Goal: Communication & Community: Answer question/provide support

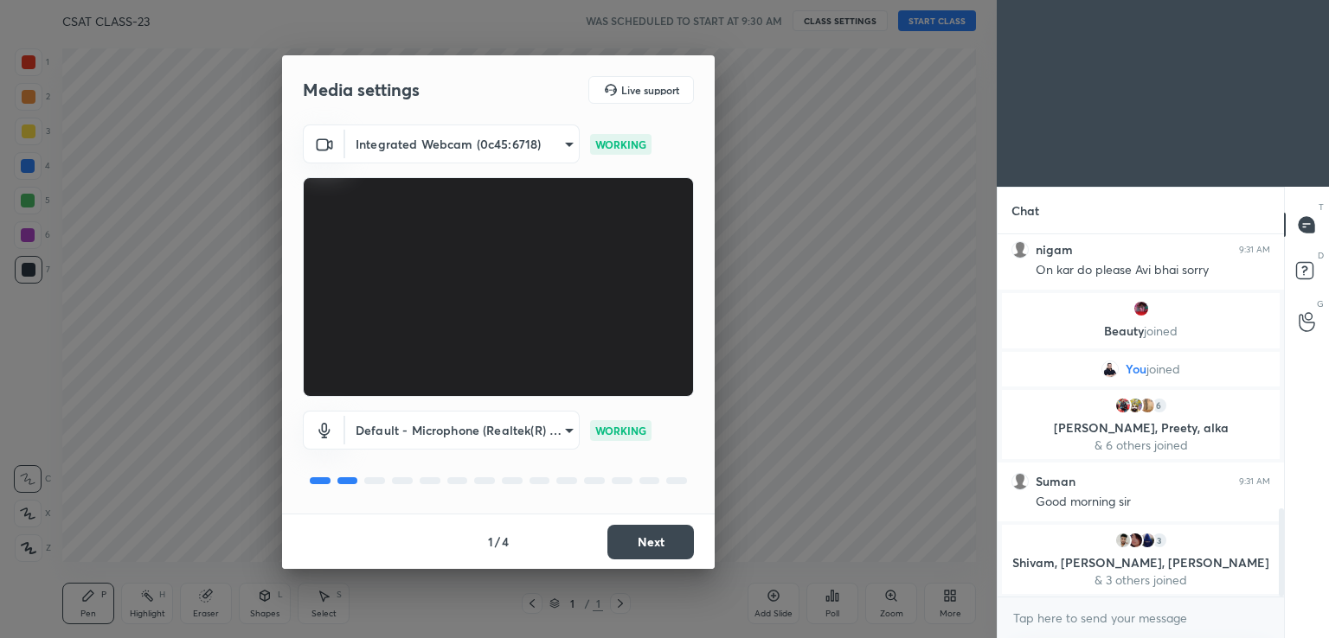
scroll to position [1206, 0]
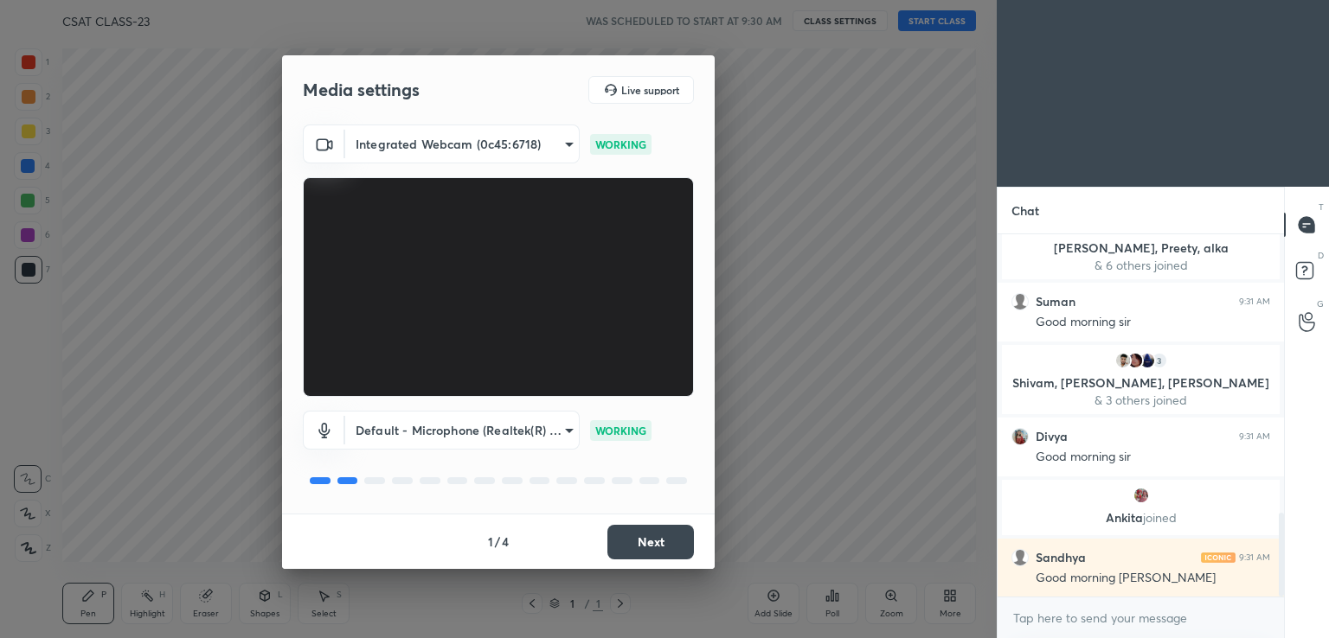
click at [660, 542] on button "Next" at bounding box center [650, 542] width 87 height 35
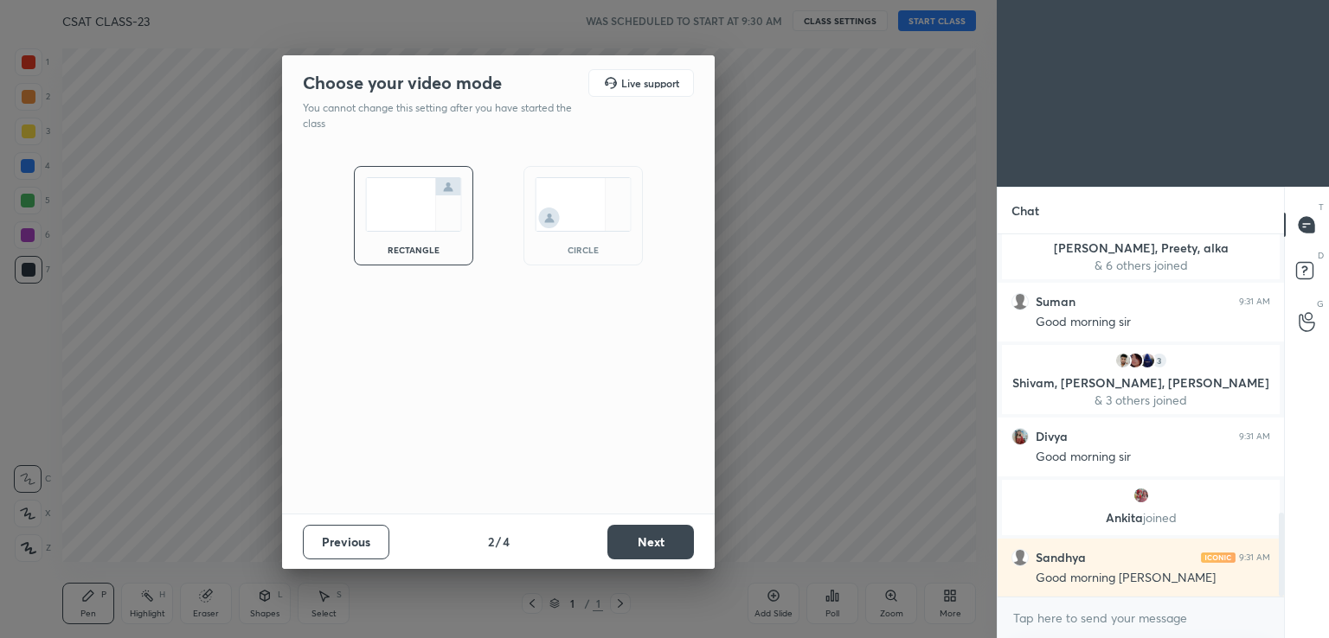
click at [660, 542] on button "Next" at bounding box center [650, 542] width 87 height 35
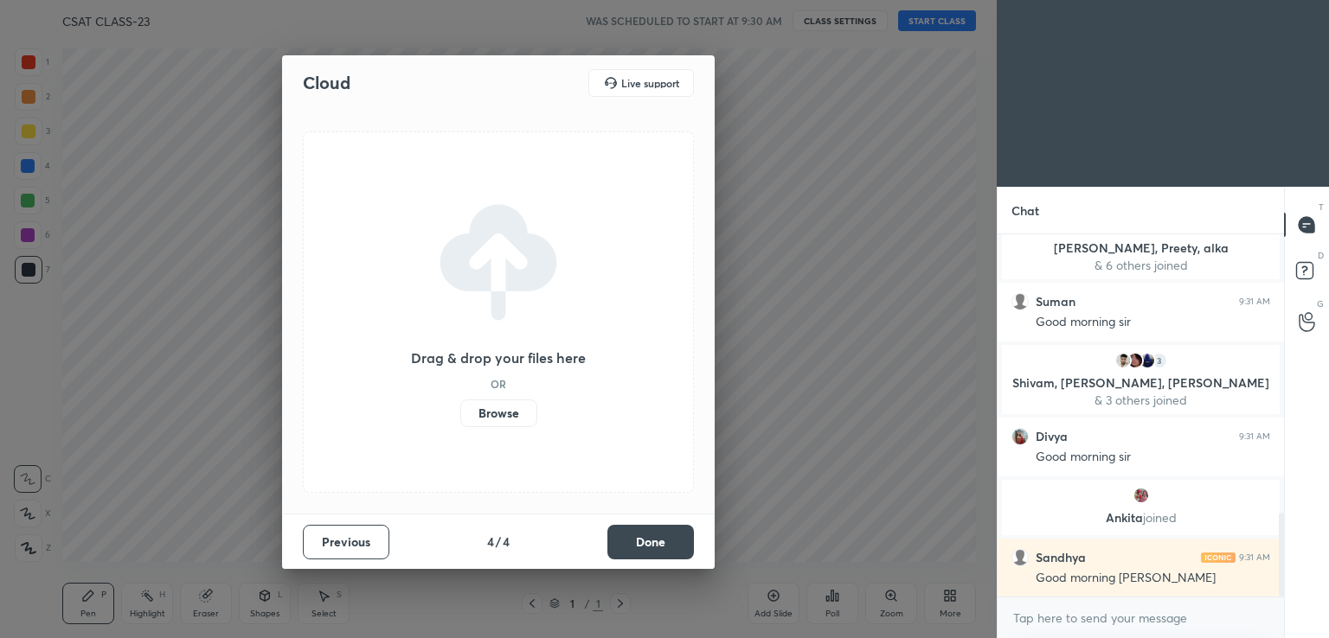
click at [660, 542] on button "Done" at bounding box center [650, 542] width 87 height 35
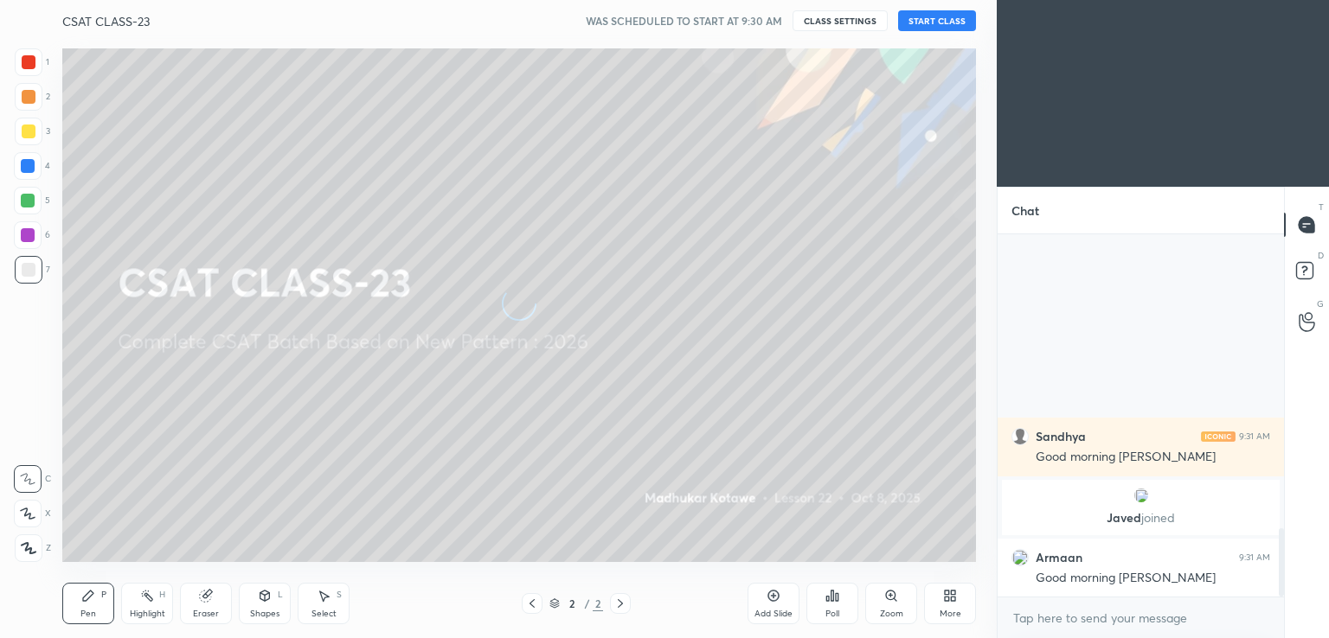
scroll to position [1569, 0]
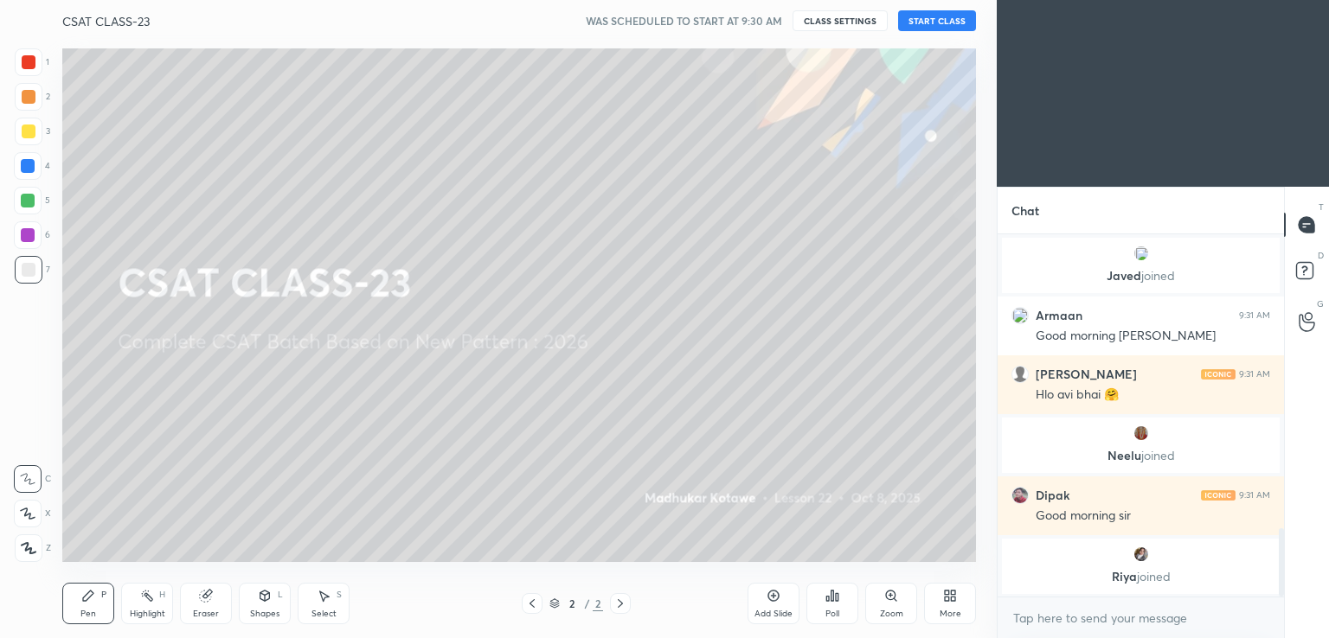
click at [937, 19] on button "START CLASS" at bounding box center [937, 20] width 78 height 21
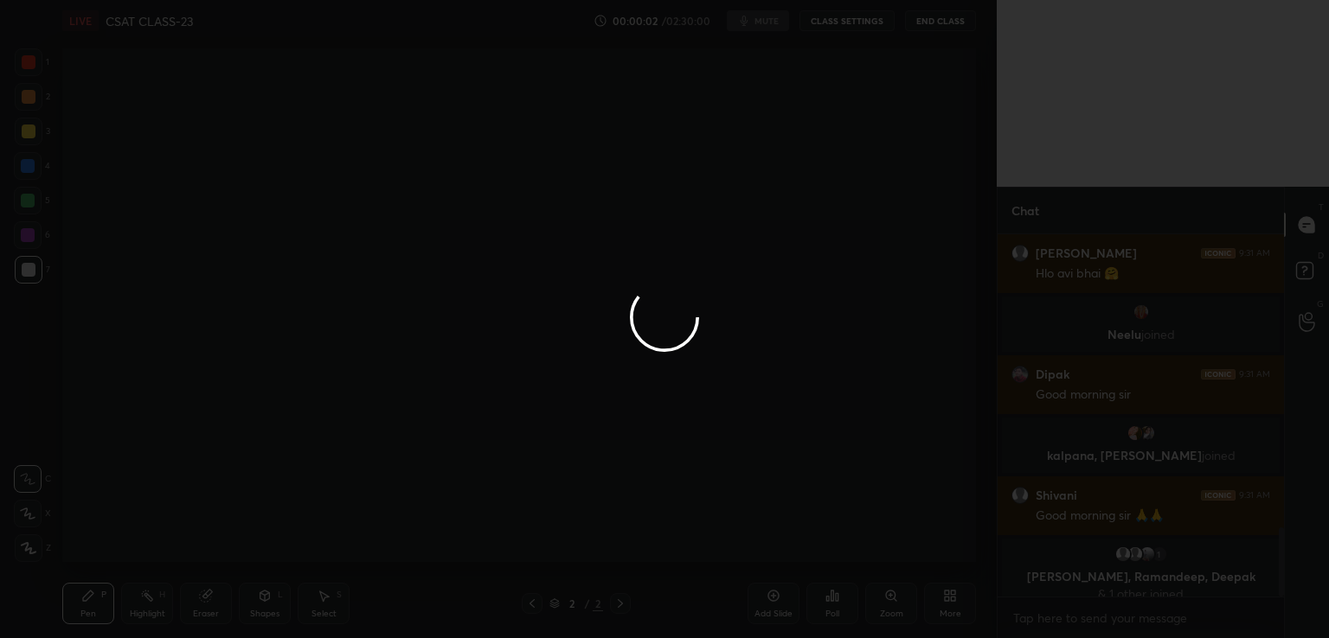
scroll to position [1541, 0]
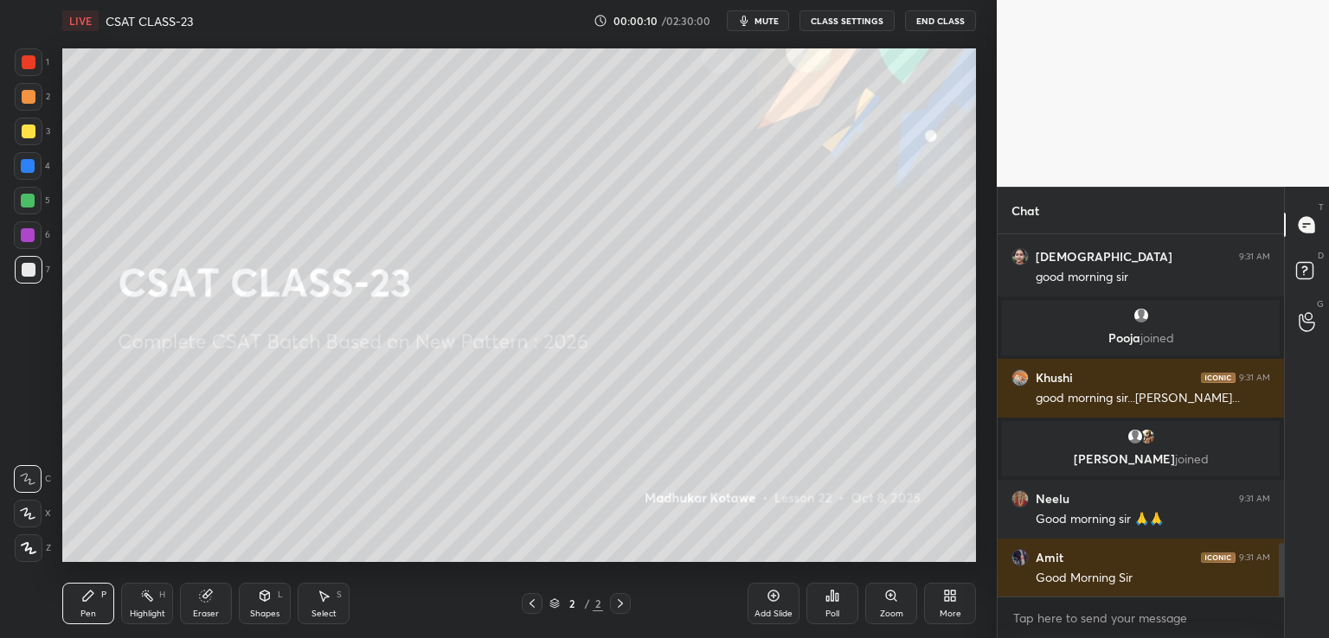
click at [29, 125] on div at bounding box center [29, 132] width 14 height 14
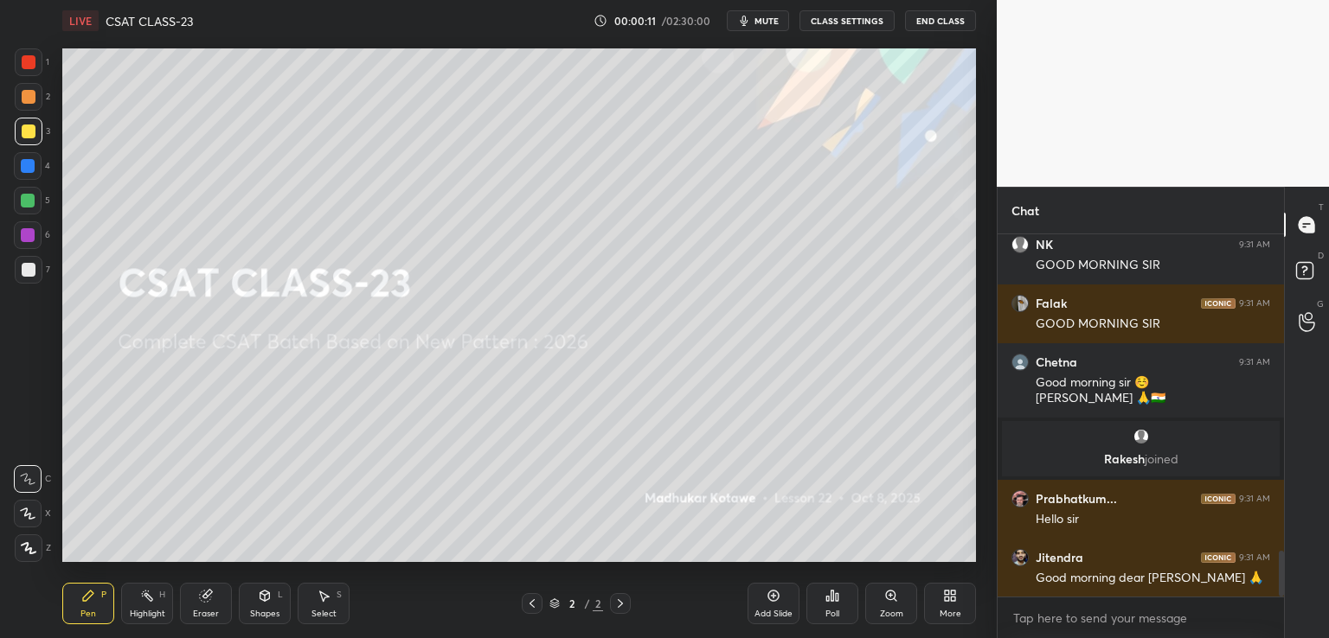
click at [26, 517] on icon at bounding box center [28, 514] width 16 height 12
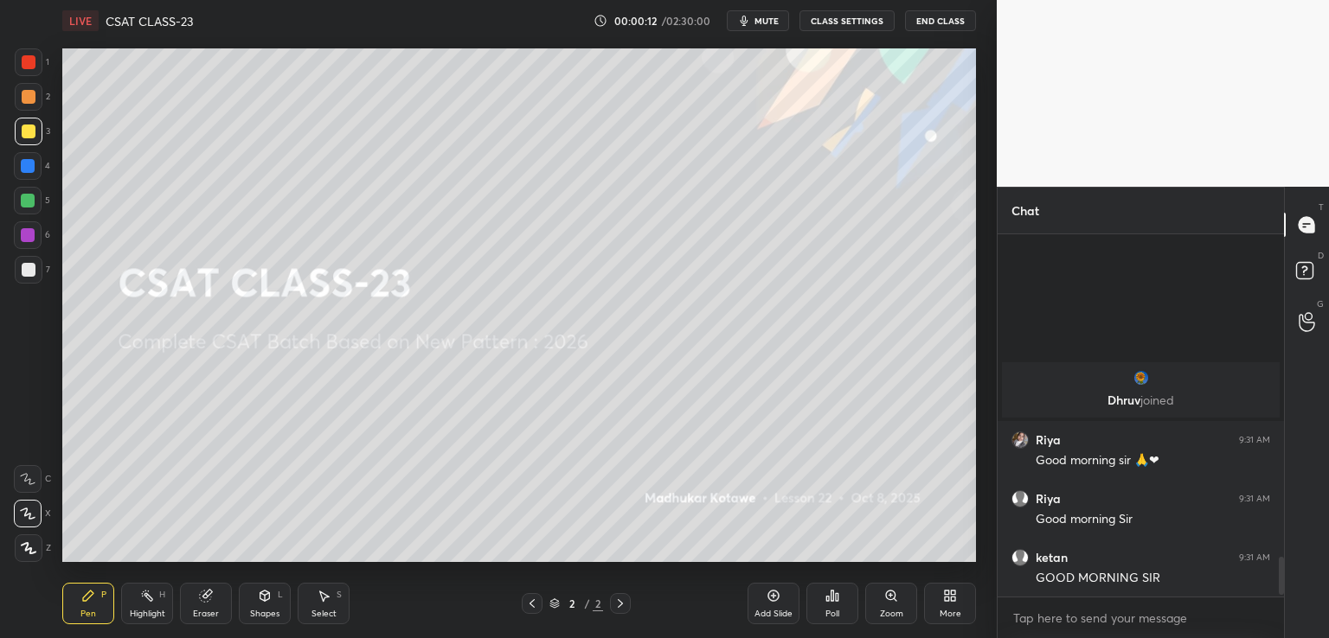
click at [779, 598] on icon at bounding box center [773, 596] width 14 height 14
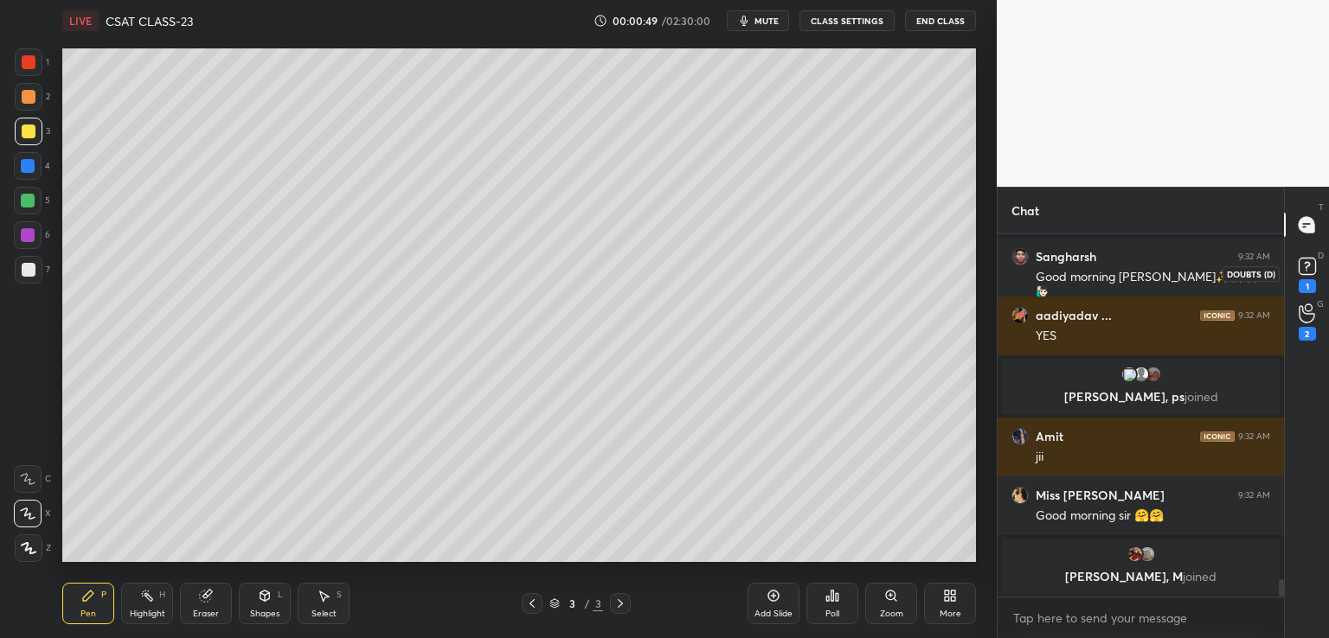
click at [1301, 286] on div "1" at bounding box center [1306, 286] width 17 height 14
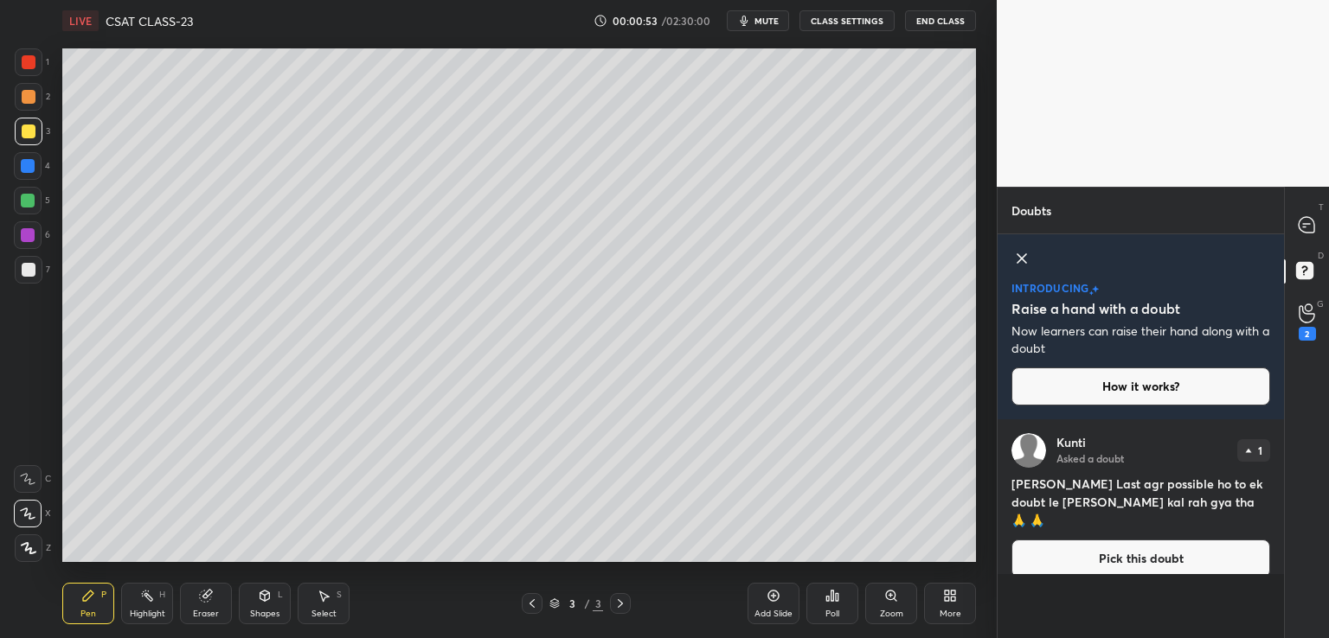
click at [1018, 253] on icon at bounding box center [1021, 258] width 21 height 21
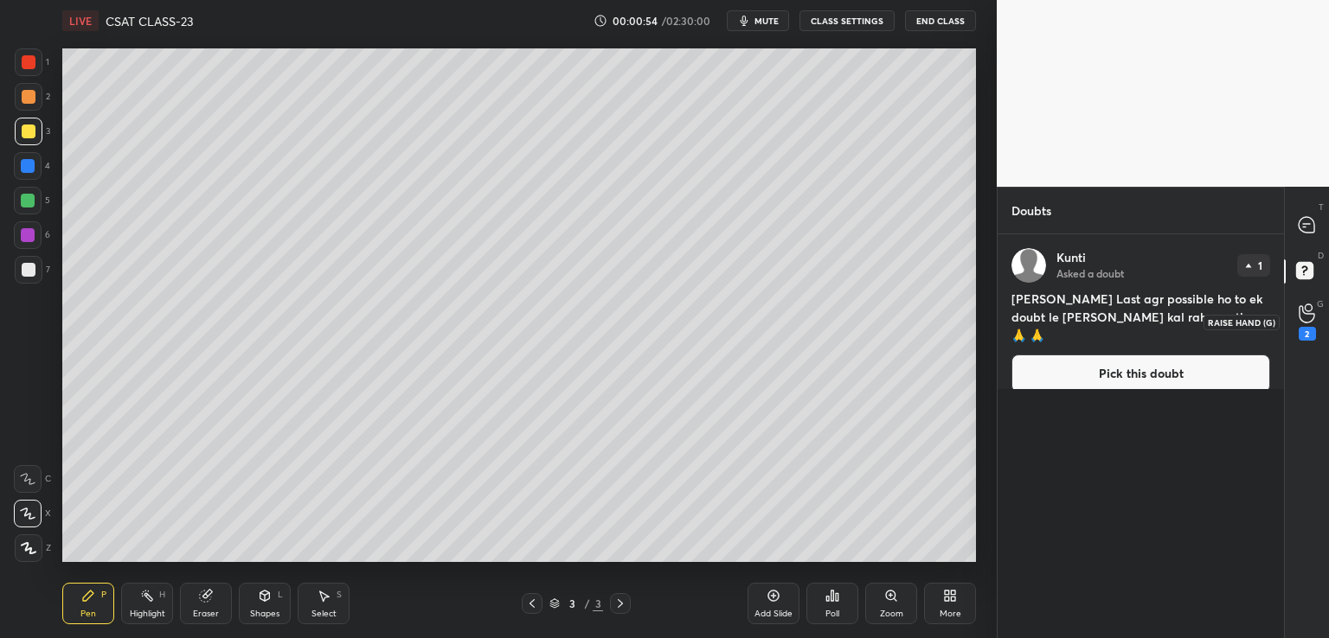
click at [1310, 321] on icon at bounding box center [1306, 313] width 16 height 17
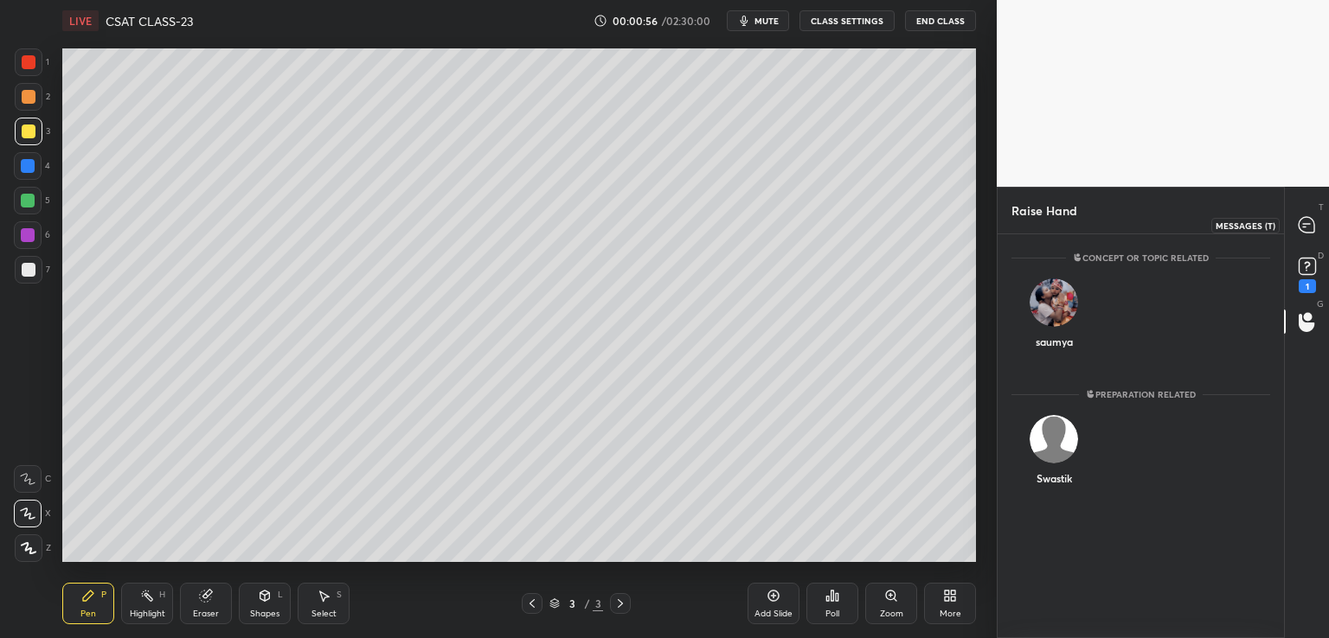
click at [1310, 224] on icon at bounding box center [1306, 224] width 7 height 0
type textarea "x"
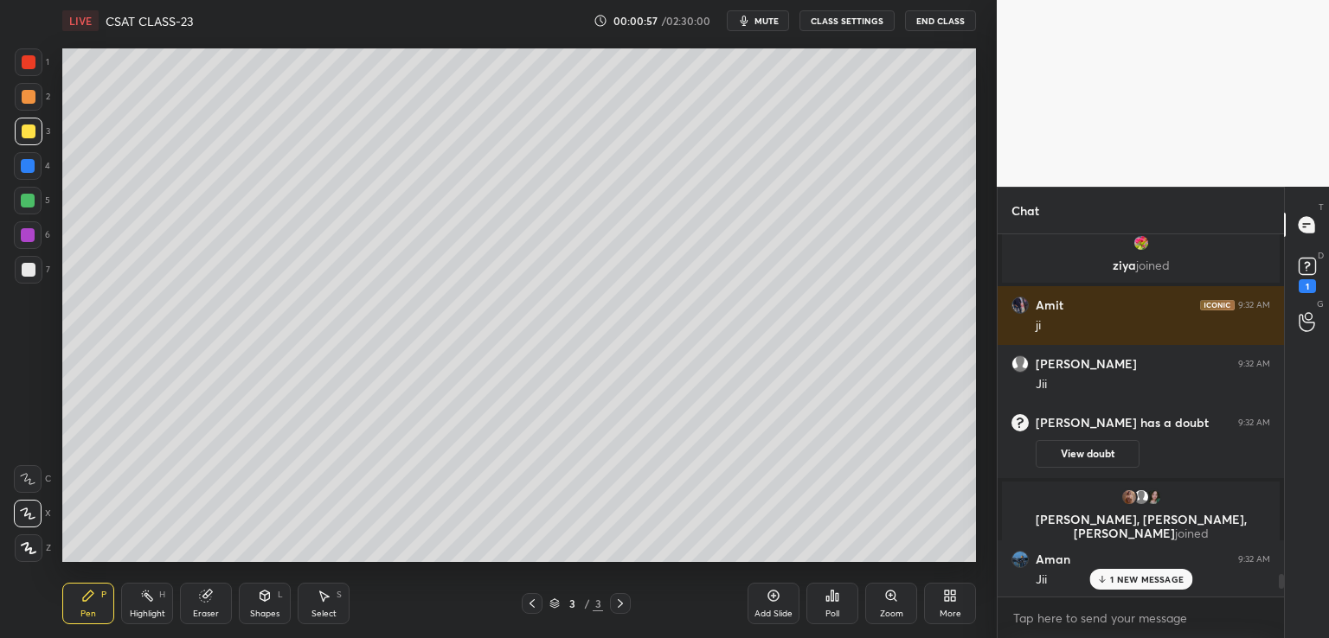
click at [845, 24] on button "CLASS SETTINGS" at bounding box center [846, 20] width 95 height 21
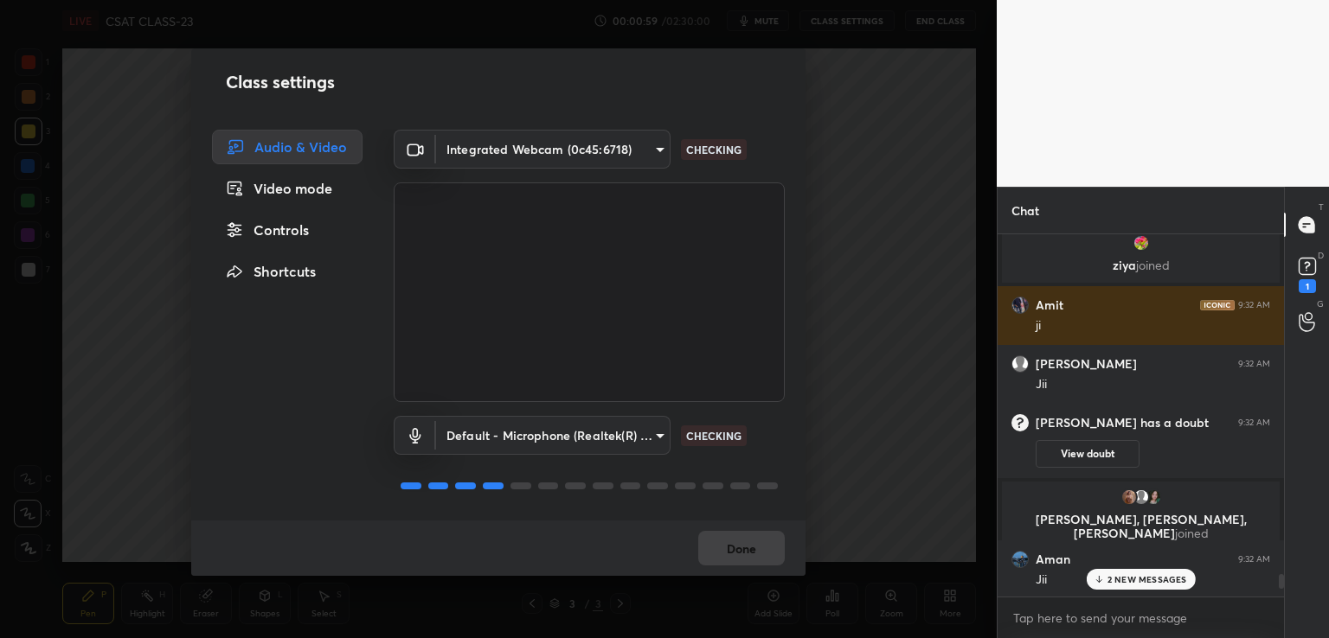
click at [254, 244] on div "Controls" at bounding box center [287, 230] width 151 height 35
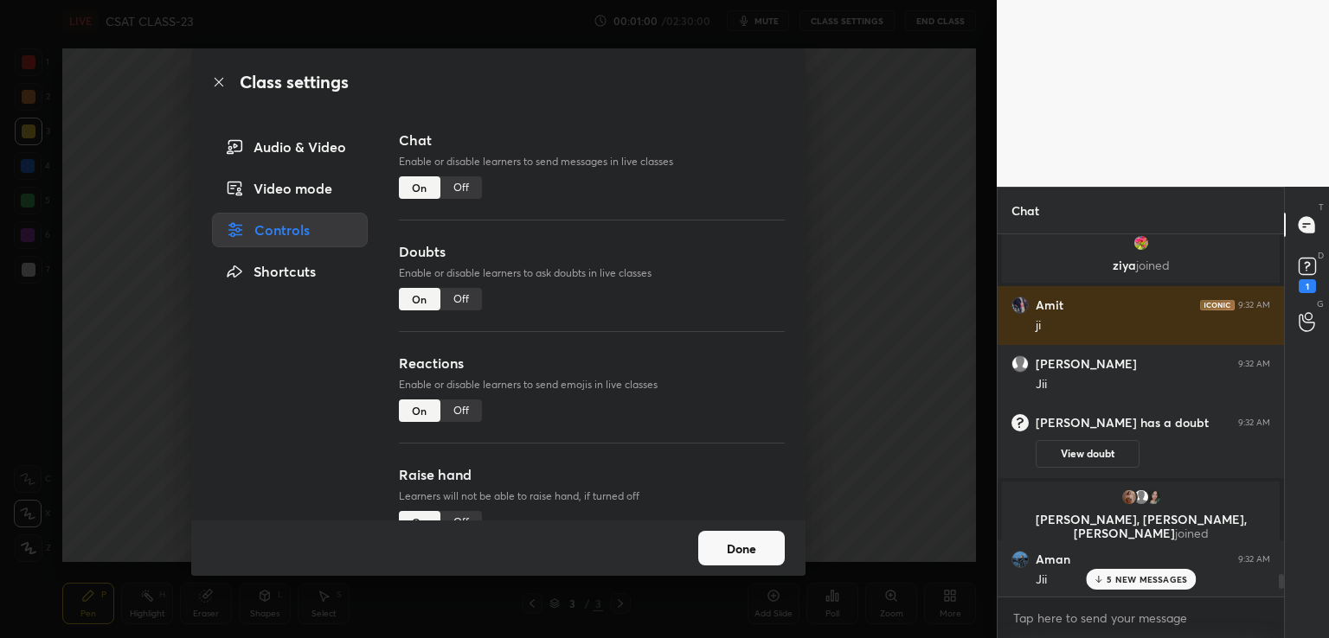
click at [460, 186] on div "Off" at bounding box center [461, 187] width 42 height 22
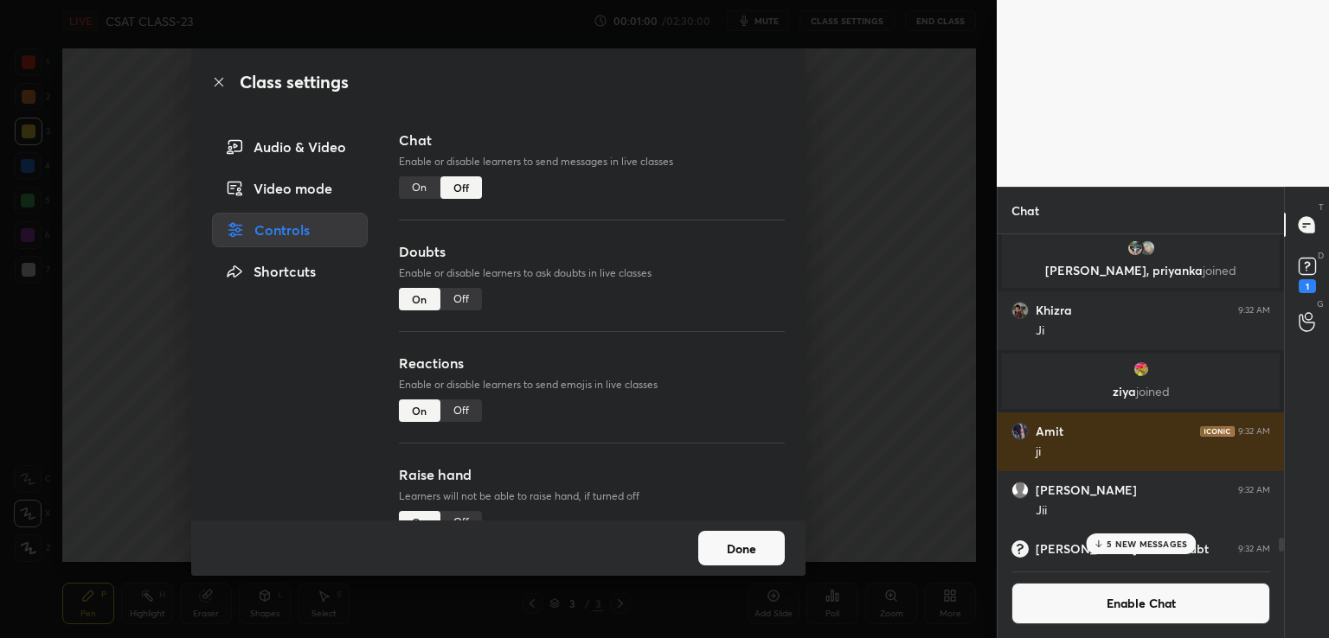
click at [455, 285] on div "Doubts Enable or disable learners to ask doubts in live classes On Off" at bounding box center [592, 297] width 386 height 112
click at [456, 298] on div "Off" at bounding box center [461, 299] width 42 height 22
click at [451, 409] on div "Off" at bounding box center [461, 411] width 42 height 22
click at [742, 551] on button "Done" at bounding box center [741, 548] width 87 height 35
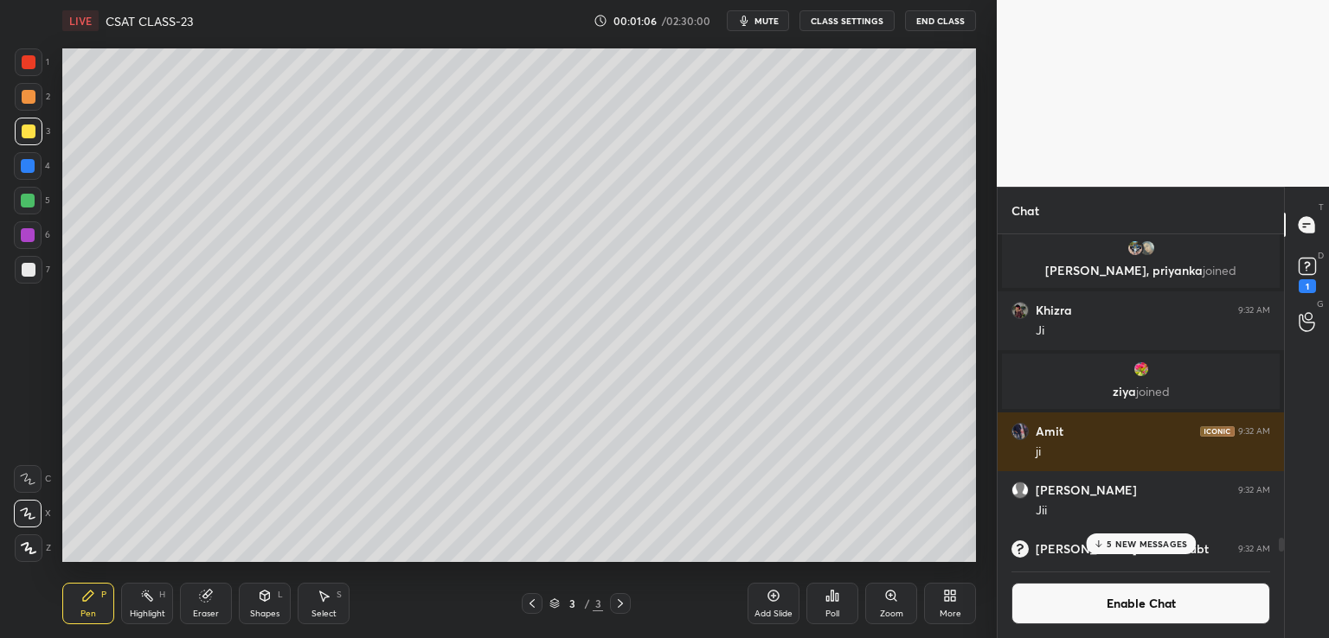
click at [948, 603] on div "More" at bounding box center [950, 604] width 52 height 42
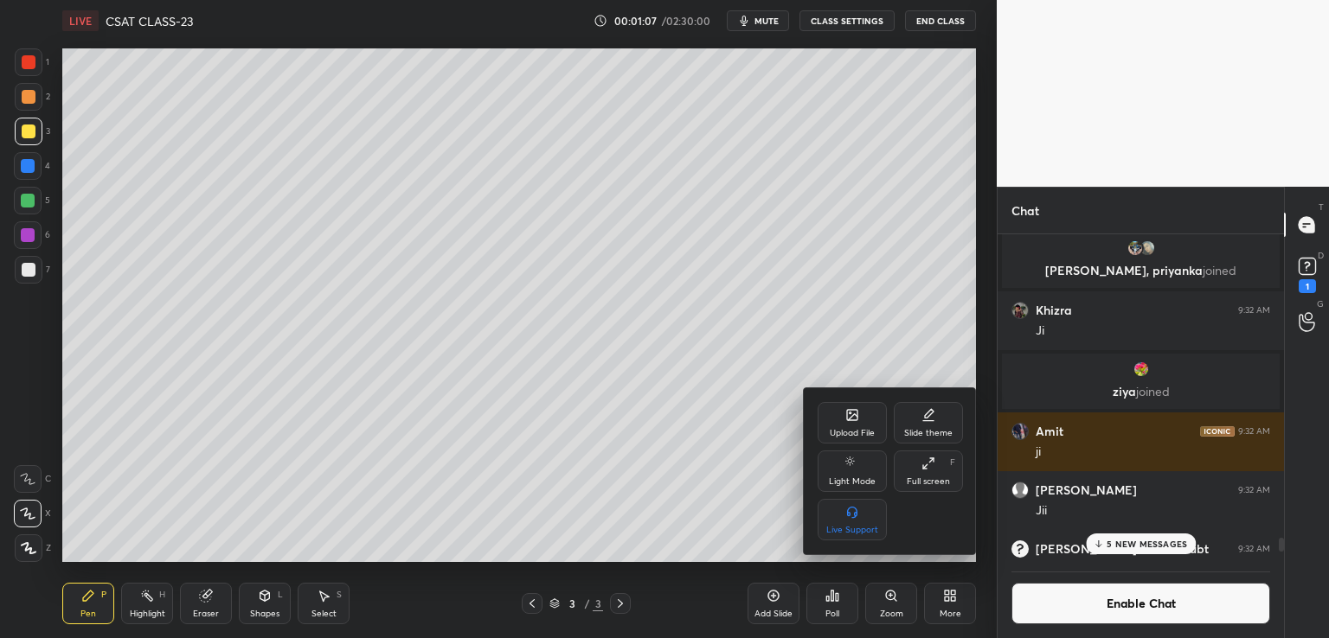
click at [857, 431] on div "Upload File" at bounding box center [852, 433] width 45 height 9
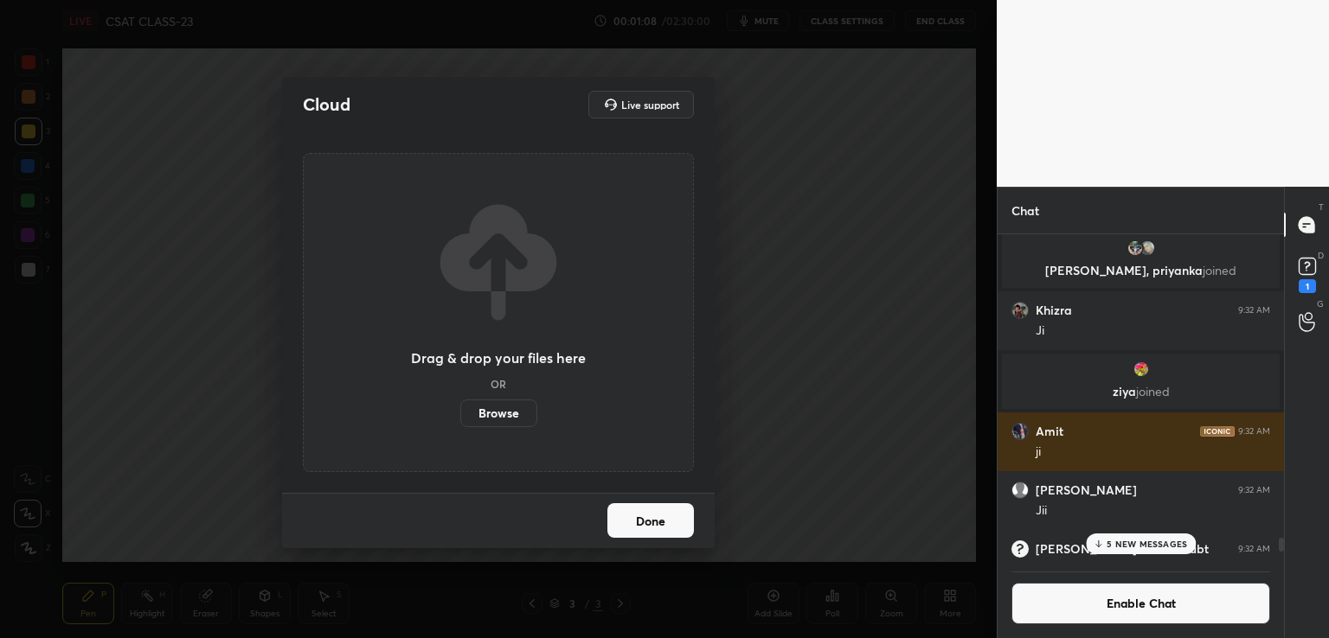
click at [489, 411] on label "Browse" at bounding box center [498, 414] width 77 height 28
click at [460, 411] on input "Browse" at bounding box center [460, 414] width 0 height 28
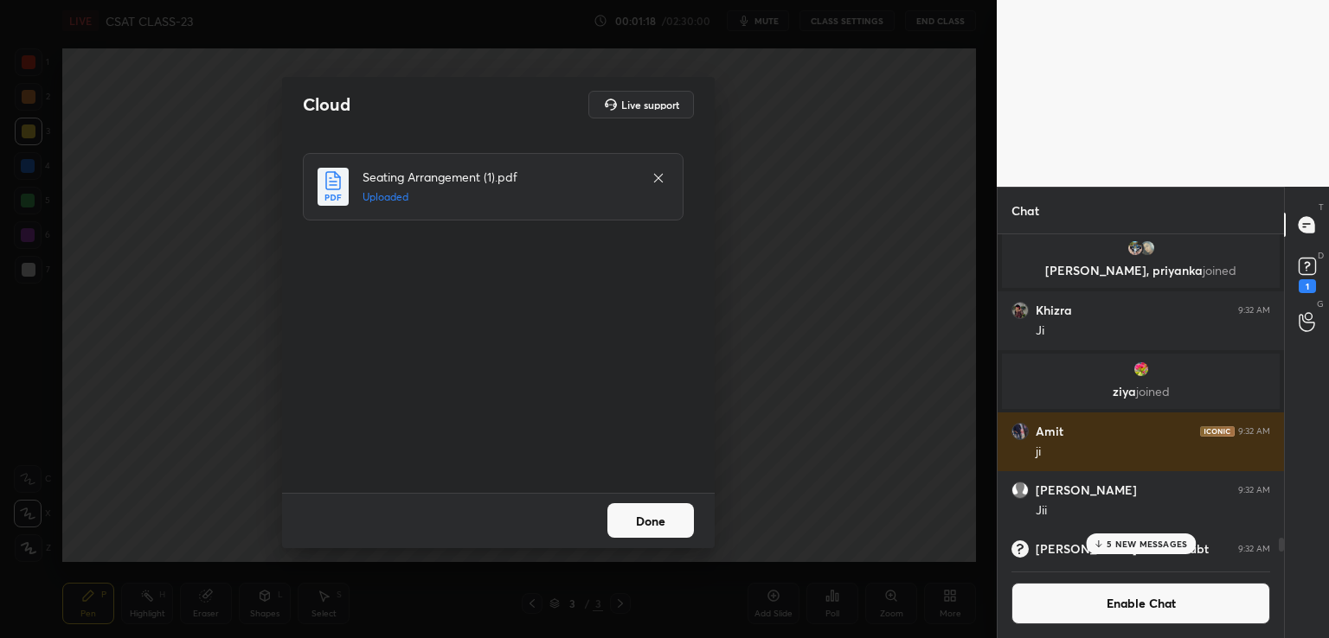
click at [664, 533] on button "Done" at bounding box center [650, 520] width 87 height 35
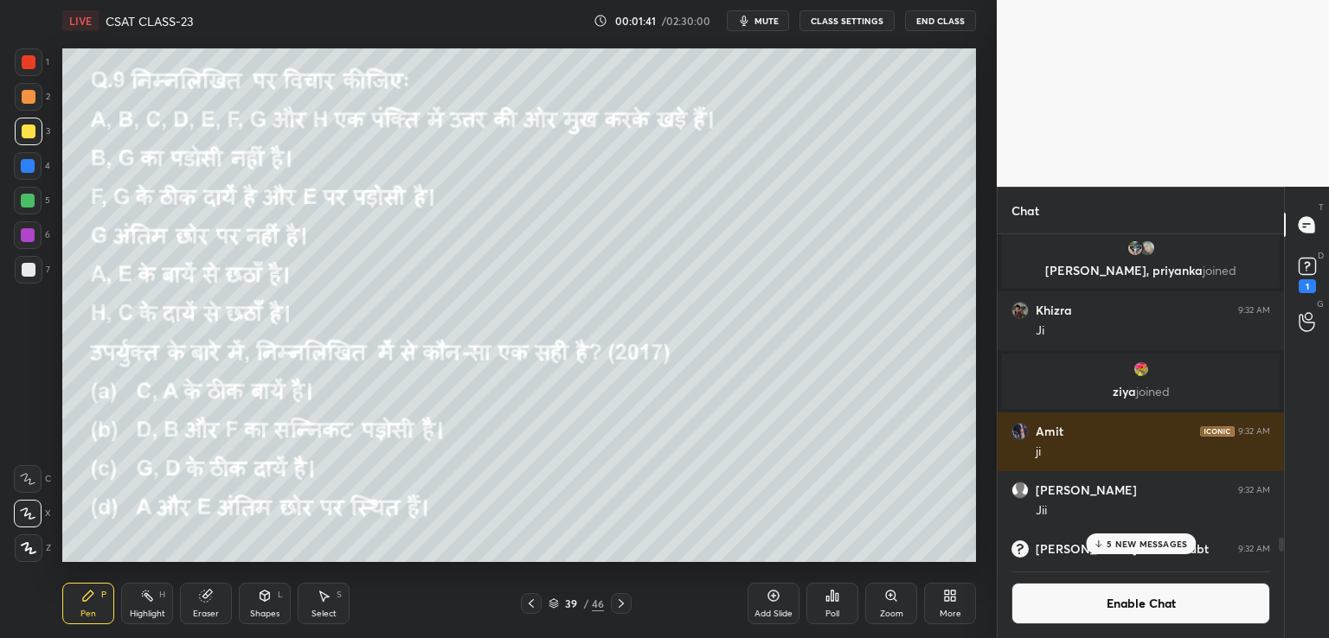
click at [854, 19] on button "CLASS SETTINGS" at bounding box center [846, 20] width 95 height 21
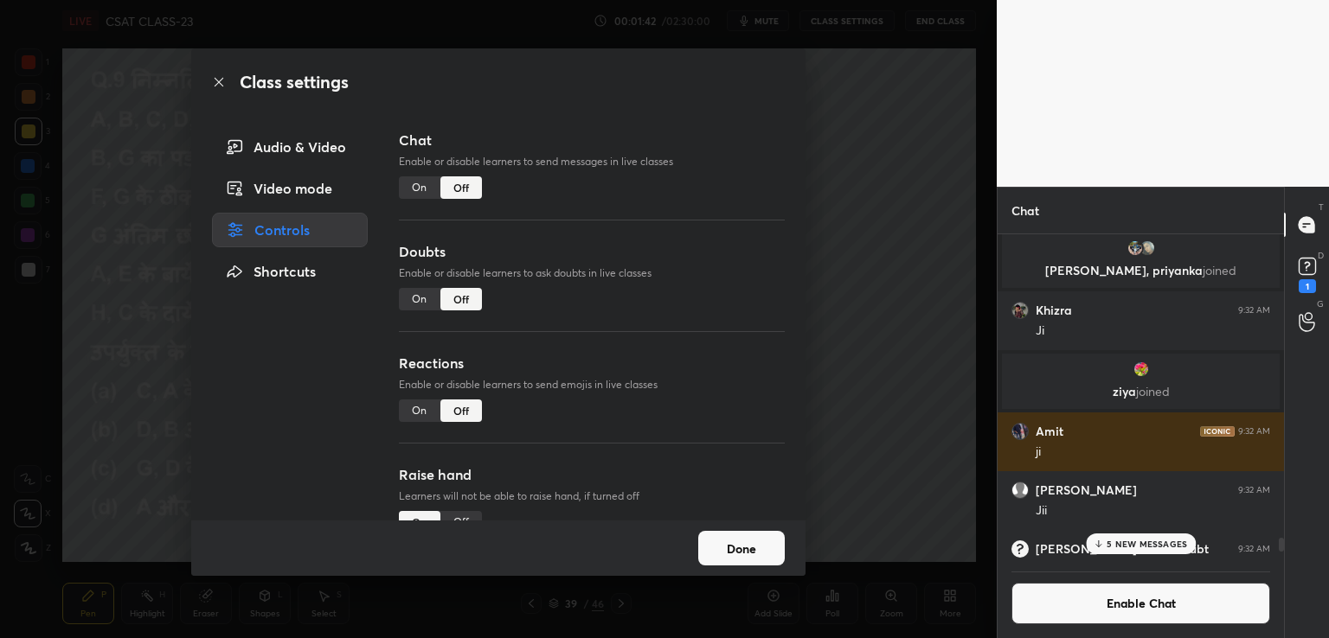
click at [419, 299] on div "On" at bounding box center [420, 299] width 42 height 22
click at [841, 252] on div "Class settings Audio & Video Video mode Controls Shortcuts Chat Enable or disab…" at bounding box center [498, 319] width 996 height 638
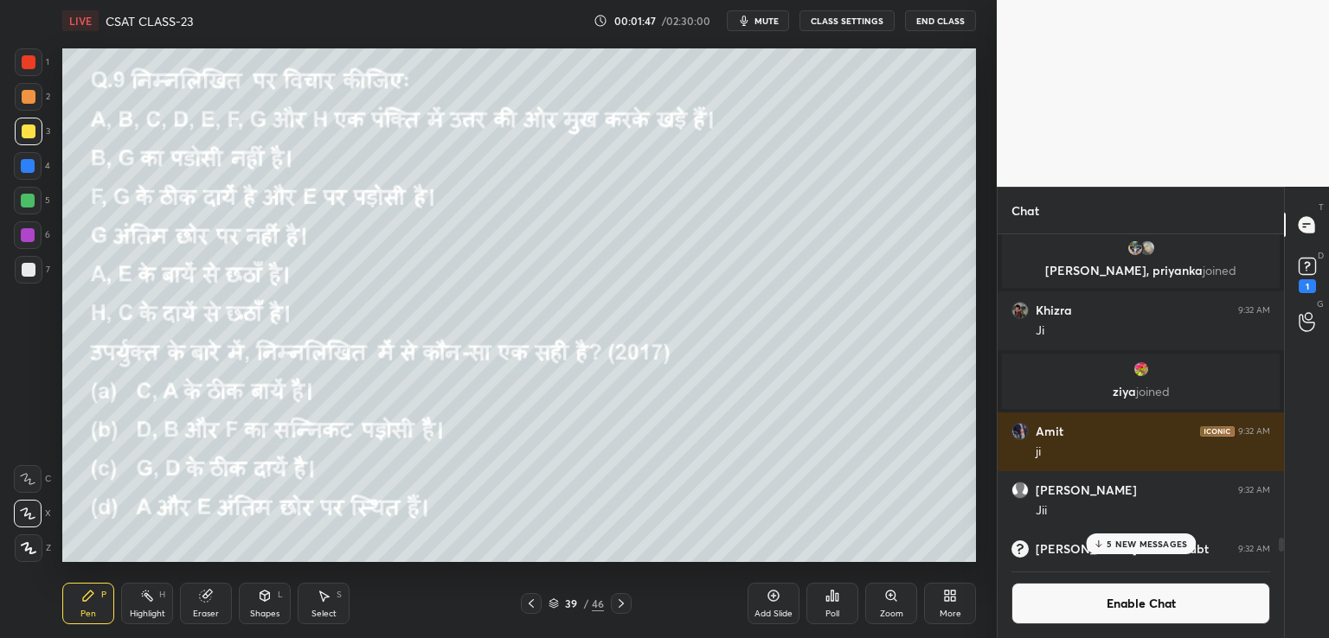
click at [1138, 546] on p "5 NEW MESSAGES" at bounding box center [1146, 544] width 80 height 10
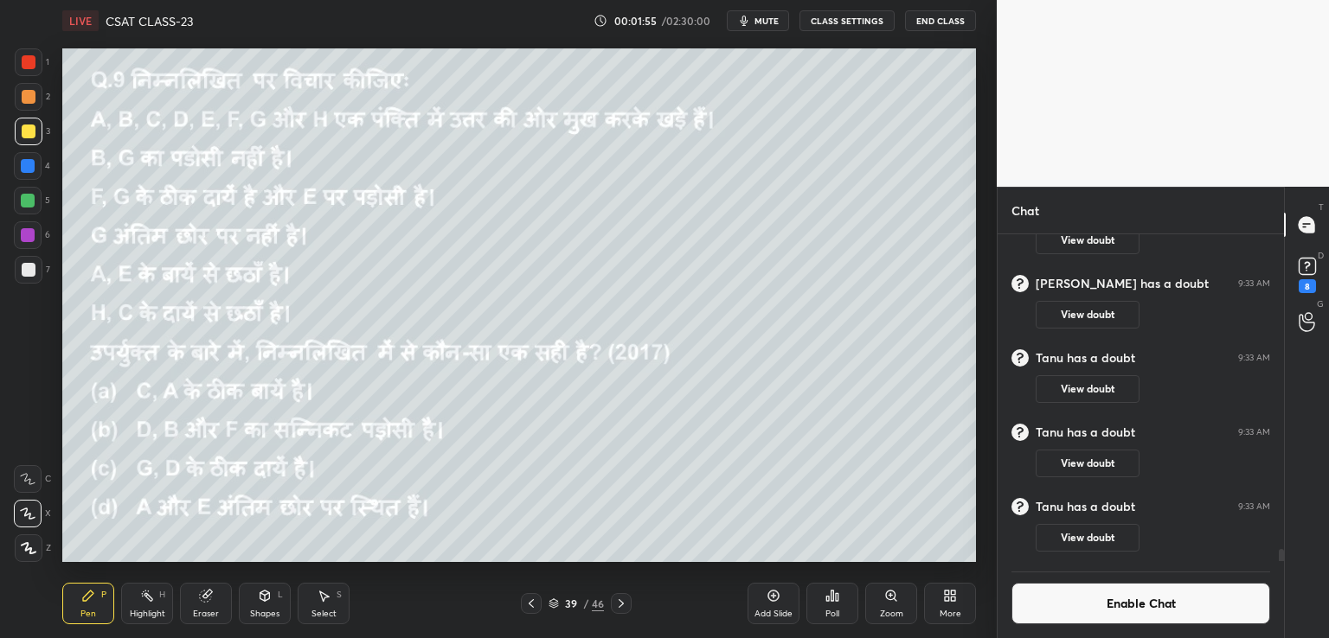
scroll to position [8390, 0]
click at [855, 22] on button "CLASS SETTINGS" at bounding box center [846, 20] width 95 height 21
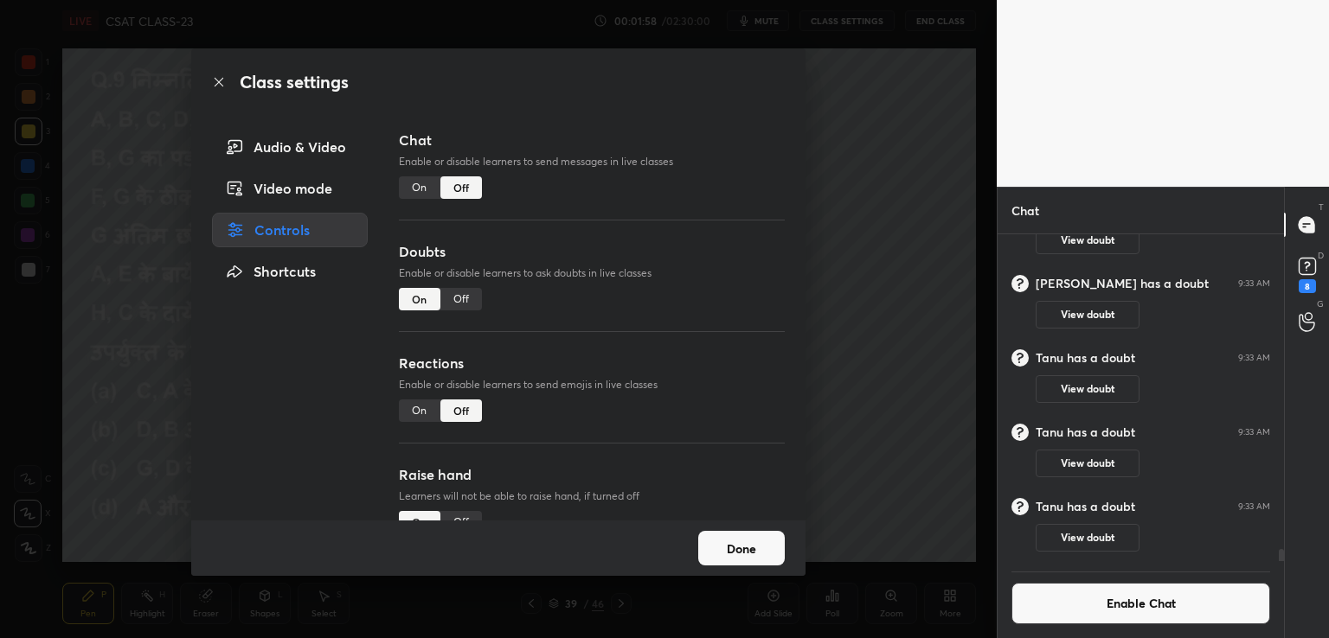
click at [453, 298] on div "Off" at bounding box center [461, 299] width 42 height 22
click at [857, 215] on div "Class settings Audio & Video Video mode Controls Shortcuts Chat Enable or disab…" at bounding box center [498, 319] width 996 height 638
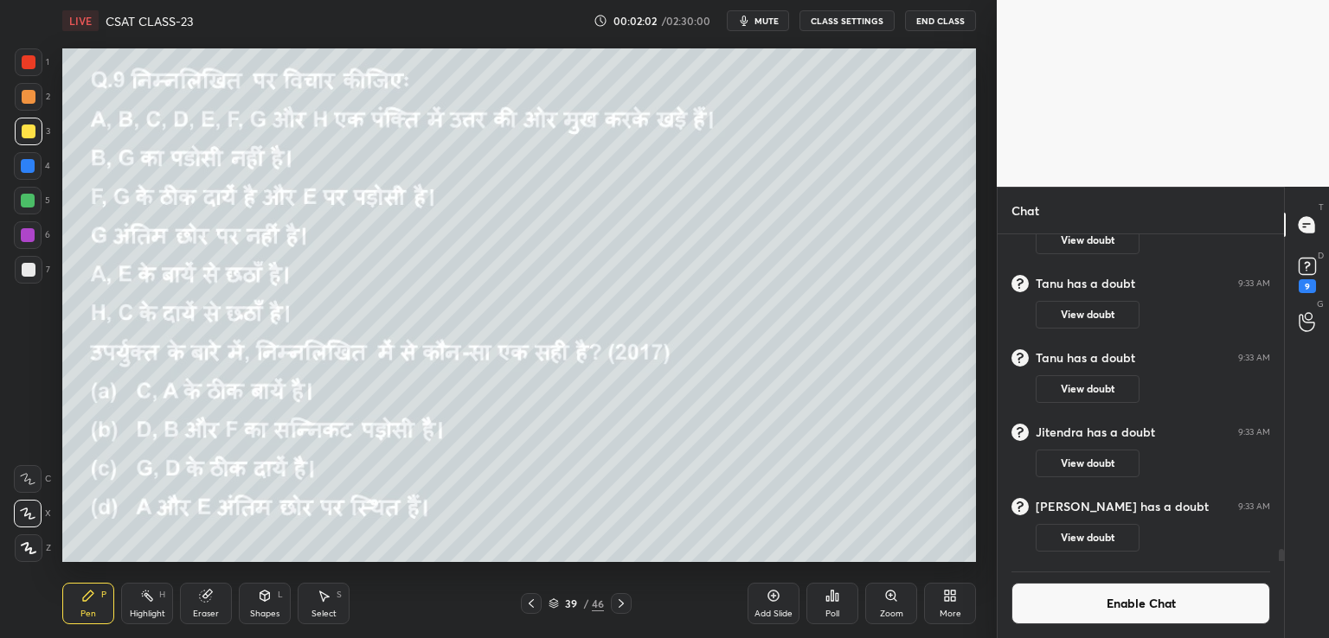
click at [623, 605] on icon at bounding box center [621, 604] width 14 height 14
click at [528, 606] on icon at bounding box center [531, 604] width 14 height 14
click at [619, 604] on icon at bounding box center [621, 604] width 14 height 14
click at [526, 606] on icon at bounding box center [531, 604] width 14 height 14
click at [623, 605] on icon at bounding box center [621, 604] width 14 height 14
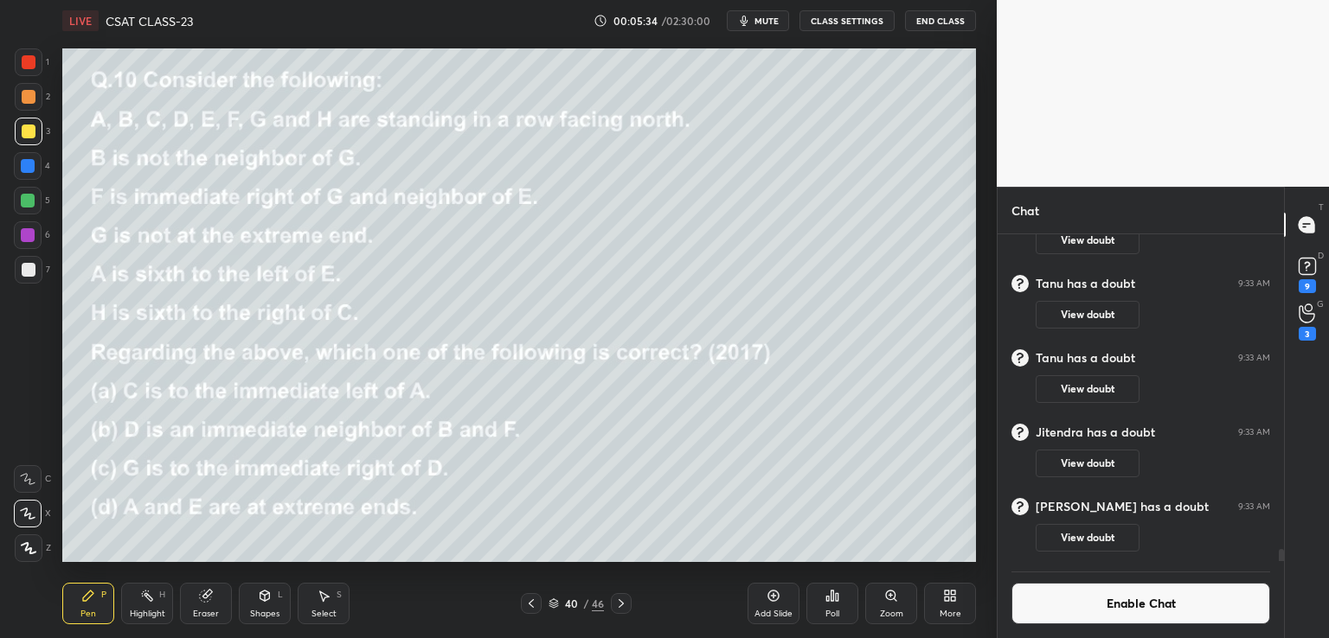
click at [831, 600] on icon at bounding box center [832, 596] width 14 height 14
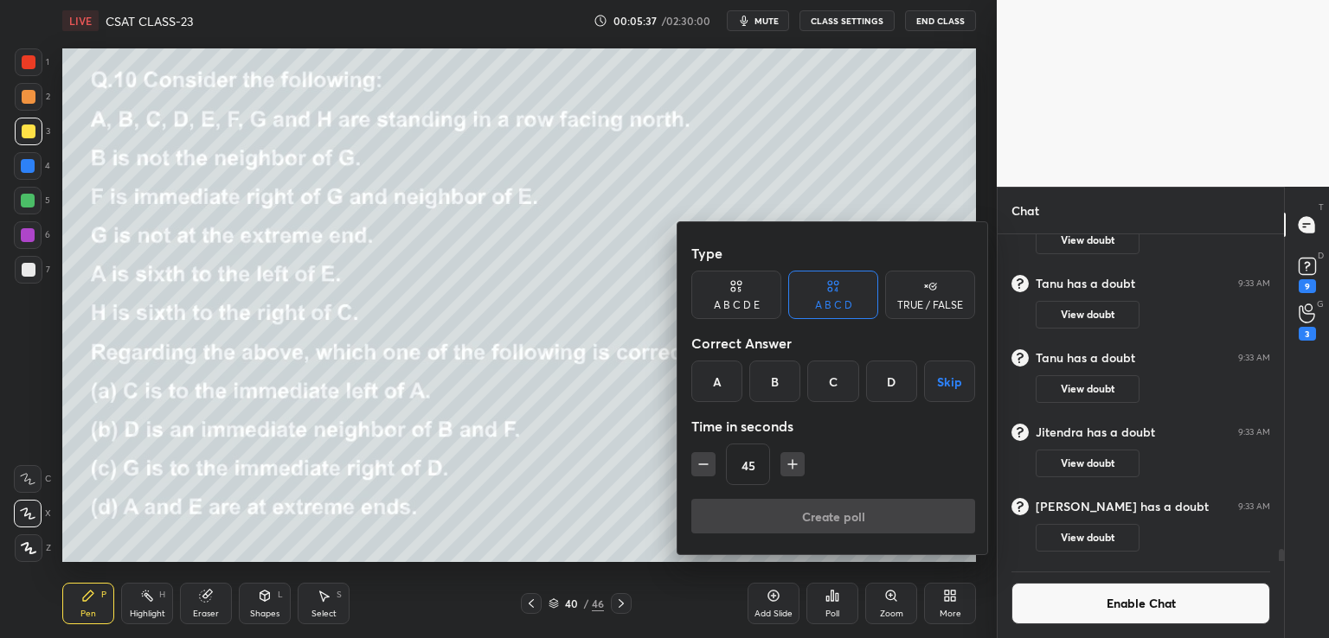
click at [948, 379] on button "Skip" at bounding box center [949, 382] width 51 height 42
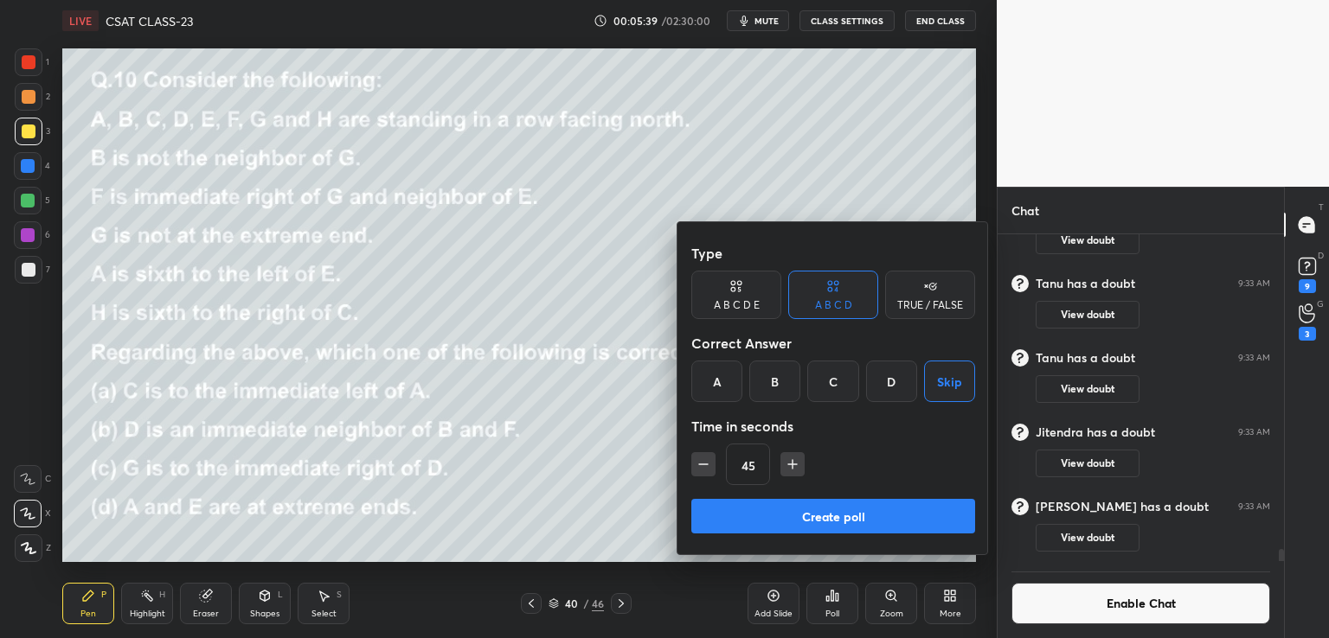
click at [819, 520] on button "Create poll" at bounding box center [833, 516] width 284 height 35
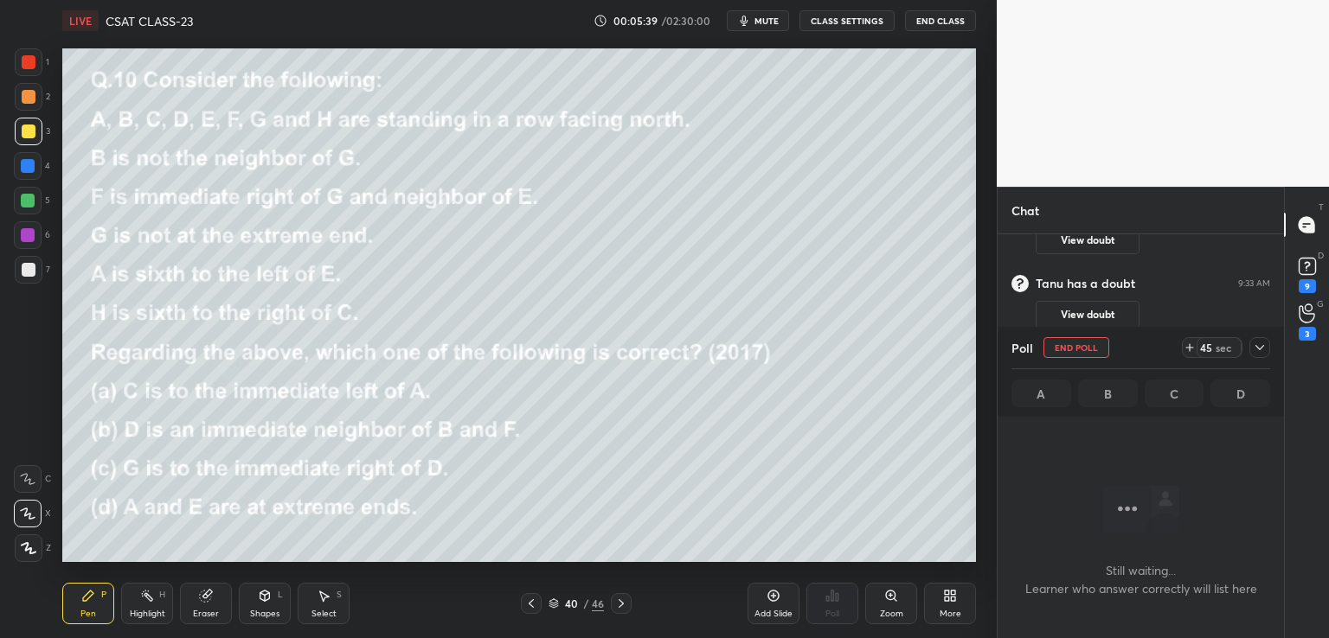
scroll to position [6, 5]
click at [1191, 348] on icon at bounding box center [1189, 348] width 7 height 0
click at [1263, 349] on icon at bounding box center [1260, 348] width 14 height 14
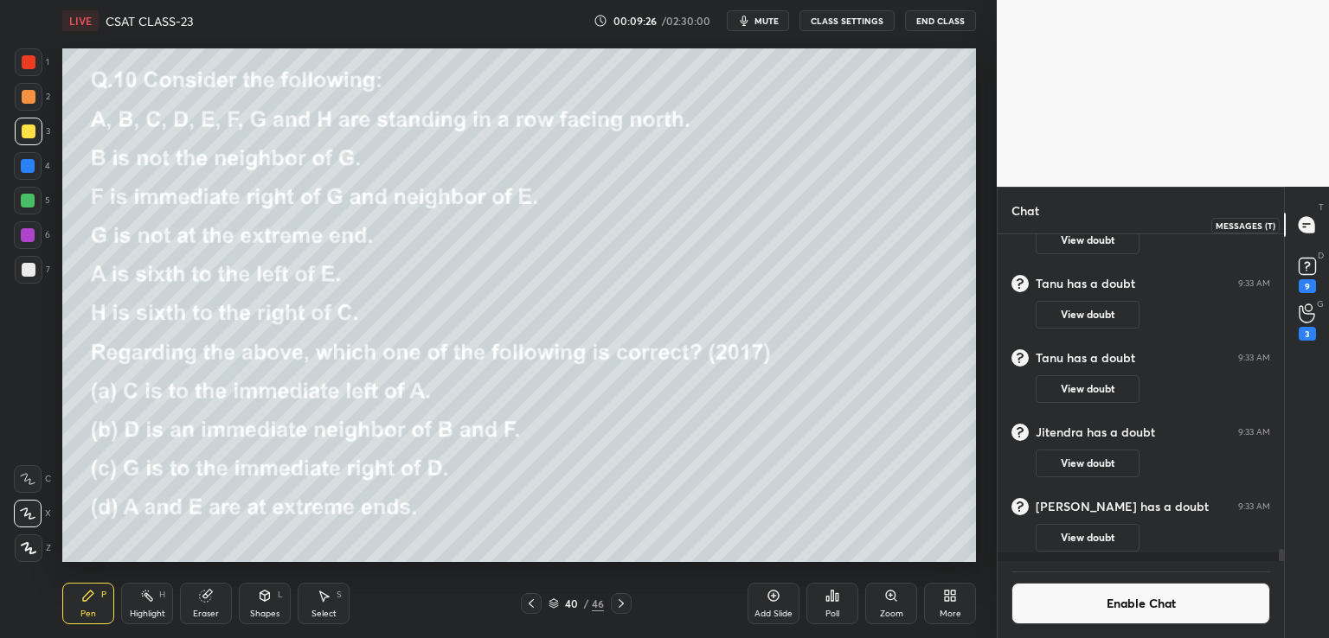
scroll to position [5, 5]
click at [1104, 599] on button "Enable Chat" at bounding box center [1140, 604] width 259 height 42
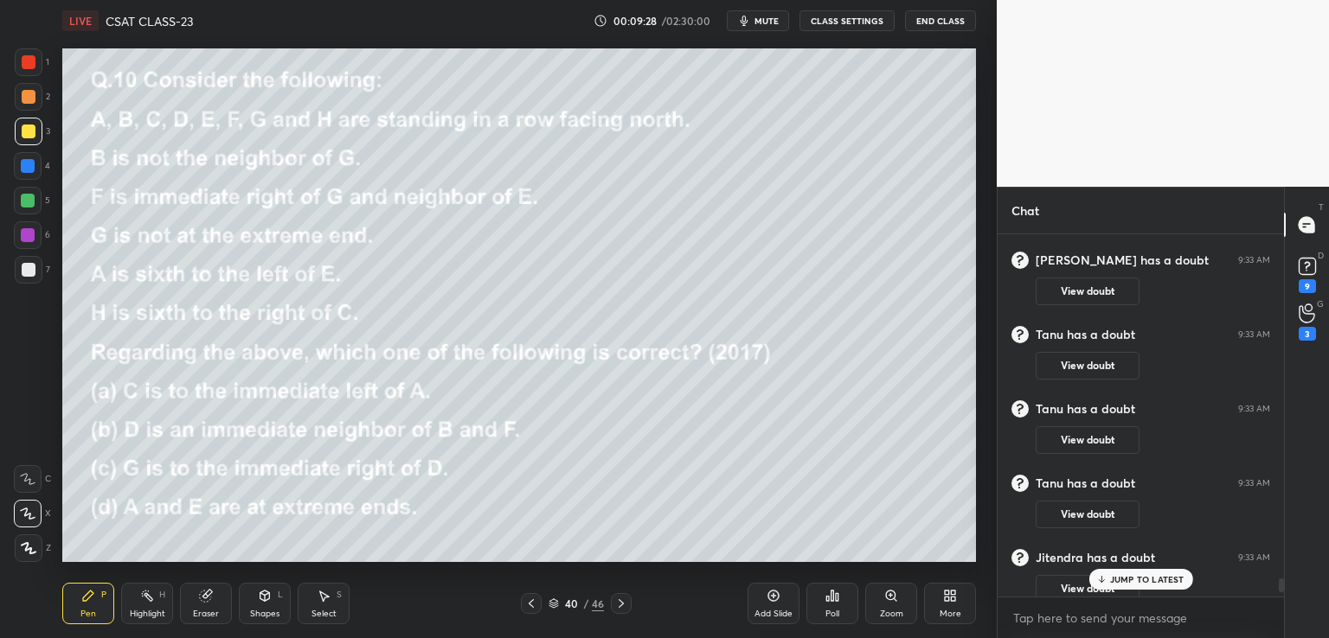
scroll to position [8588, 0]
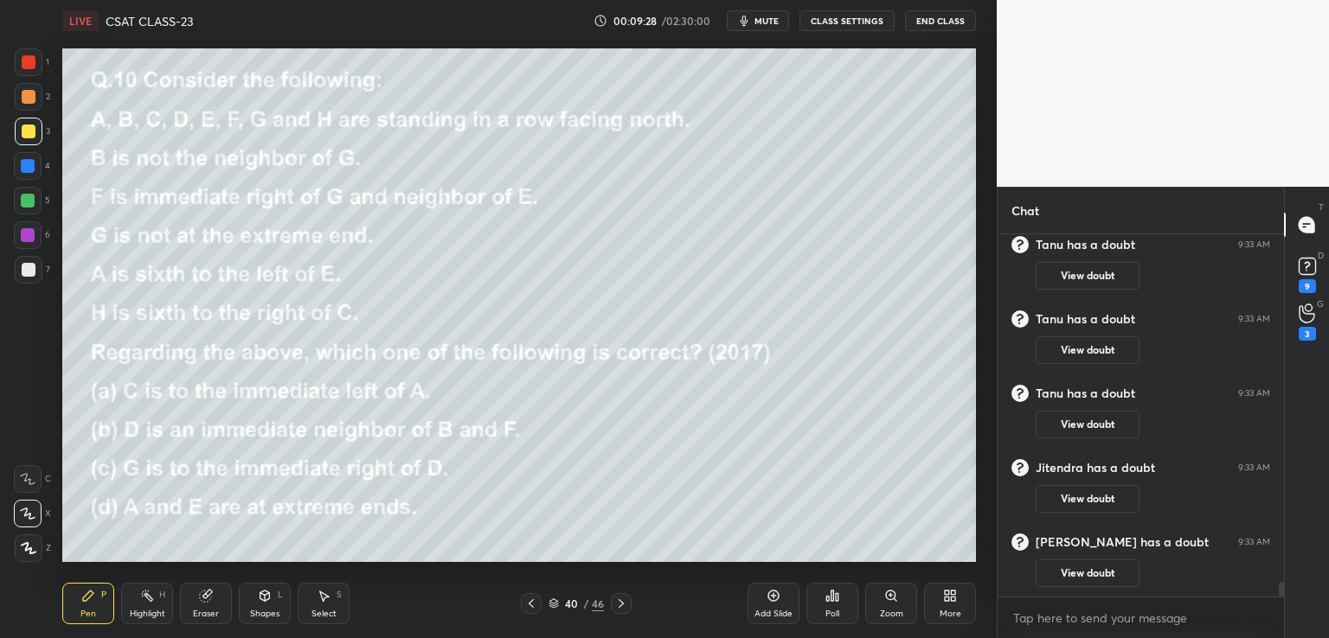
drag, startPoint x: 1281, startPoint y: 580, endPoint x: 1283, endPoint y: 618, distance: 39.0
click at [1283, 618] on div "[PERSON_NAME] has a doubt 9:33 AM View doubt [PERSON_NAME] has a doubt 9:33 AM …" at bounding box center [1140, 436] width 286 height 404
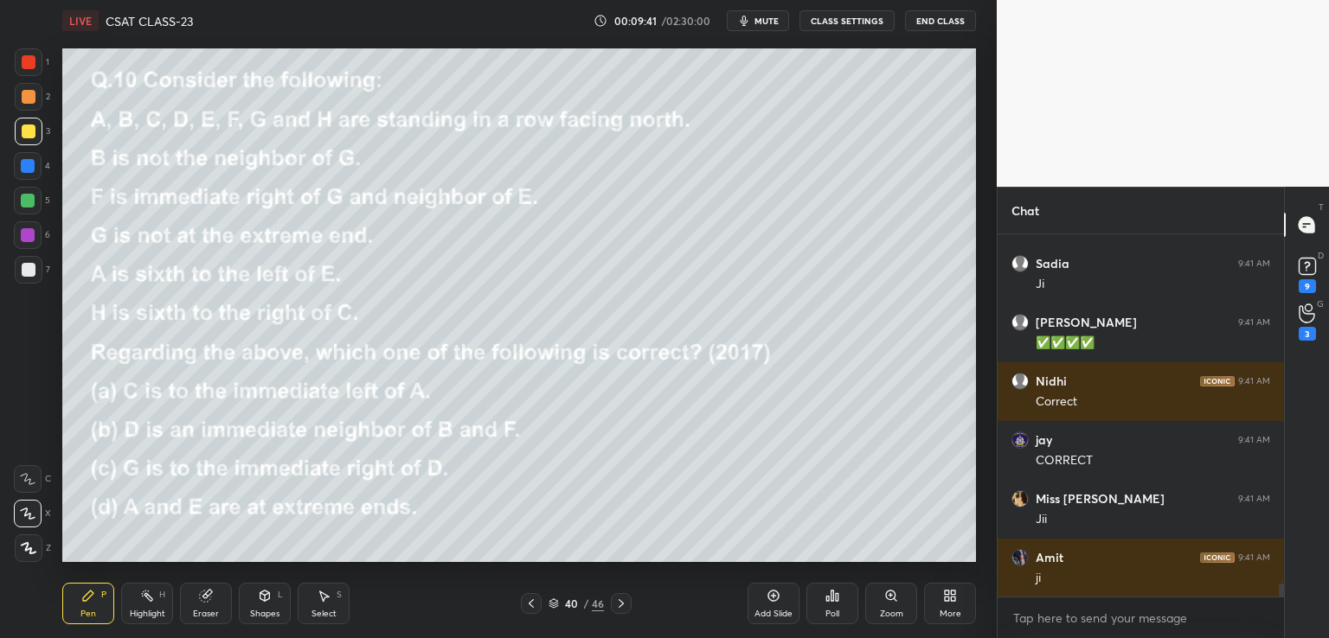
scroll to position [9941, 0]
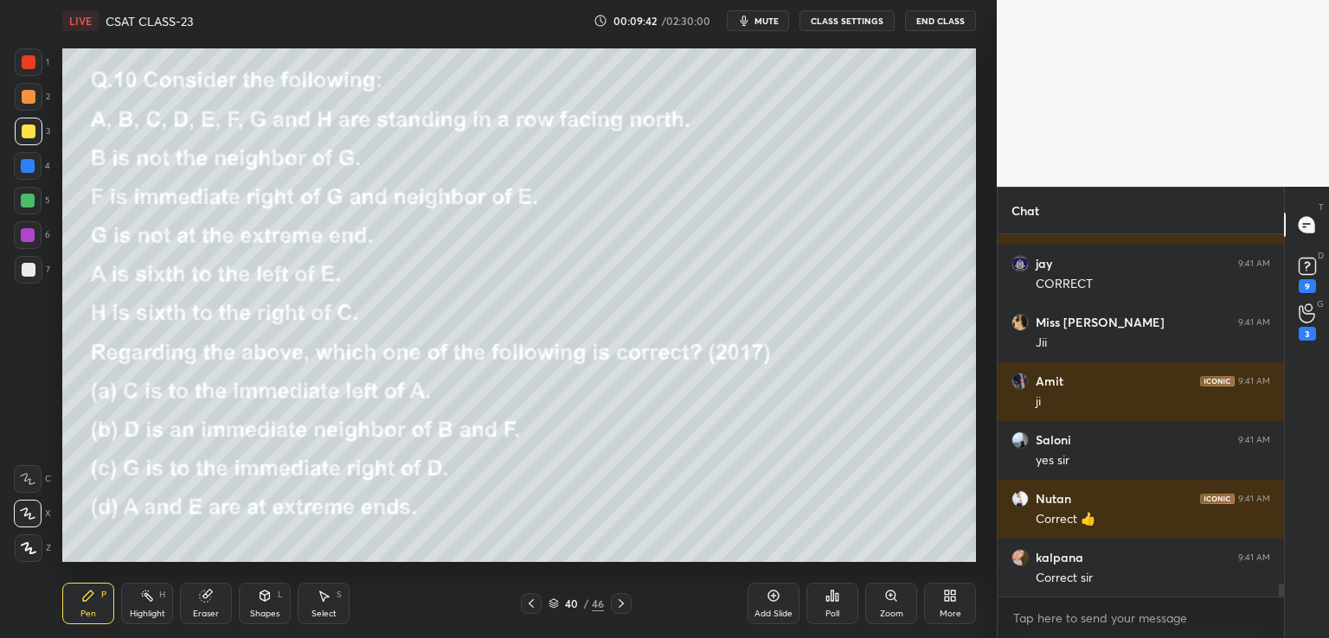
click at [621, 602] on icon at bounding box center [620, 603] width 5 height 9
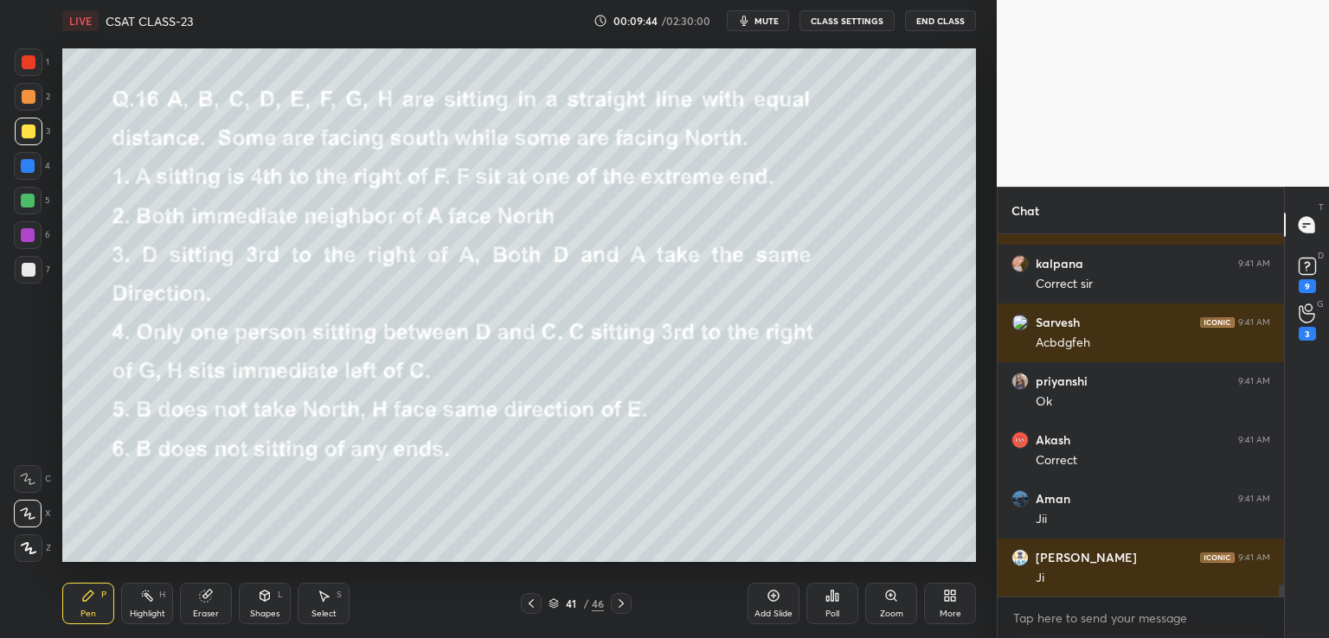
scroll to position [10473, 0]
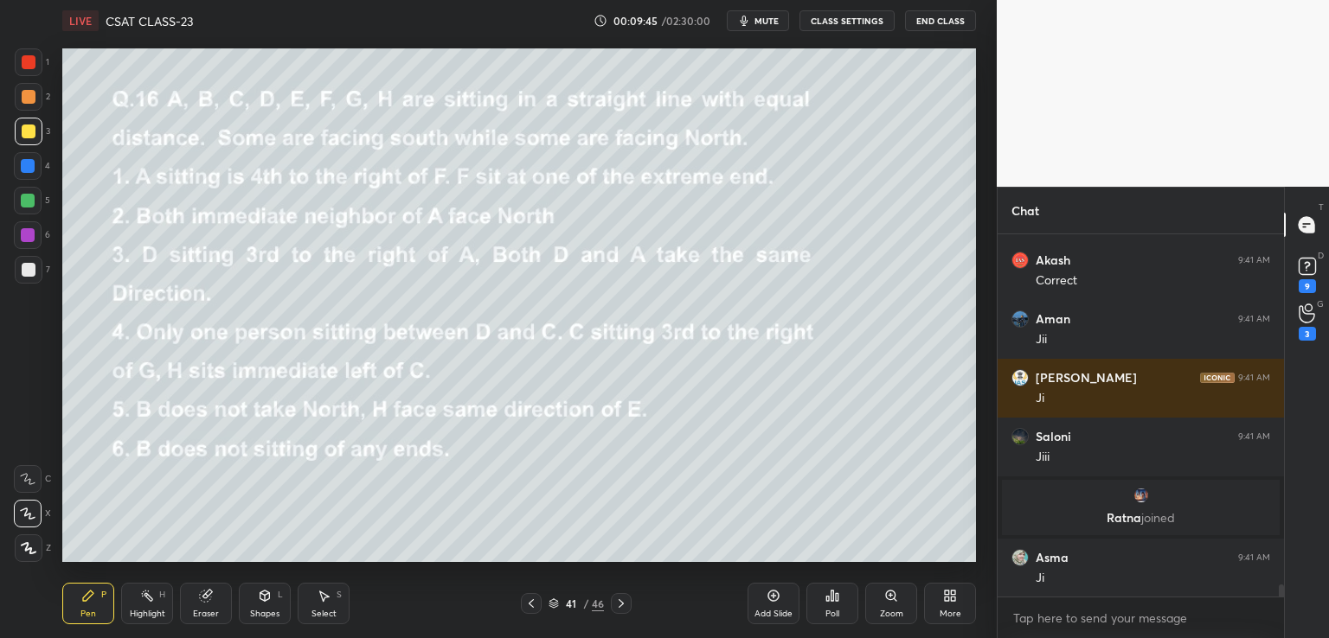
click at [623, 606] on icon at bounding box center [621, 604] width 14 height 14
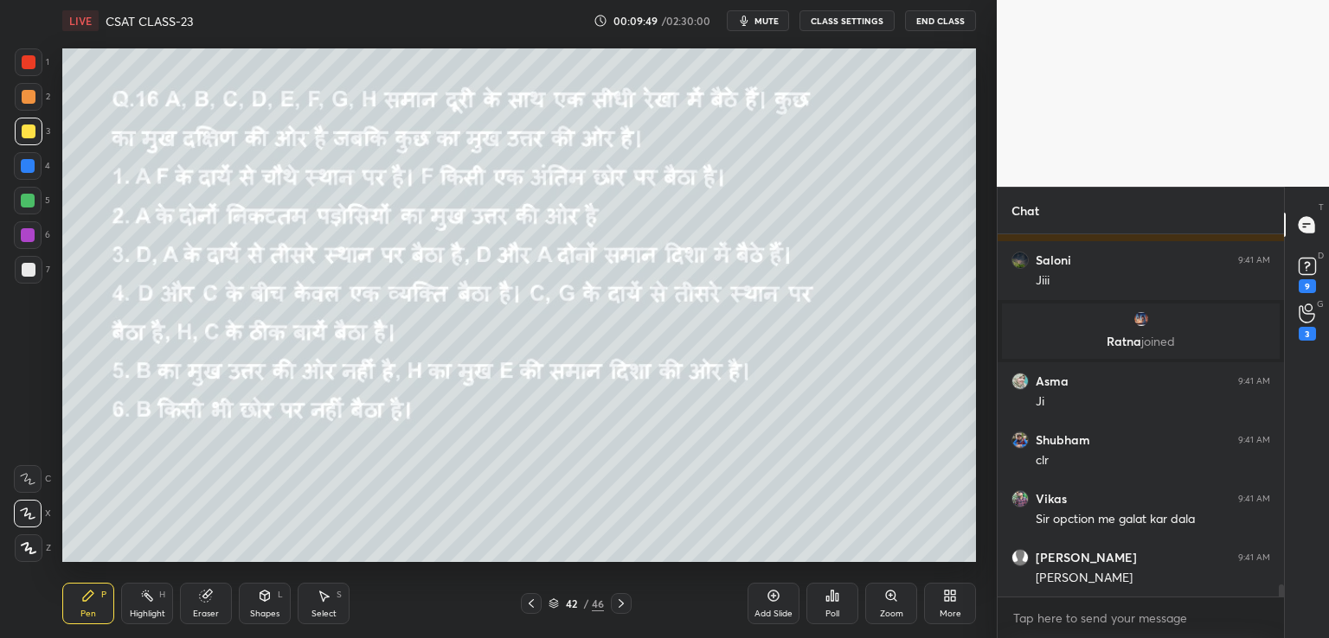
scroll to position [10709, 0]
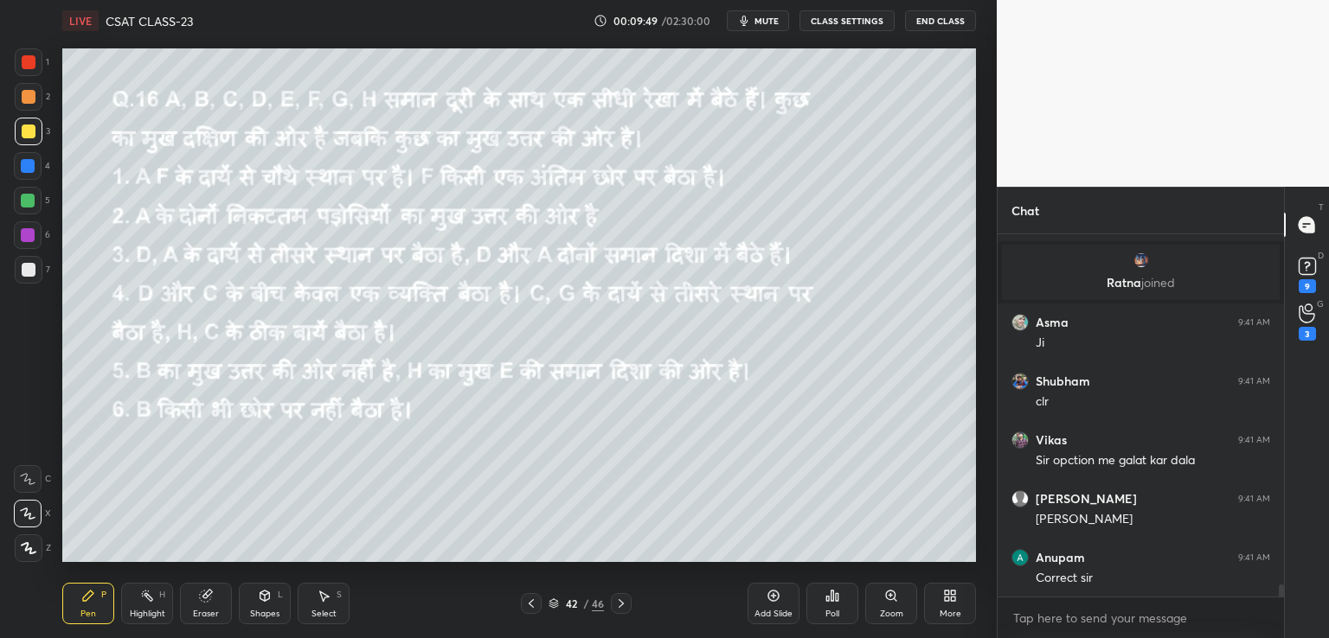
click at [836, 22] on button "CLASS SETTINGS" at bounding box center [846, 20] width 95 height 21
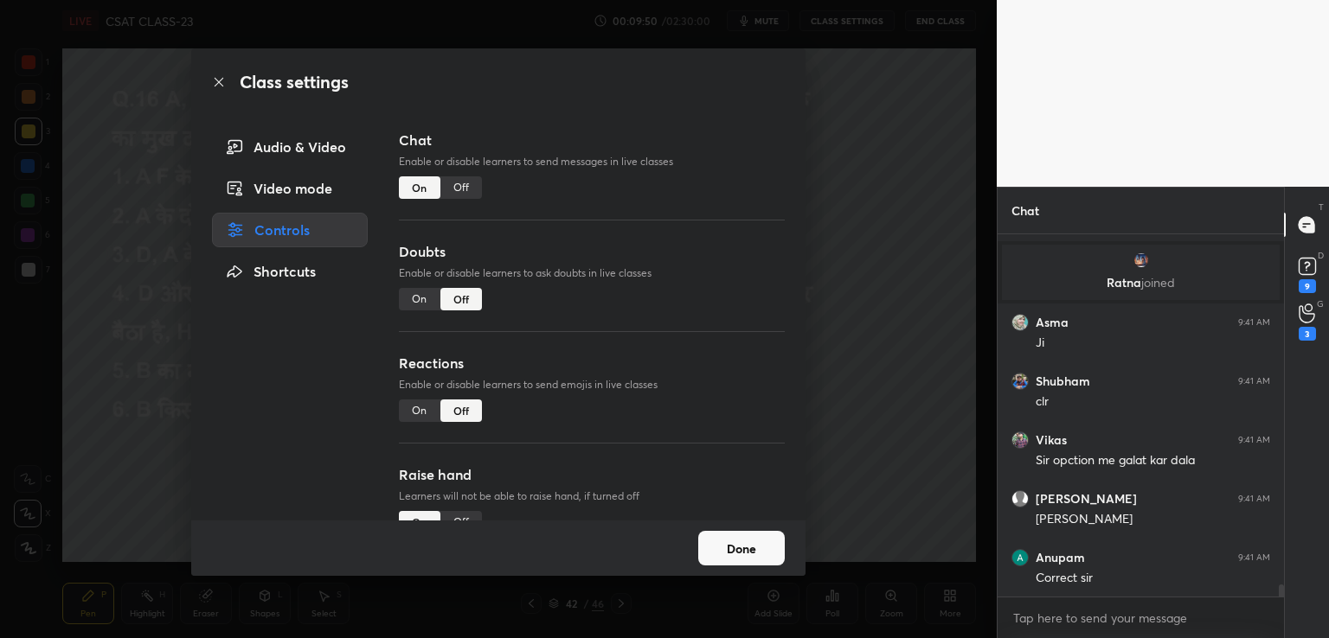
click at [462, 186] on div "Off" at bounding box center [461, 187] width 42 height 22
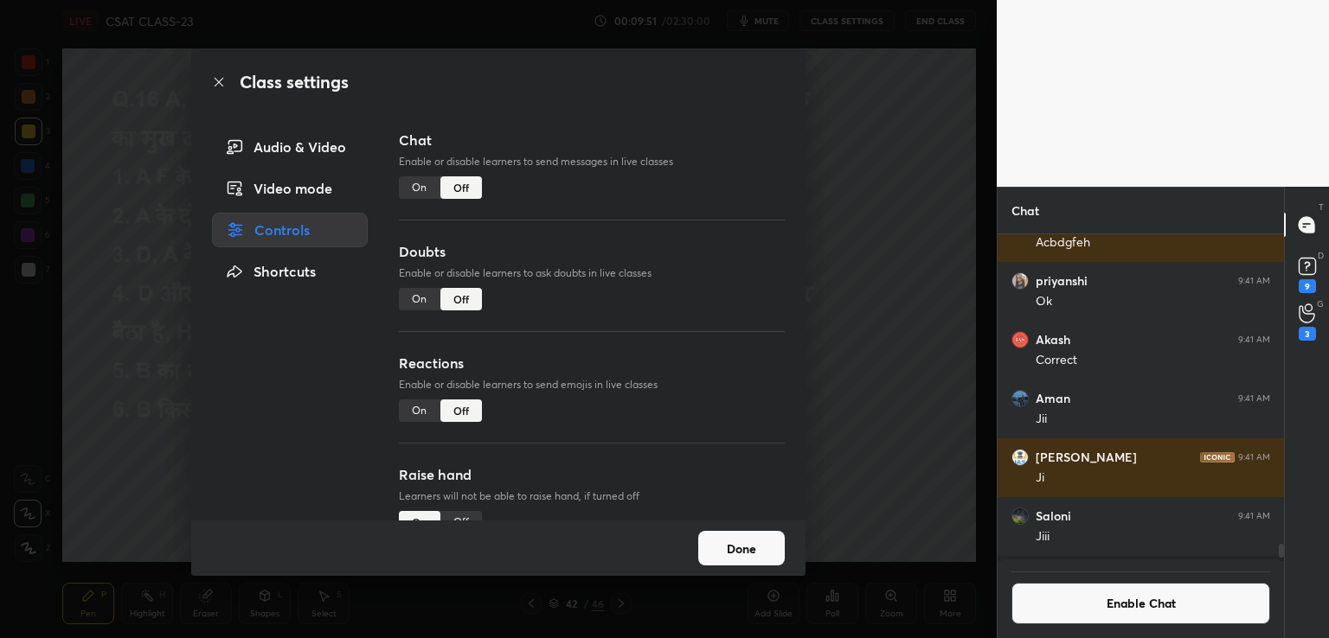
click at [841, 179] on div "Class settings Audio & Video Video mode Controls Shortcuts Chat Enable or disab…" at bounding box center [498, 319] width 996 height 638
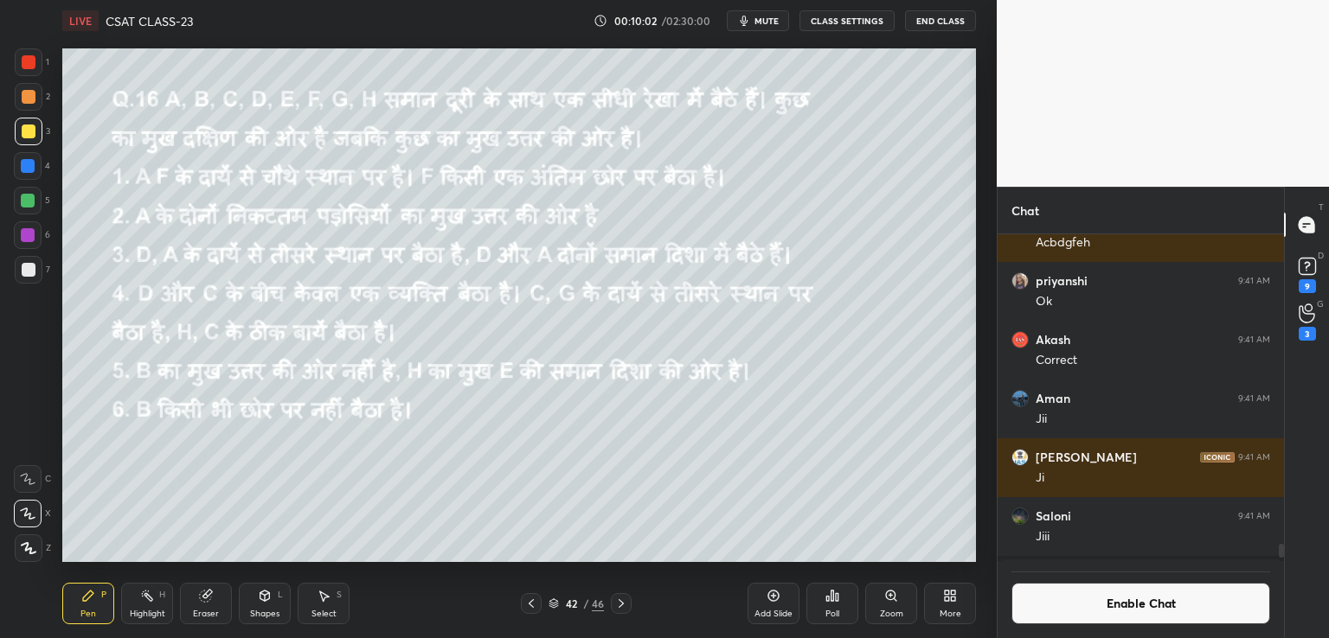
click at [848, 22] on button "CLASS SETTINGS" at bounding box center [846, 20] width 95 height 21
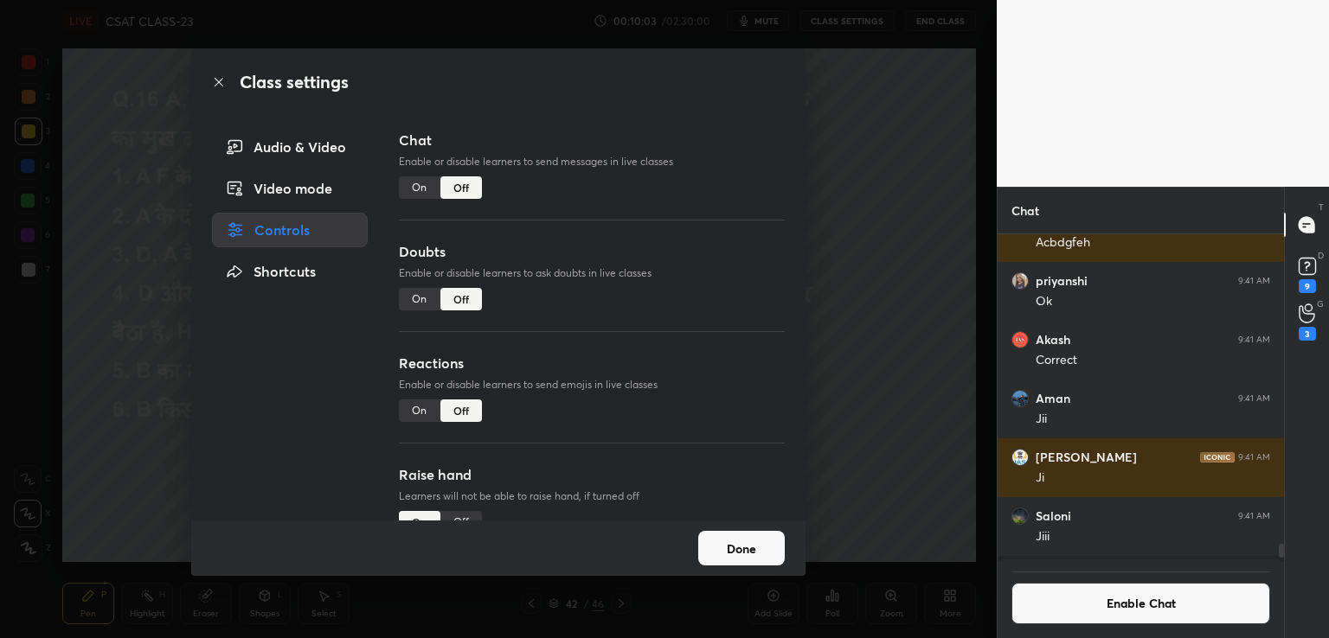
click at [414, 302] on div "On" at bounding box center [420, 299] width 42 height 22
click at [875, 227] on div "Class settings Audio & Video Video mode Controls Shortcuts Chat Enable or disab…" at bounding box center [498, 319] width 996 height 638
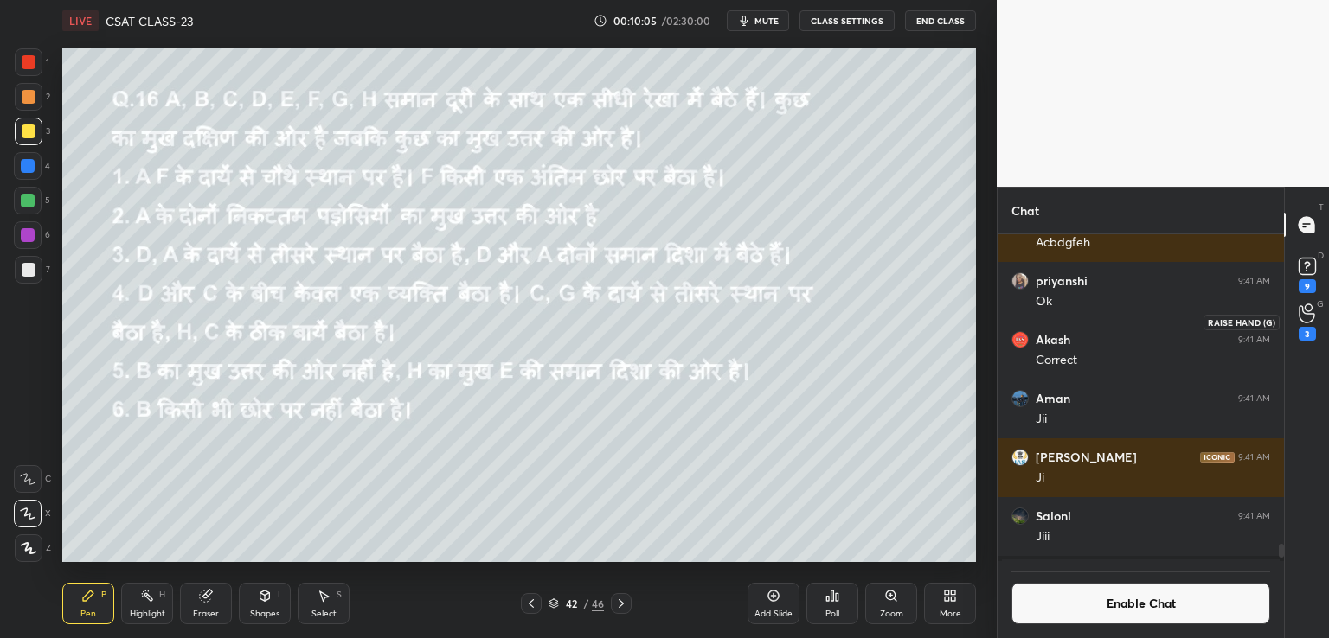
click at [1310, 327] on div "3" at bounding box center [1306, 334] width 17 height 14
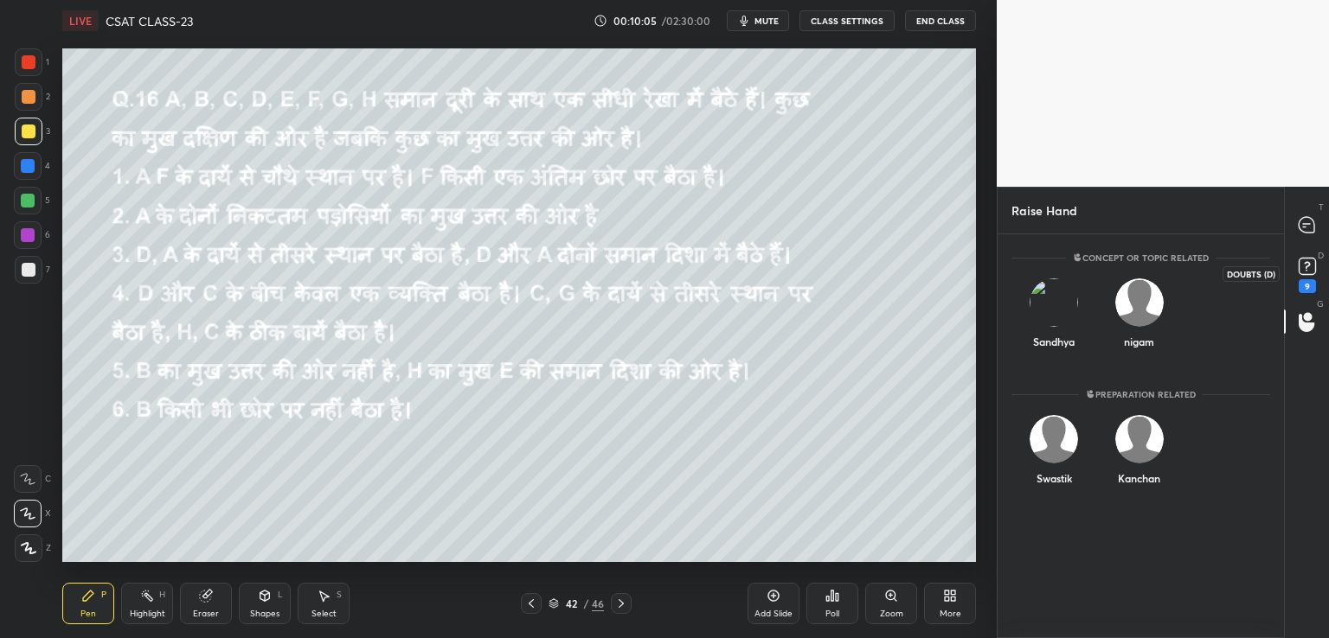
click at [1308, 291] on div "9" at bounding box center [1306, 286] width 17 height 14
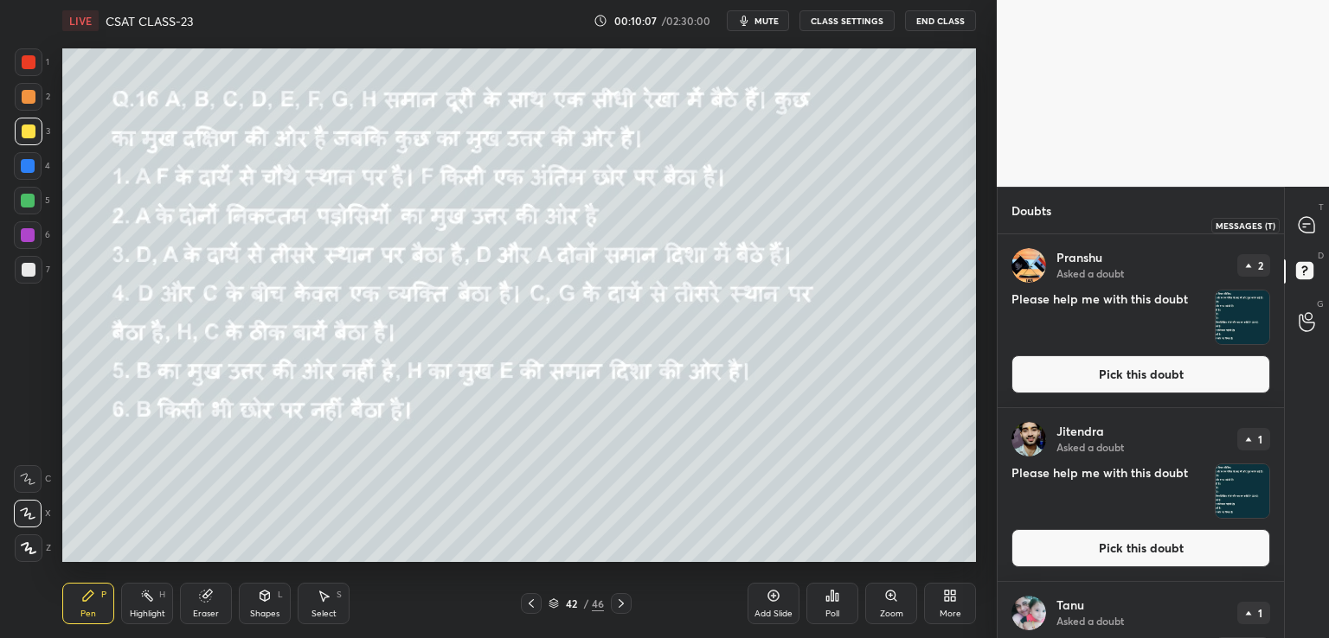
click at [1306, 221] on icon at bounding box center [1306, 225] width 16 height 16
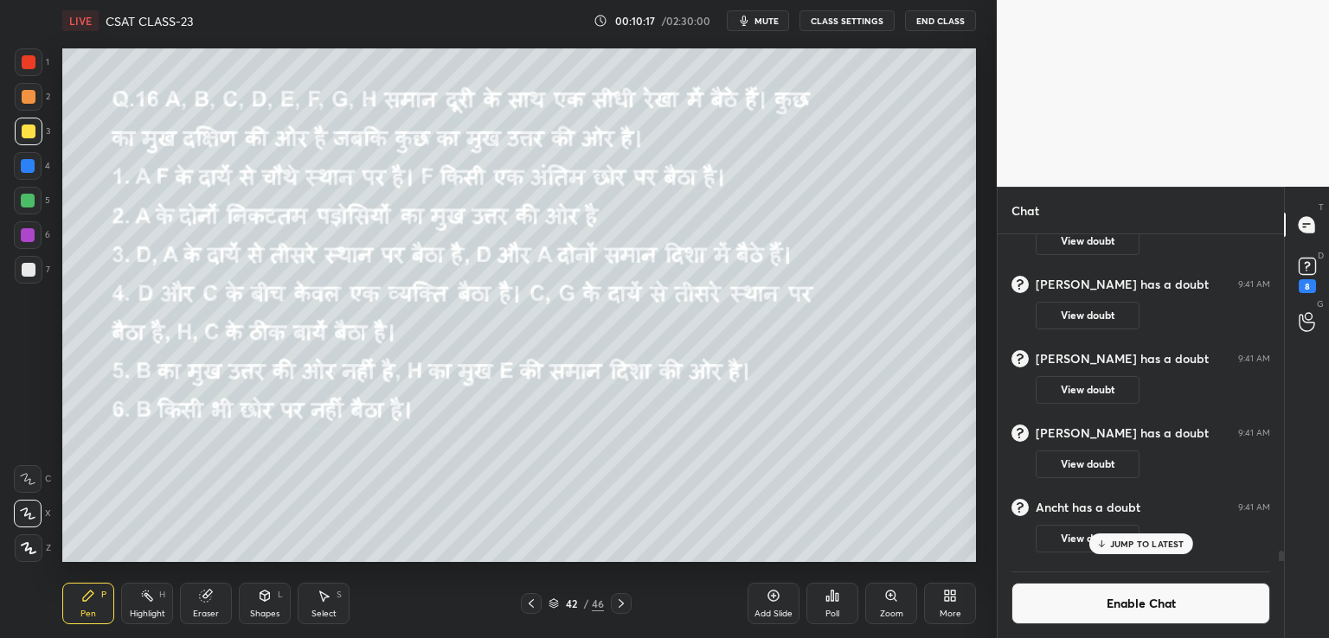
click at [847, 22] on button "CLASS SETTINGS" at bounding box center [846, 20] width 95 height 21
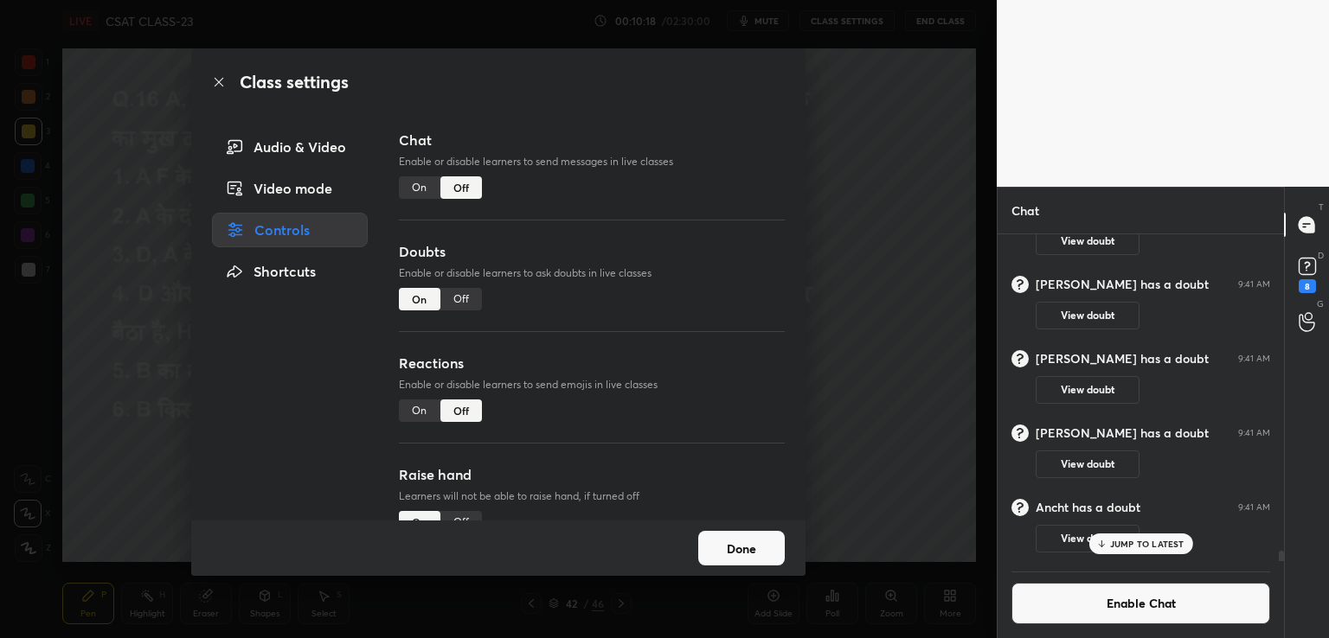
click at [451, 302] on div "Off" at bounding box center [461, 299] width 42 height 22
click at [879, 144] on div "Class settings Audio & Video Video mode Controls Shortcuts Chat Enable or disab…" at bounding box center [498, 319] width 996 height 638
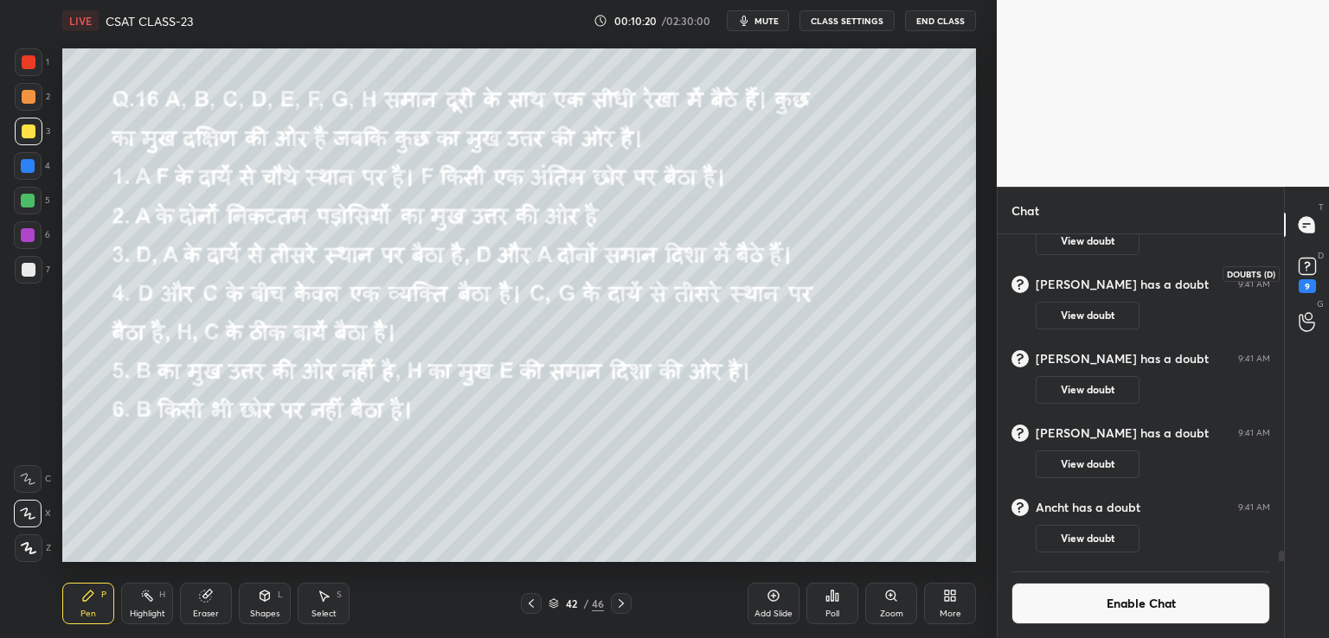
click at [1312, 280] on div "9" at bounding box center [1306, 286] width 17 height 14
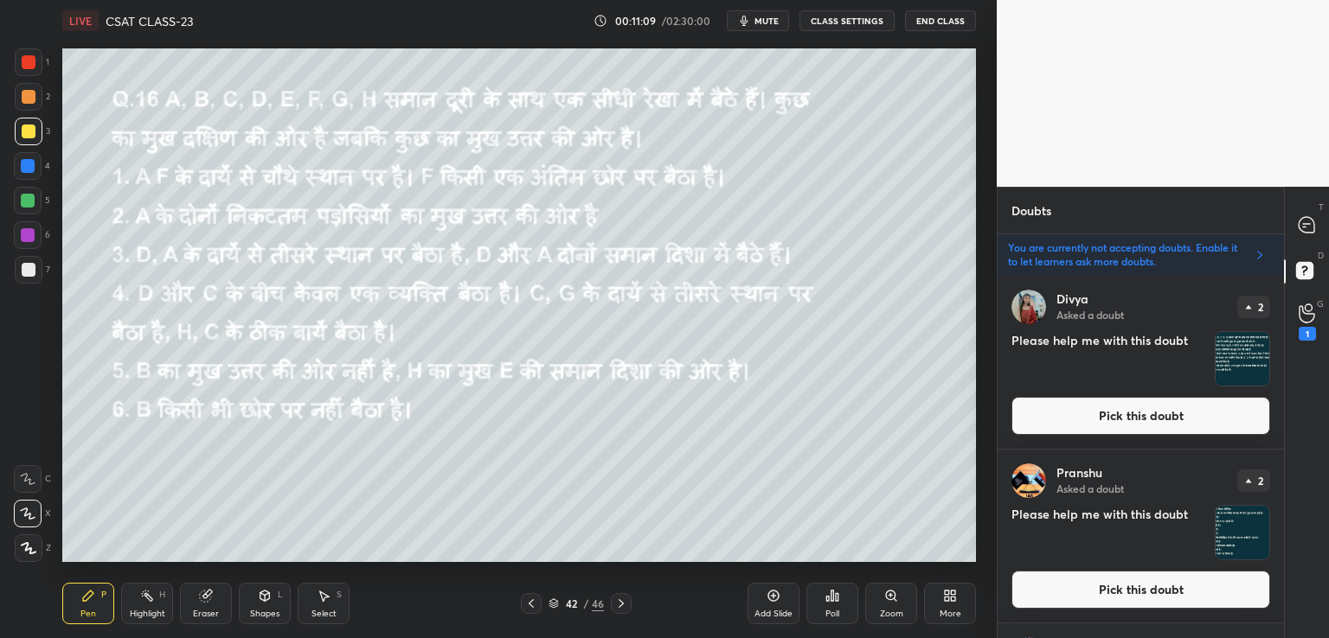
click at [534, 606] on icon at bounding box center [531, 604] width 14 height 14
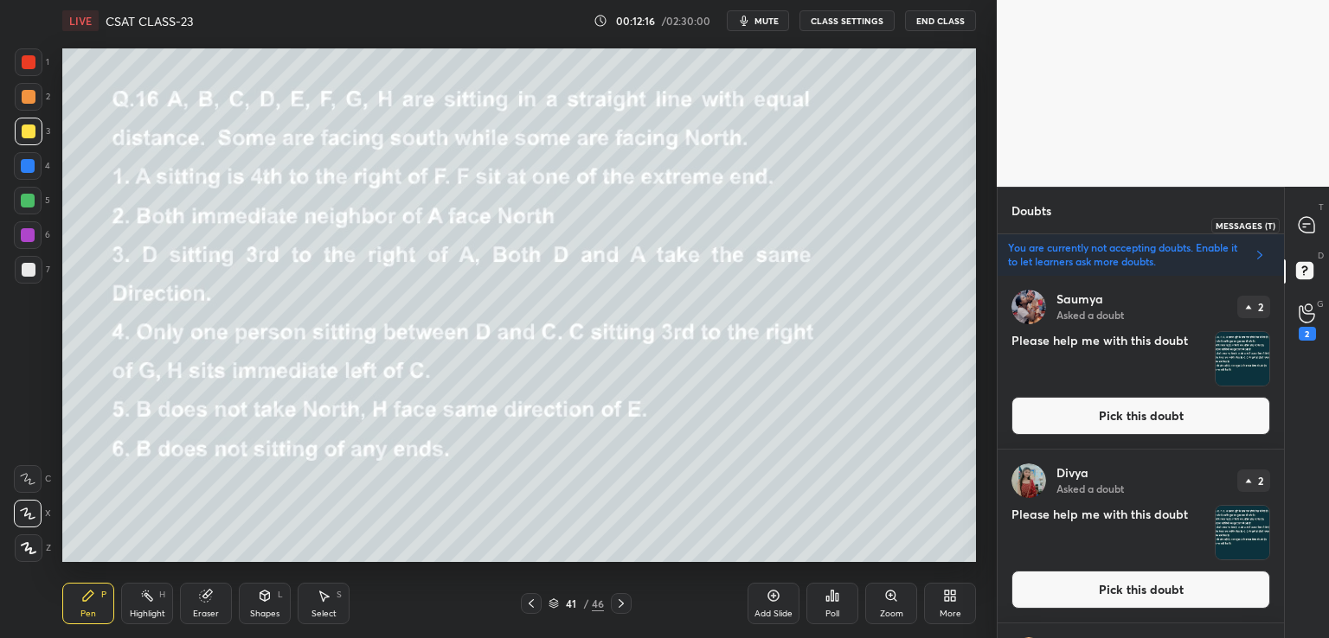
click at [1304, 221] on icon at bounding box center [1306, 225] width 16 height 16
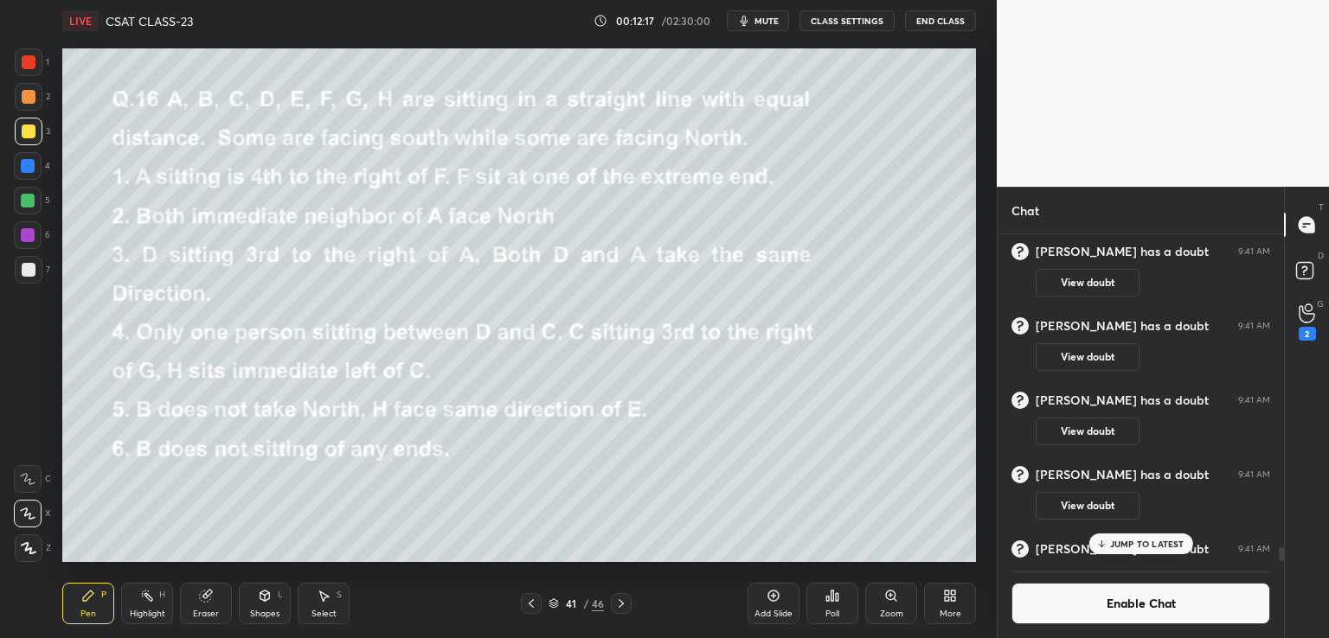
click at [1098, 541] on icon at bounding box center [1100, 544] width 11 height 10
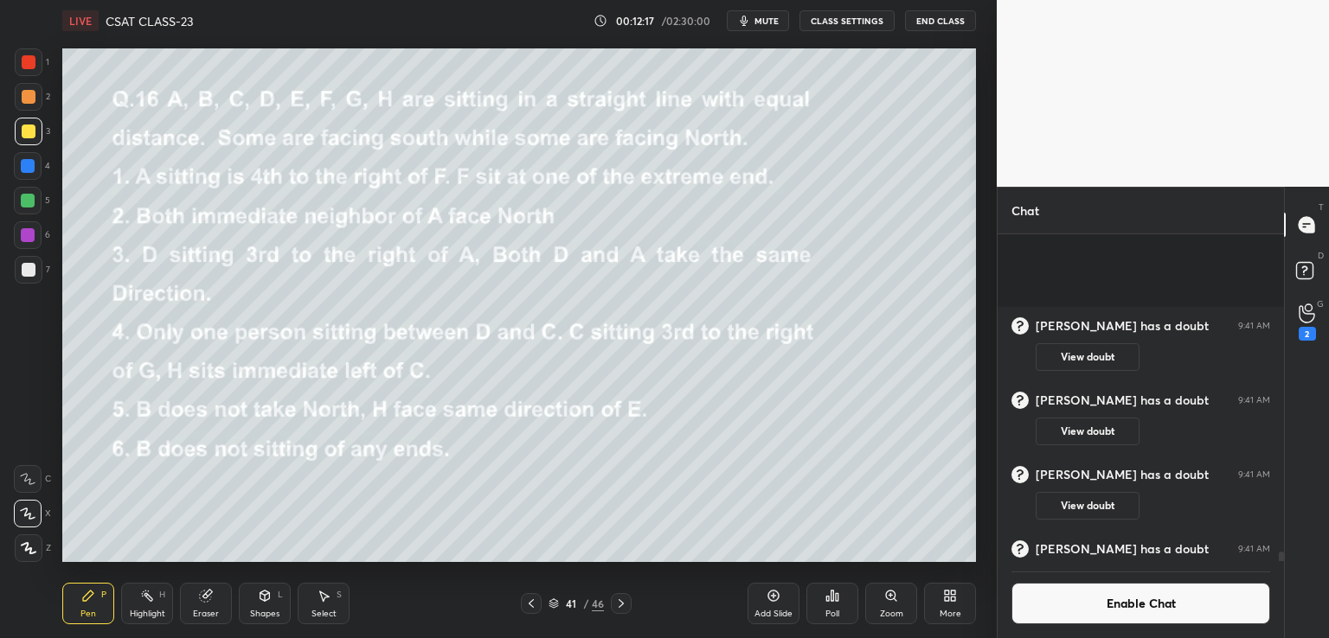
scroll to position [10851, 0]
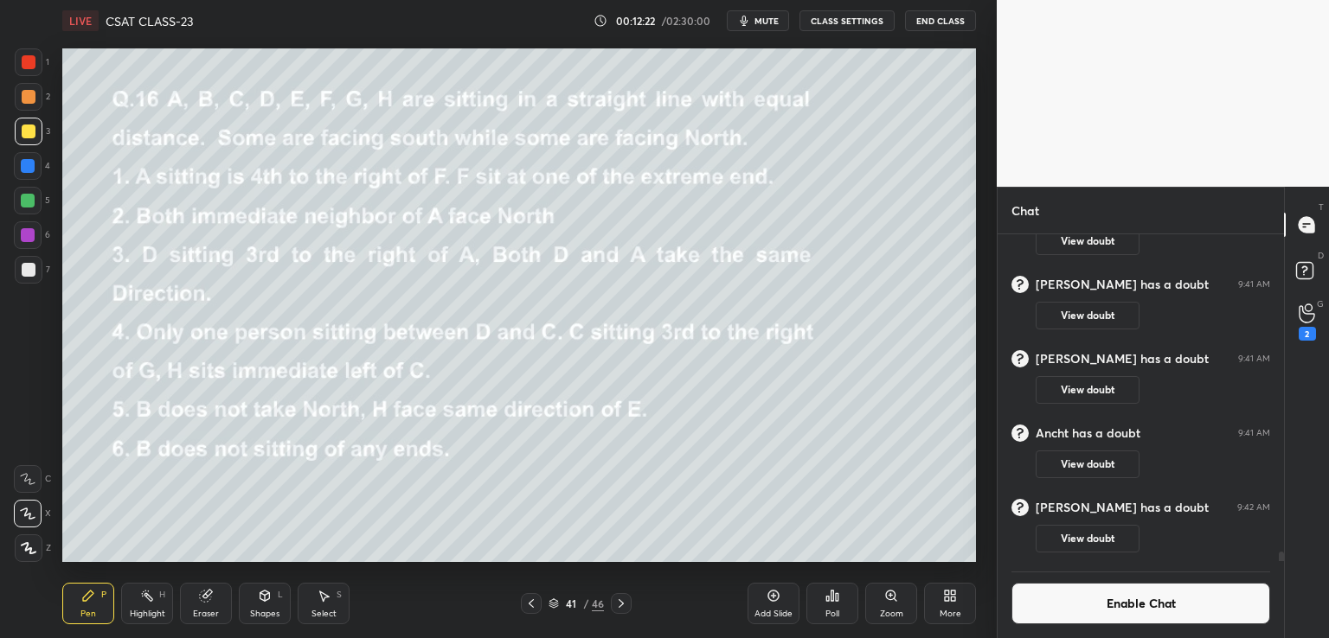
click at [202, 610] on div "Eraser" at bounding box center [206, 614] width 26 height 9
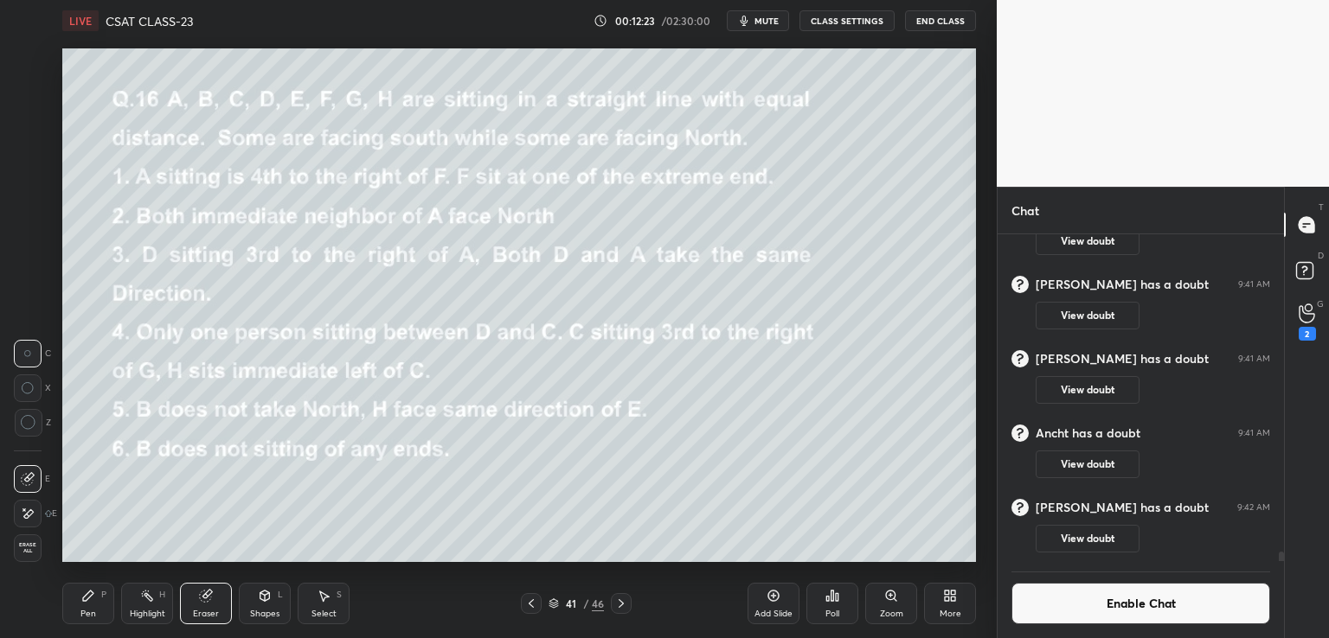
click at [21, 548] on span "Erase all" at bounding box center [28, 548] width 26 height 12
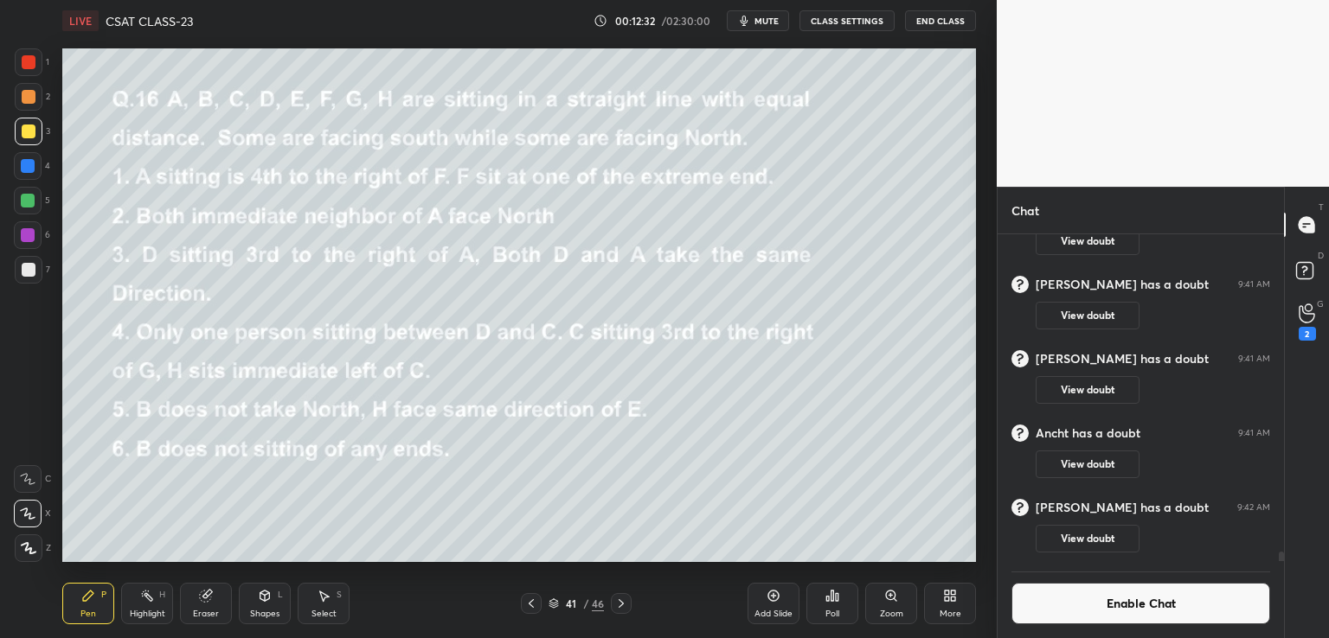
click at [926, 22] on button "End Class" at bounding box center [940, 20] width 71 height 21
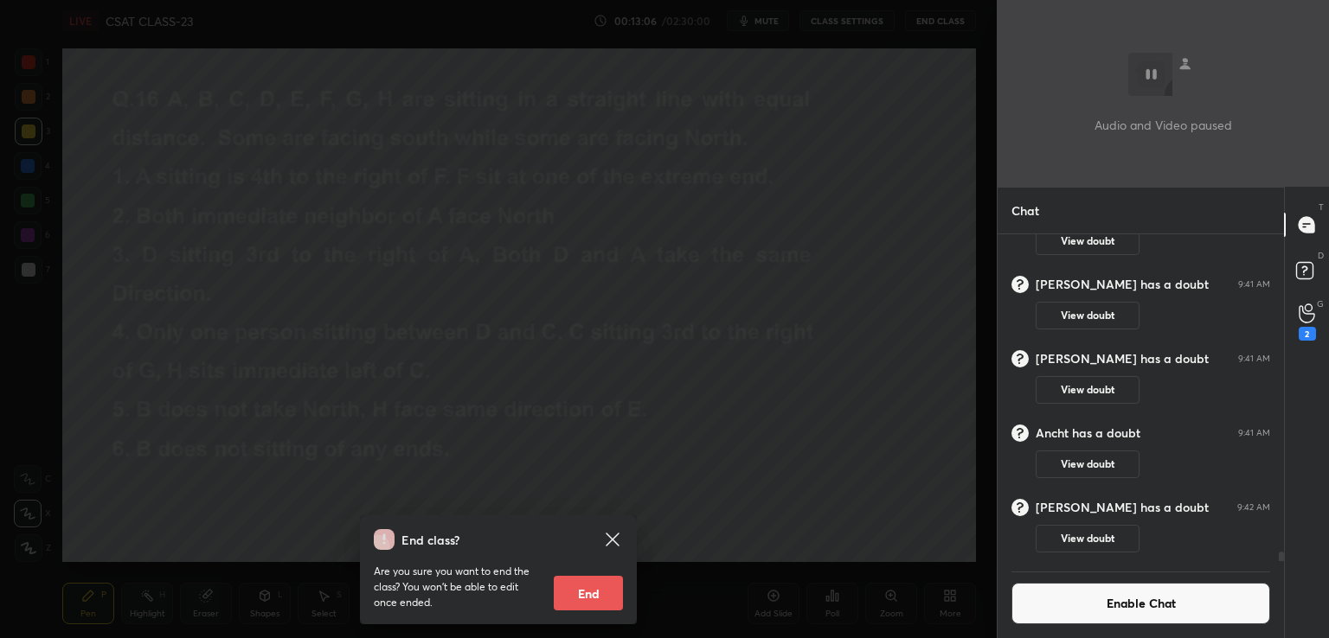
click at [734, 497] on div "End class? Are you sure you want to end the class? You won’t be able to edit on…" at bounding box center [498, 319] width 996 height 638
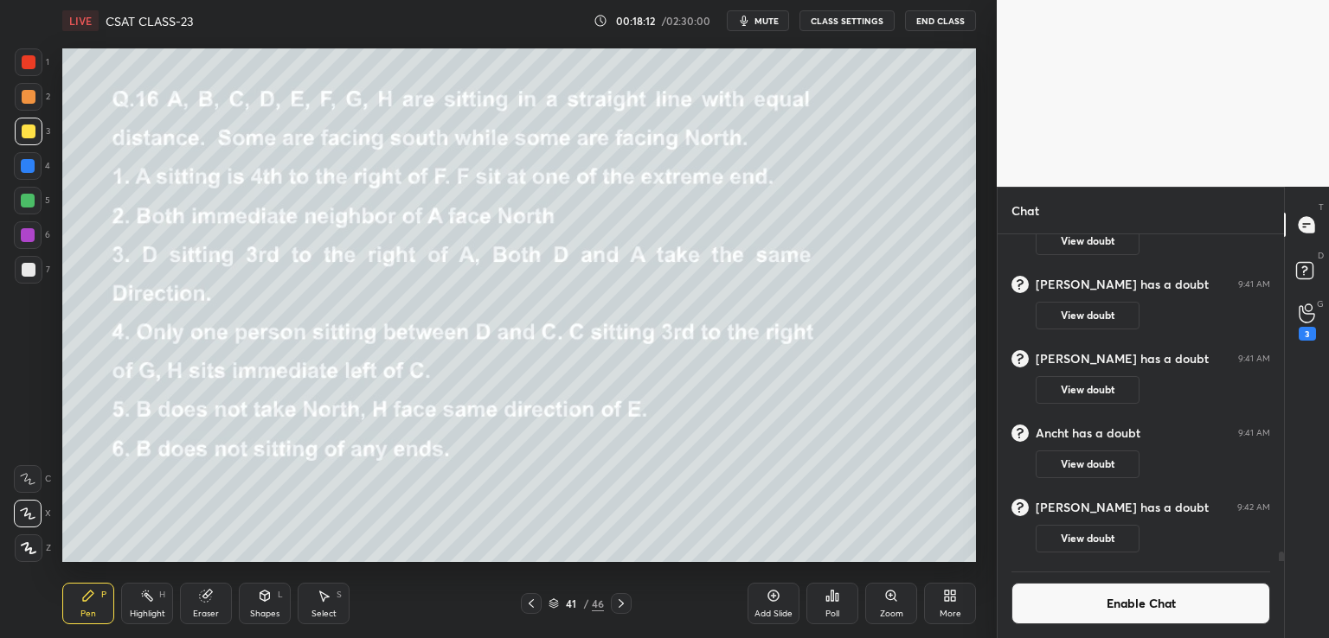
click at [1119, 600] on button "Enable Chat" at bounding box center [1140, 604] width 259 height 42
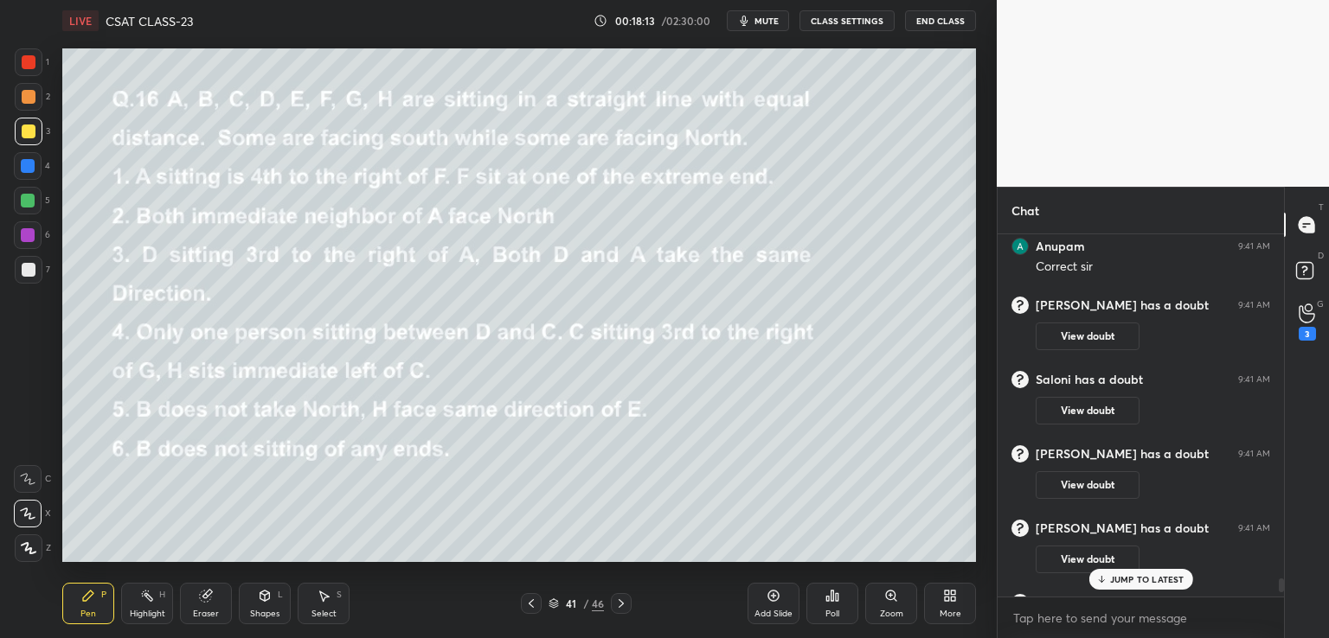
click at [1127, 574] on p "JUMP TO LATEST" at bounding box center [1147, 579] width 74 height 10
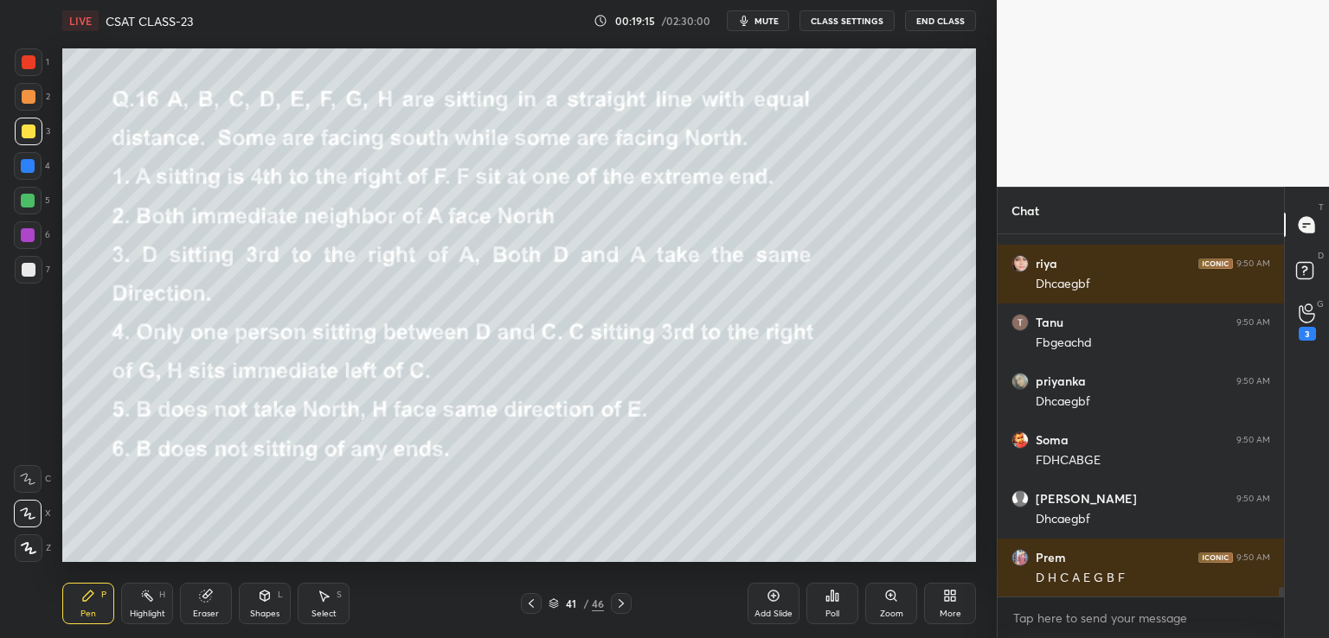
scroll to position [13387, 0]
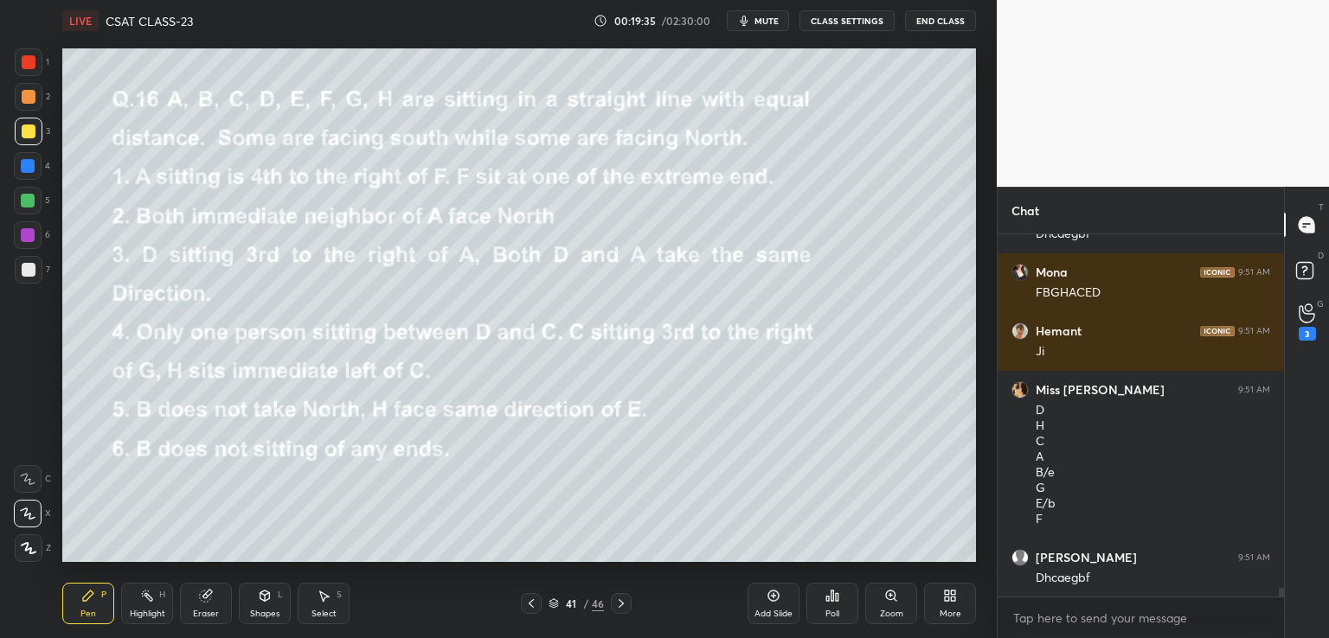
click at [834, 23] on button "CLASS SETTINGS" at bounding box center [846, 20] width 95 height 21
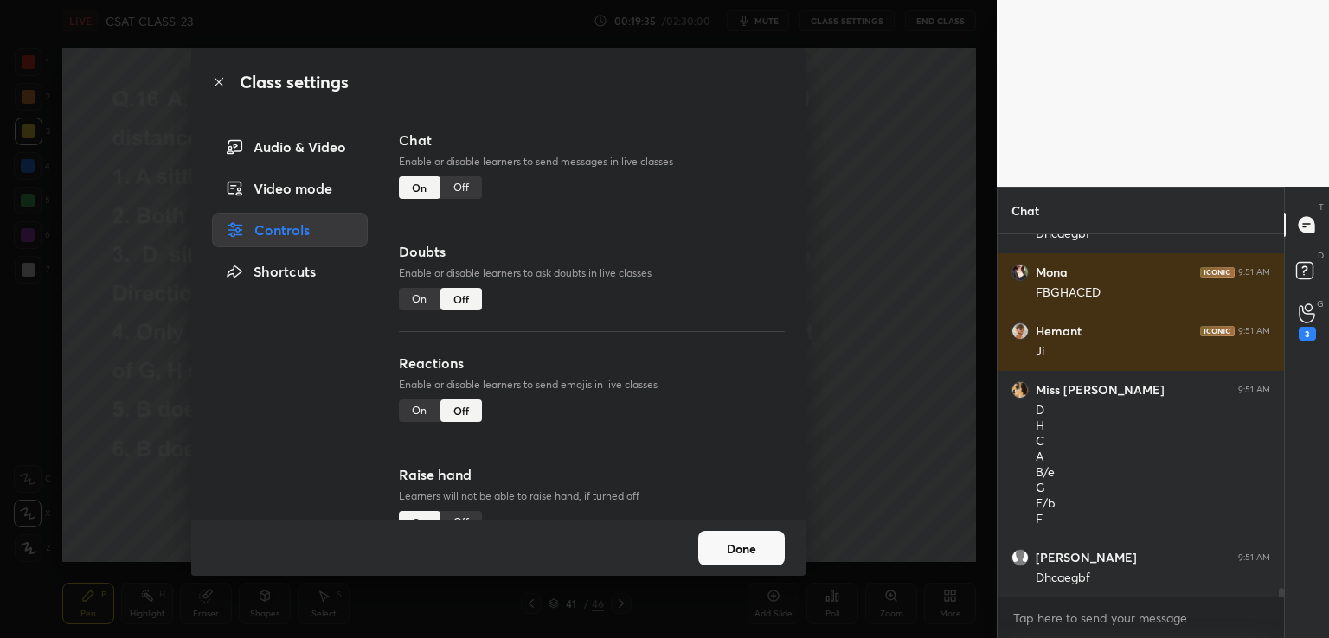
click at [447, 183] on div "Off" at bounding box center [461, 187] width 42 height 22
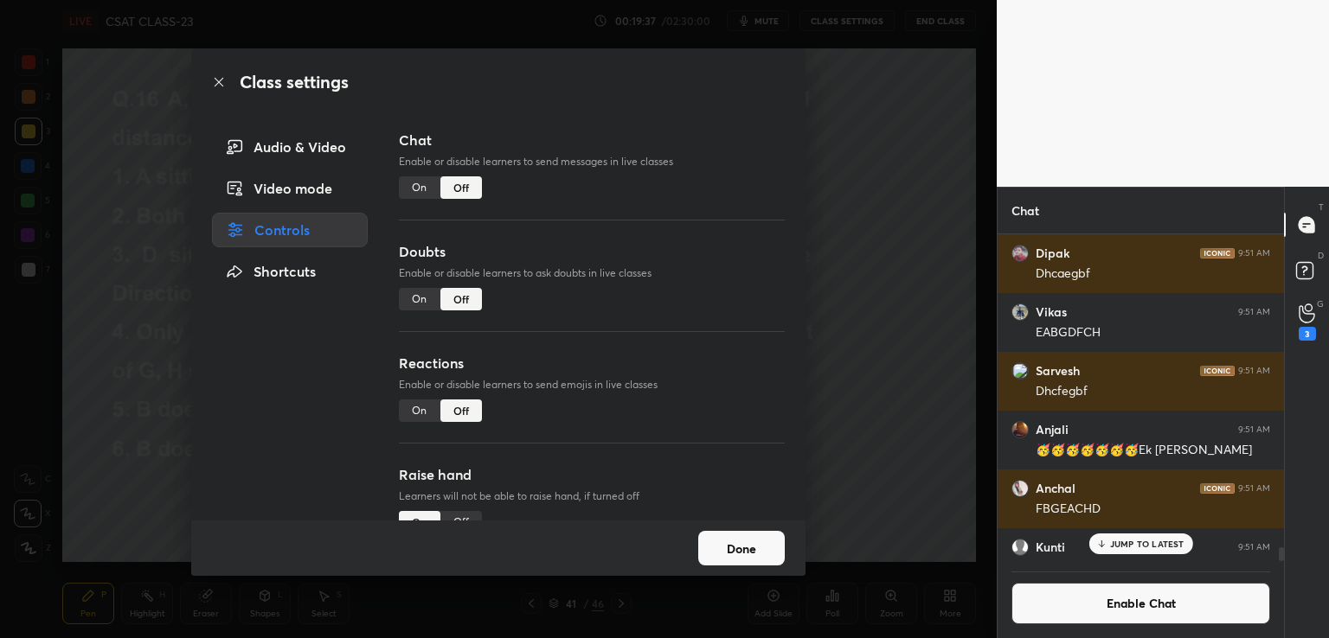
click at [860, 318] on div "Class settings Audio & Video Video mode Controls Shortcuts Chat Enable or disab…" at bounding box center [498, 319] width 996 height 638
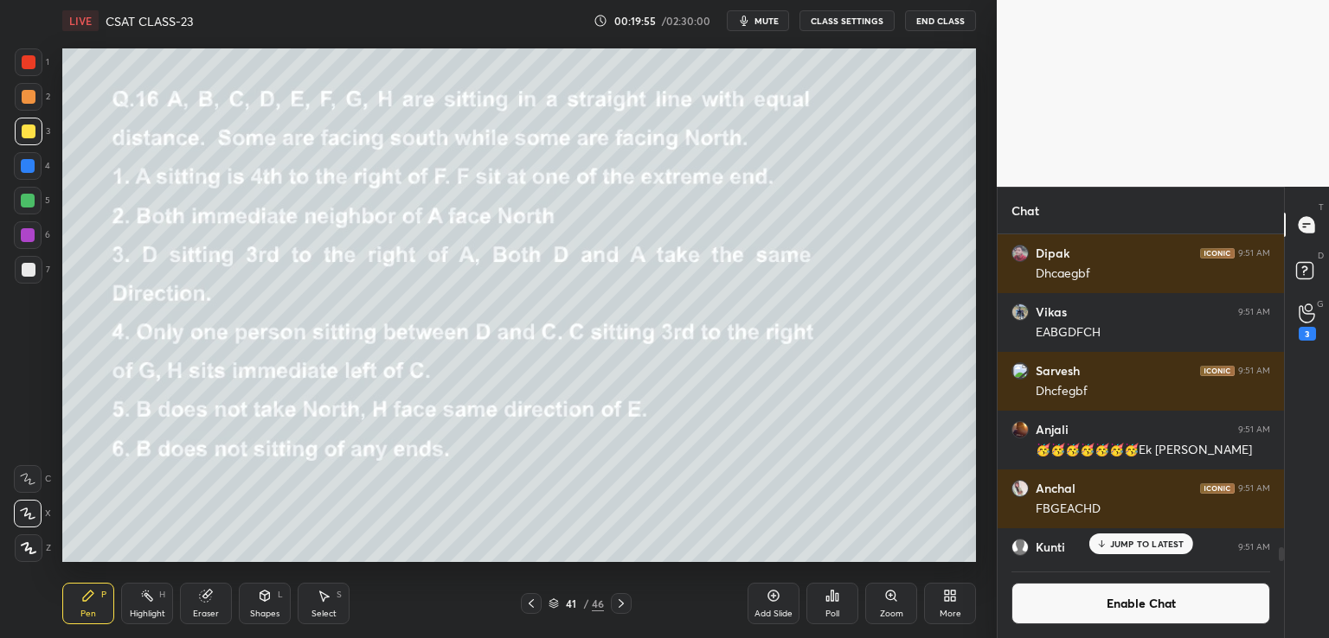
click at [622, 603] on icon at bounding box center [620, 603] width 5 height 9
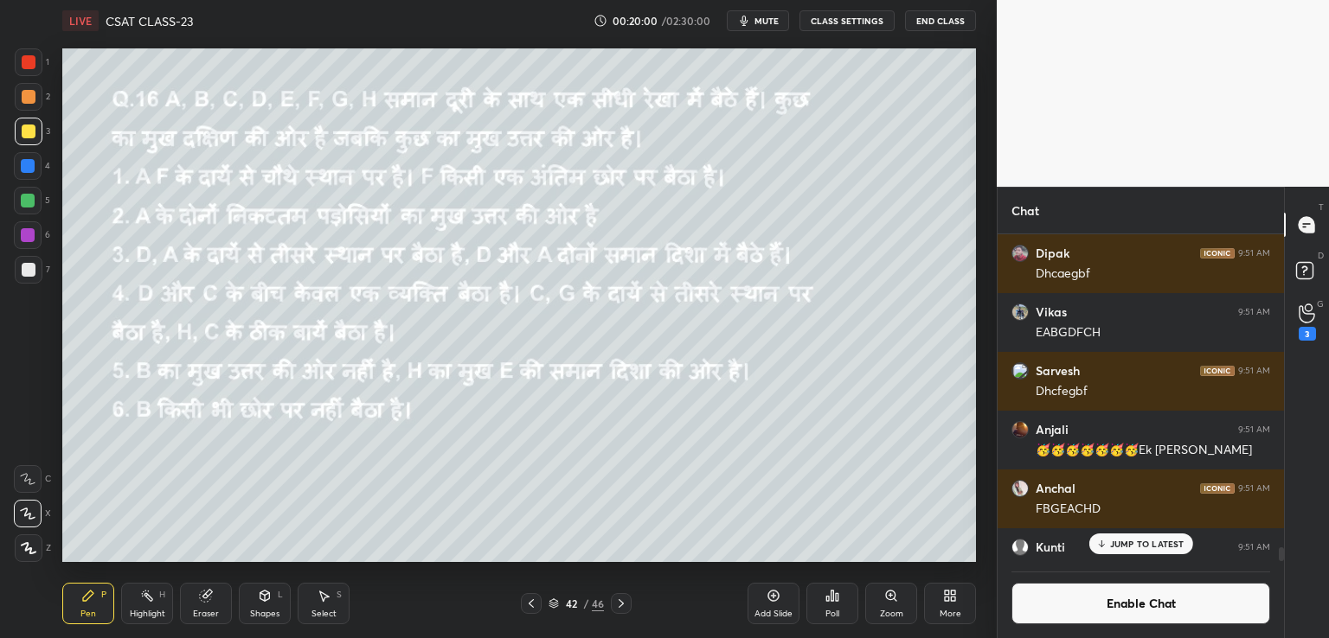
click at [533, 604] on icon at bounding box center [531, 604] width 14 height 14
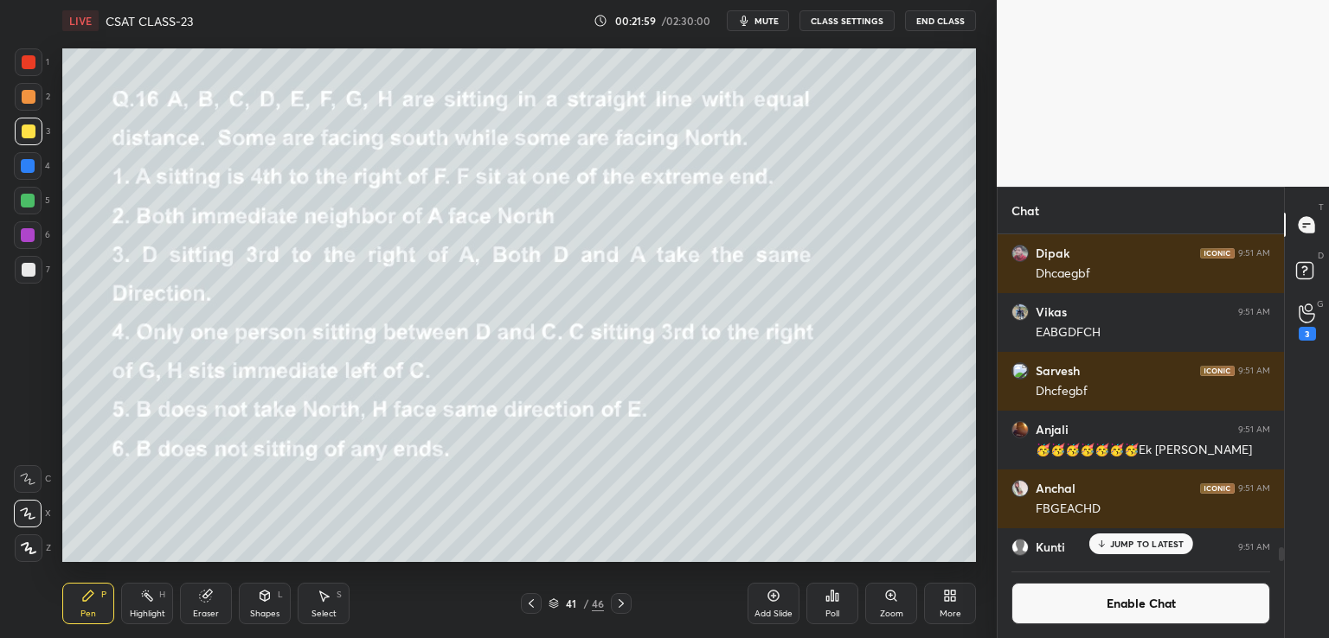
click at [208, 605] on div "Eraser" at bounding box center [206, 604] width 52 height 42
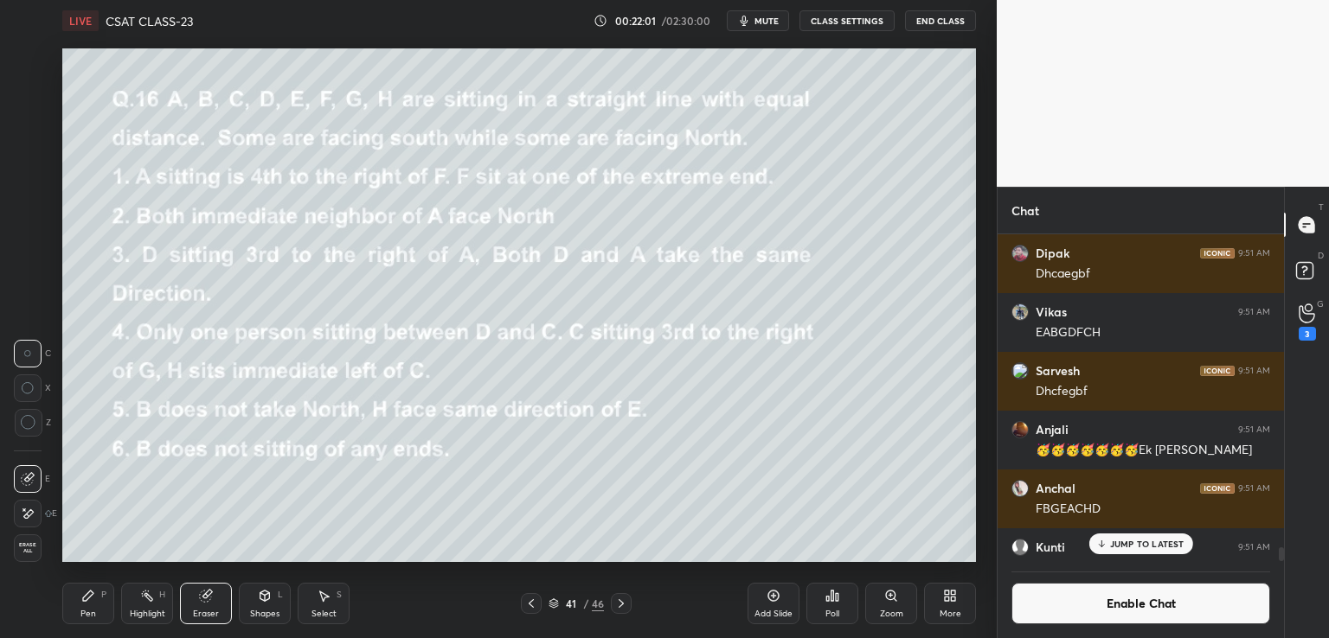
drag, startPoint x: 25, startPoint y: 392, endPoint x: 35, endPoint y: 388, distance: 10.1
click at [26, 392] on icon at bounding box center [28, 388] width 12 height 12
click at [91, 603] on div "Pen P" at bounding box center [88, 604] width 52 height 42
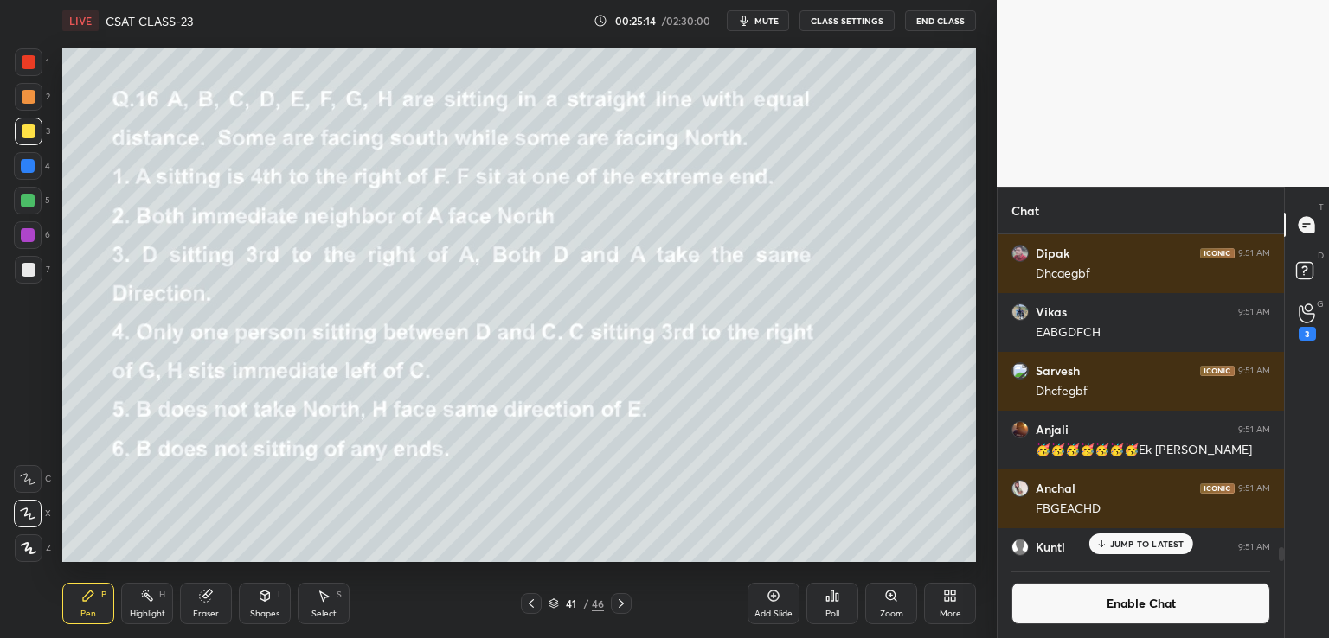
click at [208, 603] on div "Eraser" at bounding box center [206, 604] width 52 height 42
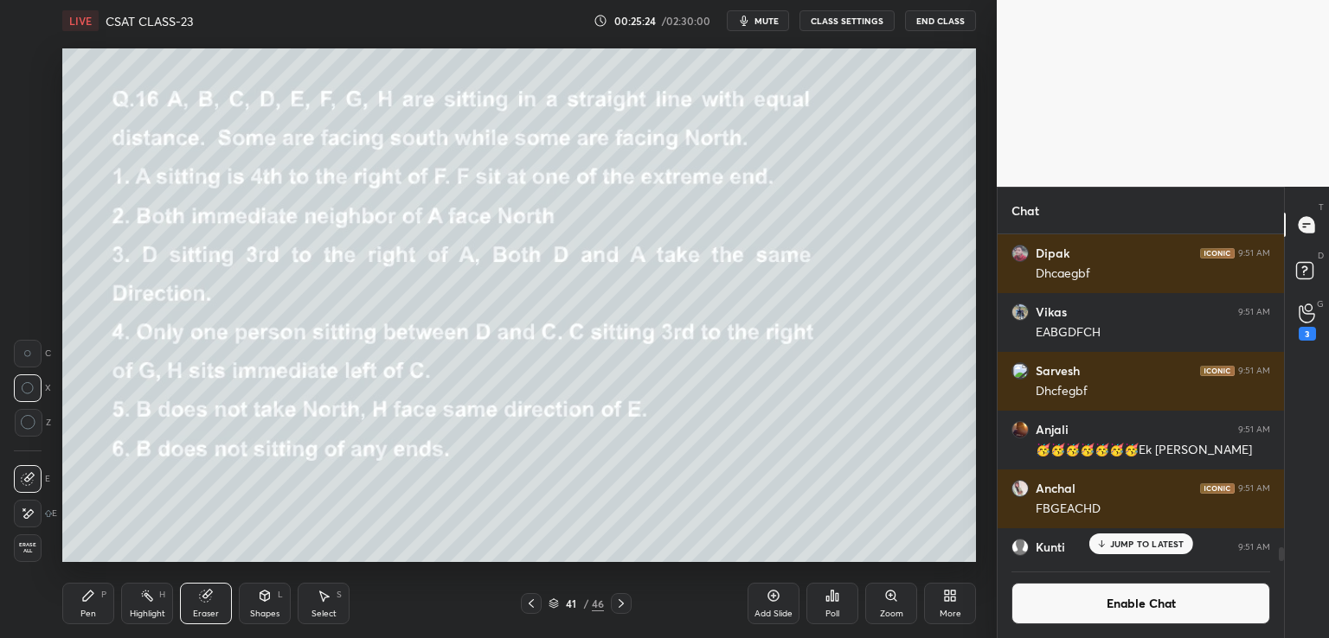
click at [81, 607] on div "Pen P" at bounding box center [88, 604] width 52 height 42
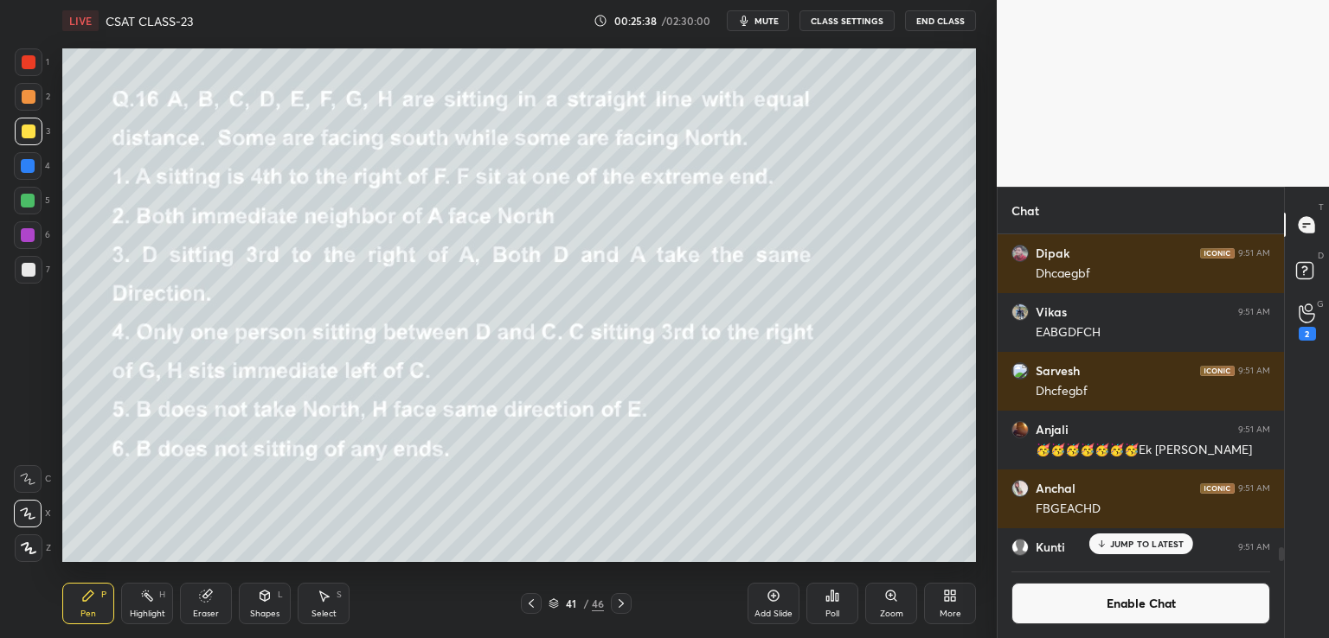
click at [208, 598] on icon at bounding box center [205, 596] width 11 height 11
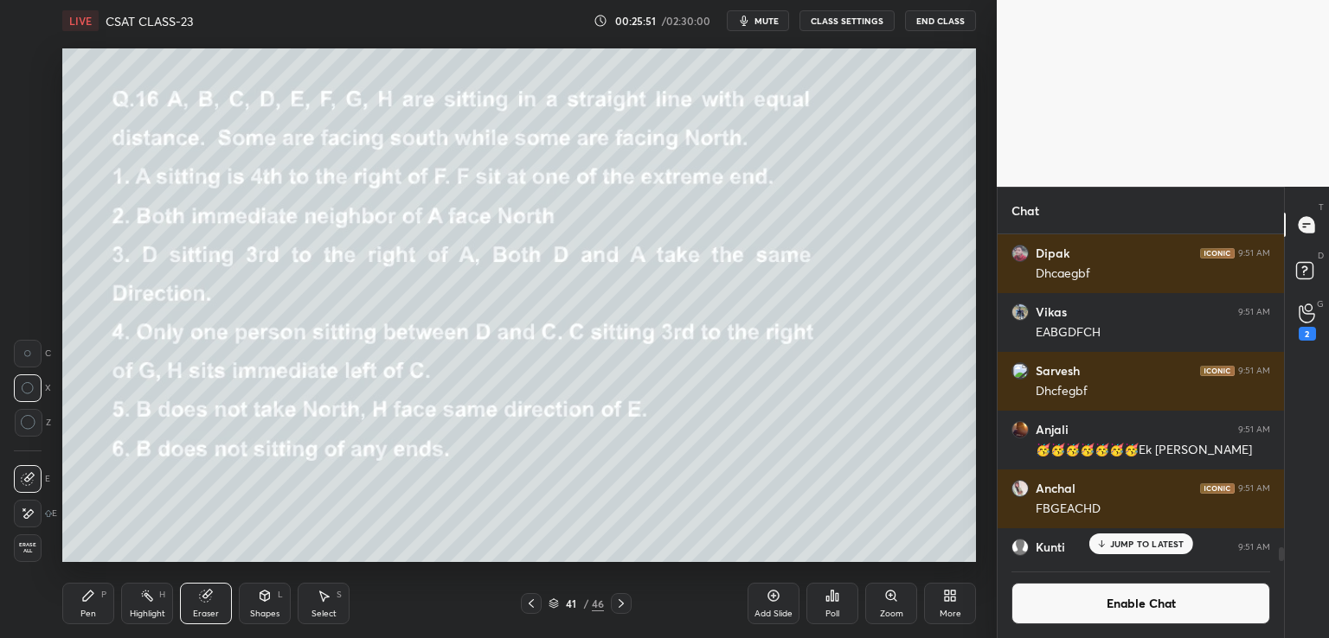
click at [93, 605] on div "Pen P" at bounding box center [88, 604] width 52 height 42
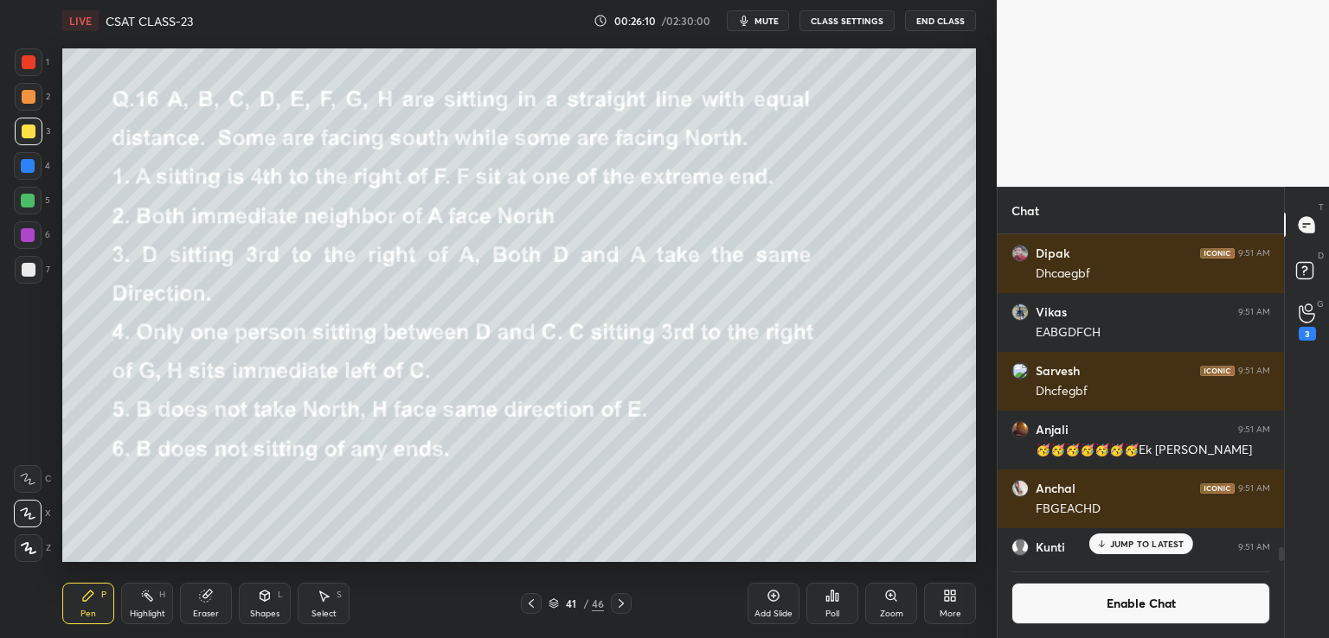
click at [209, 598] on icon at bounding box center [205, 596] width 11 height 11
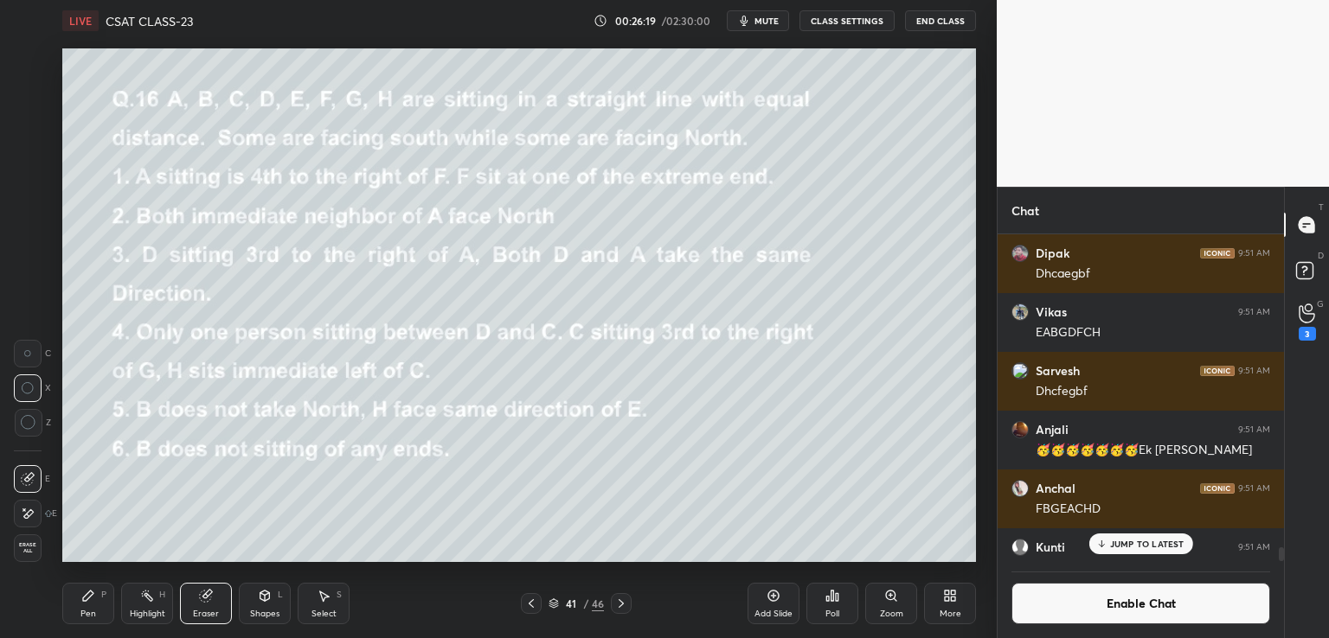
drag, startPoint x: 85, startPoint y: 606, endPoint x: 119, endPoint y: 593, distance: 37.0
click at [84, 605] on div "Pen P" at bounding box center [88, 604] width 52 height 42
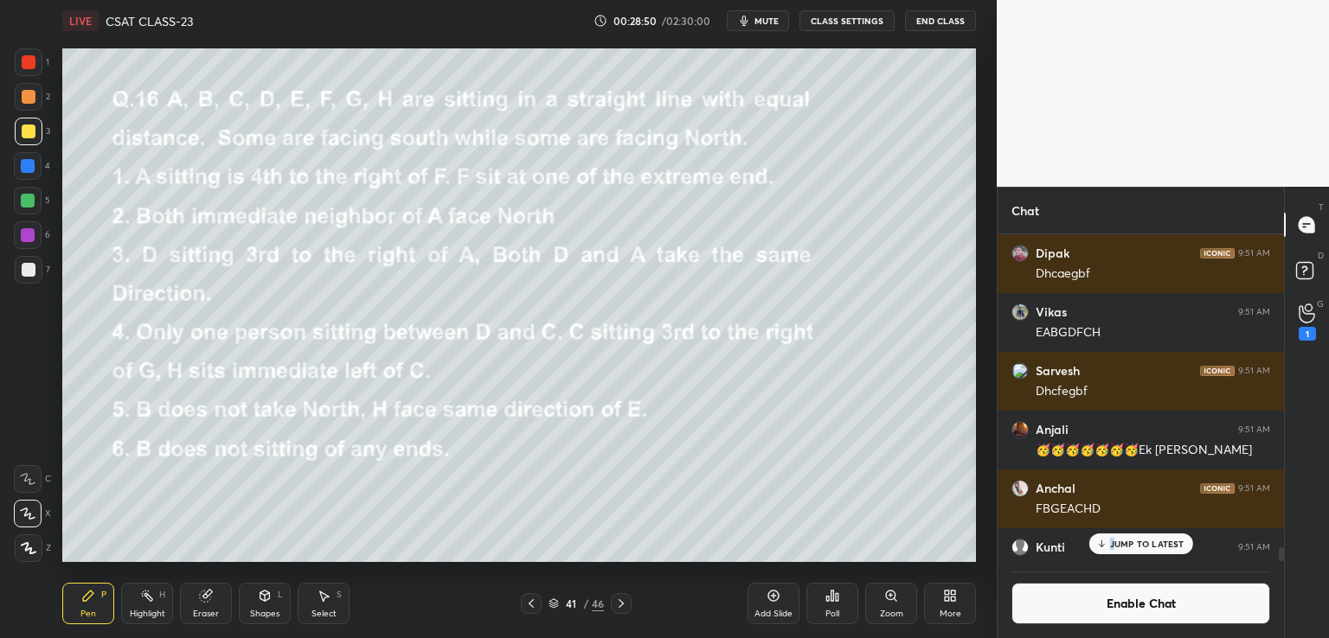
click at [1114, 544] on p "JUMP TO LATEST" at bounding box center [1147, 544] width 74 height 10
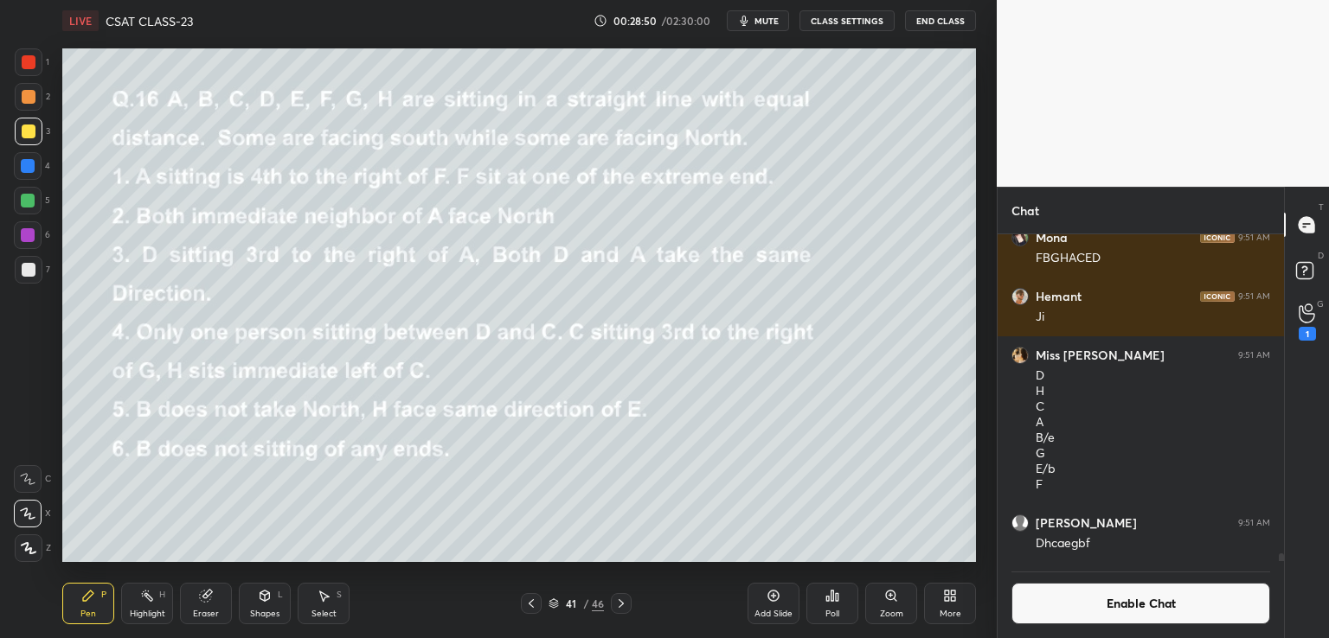
click at [1106, 603] on button "Enable Chat" at bounding box center [1140, 604] width 259 height 42
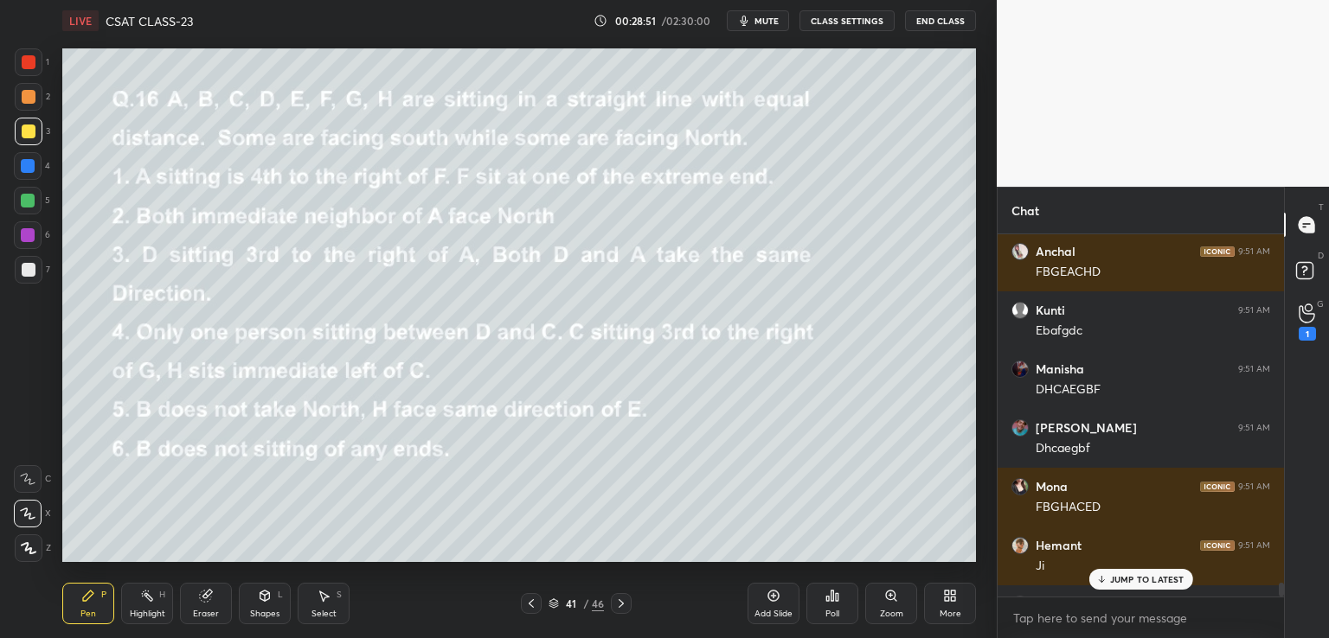
scroll to position [357, 281]
click at [1118, 581] on p "JUMP TO LATEST" at bounding box center [1147, 579] width 74 height 10
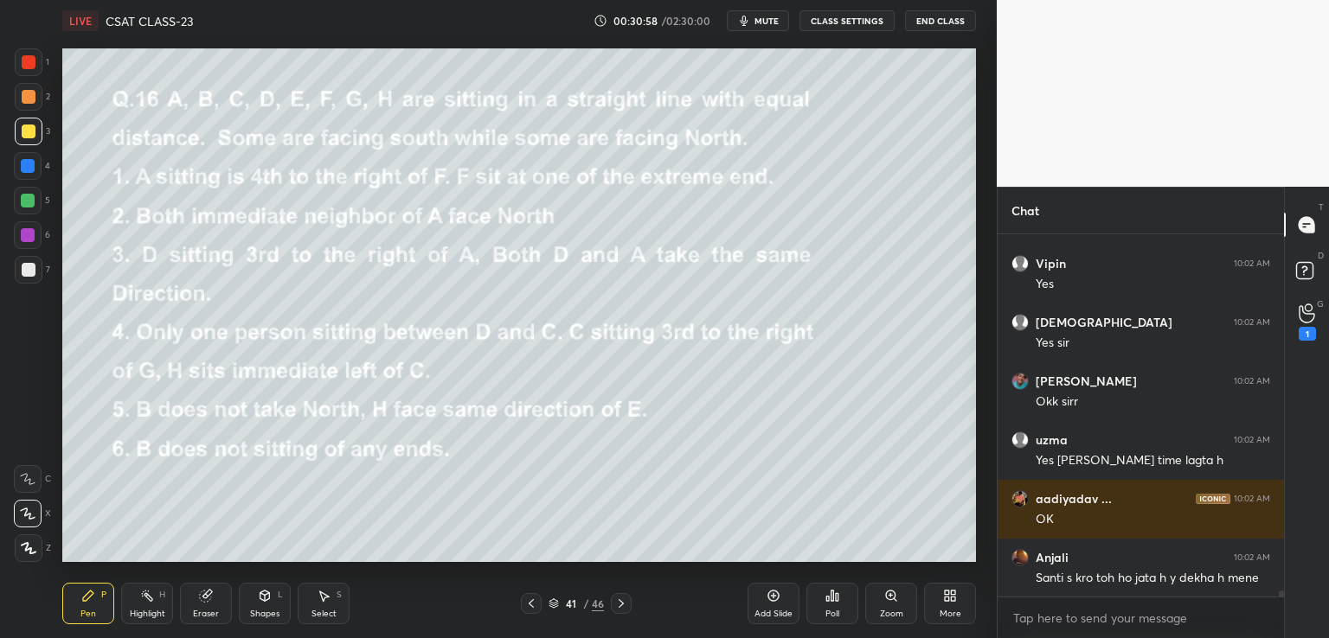
scroll to position [21782, 0]
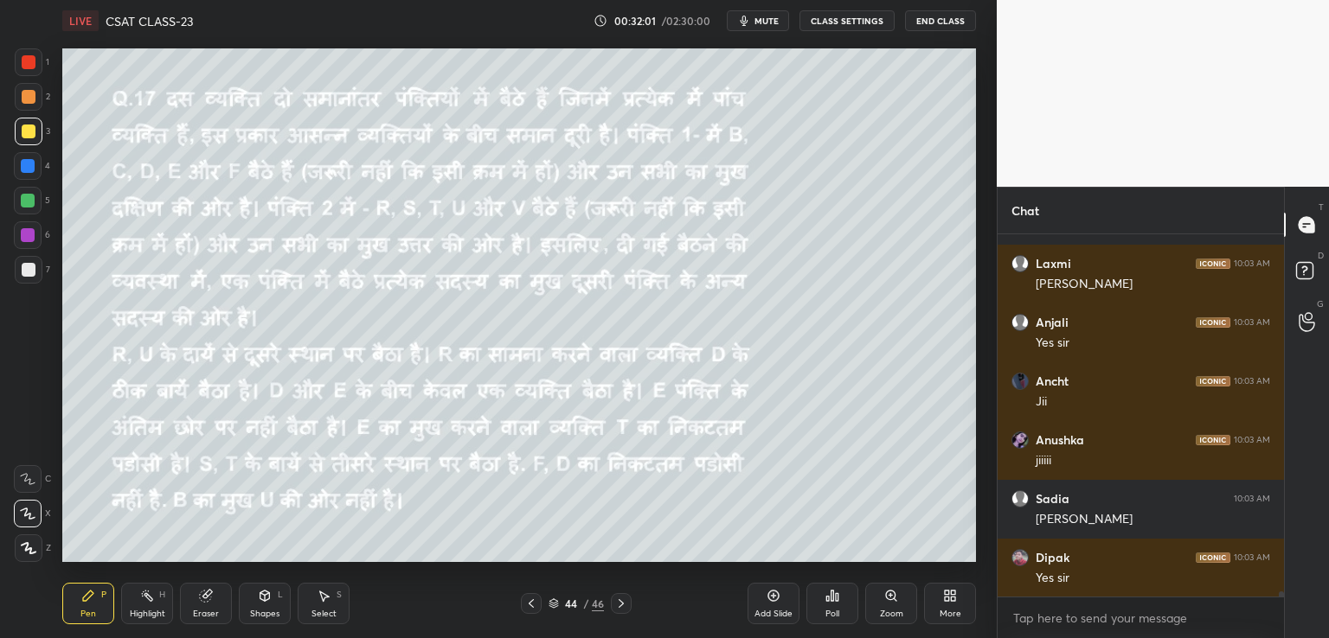
click at [865, 21] on button "CLASS SETTINGS" at bounding box center [846, 20] width 95 height 21
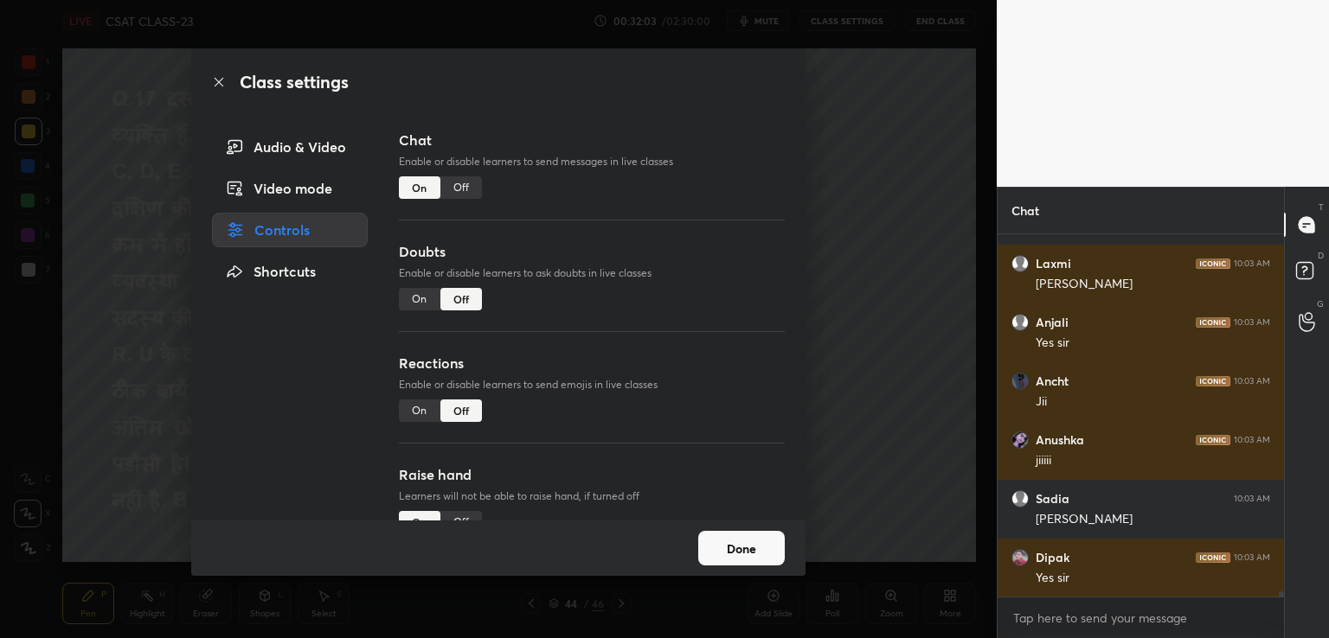
click at [419, 302] on div "On" at bounding box center [420, 299] width 42 height 22
type textarea "x"
click at [464, 178] on div "Off" at bounding box center [461, 187] width 42 height 22
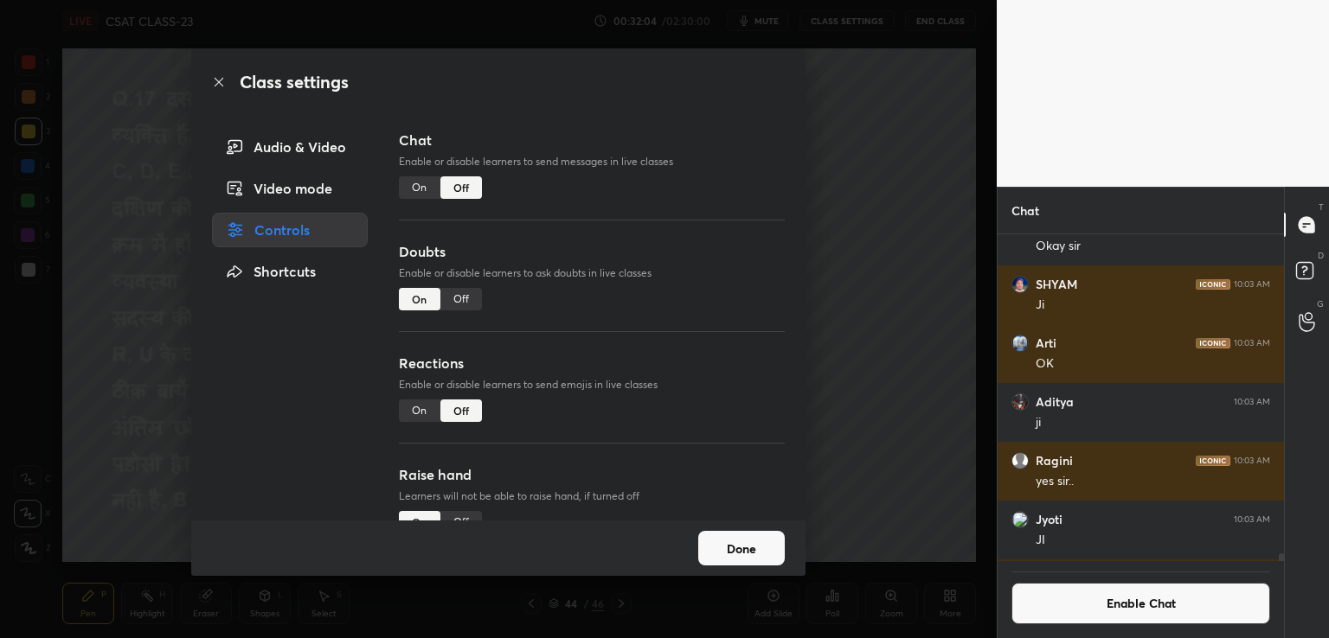
click at [833, 184] on div "Class settings Audio & Video Video mode Controls Shortcuts Chat Enable or disab…" at bounding box center [498, 319] width 996 height 638
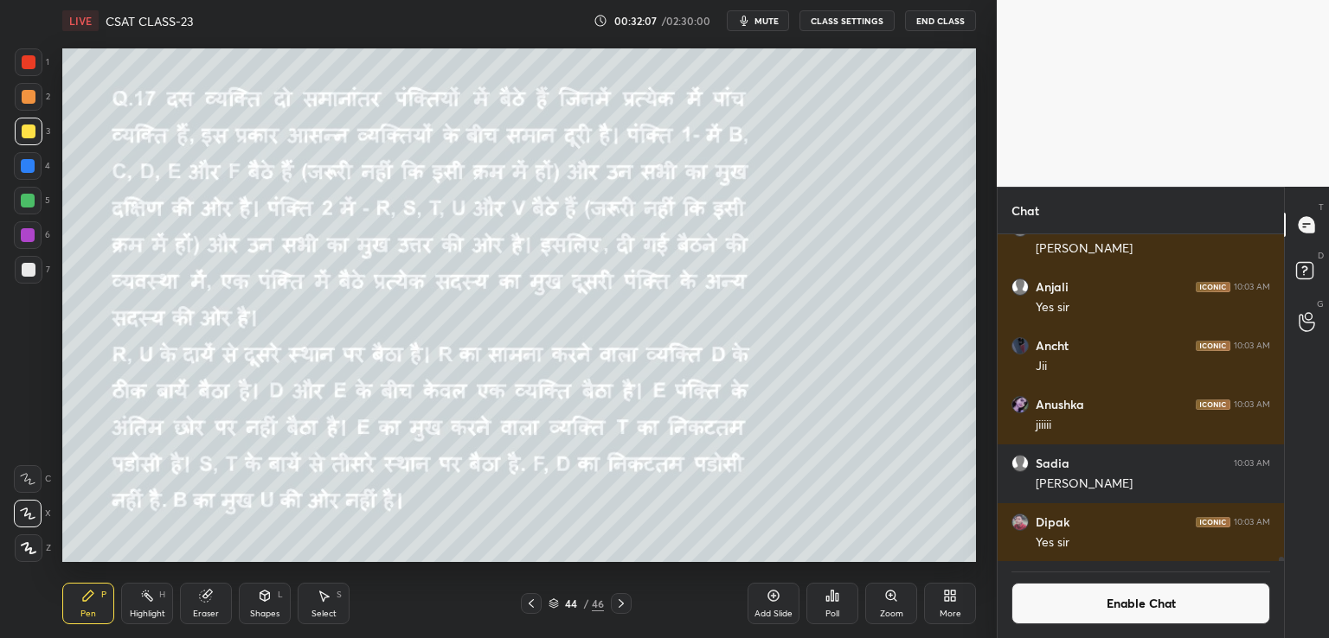
drag, startPoint x: 1281, startPoint y: 560, endPoint x: 1284, endPoint y: 568, distance: 9.0
click at [1284, 568] on div "Chat Jyoti 10:03 AM JI Laxmi 10:03 AM [PERSON_NAME] 10:03 AM Yes sir Ancht 10:0…" at bounding box center [1162, 413] width 332 height 452
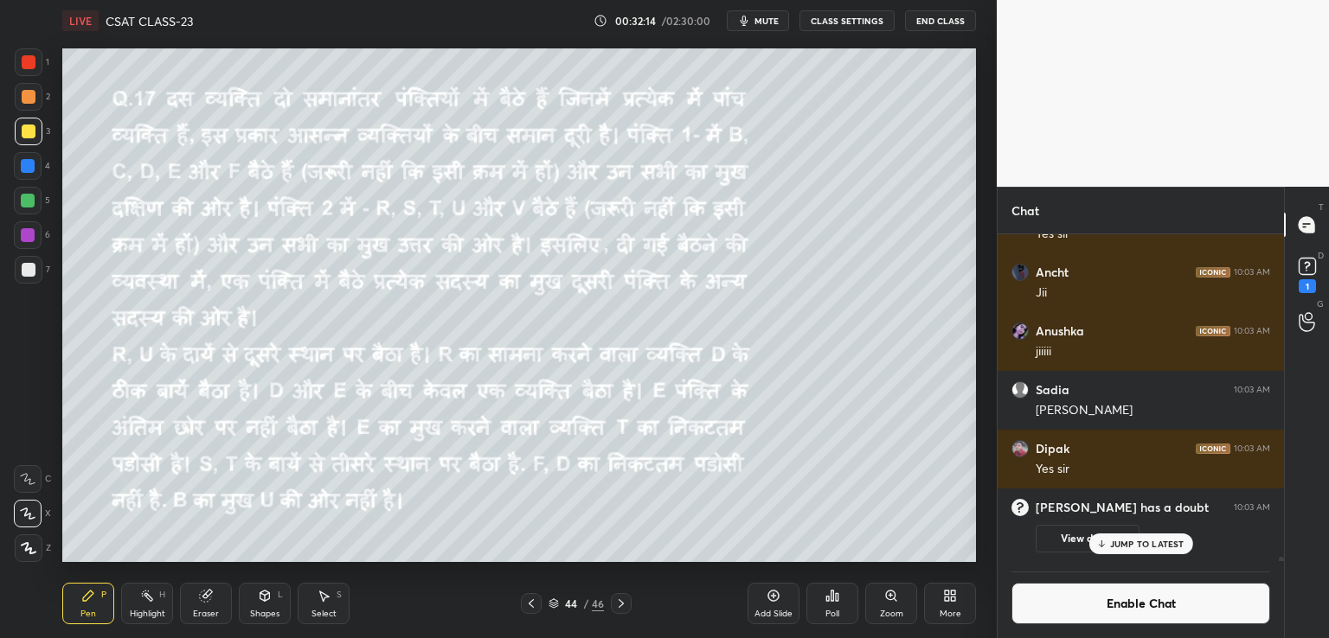
click at [847, 23] on button "CLASS SETTINGS" at bounding box center [846, 20] width 95 height 21
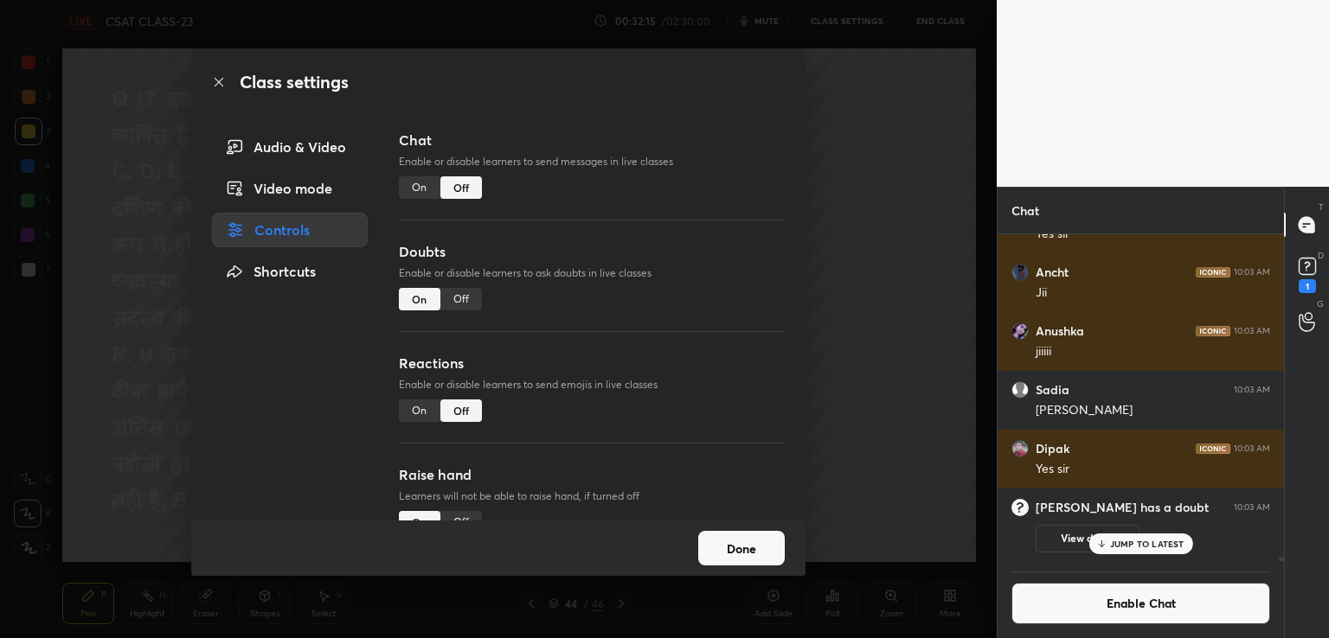
click at [868, 90] on div "Class settings Audio & Video Video mode Controls Shortcuts Chat Enable or disab…" at bounding box center [498, 319] width 996 height 638
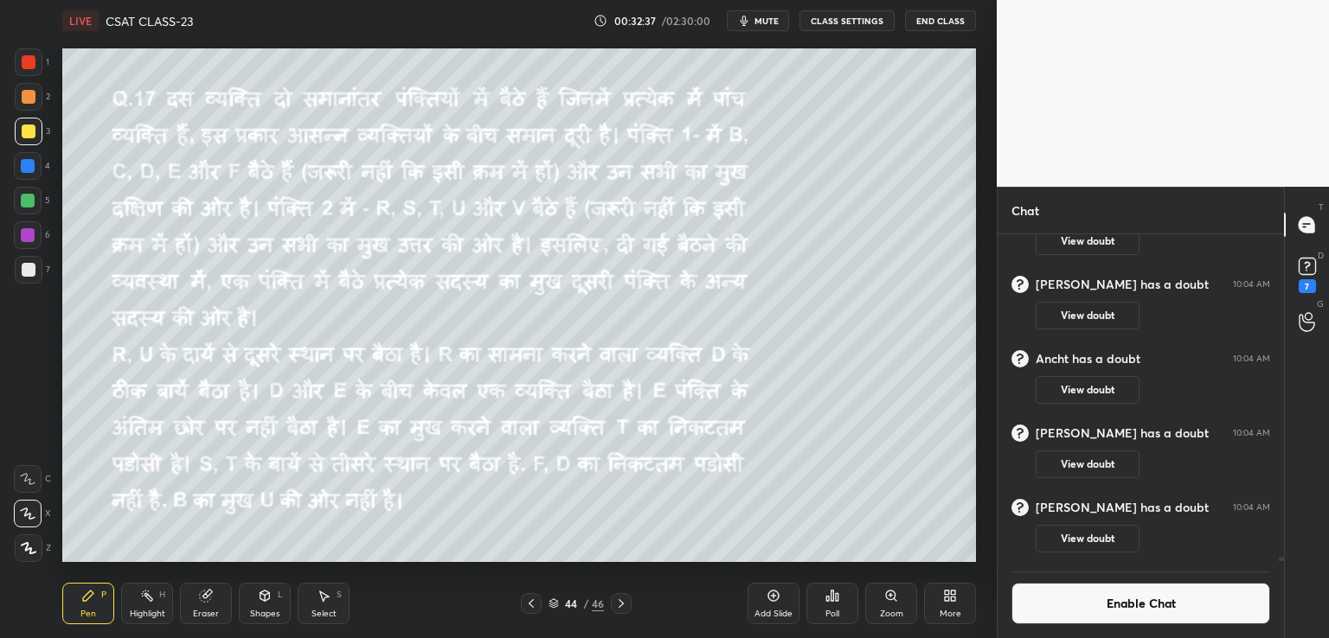
scroll to position [24151, 0]
click at [843, 24] on button "CLASS SETTINGS" at bounding box center [846, 20] width 95 height 21
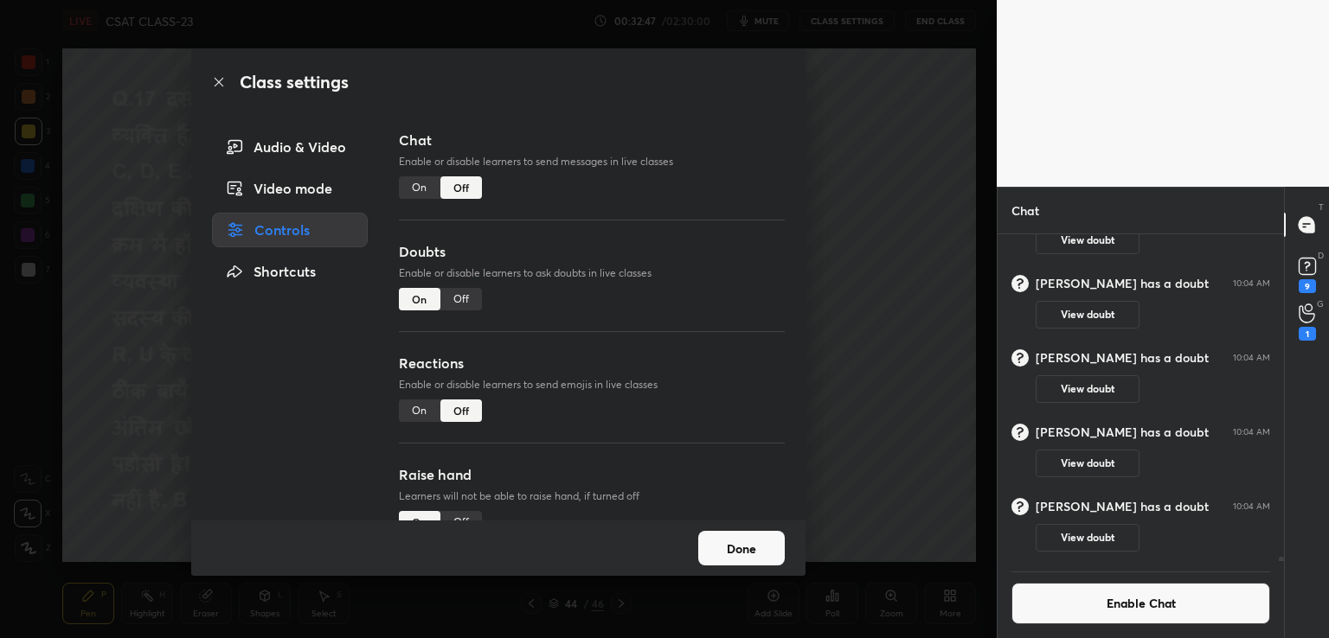
scroll to position [24120, 0]
click at [458, 297] on div "Off" at bounding box center [461, 299] width 42 height 22
click at [860, 205] on div "Class settings Audio & Video Video mode Controls Shortcuts Chat Enable or disab…" at bounding box center [498, 319] width 996 height 638
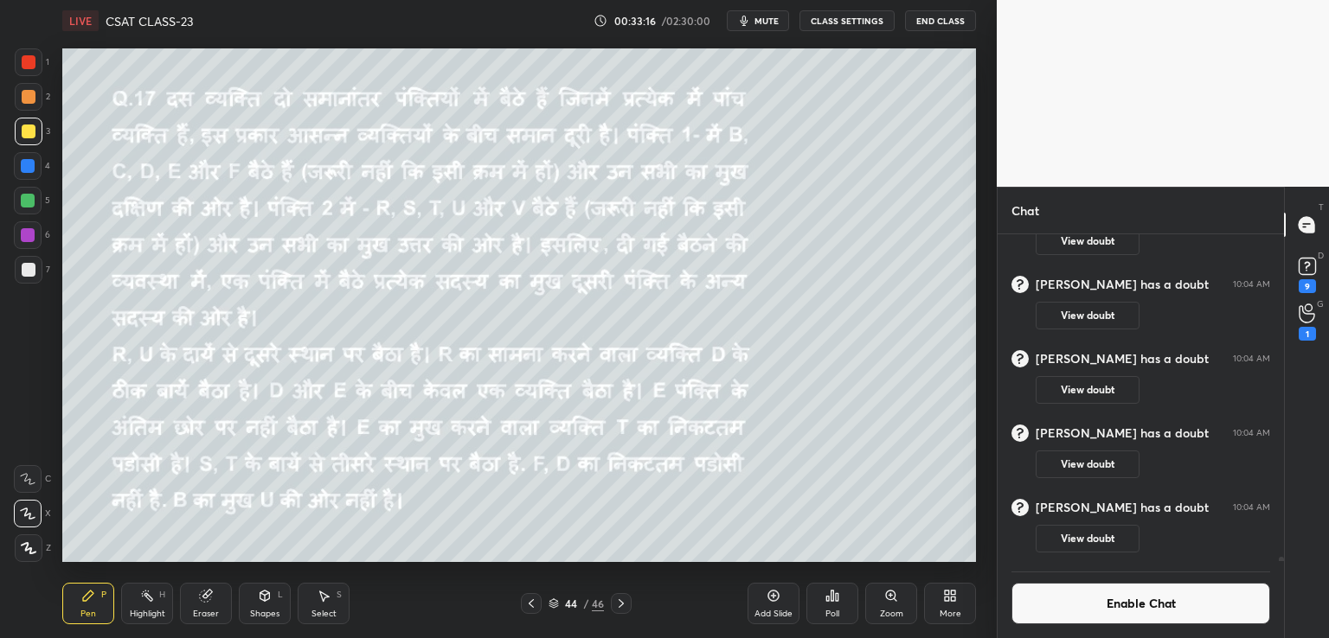
click at [624, 605] on icon at bounding box center [621, 604] width 14 height 14
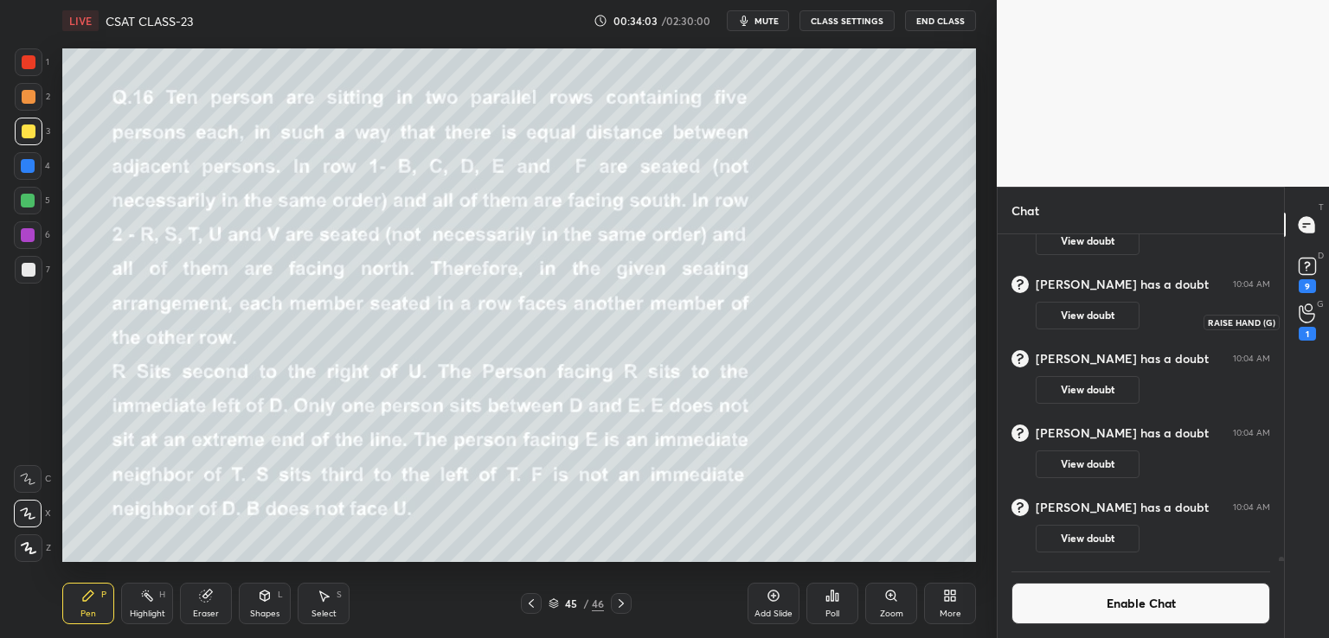
click at [1308, 329] on div "1" at bounding box center [1306, 334] width 17 height 14
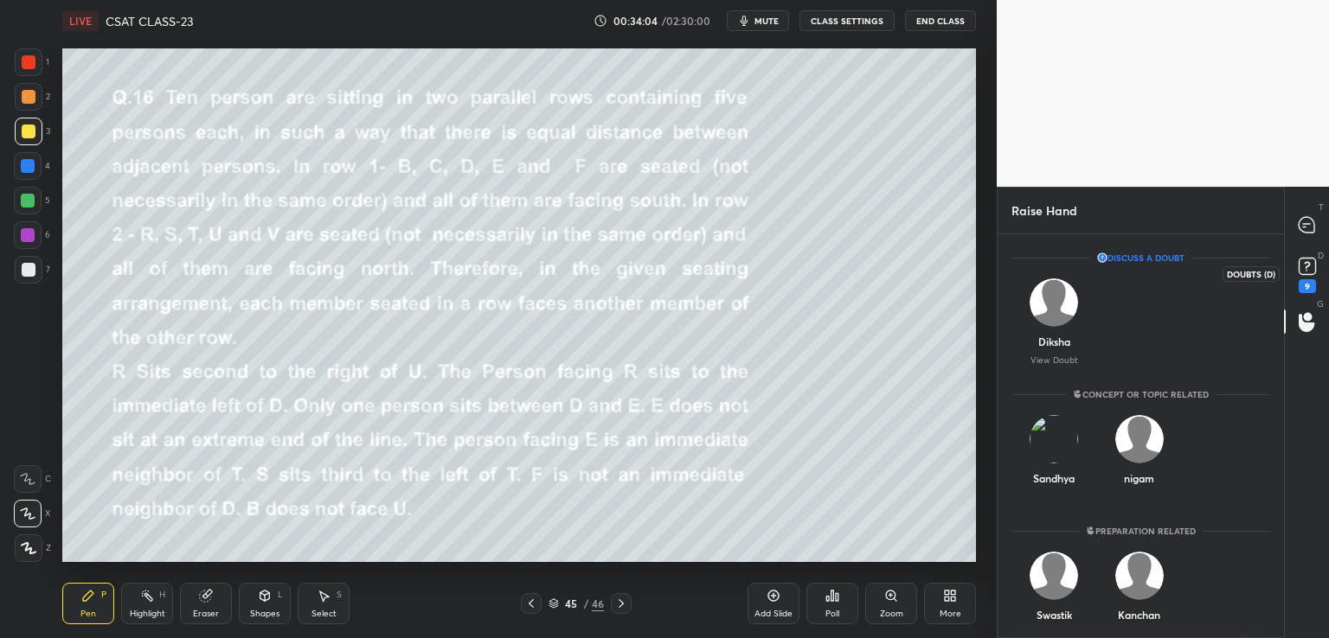
click at [1311, 283] on div "9" at bounding box center [1306, 286] width 17 height 14
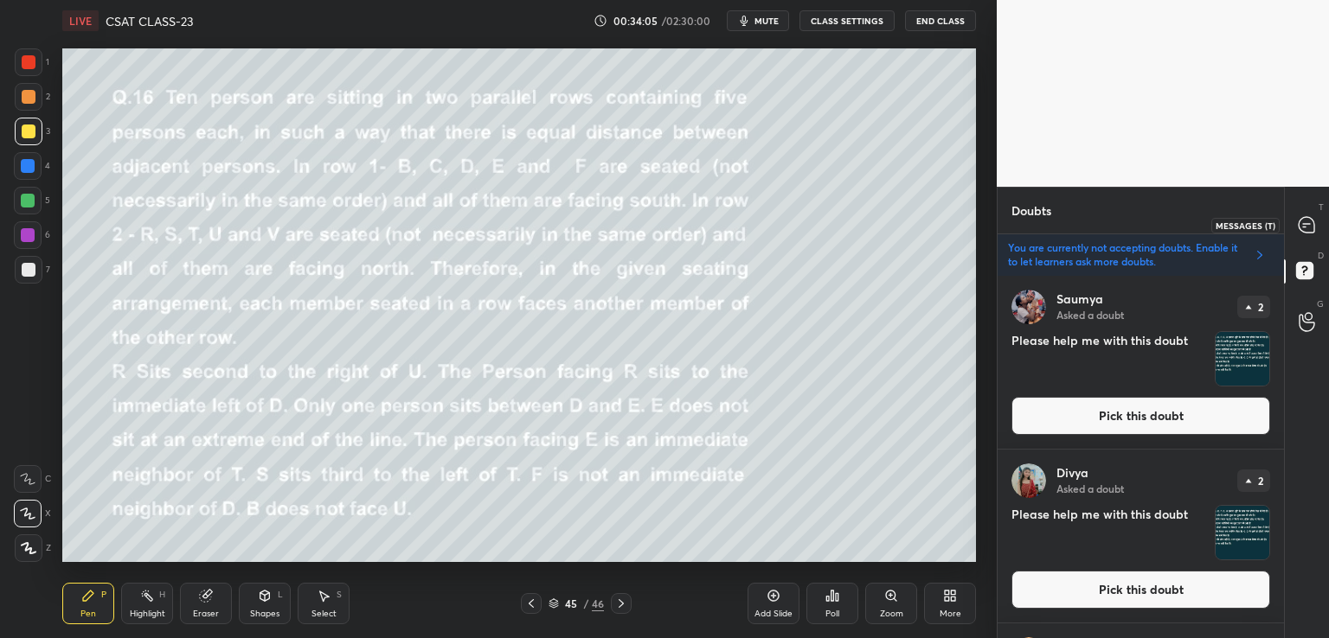
click at [1306, 223] on icon at bounding box center [1307, 225] width 18 height 18
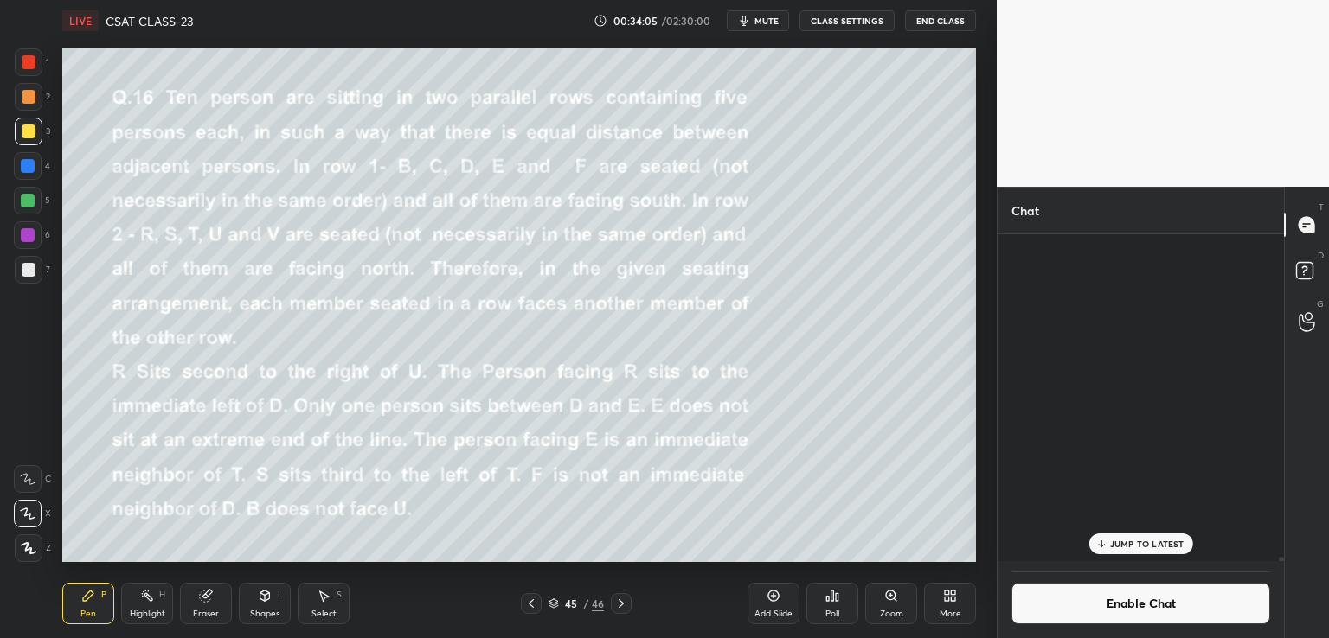
scroll to position [323, 281]
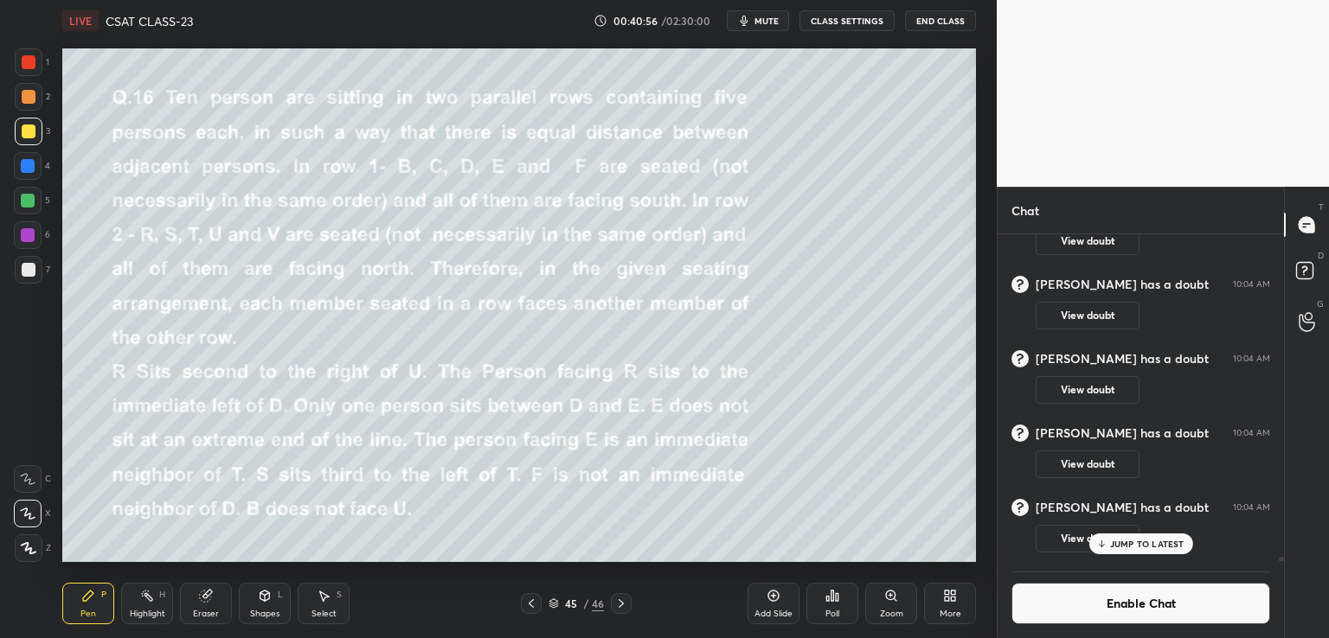
click at [1119, 540] on p "JUMP TO LATEST" at bounding box center [1147, 544] width 74 height 10
click at [1110, 605] on button "Enable Chat" at bounding box center [1140, 604] width 259 height 42
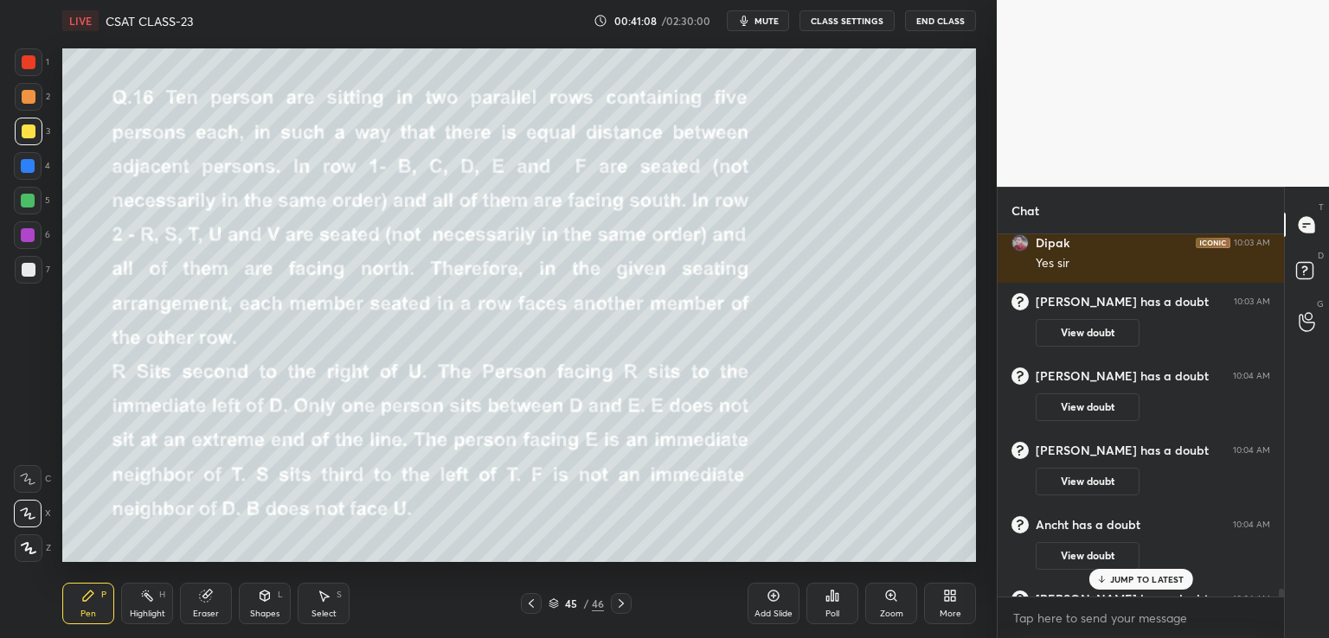
click at [1128, 579] on p "JUMP TO LATEST" at bounding box center [1147, 579] width 74 height 10
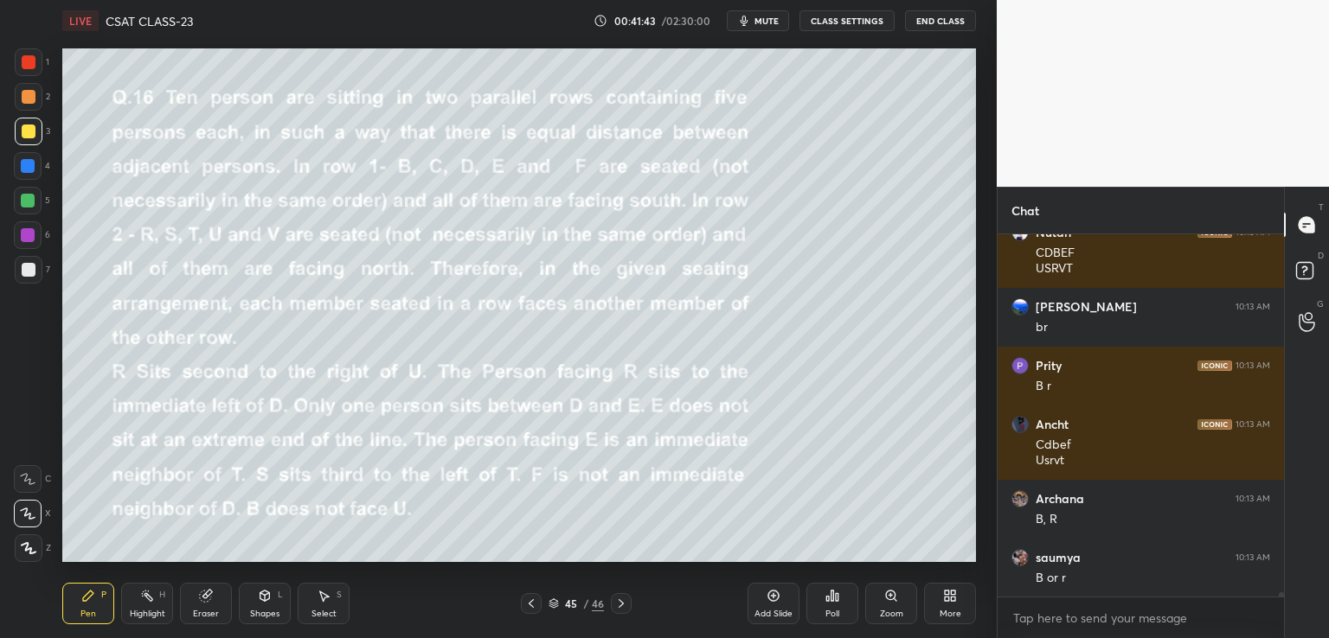
scroll to position [29526, 0]
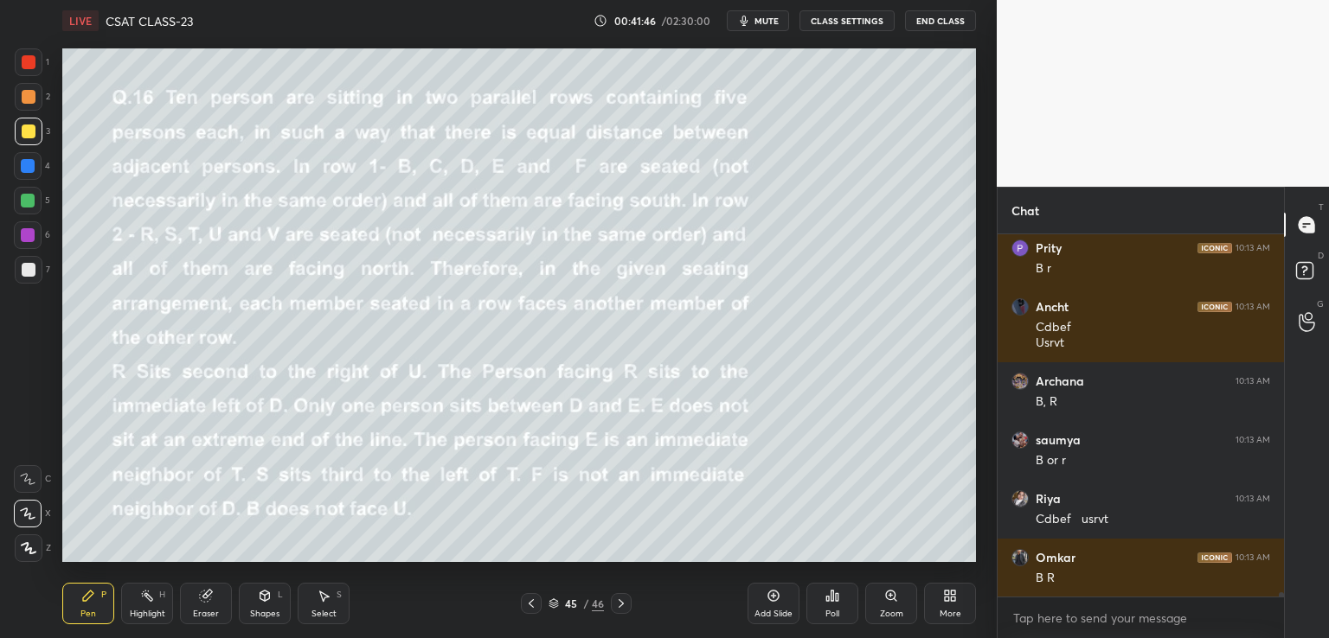
click at [868, 18] on button "CLASS SETTINGS" at bounding box center [846, 20] width 95 height 21
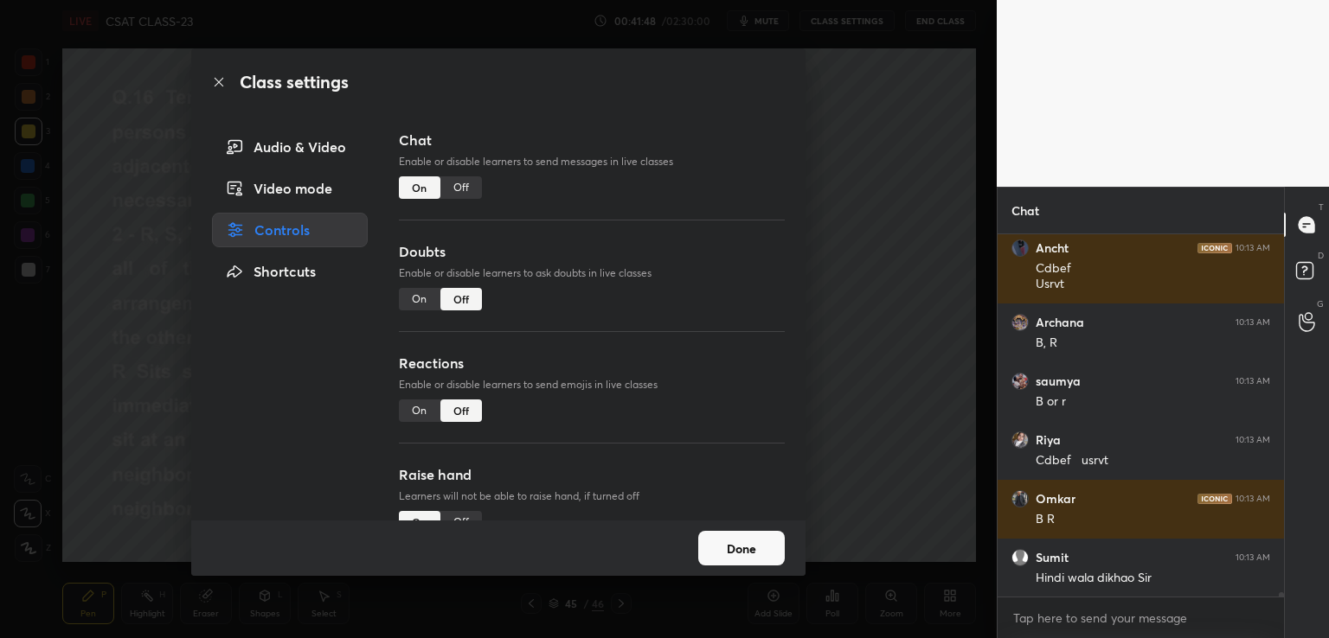
click at [449, 193] on div "Off" at bounding box center [461, 187] width 42 height 22
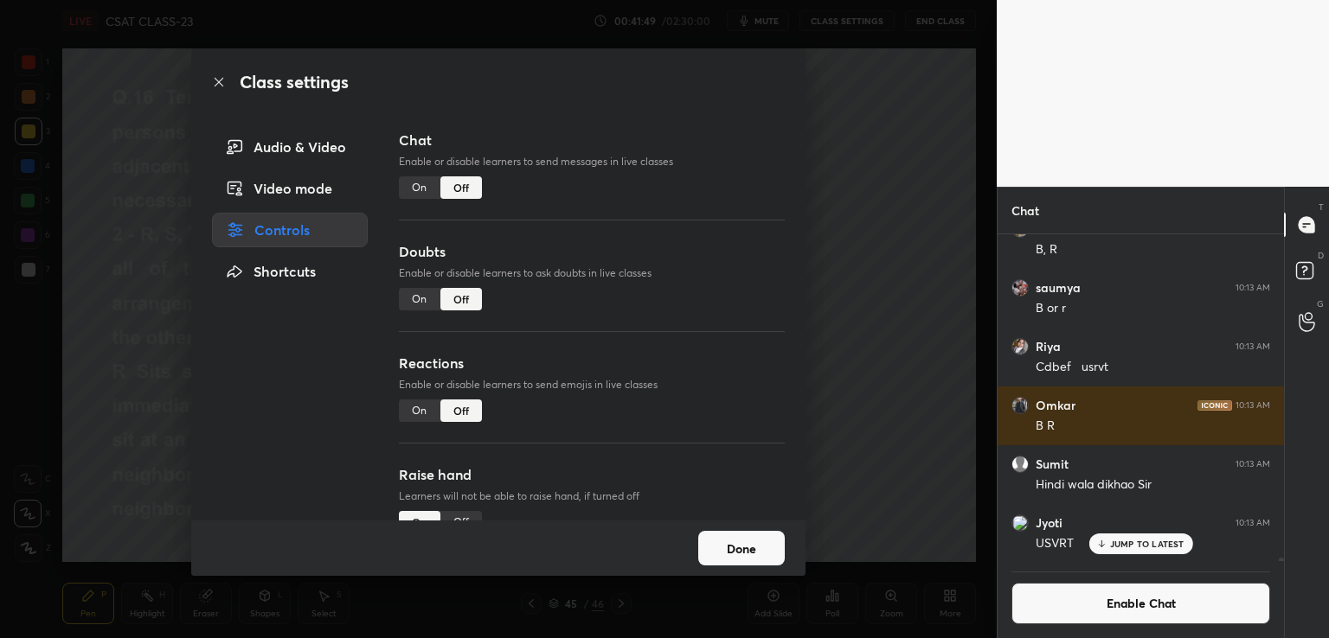
click at [912, 241] on div "Class settings Audio & Video Video mode Controls Shortcuts Chat Enable or disab…" at bounding box center [498, 319] width 996 height 638
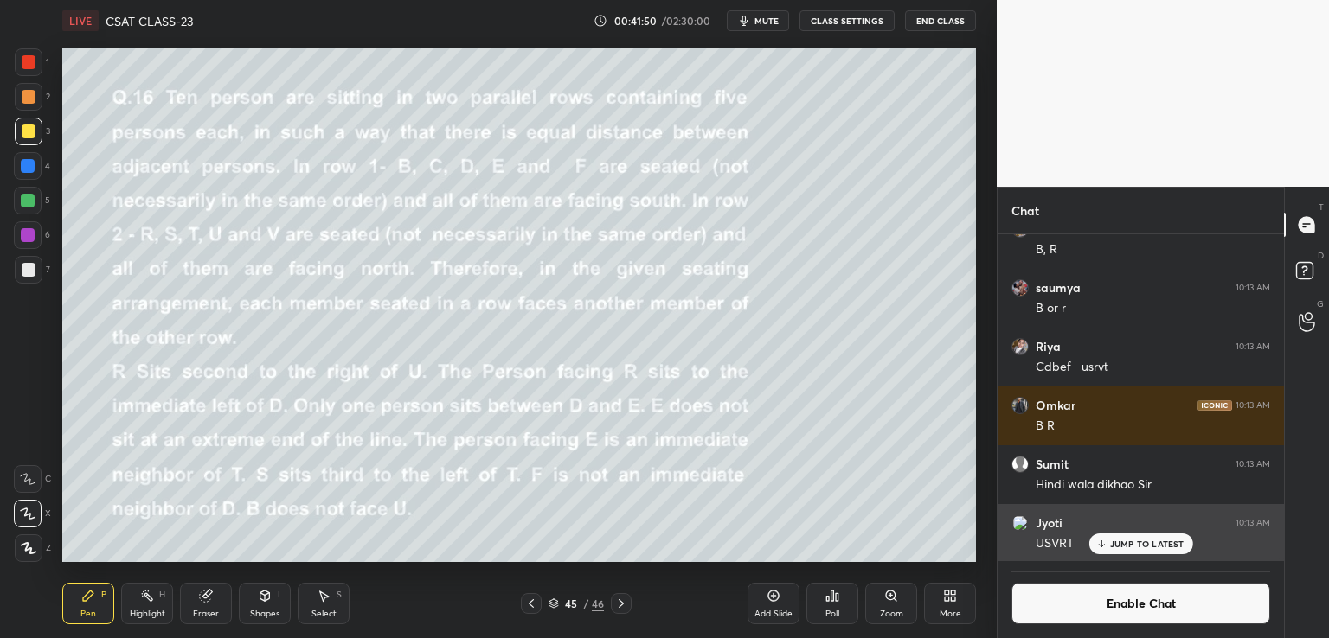
click at [1158, 539] on p "JUMP TO LATEST" at bounding box center [1147, 544] width 74 height 10
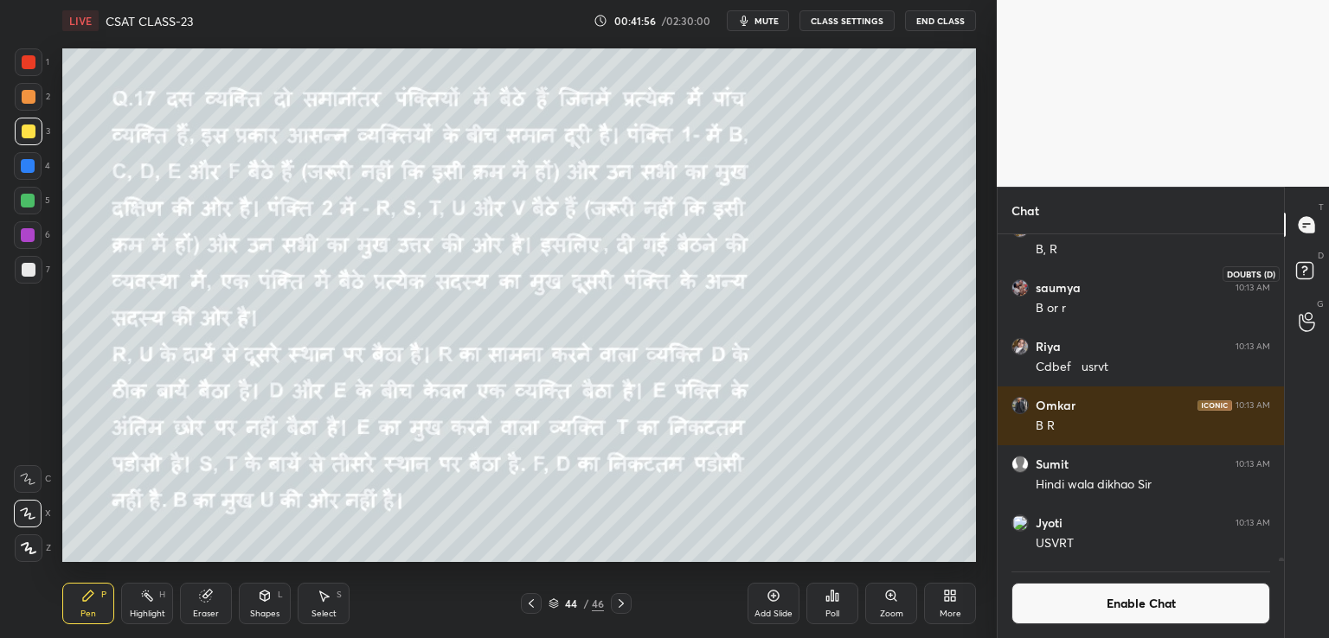
click at [1306, 272] on rect at bounding box center [1304, 271] width 16 height 16
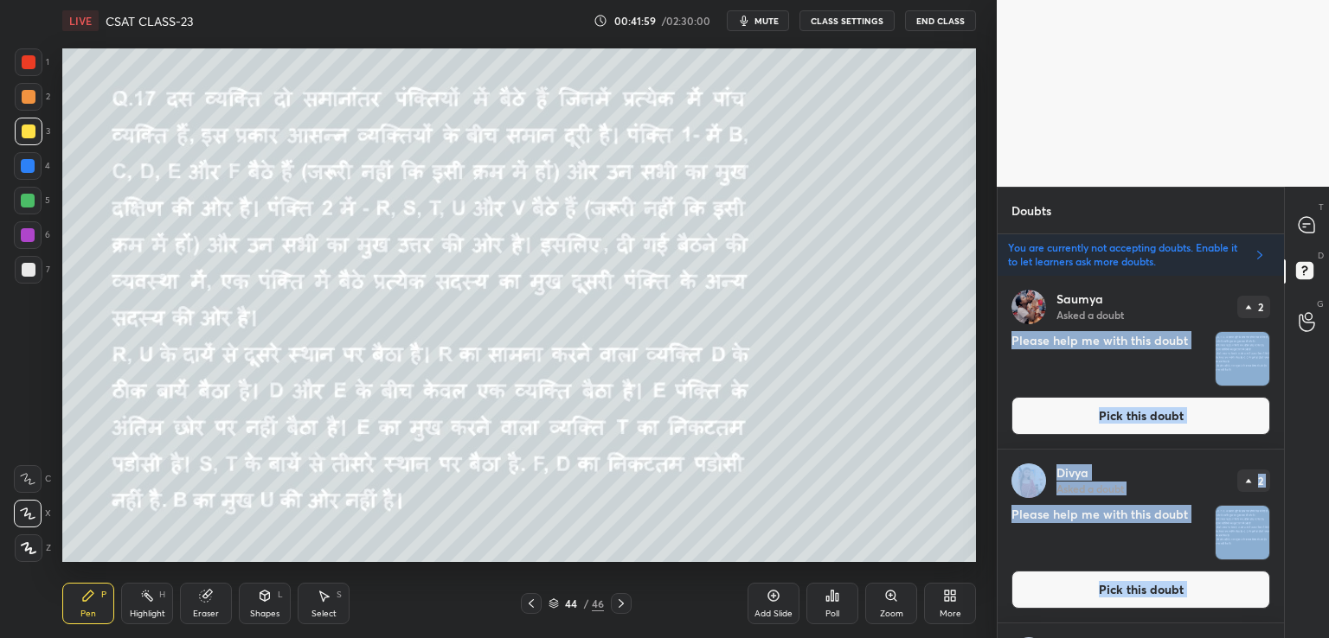
drag, startPoint x: 1278, startPoint y: 294, endPoint x: 1283, endPoint y: 308, distance: 14.8
click at [1284, 313] on div "Doubts Enable Chat You are currently not accepting doubts. Enable it to let lea…" at bounding box center [1162, 413] width 332 height 452
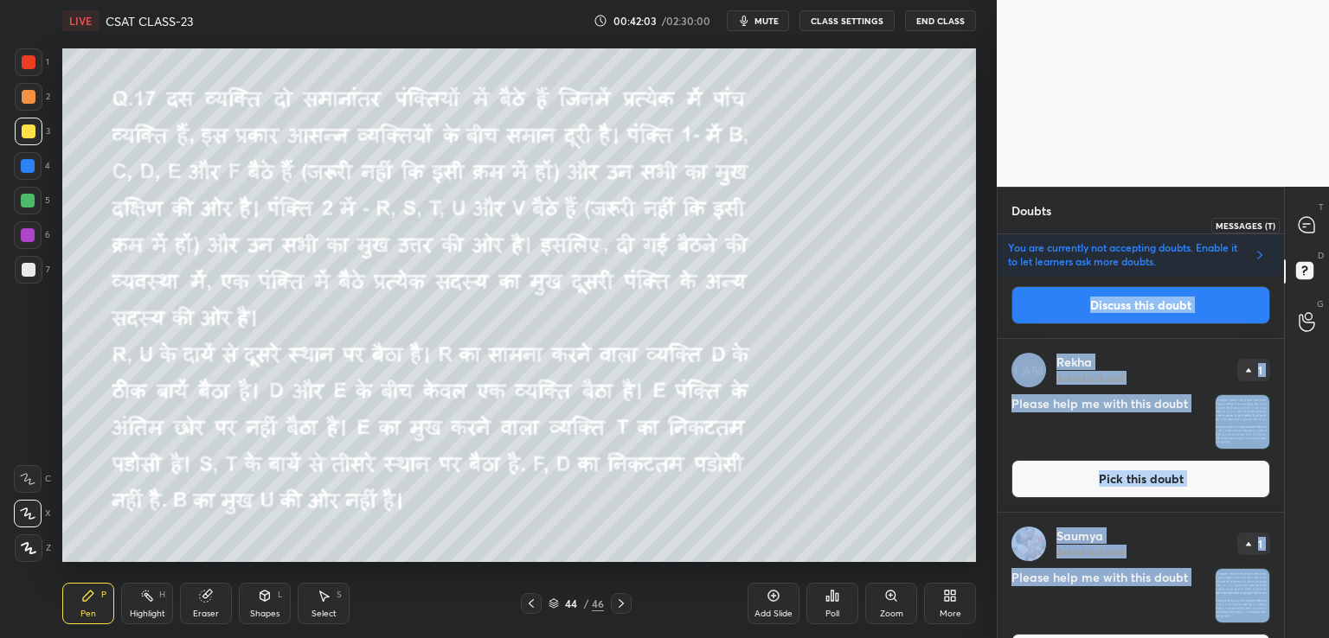
click at [1308, 230] on icon at bounding box center [1306, 225] width 16 height 16
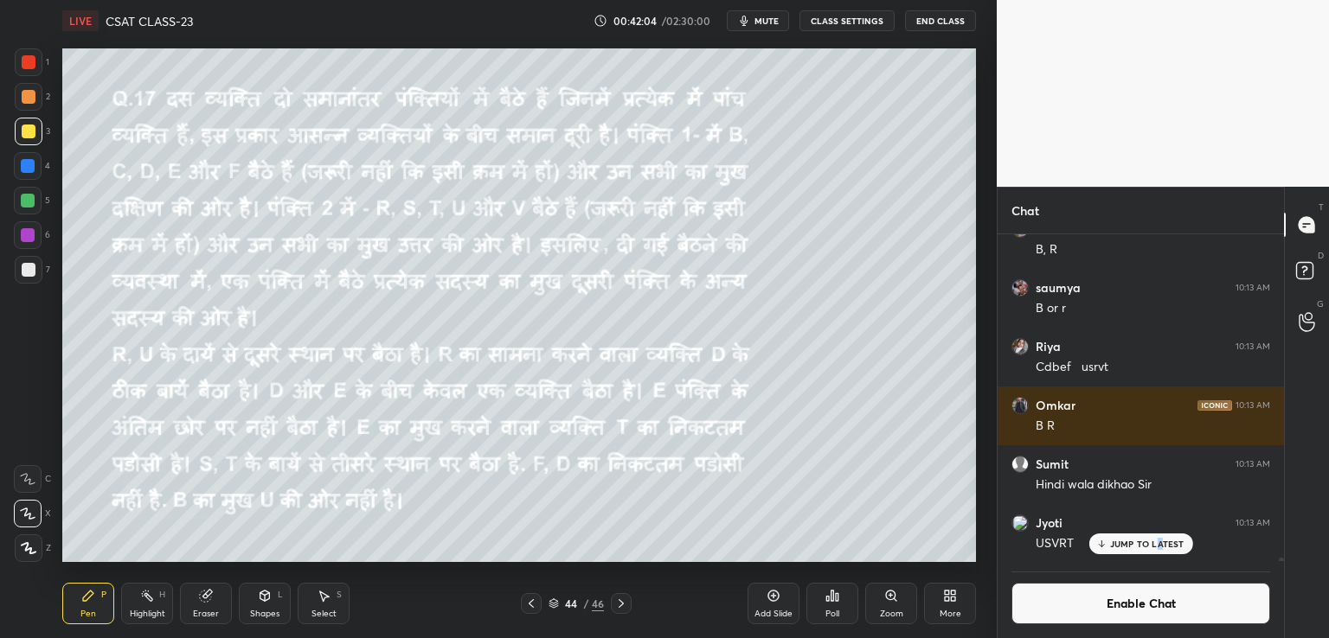
click at [1157, 543] on p "JUMP TO LATEST" at bounding box center [1147, 544] width 74 height 10
click at [192, 604] on div "Eraser" at bounding box center [206, 604] width 52 height 42
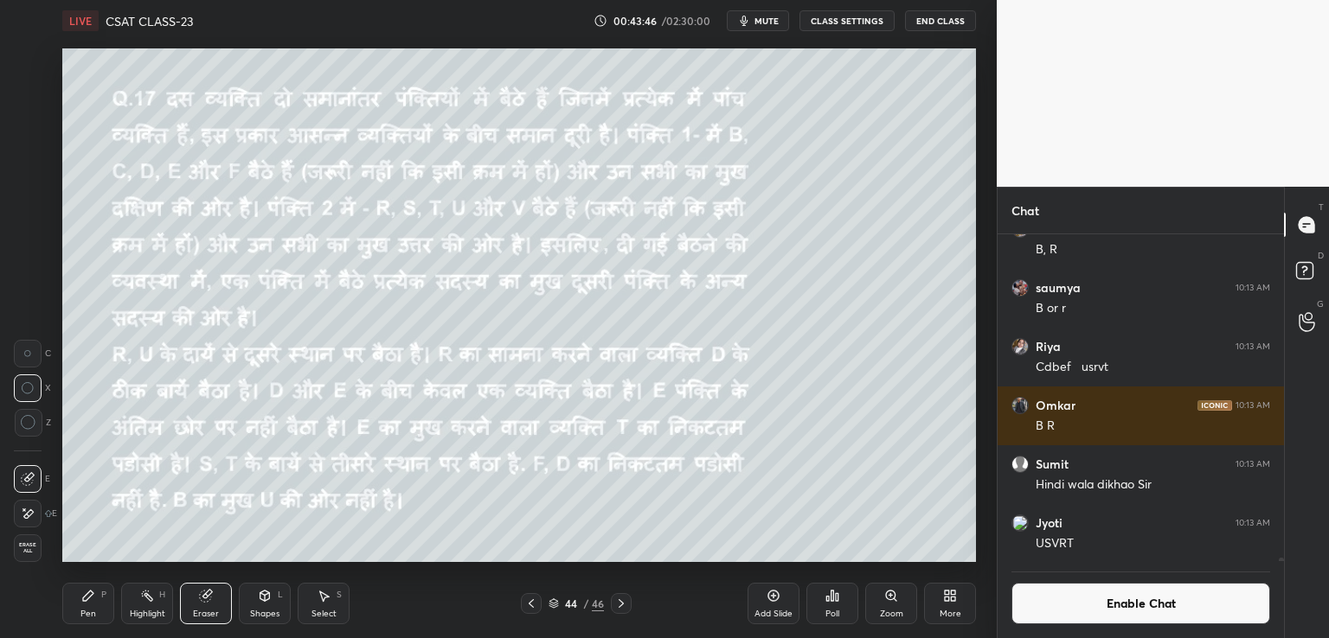
click at [87, 603] on icon at bounding box center [88, 596] width 14 height 14
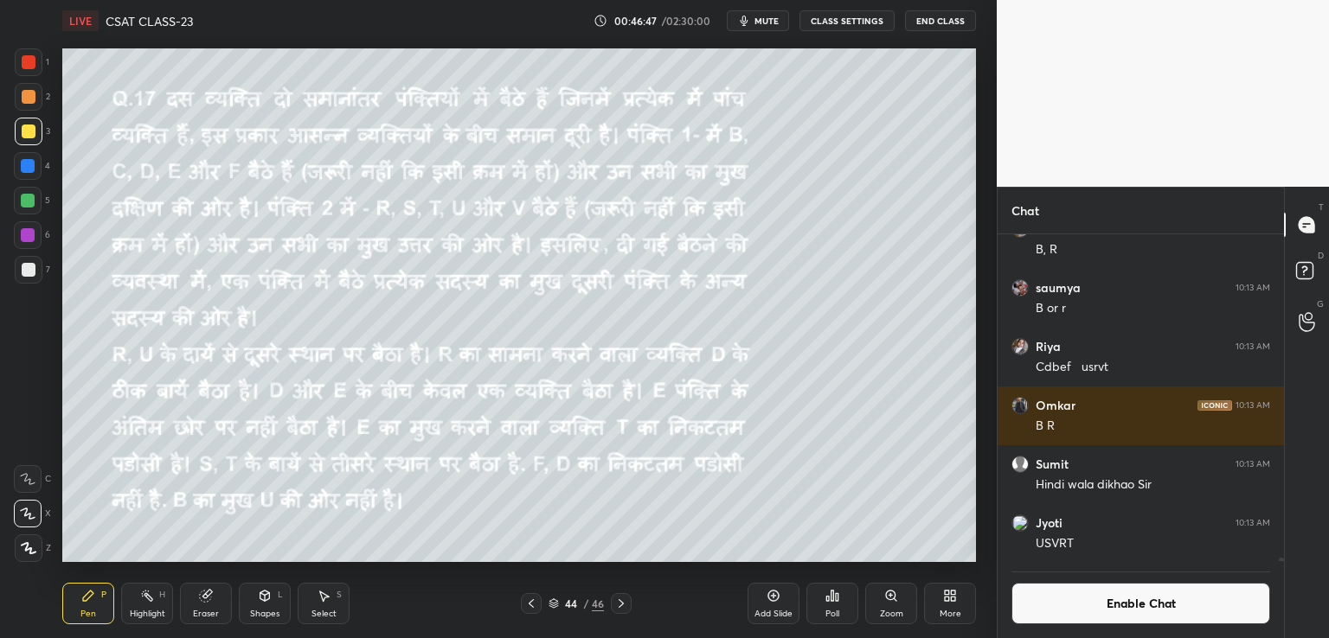
click at [1147, 607] on button "Enable Chat" at bounding box center [1140, 604] width 259 height 42
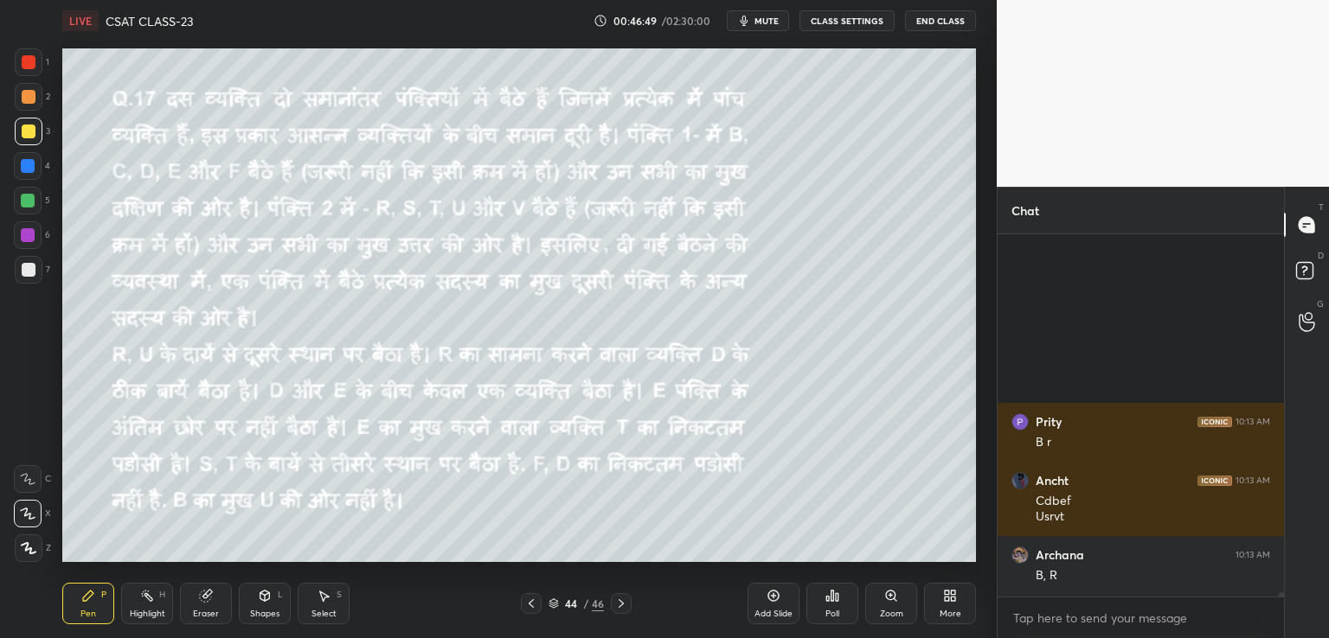
scroll to position [28064, 0]
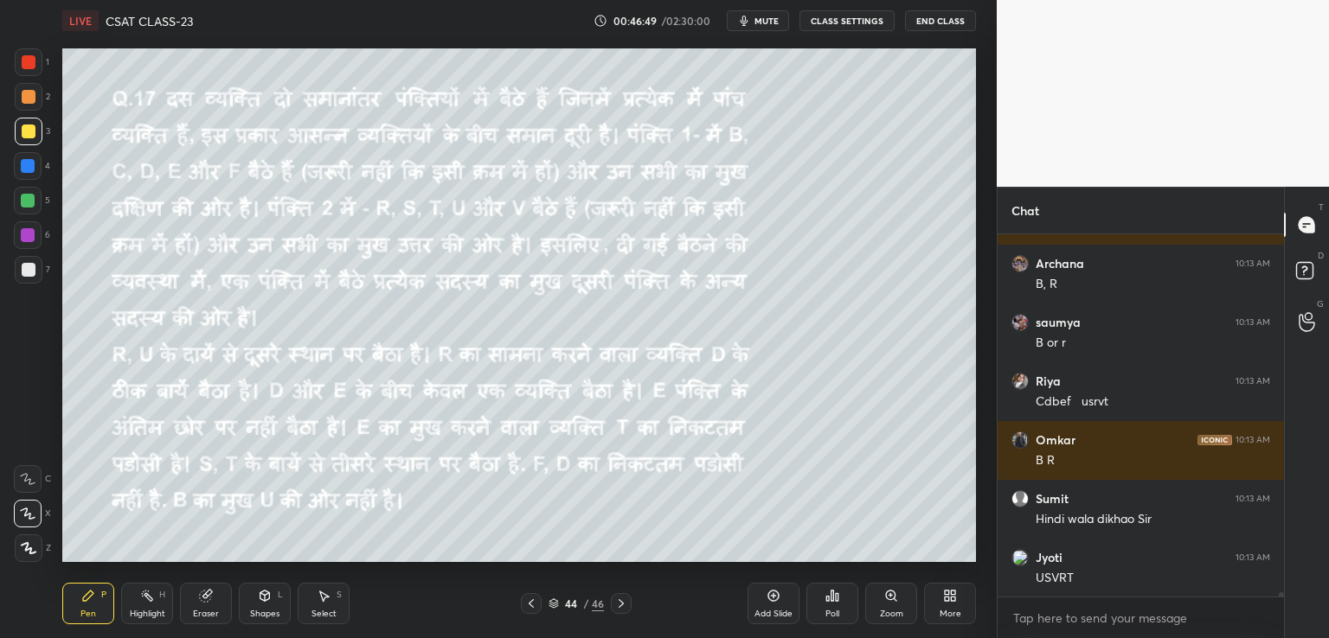
click at [1280, 602] on div "Prity 10:13 AM B r Ancht 10:13 AM Cdbef Usrvt Archana 10:13 AM B, R [PERSON_NAM…" at bounding box center [1140, 436] width 286 height 404
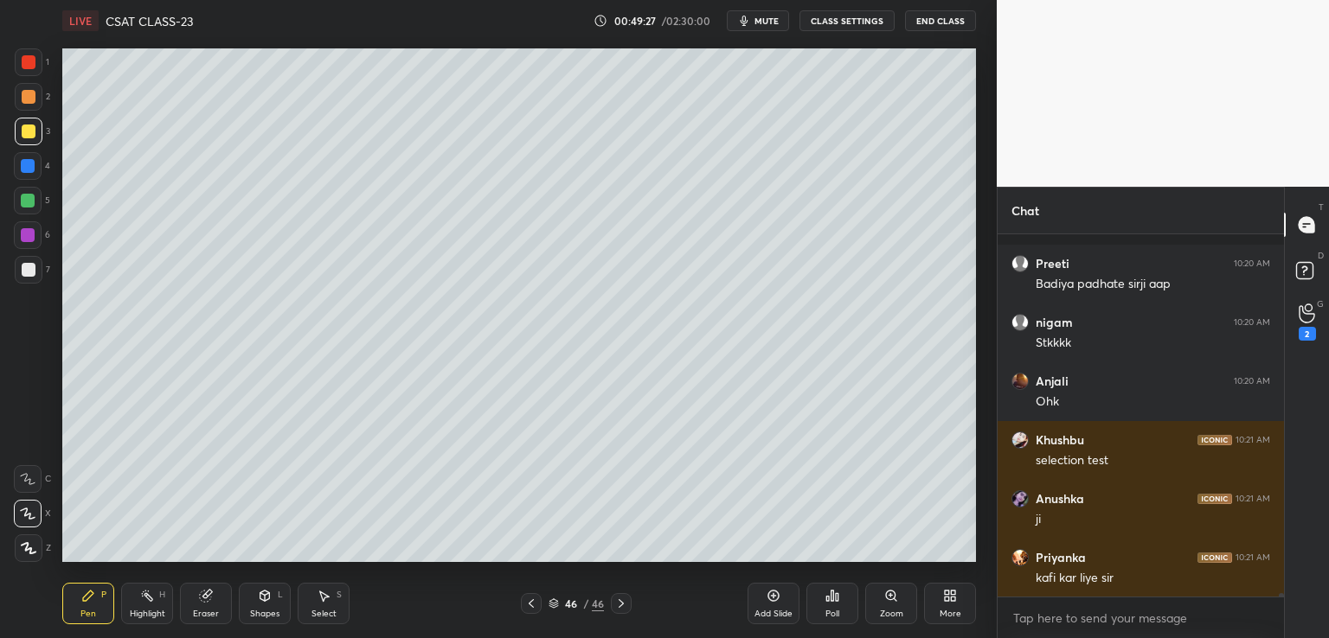
scroll to position [36145, 0]
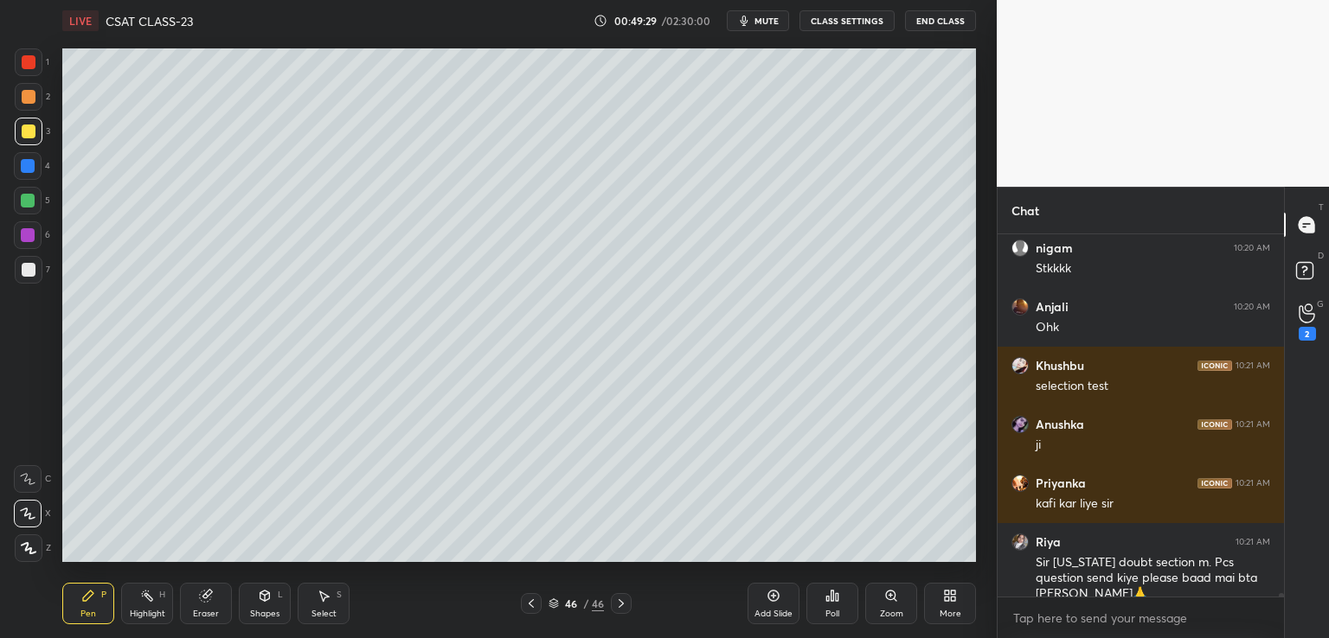
click at [852, 21] on button "CLASS SETTINGS" at bounding box center [846, 20] width 95 height 21
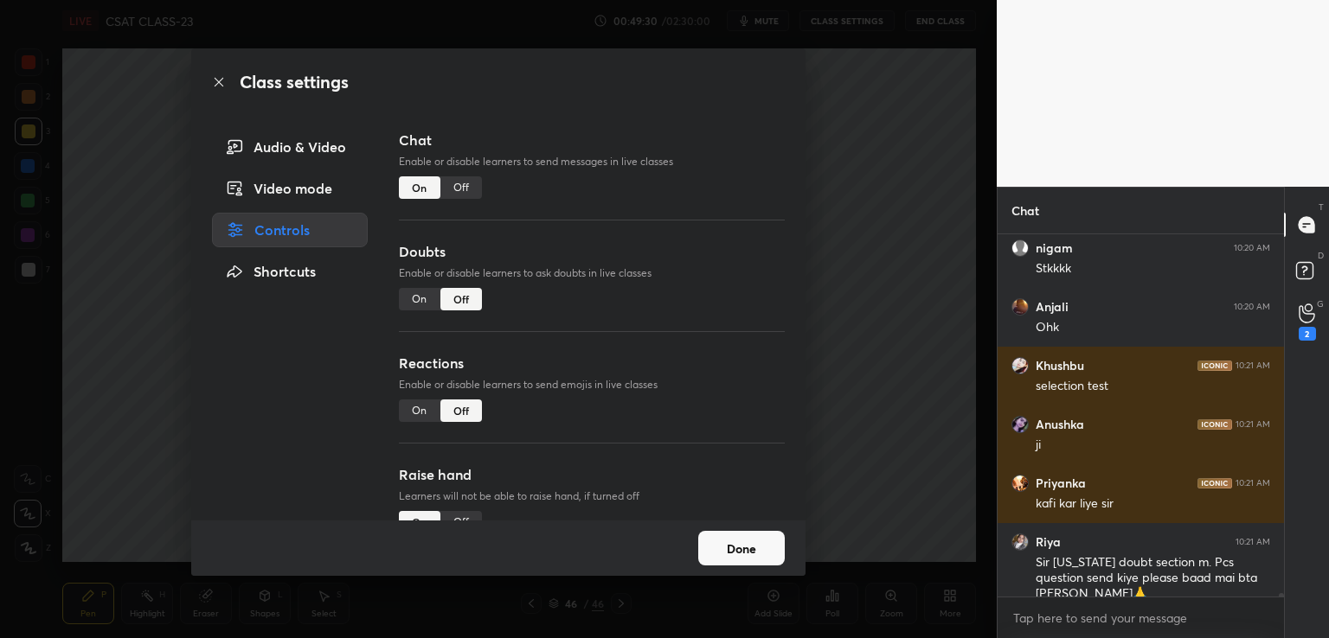
scroll to position [36204, 0]
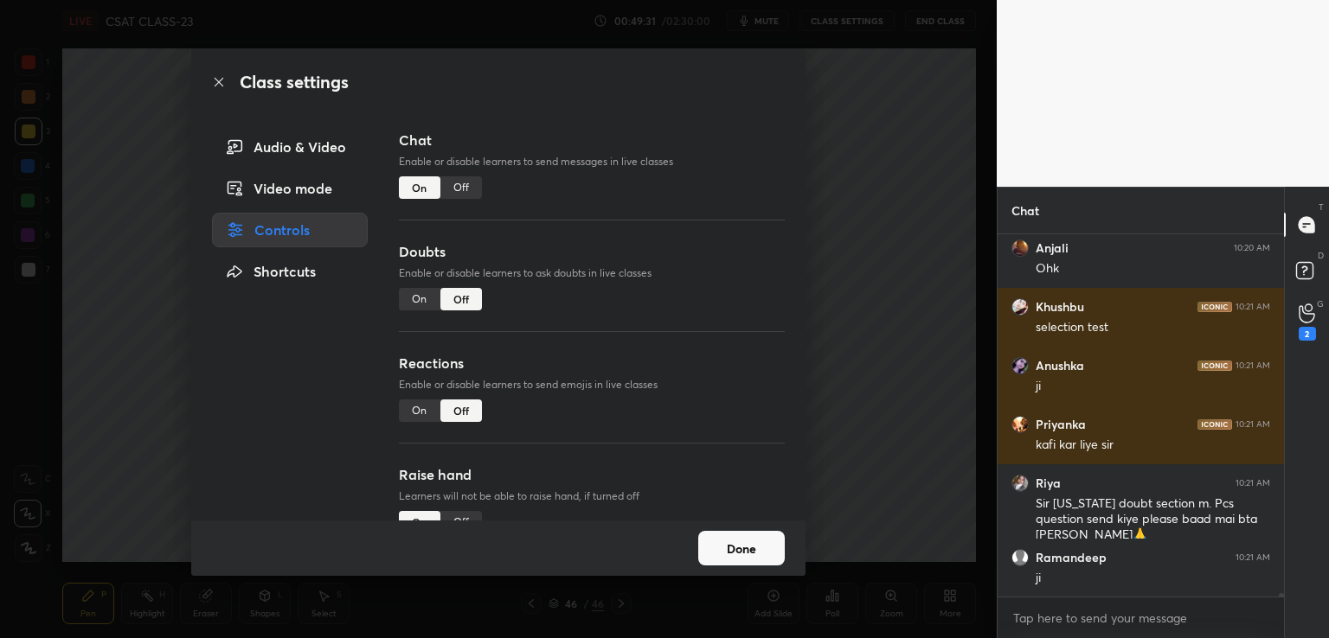
click at [458, 181] on div "Off" at bounding box center [461, 187] width 42 height 22
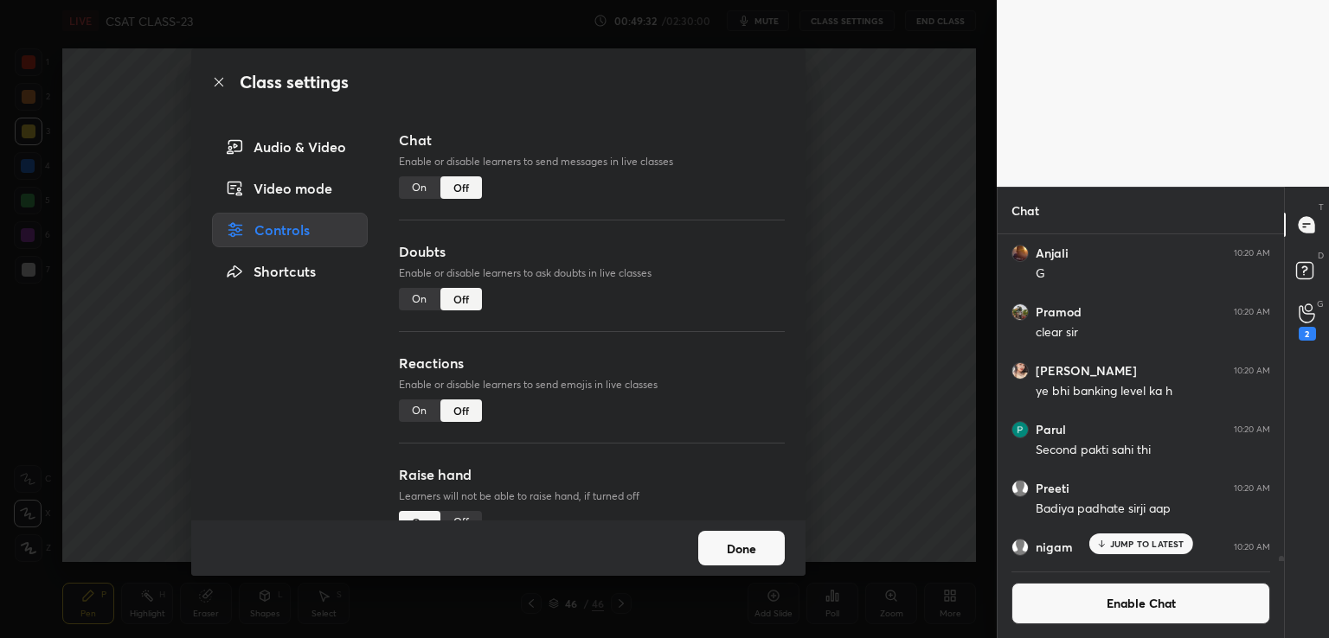
click at [883, 280] on div "Class settings Audio & Video Video mode Controls Shortcuts Chat Enable or disab…" at bounding box center [498, 319] width 996 height 638
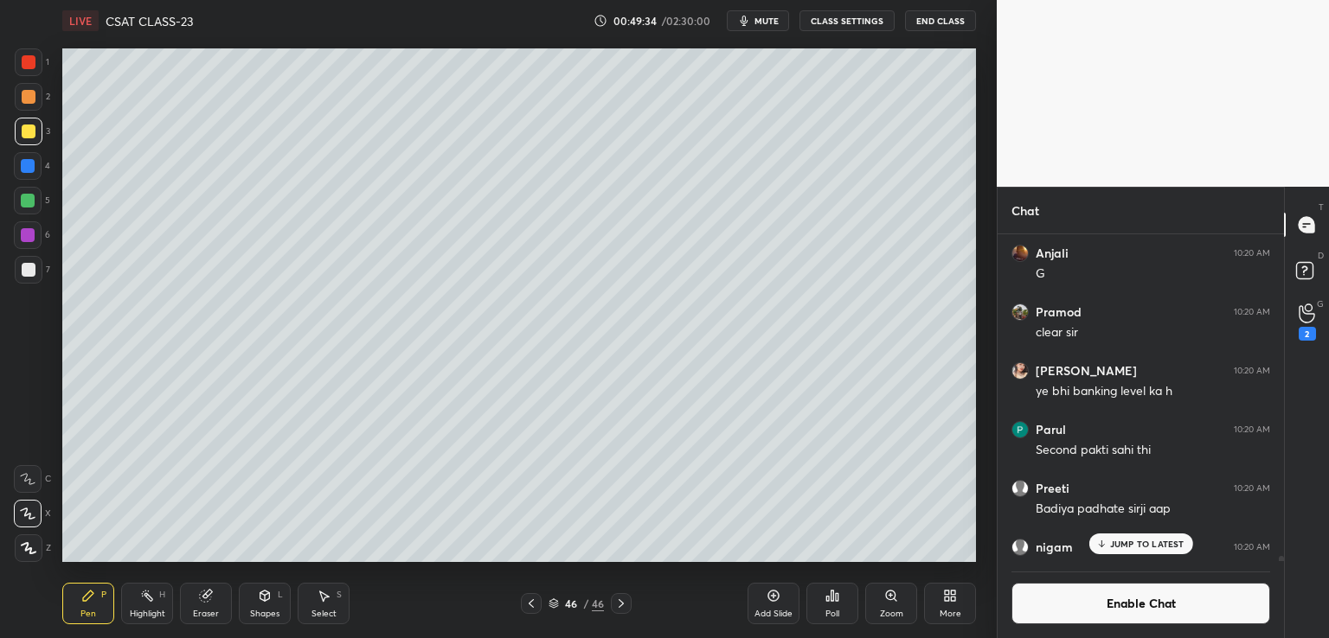
scroll to position [33981, 0]
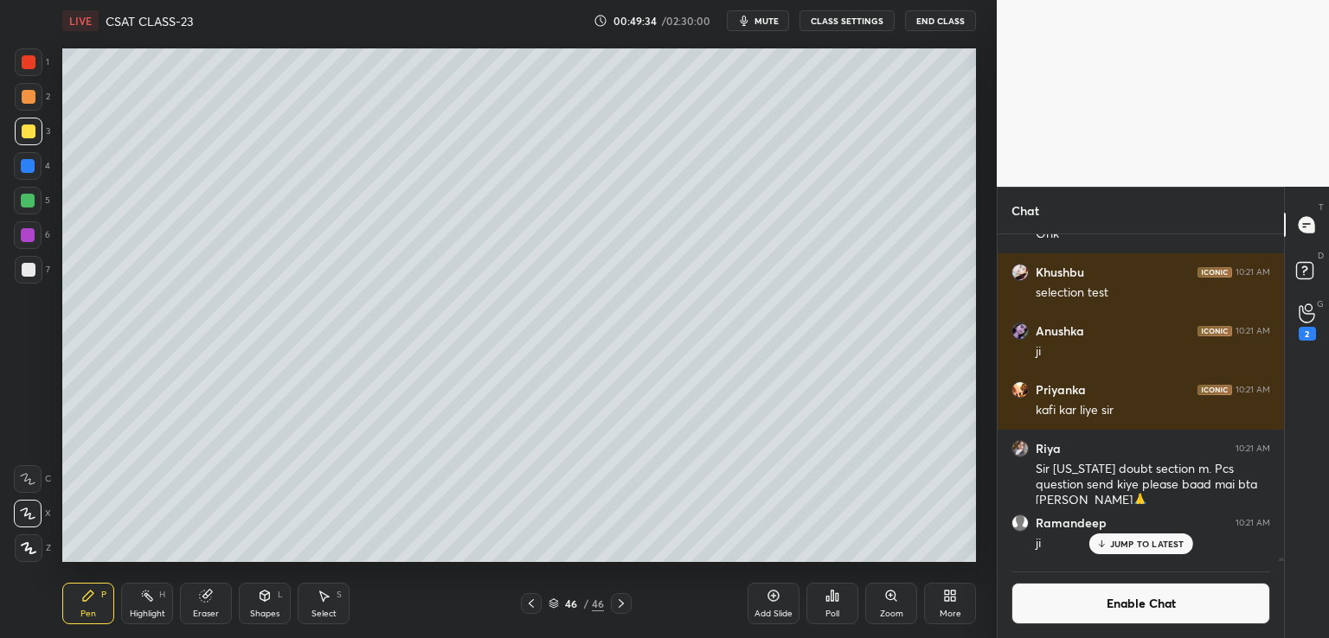
drag, startPoint x: 1282, startPoint y: 559, endPoint x: 1281, endPoint y: 568, distance: 9.6
click at [1281, 568] on div "[PERSON_NAME] 10:20 AM Stkkkk Anjali 10:20 AM Ohk [PERSON_NAME] 10:21 AM select…" at bounding box center [1140, 436] width 286 height 404
click at [1167, 542] on p "JUMP TO LATEST" at bounding box center [1147, 544] width 74 height 10
click at [1304, 319] on icon at bounding box center [1306, 314] width 16 height 20
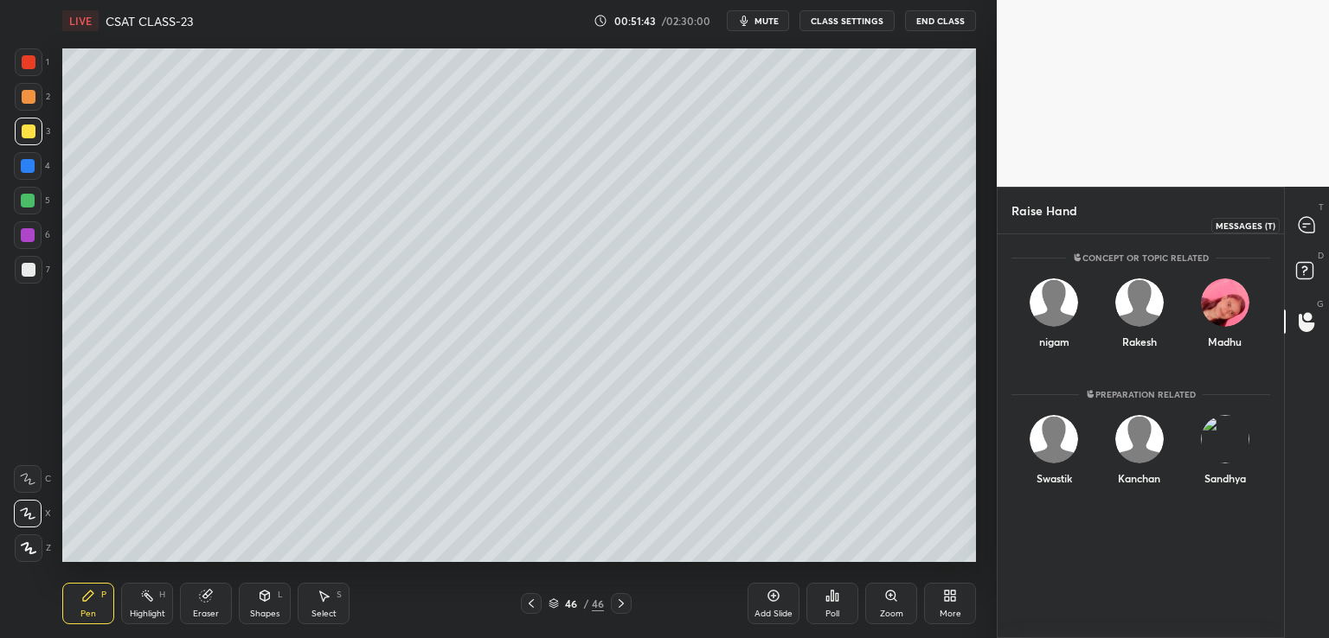
click at [1311, 230] on icon at bounding box center [1306, 225] width 16 height 16
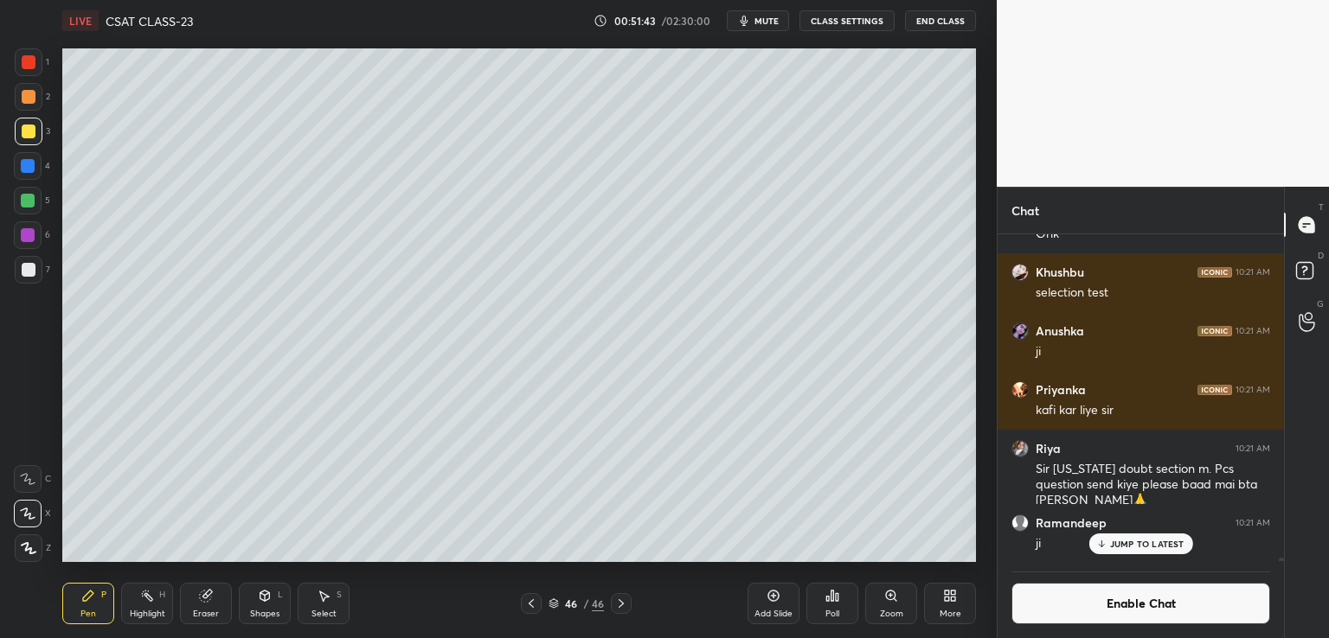
scroll to position [323, 281]
click at [1126, 545] on p "JUMP TO LATEST" at bounding box center [1147, 544] width 74 height 10
click at [949, 606] on div "More" at bounding box center [950, 604] width 52 height 42
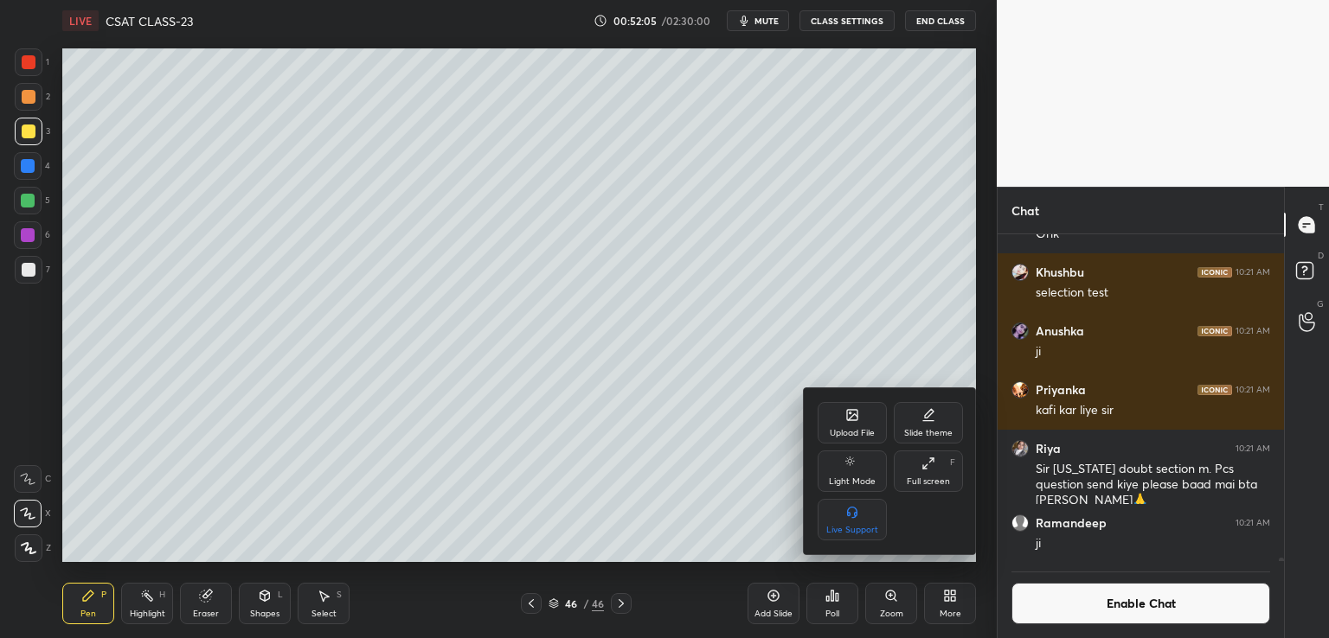
click at [864, 432] on div "Upload File" at bounding box center [852, 433] width 45 height 9
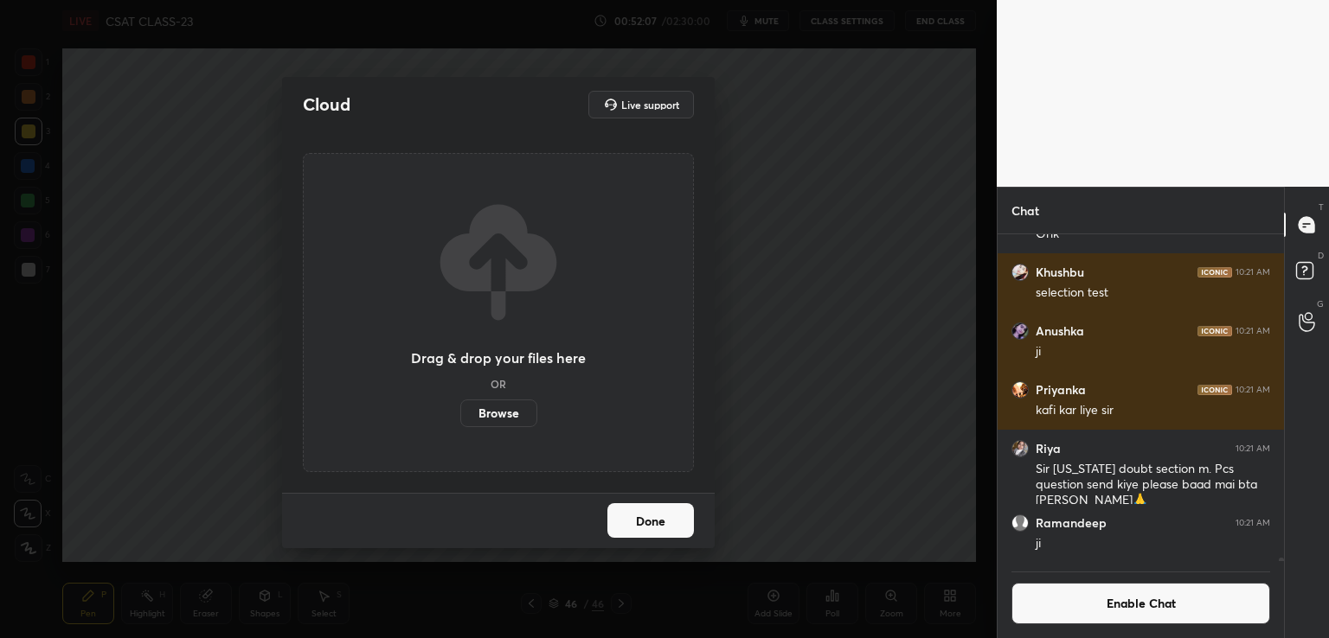
click at [483, 410] on label "Browse" at bounding box center [498, 414] width 77 height 28
click at [460, 410] on input "Browse" at bounding box center [460, 414] width 0 height 28
click at [503, 416] on label "Browse" at bounding box center [498, 414] width 77 height 28
click at [460, 416] on input "Browse" at bounding box center [460, 414] width 0 height 28
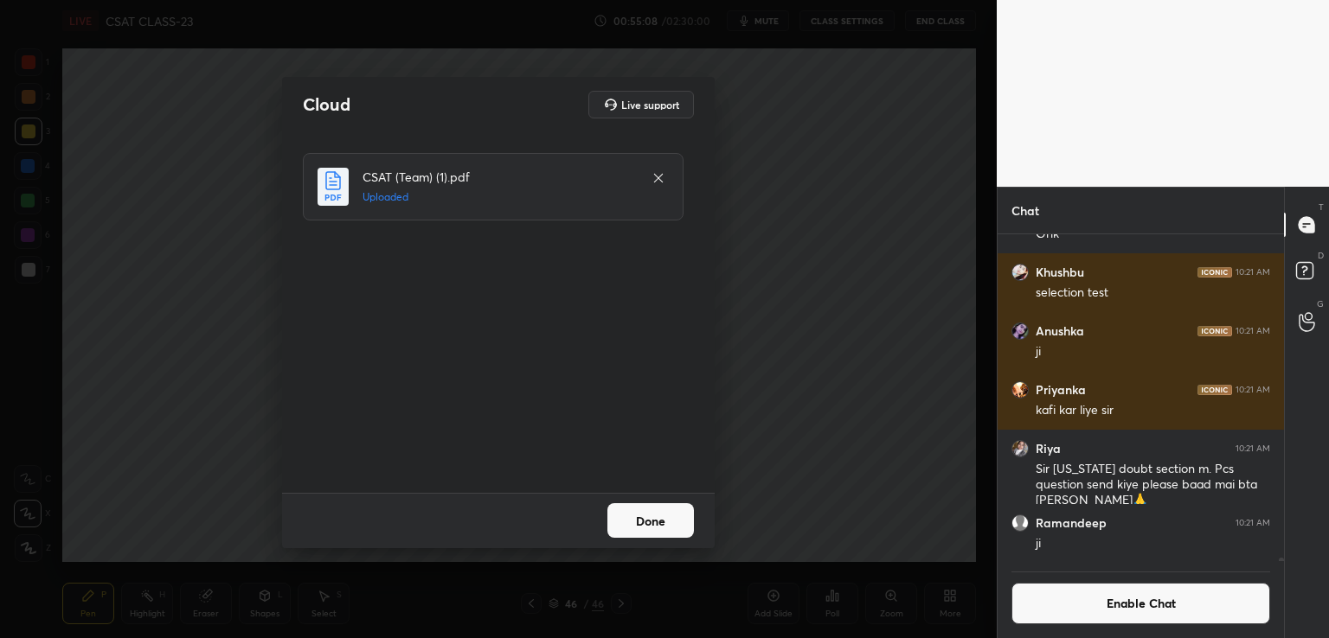
click at [647, 509] on button "Done" at bounding box center [650, 520] width 87 height 35
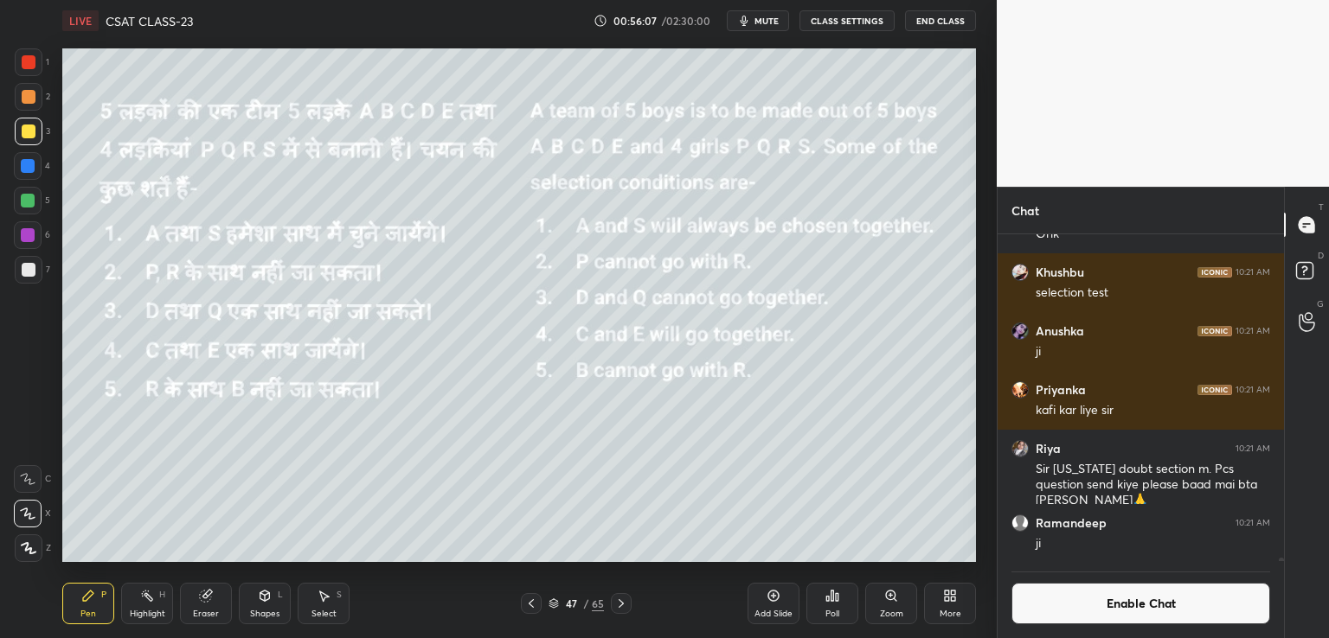
click at [943, 15] on button "End Class" at bounding box center [940, 20] width 71 height 21
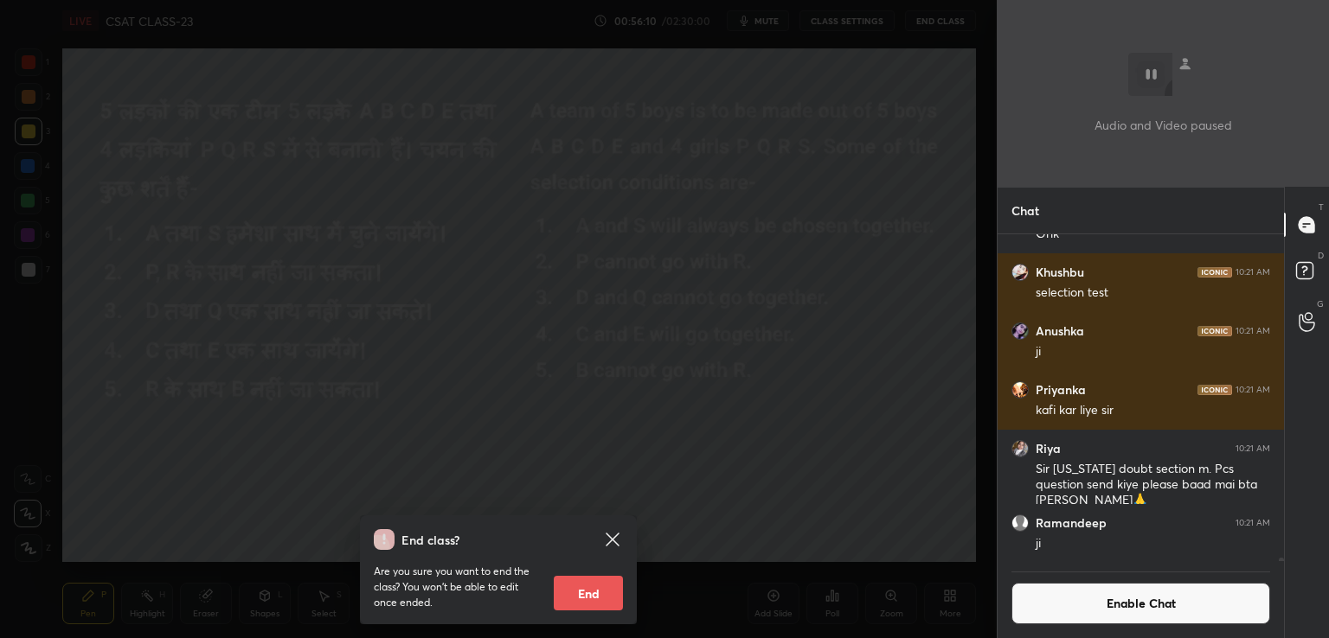
click at [852, 333] on div "End class? Are you sure you want to end the class? You won’t be able to edit on…" at bounding box center [498, 319] width 996 height 638
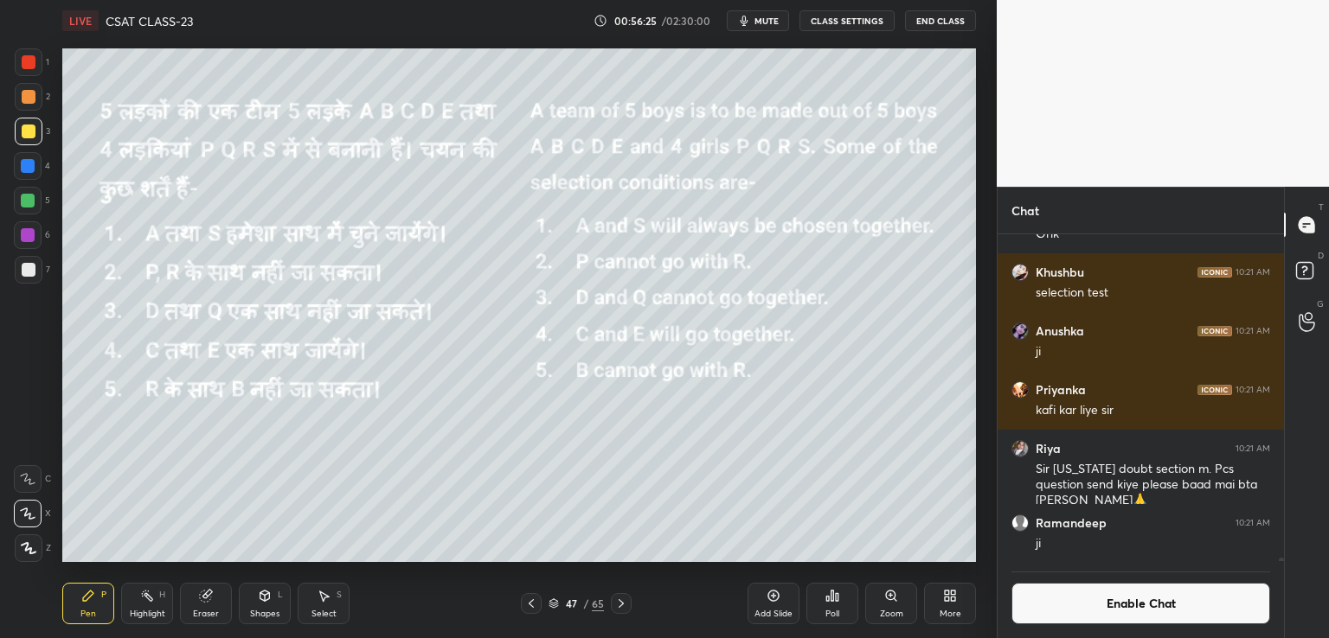
click at [919, 21] on button "End Class" at bounding box center [940, 20] width 71 height 21
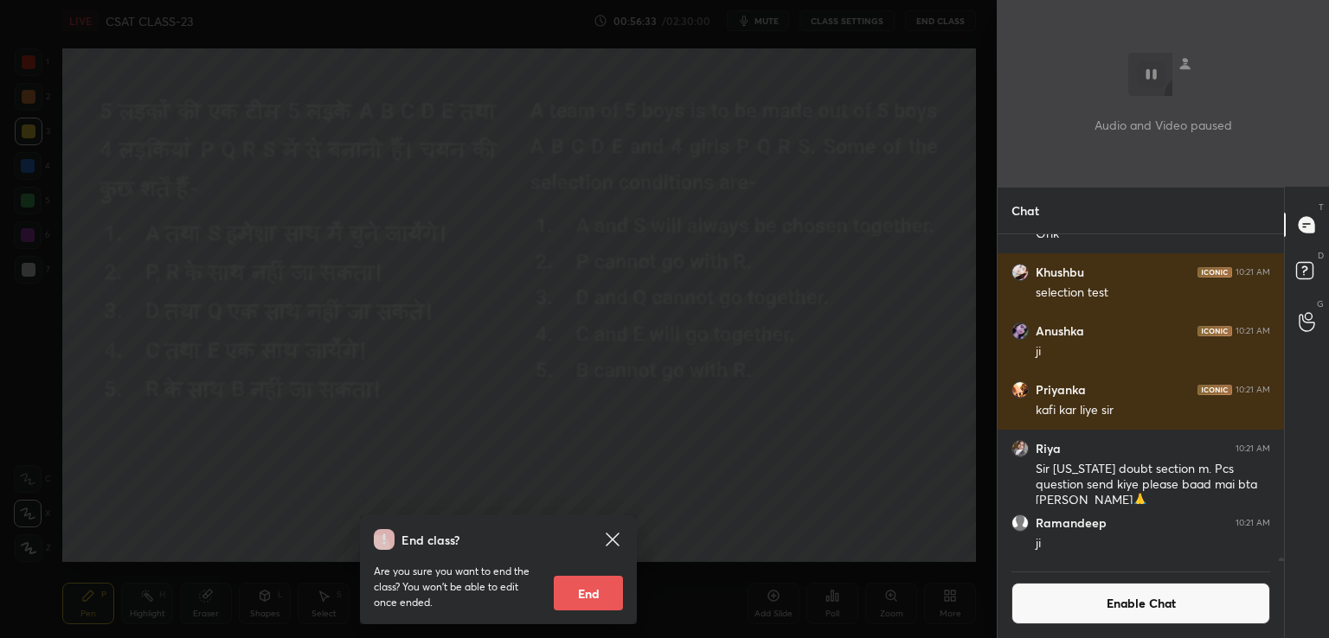
click at [889, 303] on div "End class? Are you sure you want to end the class? You won’t be able to edit on…" at bounding box center [498, 319] width 996 height 638
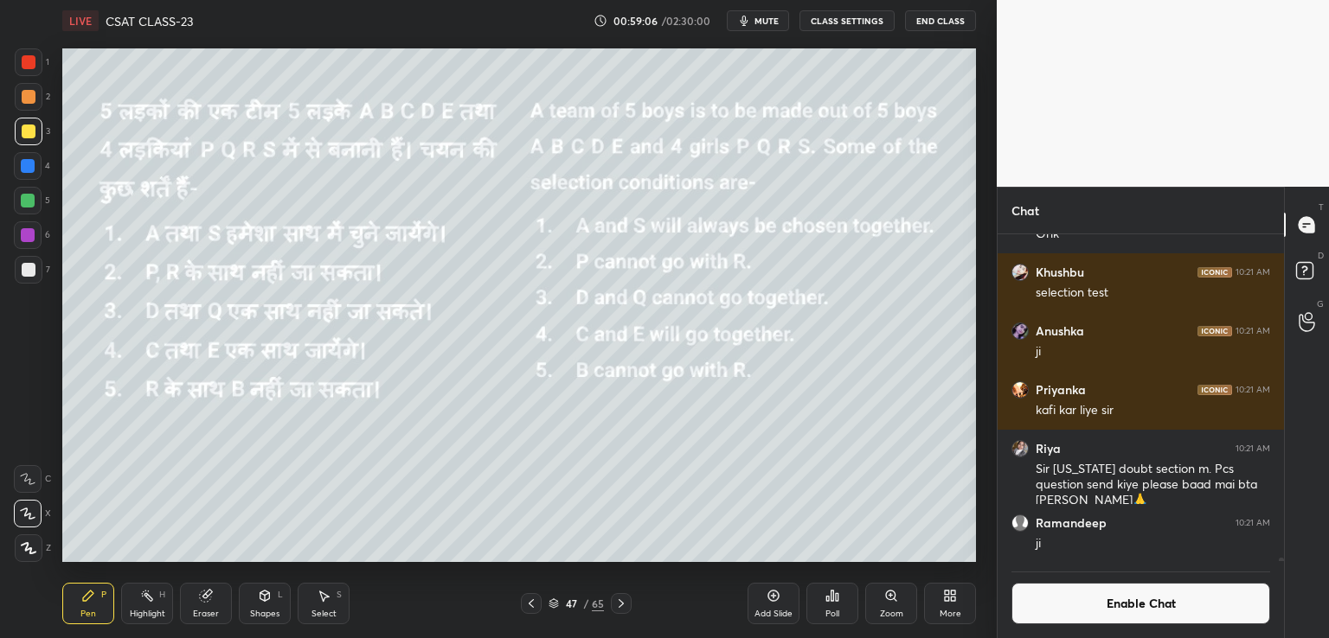
click at [24, 271] on div at bounding box center [29, 270] width 14 height 14
click at [25, 129] on div at bounding box center [29, 132] width 14 height 14
click at [210, 606] on div "Eraser" at bounding box center [206, 604] width 52 height 42
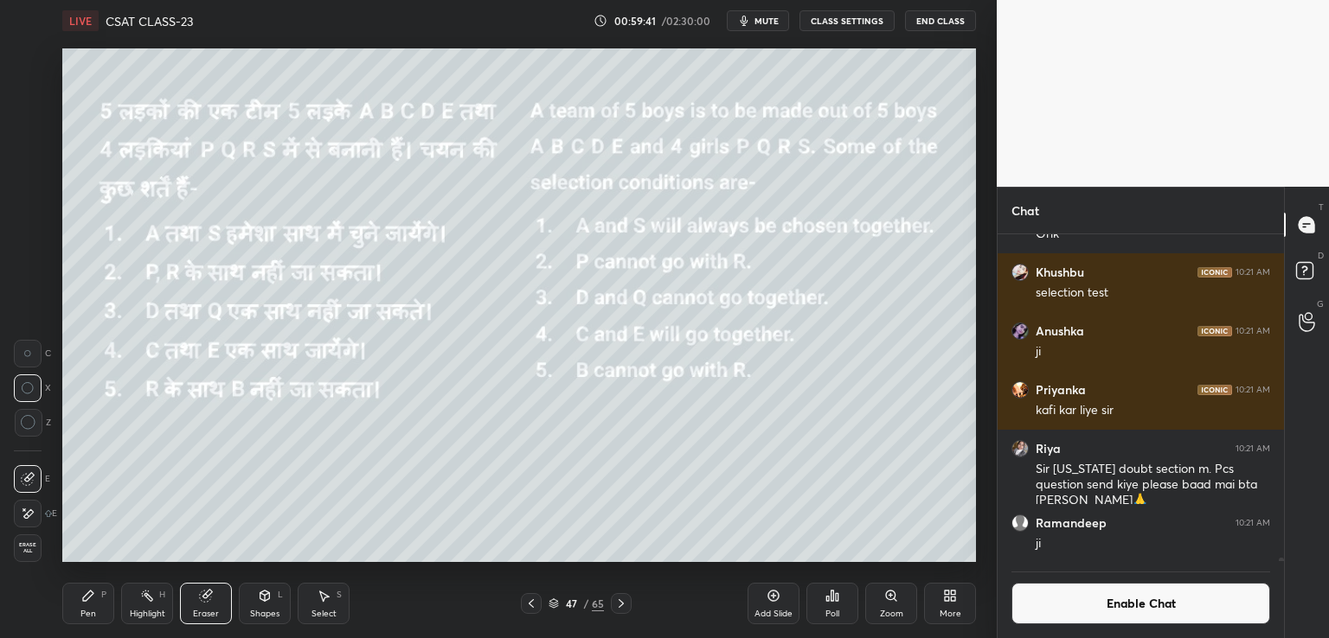
click at [84, 603] on div "Pen P" at bounding box center [88, 604] width 52 height 42
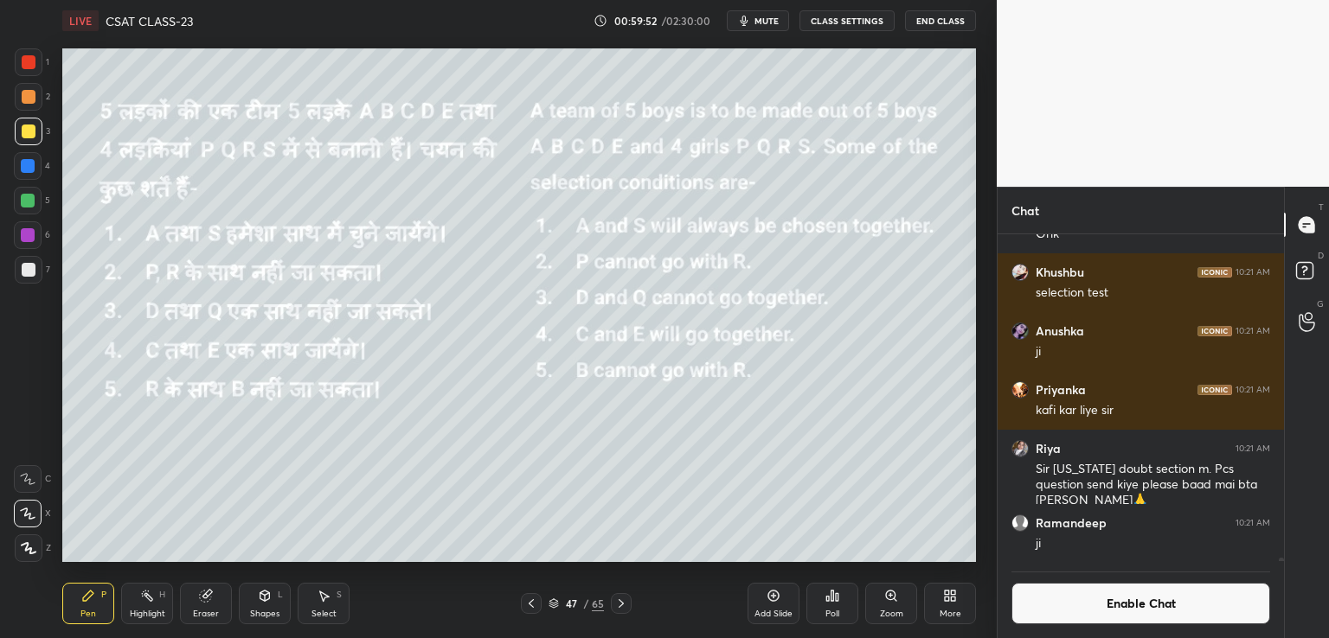
click at [314, 604] on div "Select S" at bounding box center [324, 604] width 52 height 42
drag, startPoint x: 814, startPoint y: 360, endPoint x: 798, endPoint y: 361, distance: 15.6
click at [799, 361] on div "0 ° Undo Copy Duplicate Duplicate to new slide Delete" at bounding box center [518, 305] width 913 height 514
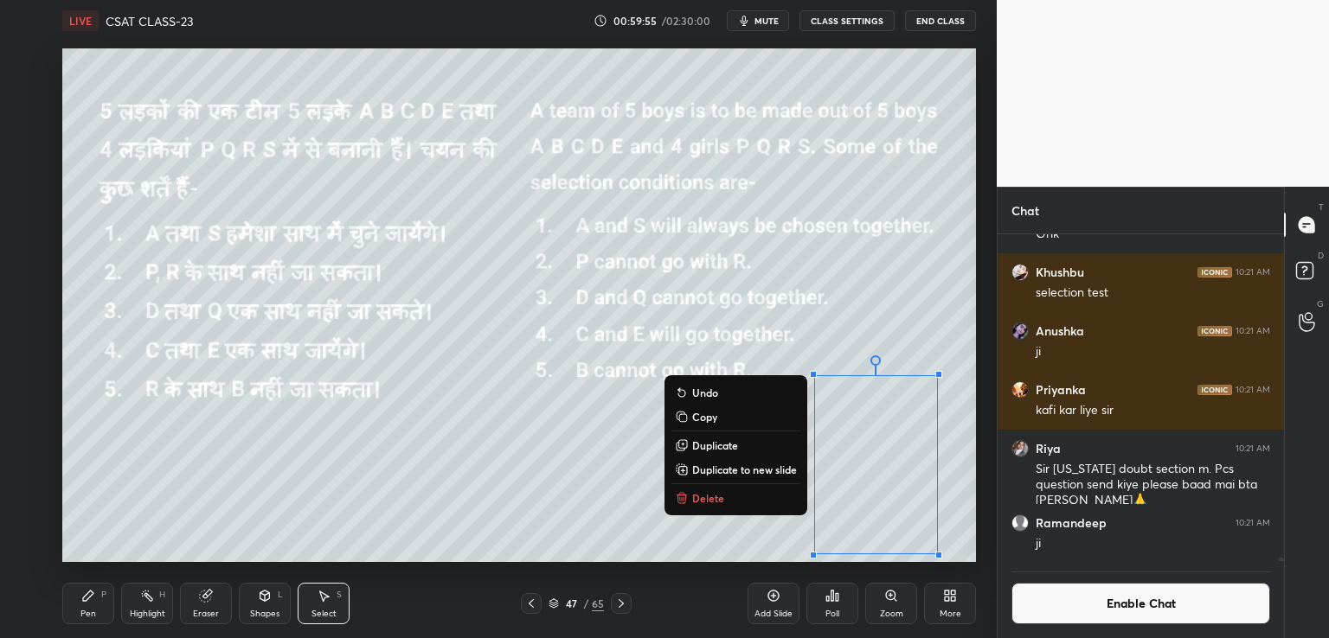
drag, startPoint x: 791, startPoint y: 376, endPoint x: 940, endPoint y: 561, distance: 238.0
click at [941, 565] on div "LIVE CSAT CLASS-23 00:59:55 / 02:30:00 mute CLASS SETTINGS End Class 0 ° Undo C…" at bounding box center [518, 319] width 927 height 638
click at [702, 418] on p "Copy" at bounding box center [704, 417] width 25 height 14
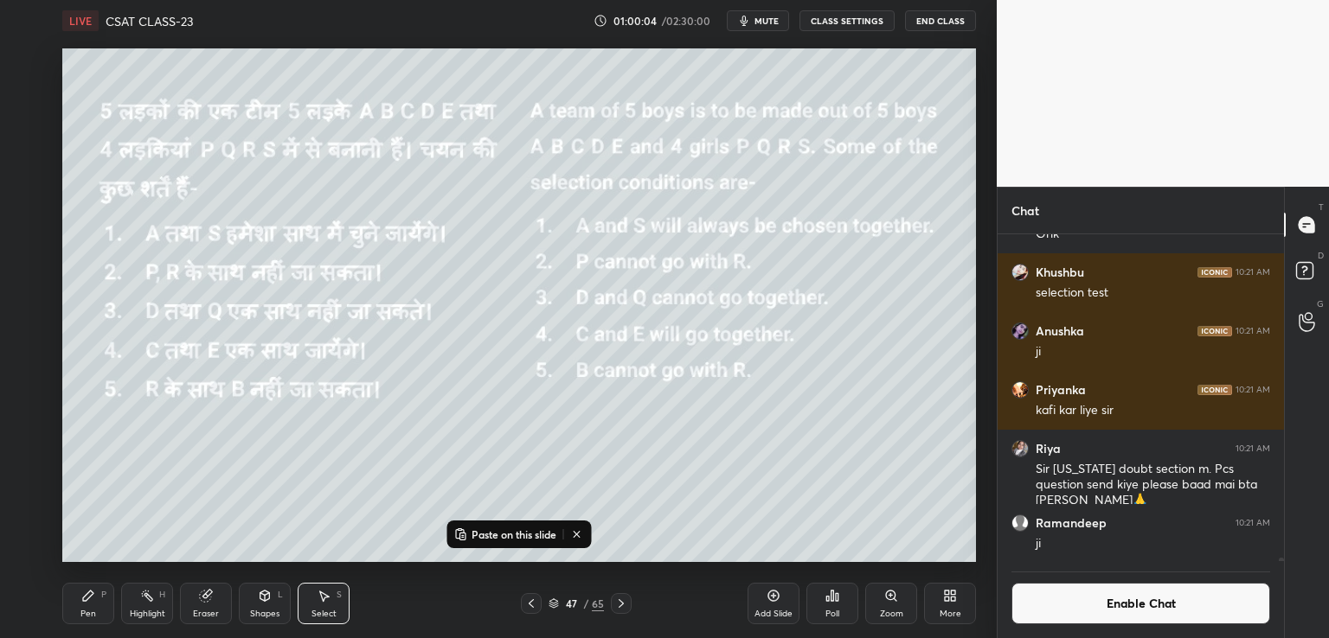
click at [621, 606] on icon at bounding box center [621, 604] width 14 height 14
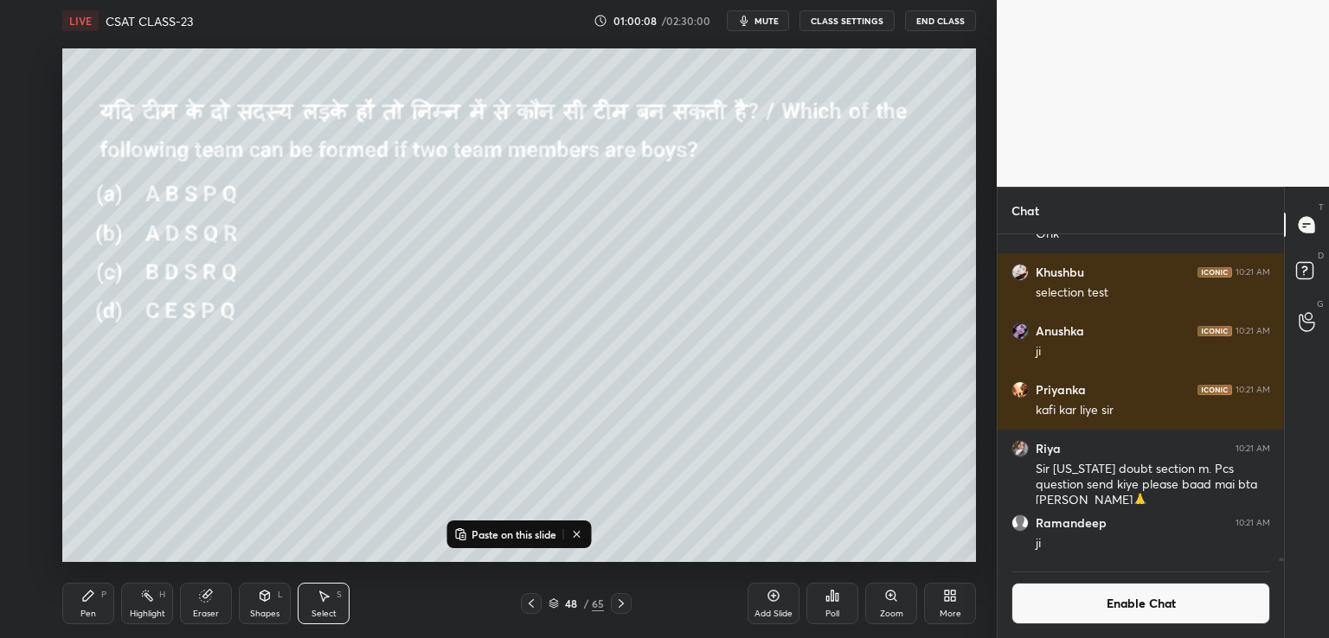
click at [519, 540] on p "Paste on this slide" at bounding box center [513, 535] width 85 height 14
drag, startPoint x: 849, startPoint y: 416, endPoint x: 785, endPoint y: 233, distance: 194.5
click at [792, 223] on div "0 ° Undo Copy Paste here Duplicate Duplicate to new slide Delete" at bounding box center [518, 305] width 913 height 514
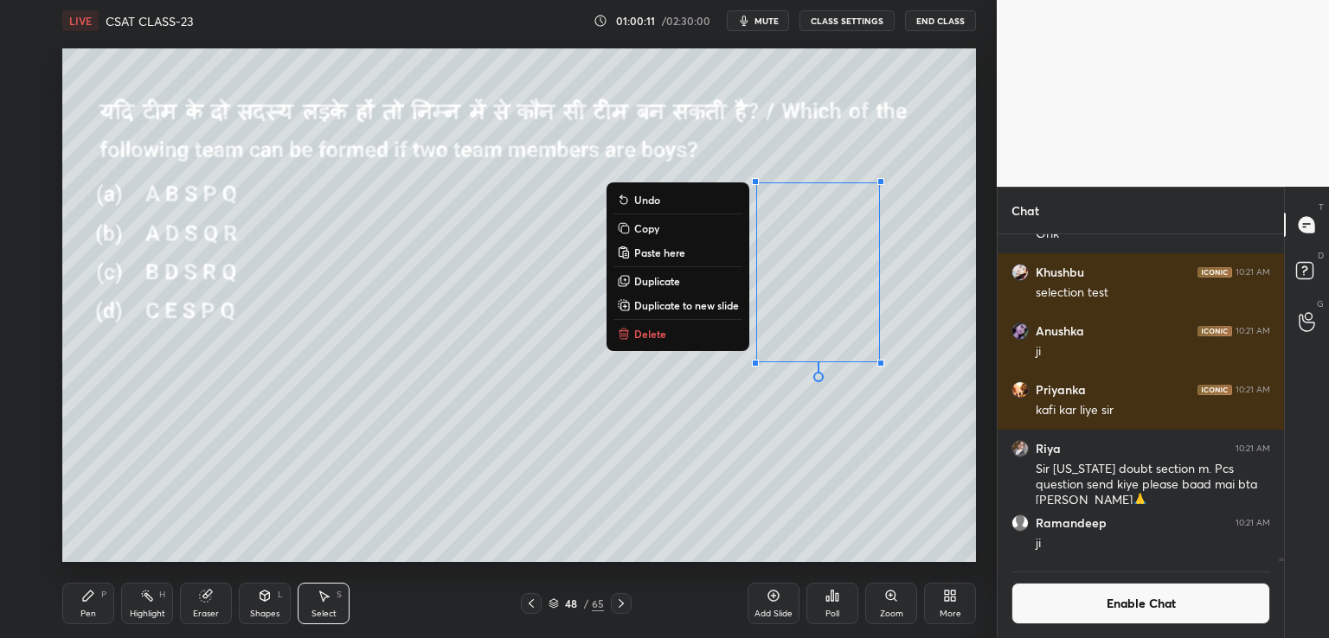
click at [567, 540] on div "0 ° Undo Copy Paste here Duplicate Duplicate to new slide Delete" at bounding box center [518, 305] width 913 height 514
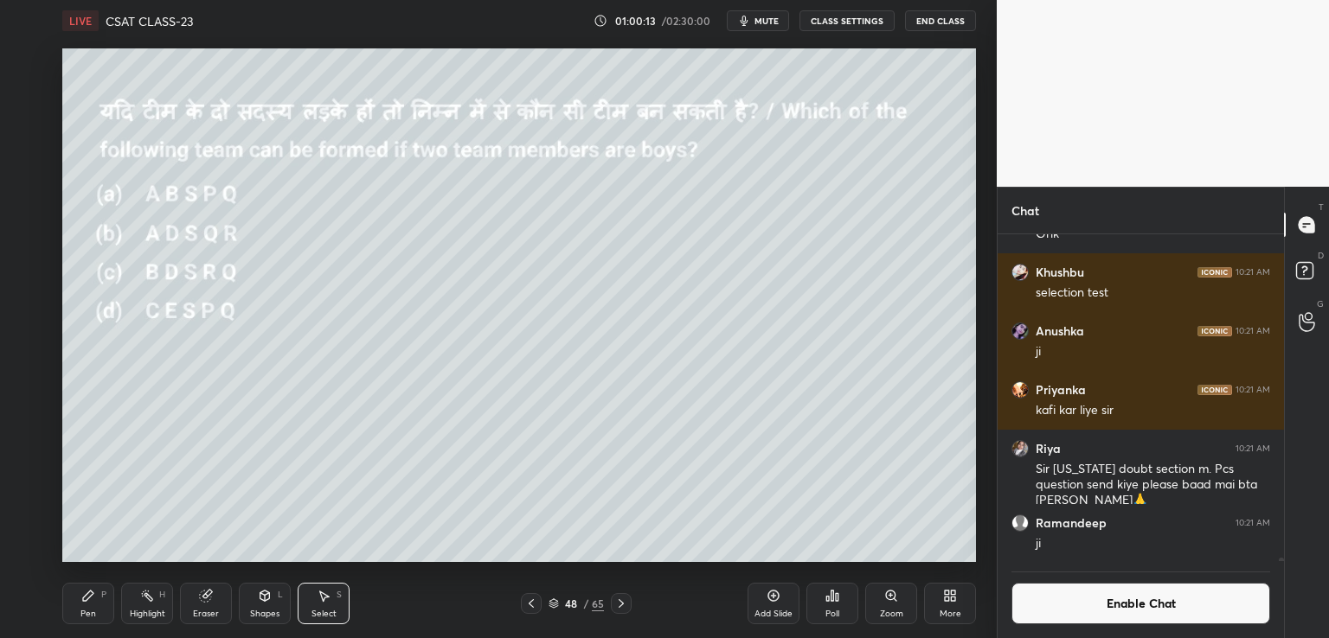
click at [90, 605] on div "Pen P" at bounding box center [88, 604] width 52 height 42
click at [825, 610] on div "Poll" at bounding box center [832, 614] width 14 height 9
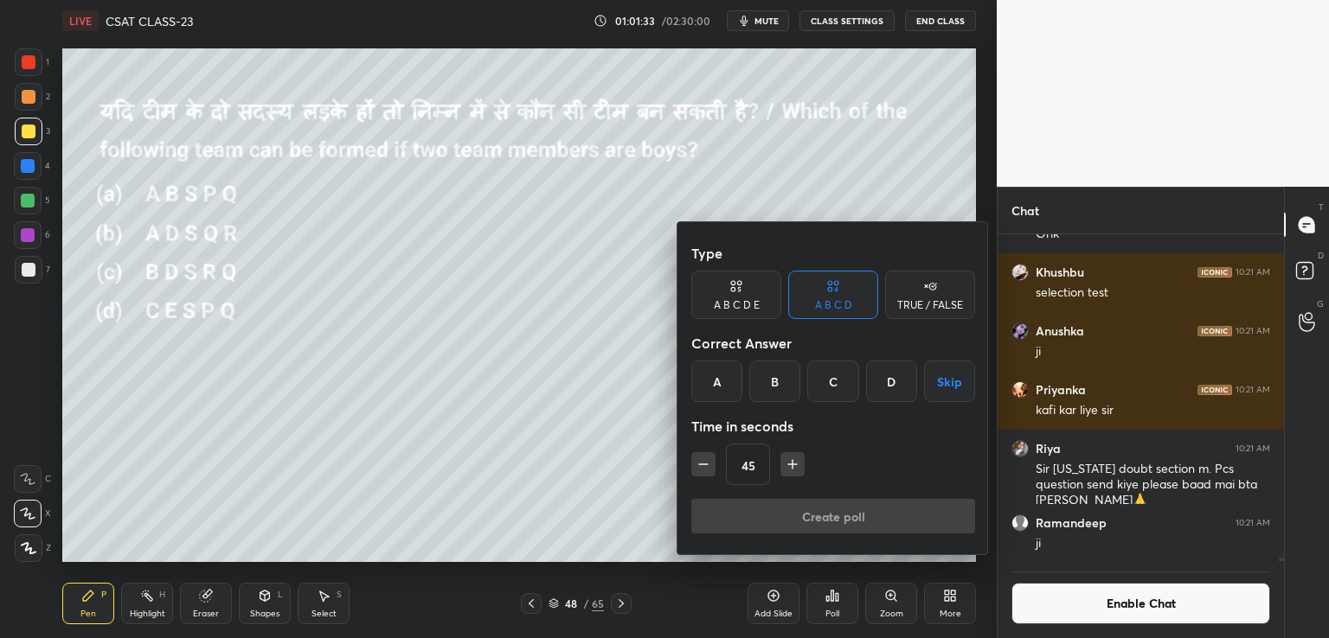
click at [717, 387] on div "A" at bounding box center [716, 382] width 51 height 42
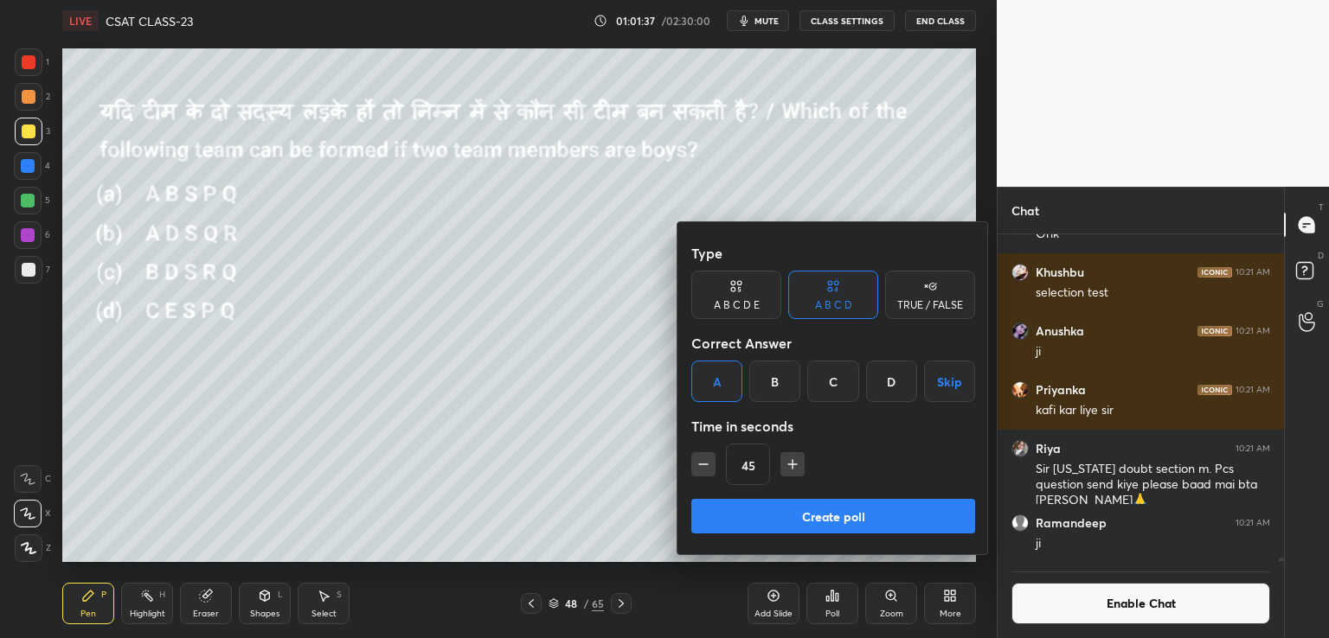
click at [727, 513] on button "Create poll" at bounding box center [833, 516] width 284 height 35
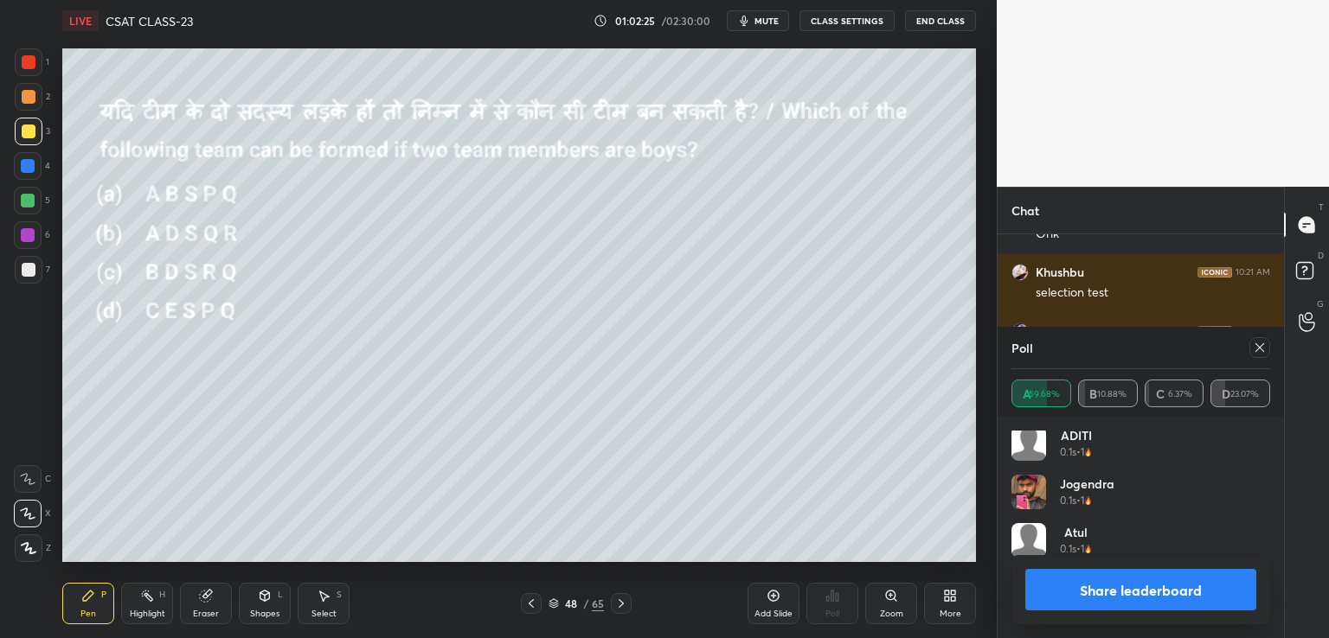
scroll to position [0, 0]
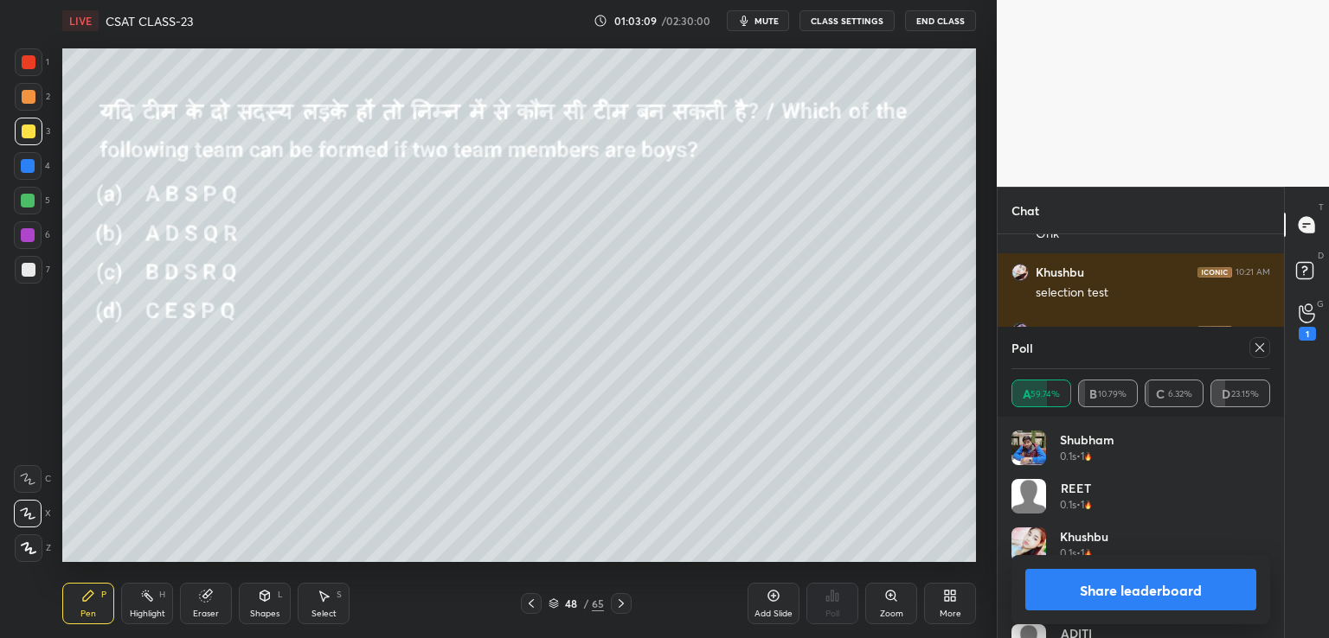
click at [29, 547] on icon at bounding box center [29, 548] width 16 height 12
click at [318, 596] on icon at bounding box center [324, 596] width 14 height 14
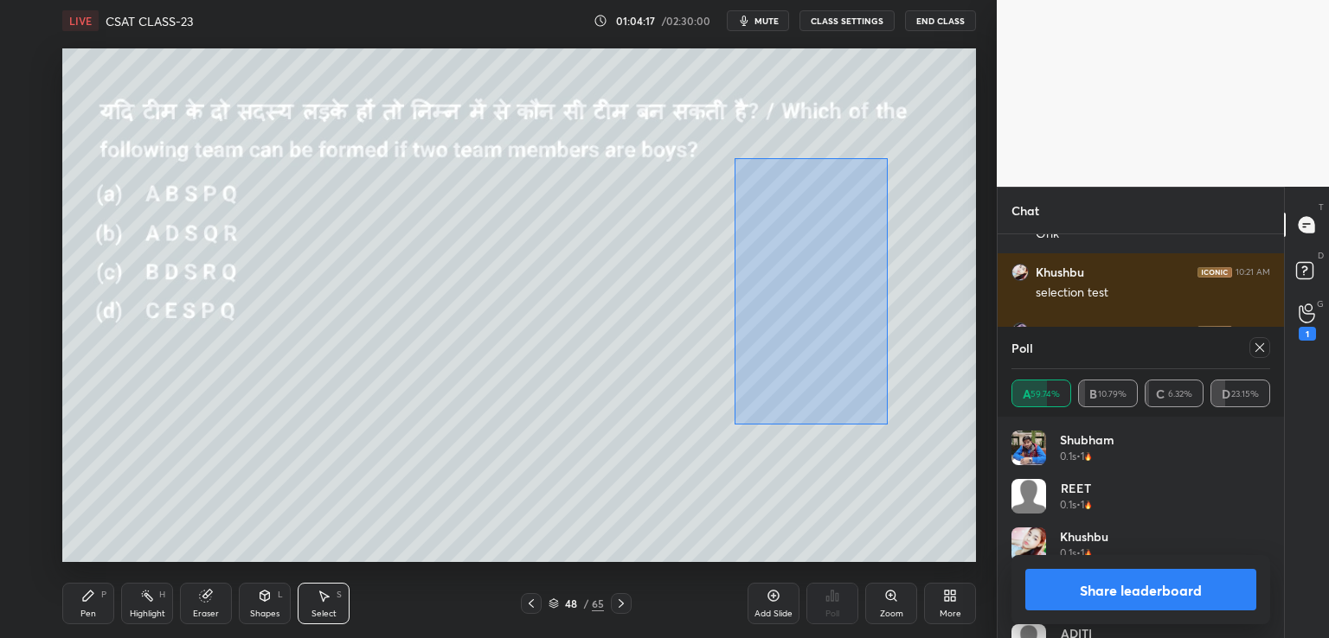
drag, startPoint x: 734, startPoint y: 157, endPoint x: 887, endPoint y: 425, distance: 308.8
click at [887, 425] on div "0 ° Undo Copy Paste here Duplicate Duplicate to new slide Delete" at bounding box center [518, 305] width 913 height 514
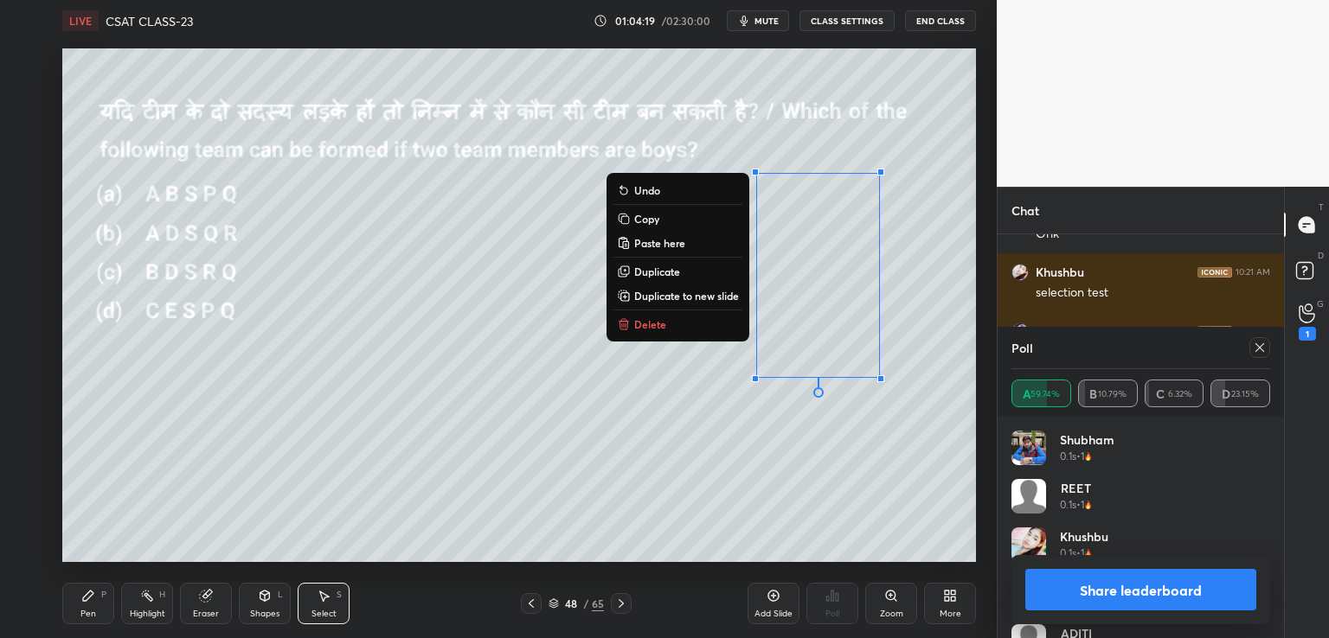
click at [642, 220] on p "Copy" at bounding box center [646, 219] width 25 height 14
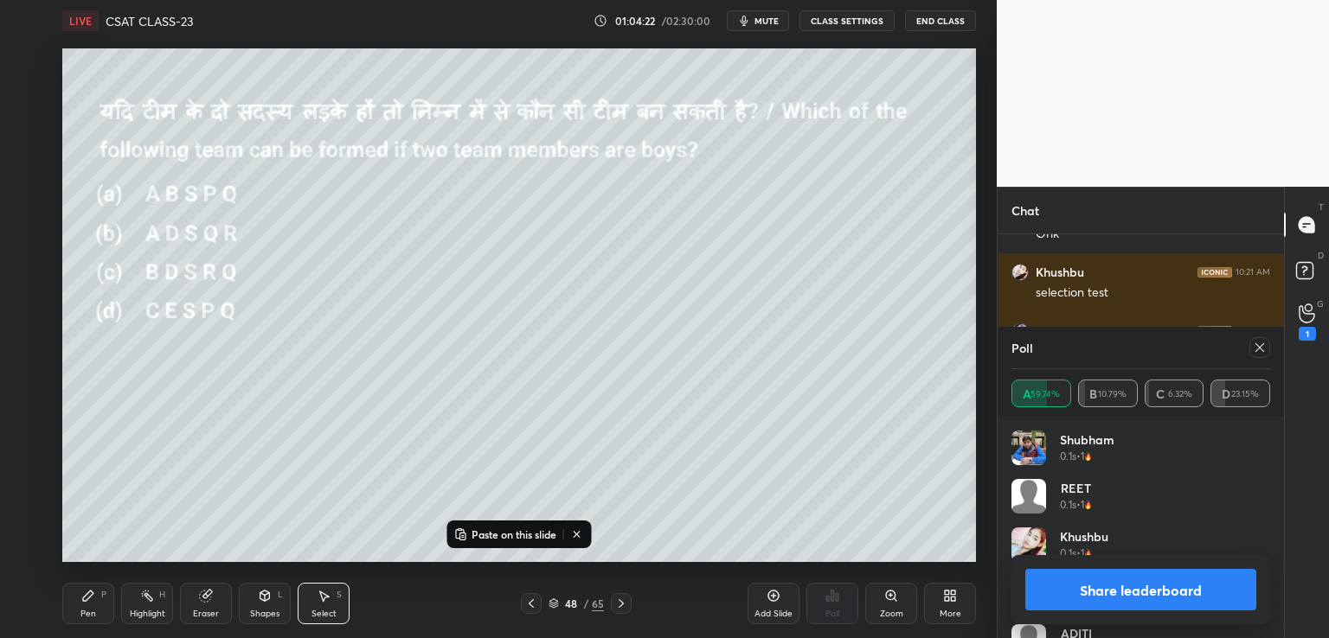
click at [619, 604] on icon at bounding box center [621, 604] width 14 height 14
click at [516, 537] on p "Paste on this slide" at bounding box center [513, 535] width 85 height 14
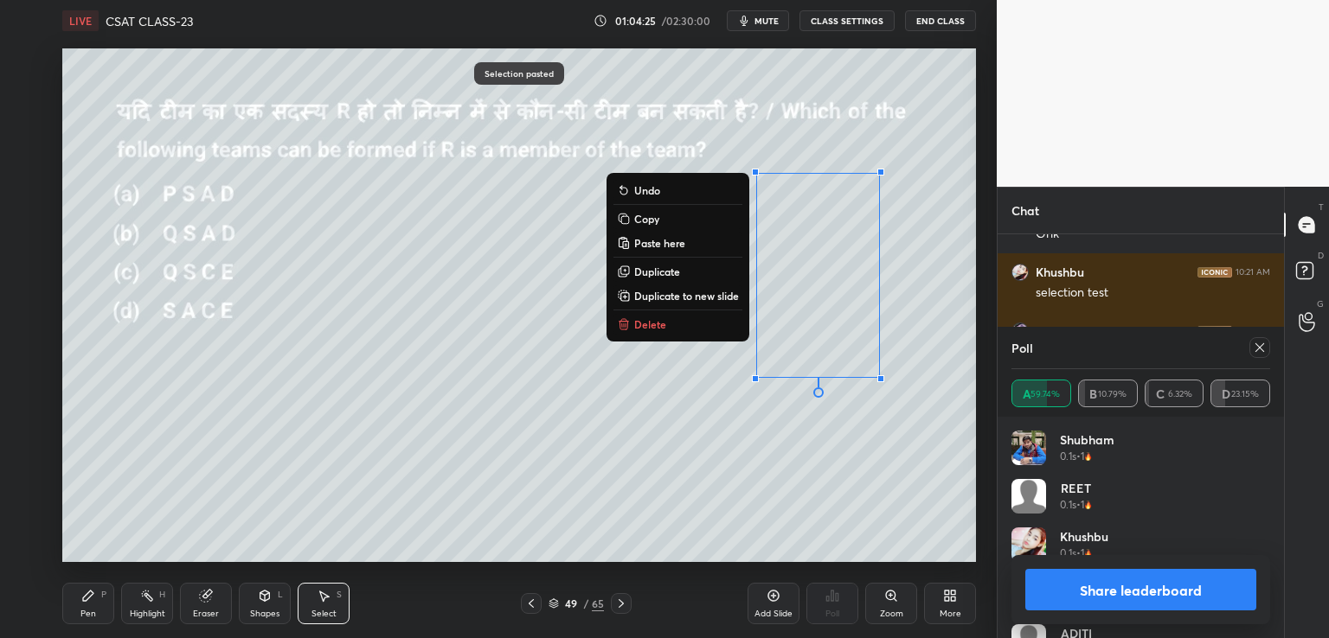
click at [580, 454] on div "0 ° Undo Copy Paste here Duplicate Duplicate to new slide Delete" at bounding box center [518, 305] width 913 height 514
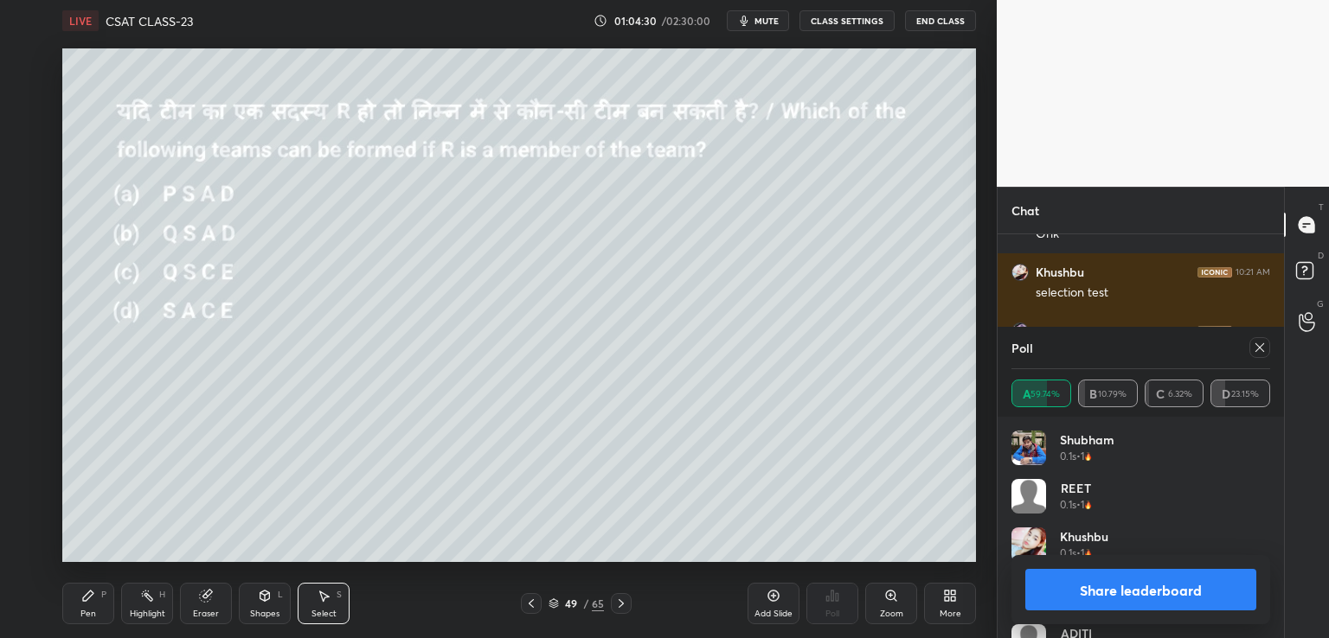
drag, startPoint x: 89, startPoint y: 603, endPoint x: 99, endPoint y: 591, distance: 15.9
click at [90, 603] on div "Pen P" at bounding box center [88, 604] width 52 height 42
click at [1259, 344] on icon at bounding box center [1260, 348] width 14 height 14
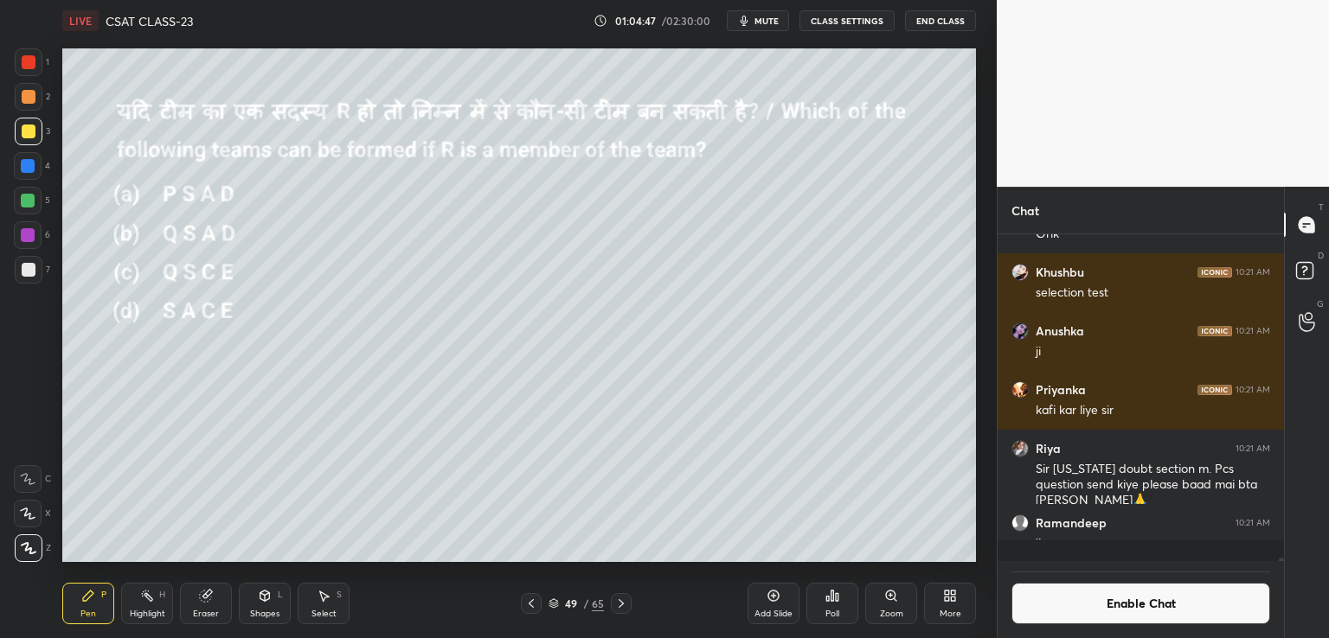
scroll to position [6, 5]
click at [930, 22] on button "End Class" at bounding box center [940, 20] width 71 height 21
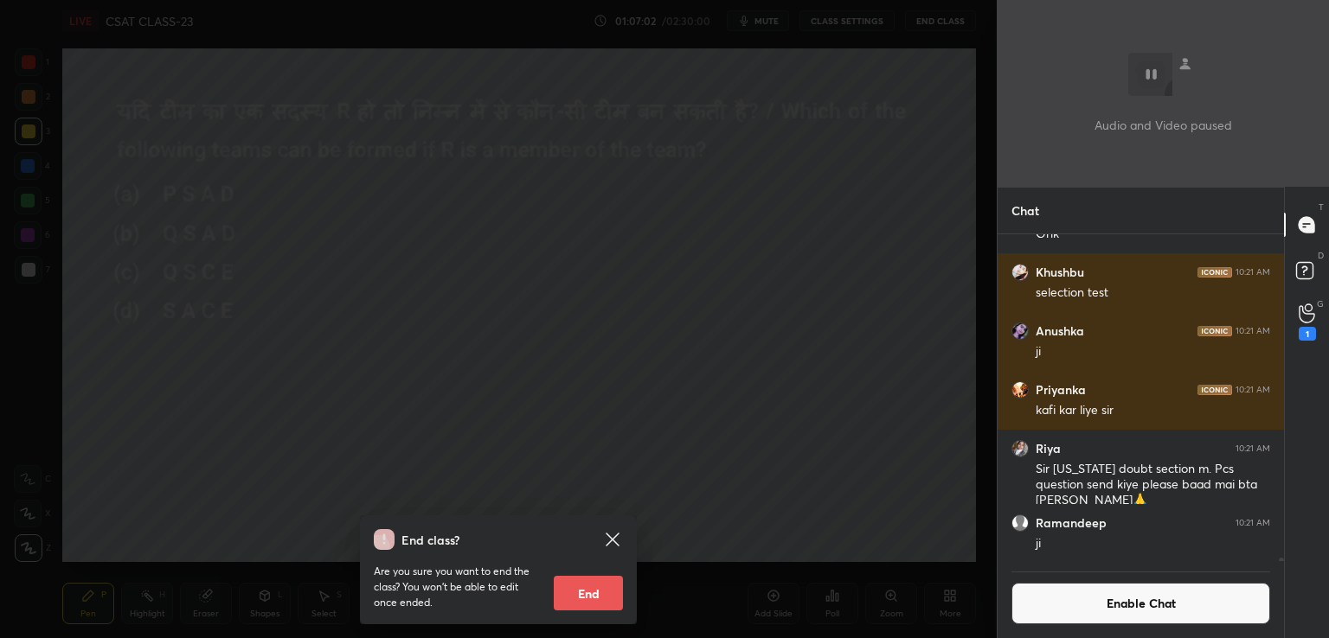
click at [579, 355] on div "End class? Are you sure you want to end the class? You won’t be able to edit on…" at bounding box center [498, 319] width 996 height 638
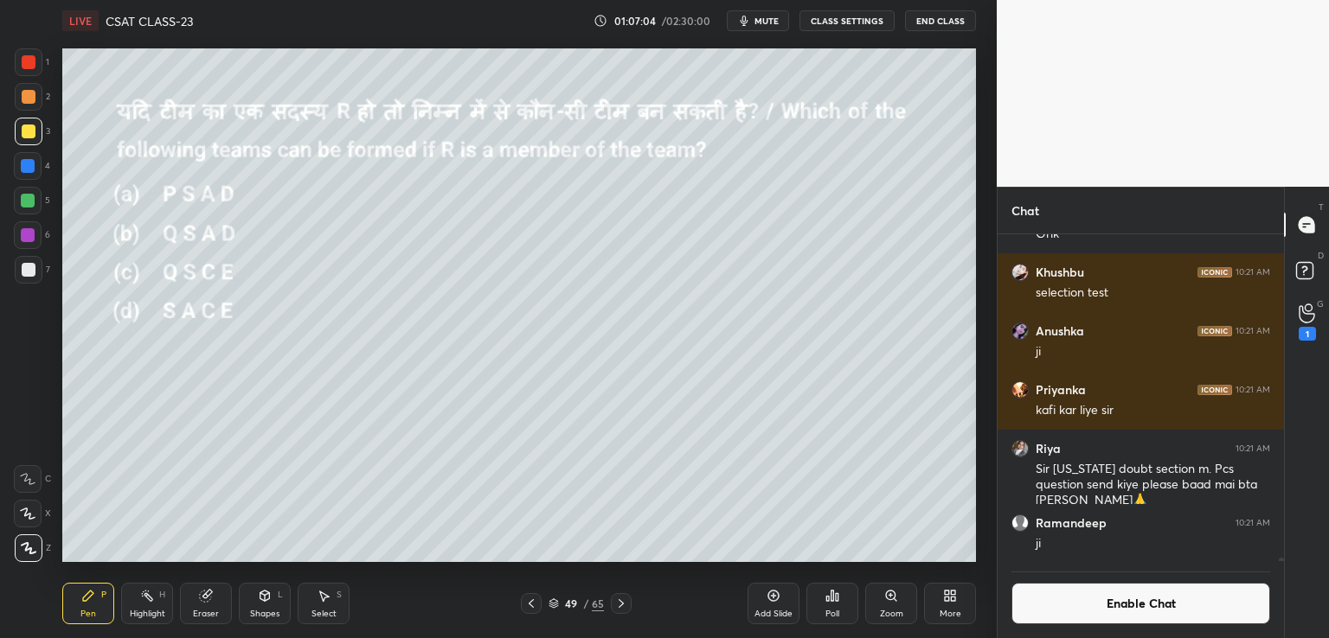
click at [830, 610] on div "Poll" at bounding box center [832, 614] width 14 height 9
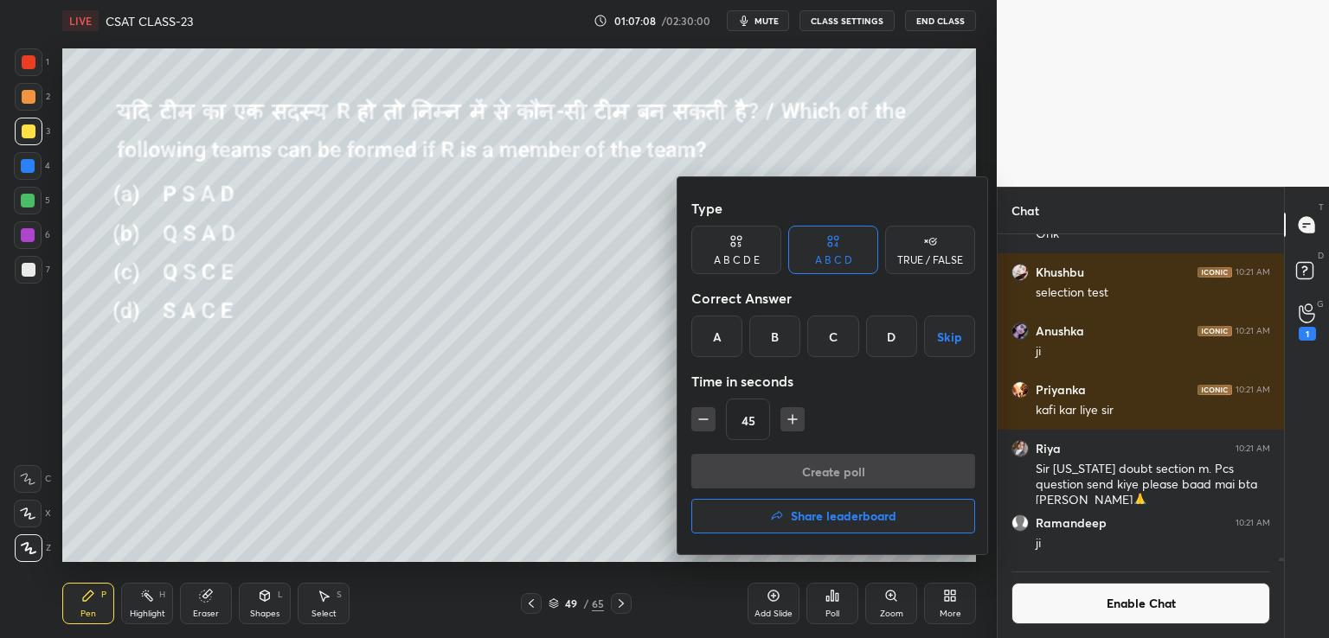
click at [892, 339] on div "D" at bounding box center [891, 337] width 51 height 42
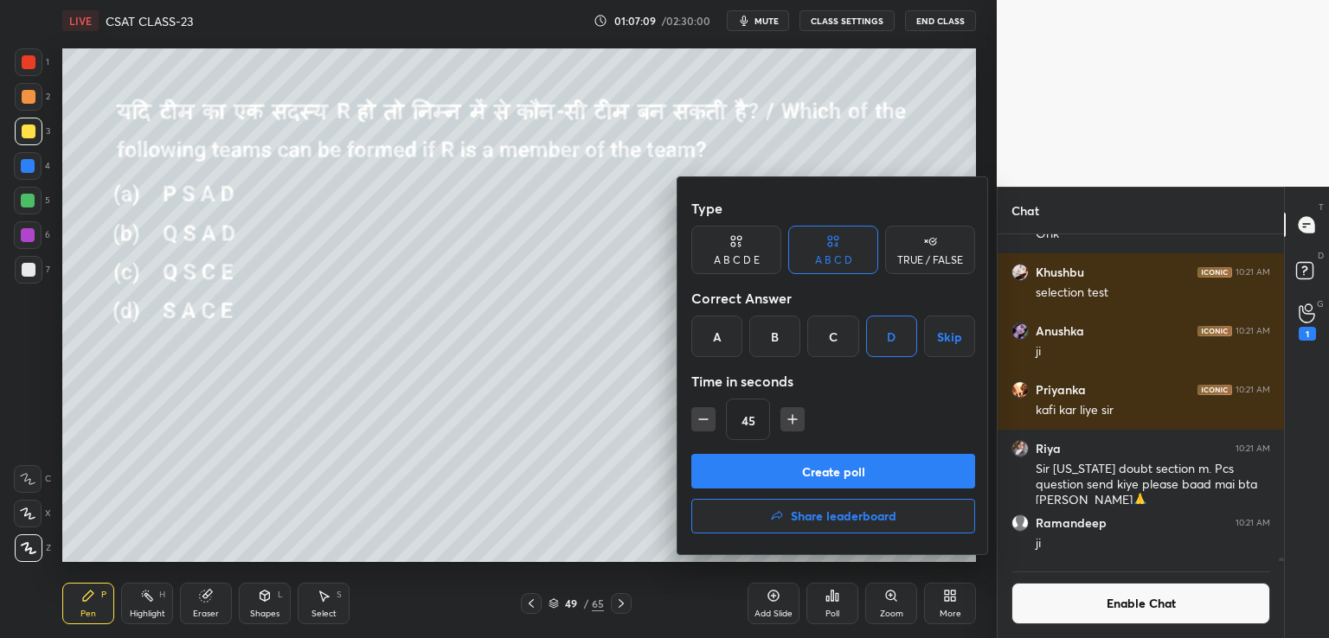
click at [834, 468] on button "Create poll" at bounding box center [833, 471] width 284 height 35
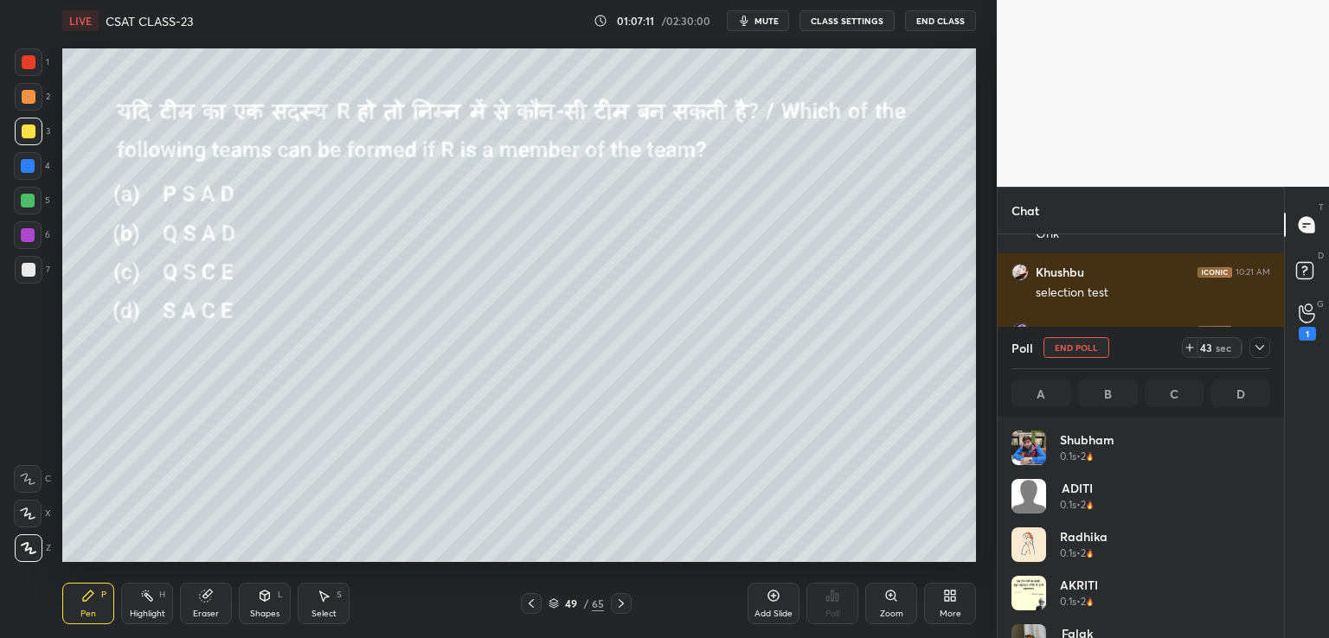
scroll to position [202, 253]
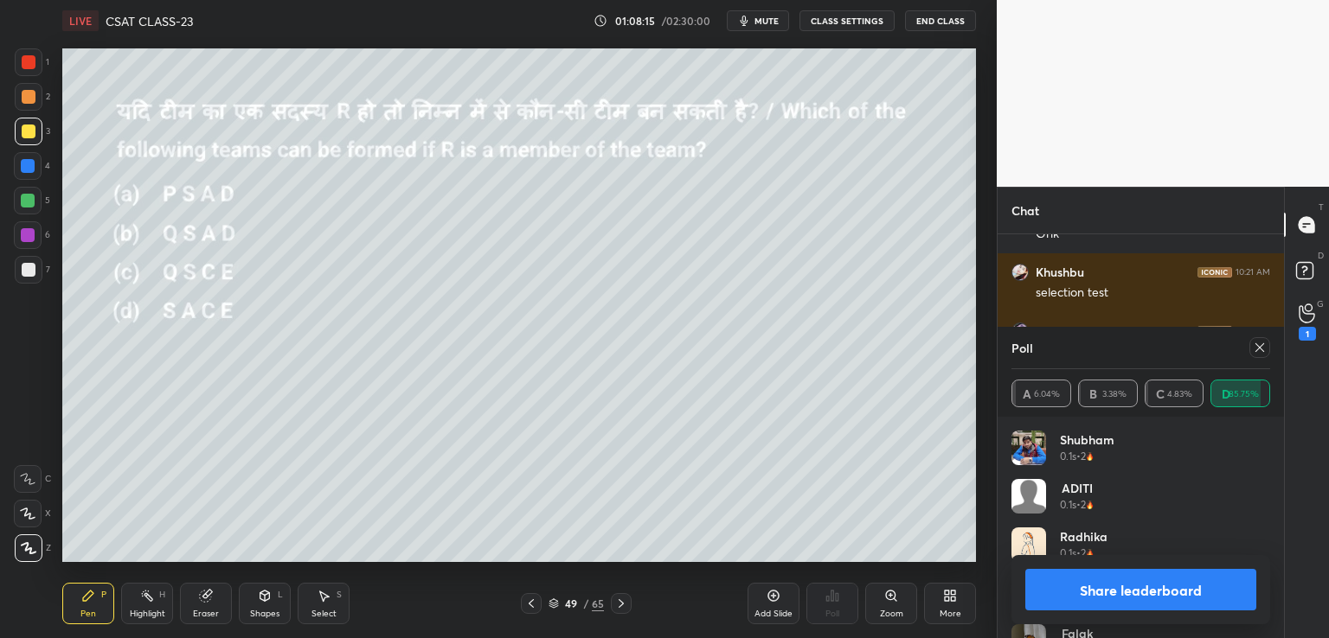
click at [619, 605] on icon at bounding box center [621, 604] width 14 height 14
click at [1262, 349] on icon at bounding box center [1260, 348] width 14 height 14
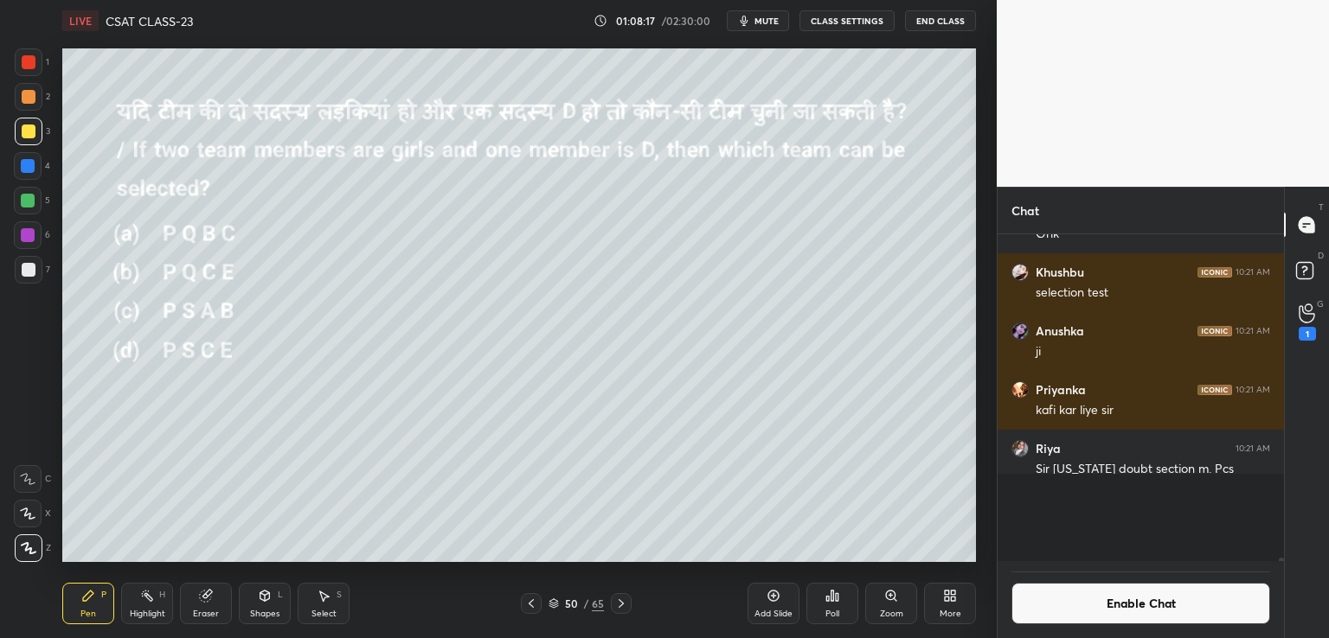
scroll to position [317, 281]
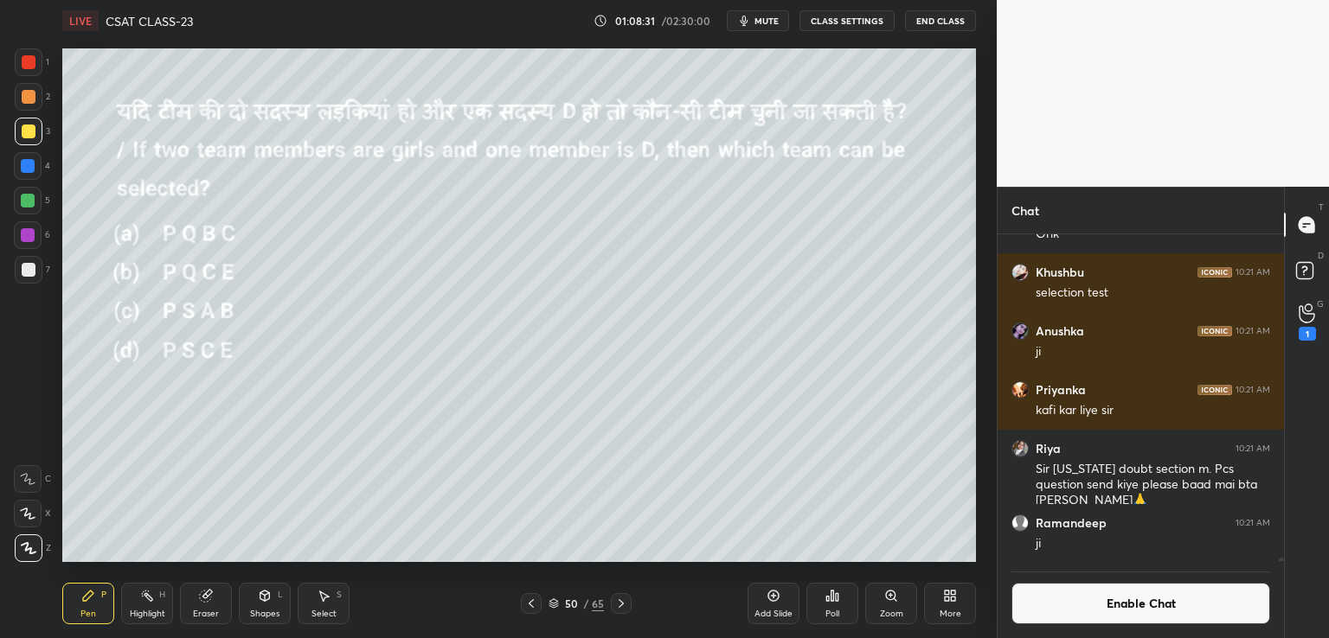
click at [533, 604] on icon at bounding box center [531, 604] width 14 height 14
click at [530, 606] on icon at bounding box center [531, 603] width 5 height 9
click at [532, 606] on icon at bounding box center [531, 604] width 14 height 14
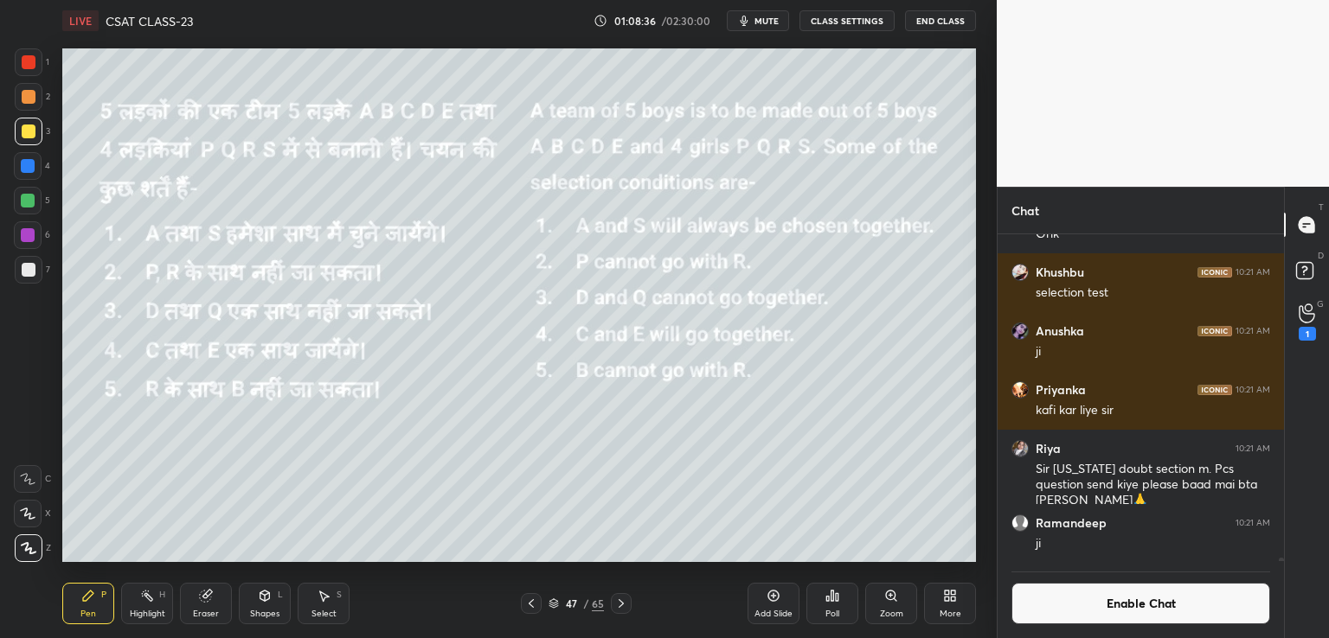
click at [329, 595] on icon at bounding box center [324, 596] width 14 height 14
drag, startPoint x: 798, startPoint y: 356, endPoint x: 883, endPoint y: 551, distance: 212.3
click at [917, 582] on div "LIVE CSAT CLASS-23 01:08:38 / 02:30:00 mute CLASS SETTINGS End Class 0 ° Undo C…" at bounding box center [518, 319] width 927 height 638
drag, startPoint x: 793, startPoint y: 355, endPoint x: 898, endPoint y: 548, distance: 219.5
click at [907, 561] on div "LIVE CSAT CLASS-23 01:08:41 / 02:30:00 mute CLASS SETTINGS End Class 0 ° Undo C…" at bounding box center [518, 319] width 927 height 638
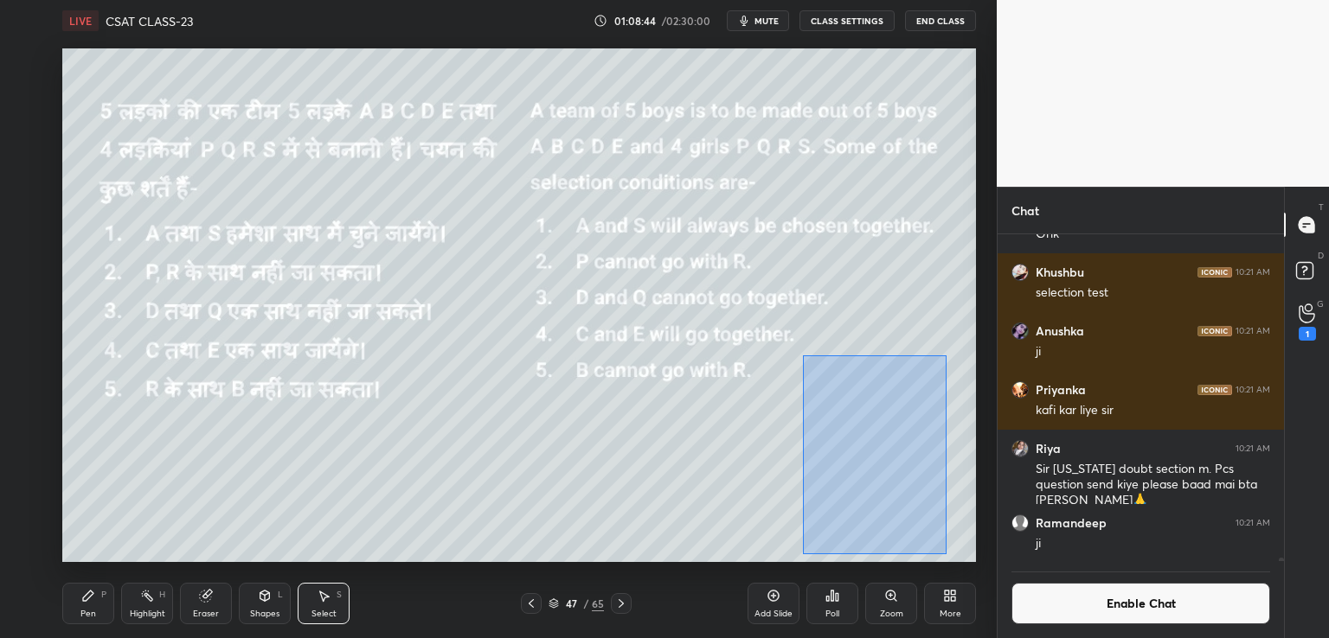
drag, startPoint x: 804, startPoint y: 388, endPoint x: 945, endPoint y: 555, distance: 218.5
click at [946, 555] on div "LIVE CSAT CLASS-23 01:08:44 / 02:30:00 mute CLASS SETTINGS End Class 0 ° Undo C…" at bounding box center [518, 319] width 927 height 638
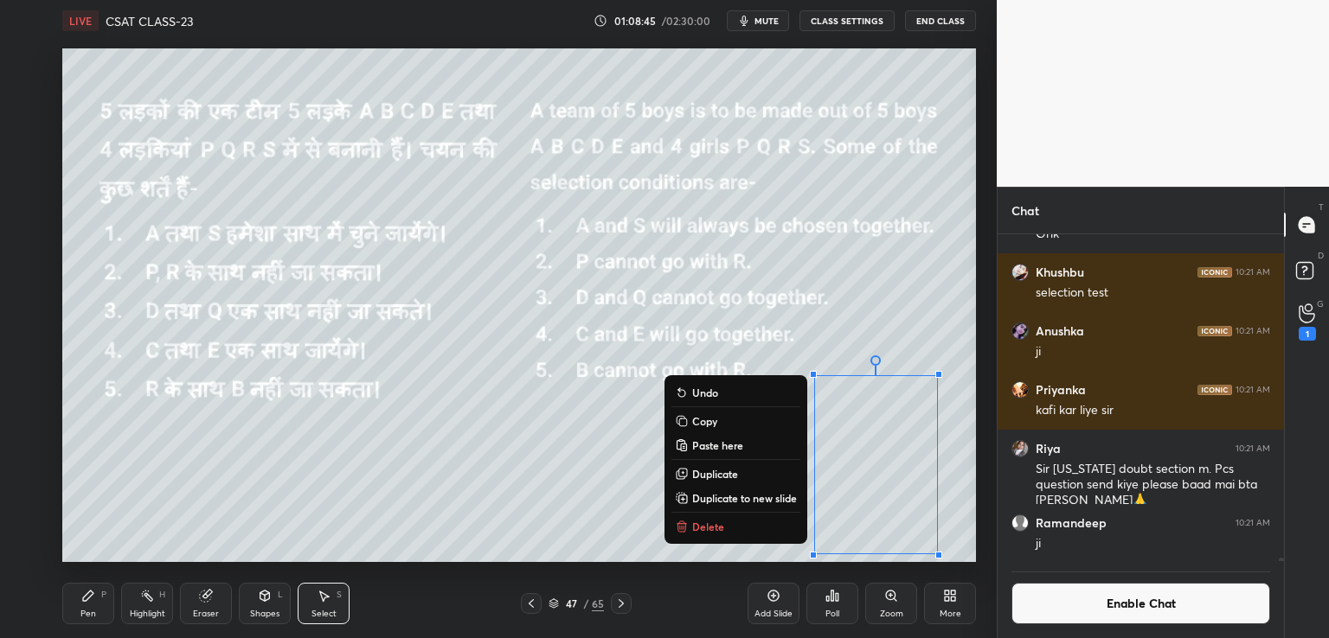
click at [709, 423] on p "Copy" at bounding box center [704, 421] width 25 height 14
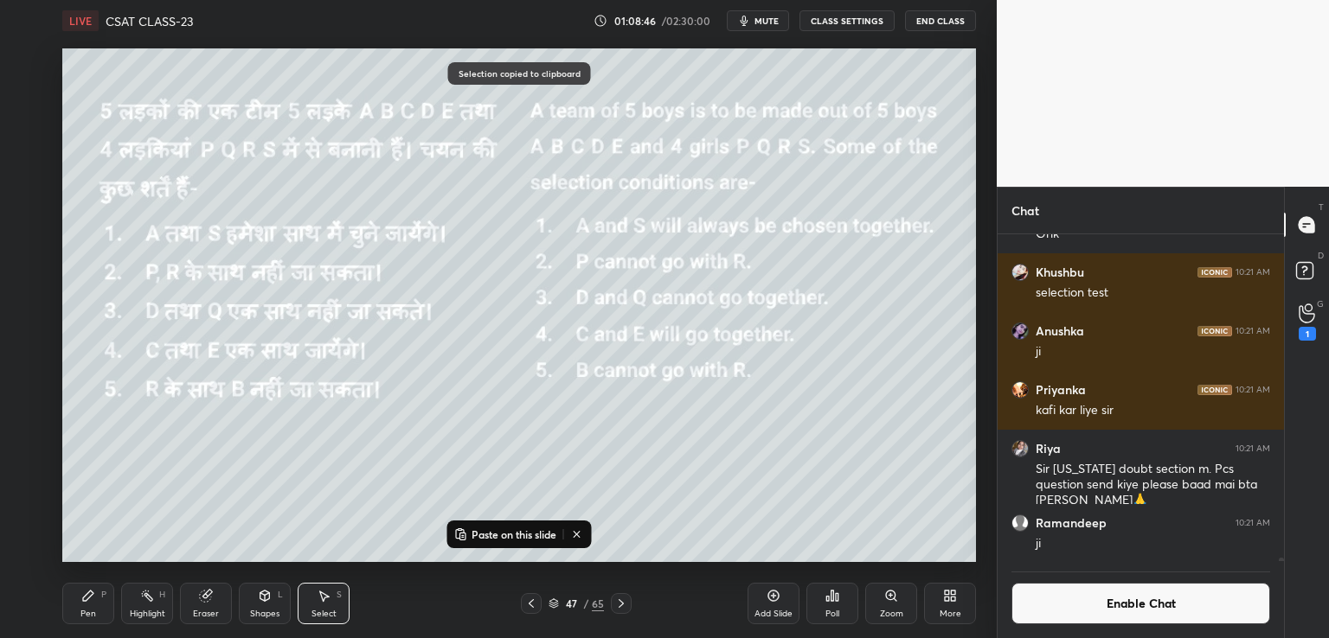
click at [621, 606] on icon at bounding box center [620, 603] width 5 height 9
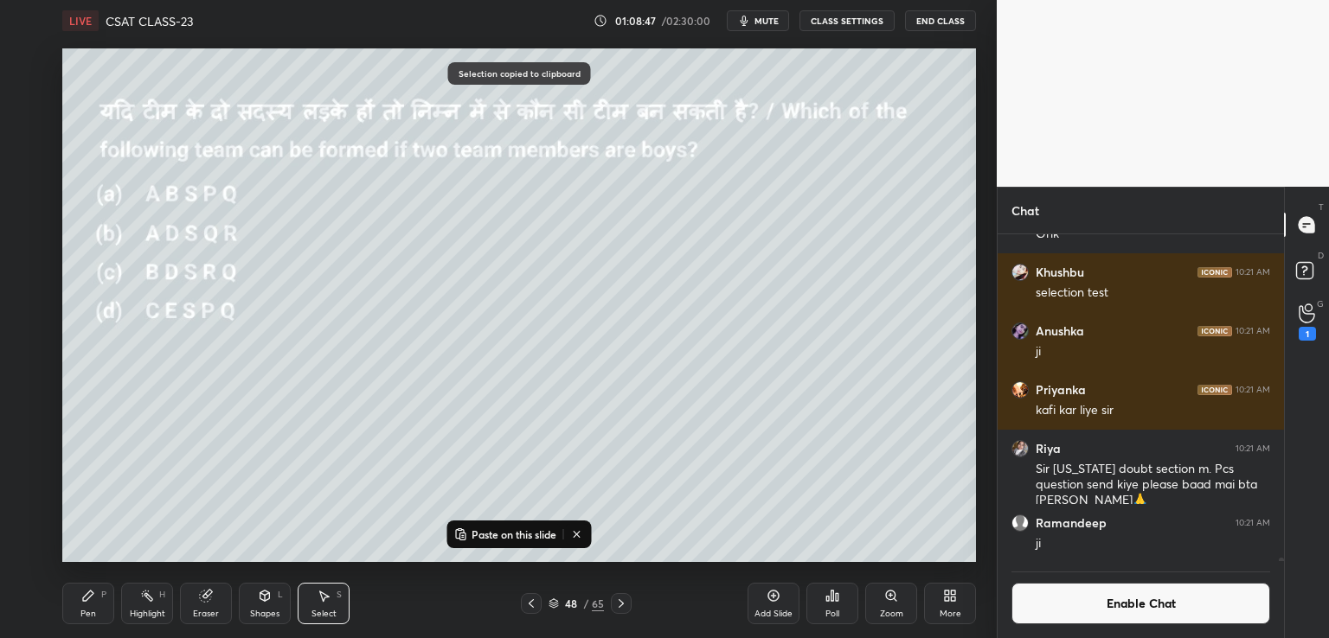
click at [623, 601] on icon at bounding box center [621, 604] width 14 height 14
click at [622, 599] on icon at bounding box center [621, 604] width 14 height 14
click at [533, 538] on p "Paste on this slide" at bounding box center [513, 535] width 85 height 14
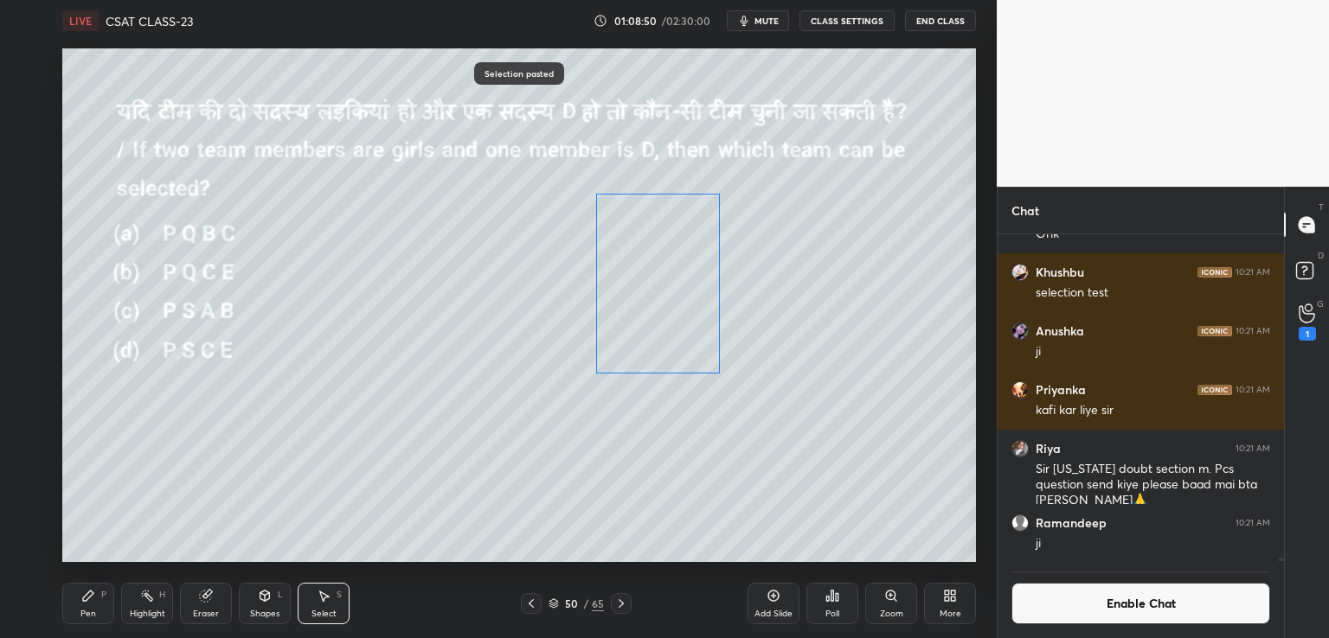
drag, startPoint x: 844, startPoint y: 399, endPoint x: 625, endPoint y: 214, distance: 287.3
click at [625, 215] on div "0 ° Undo Copy Paste here Duplicate Duplicate to new slide Delete" at bounding box center [518, 305] width 913 height 514
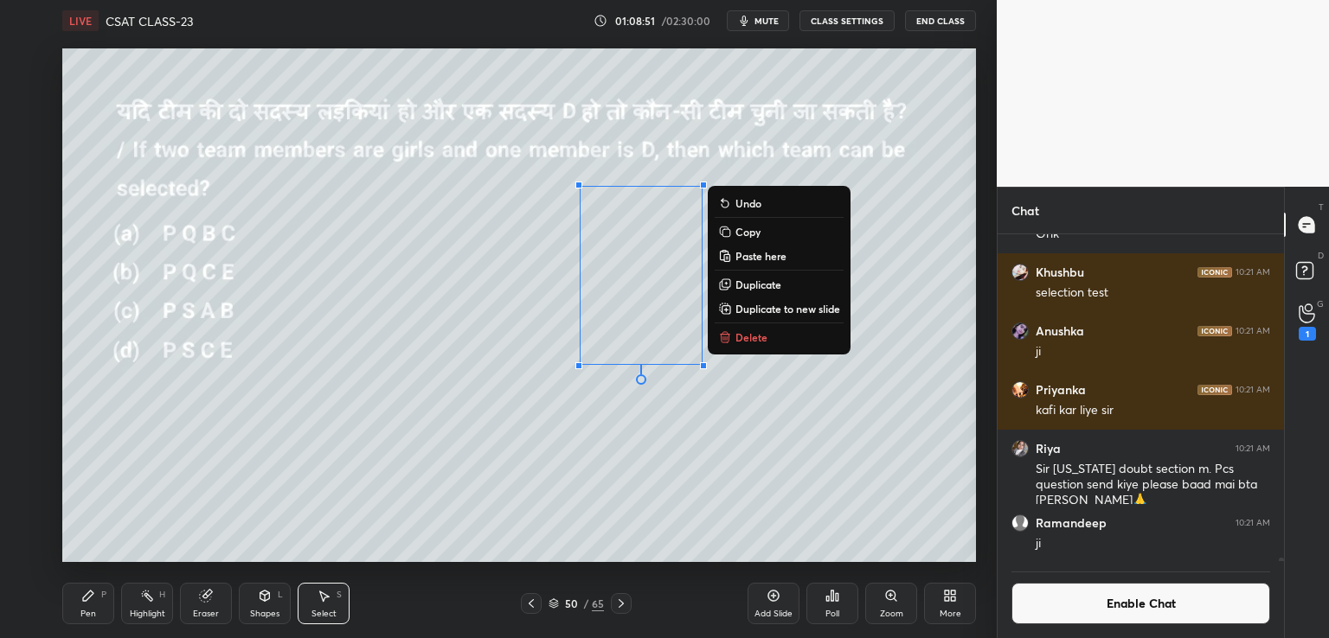
click at [840, 446] on div "0 ° Undo Copy Paste here Duplicate Duplicate to new slide Delete" at bounding box center [518, 305] width 913 height 514
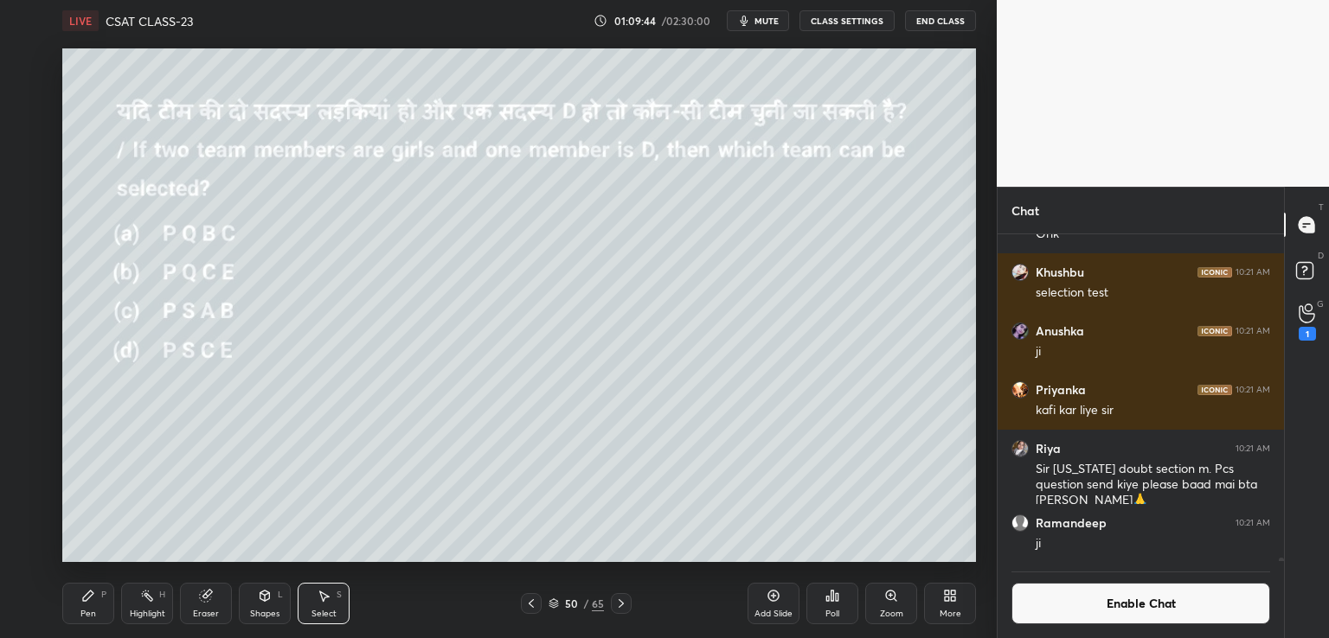
click at [830, 603] on div "Poll" at bounding box center [832, 604] width 52 height 42
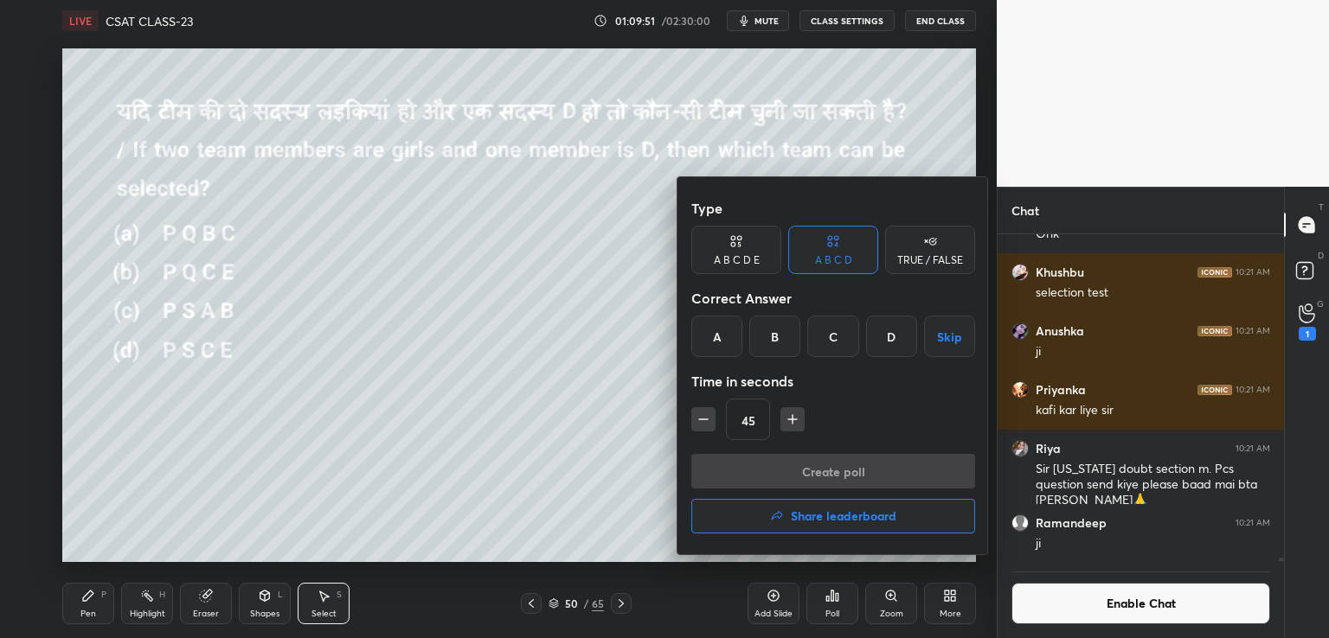
click at [844, 336] on div "C" at bounding box center [832, 337] width 51 height 42
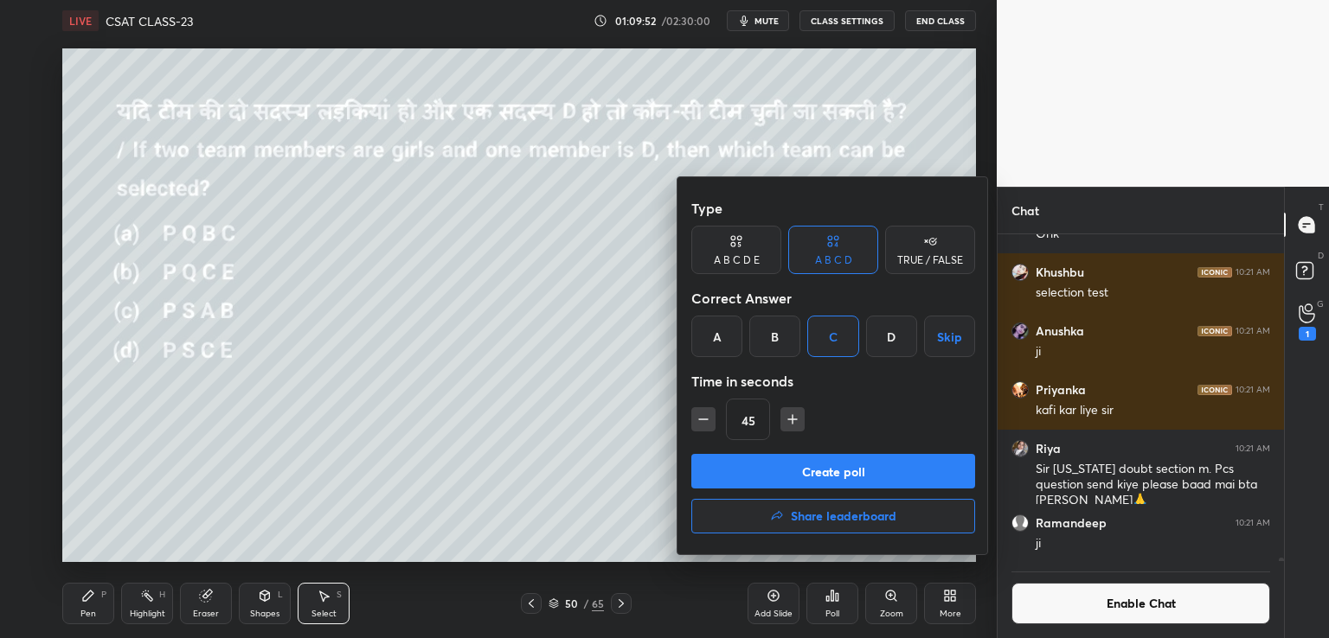
click at [688, 426] on div "Type A B C D E A B C D TRUE / FALSE Correct Answer A B C D Skip Time in seconds…" at bounding box center [832, 365] width 311 height 377
click at [702, 420] on icon "button" at bounding box center [703, 419] width 17 height 17
type input "30"
click at [734, 465] on button "Create poll" at bounding box center [833, 471] width 284 height 35
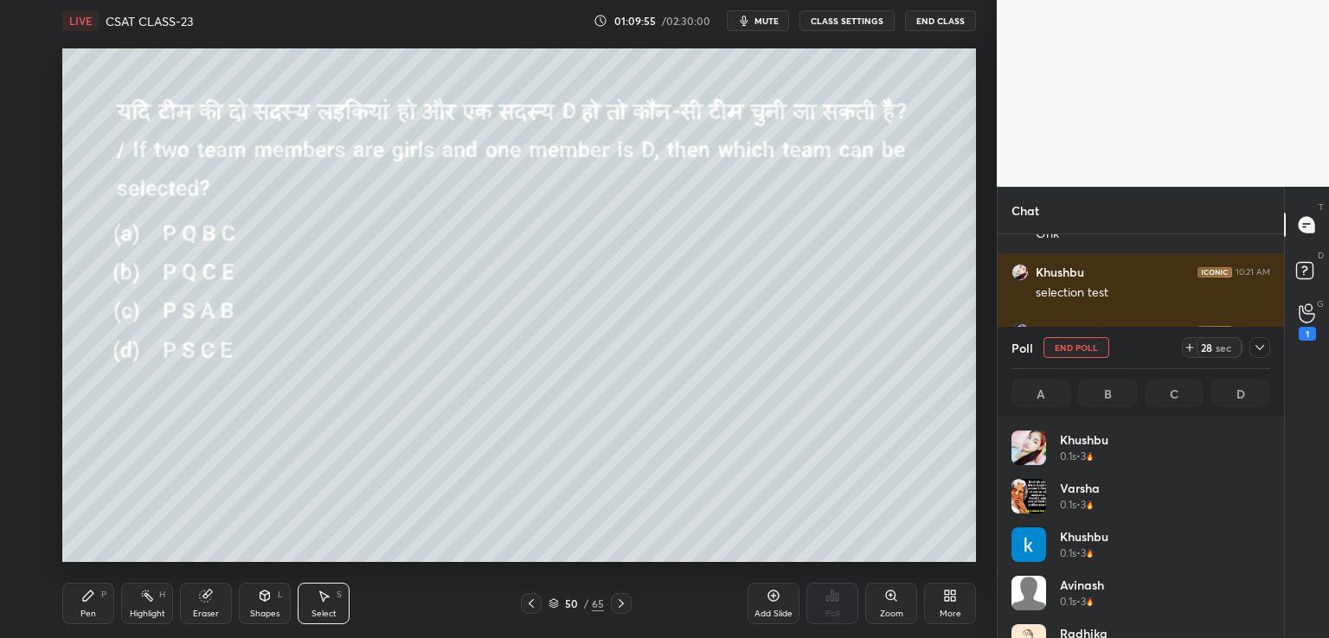
scroll to position [202, 253]
click at [562, 119] on div "0 ° Undo Copy Paste here Duplicate Duplicate to new slide Delete" at bounding box center [518, 305] width 913 height 514
click at [89, 607] on div "Pen P" at bounding box center [88, 604] width 52 height 42
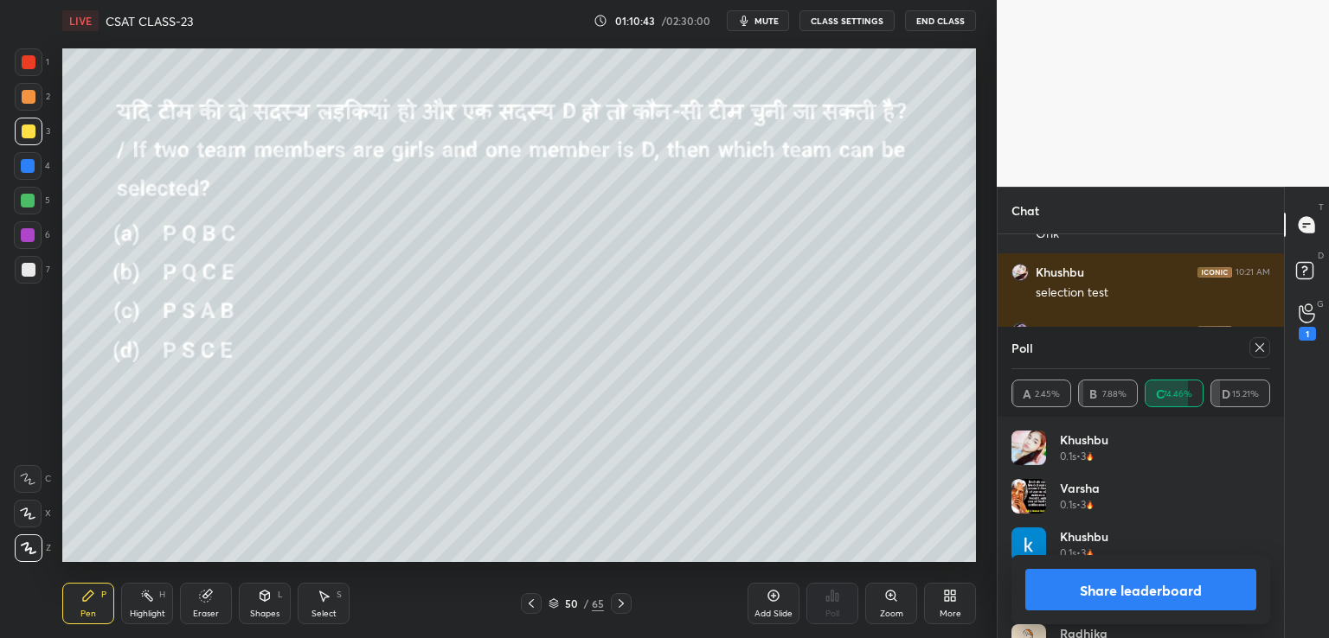
click at [623, 603] on icon at bounding box center [621, 604] width 14 height 14
drag, startPoint x: 1258, startPoint y: 347, endPoint x: 1262, endPoint y: 357, distance: 11.2
click at [1259, 347] on icon at bounding box center [1260, 348] width 14 height 14
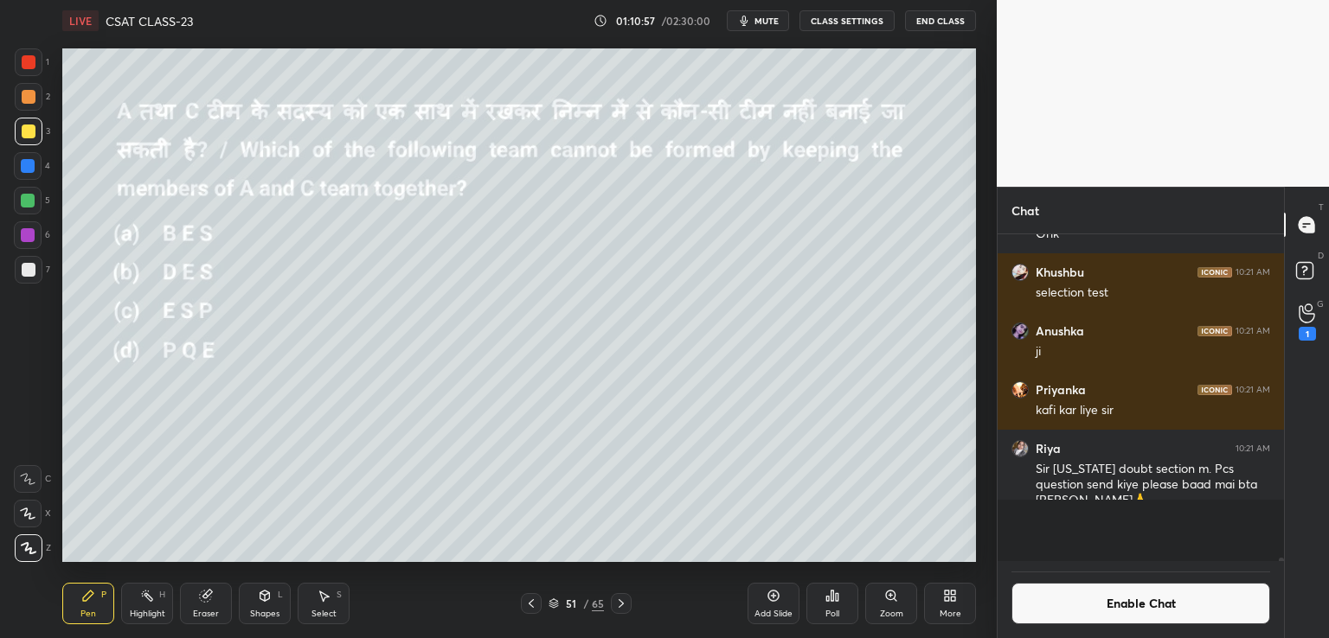
scroll to position [2, 5]
drag, startPoint x: 529, startPoint y: 605, endPoint x: 537, endPoint y: 602, distance: 9.0
click at [529, 605] on icon at bounding box center [531, 604] width 14 height 14
click at [325, 599] on icon at bounding box center [324, 596] width 14 height 14
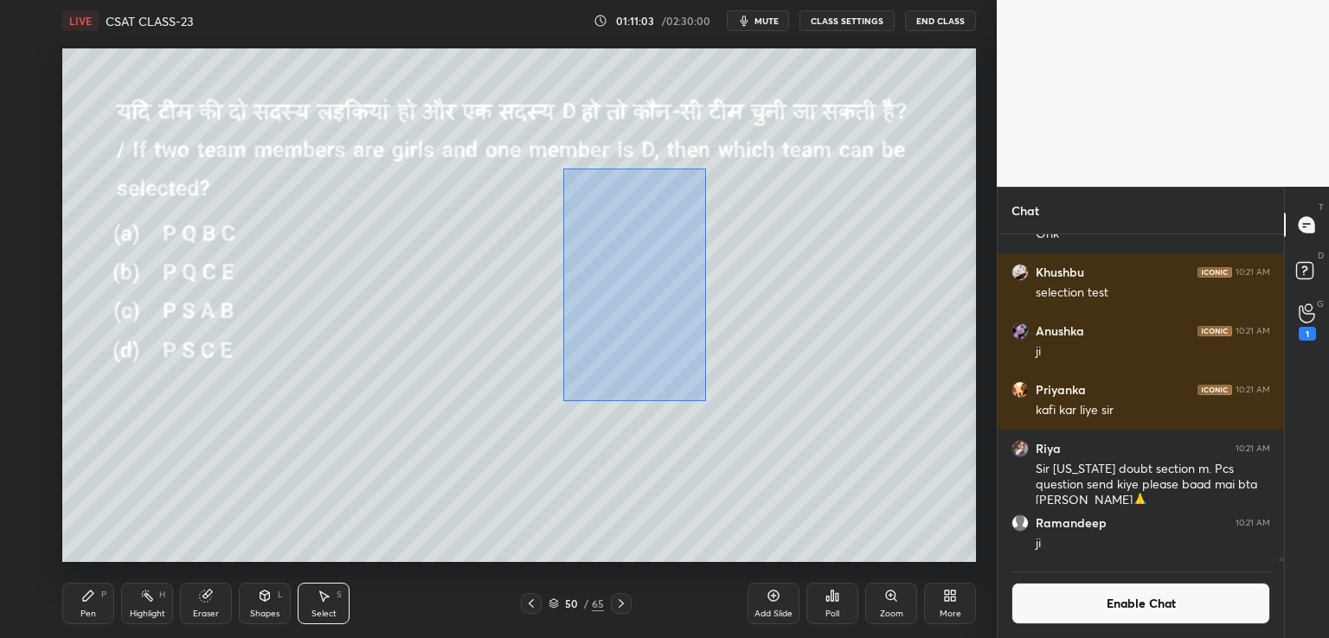
drag, startPoint x: 563, startPoint y: 182, endPoint x: 706, endPoint y: 401, distance: 262.0
click at [706, 401] on div "0 ° Undo Copy Paste here Duplicate Duplicate to new slide Delete" at bounding box center [518, 305] width 913 height 514
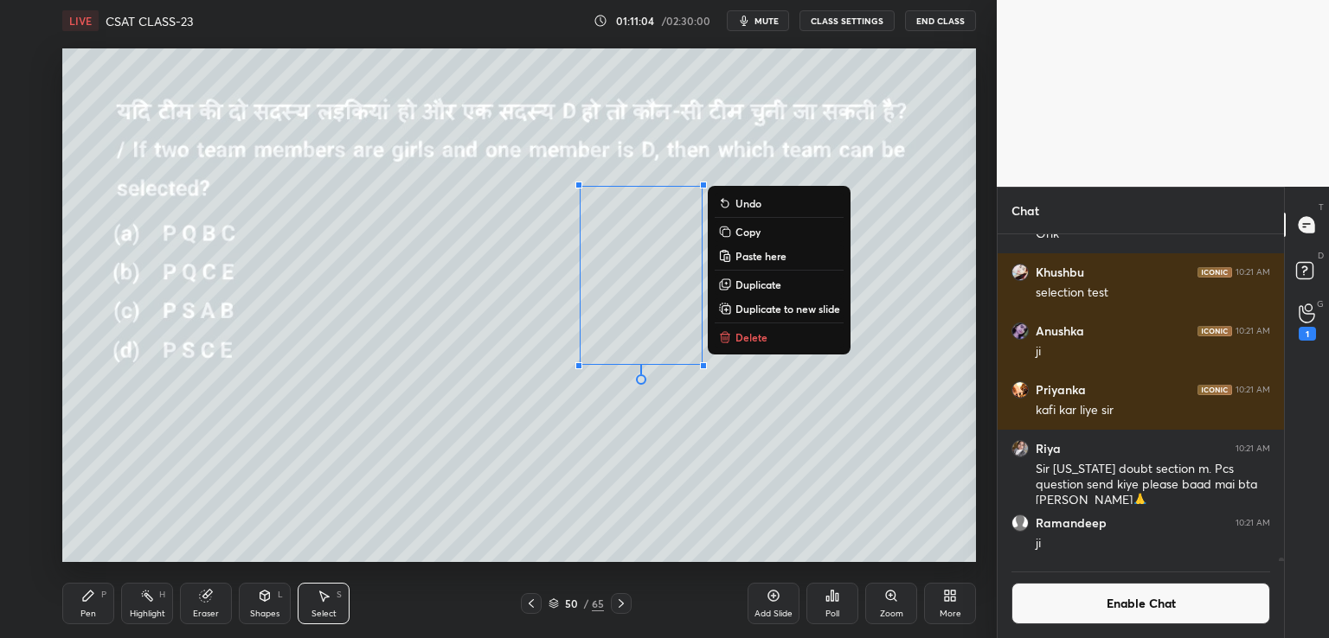
click at [744, 234] on p "Copy" at bounding box center [747, 232] width 25 height 14
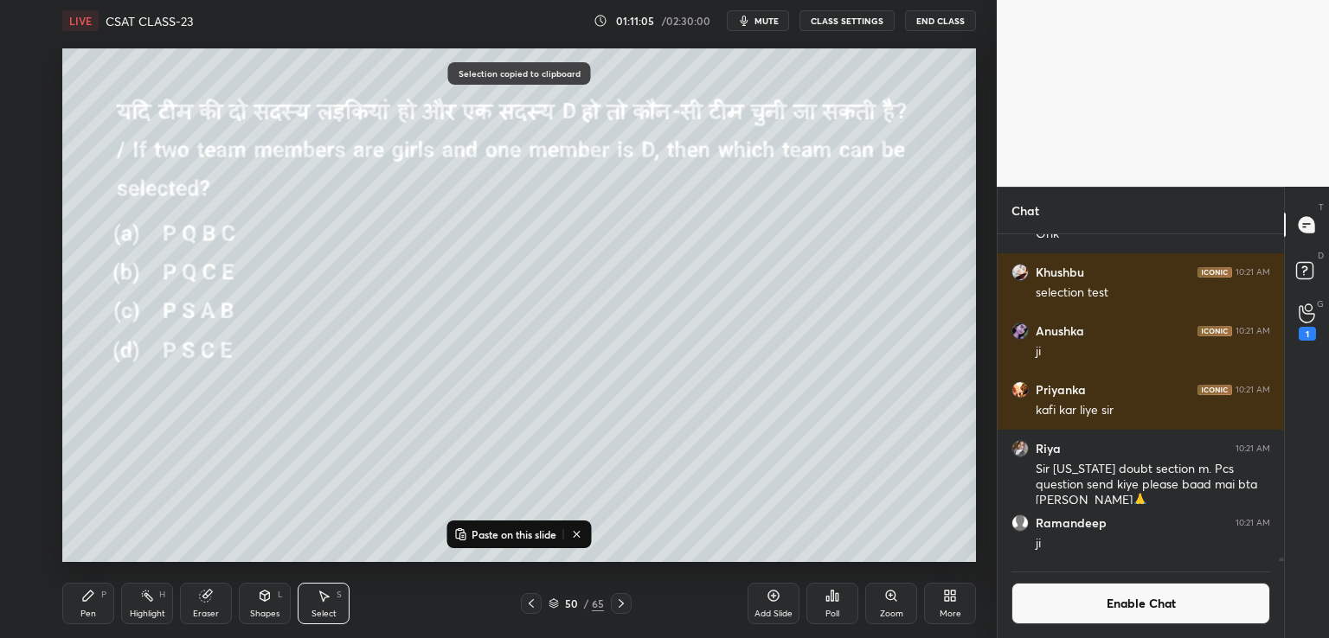
click at [616, 604] on icon at bounding box center [621, 604] width 14 height 14
click at [510, 539] on p "Paste on this slide" at bounding box center [513, 535] width 85 height 14
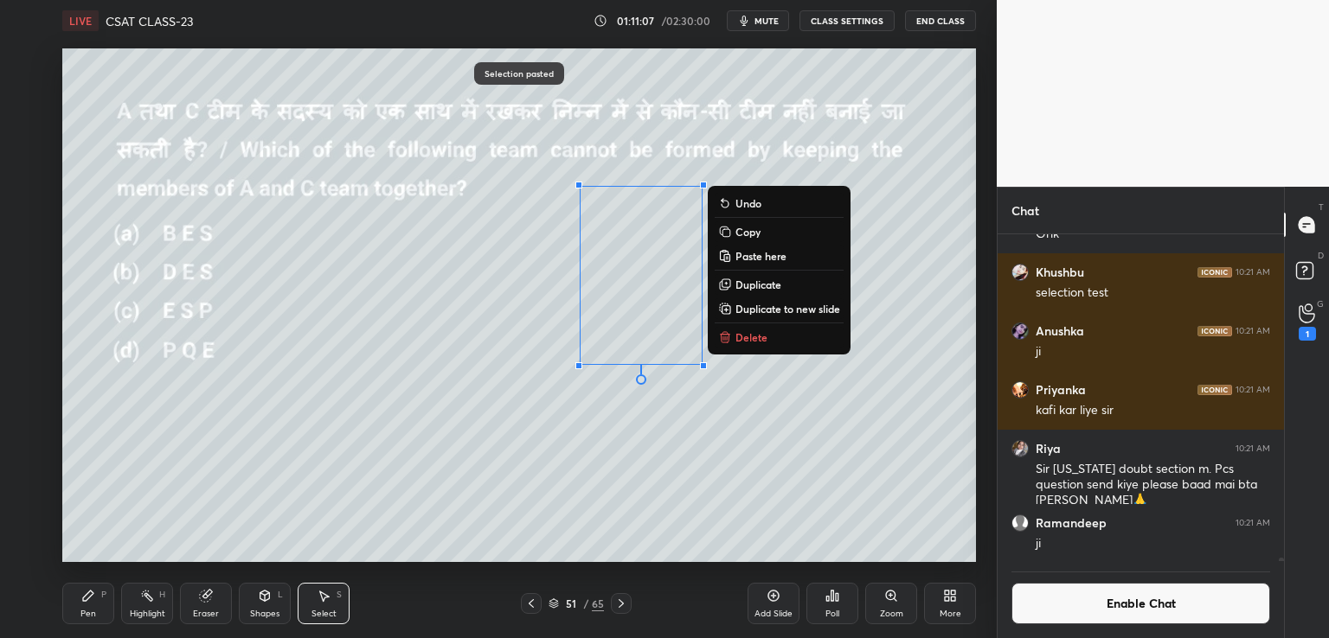
click at [581, 440] on div "0 ° Undo Copy Paste here Duplicate Duplicate to new slide Delete" at bounding box center [518, 305] width 913 height 514
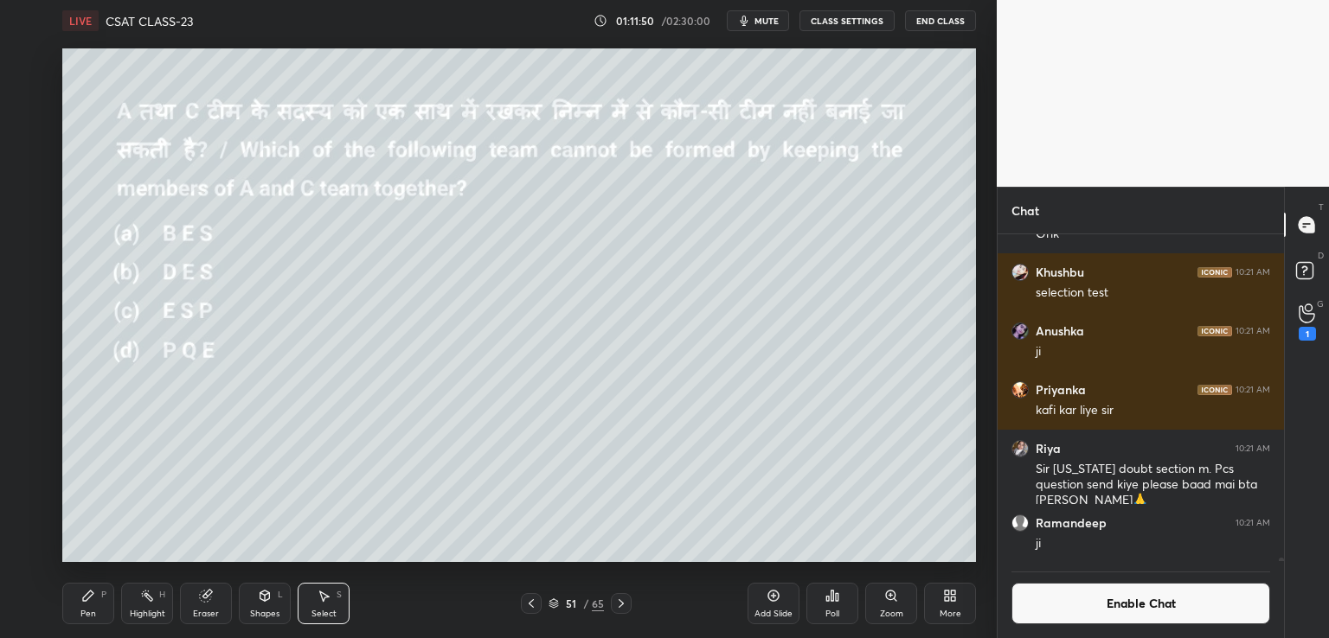
click at [831, 599] on icon at bounding box center [832, 596] width 3 height 10
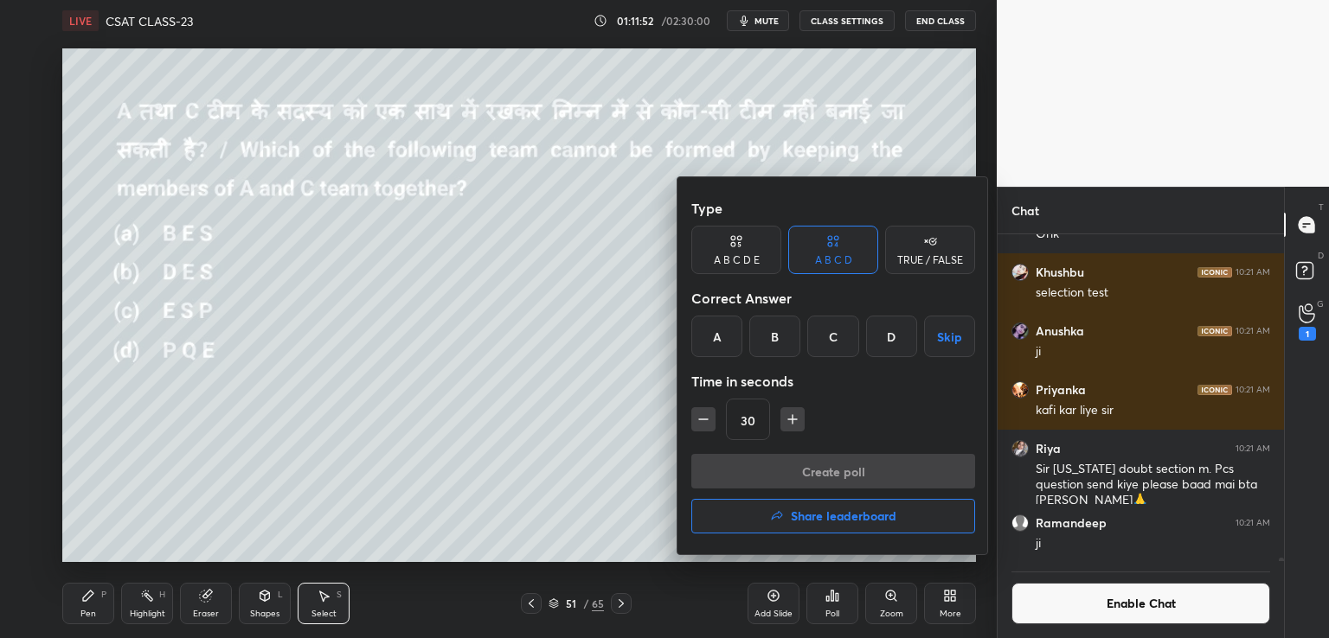
click at [894, 330] on div "D" at bounding box center [891, 337] width 51 height 42
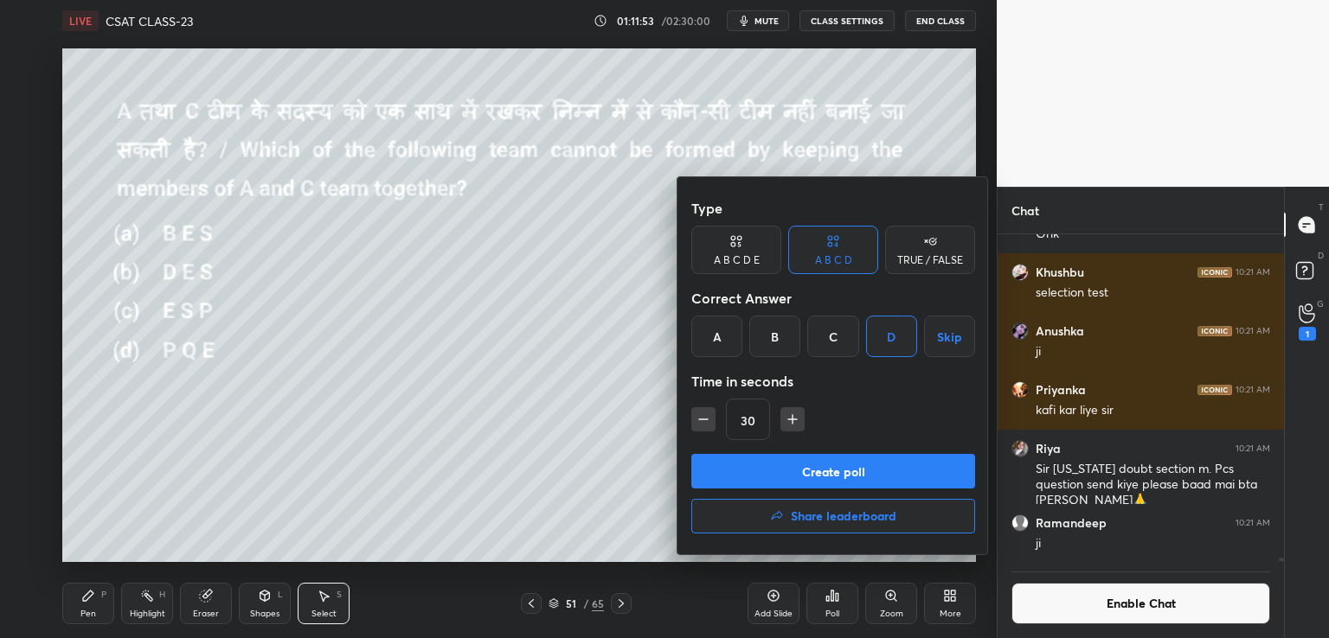
click at [831, 470] on button "Create poll" at bounding box center [833, 471] width 284 height 35
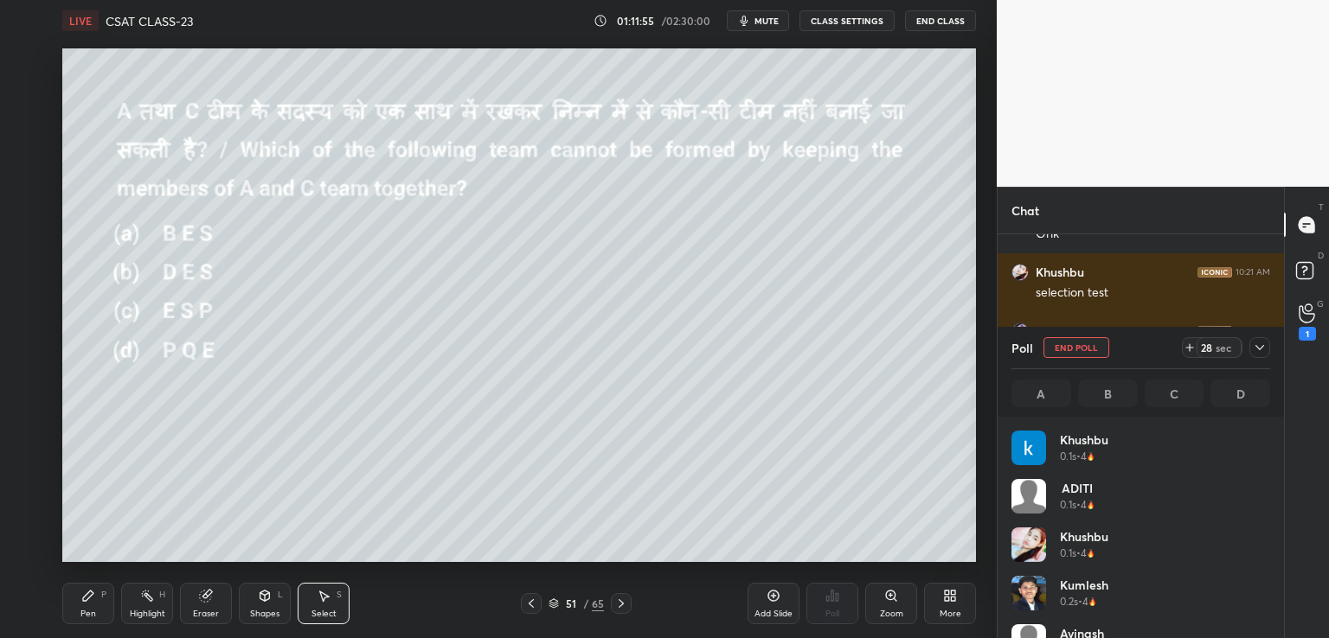
scroll to position [202, 253]
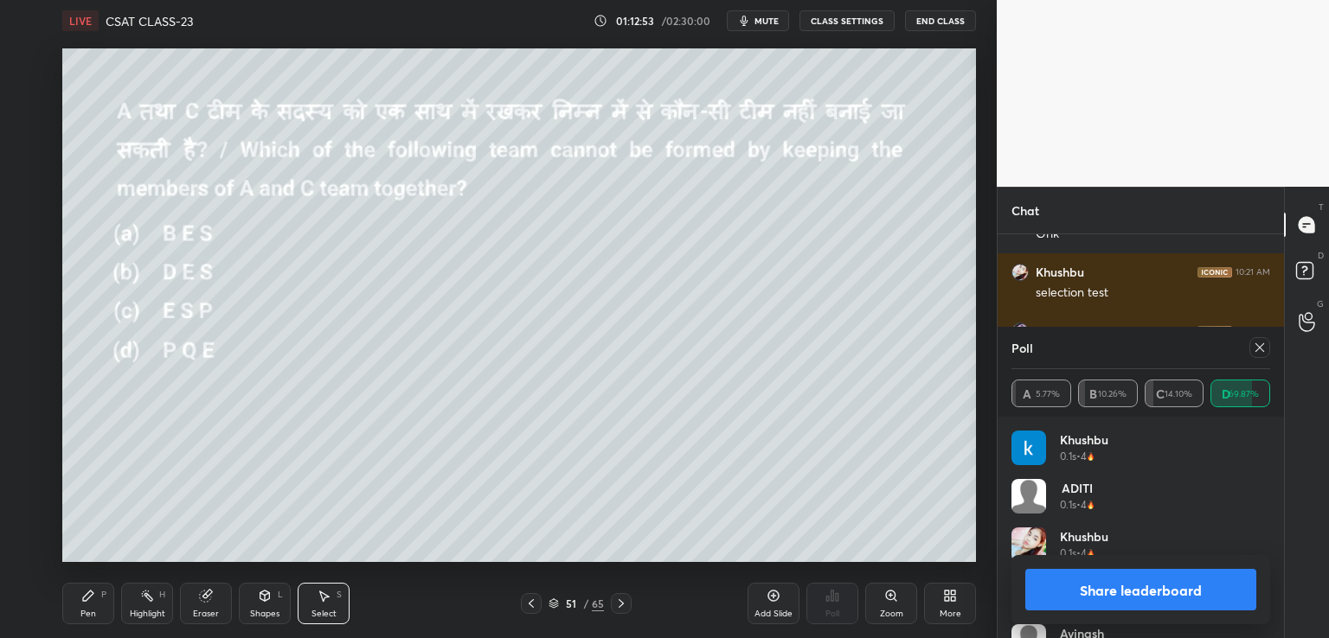
drag, startPoint x: 90, startPoint y: 599, endPoint x: 111, endPoint y: 584, distance: 25.4
click at [90, 599] on icon at bounding box center [88, 596] width 14 height 14
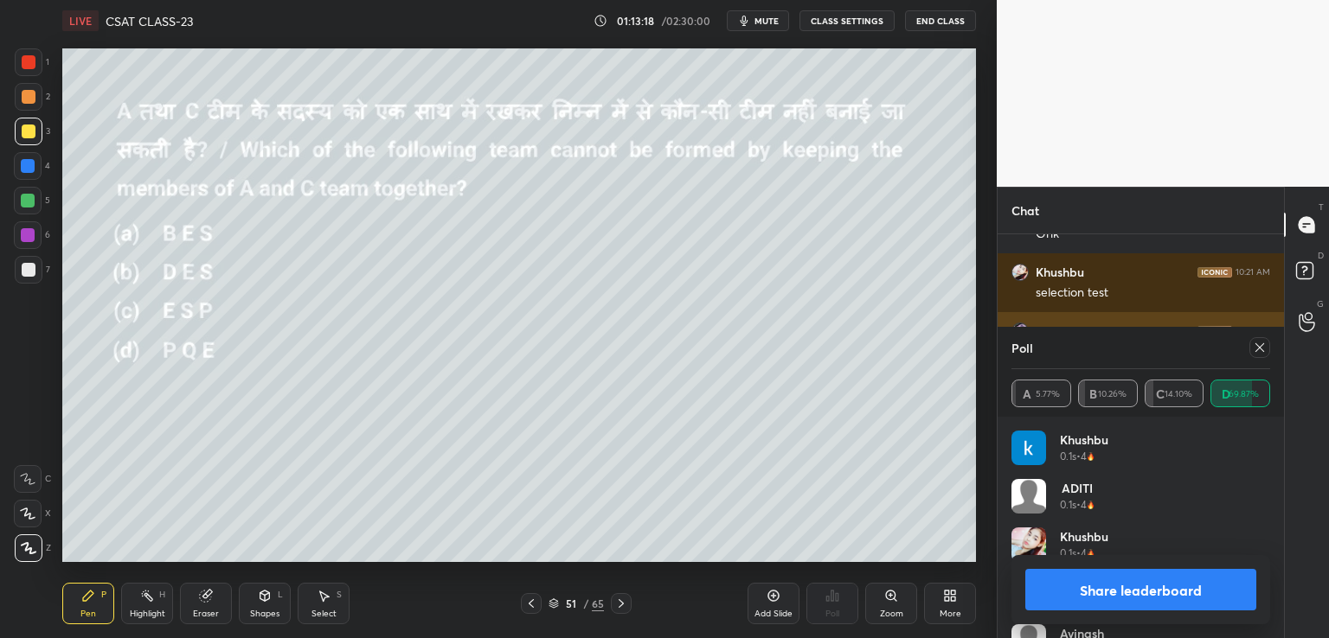
click at [1261, 351] on icon at bounding box center [1260, 348] width 14 height 14
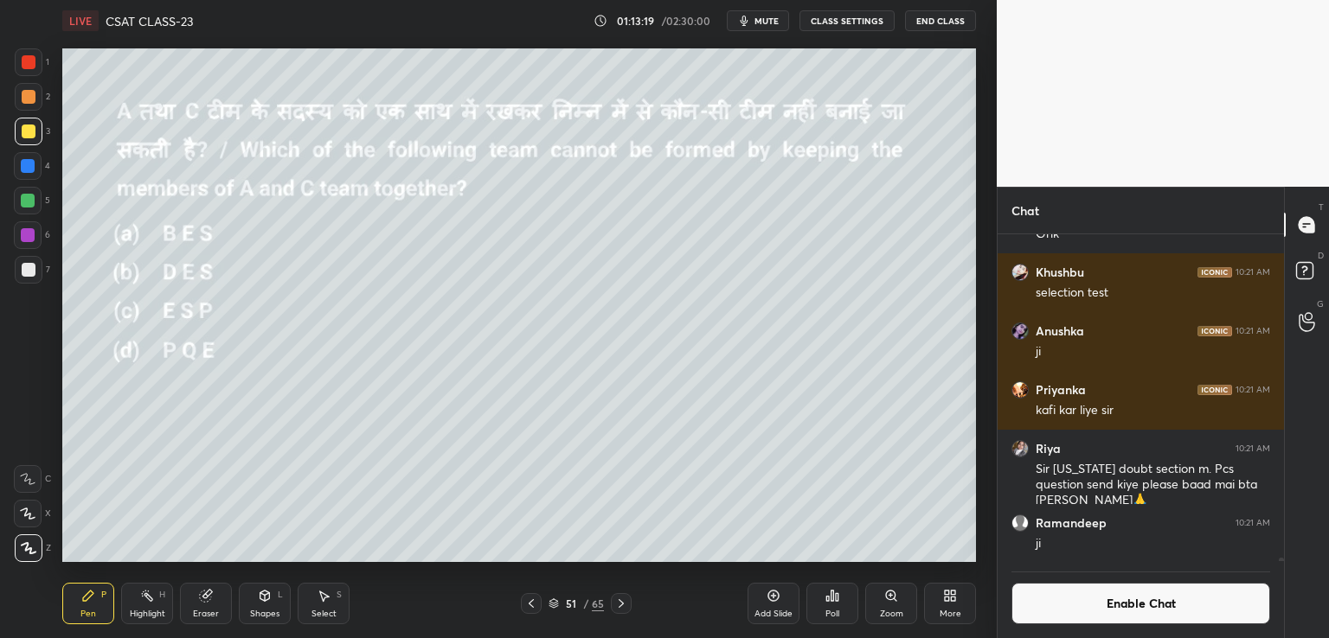
scroll to position [5, 5]
click at [621, 603] on icon at bounding box center [621, 604] width 14 height 14
click at [529, 603] on icon at bounding box center [531, 604] width 14 height 14
click at [319, 604] on div "Select S" at bounding box center [324, 604] width 52 height 42
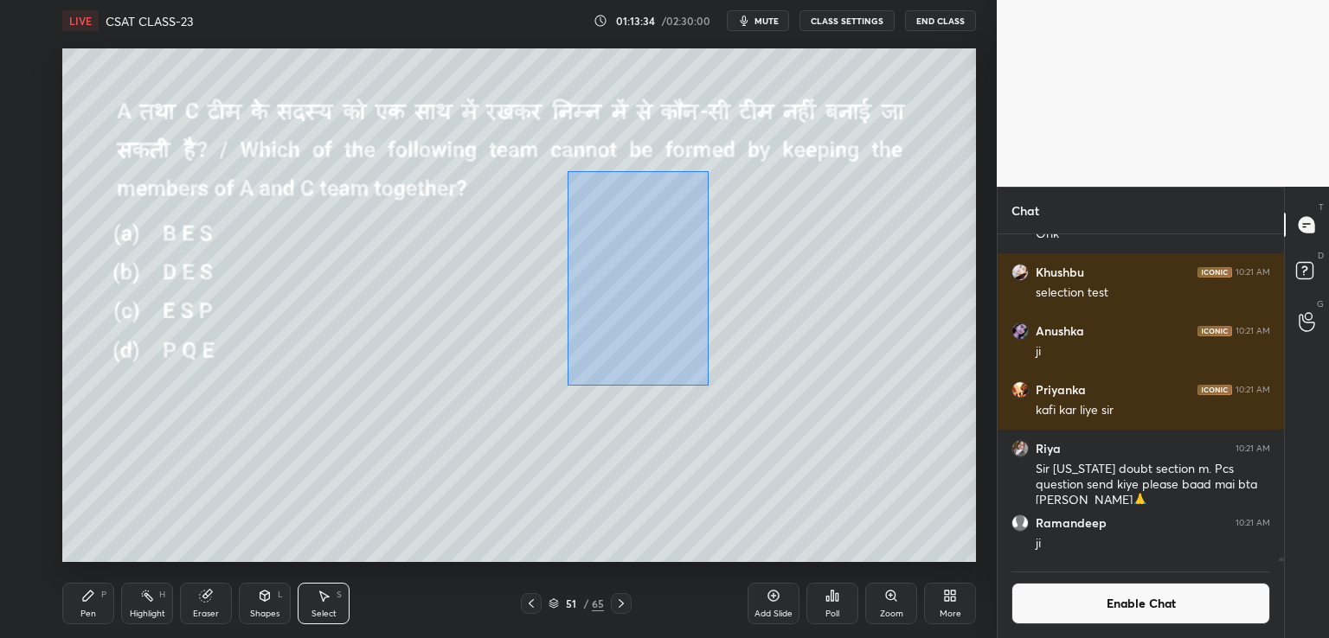
drag, startPoint x: 565, startPoint y: 195, endPoint x: 708, endPoint y: 386, distance: 239.1
click at [708, 386] on div "0 ° Undo Copy Paste here Duplicate Duplicate to new slide Delete" at bounding box center [518, 305] width 913 height 514
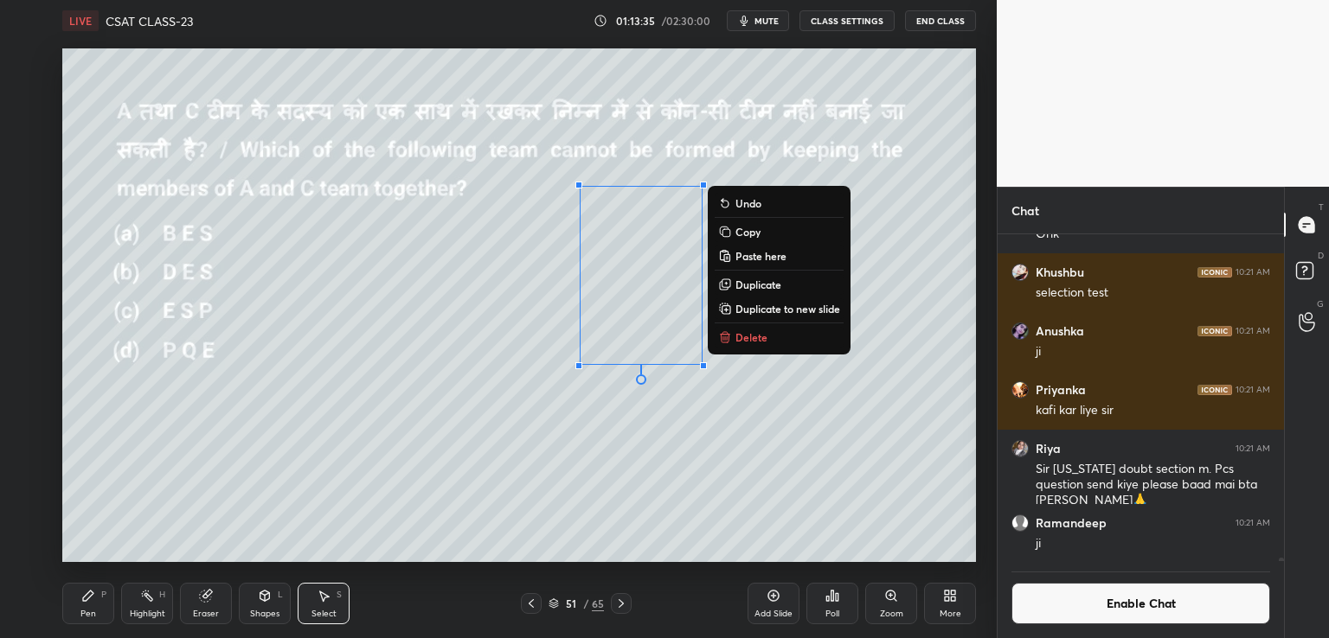
click at [749, 232] on p "Copy" at bounding box center [747, 232] width 25 height 14
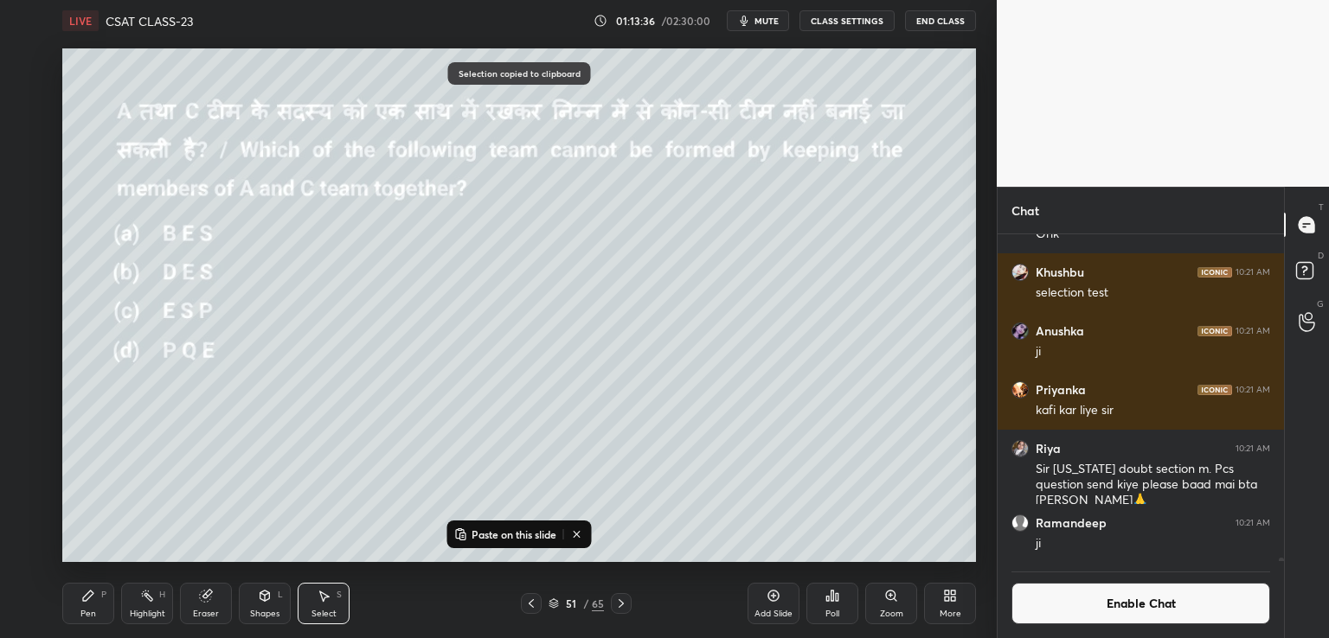
click at [619, 603] on icon at bounding box center [621, 604] width 14 height 14
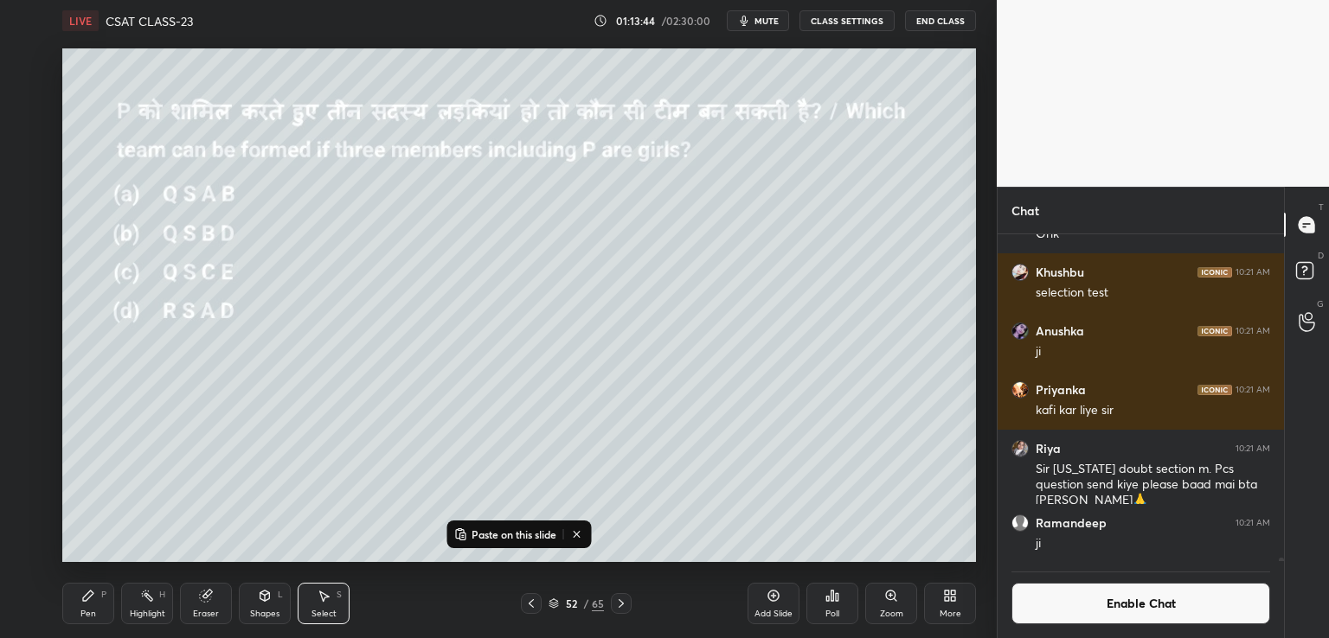
click at [520, 525] on button "Paste on this slide" at bounding box center [505, 534] width 109 height 21
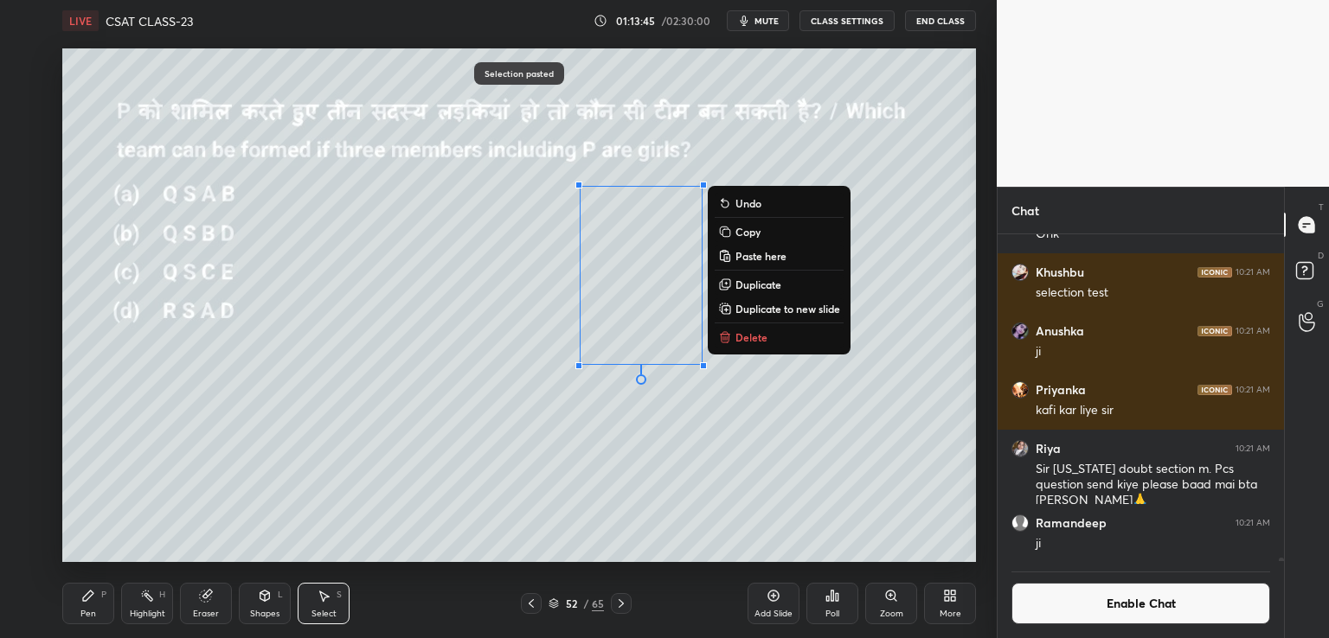
click at [869, 231] on div "0 ° Undo Copy Paste here Duplicate Duplicate to new slide Delete" at bounding box center [518, 305] width 913 height 514
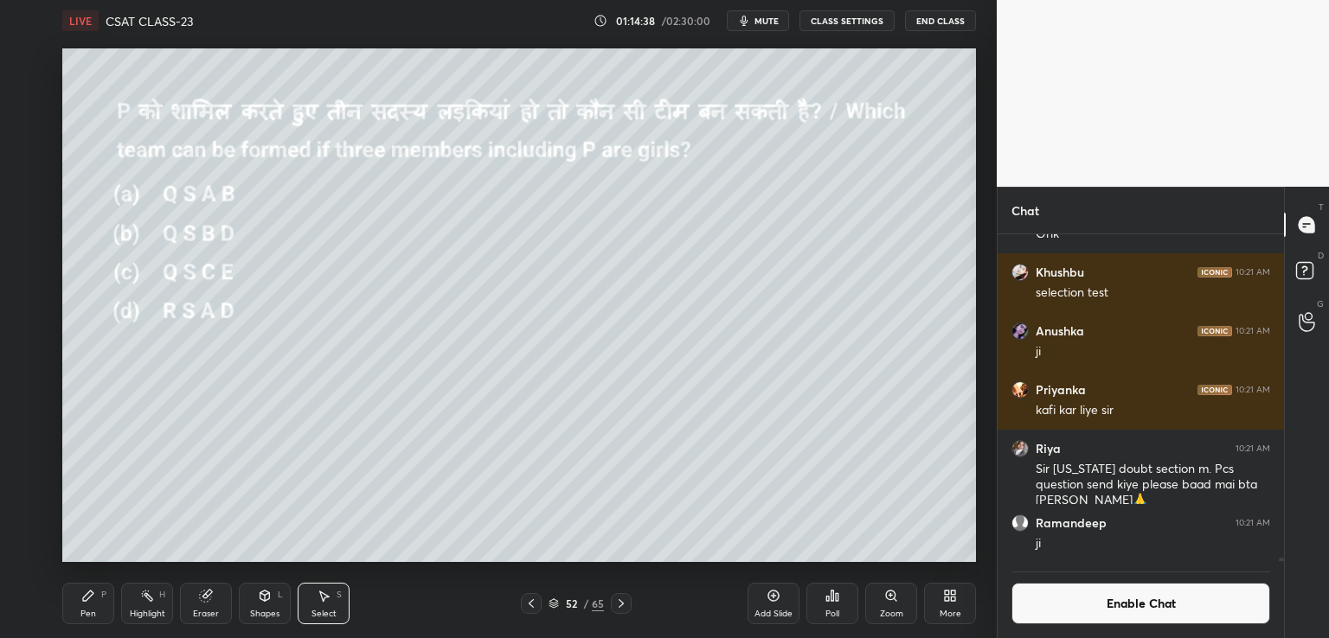
click at [104, 596] on div "P" at bounding box center [103, 595] width 5 height 9
click at [829, 607] on div "Poll" at bounding box center [832, 604] width 52 height 42
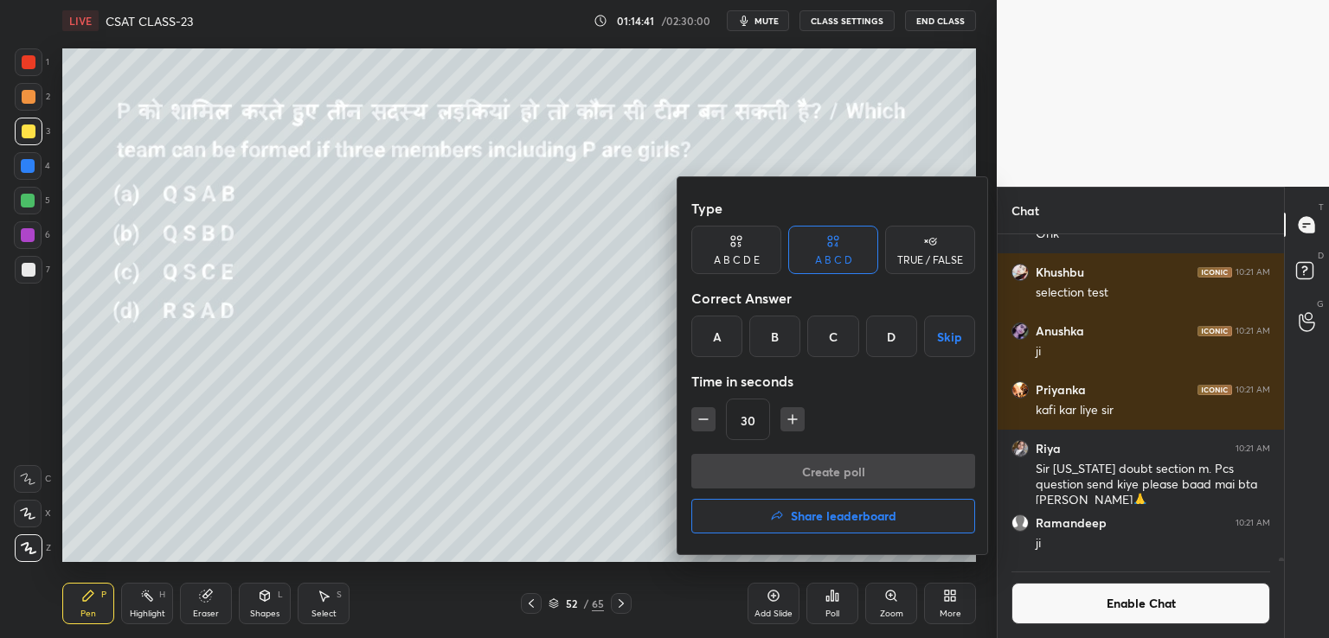
click at [791, 420] on icon "button" at bounding box center [792, 419] width 17 height 17
type input "45"
click at [714, 336] on div "A" at bounding box center [716, 337] width 51 height 42
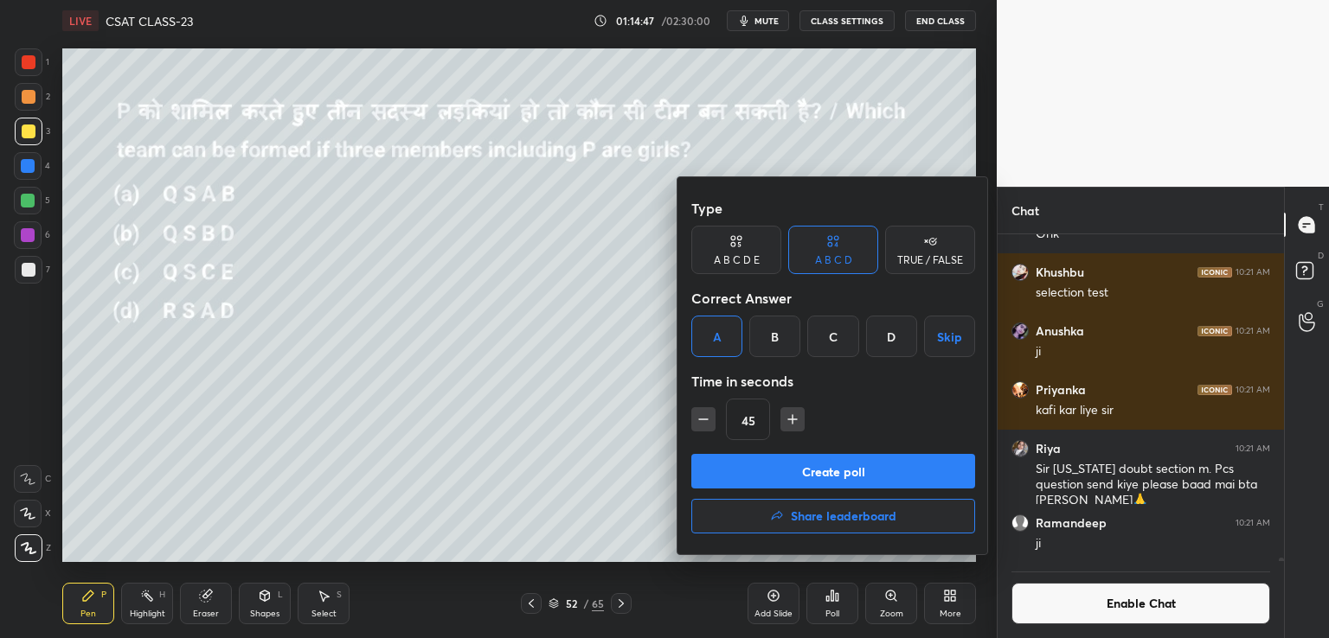
click at [791, 468] on button "Create poll" at bounding box center [833, 471] width 284 height 35
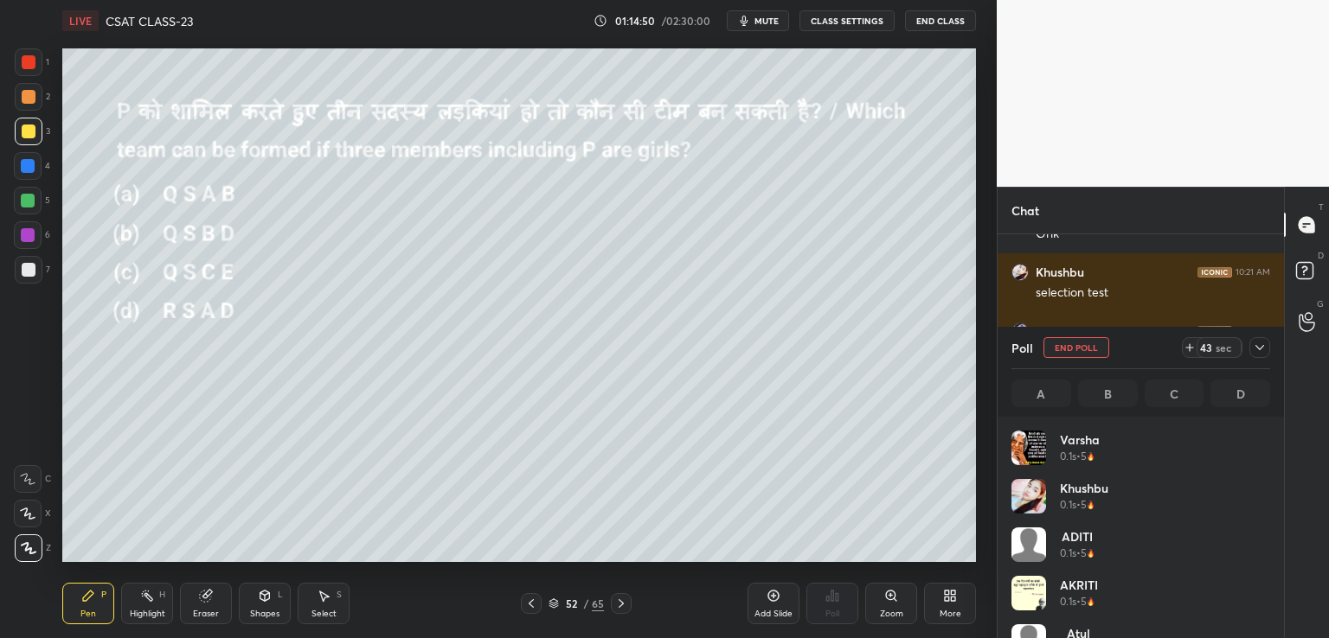
scroll to position [202, 253]
click at [941, 18] on button "End Class" at bounding box center [940, 20] width 71 height 21
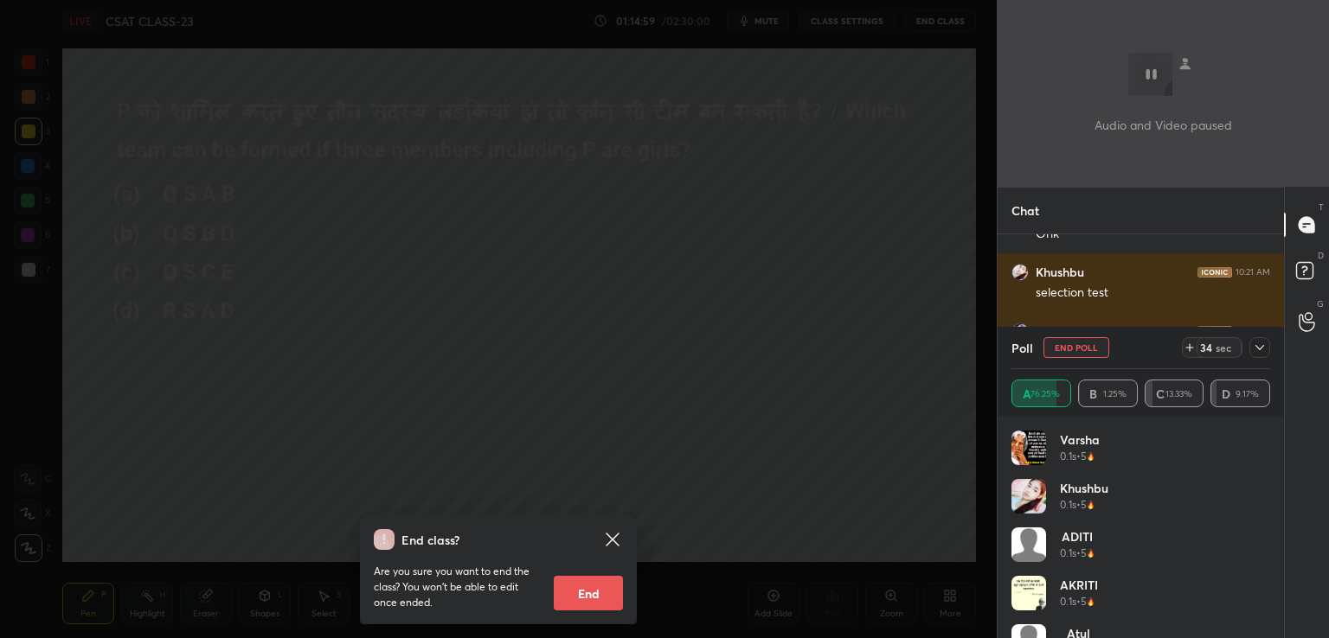
click at [878, 424] on div "End class? Are you sure you want to end the class? You won’t be able to edit on…" at bounding box center [498, 319] width 996 height 638
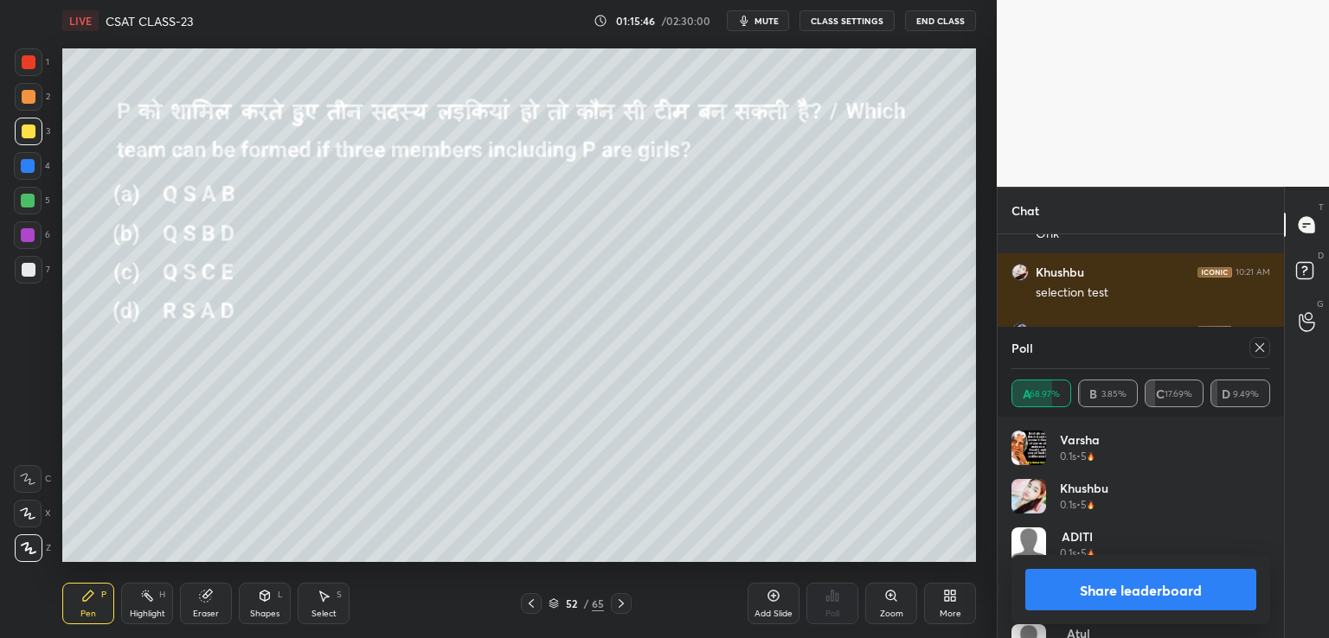
click at [1261, 343] on icon at bounding box center [1260, 348] width 14 height 14
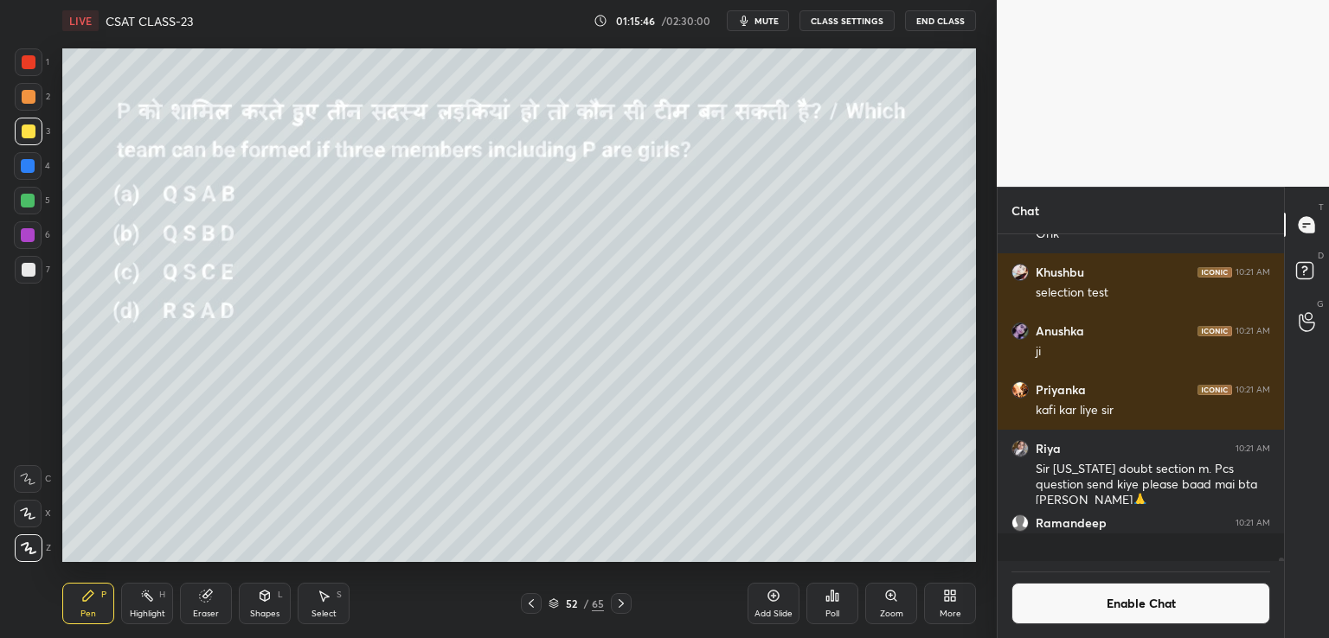
scroll to position [6, 5]
click at [1113, 608] on button "Enable Chat" at bounding box center [1140, 604] width 259 height 42
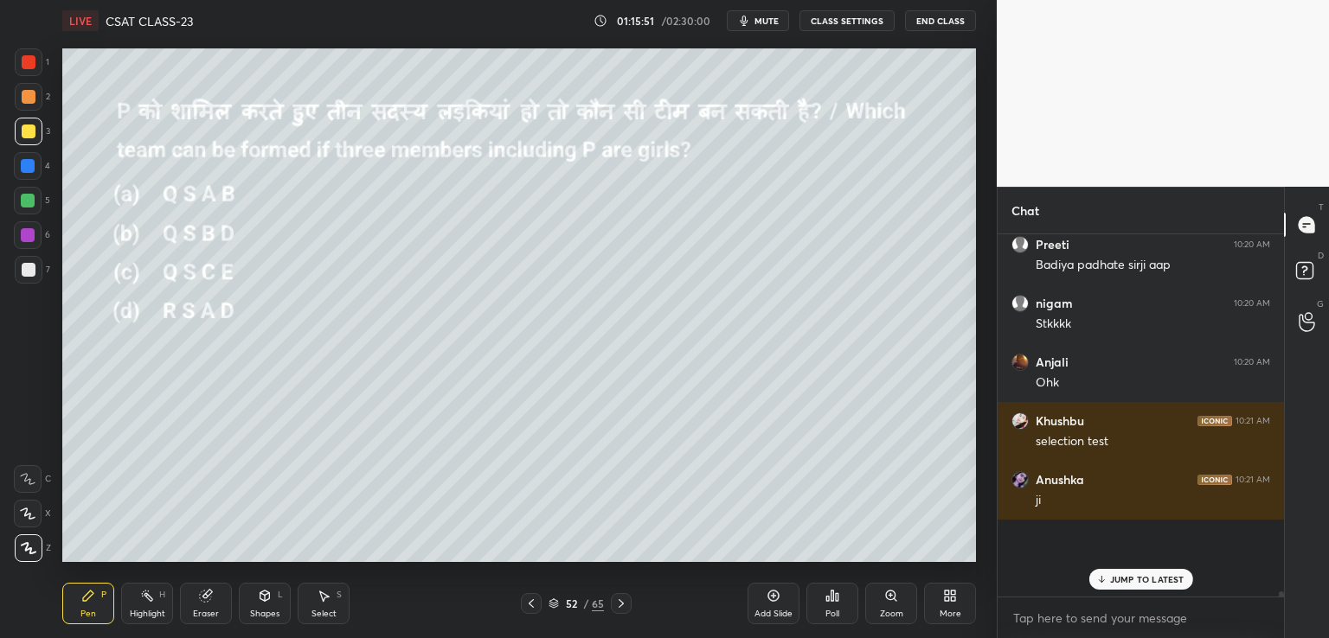
scroll to position [357, 281]
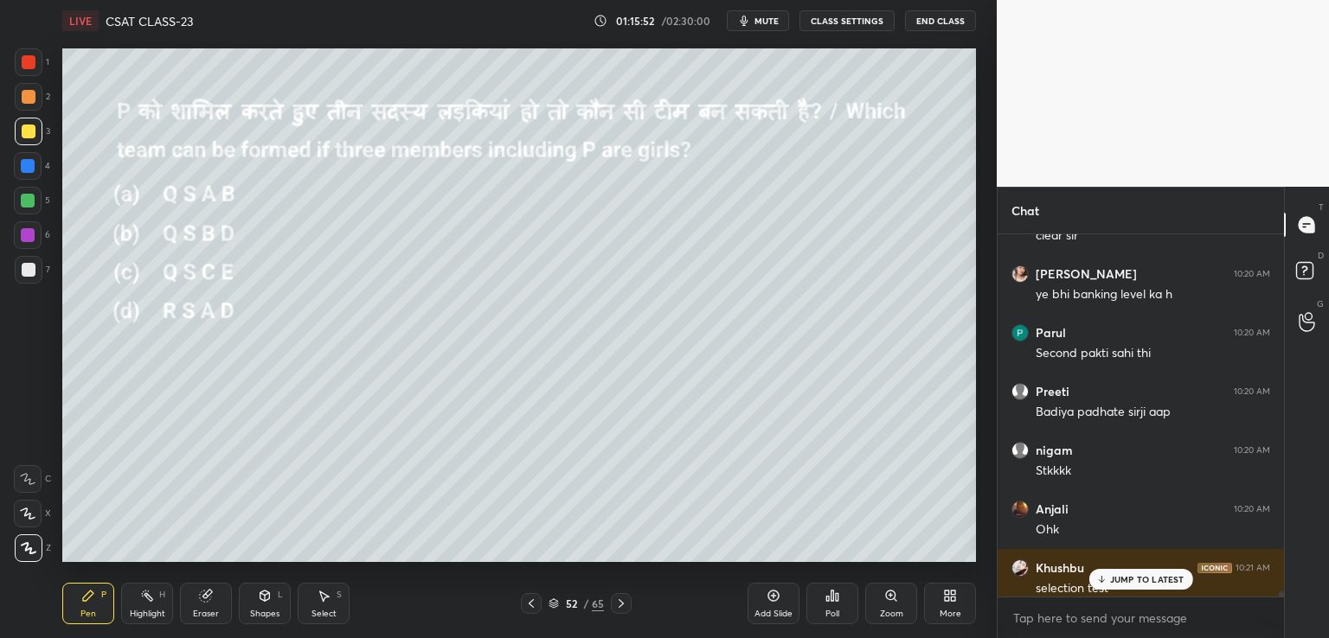
click at [1125, 580] on p "JUMP TO LATEST" at bounding box center [1147, 579] width 74 height 10
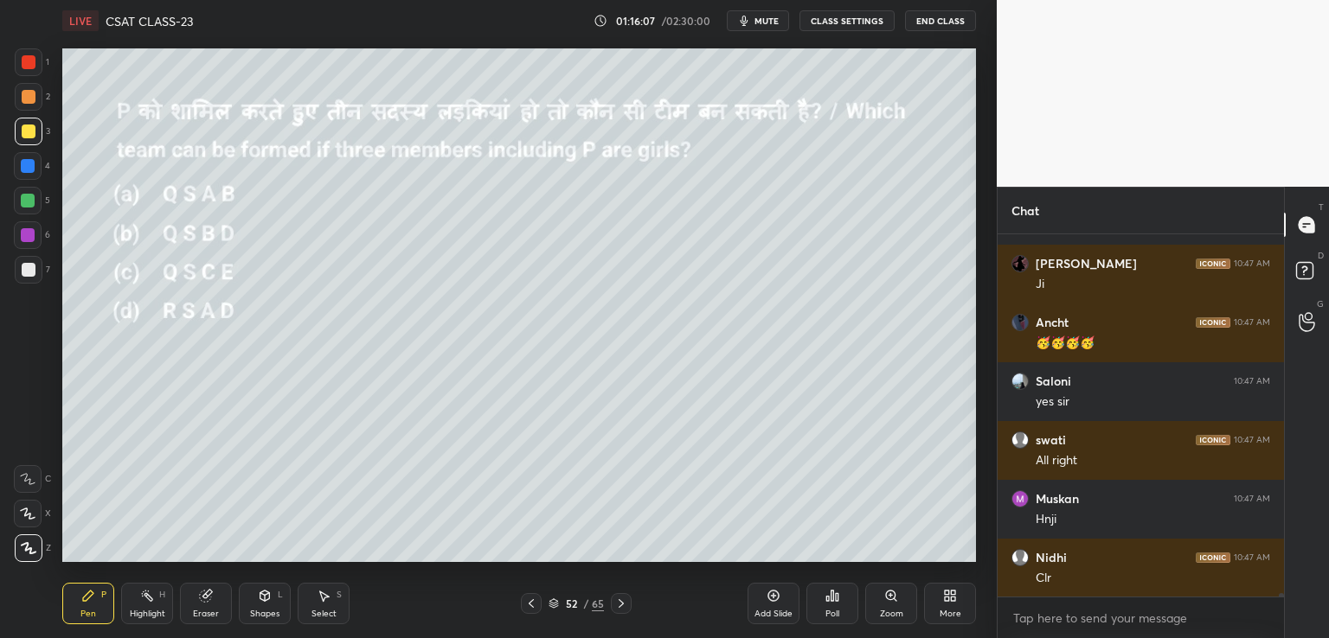
scroll to position [35915, 0]
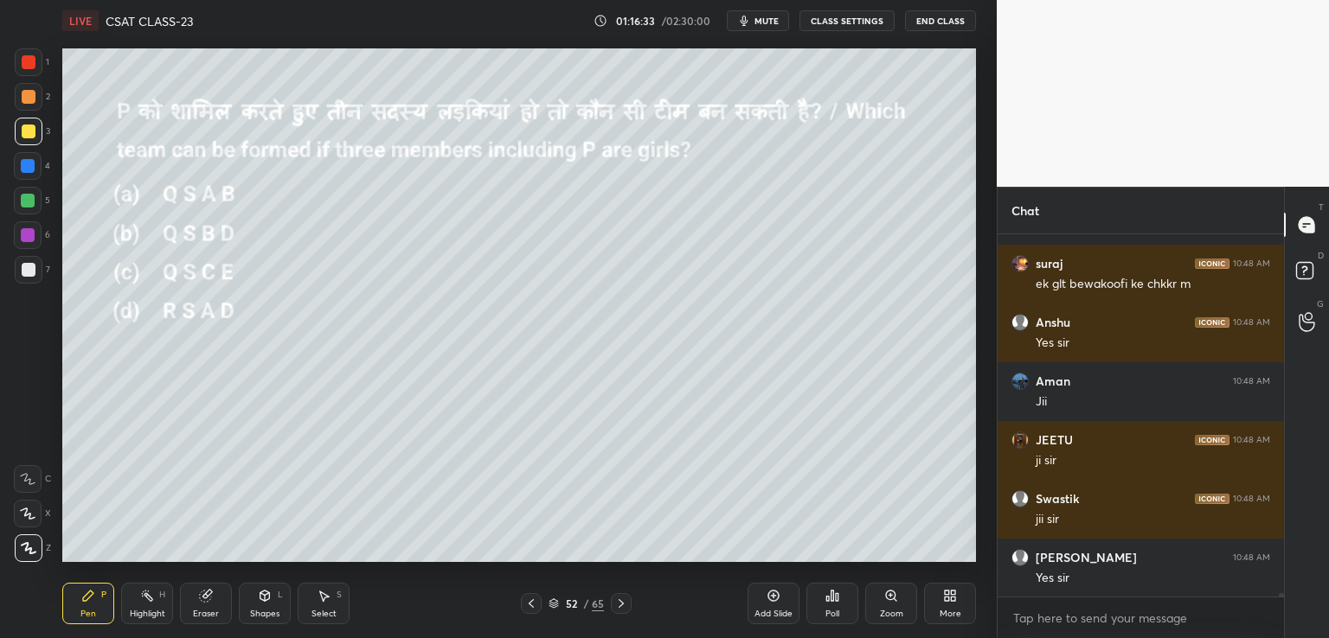
click at [619, 609] on icon at bounding box center [621, 604] width 14 height 14
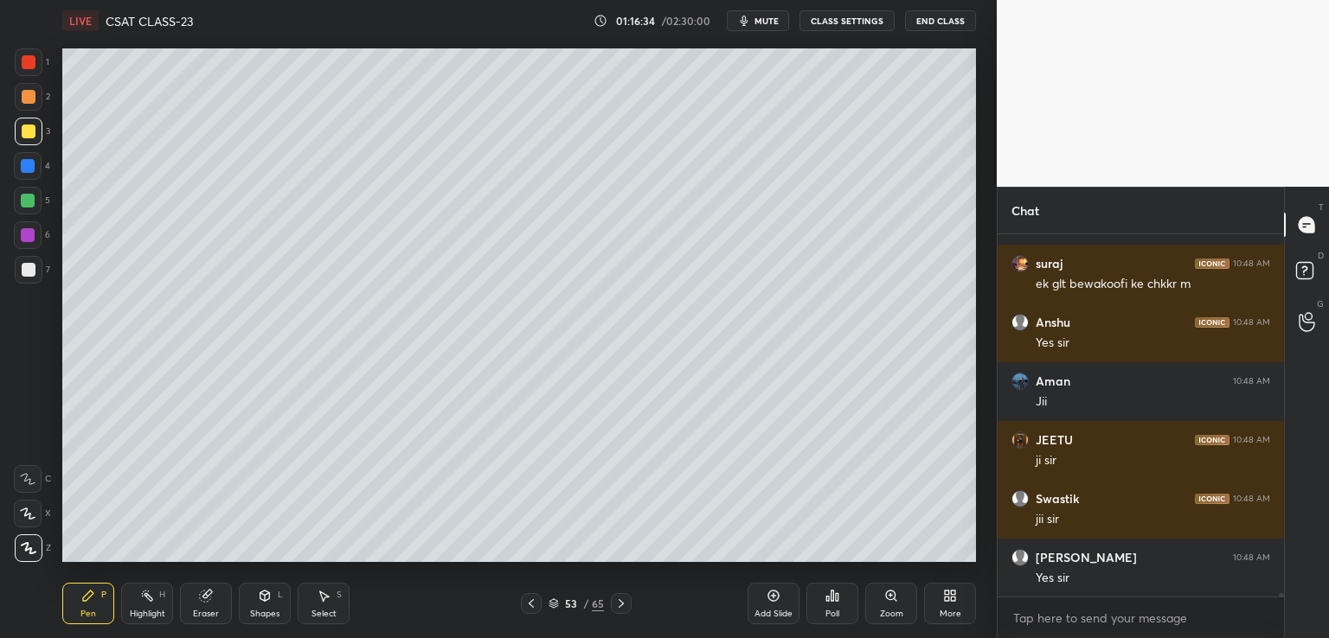
click at [623, 603] on icon at bounding box center [621, 604] width 14 height 14
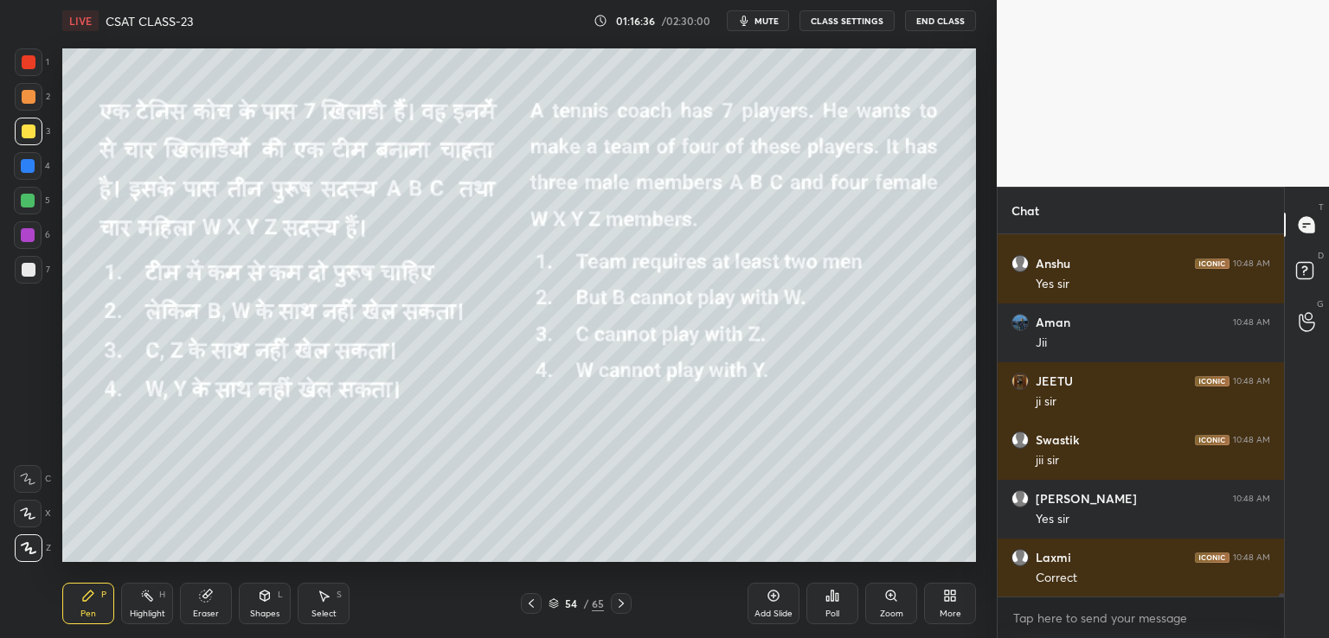
click at [844, 19] on button "CLASS SETTINGS" at bounding box center [846, 20] width 95 height 21
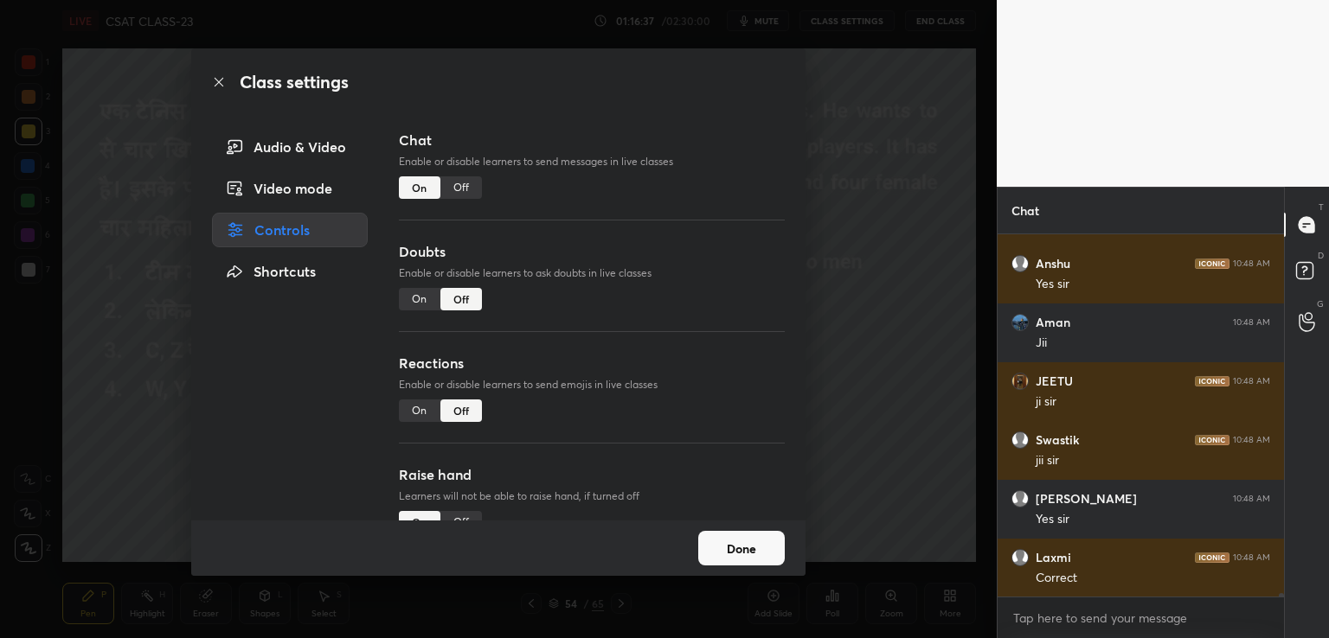
click at [465, 184] on div "Off" at bounding box center [461, 187] width 42 height 22
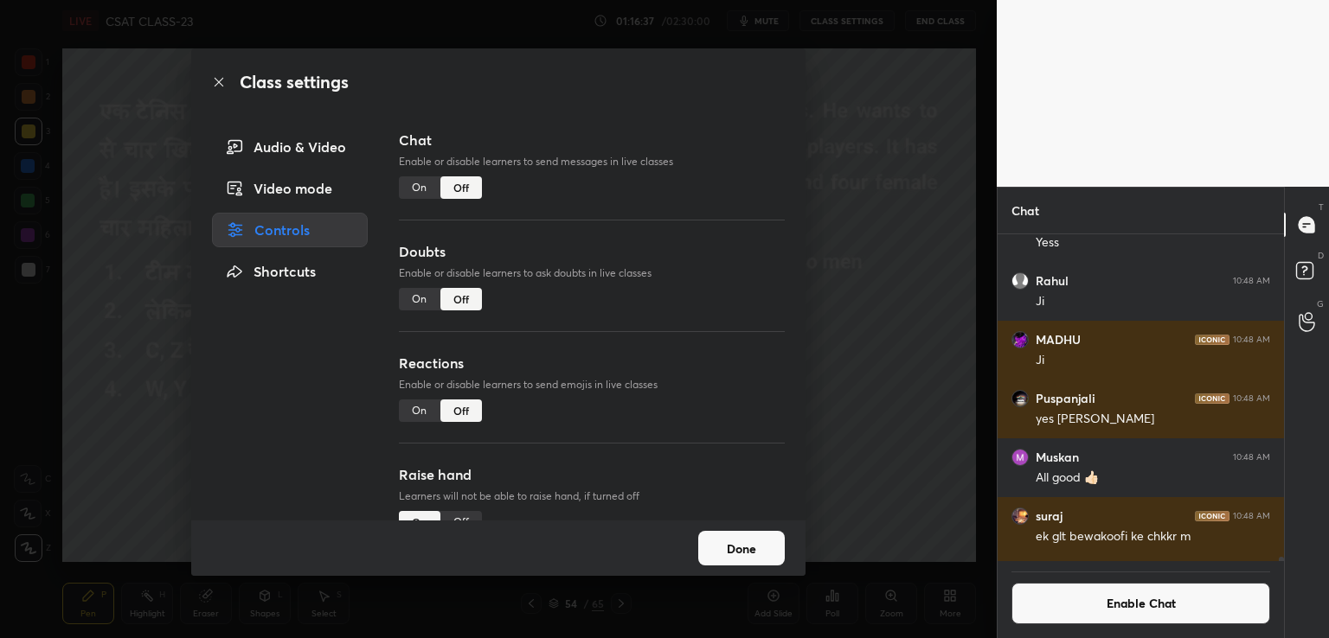
click at [875, 195] on div "Class settings Audio & Video Video mode Controls Shortcuts Chat Enable or disab…" at bounding box center [498, 319] width 996 height 638
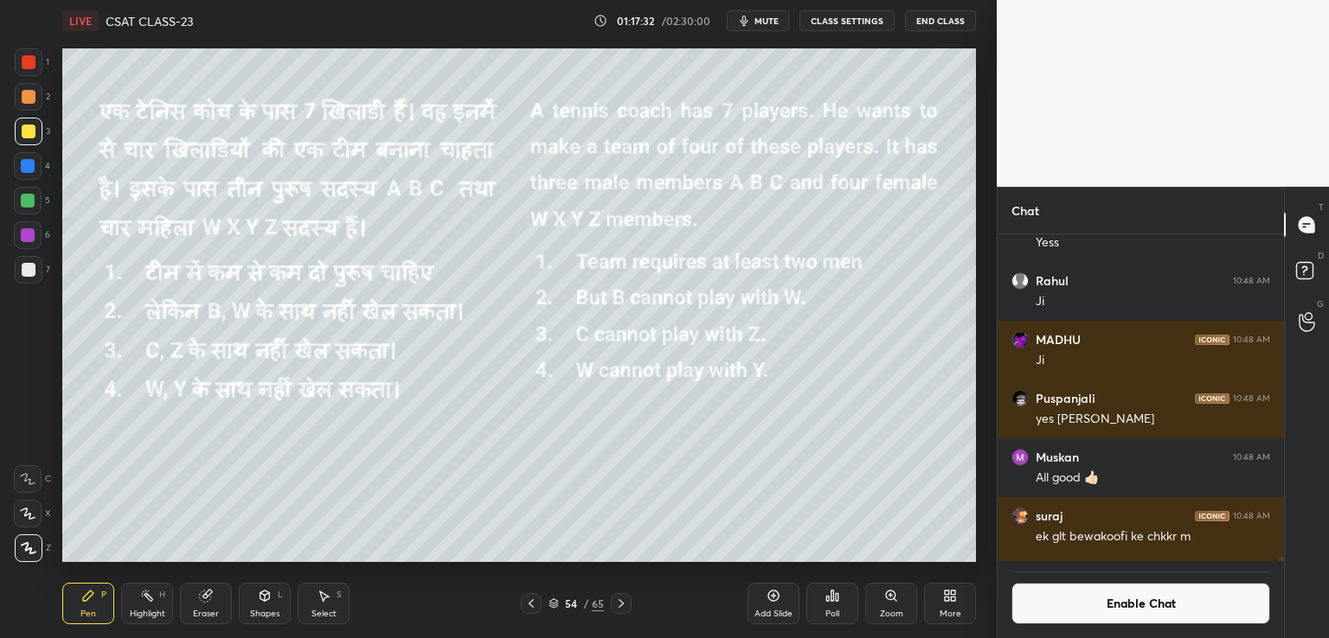
scroll to position [37686, 0]
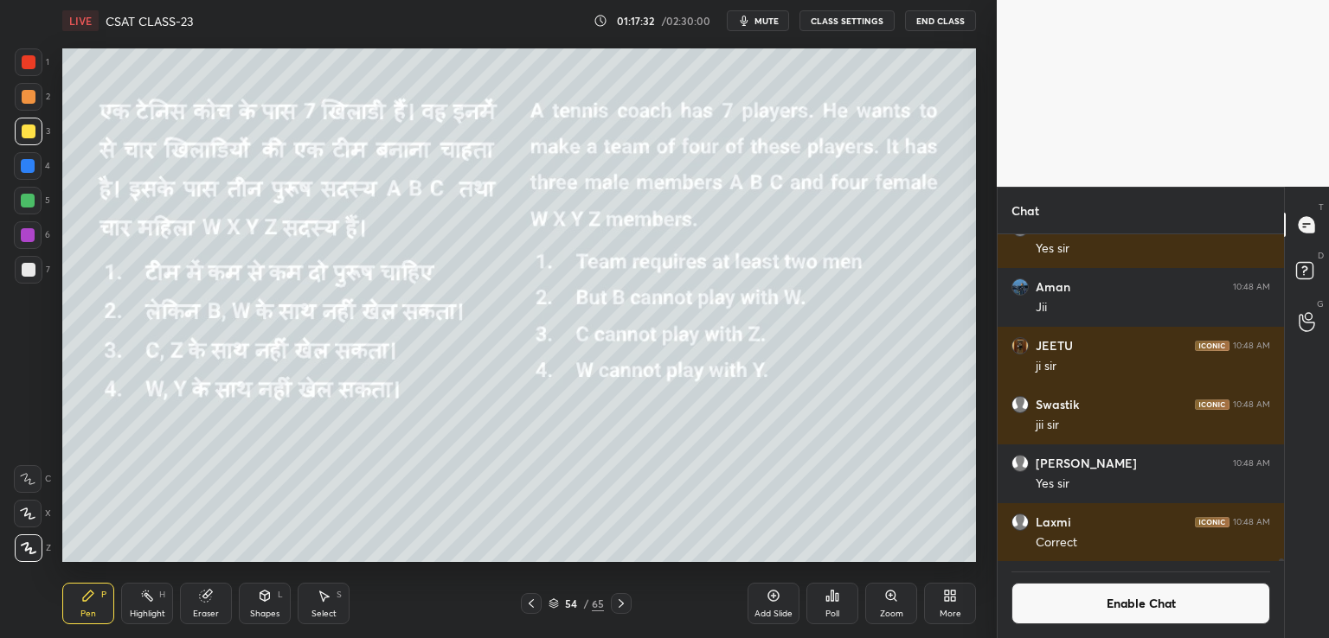
click at [1281, 565] on div "suraj 10:48 AM ek glt bewakoofi ke chkkr m [PERSON_NAME] 10:48 AM Yes [PERSON_N…" at bounding box center [1140, 436] width 286 height 404
click at [1304, 319] on icon at bounding box center [1306, 322] width 16 height 20
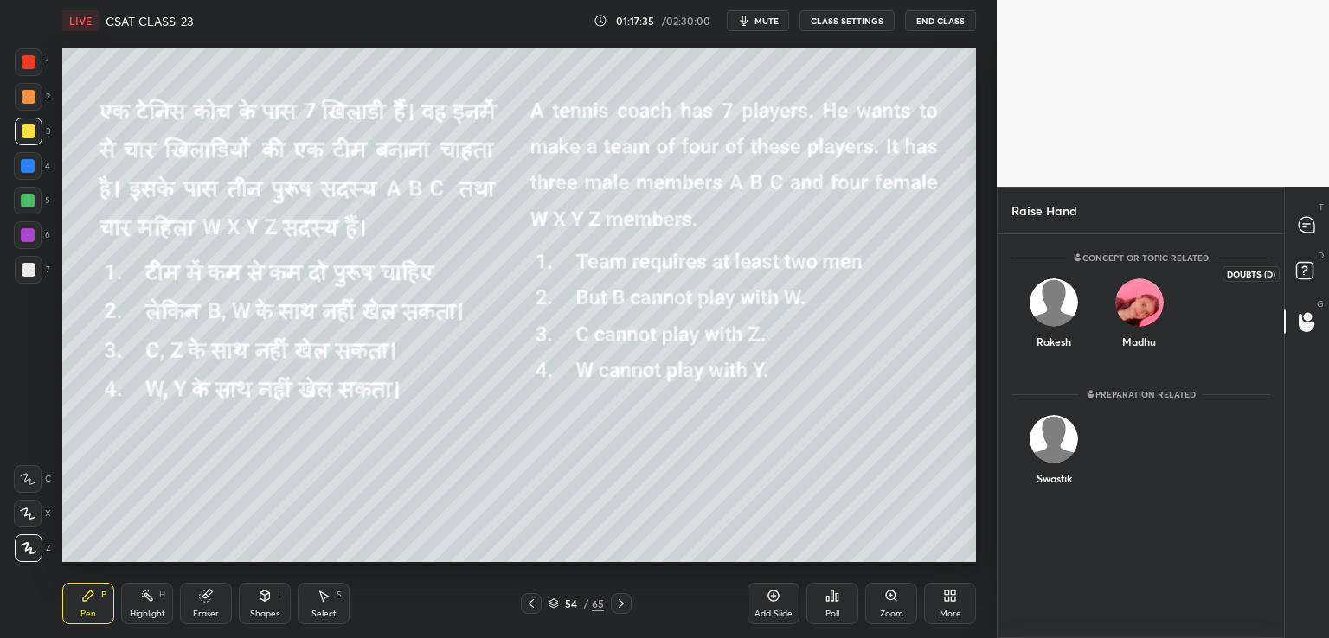
click at [1304, 272] on icon at bounding box center [1306, 273] width 31 height 31
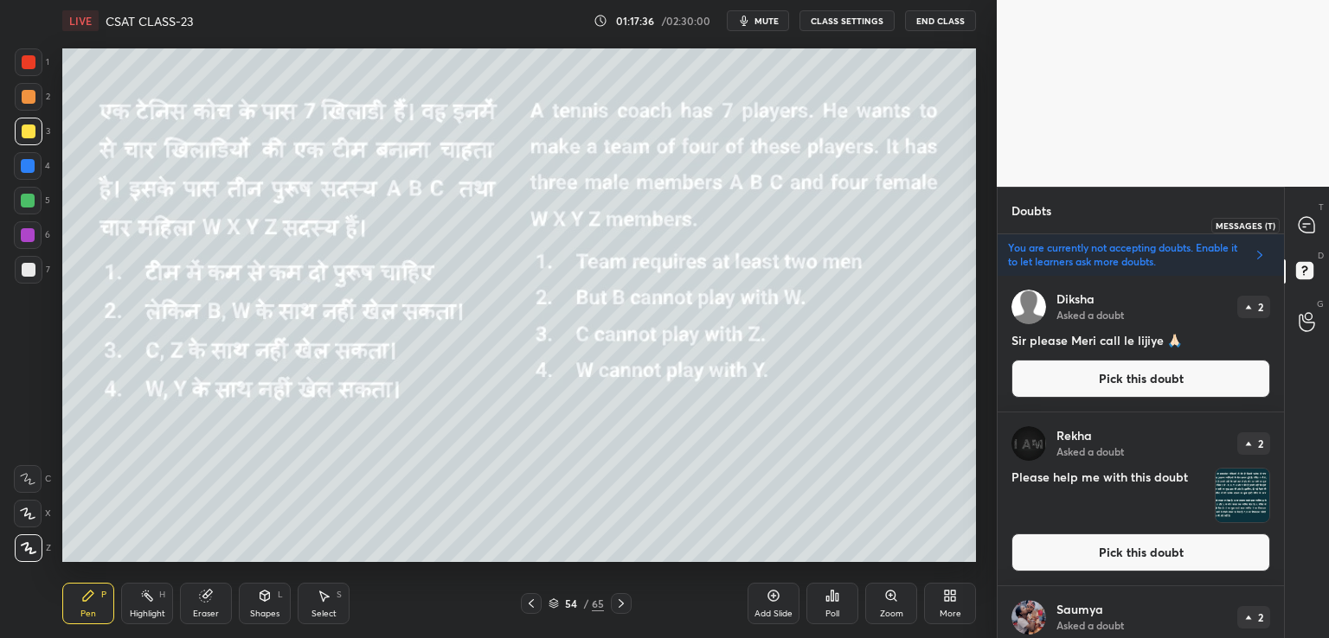
click at [1307, 221] on icon at bounding box center [1306, 225] width 16 height 16
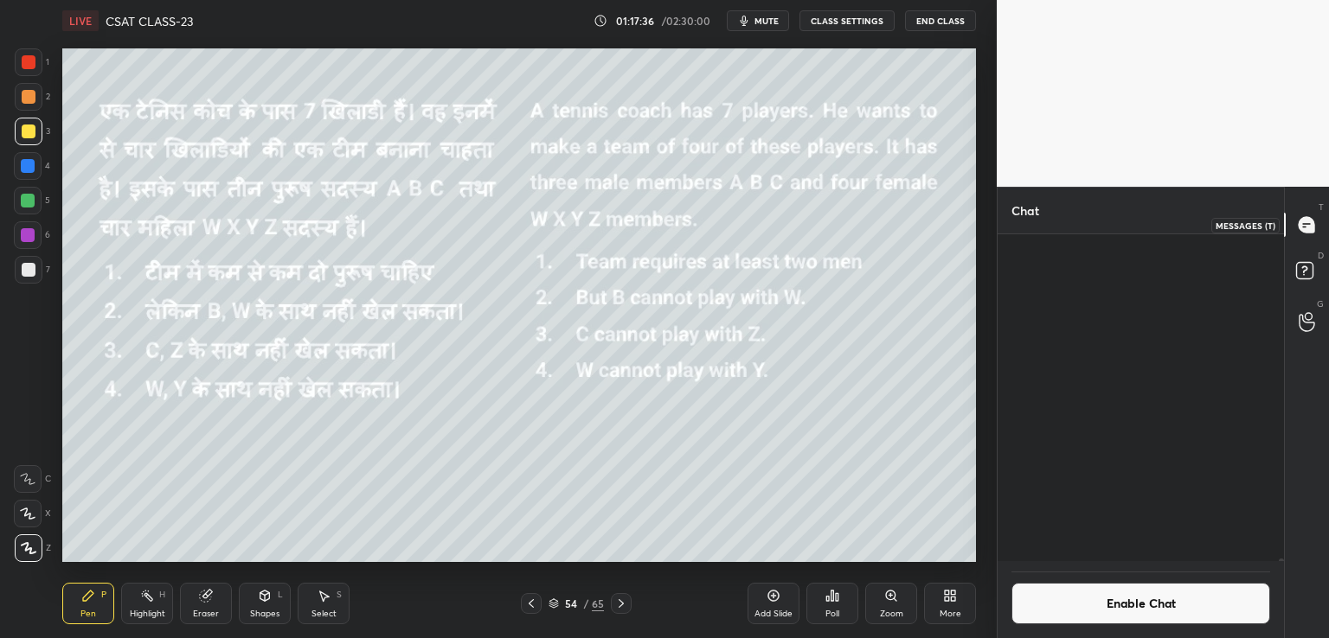
scroll to position [323, 281]
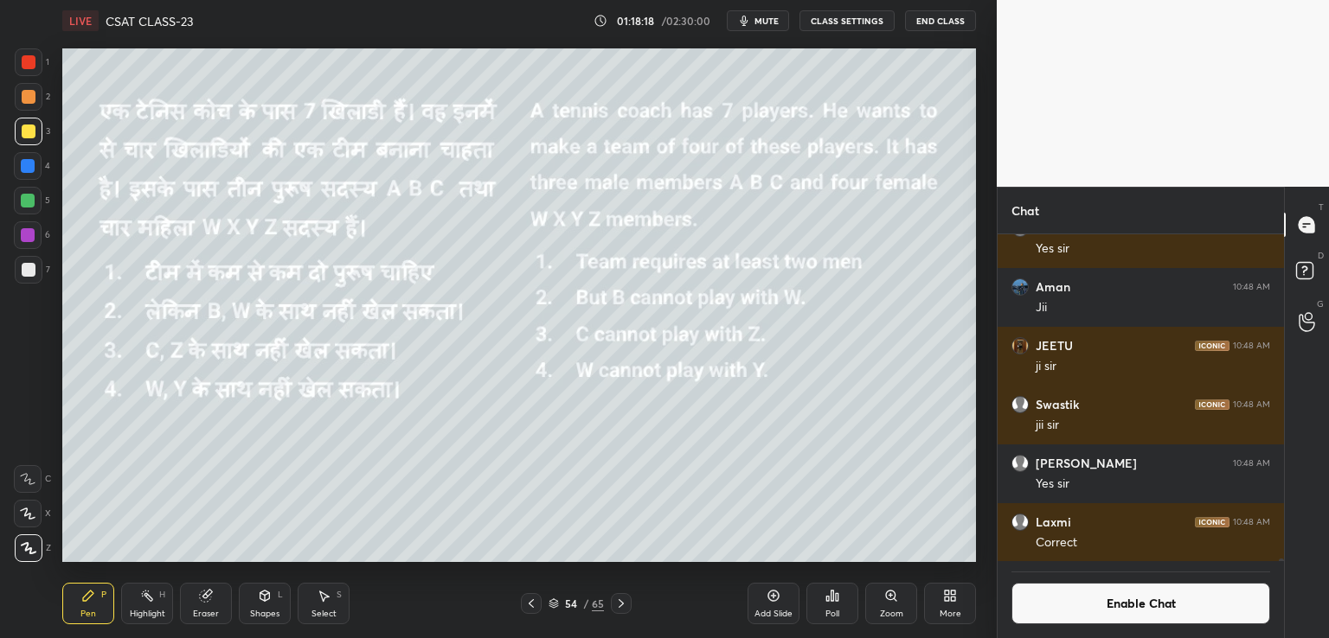
click at [926, 19] on button "End Class" at bounding box center [940, 20] width 71 height 21
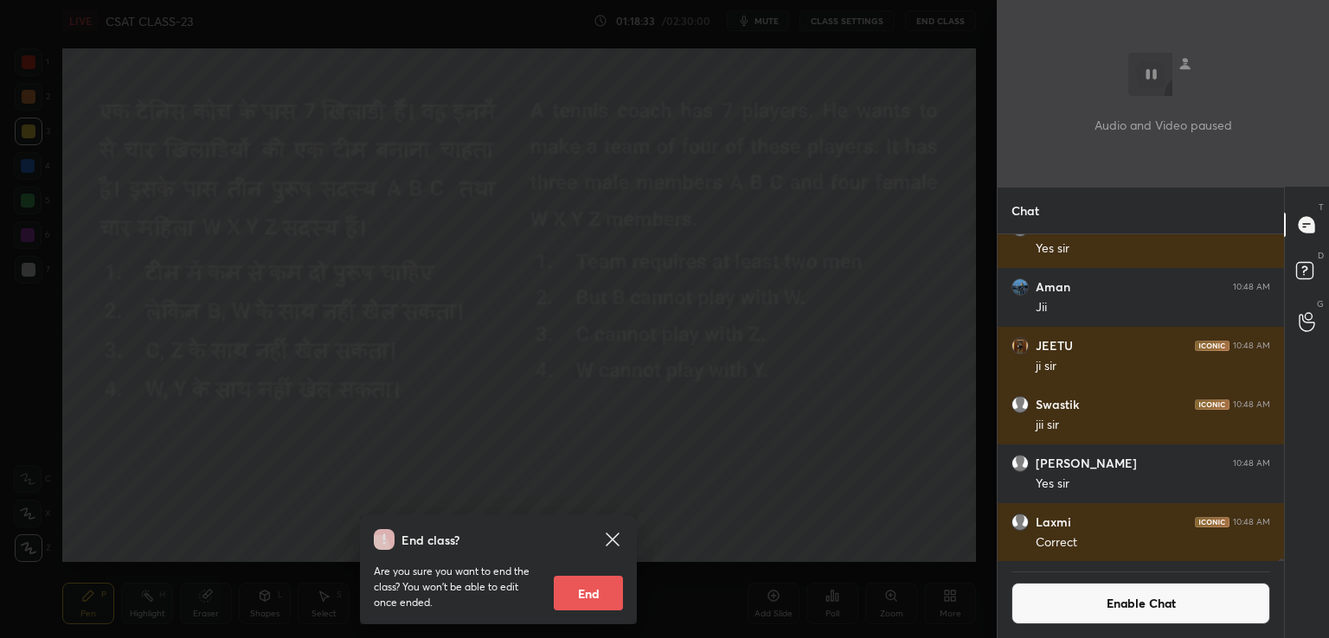
click at [892, 252] on div "End class? Are you sure you want to end the class? You won’t be able to edit on…" at bounding box center [498, 319] width 996 height 638
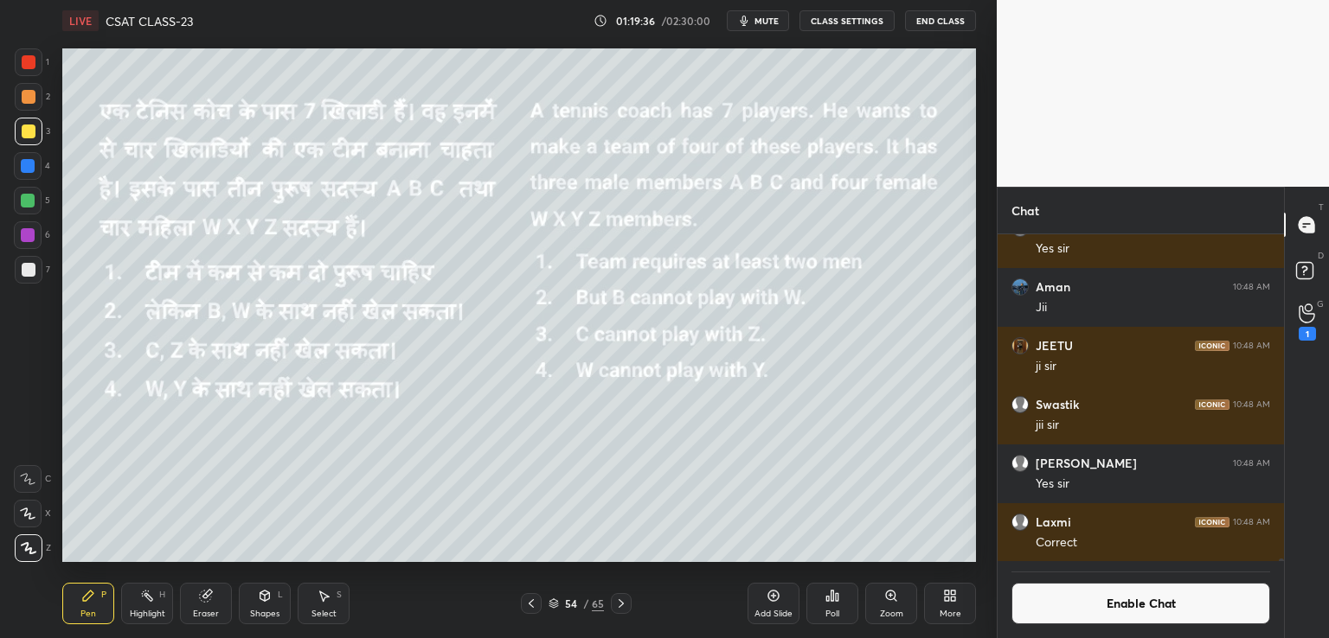
click at [322, 597] on icon at bounding box center [325, 597] width 10 height 10
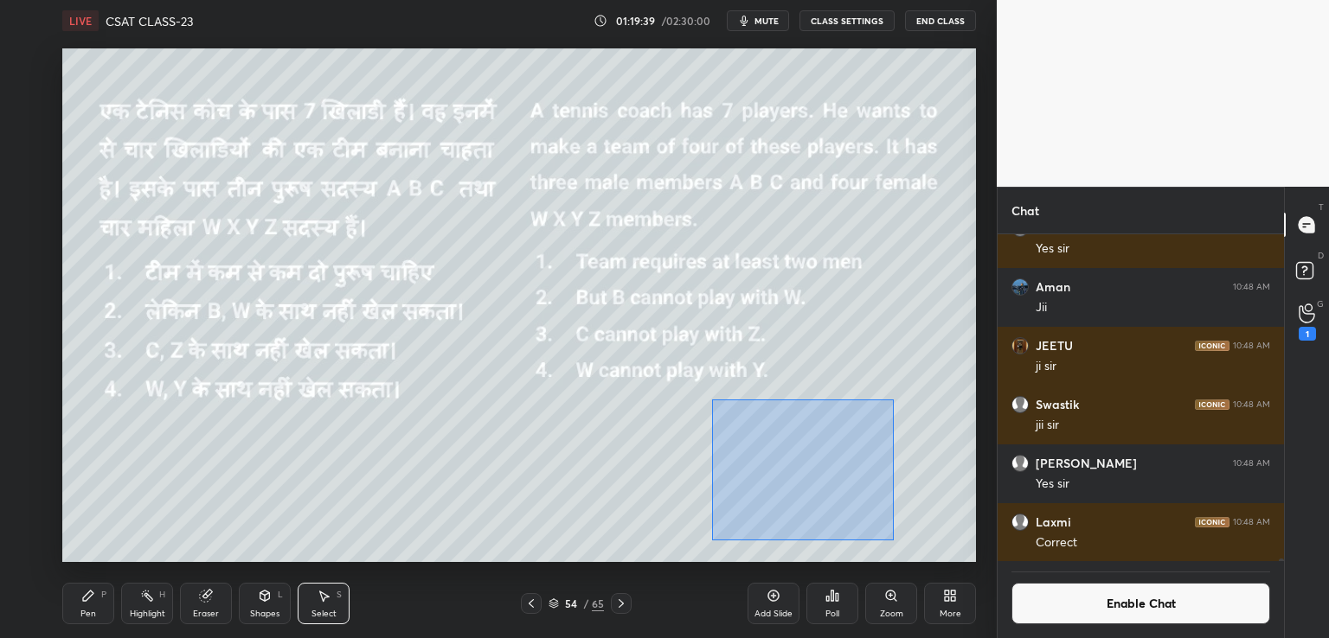
drag, startPoint x: 712, startPoint y: 400, endPoint x: 893, endPoint y: 541, distance: 229.3
click at [893, 541] on div "0 ° Undo Copy Paste here Duplicate Duplicate to new slide Delete" at bounding box center [518, 305] width 913 height 514
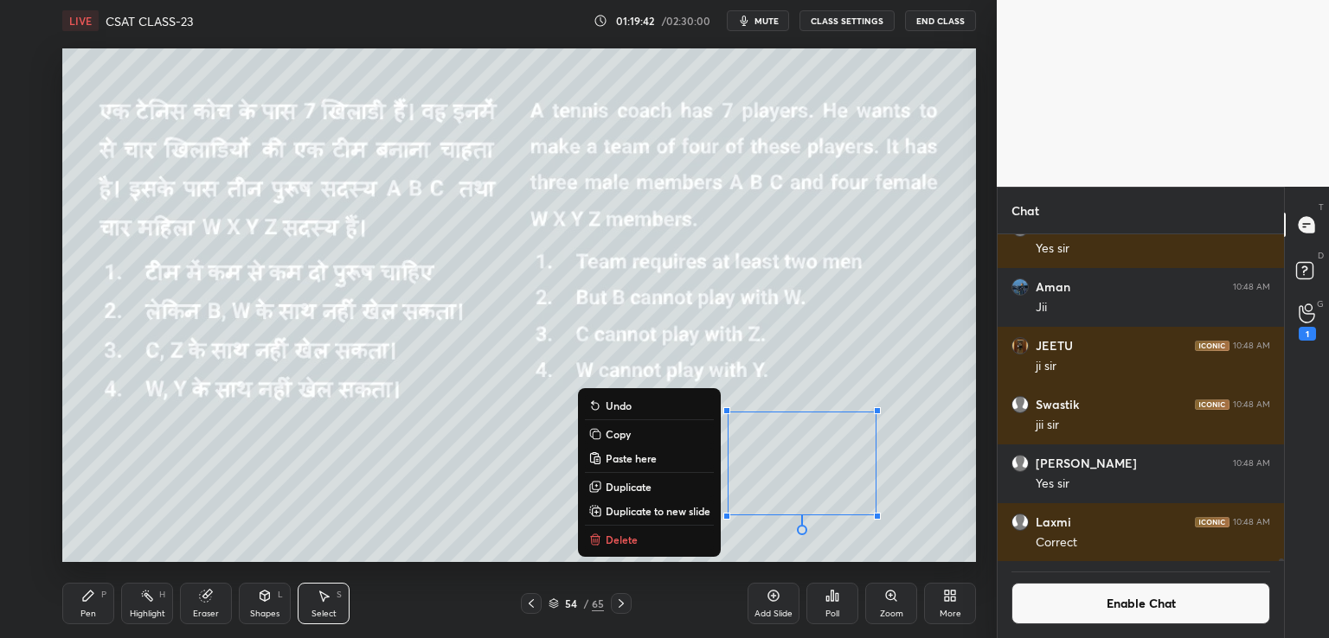
click at [510, 484] on div "0 ° Undo Copy Paste here Duplicate Duplicate to new slide Delete" at bounding box center [518, 305] width 913 height 514
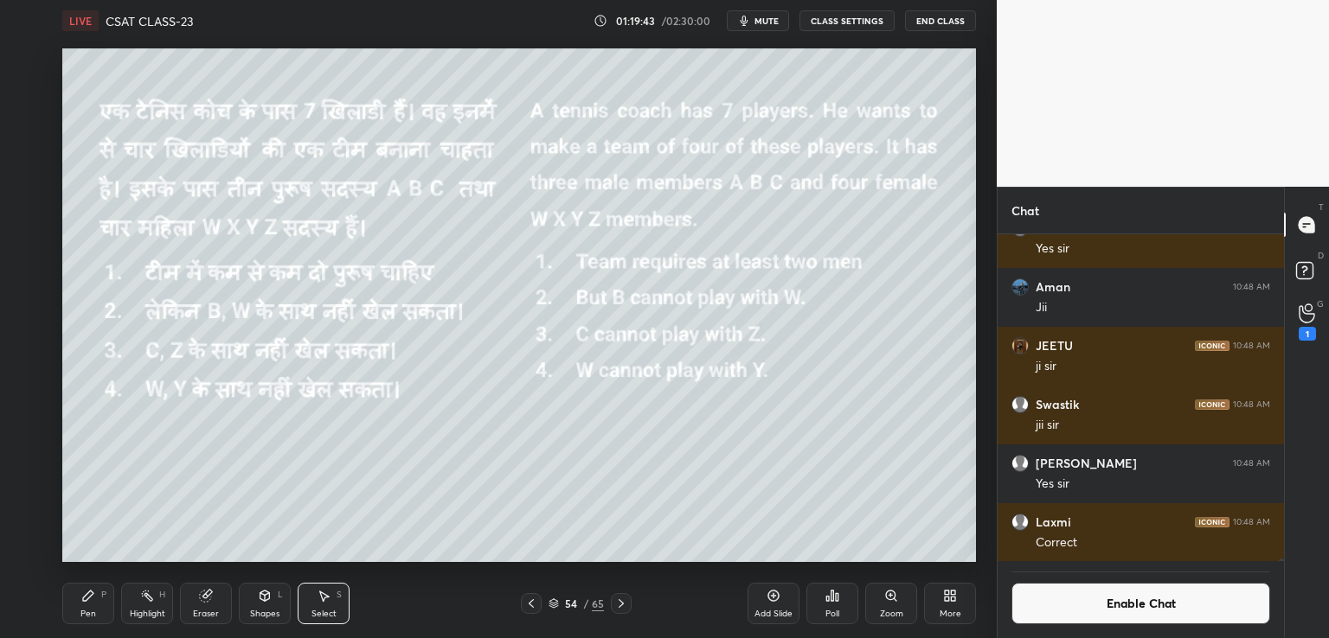
click at [87, 594] on icon at bounding box center [88, 596] width 10 height 10
click at [325, 595] on icon at bounding box center [325, 597] width 10 height 10
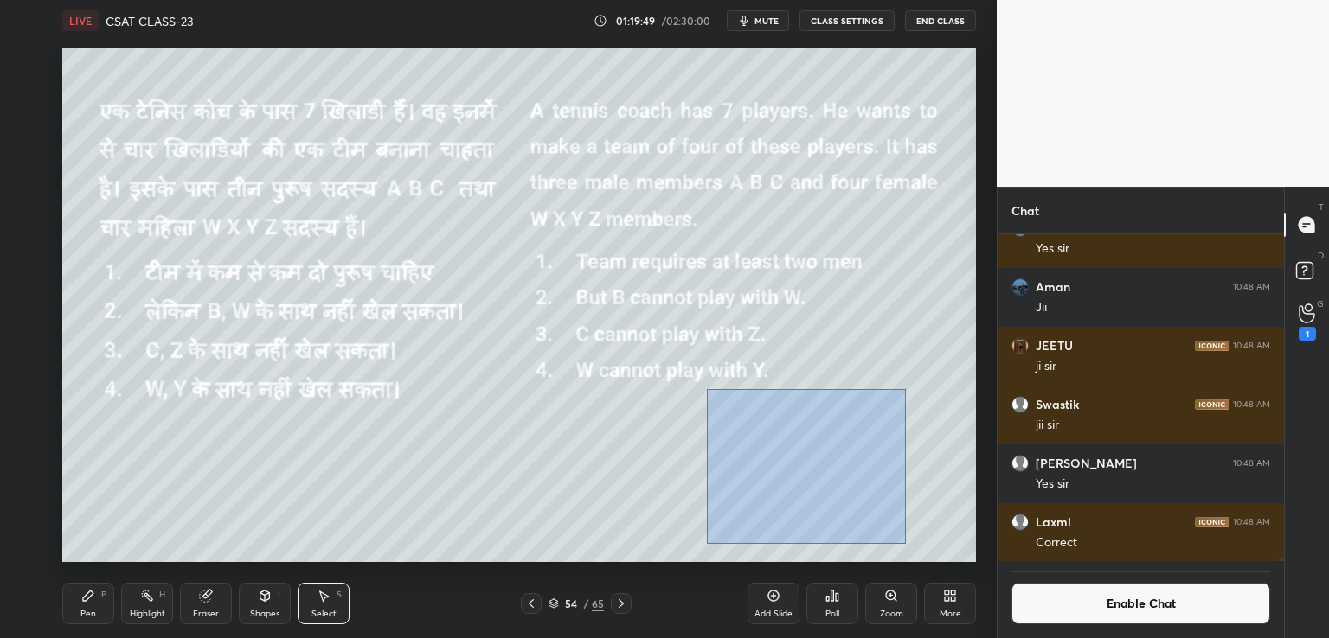
drag, startPoint x: 706, startPoint y: 389, endPoint x: 906, endPoint y: 543, distance: 252.3
click at [906, 543] on div "0 ° Undo Copy Paste here Duplicate Duplicate to new slide Delete" at bounding box center [518, 305] width 913 height 514
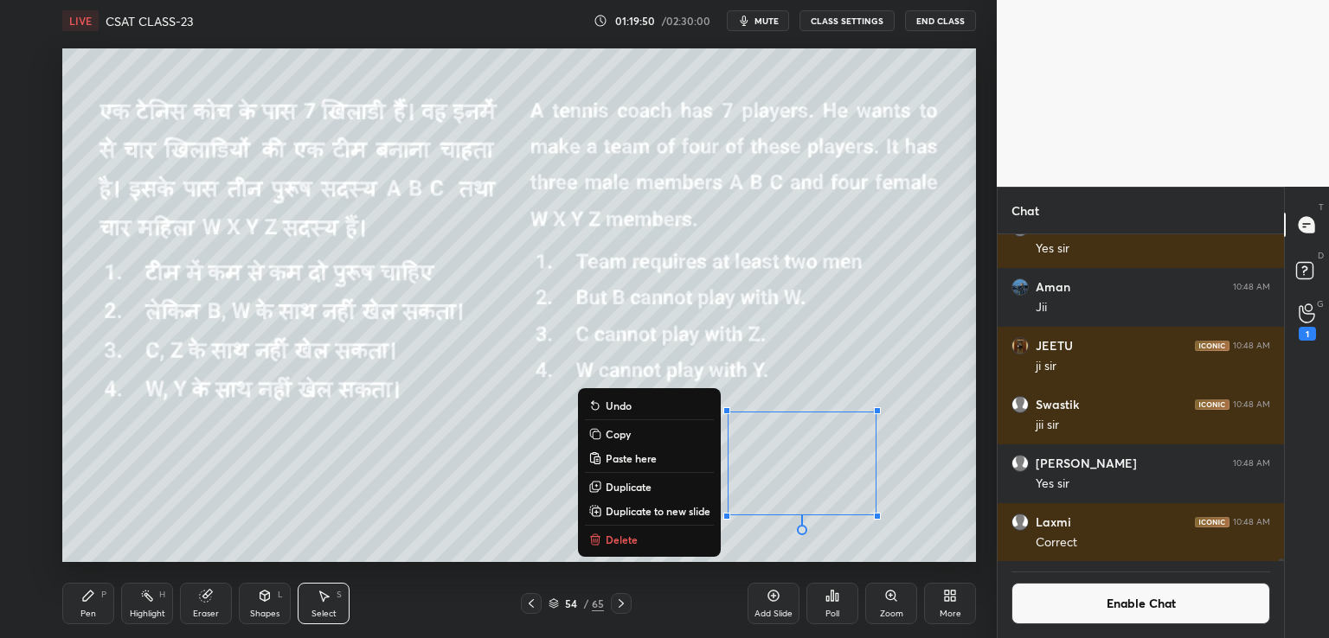
click at [625, 436] on p "Copy" at bounding box center [618, 434] width 25 height 14
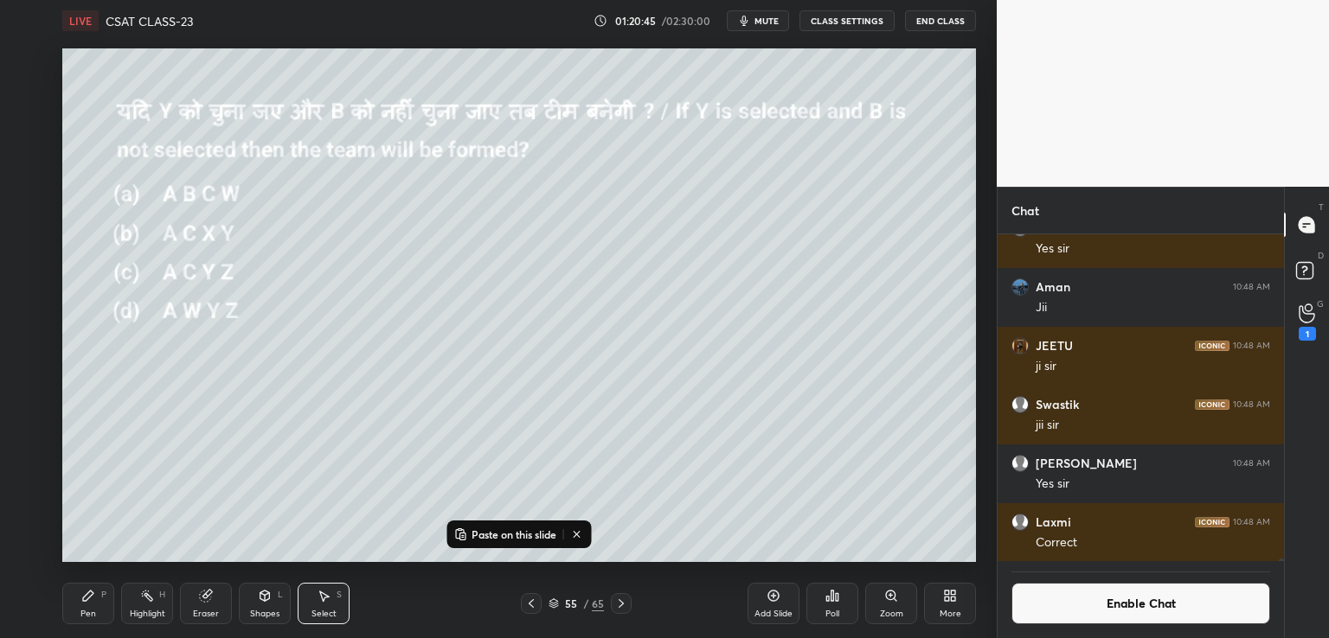
click at [464, 536] on rect at bounding box center [462, 536] width 5 height 7
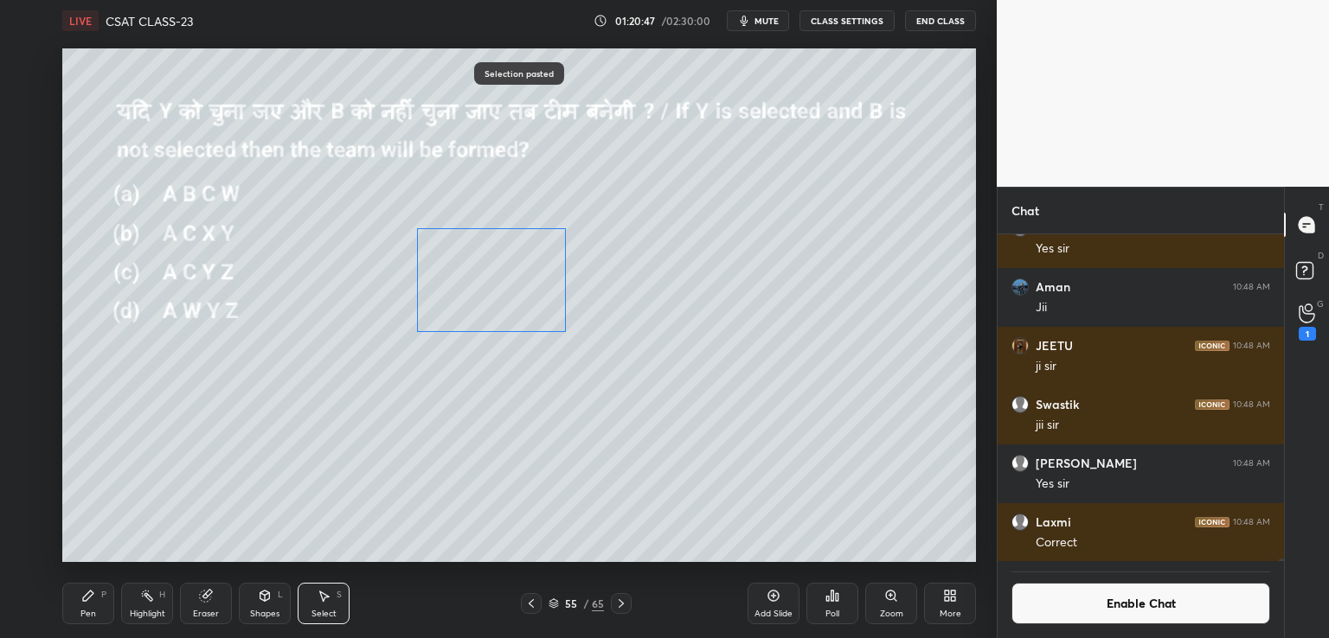
drag, startPoint x: 751, startPoint y: 420, endPoint x: 458, endPoint y: 231, distance: 348.6
click at [451, 234] on div "0 ° Undo Copy Paste here Duplicate Duplicate to new slide Delete" at bounding box center [518, 305] width 913 height 514
click at [800, 238] on div "0 ° Undo Copy Paste here Duplicate Duplicate to new slide Delete" at bounding box center [518, 305] width 913 height 514
click at [83, 602] on icon at bounding box center [88, 596] width 14 height 14
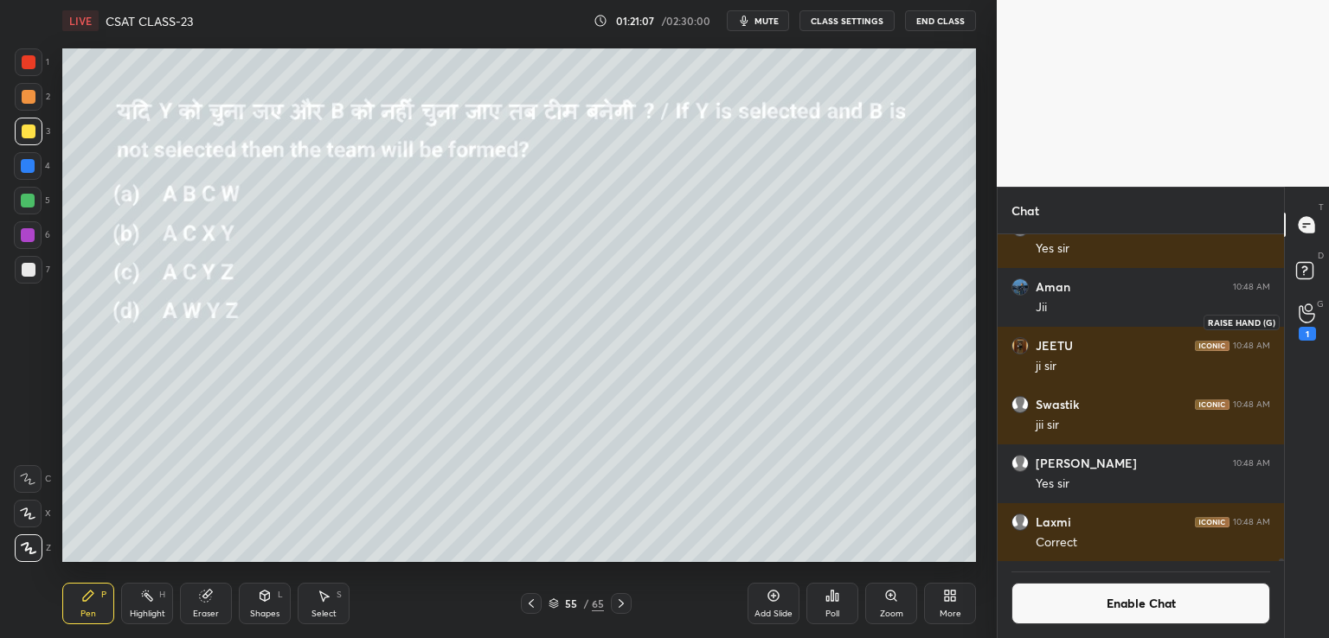
click at [1306, 327] on div "1" at bounding box center [1306, 334] width 17 height 14
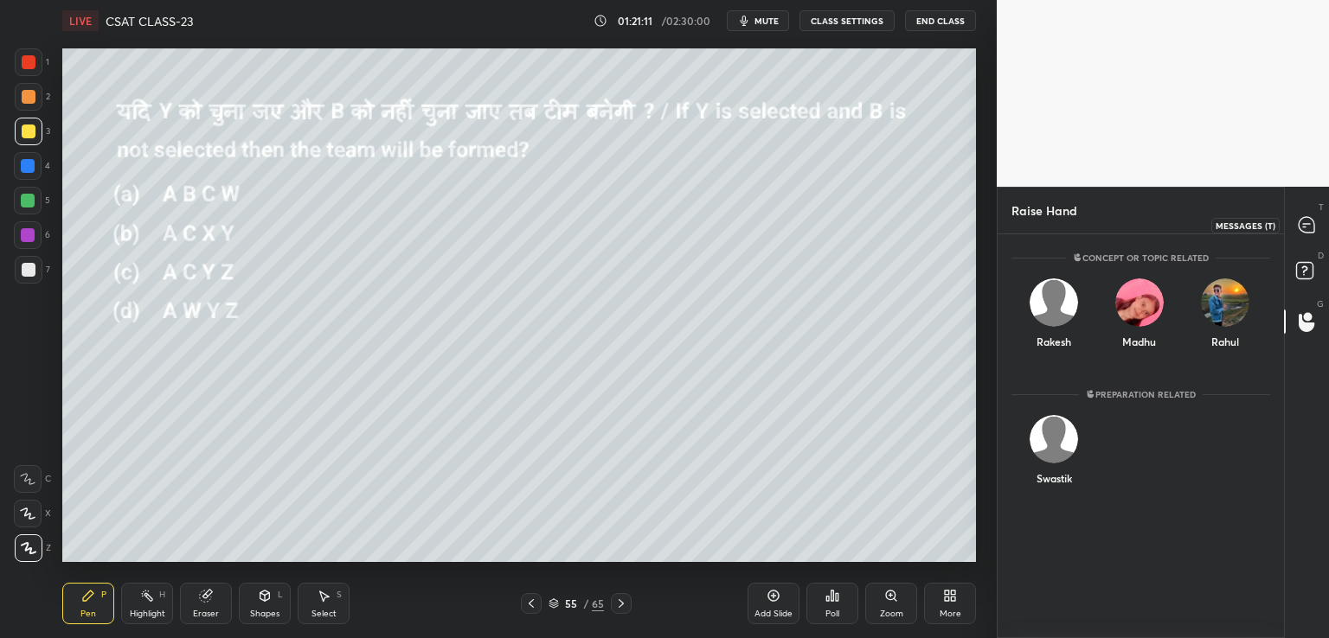
click at [1301, 230] on icon at bounding box center [1306, 225] width 16 height 16
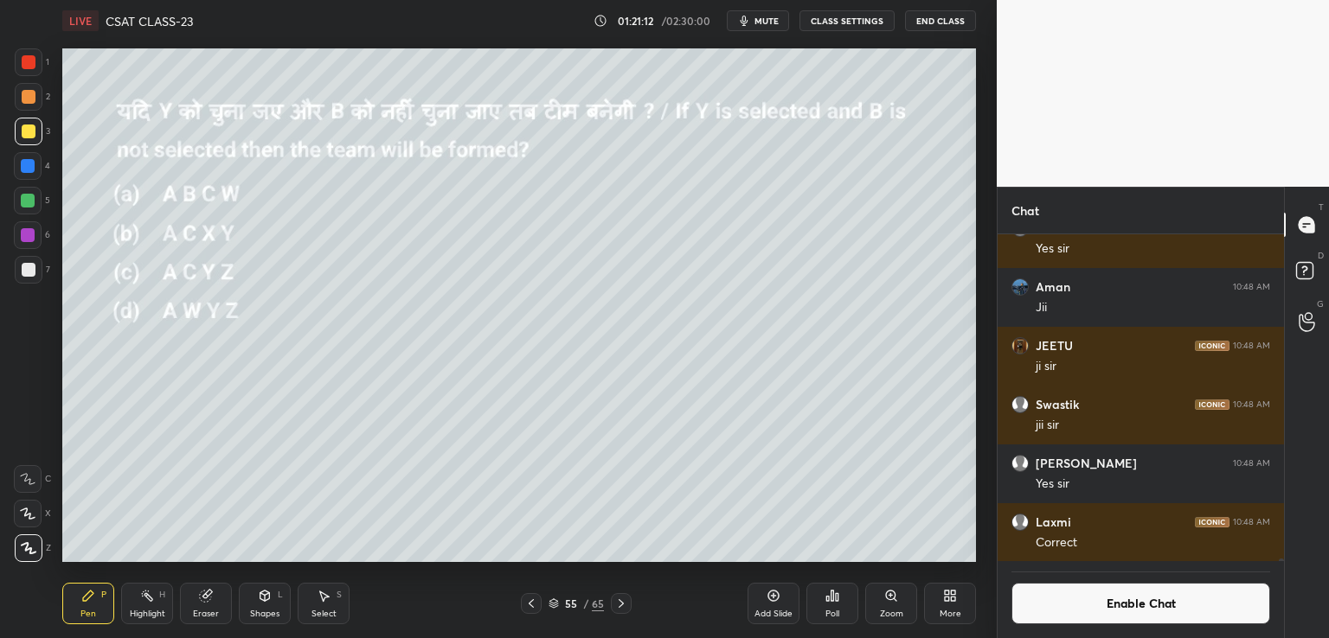
click at [830, 612] on div "Poll" at bounding box center [832, 614] width 14 height 9
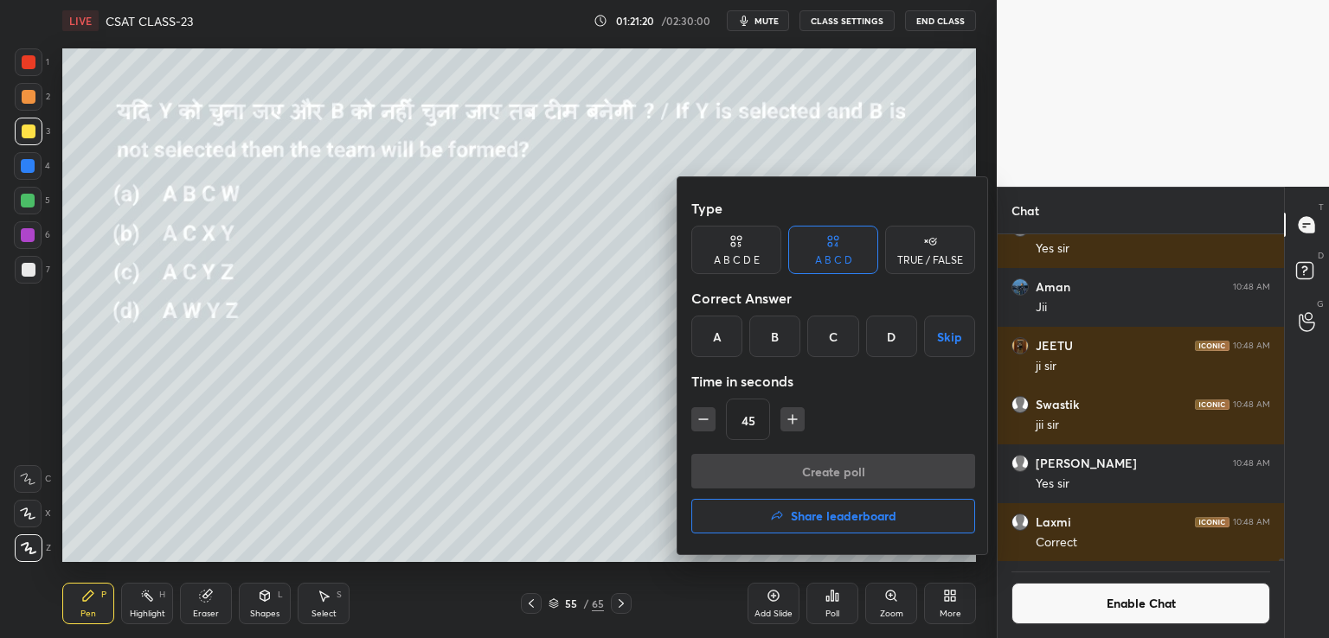
click at [775, 330] on div "B" at bounding box center [774, 337] width 51 height 42
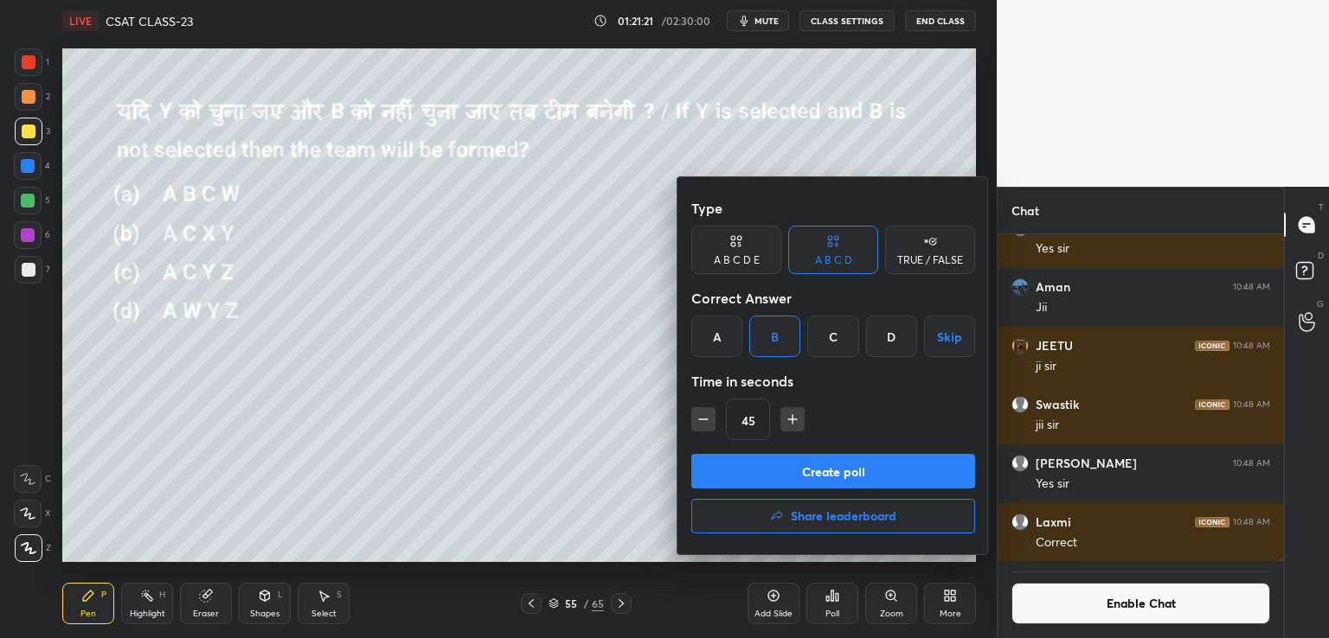
click at [767, 470] on button "Create poll" at bounding box center [833, 471] width 284 height 35
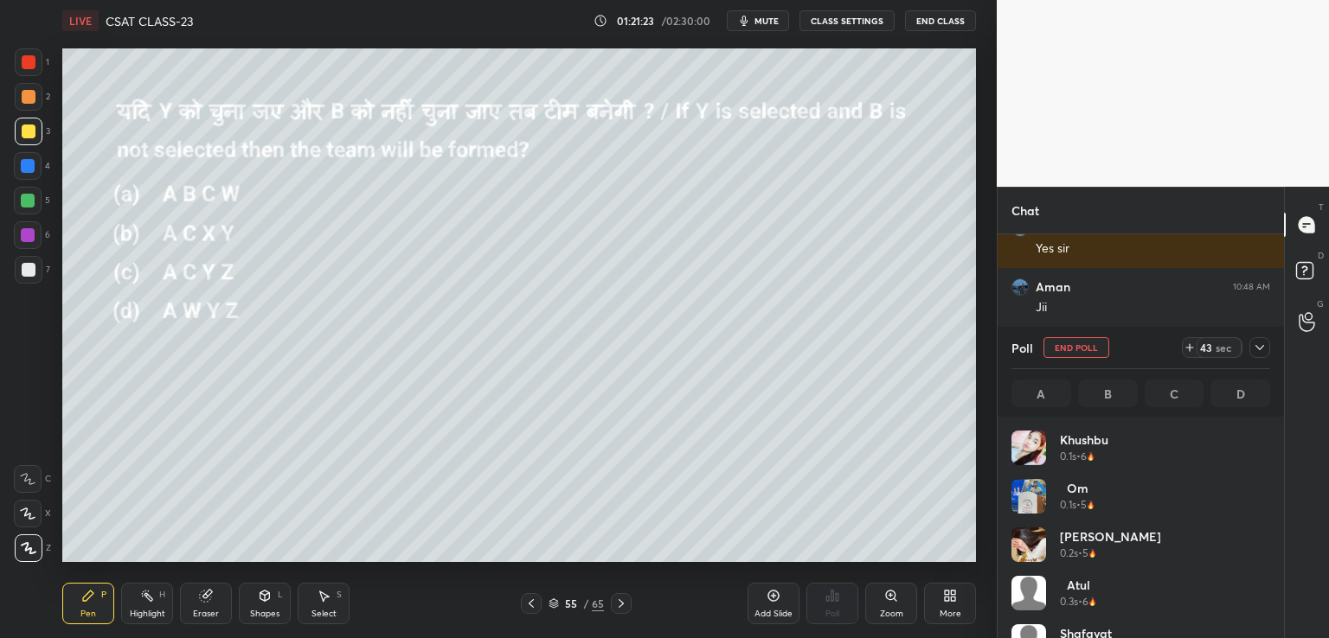
scroll to position [202, 253]
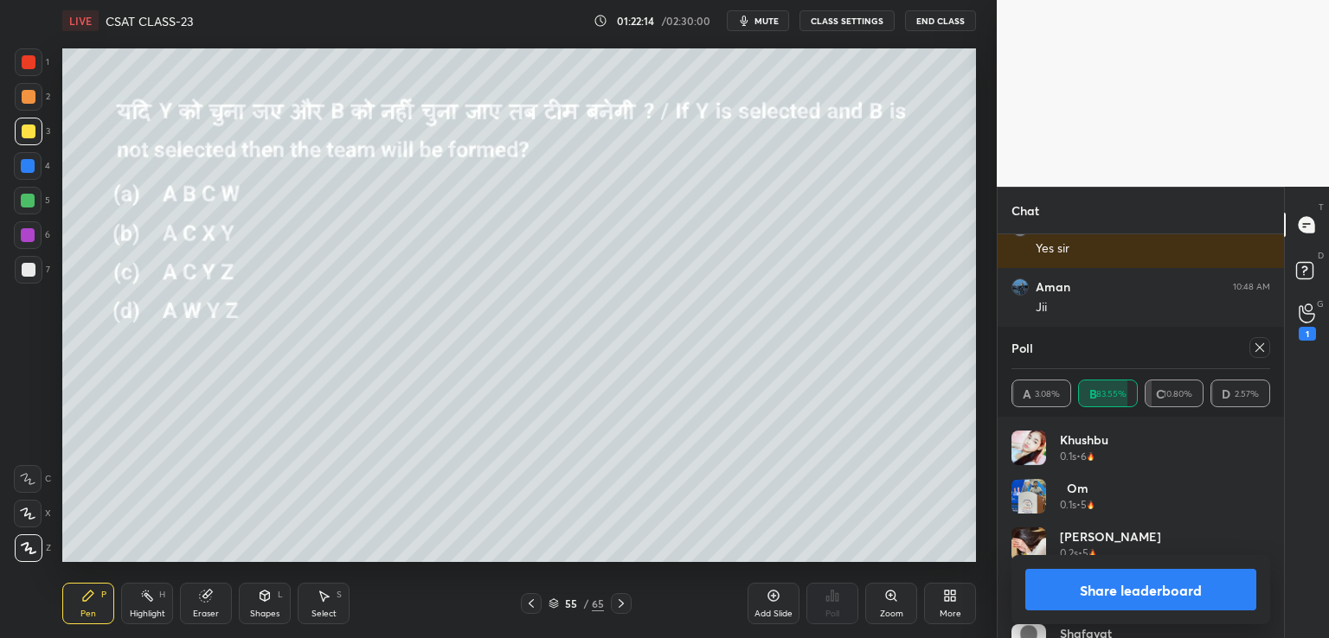
click at [317, 600] on icon at bounding box center [324, 596] width 14 height 14
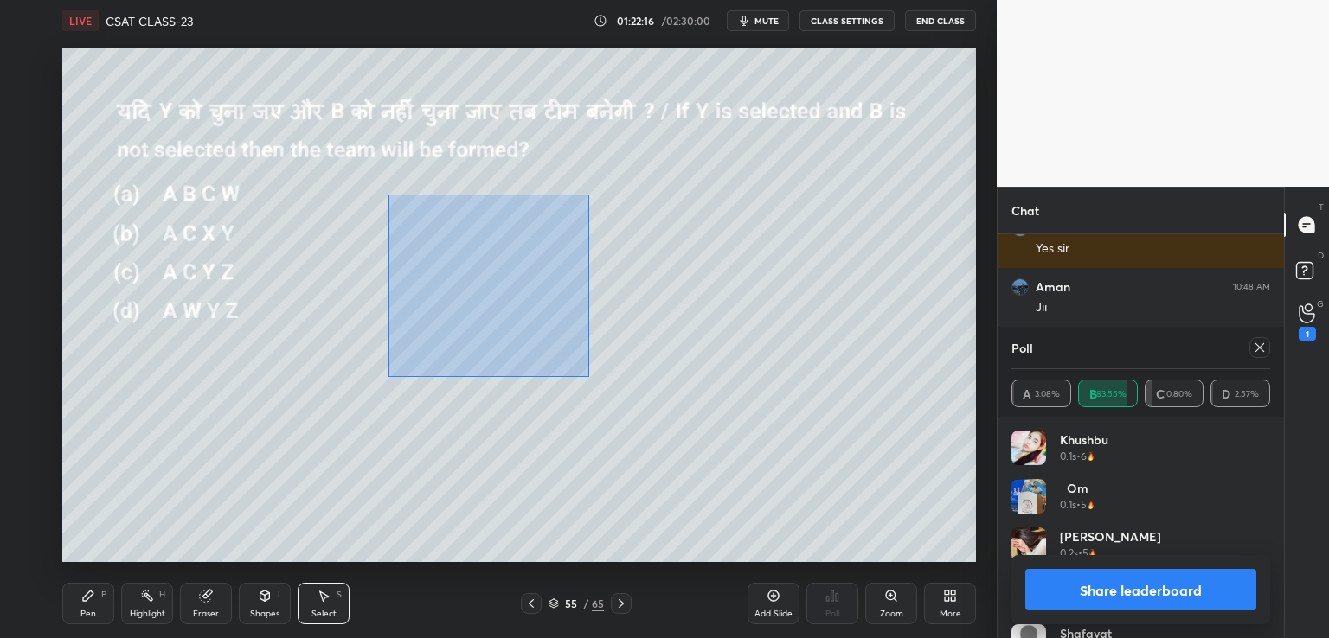
drag, startPoint x: 388, startPoint y: 215, endPoint x: 588, endPoint y: 377, distance: 257.8
click at [588, 377] on div "0 ° Undo Copy Paste here Duplicate Duplicate to new slide Delete" at bounding box center [518, 305] width 913 height 514
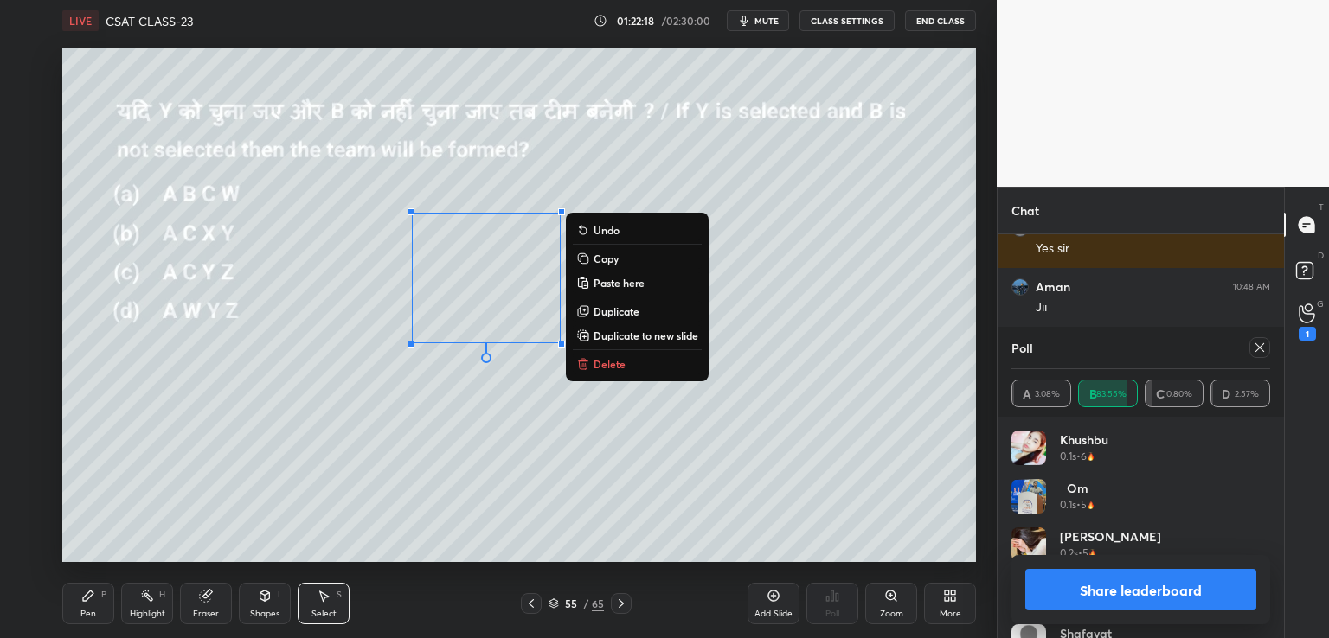
click at [609, 256] on p "Copy" at bounding box center [605, 259] width 25 height 14
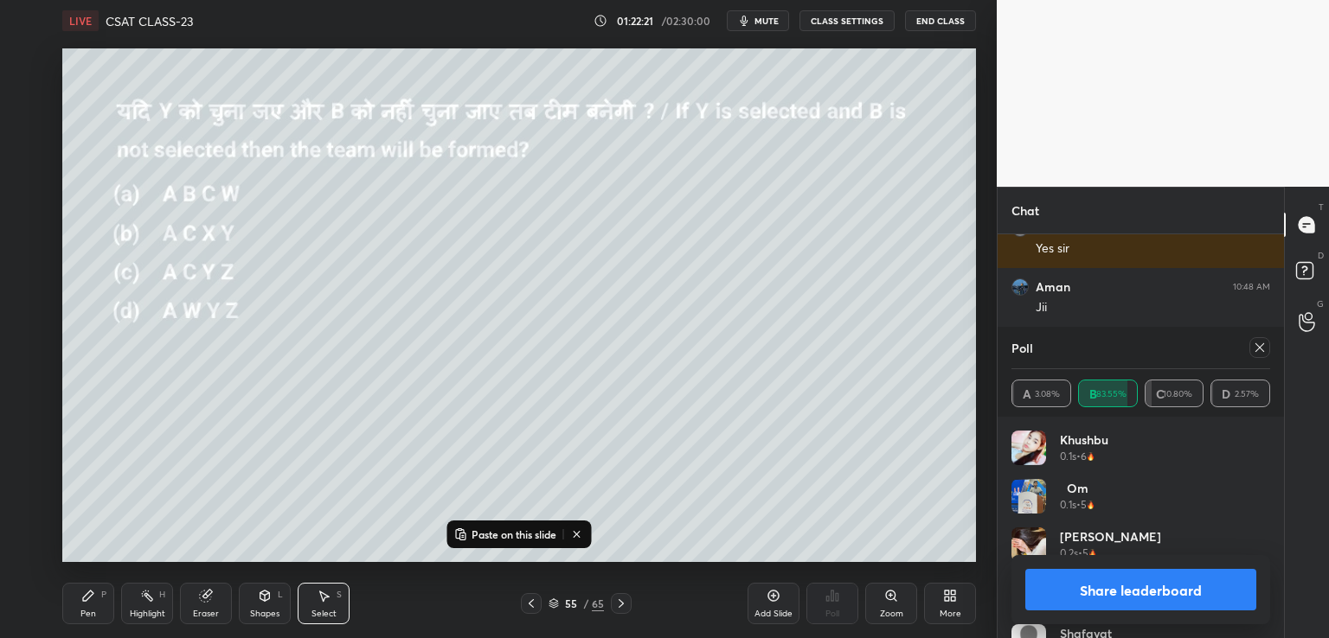
click at [622, 604] on icon at bounding box center [621, 604] width 14 height 14
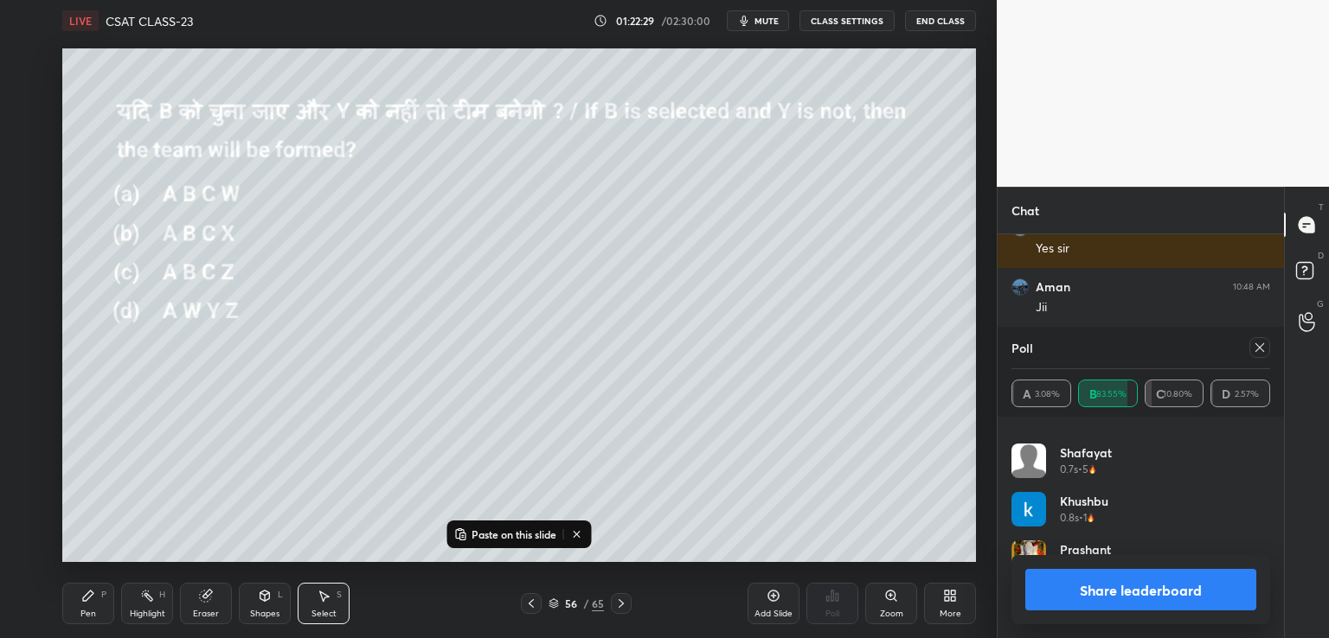
scroll to position [0, 0]
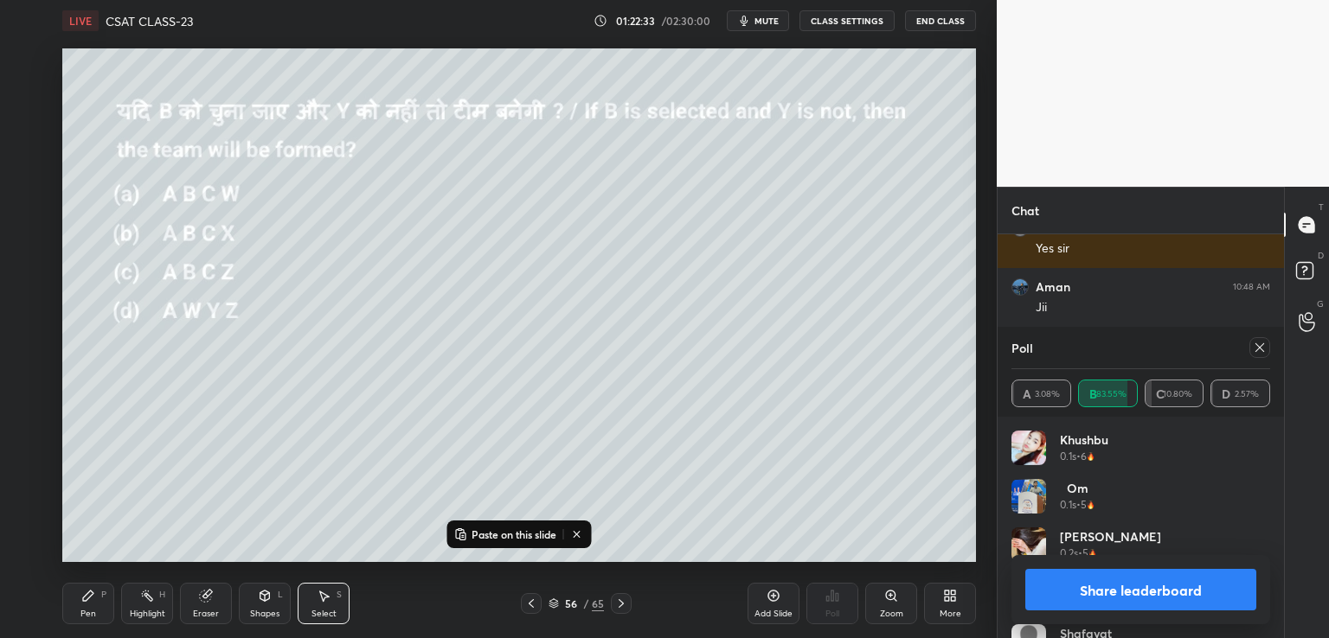
click at [579, 535] on icon at bounding box center [576, 535] width 6 height 6
click at [1257, 350] on icon at bounding box center [1259, 347] width 9 height 9
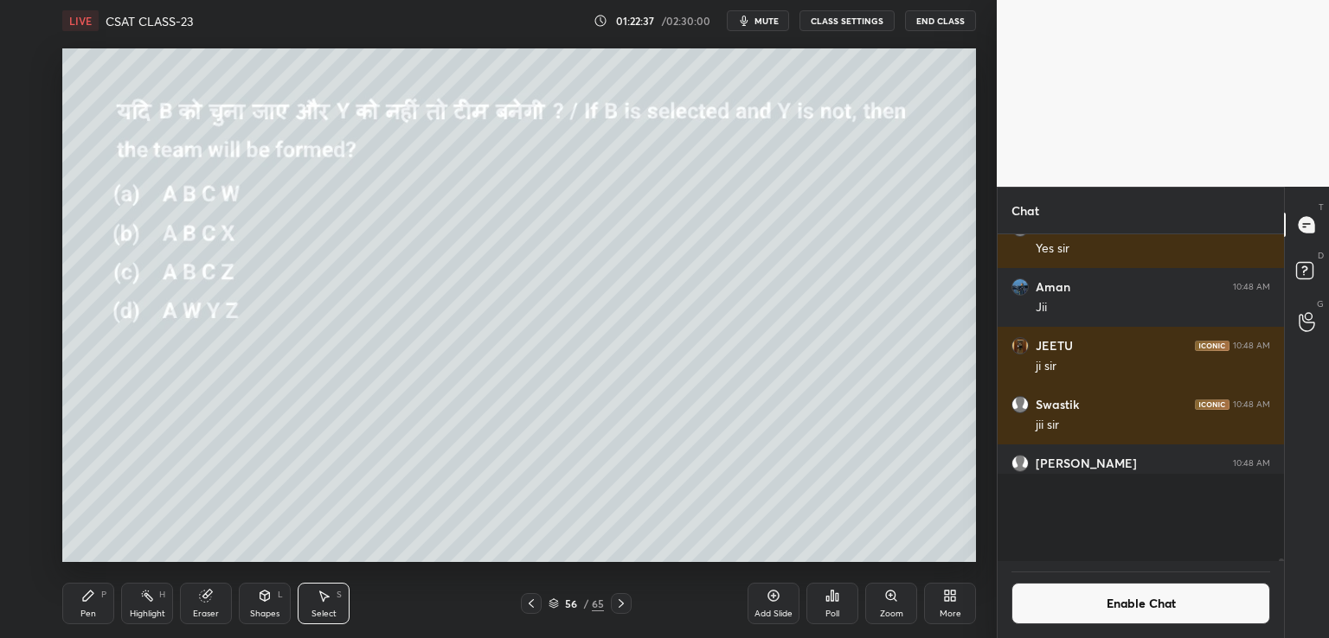
scroll to position [379, 281]
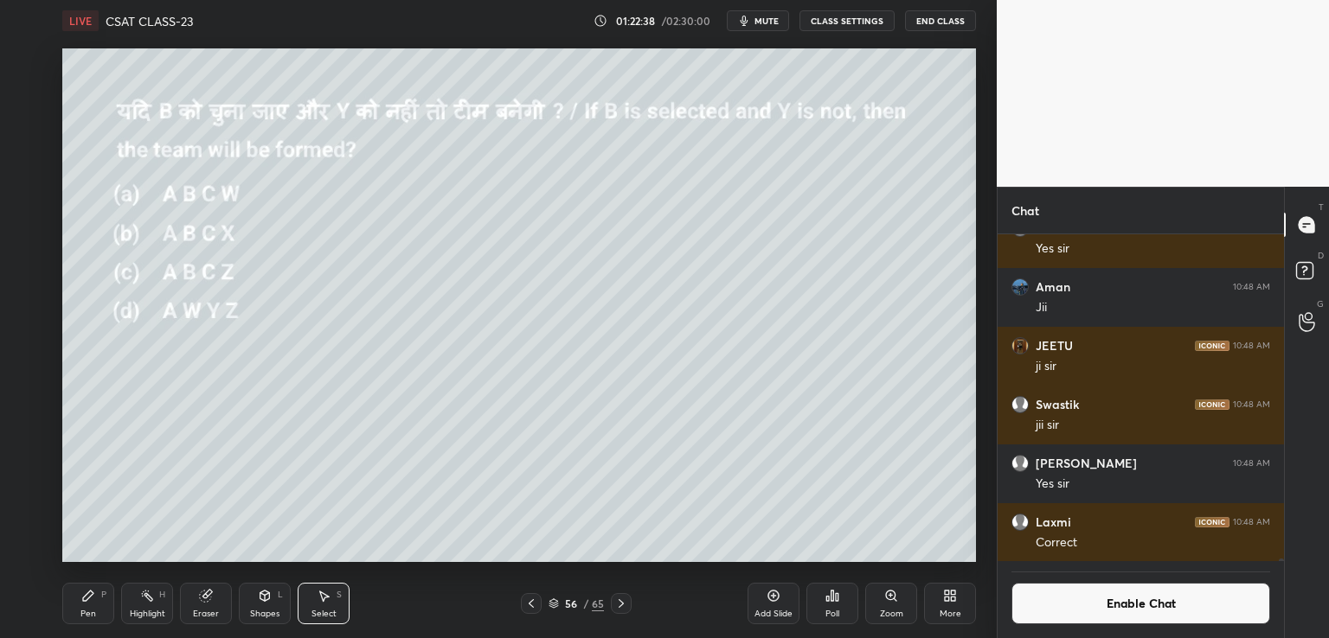
click at [832, 606] on div "Poll" at bounding box center [832, 604] width 52 height 42
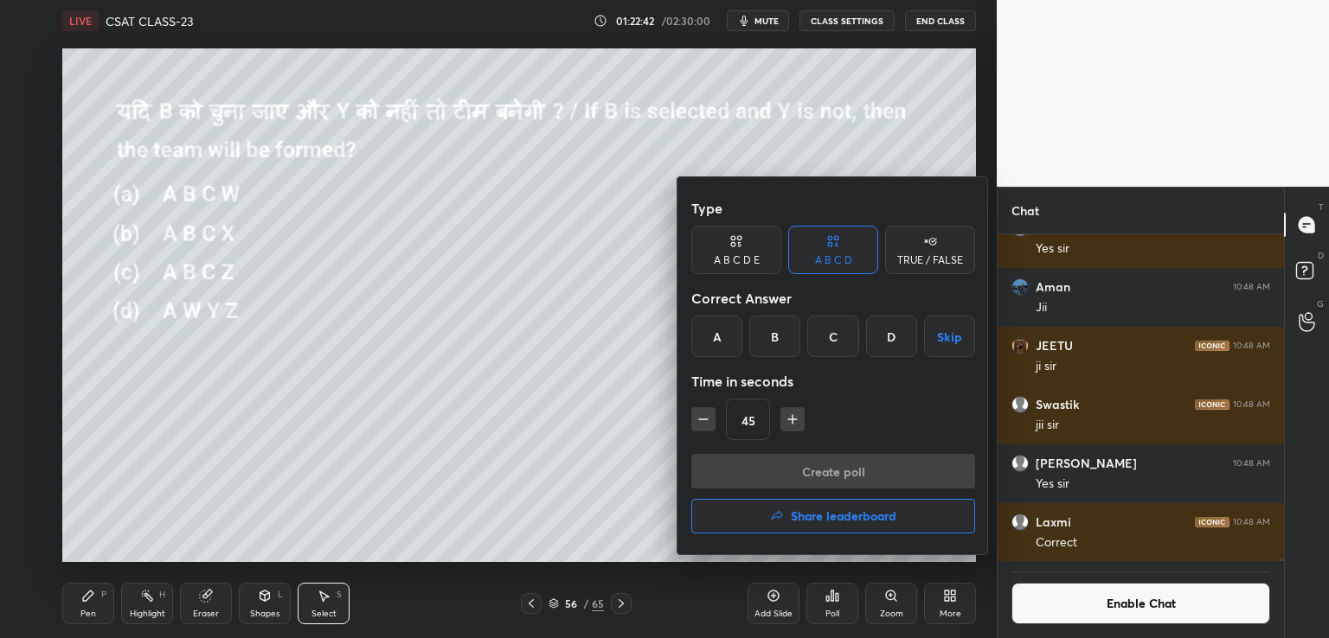
click at [894, 336] on div "D" at bounding box center [891, 337] width 51 height 42
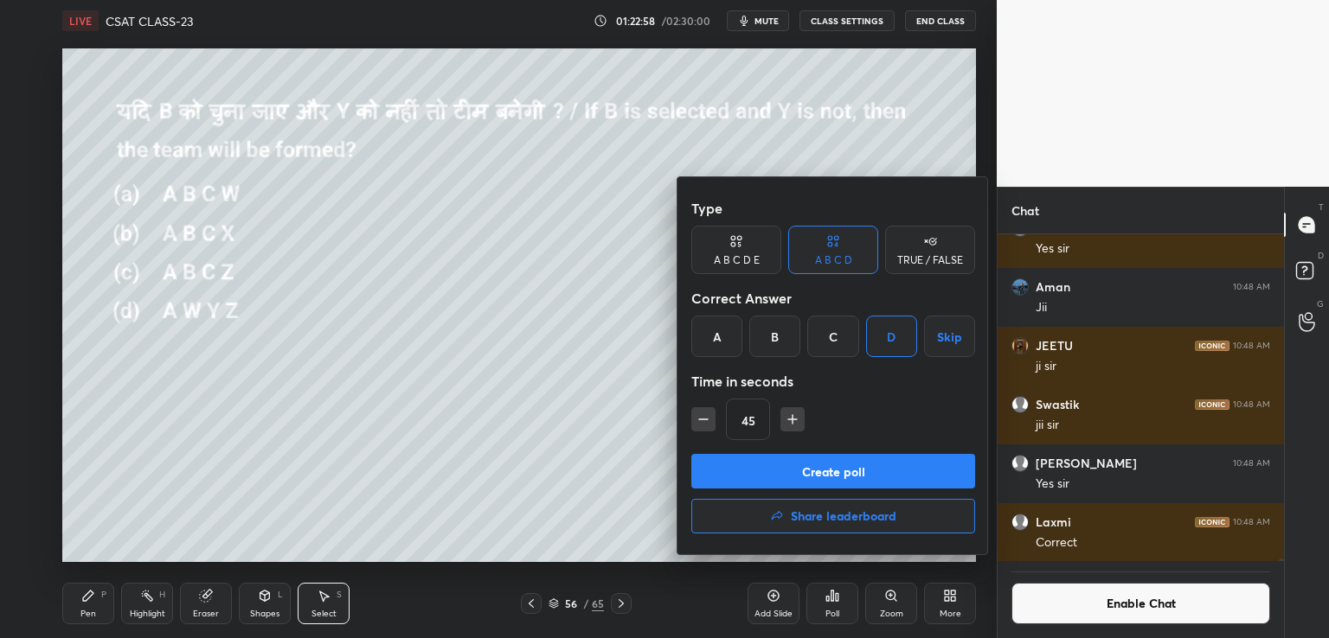
click at [807, 474] on button "Create poll" at bounding box center [833, 471] width 284 height 35
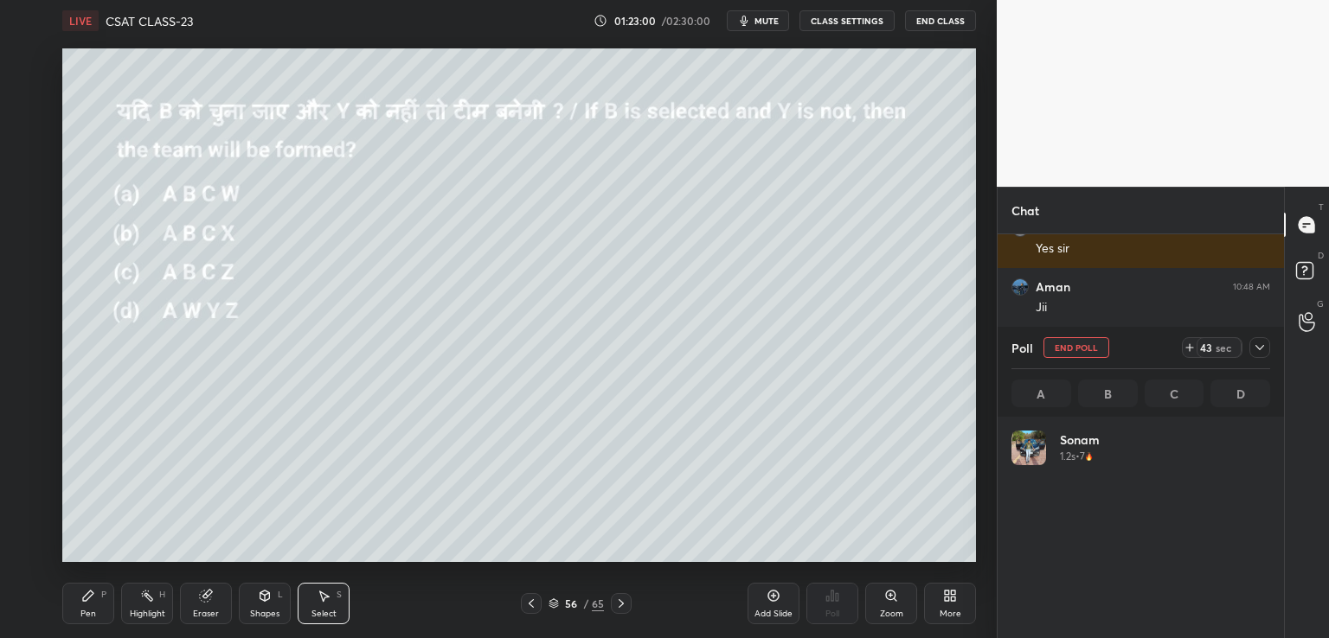
scroll to position [202, 253]
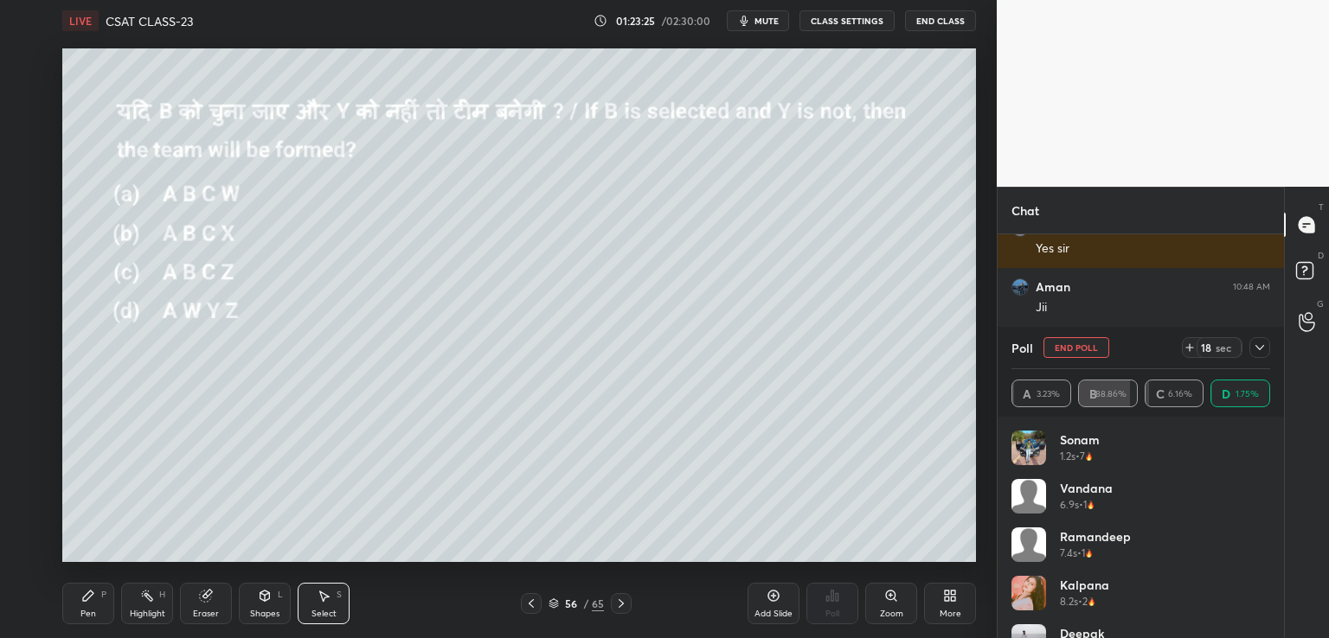
click at [87, 603] on div "Pen P" at bounding box center [88, 604] width 52 height 42
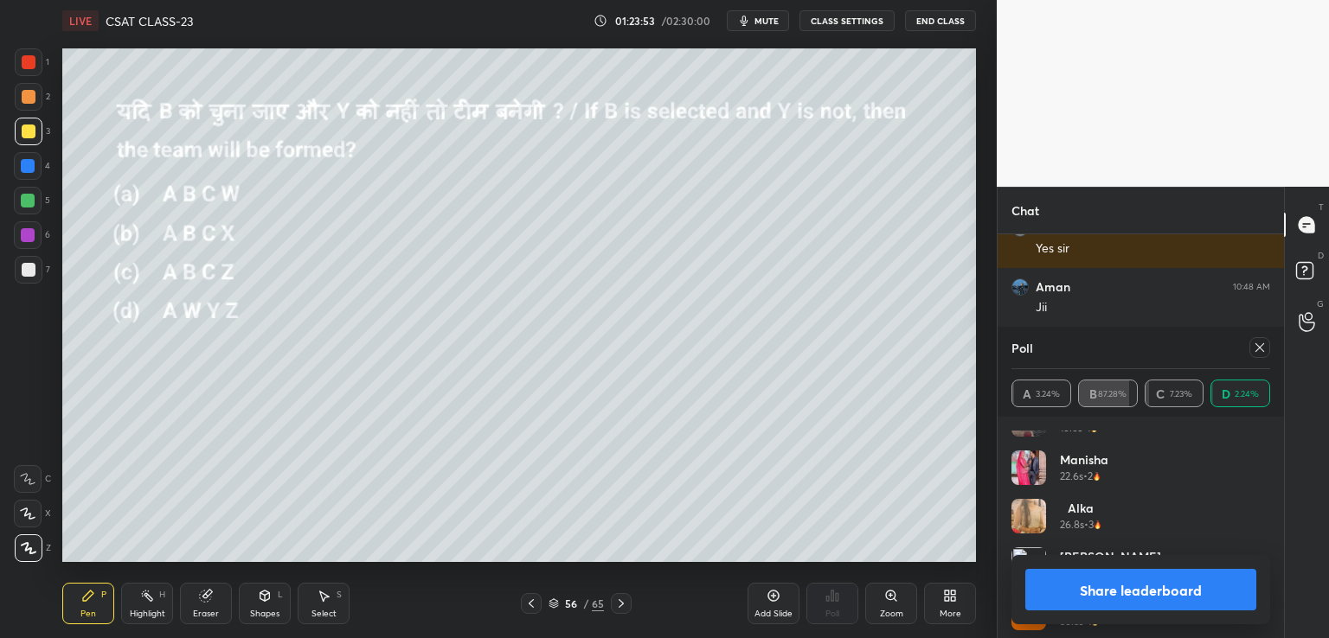
scroll to position [228, 0]
click at [626, 602] on icon at bounding box center [621, 604] width 14 height 14
click at [32, 273] on div at bounding box center [29, 270] width 14 height 14
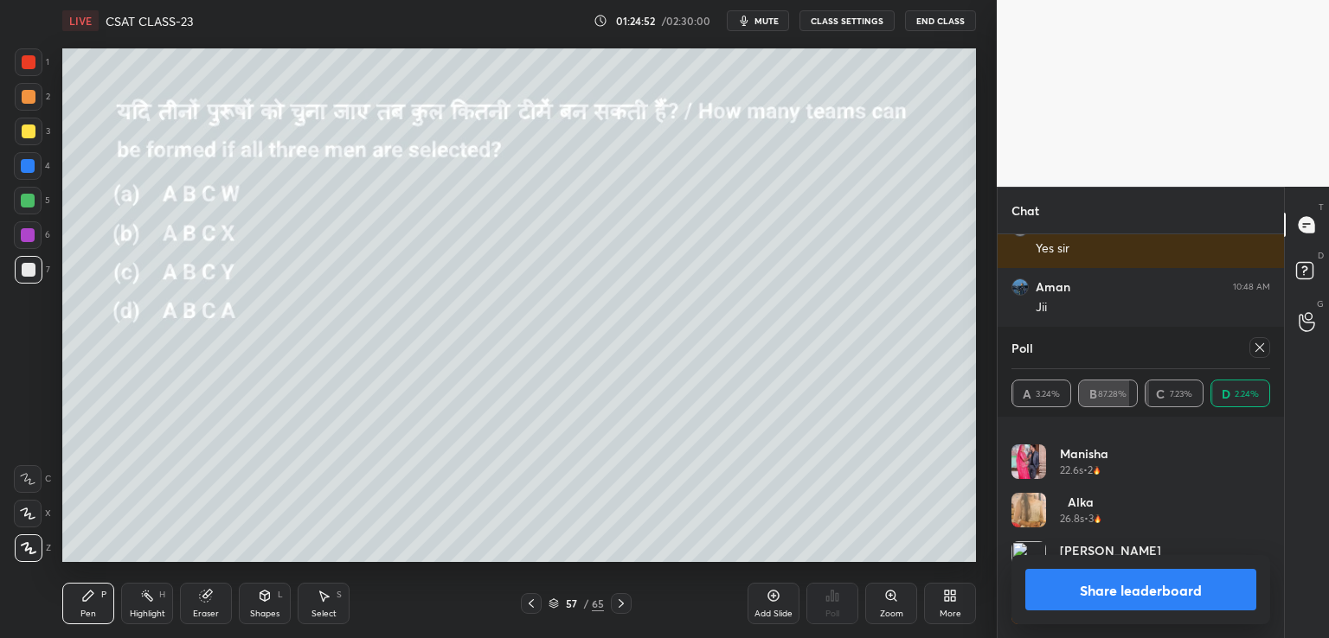
click at [29, 127] on div at bounding box center [29, 132] width 28 height 28
click at [1258, 344] on icon at bounding box center [1260, 348] width 14 height 14
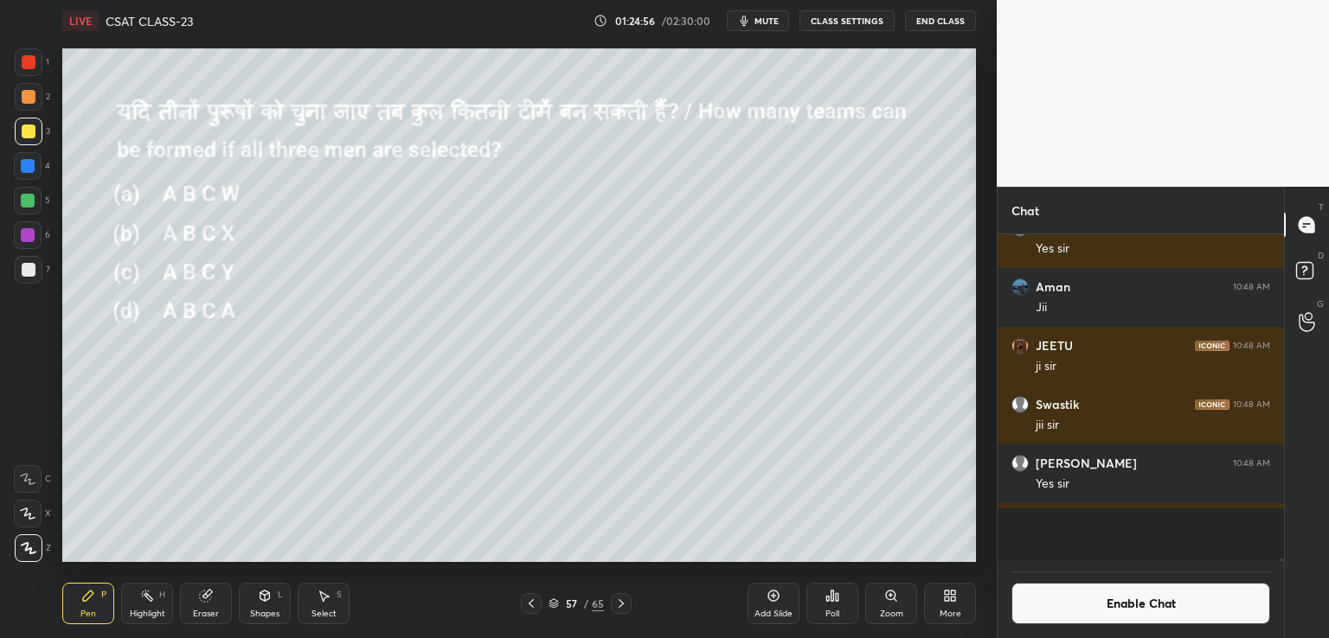
scroll to position [5, 5]
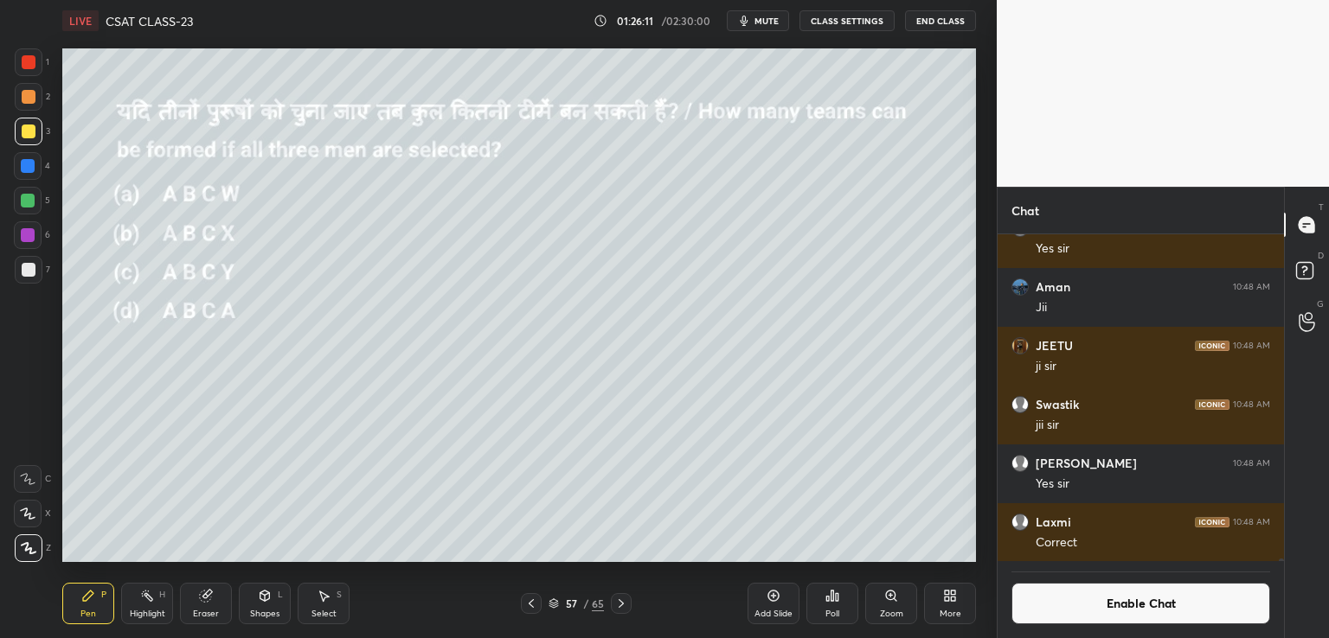
click at [832, 612] on div "Poll" at bounding box center [832, 614] width 14 height 9
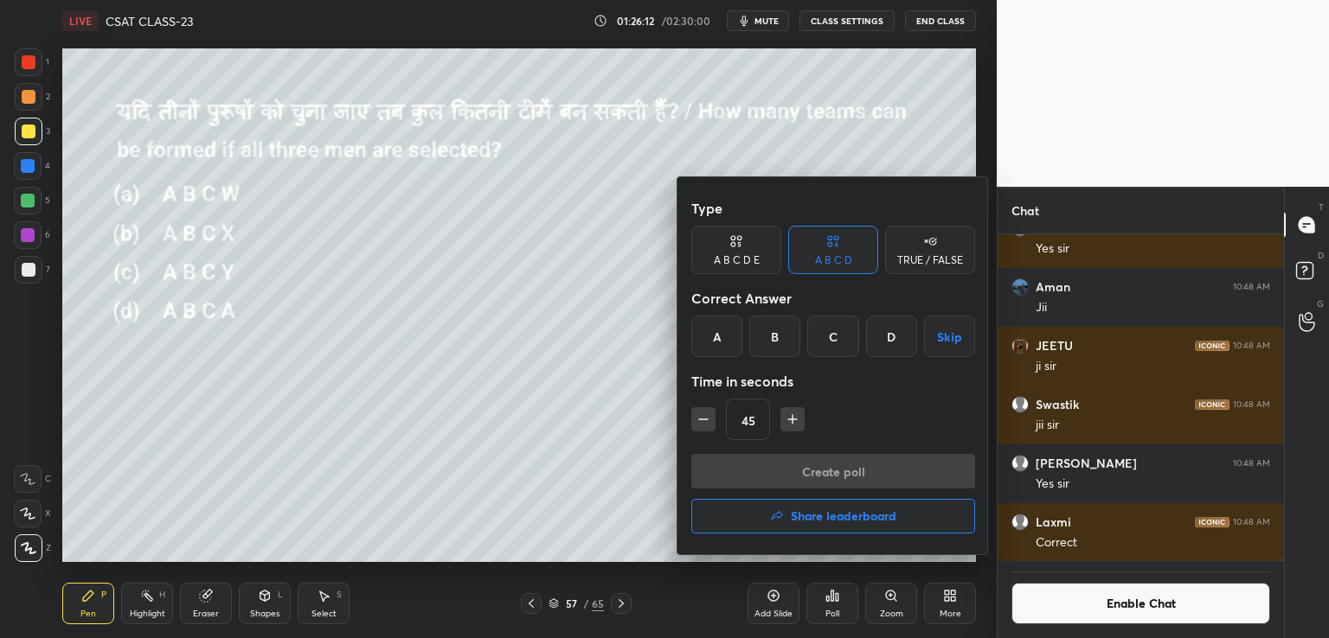
click at [771, 336] on div "B" at bounding box center [774, 337] width 51 height 42
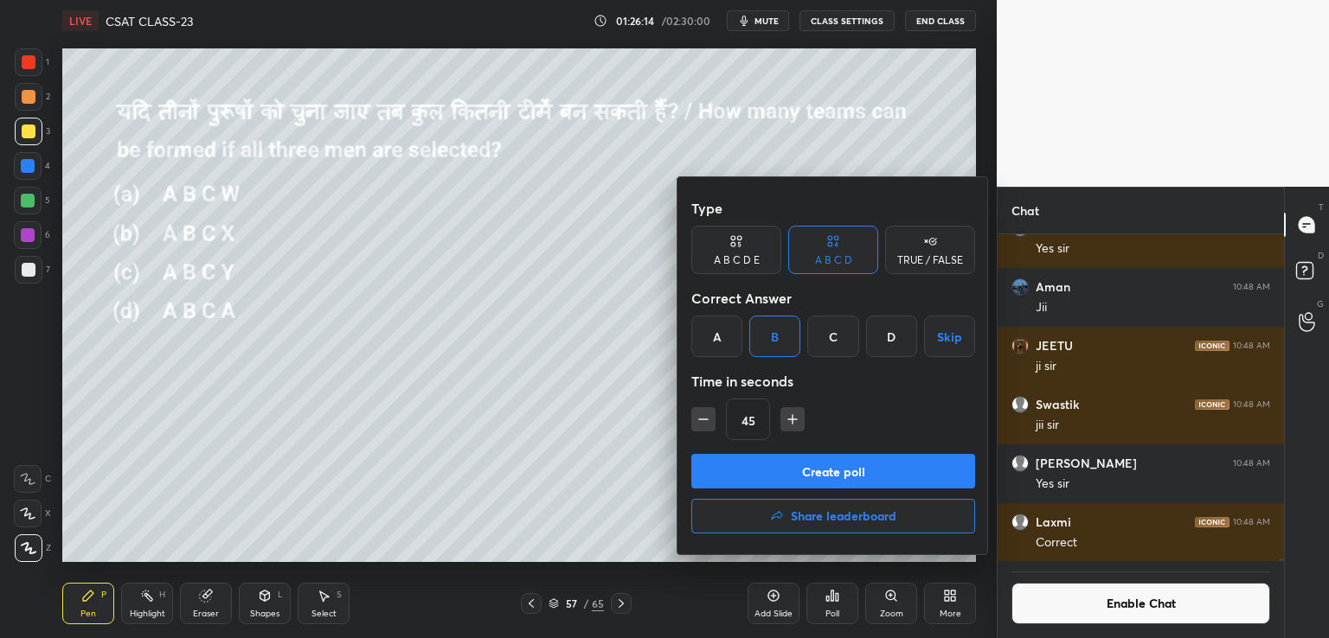
click at [734, 476] on button "Create poll" at bounding box center [833, 471] width 284 height 35
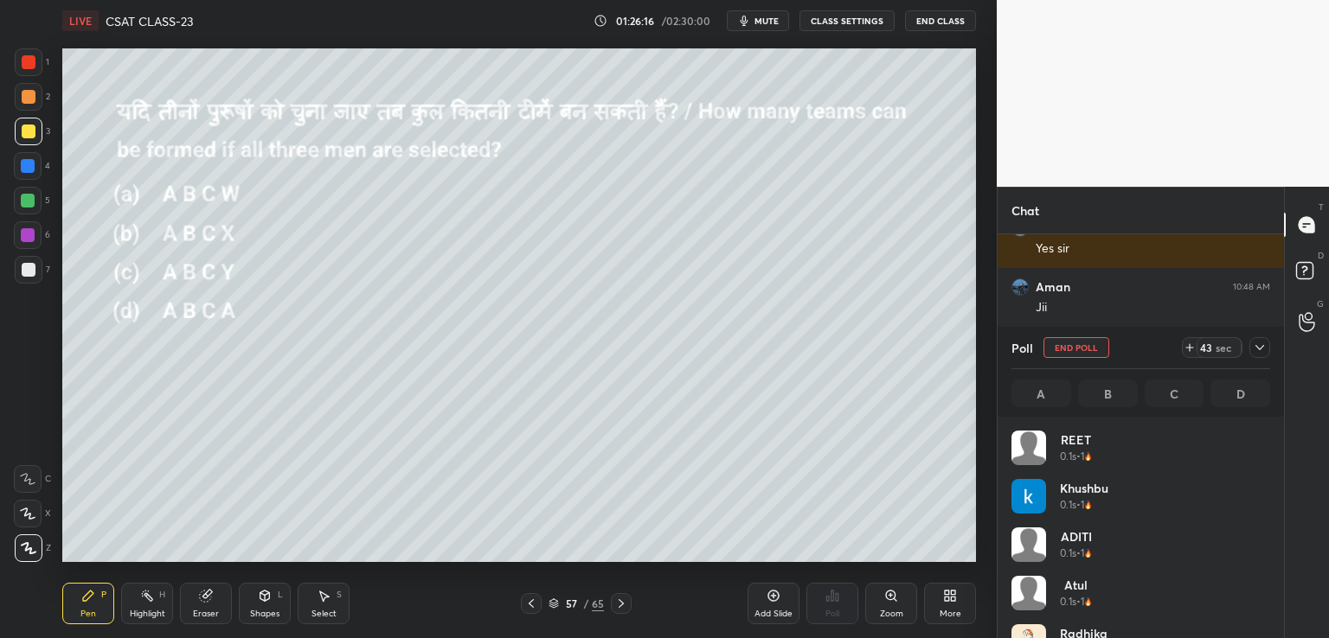
scroll to position [202, 253]
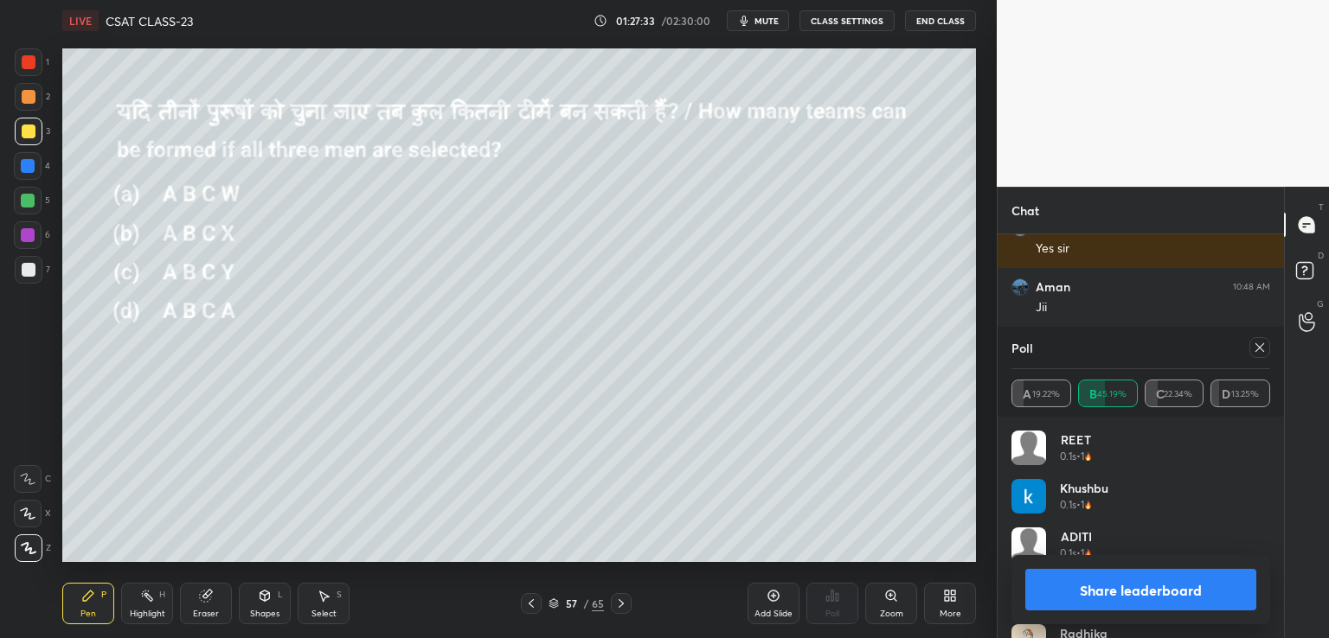
click at [1259, 349] on icon at bounding box center [1259, 347] width 9 height 9
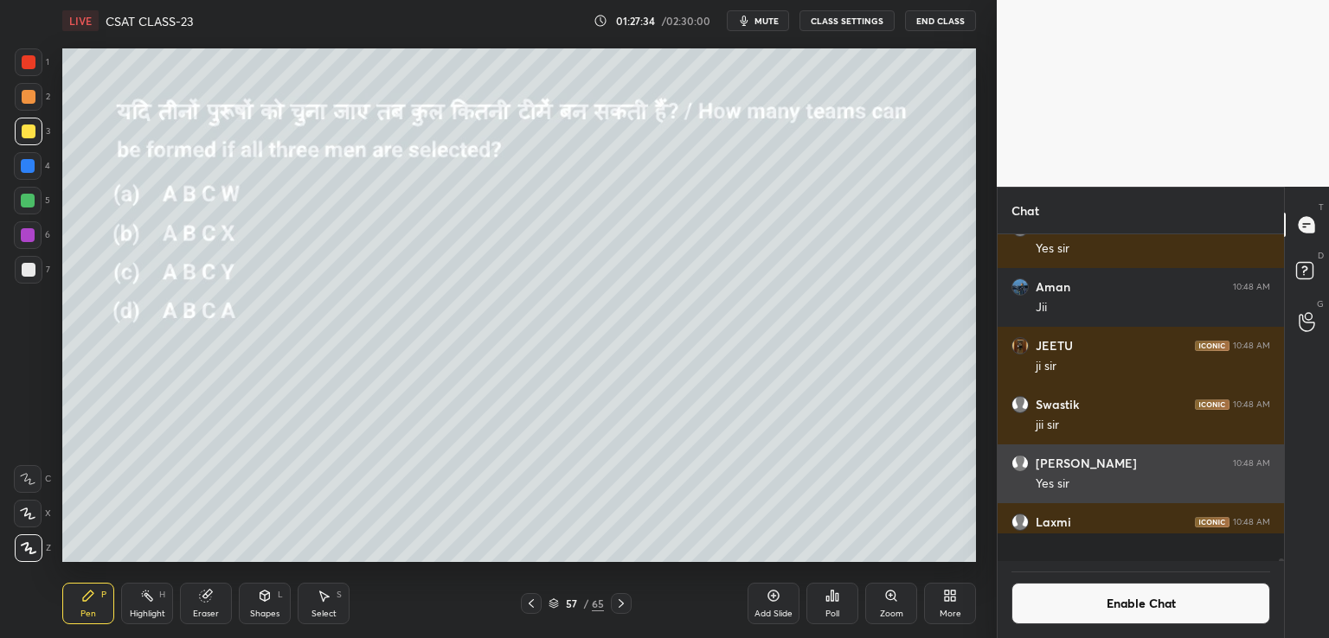
scroll to position [5, 5]
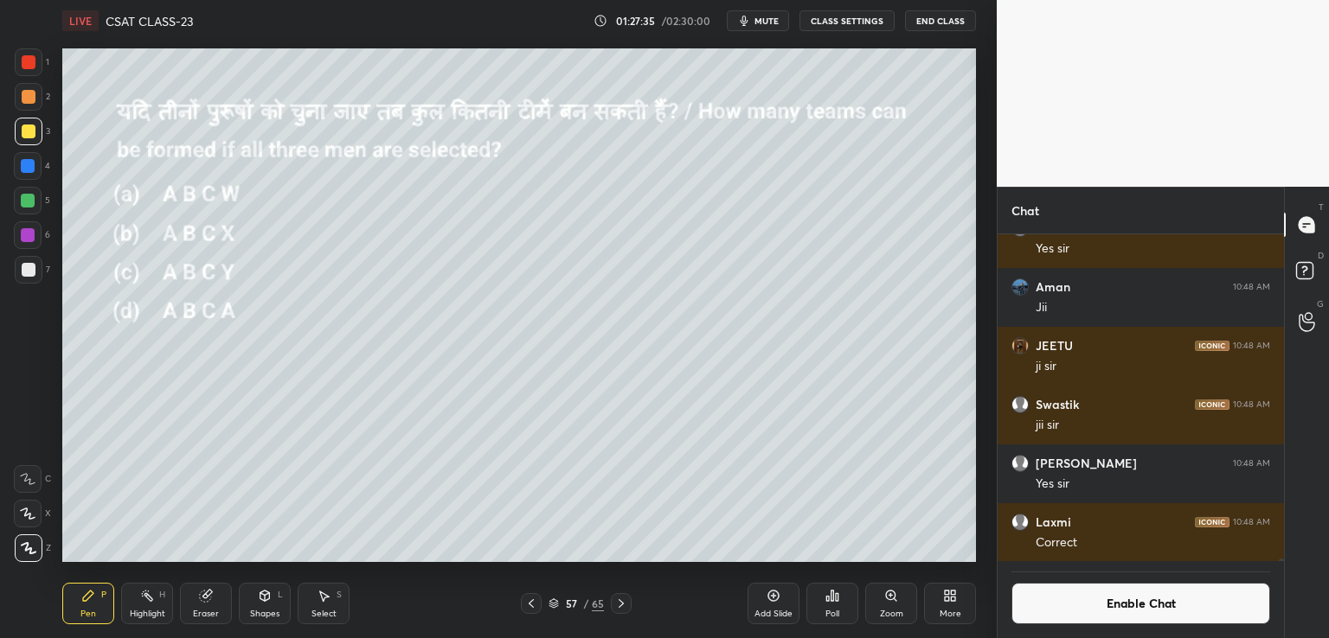
click at [1145, 608] on button "Enable Chat" at bounding box center [1140, 604] width 259 height 42
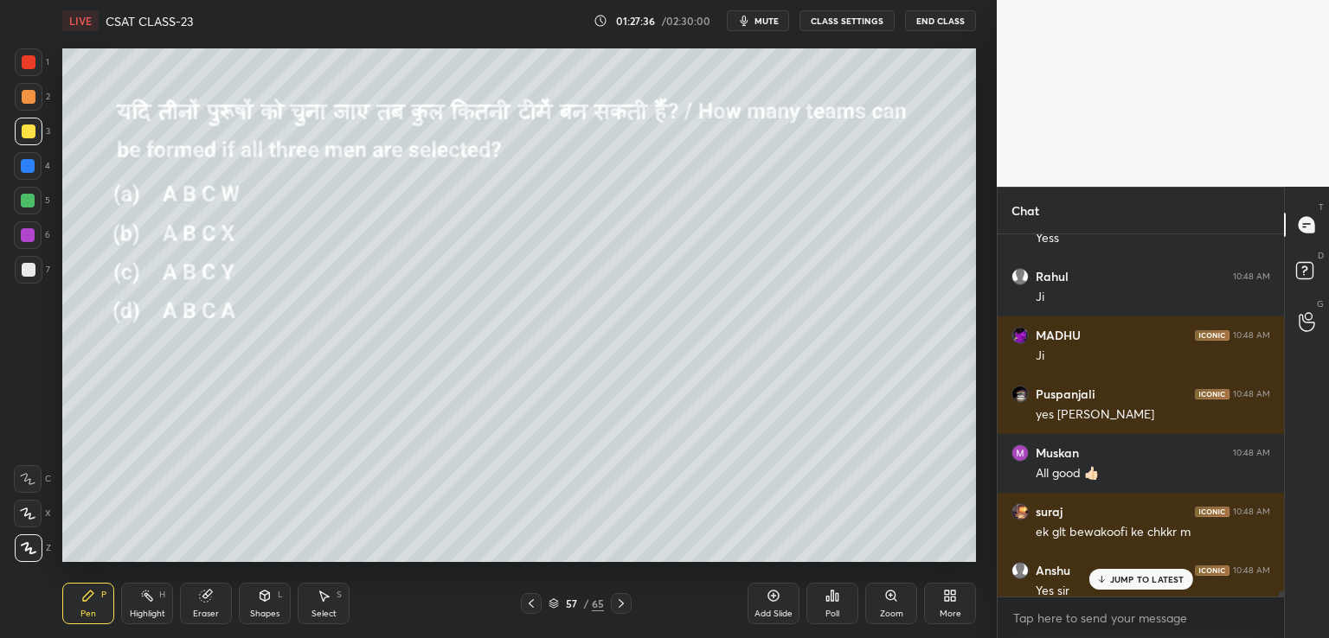
click at [1138, 581] on p "JUMP TO LATEST" at bounding box center [1147, 579] width 74 height 10
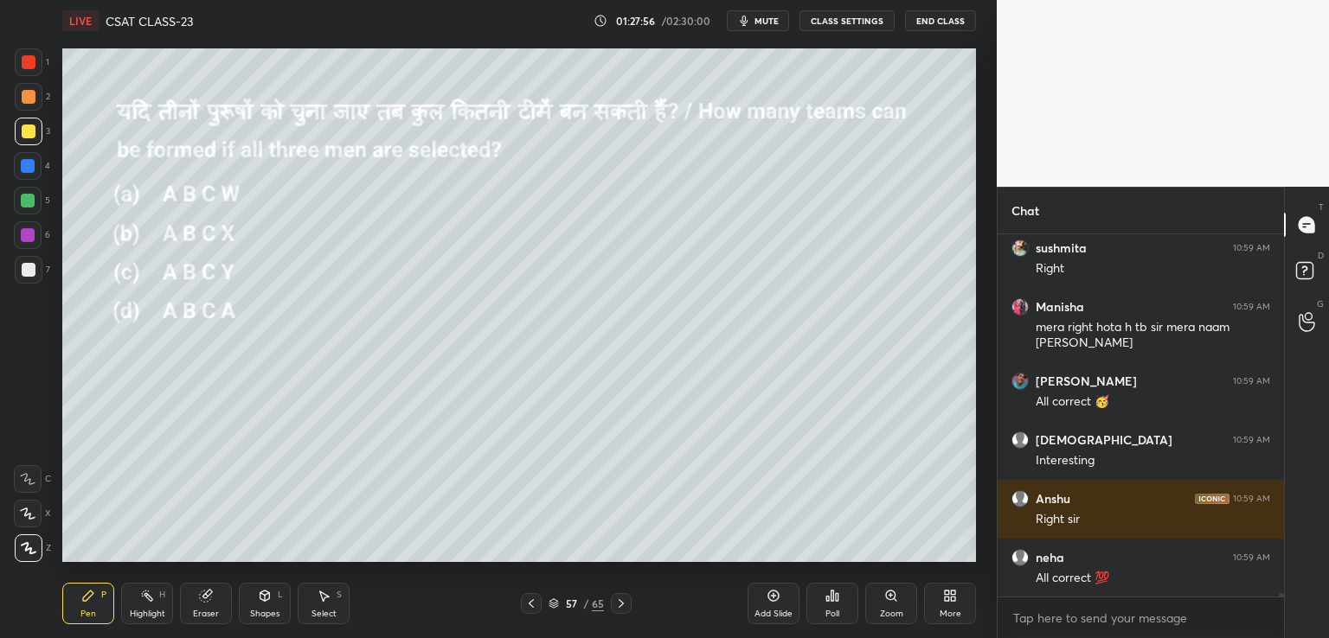
scroll to position [40387, 0]
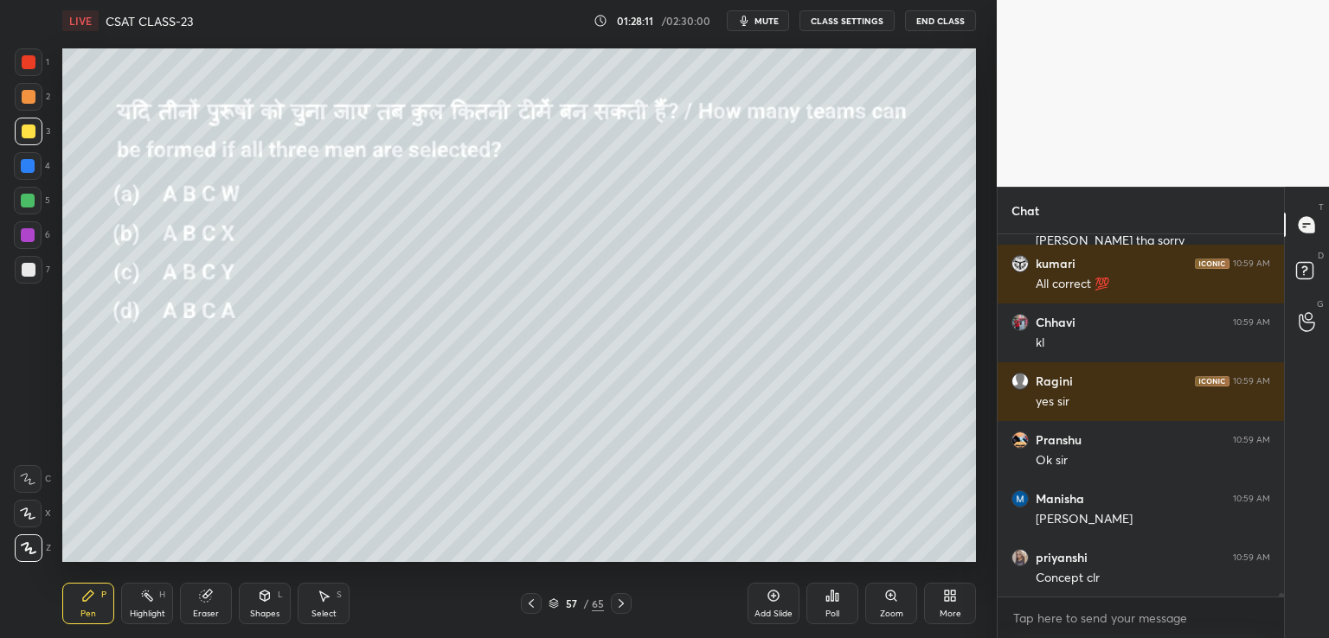
click at [1281, 590] on div "[PERSON_NAME] 10:59 AM [PERSON_NAME] 10:59 AM Sir only [PERSON_NAME] [PERSON_NA…" at bounding box center [1140, 436] width 286 height 404
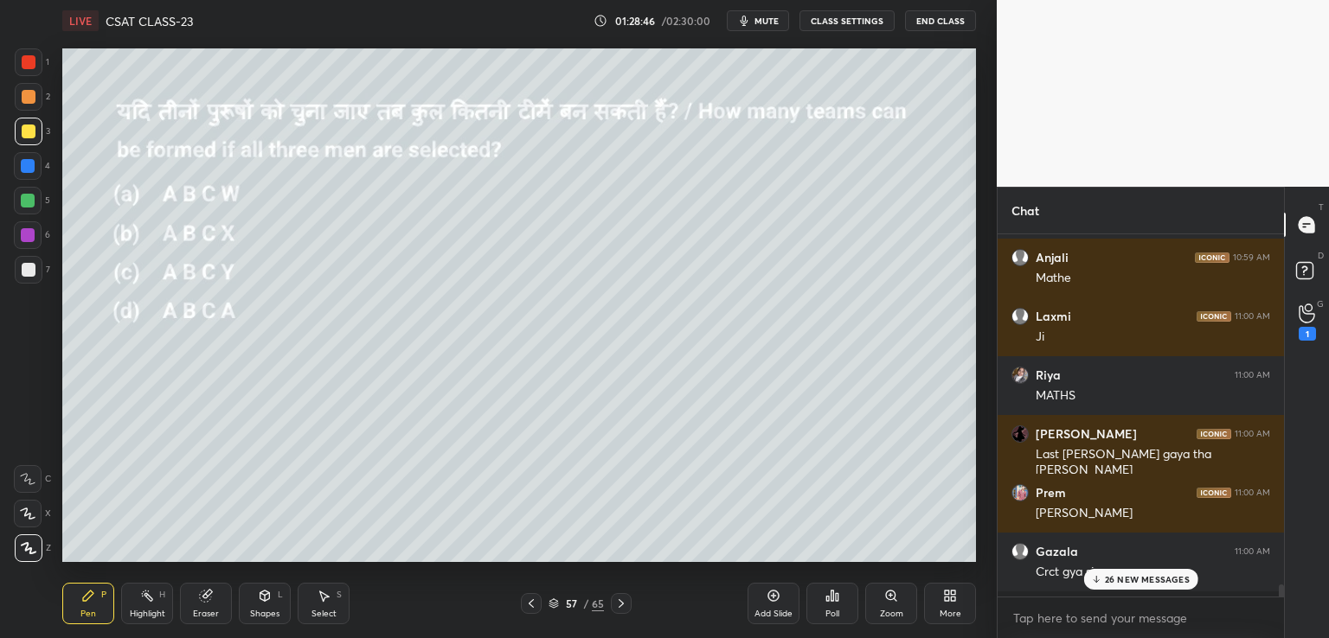
scroll to position [45359, 0]
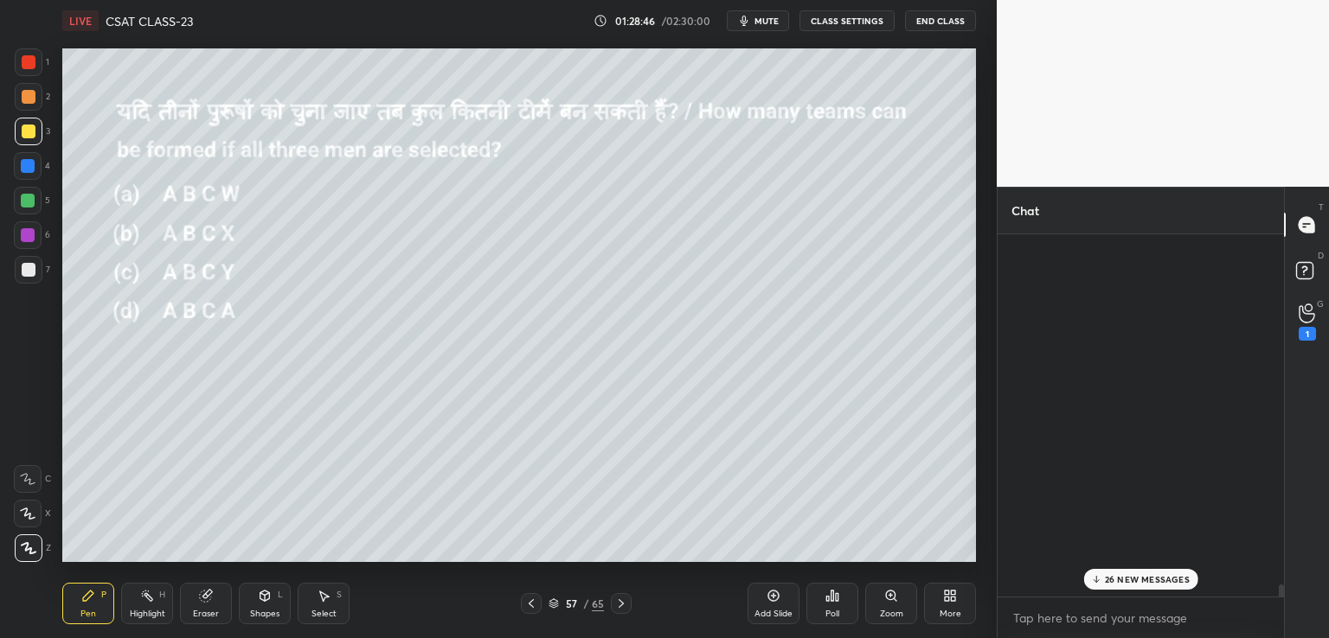
drag, startPoint x: 1275, startPoint y: 600, endPoint x: 1276, endPoint y: 631, distance: 30.3
click at [1277, 627] on div "x" at bounding box center [1140, 618] width 286 height 41
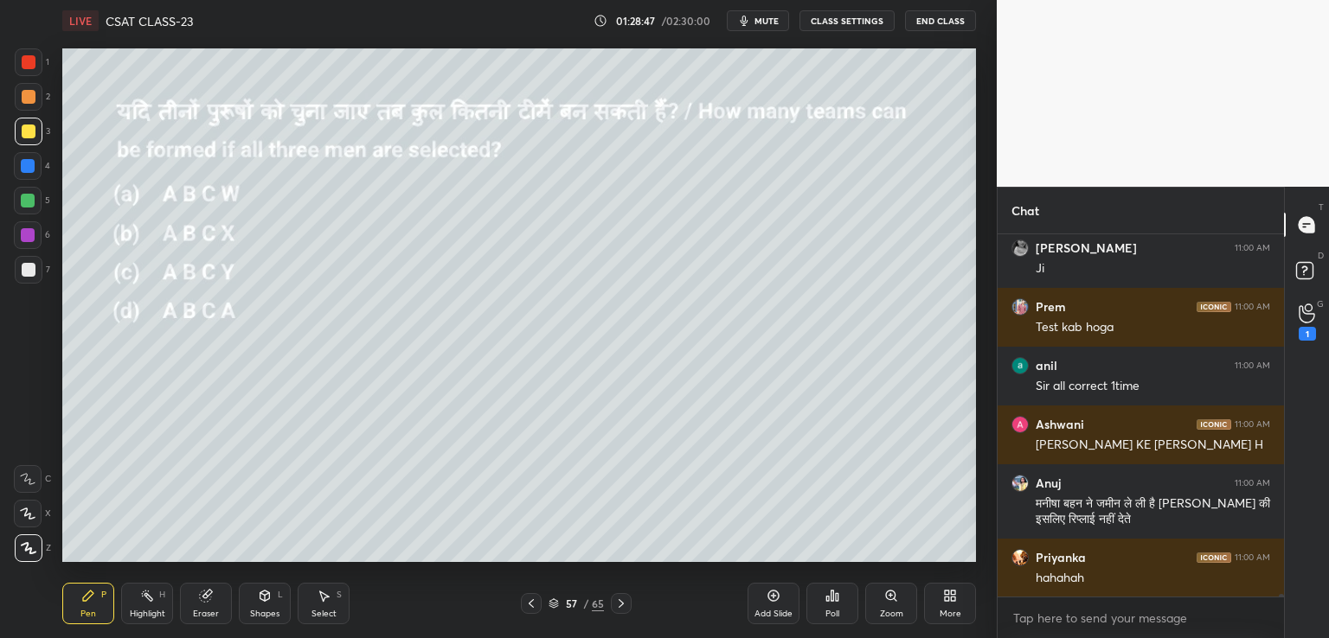
type textarea "x"
drag, startPoint x: 1280, startPoint y: 591, endPoint x: 1280, endPoint y: 603, distance: 12.1
click at [1280, 603] on div "[PERSON_NAME] 11:00 AM [PERSON_NAME] rank hi [PERSON_NAME] ,me jayada ati ahi […" at bounding box center [1140, 436] width 286 height 404
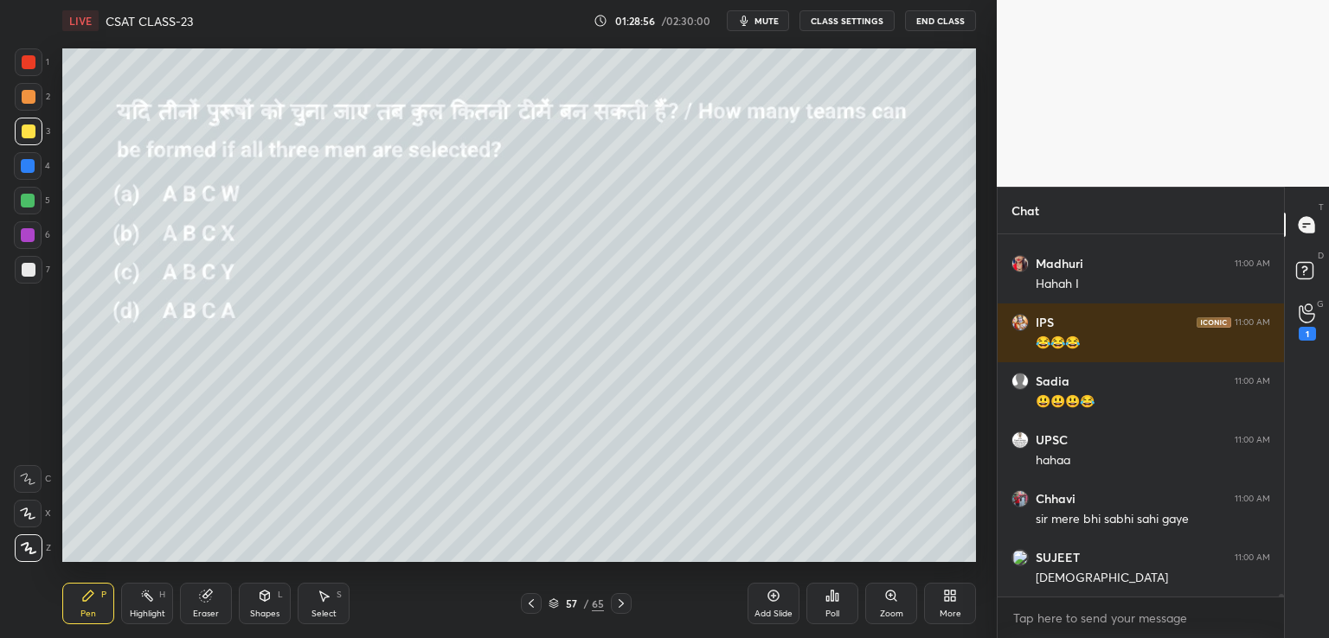
scroll to position [46006, 0]
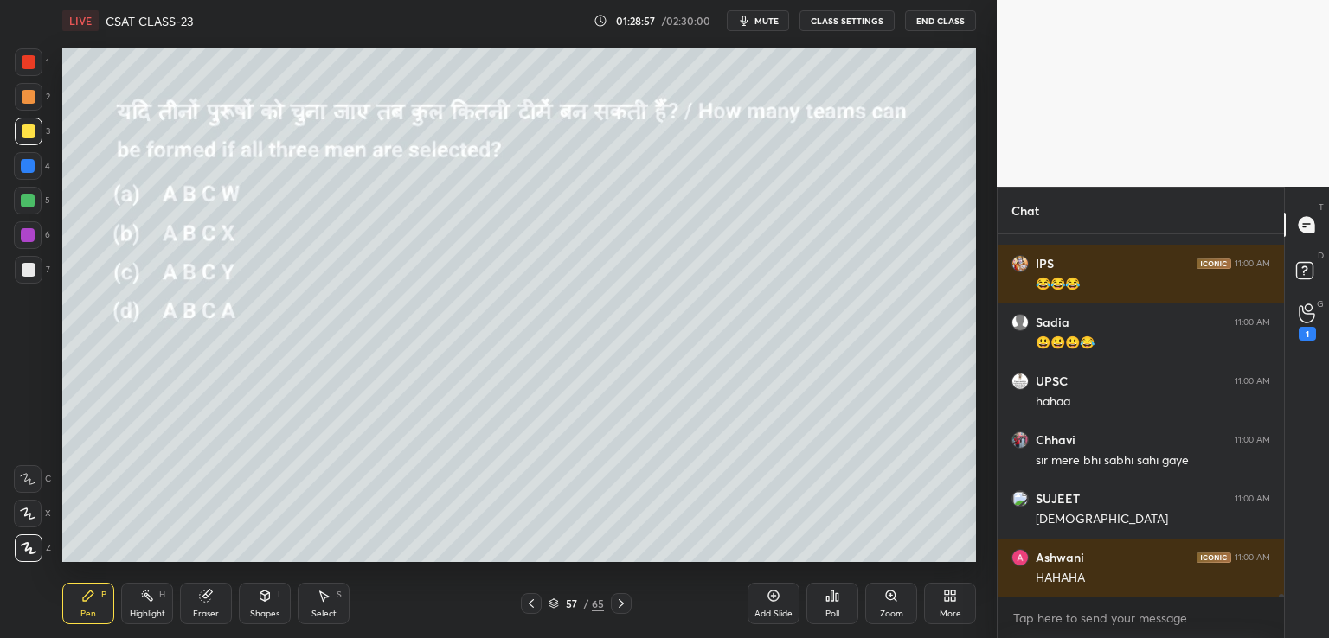
click at [625, 601] on icon at bounding box center [621, 604] width 14 height 14
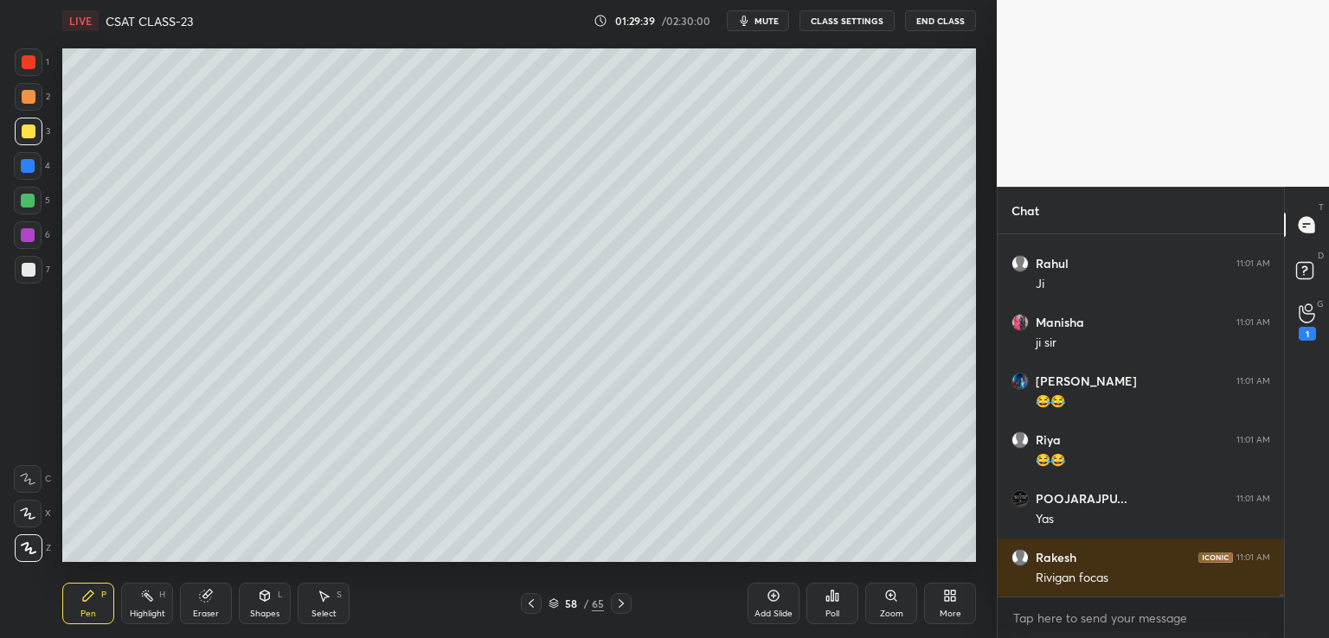
scroll to position [48288, 0]
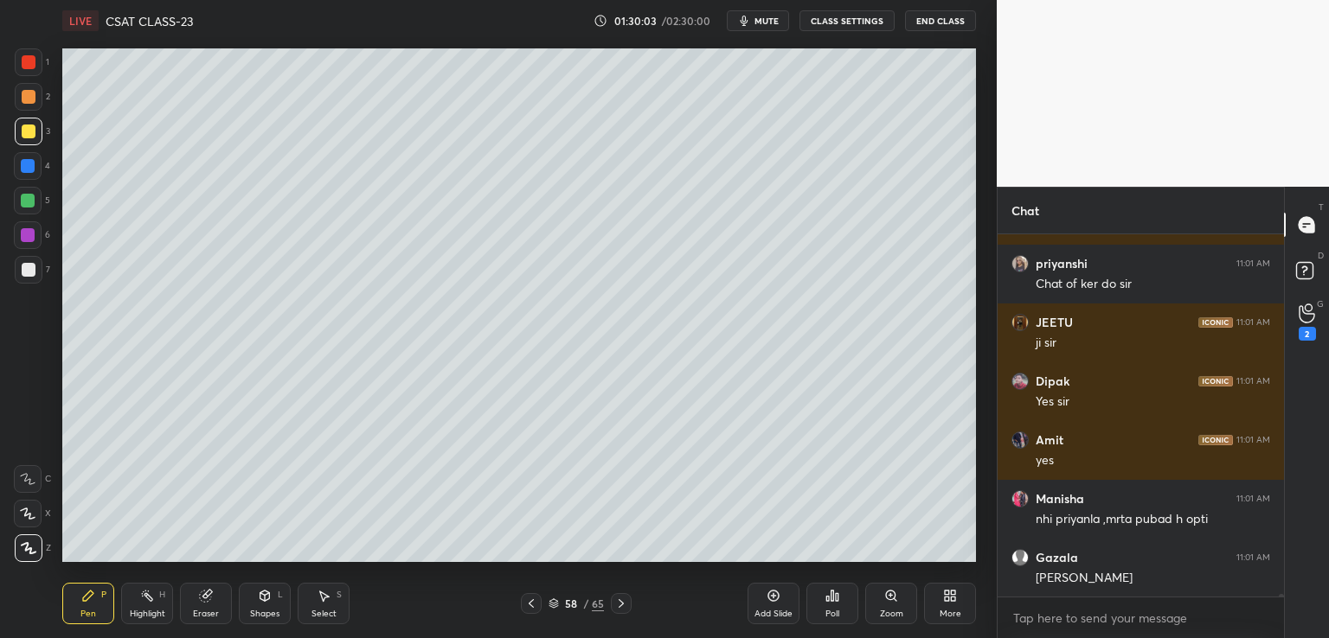
click at [26, 264] on div at bounding box center [29, 270] width 28 height 28
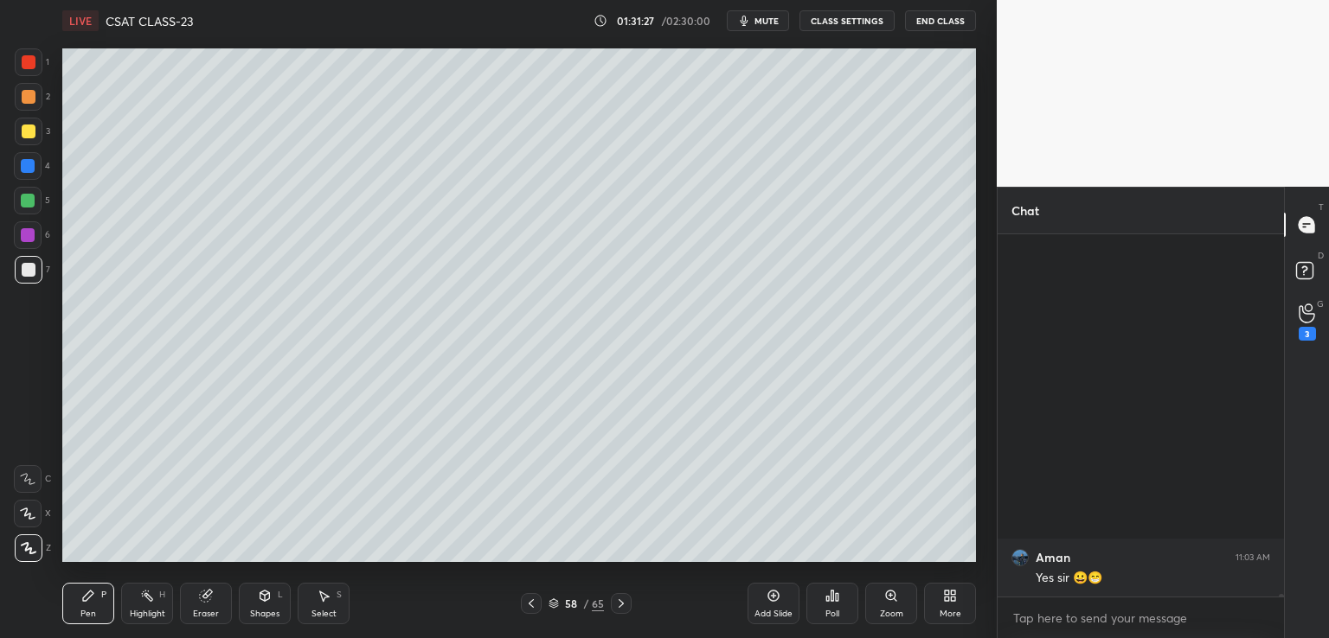
scroll to position [56972, 0]
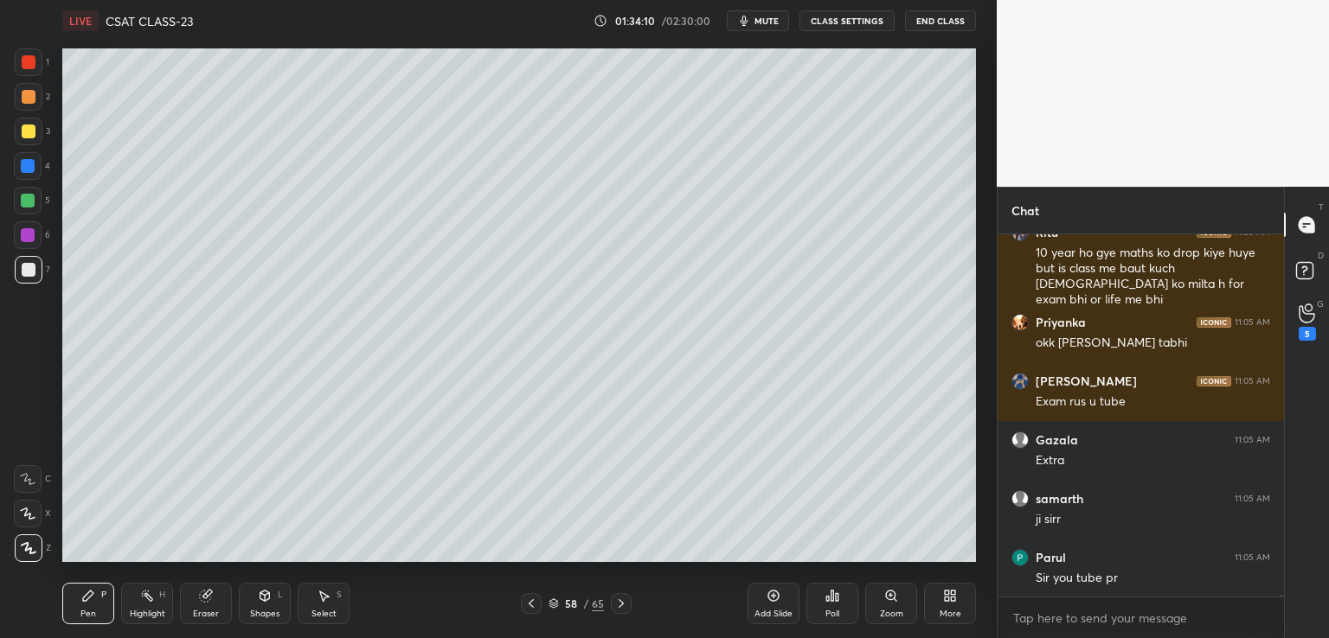
click at [772, 599] on icon at bounding box center [773, 596] width 14 height 14
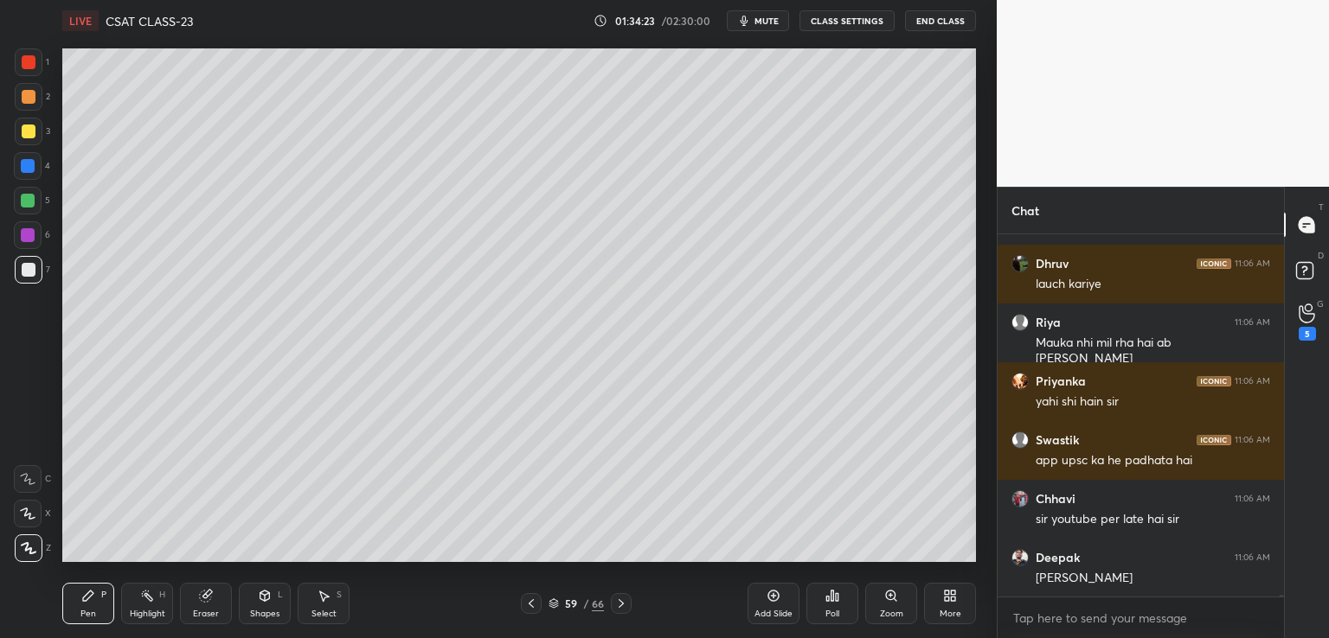
scroll to position [62656, 0]
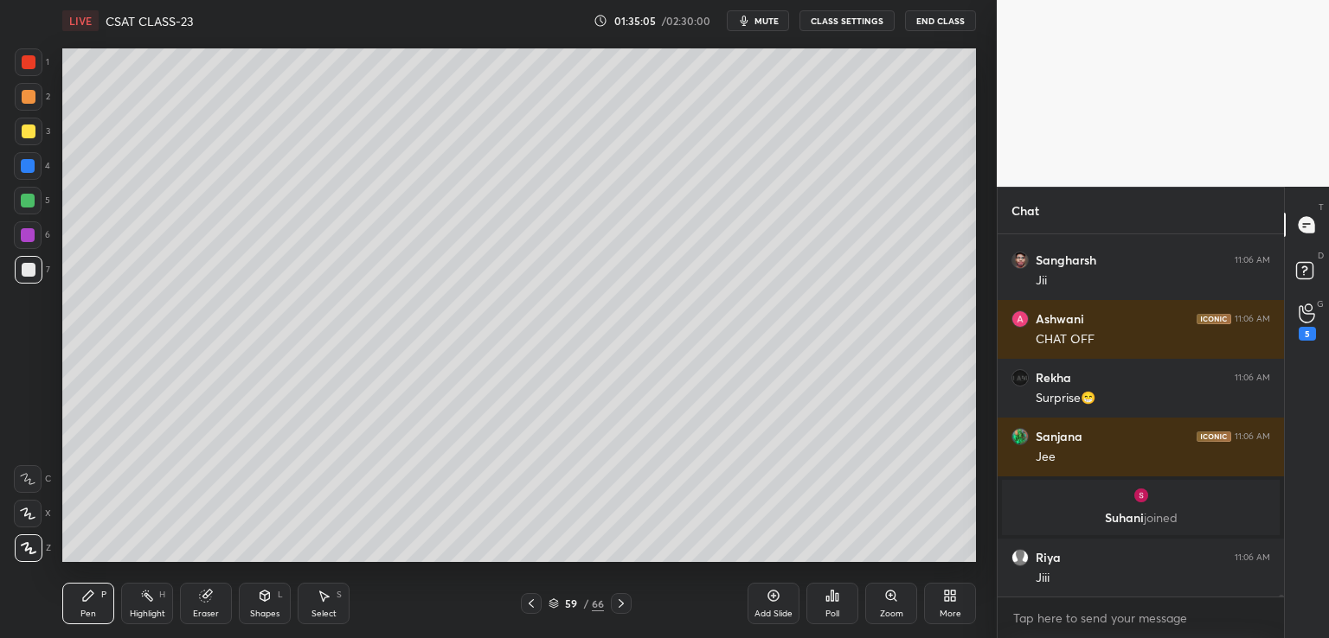
click at [851, 22] on button "CLASS SETTINGS" at bounding box center [846, 20] width 95 height 21
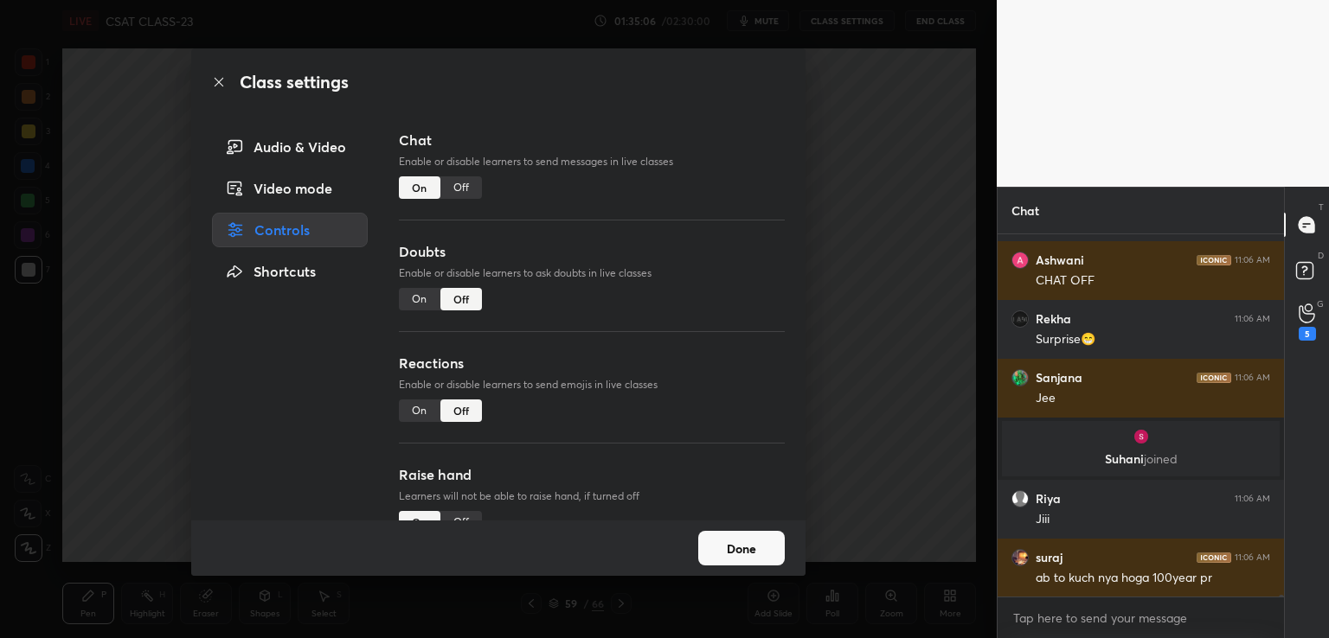
click at [457, 187] on div "Off" at bounding box center [461, 187] width 42 height 22
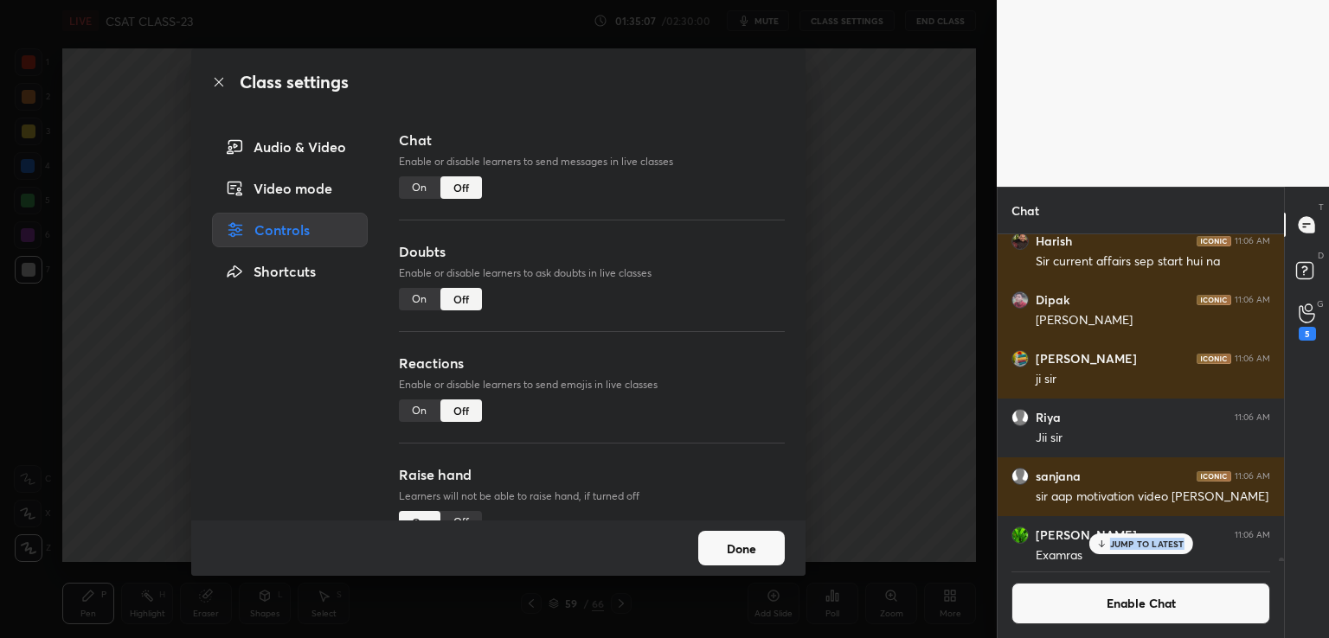
click at [881, 172] on div "Class settings Audio & Video Video mode Controls Shortcuts Chat Enable or disab…" at bounding box center [498, 319] width 996 height 638
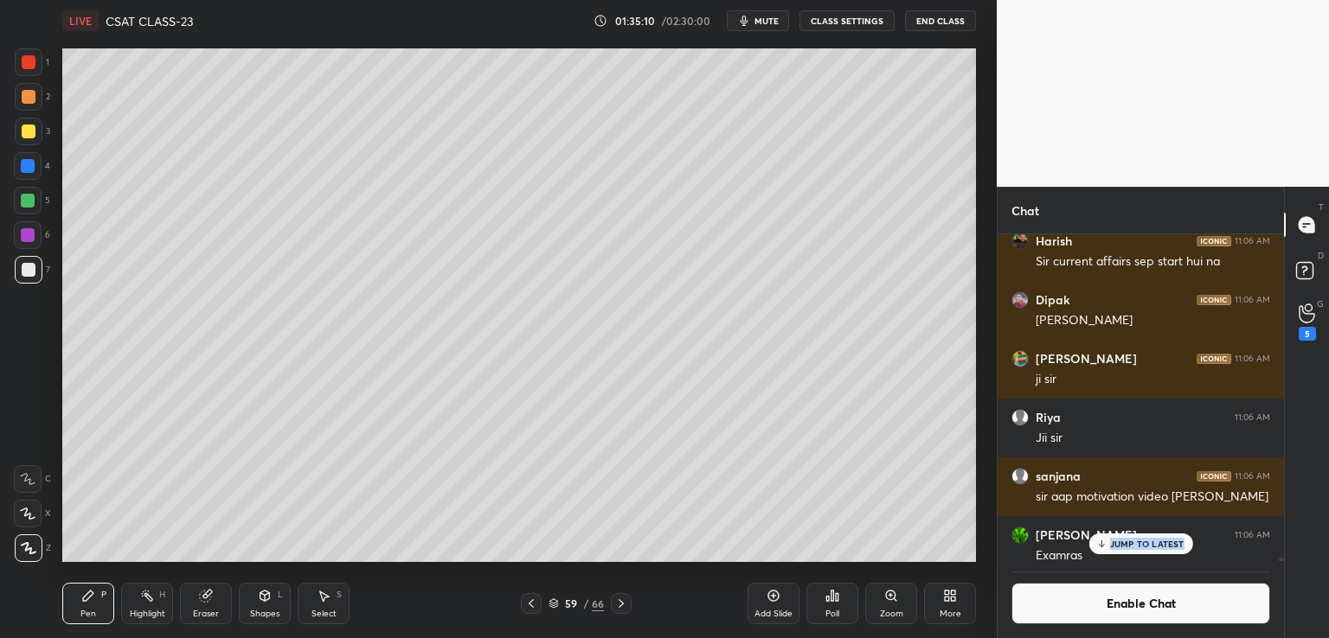
click at [1112, 548] on p "JUMP TO LATEST" at bounding box center [1147, 544] width 74 height 10
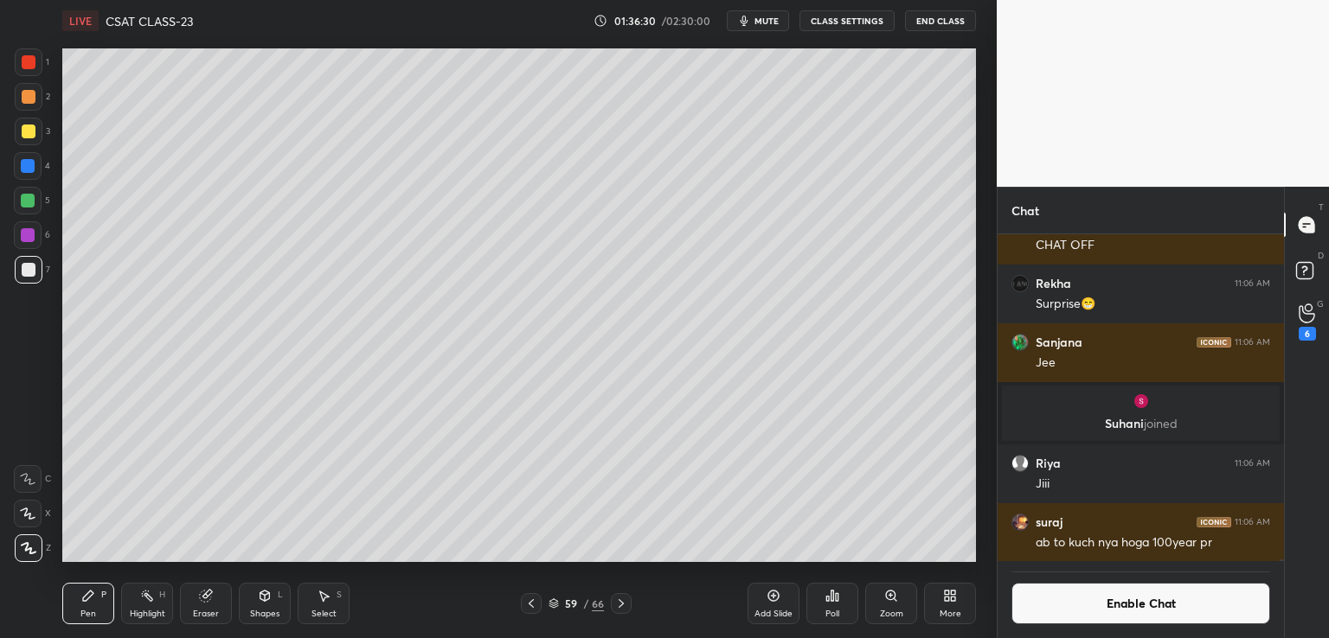
click at [771, 599] on icon at bounding box center [773, 596] width 14 height 14
click at [772, 599] on icon at bounding box center [773, 596] width 14 height 14
click at [773, 599] on icon at bounding box center [773, 596] width 14 height 14
click at [774, 599] on icon at bounding box center [773, 596] width 14 height 14
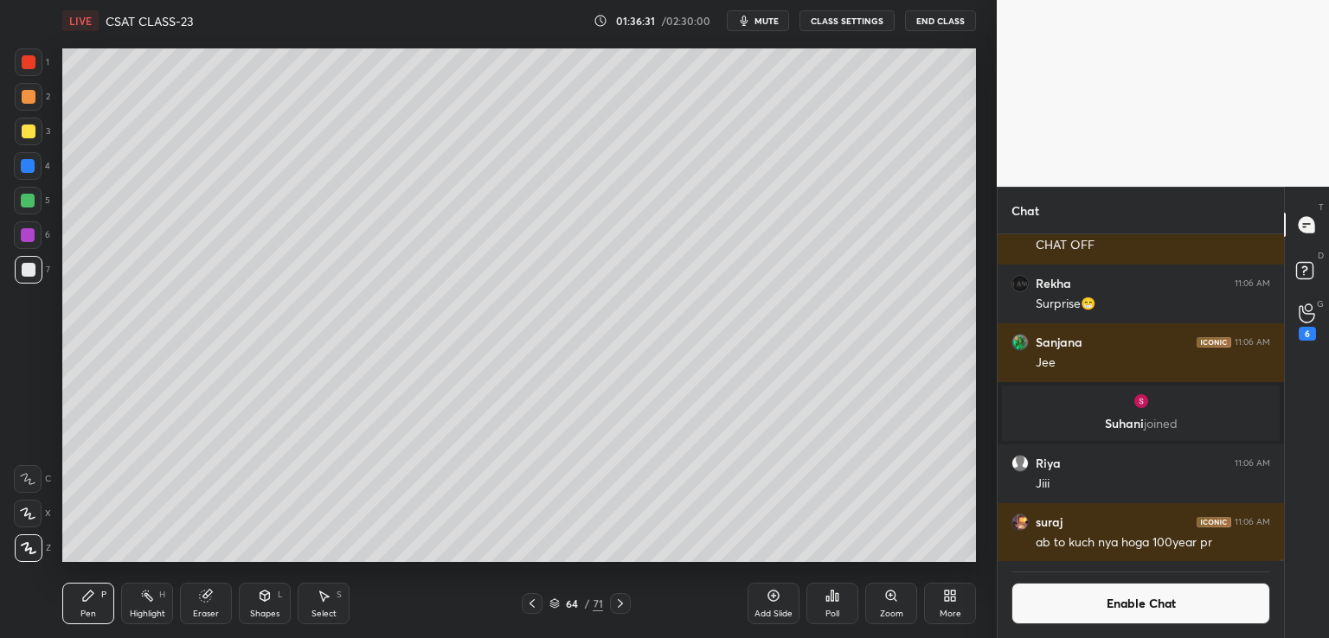
click at [773, 599] on icon at bounding box center [773, 596] width 14 height 14
click at [772, 598] on icon at bounding box center [773, 596] width 14 height 14
click at [773, 599] on icon at bounding box center [773, 596] width 14 height 14
click at [772, 599] on icon at bounding box center [773, 596] width 14 height 14
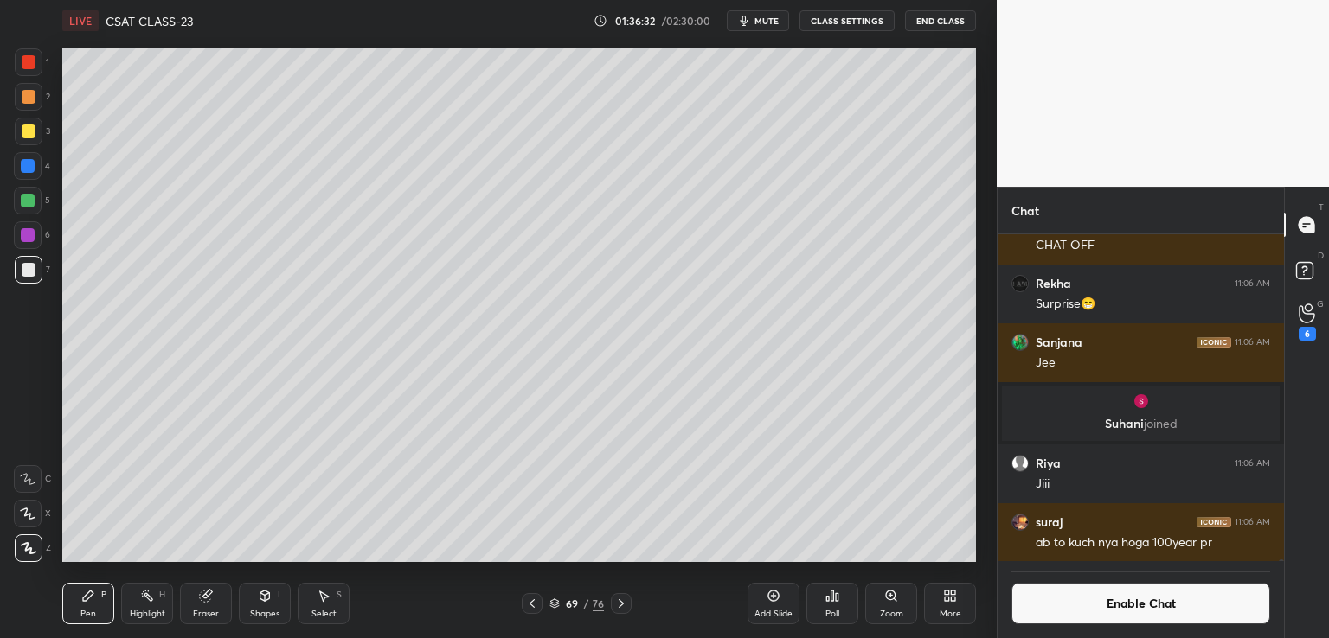
click at [772, 599] on icon at bounding box center [773, 596] width 14 height 14
click at [772, 599] on icon at bounding box center [773, 595] width 5 height 5
click at [774, 598] on icon at bounding box center [773, 596] width 14 height 14
click at [773, 605] on div "Add Slide" at bounding box center [773, 604] width 52 height 42
click at [24, 138] on div at bounding box center [29, 132] width 14 height 14
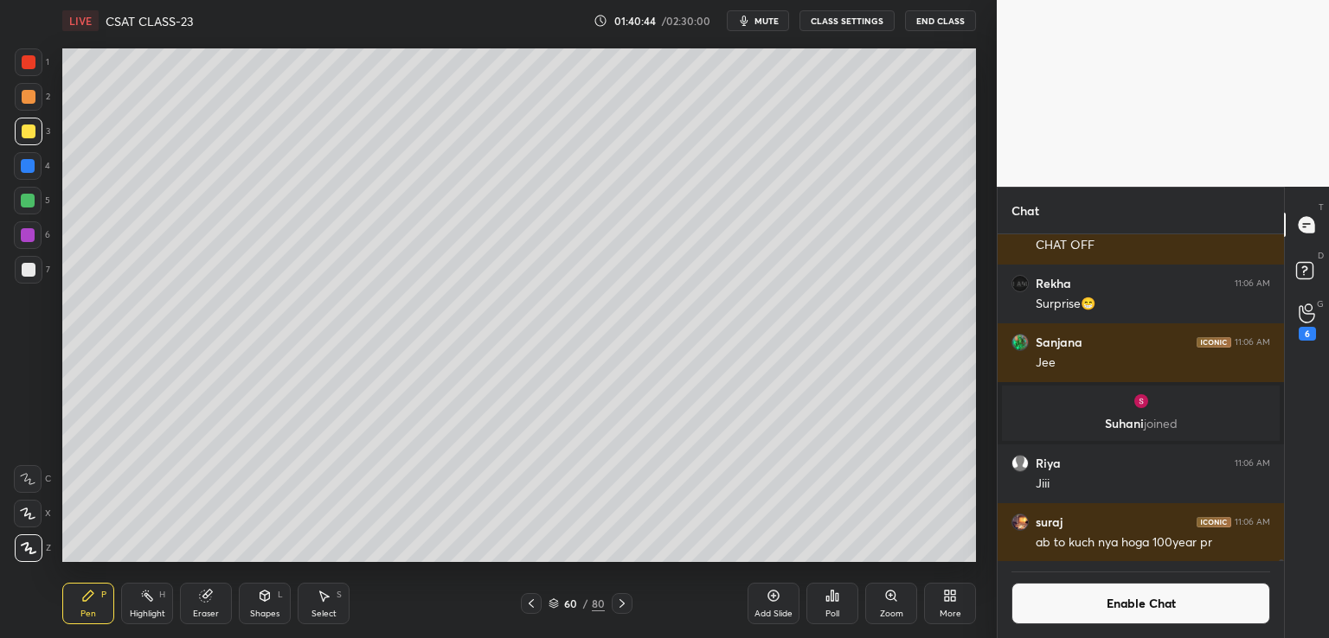
click at [625, 602] on icon at bounding box center [622, 604] width 14 height 14
click at [1307, 332] on div "5" at bounding box center [1306, 334] width 17 height 14
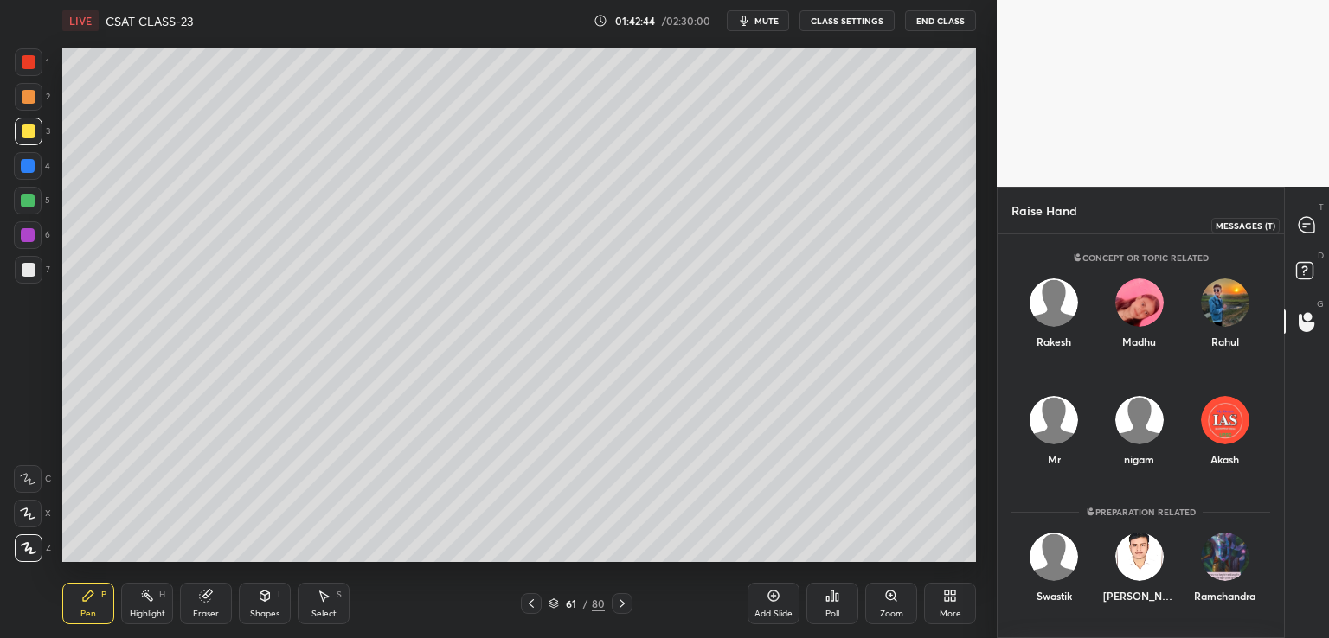
click at [1308, 225] on icon at bounding box center [1306, 225] width 16 height 16
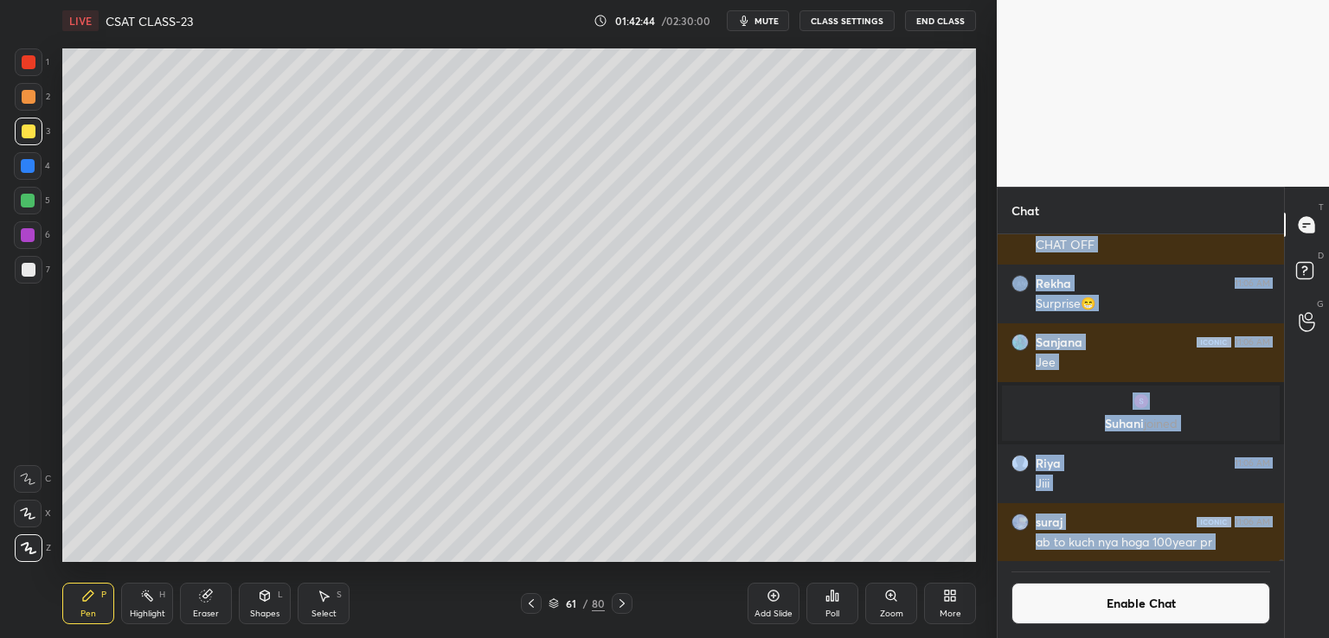
scroll to position [323, 281]
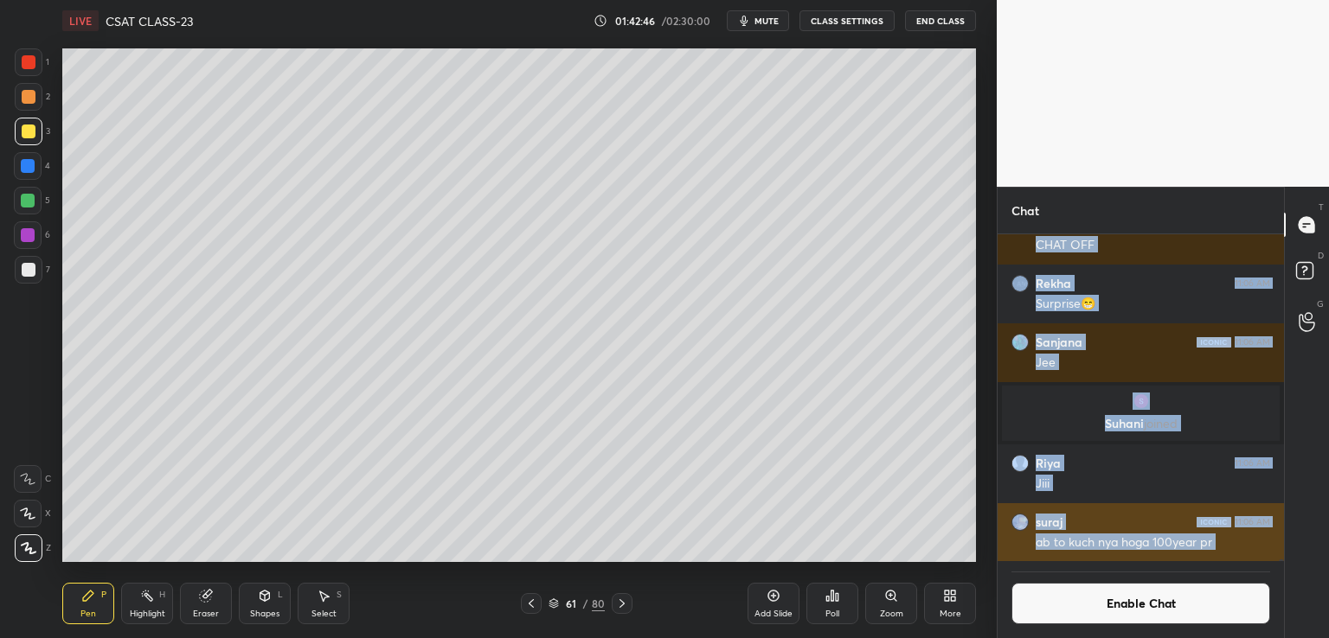
click at [1143, 541] on div "ab to kuch nya hoga 100year pr" at bounding box center [1152, 543] width 234 height 17
click at [1069, 544] on div "ab to kuch nya hoga 100year pr" at bounding box center [1152, 543] width 234 height 17
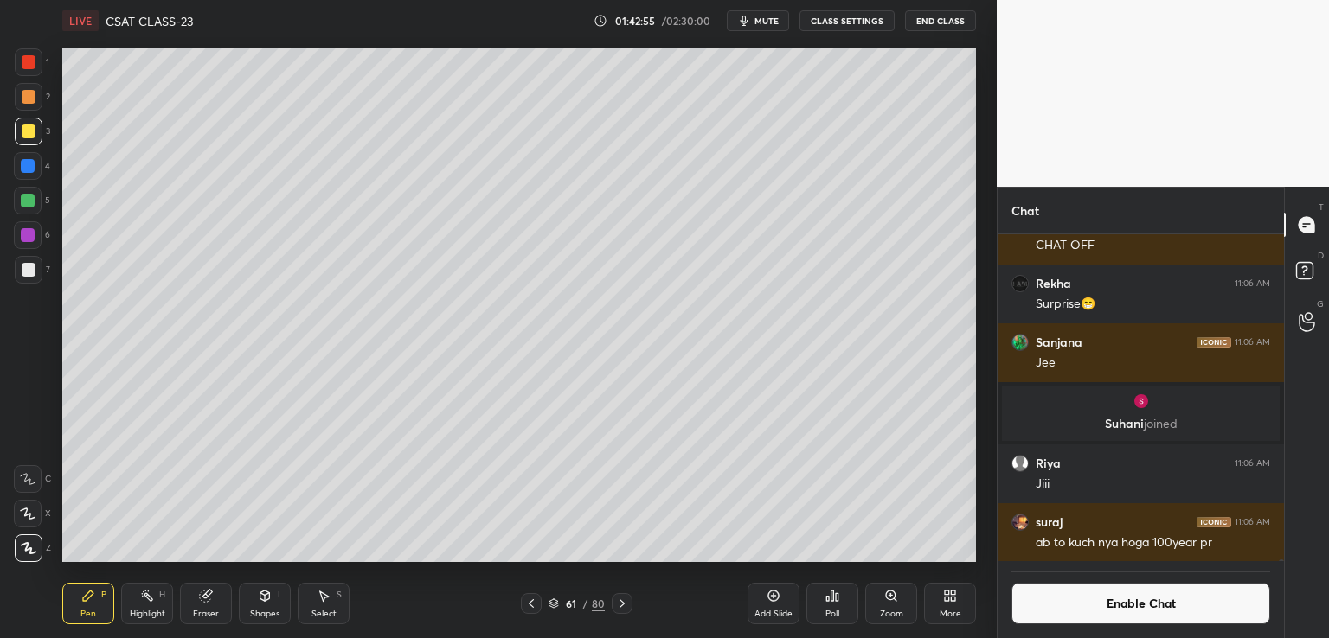
click at [1065, 603] on button "Enable Chat" at bounding box center [1140, 604] width 259 height 42
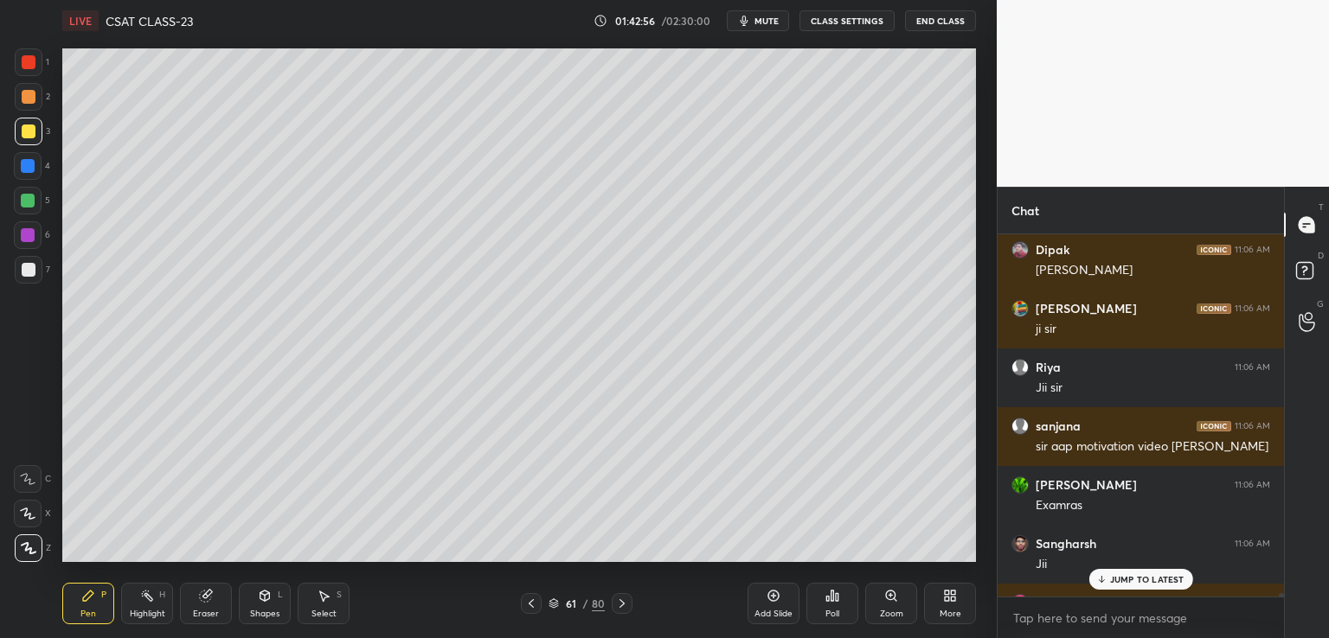
scroll to position [357, 281]
click at [1111, 580] on p "JUMP TO LATEST" at bounding box center [1147, 579] width 74 height 10
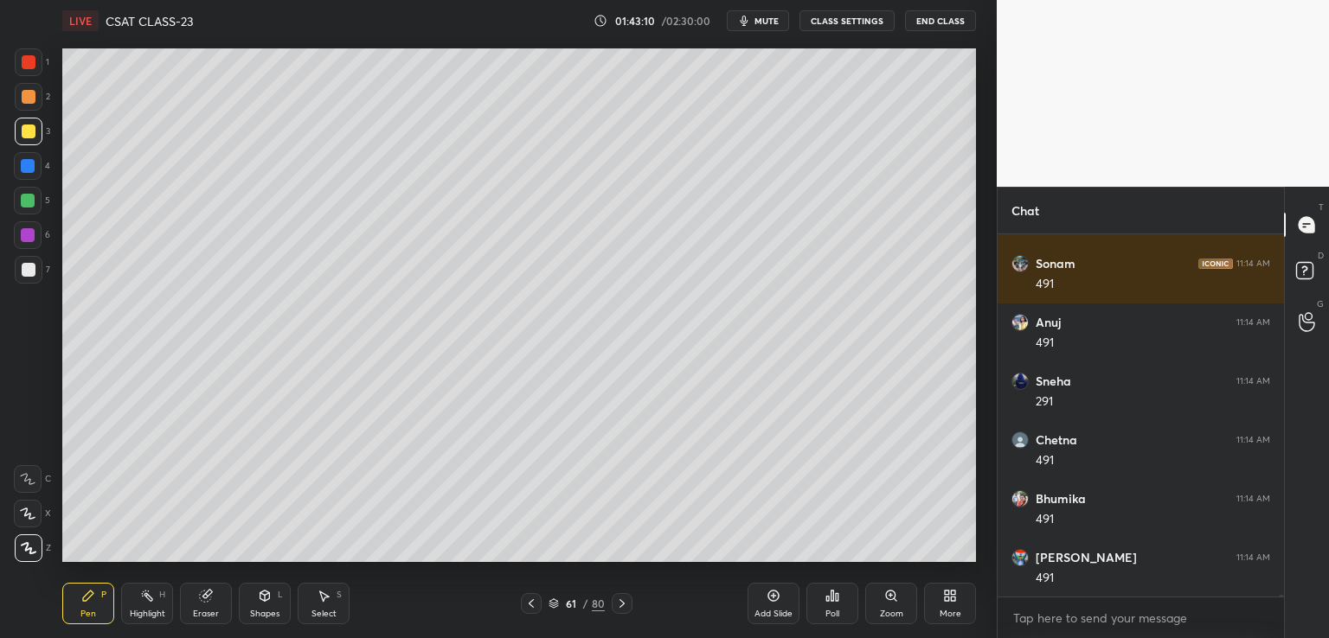
scroll to position [64086, 0]
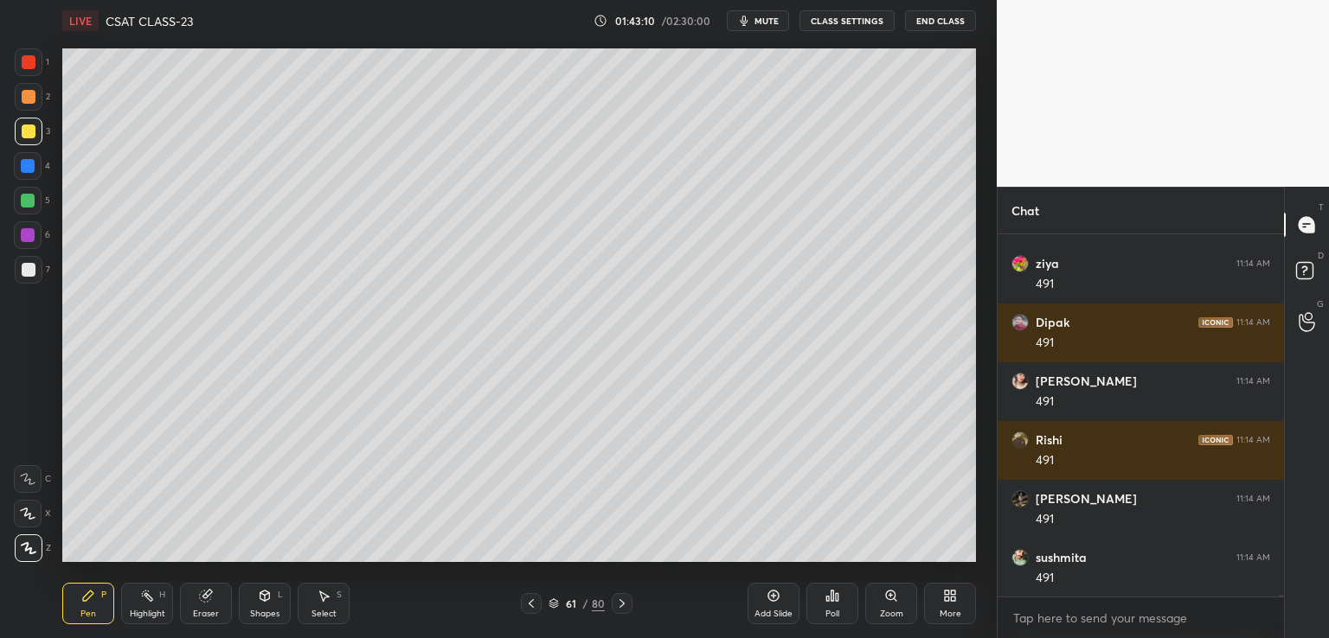
click at [33, 270] on div at bounding box center [29, 270] width 14 height 14
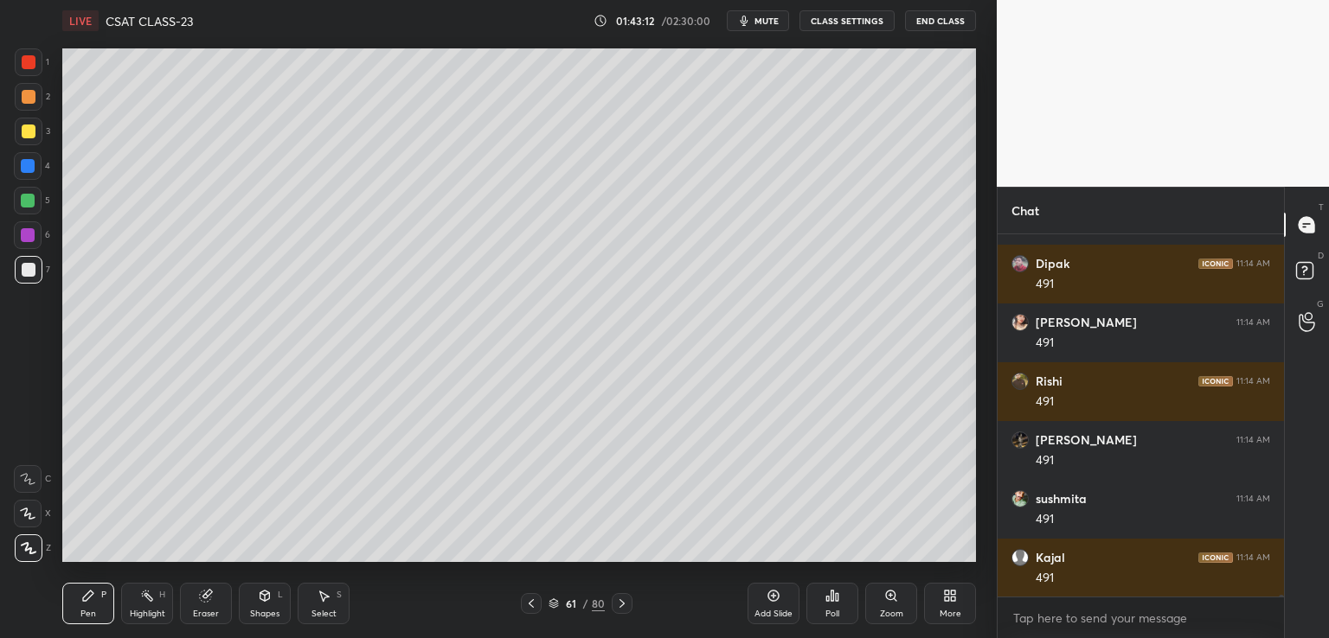
click at [21, 513] on icon at bounding box center [28, 514] width 16 height 12
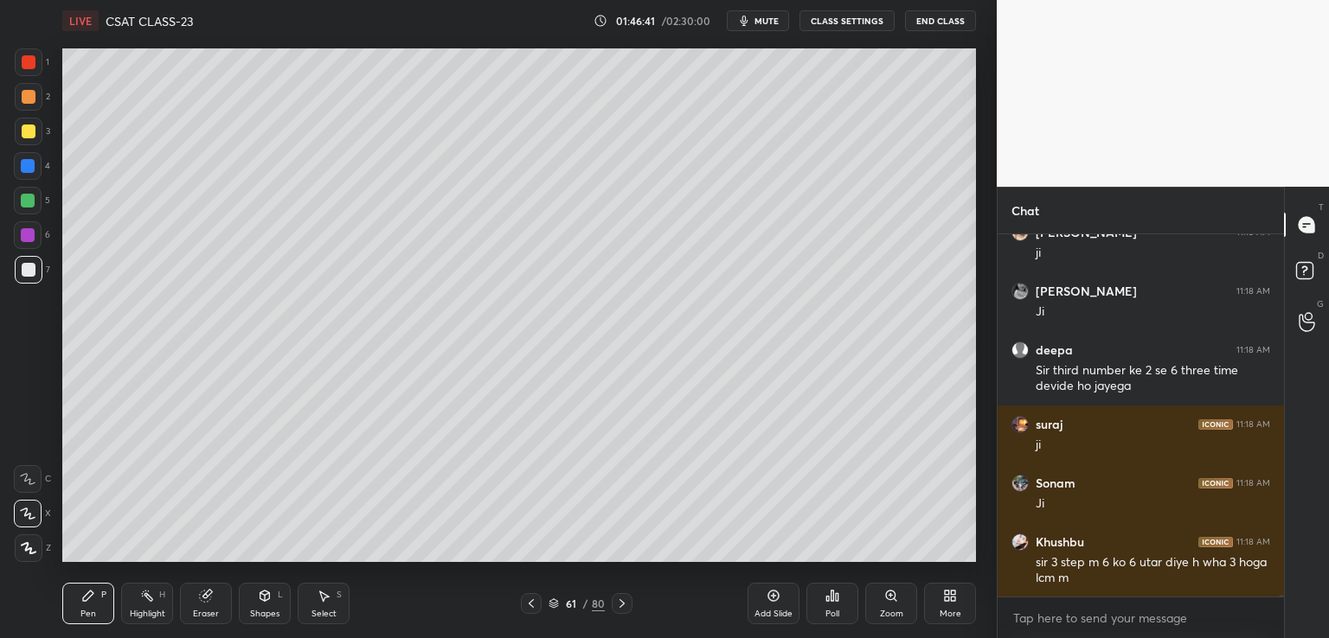
scroll to position [69133, 0]
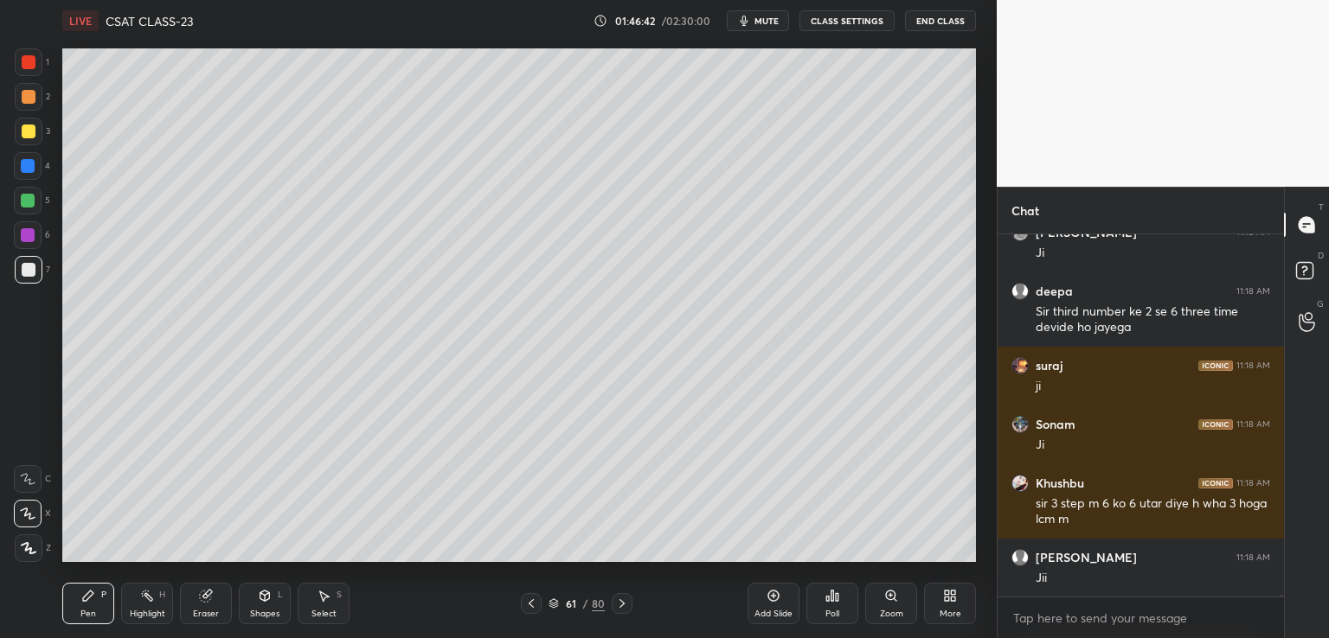
click at [858, 20] on button "CLASS SETTINGS" at bounding box center [846, 20] width 95 height 21
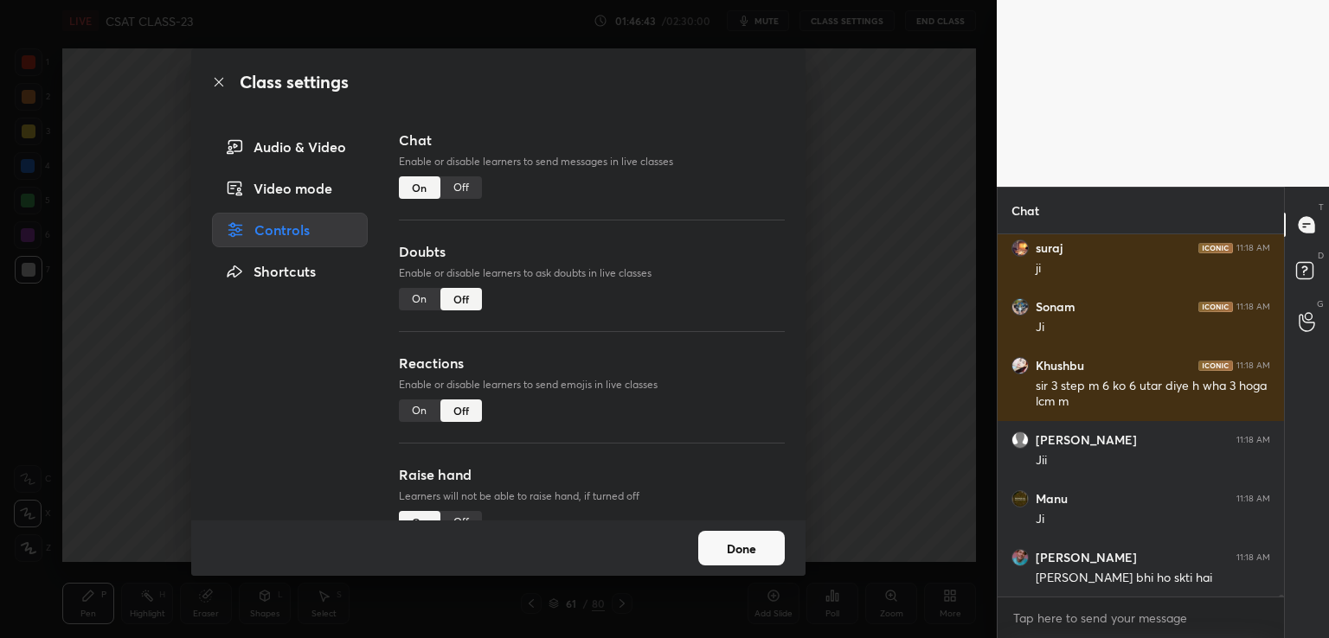
click at [452, 184] on div "Off" at bounding box center [461, 187] width 42 height 22
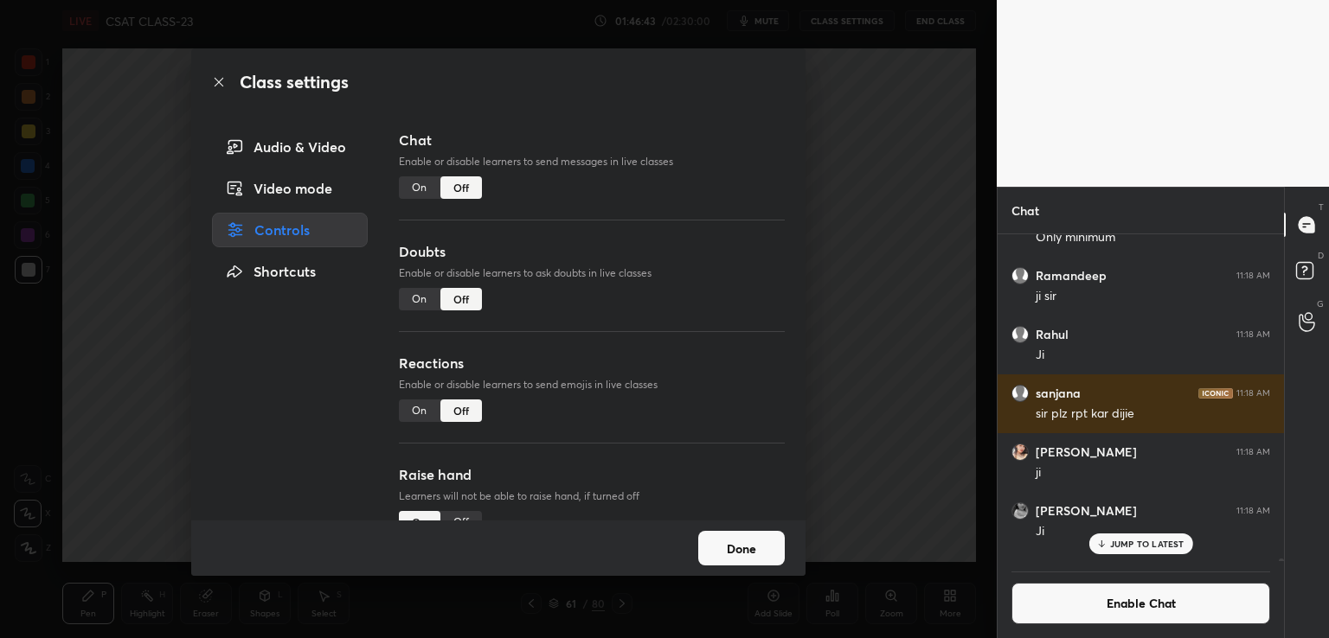
drag, startPoint x: 886, startPoint y: 136, endPoint x: 887, endPoint y: 145, distance: 9.6
click at [886, 137] on div "Class settings Audio & Video Video mode Controls Shortcuts Chat Enable or disab…" at bounding box center [498, 319] width 996 height 638
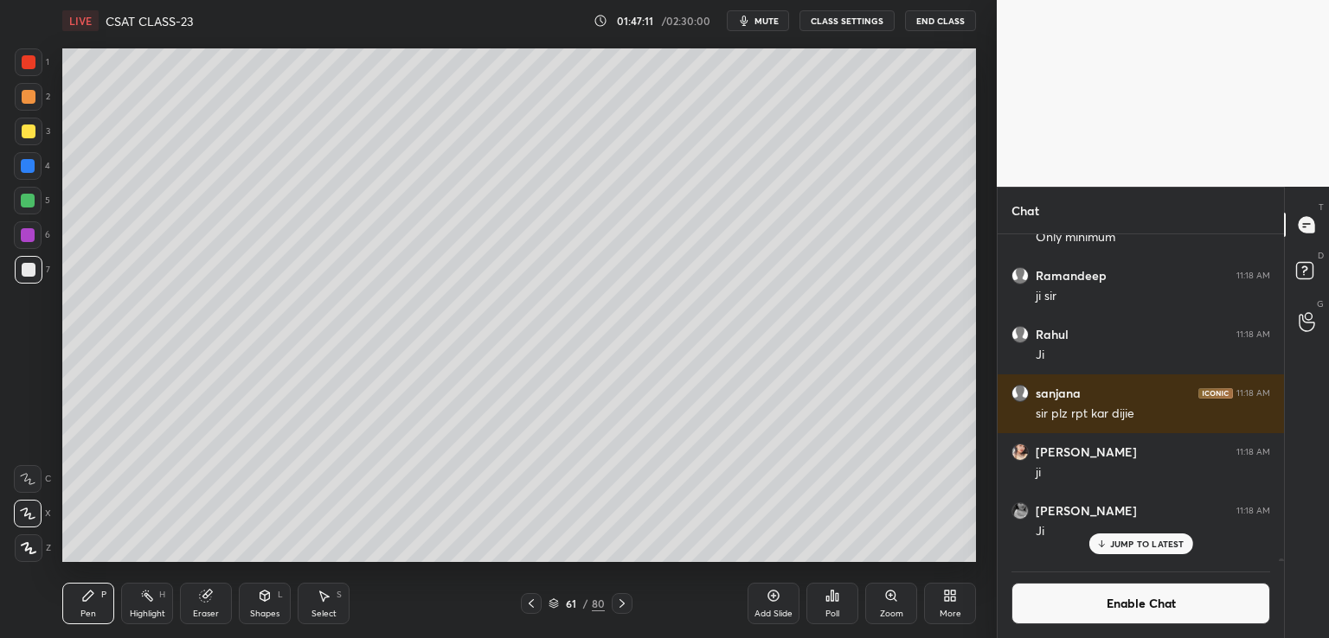
click at [625, 606] on icon at bounding box center [622, 604] width 14 height 14
click at [524, 604] on icon at bounding box center [531, 604] width 14 height 14
click at [626, 606] on icon at bounding box center [622, 604] width 14 height 14
click at [934, 20] on button "End Class" at bounding box center [940, 20] width 71 height 21
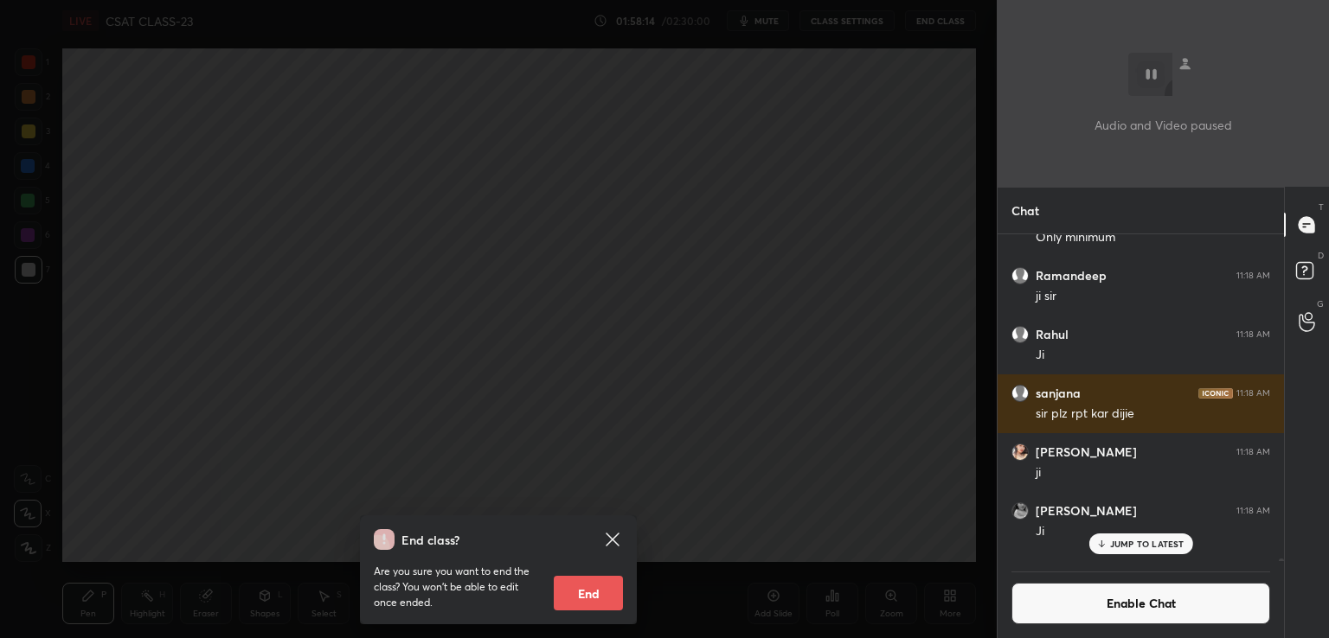
click at [835, 244] on div "End class? Are you sure you want to end the class? You won’t be able to edit on…" at bounding box center [498, 319] width 996 height 638
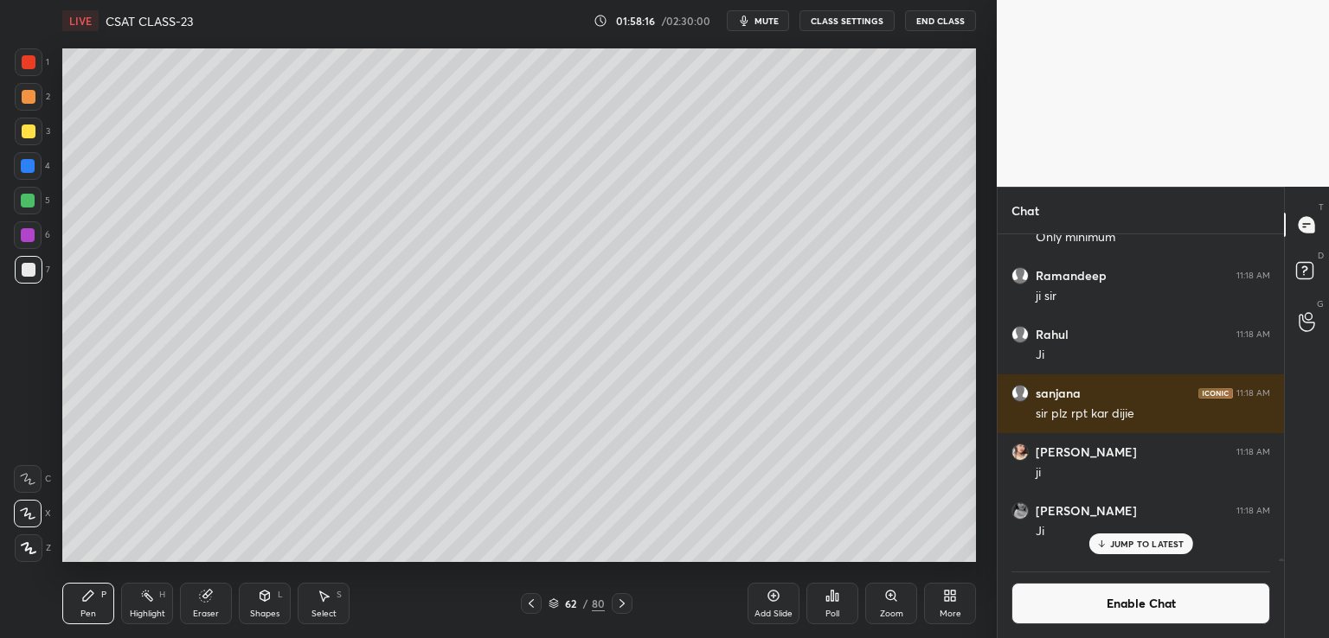
click at [1121, 545] on p "JUMP TO LATEST" at bounding box center [1147, 544] width 74 height 10
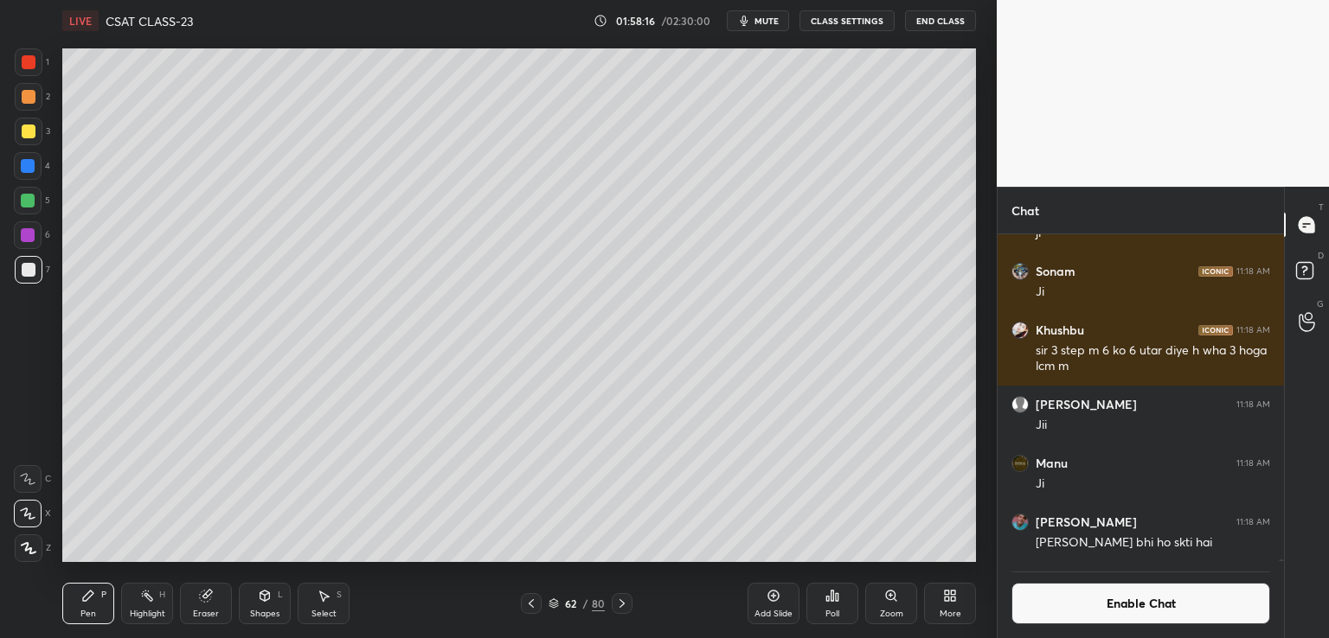
click at [1107, 603] on button "Enable Chat" at bounding box center [1140, 604] width 259 height 42
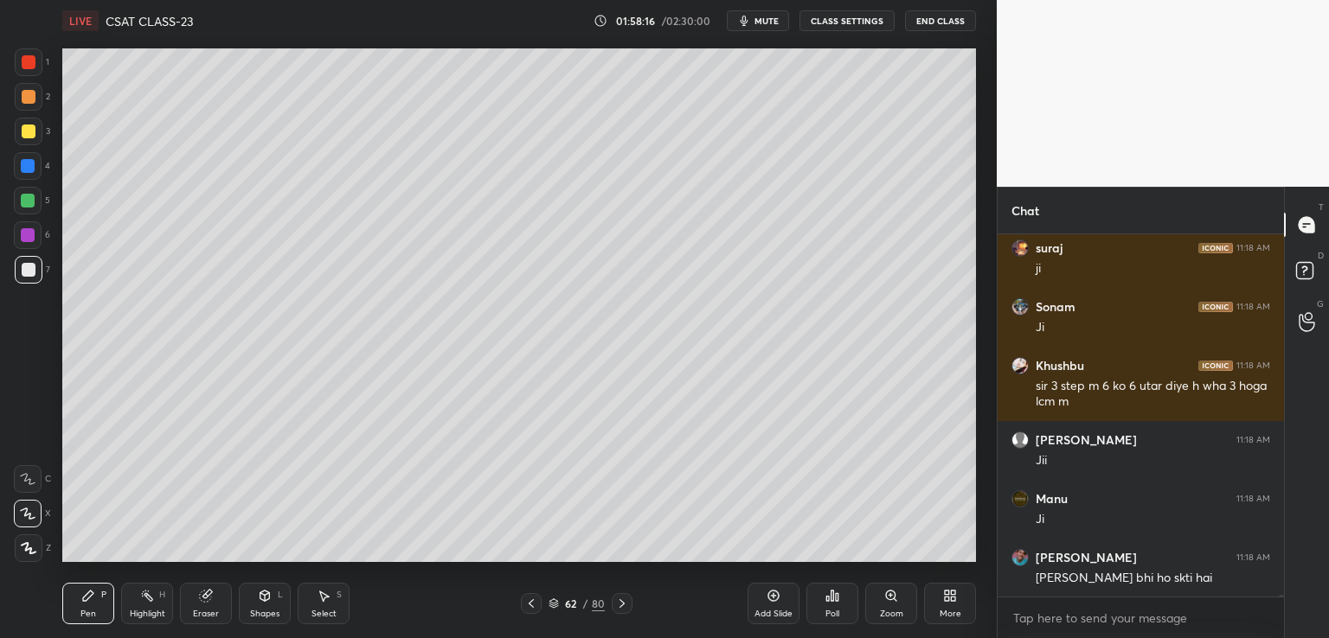
scroll to position [357, 281]
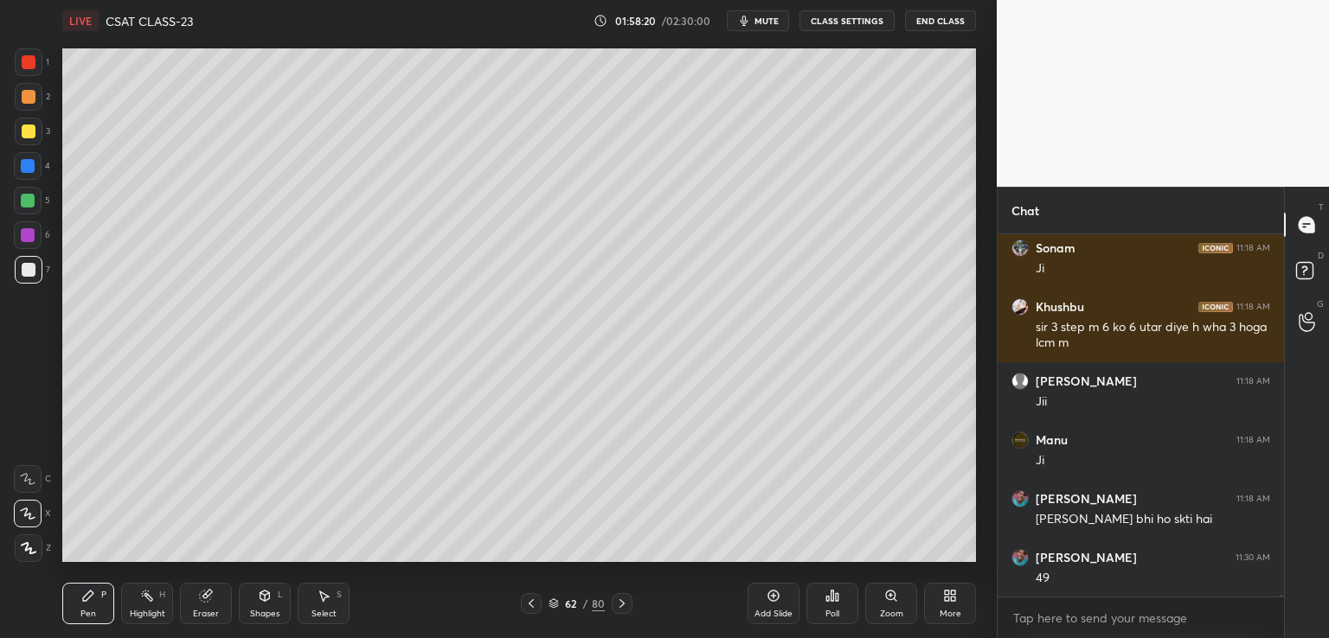
click at [1280, 605] on div "suraj 11:18 AM ji [PERSON_NAME] 11:18 AM [PERSON_NAME] 11:18 AM sir 3 step m 6 …" at bounding box center [1140, 436] width 286 height 404
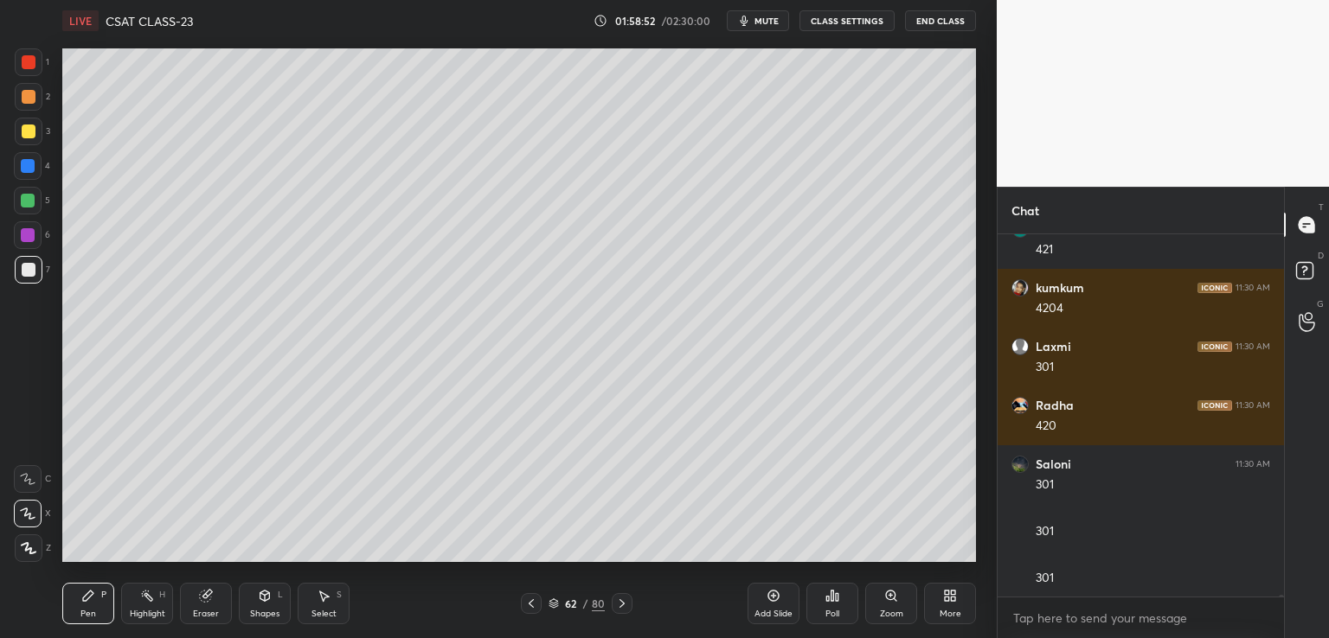
scroll to position [74582, 0]
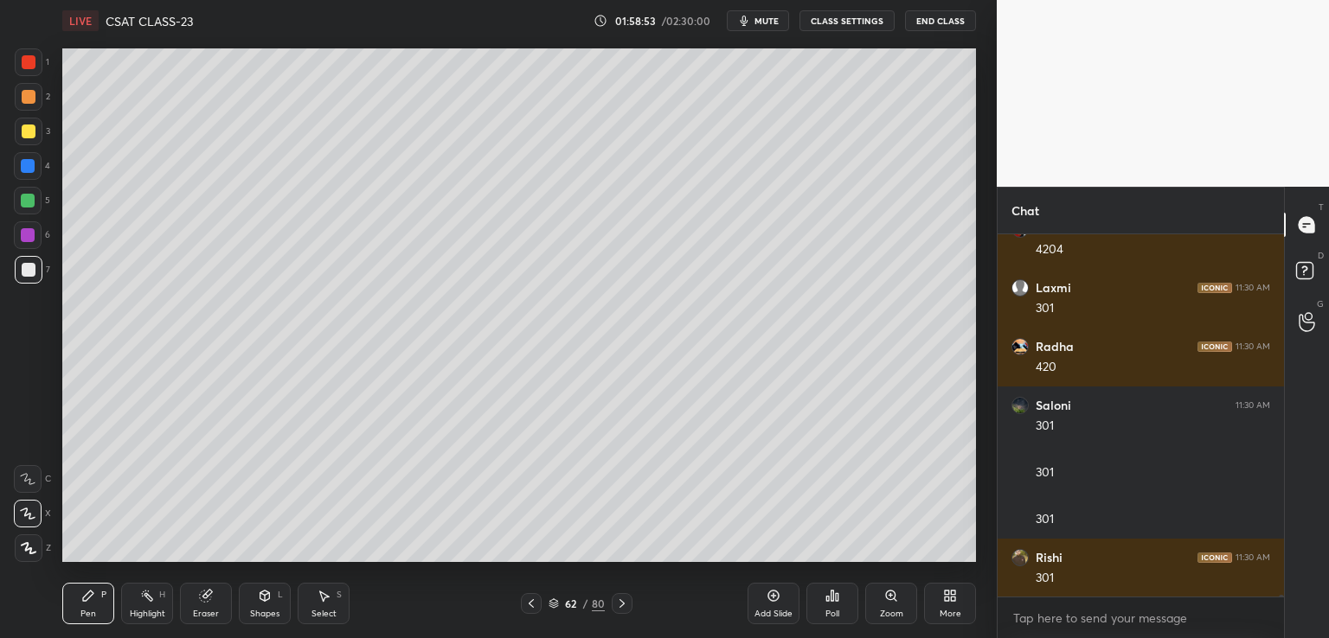
click at [932, 18] on button "End Class" at bounding box center [940, 20] width 71 height 21
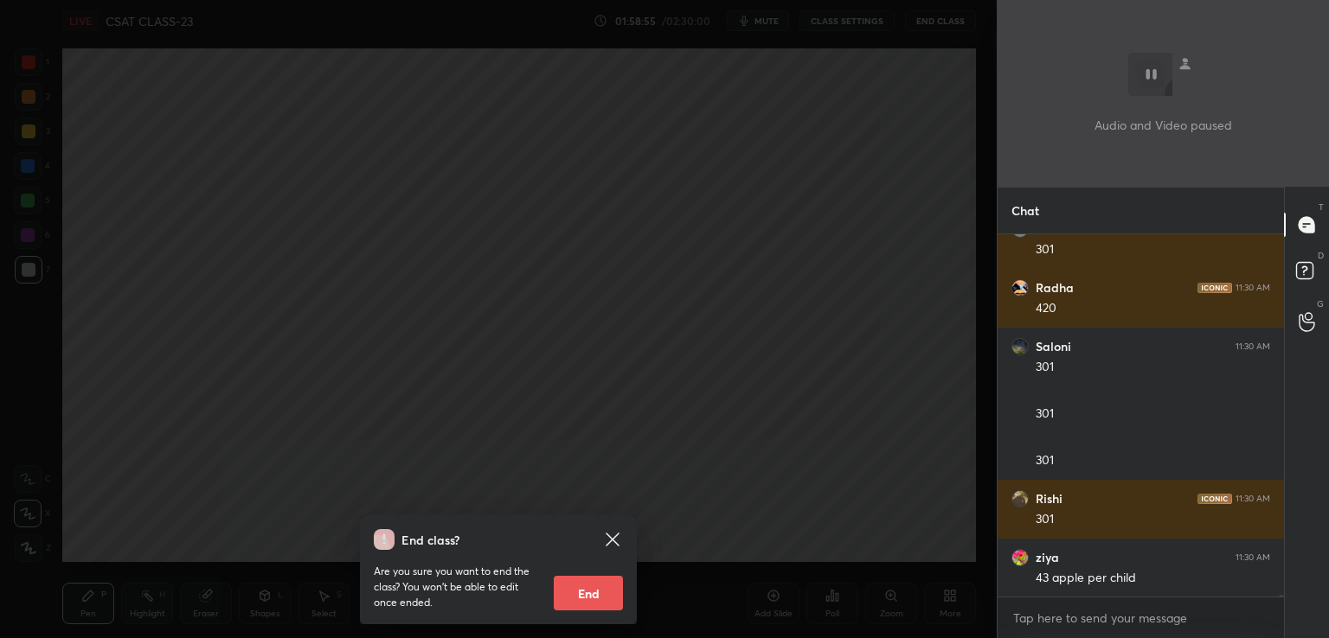
scroll to position [74817, 0]
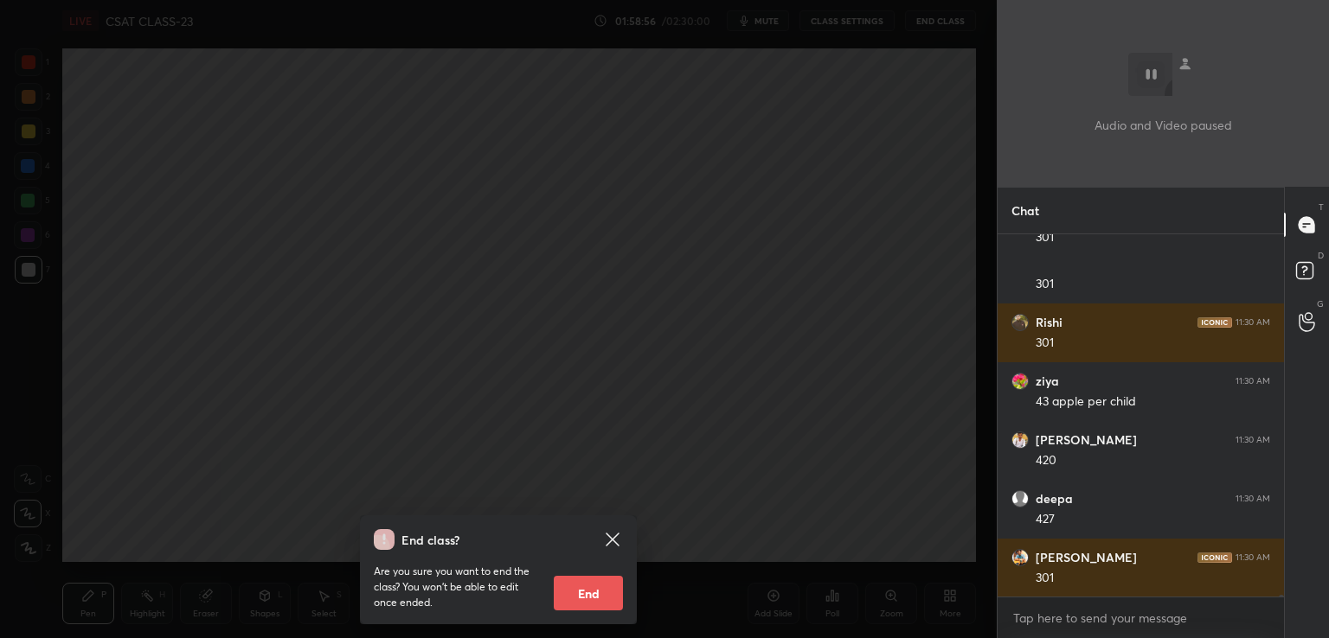
click at [665, 303] on div "End class? Are you sure you want to end the class? You won’t be able to edit on…" at bounding box center [498, 319] width 996 height 638
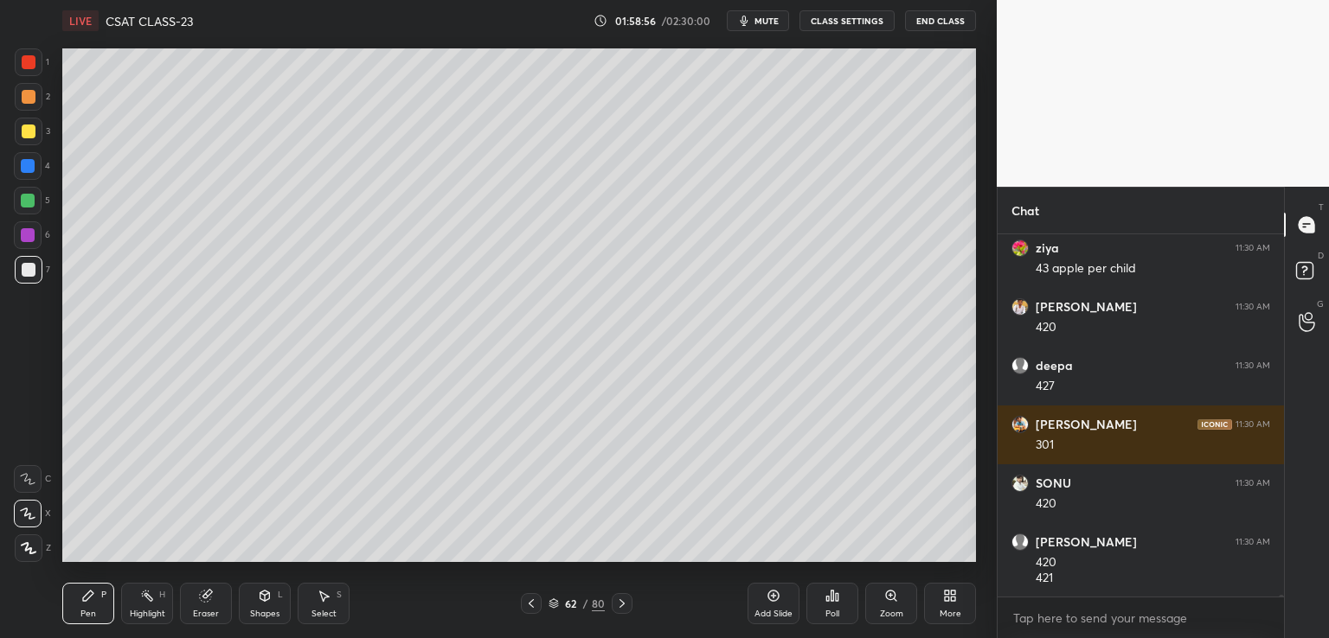
scroll to position [75009, 0]
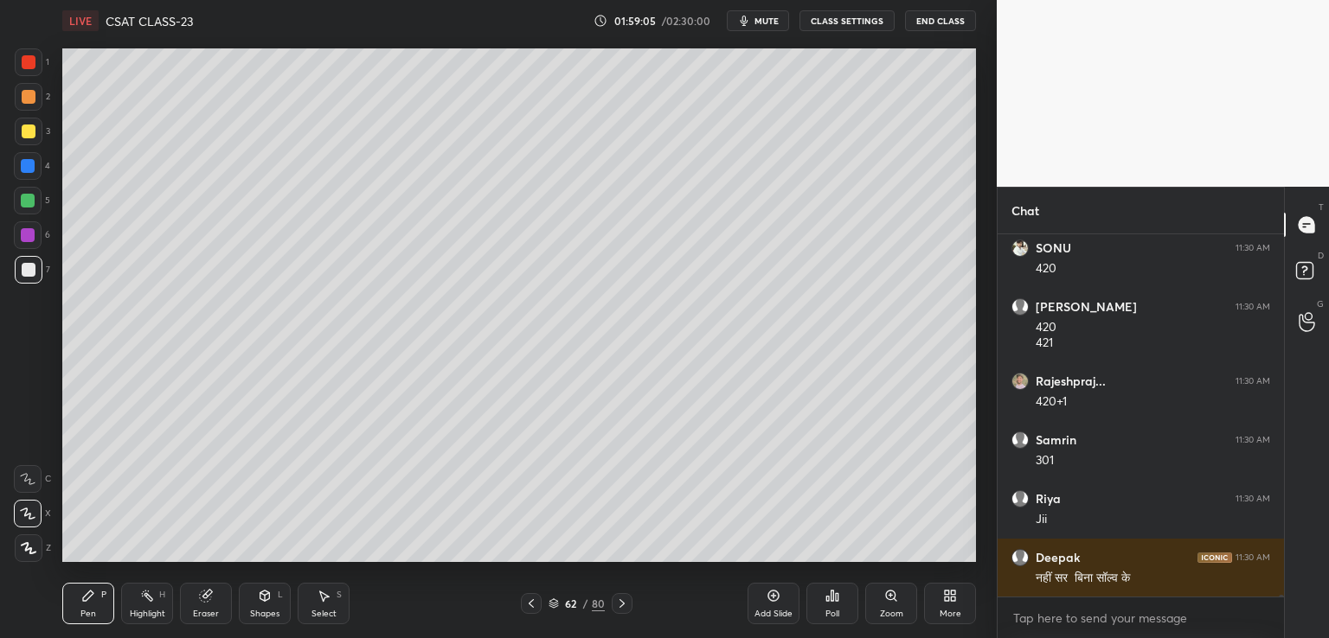
click at [773, 597] on icon at bounding box center [773, 596] width 14 height 14
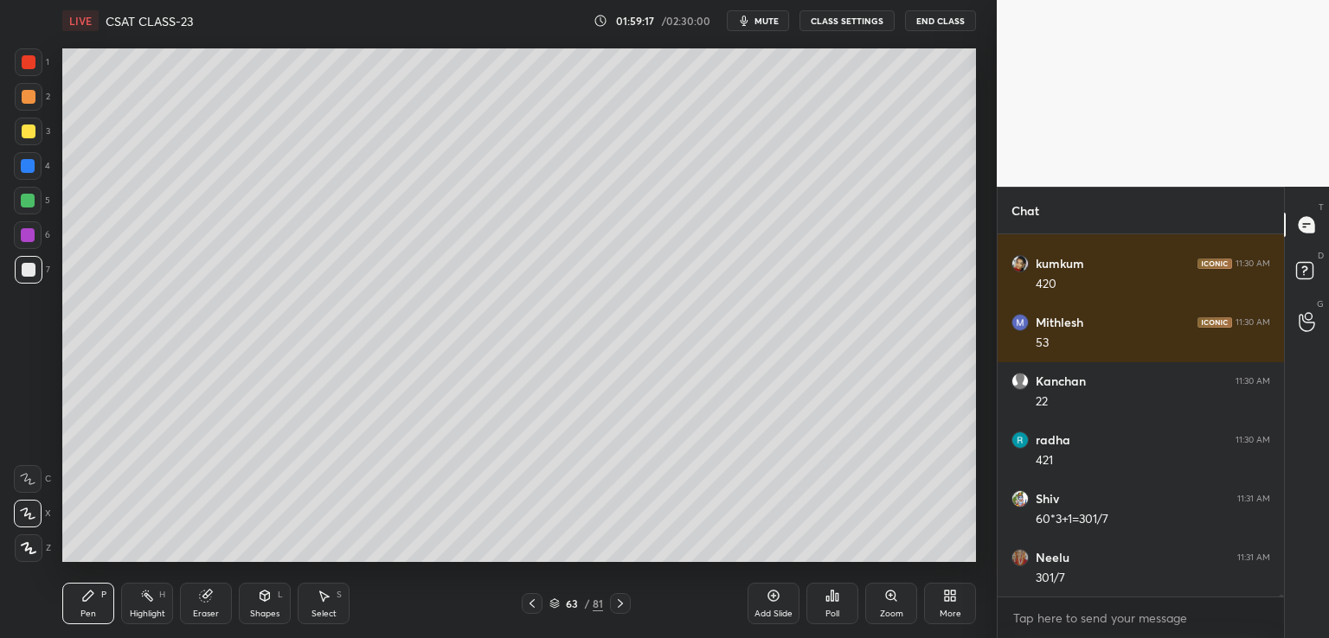
click at [773, 585] on div "Add Slide" at bounding box center [773, 604] width 52 height 42
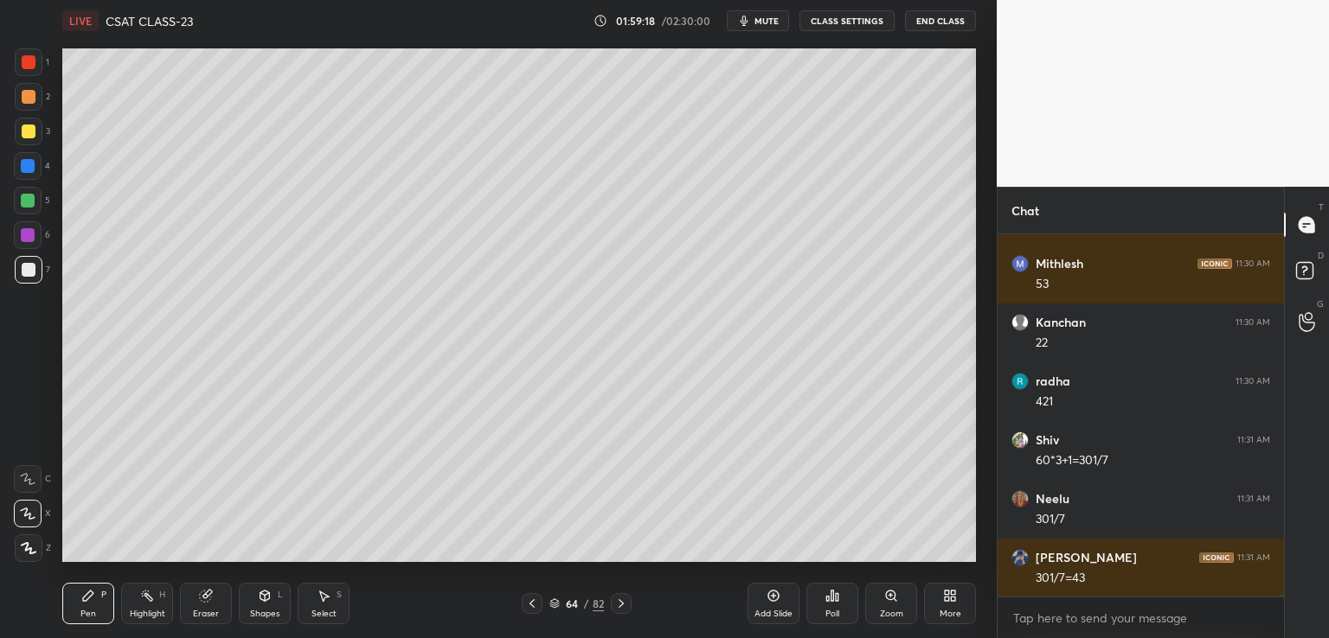
click at [850, 22] on button "CLASS SETTINGS" at bounding box center [846, 20] width 95 height 21
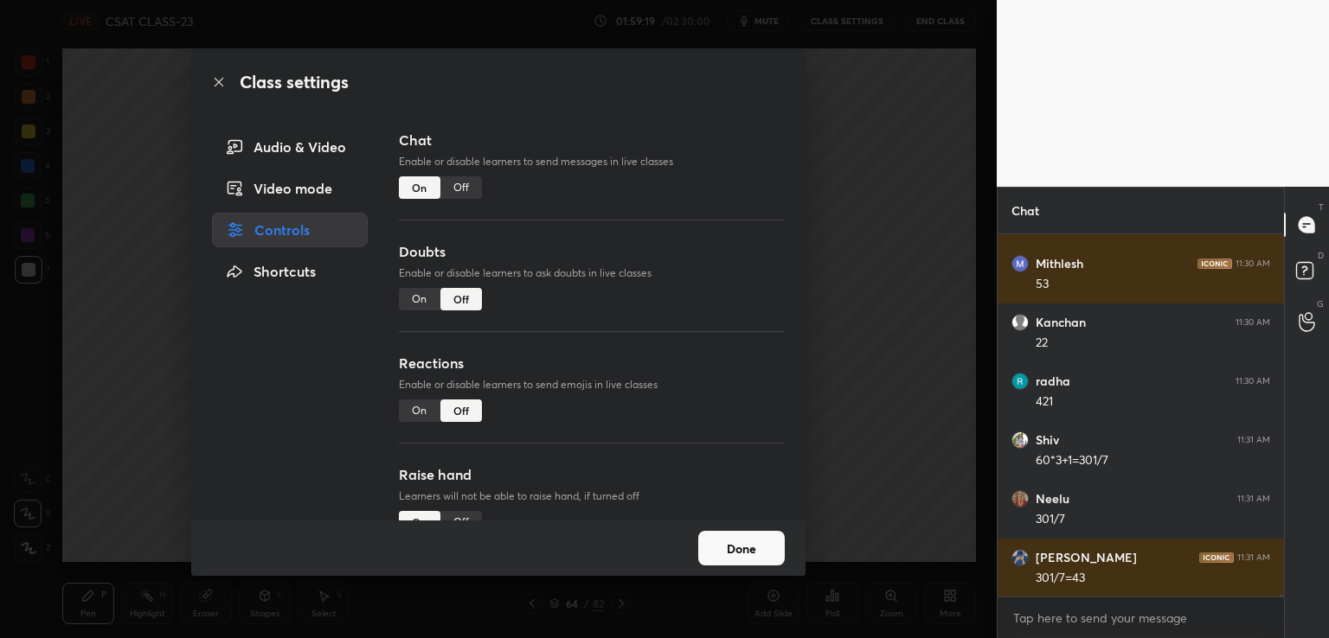
click at [465, 181] on div "Off" at bounding box center [461, 187] width 42 height 22
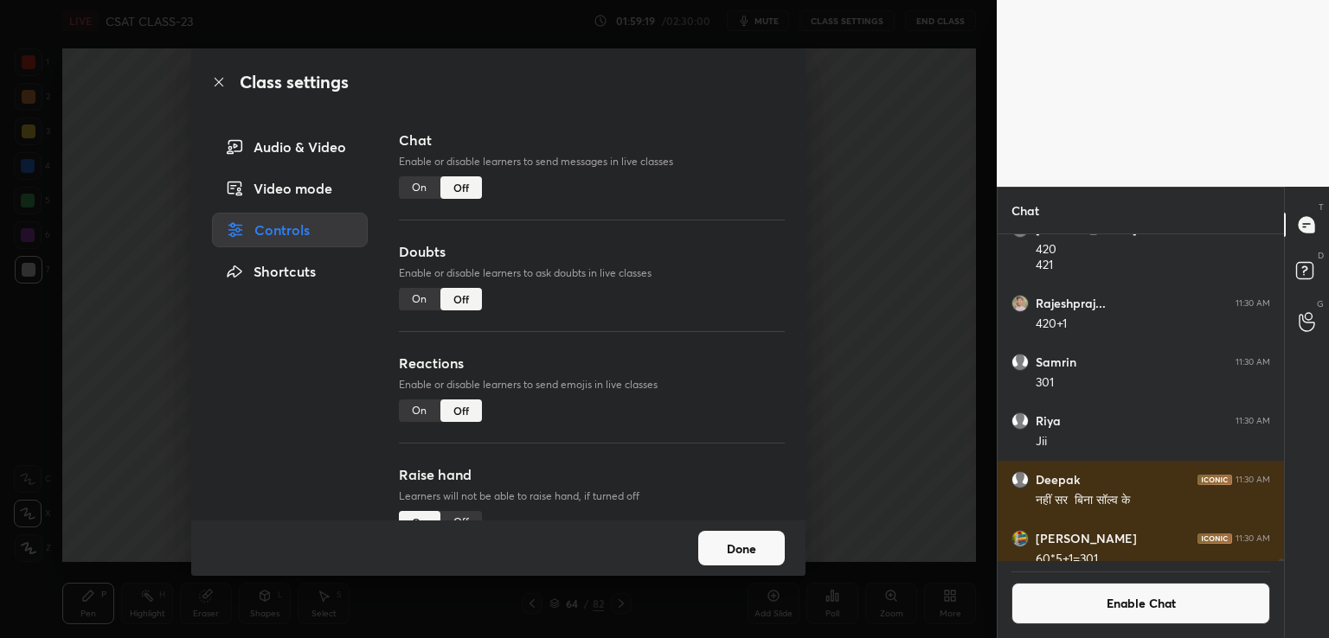
click at [868, 174] on div "Class settings Audio & Video Video mode Controls Shortcuts Chat Enable or disab…" at bounding box center [498, 319] width 996 height 638
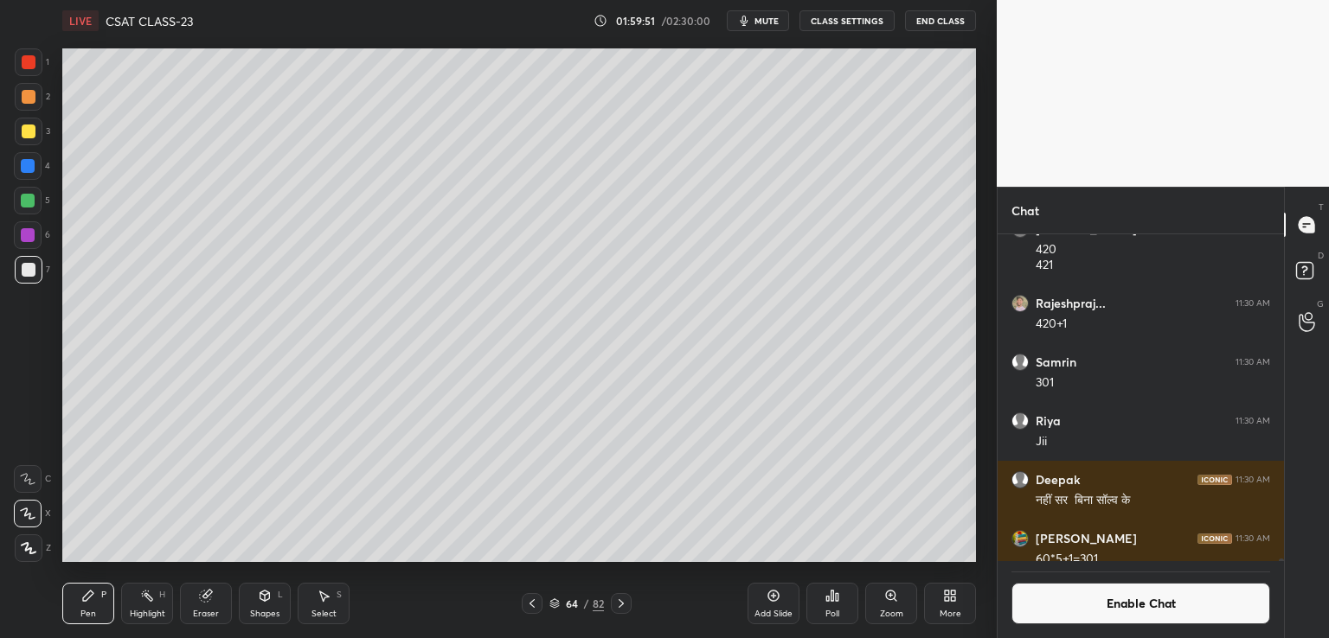
click at [1280, 554] on div at bounding box center [1278, 397] width 10 height 327
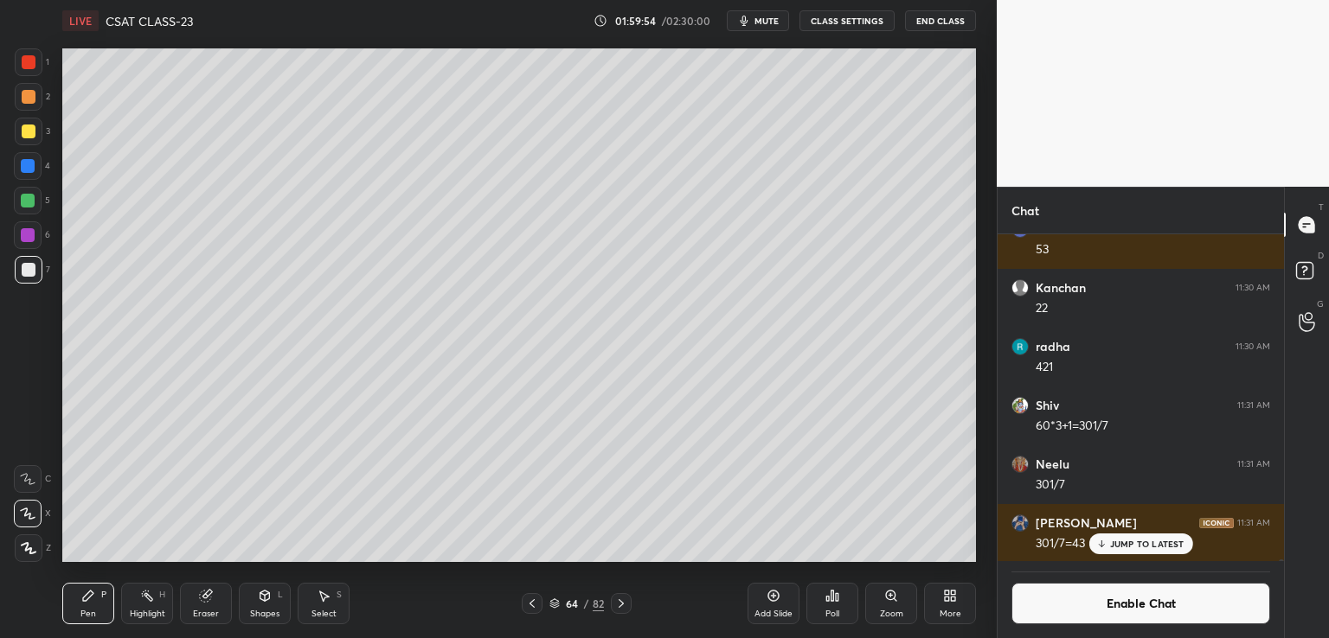
drag, startPoint x: 1280, startPoint y: 559, endPoint x: 1278, endPoint y: 570, distance: 11.4
click at [1280, 569] on div "kumkum 11:30 AM 420 [PERSON_NAME] 11:30 AM 53 [PERSON_NAME] 11:30 AM 22 radha 1…" at bounding box center [1140, 436] width 286 height 404
click at [28, 126] on div at bounding box center [29, 132] width 14 height 14
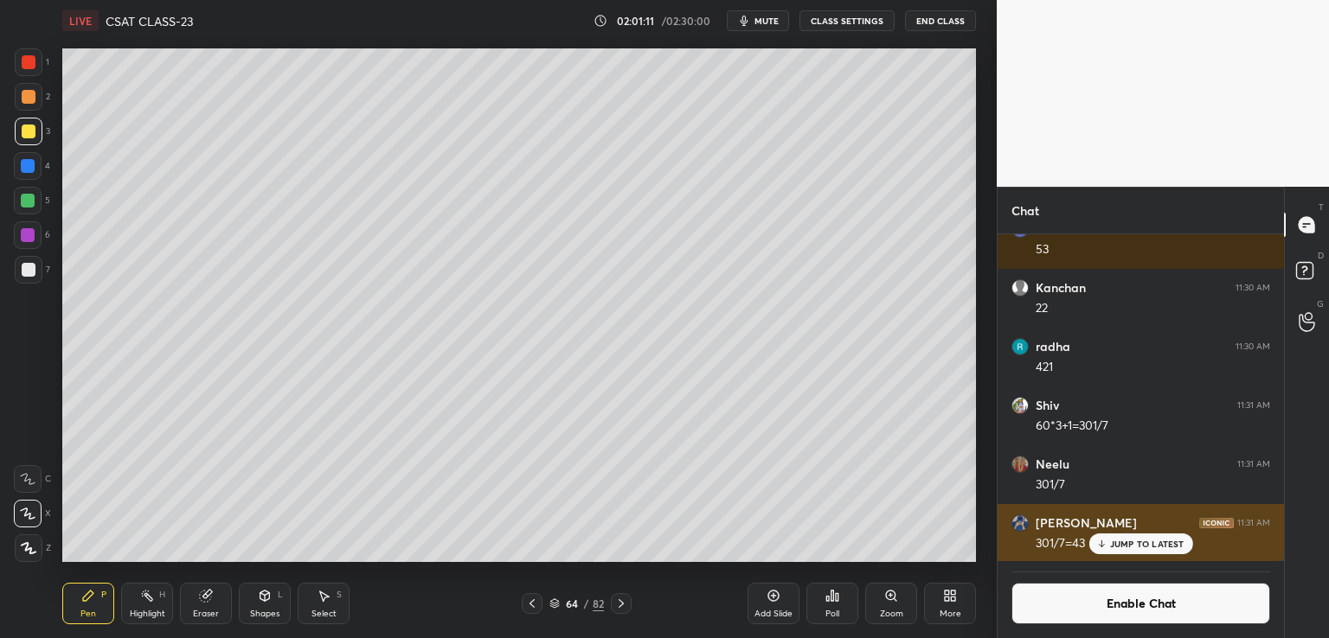
click at [1150, 543] on p "JUMP TO LATEST" at bounding box center [1147, 544] width 74 height 10
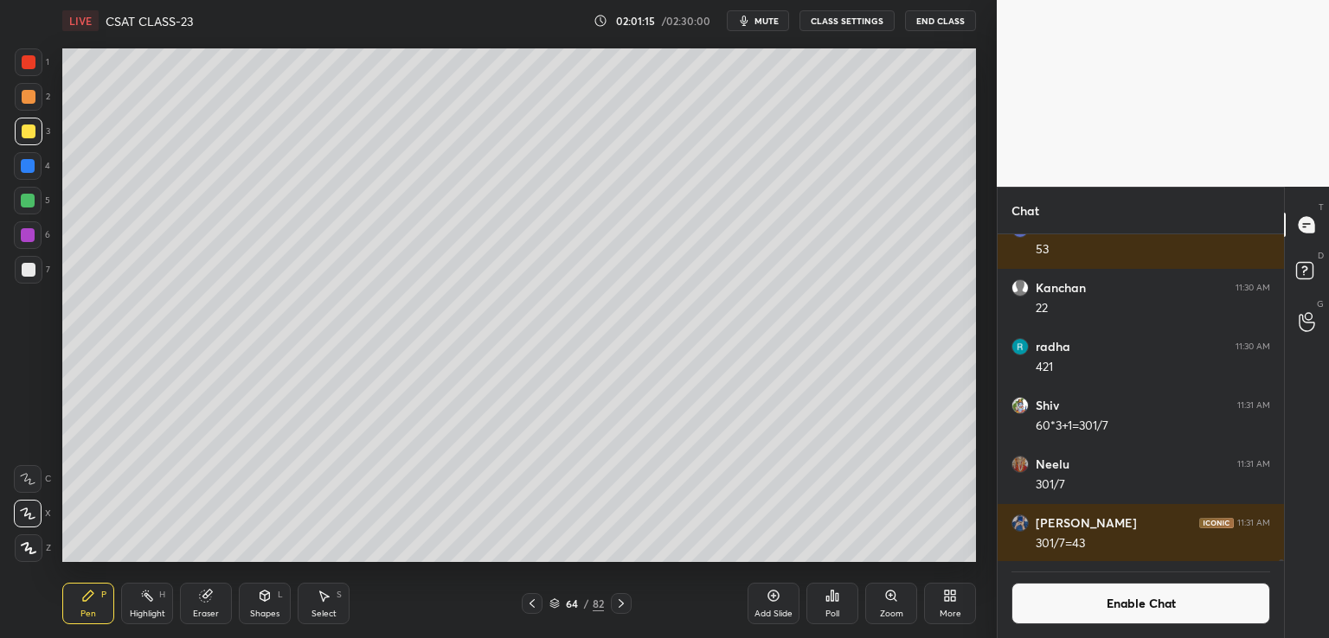
click at [1086, 606] on button "Enable Chat" at bounding box center [1140, 604] width 259 height 42
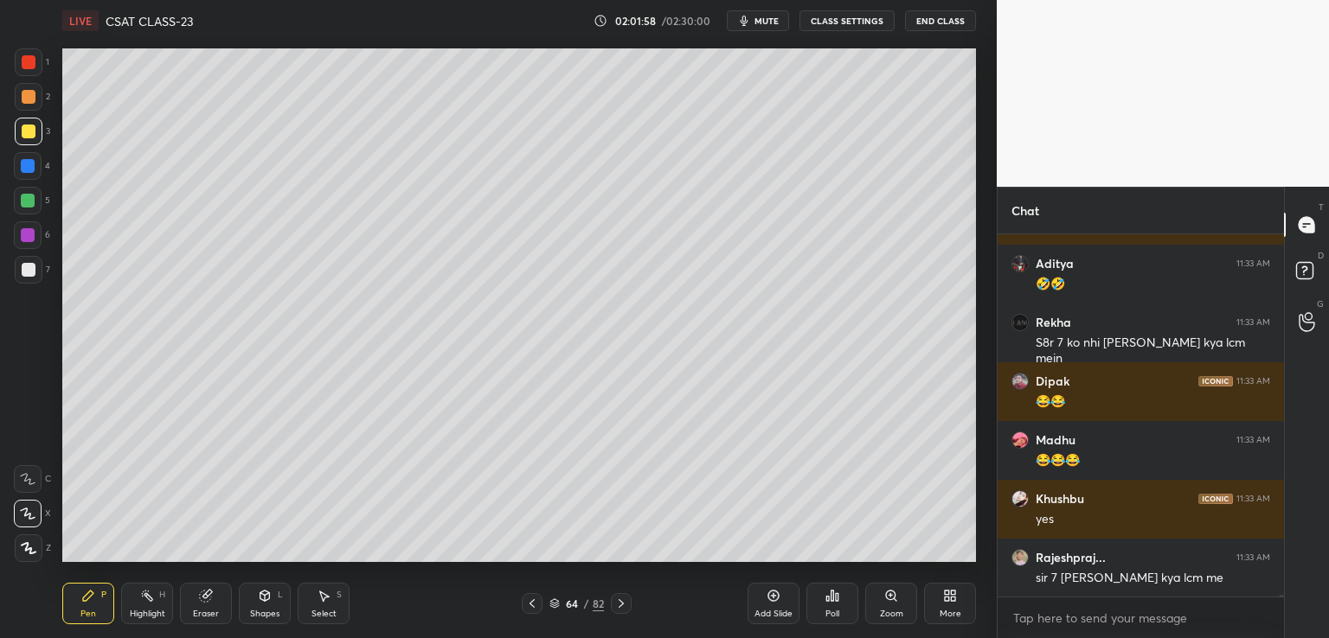
scroll to position [78653, 0]
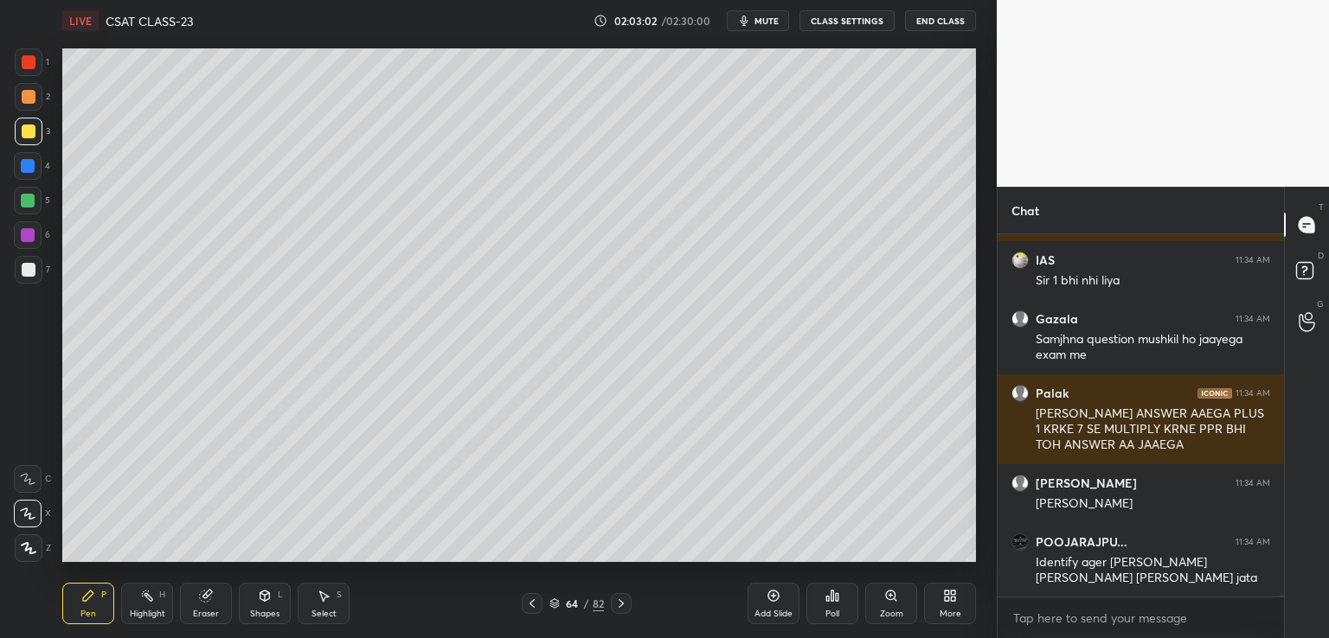
click at [853, 28] on button "CLASS SETTINGS" at bounding box center [846, 20] width 95 height 21
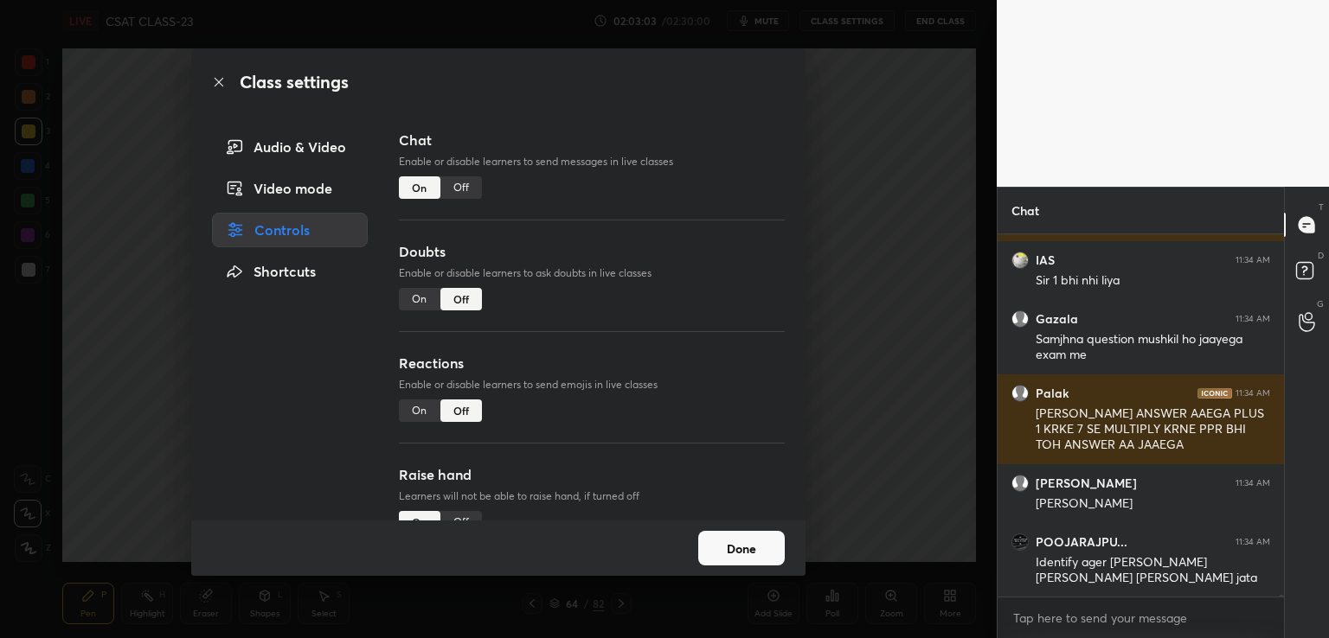
click at [462, 189] on div "Off" at bounding box center [461, 187] width 42 height 22
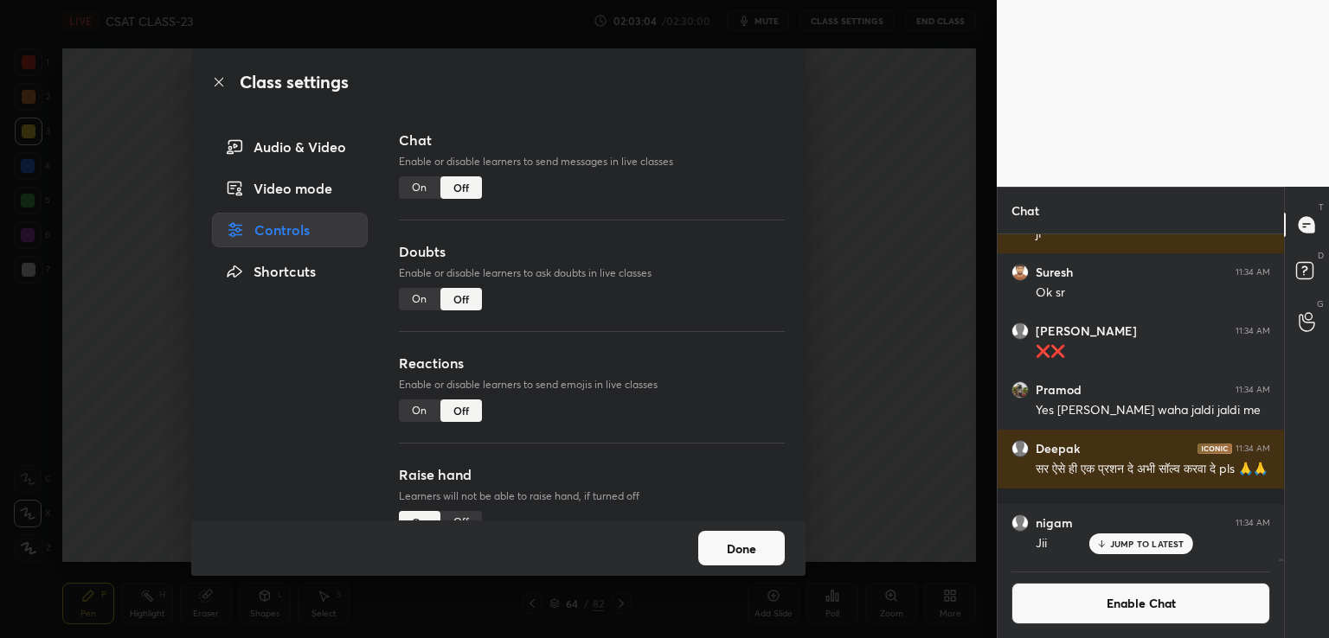
click at [910, 174] on div "Class settings Audio & Video Video mode Controls Shortcuts Chat Enable or disab…" at bounding box center [498, 319] width 996 height 638
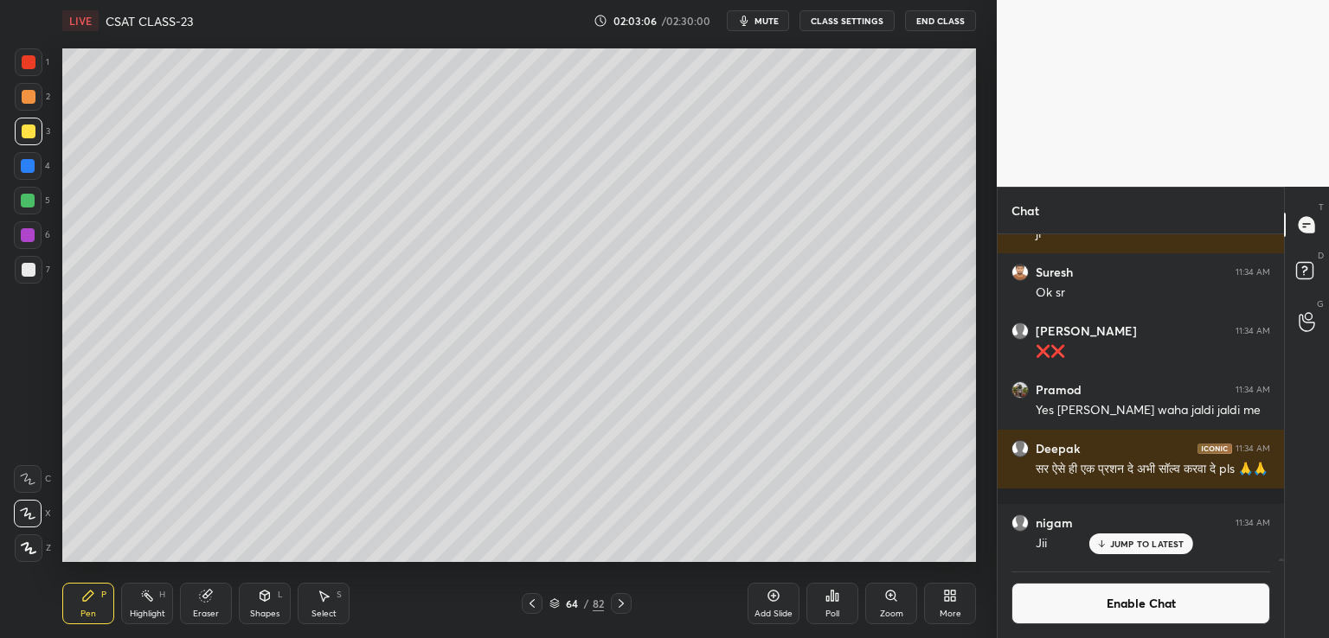
click at [623, 607] on icon at bounding box center [621, 604] width 14 height 14
click at [617, 599] on icon at bounding box center [621, 604] width 14 height 14
click at [1119, 541] on p "JUMP TO LATEST" at bounding box center [1147, 544] width 74 height 10
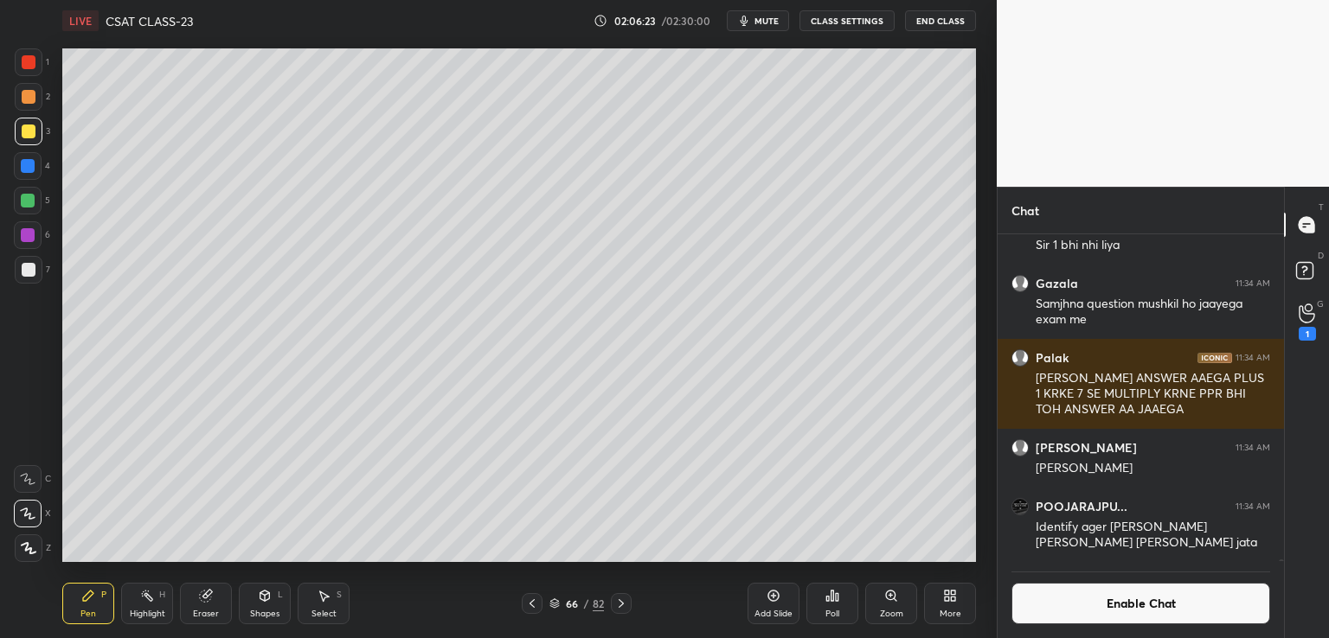
click at [622, 607] on icon at bounding box center [621, 604] width 14 height 14
click at [28, 272] on div at bounding box center [29, 270] width 14 height 14
click at [622, 606] on icon at bounding box center [621, 604] width 14 height 14
click at [1130, 612] on button "Enable Chat" at bounding box center [1140, 604] width 259 height 42
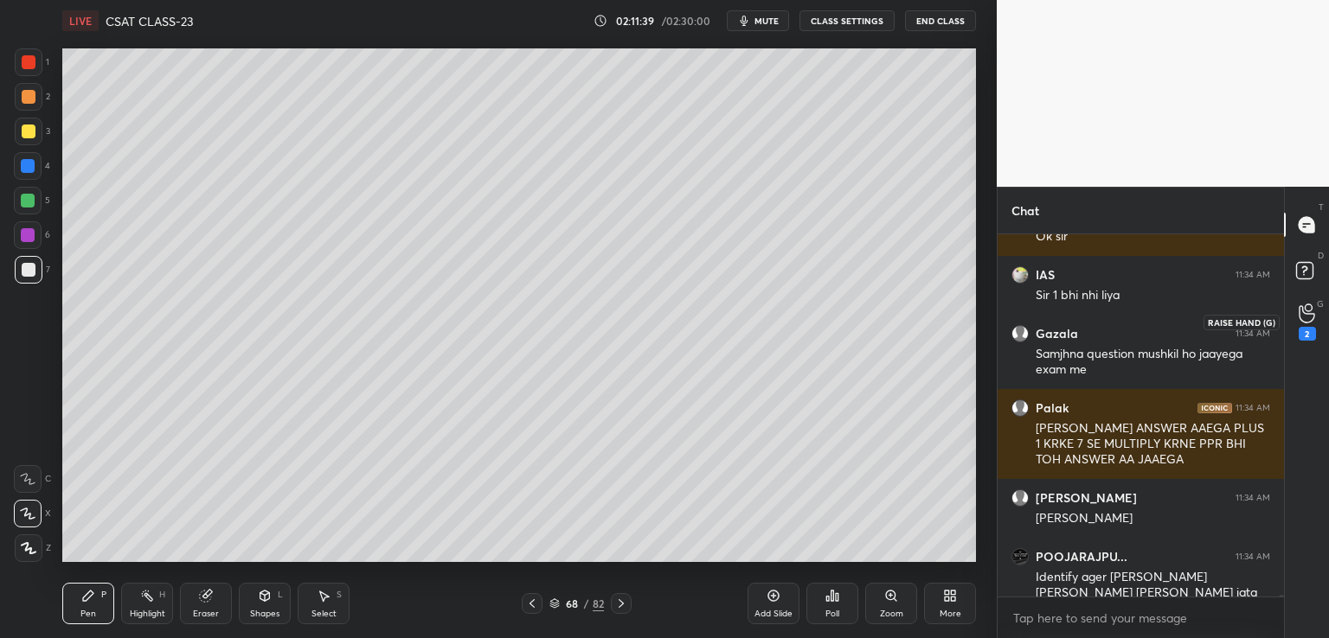
click at [1302, 324] on div "2" at bounding box center [1306, 322] width 17 height 37
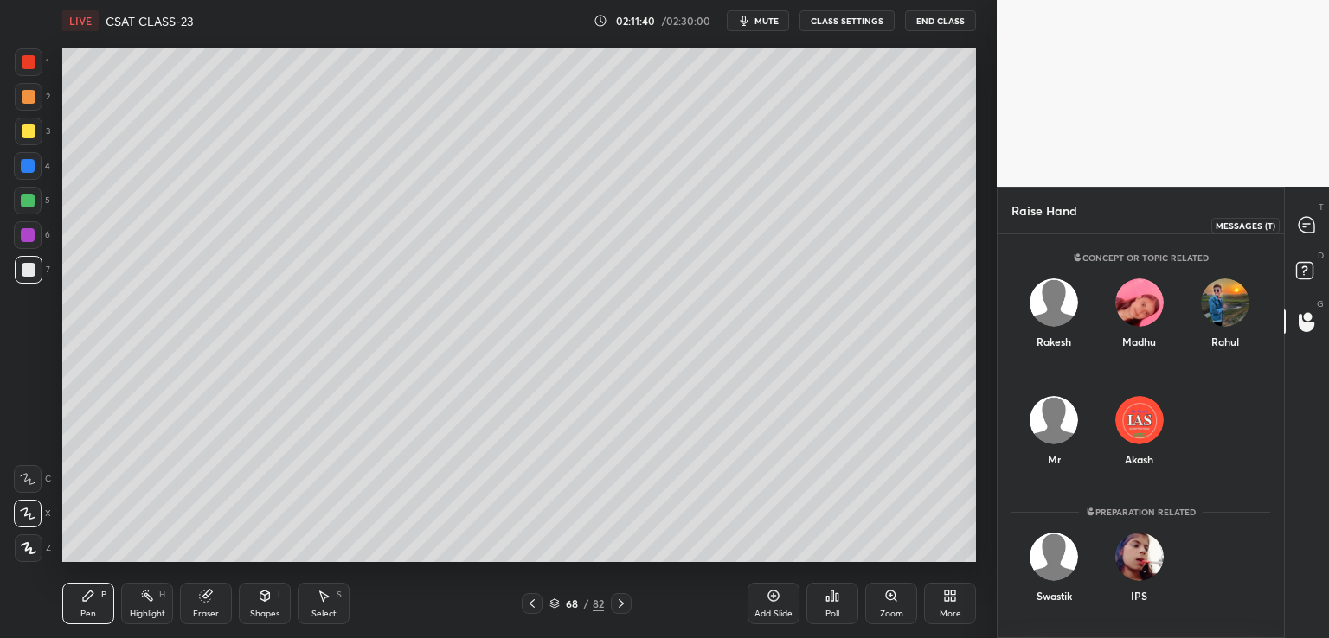
click at [1305, 228] on icon at bounding box center [1306, 225] width 16 height 16
type textarea "x"
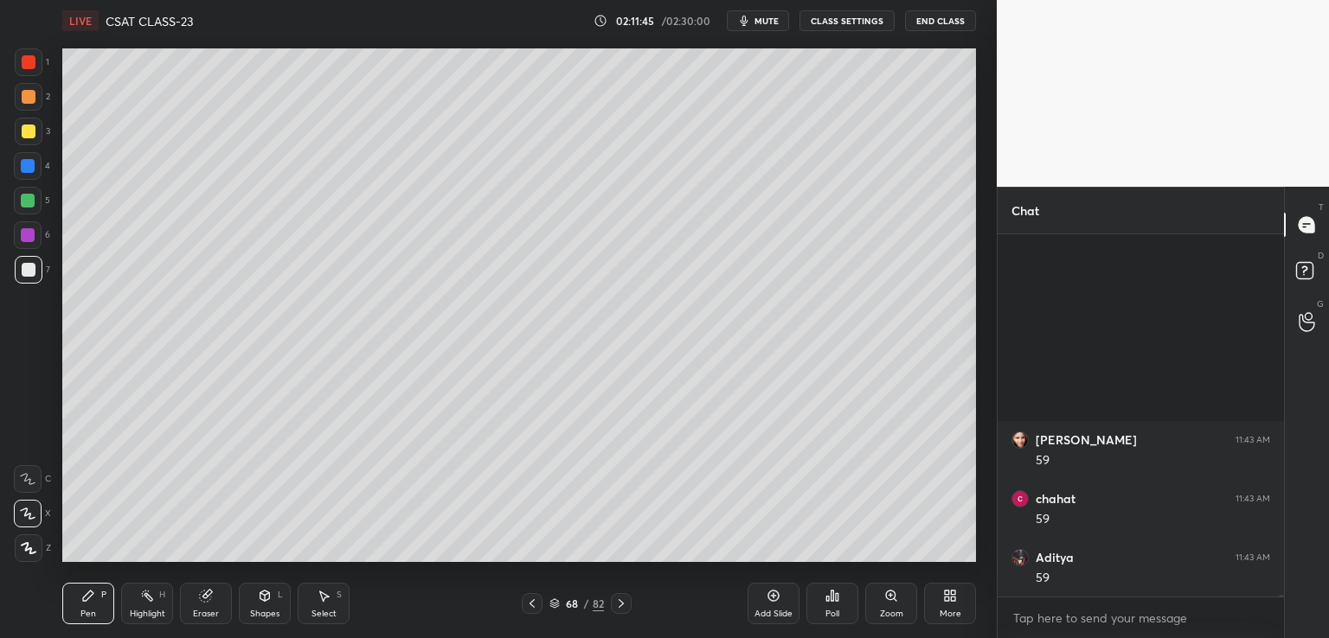
scroll to position [80879, 0]
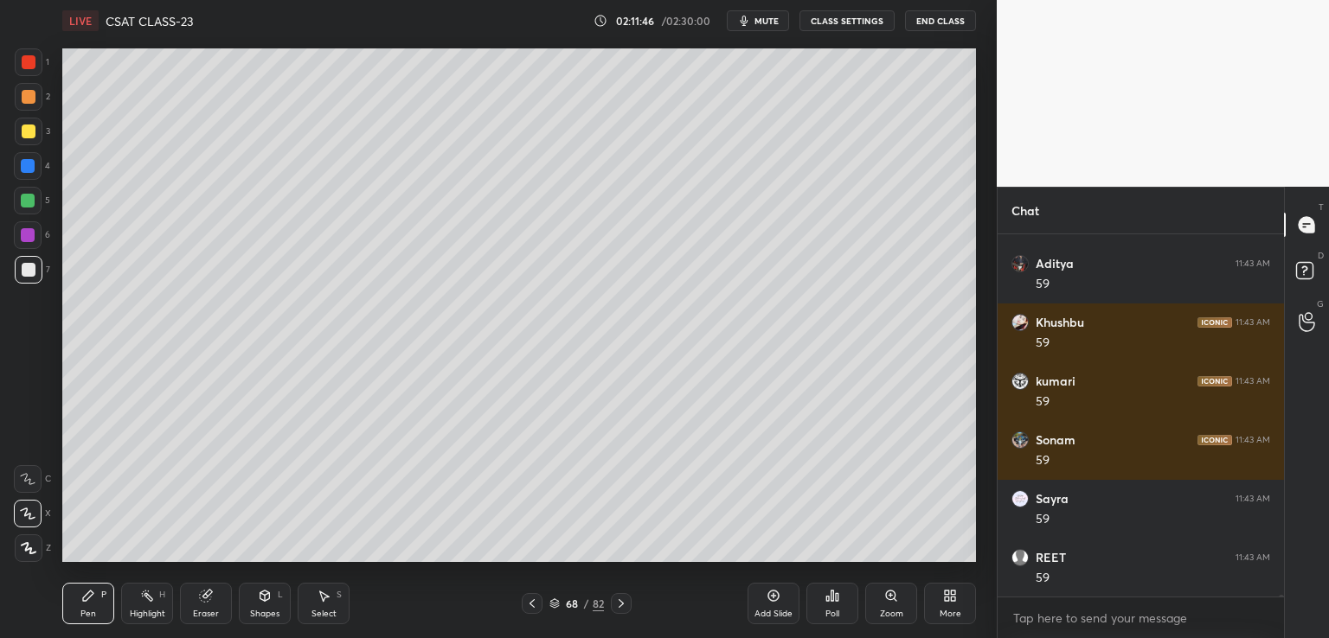
click at [30, 132] on div at bounding box center [29, 132] width 14 height 14
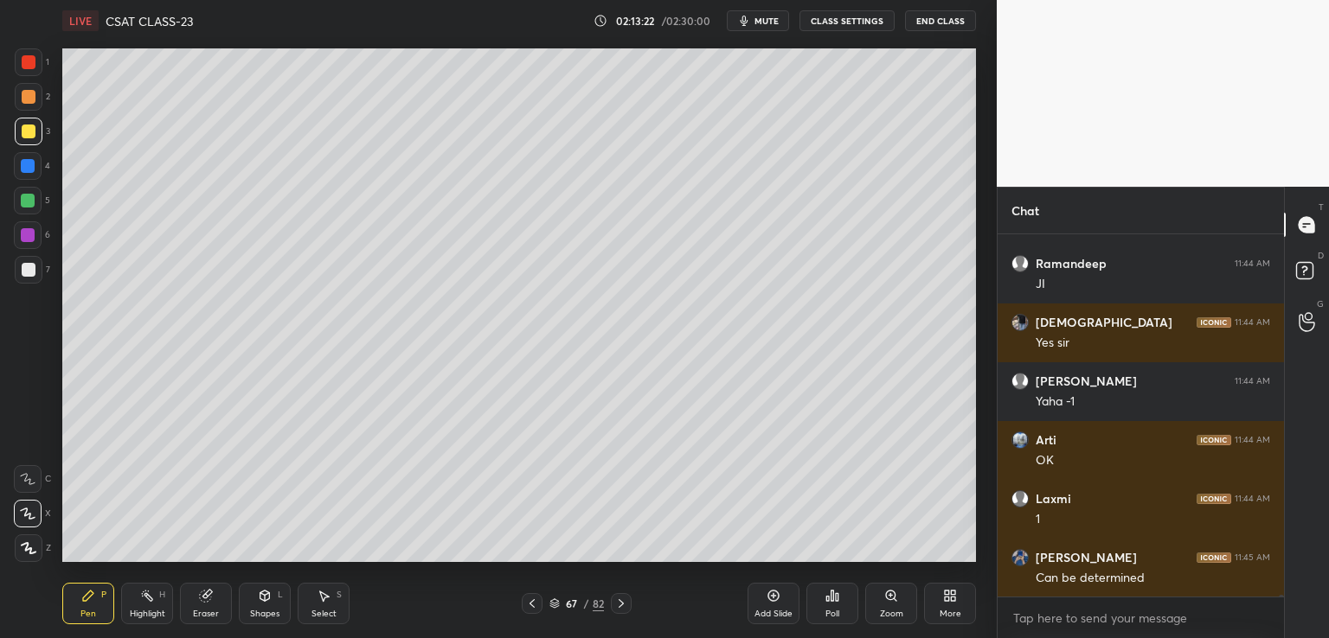
scroll to position [83506, 0]
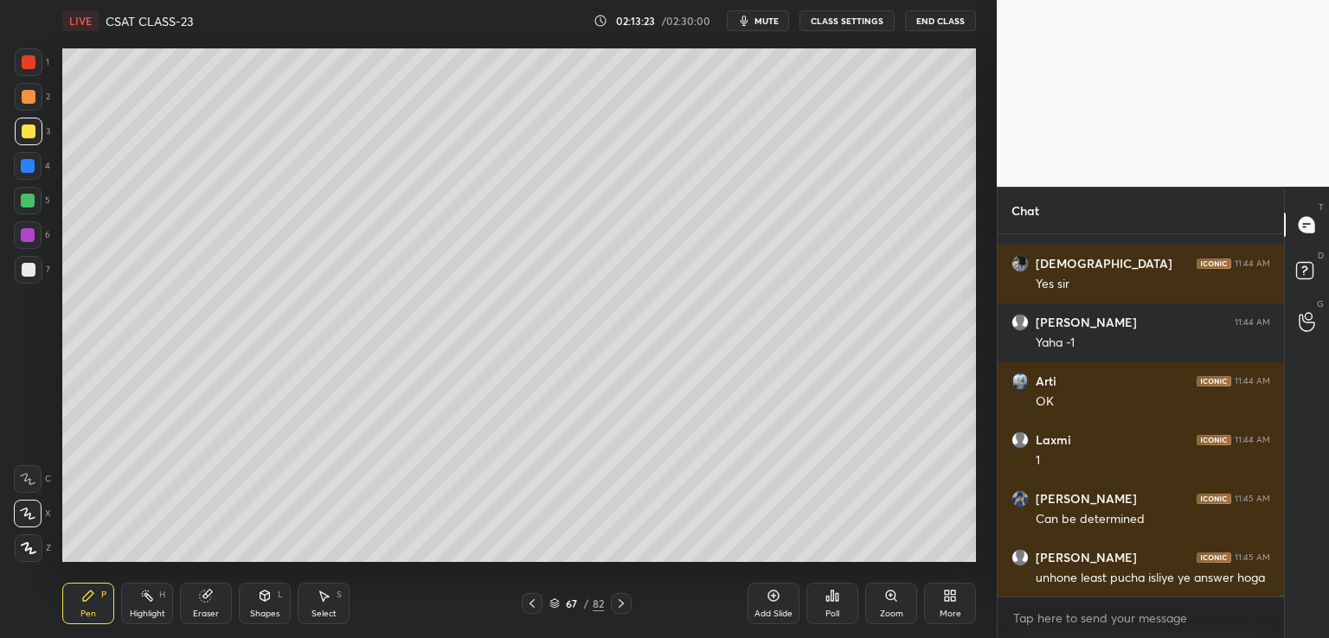
click at [770, 601] on icon at bounding box center [773, 596] width 14 height 14
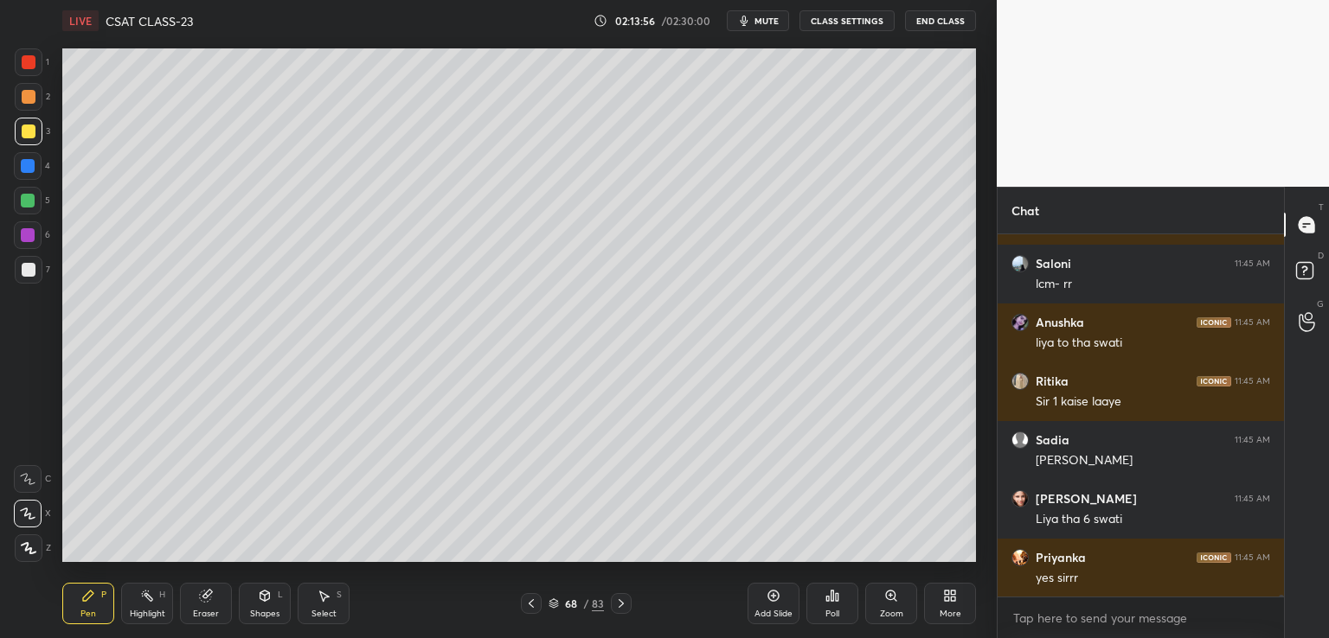
scroll to position [84270, 0]
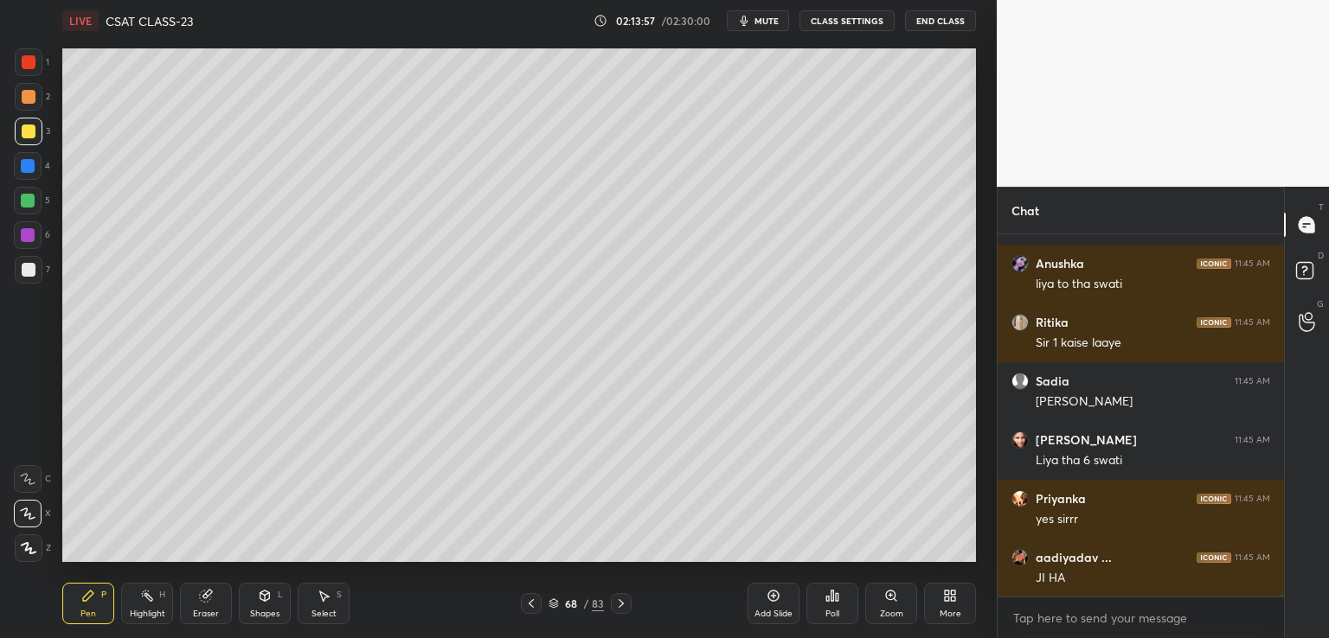
drag, startPoint x: 759, startPoint y: 594, endPoint x: 766, endPoint y: 587, distance: 9.8
click at [765, 593] on div "Add Slide" at bounding box center [773, 604] width 52 height 42
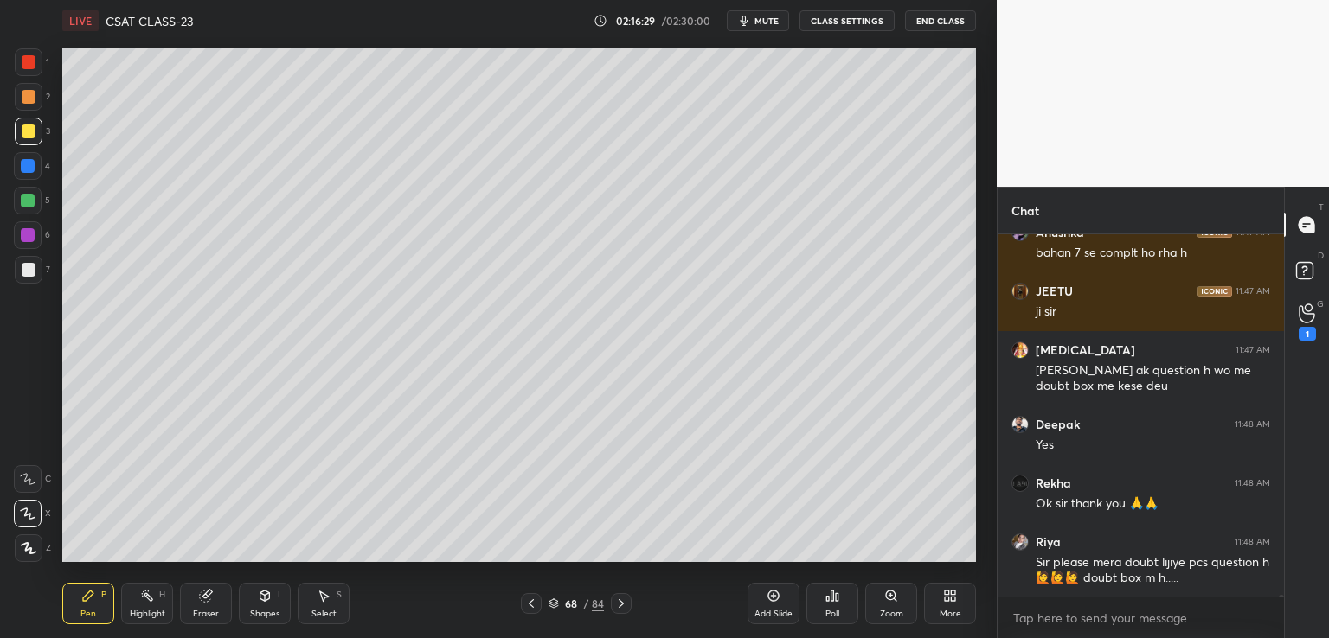
scroll to position [88576, 0]
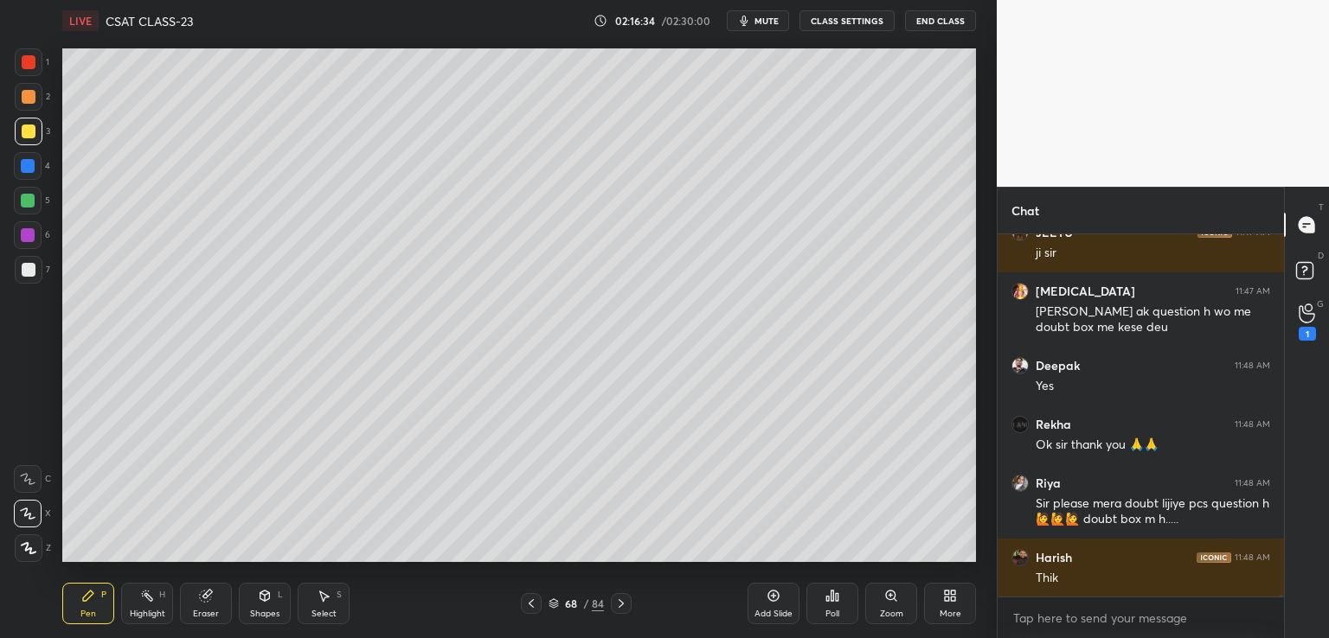
click at [782, 593] on div "Add Slide" at bounding box center [773, 604] width 52 height 42
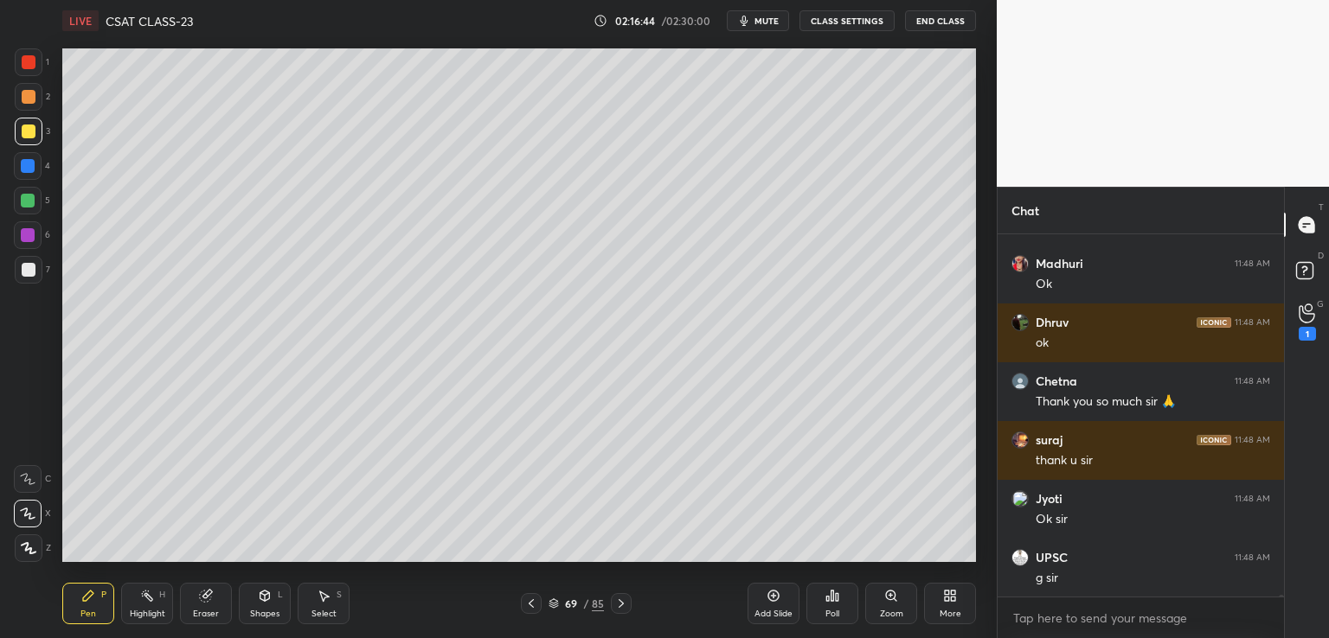
scroll to position [89694, 0]
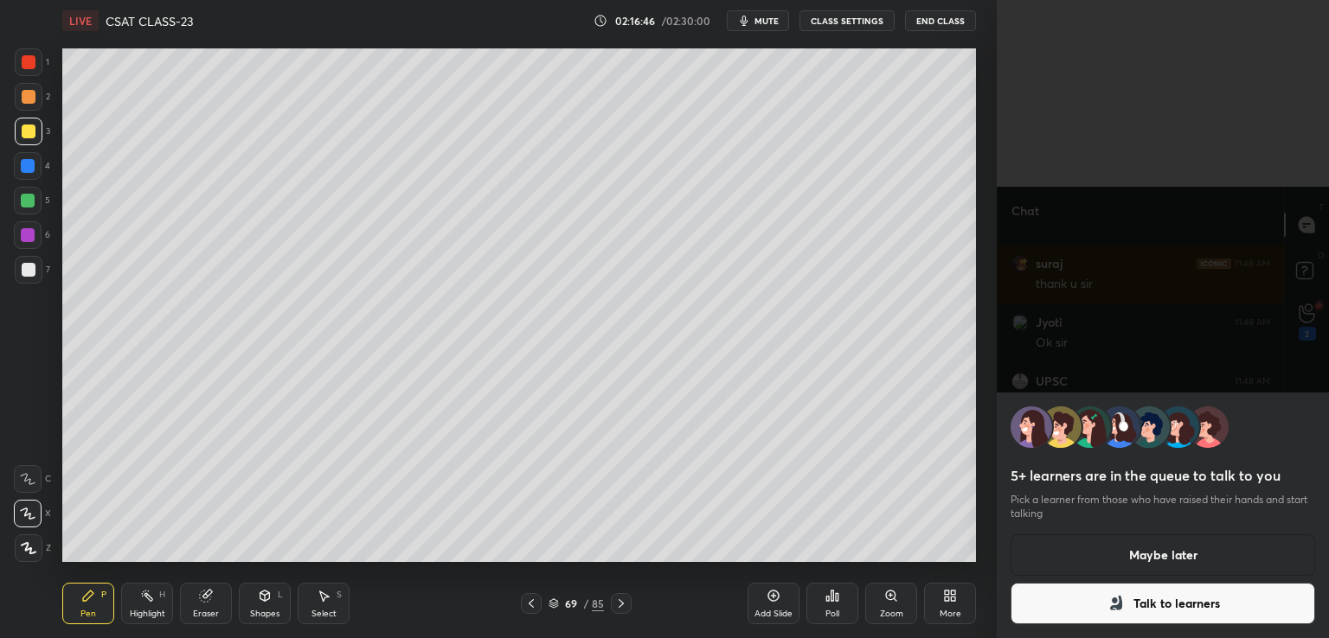
click at [1067, 548] on button "Maybe later" at bounding box center [1162, 556] width 304 height 42
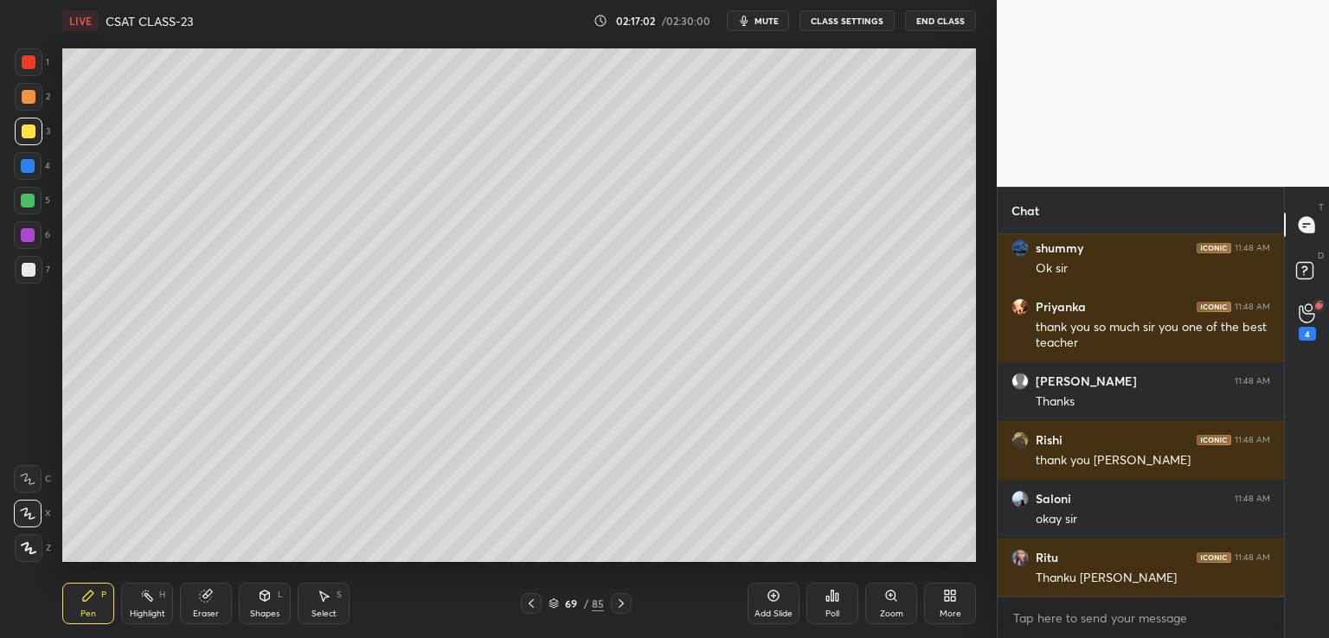
scroll to position [92431, 0]
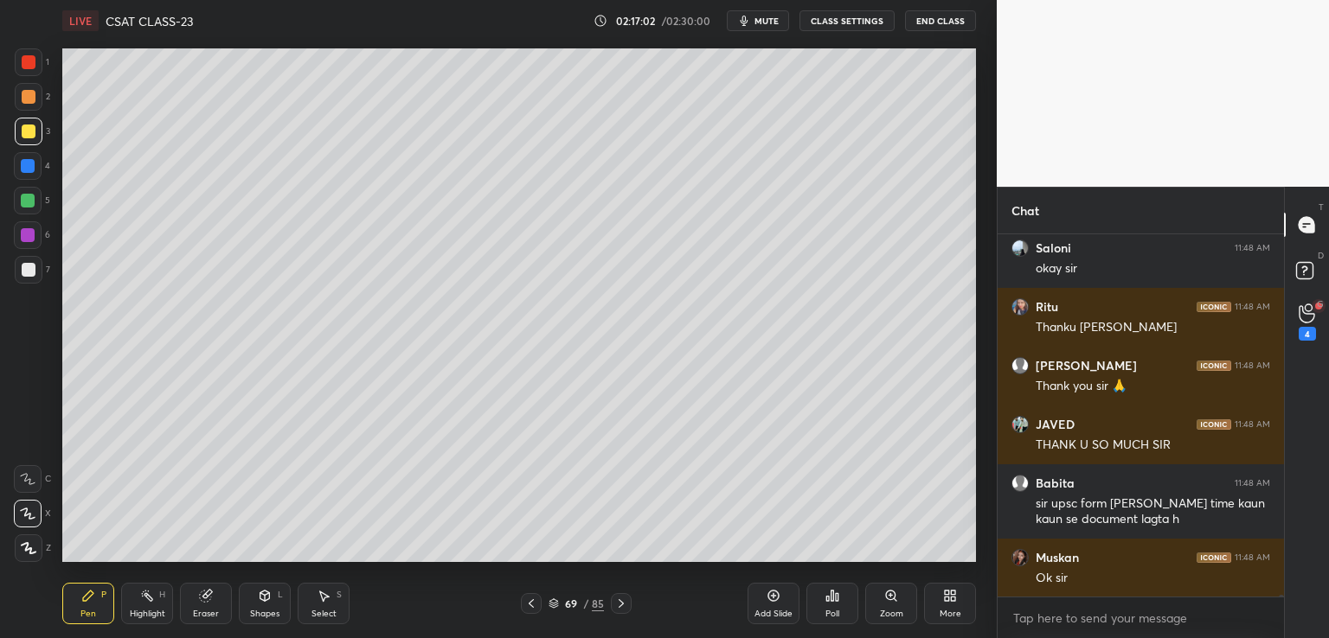
click at [843, 22] on button "CLASS SETTINGS" at bounding box center [846, 20] width 95 height 21
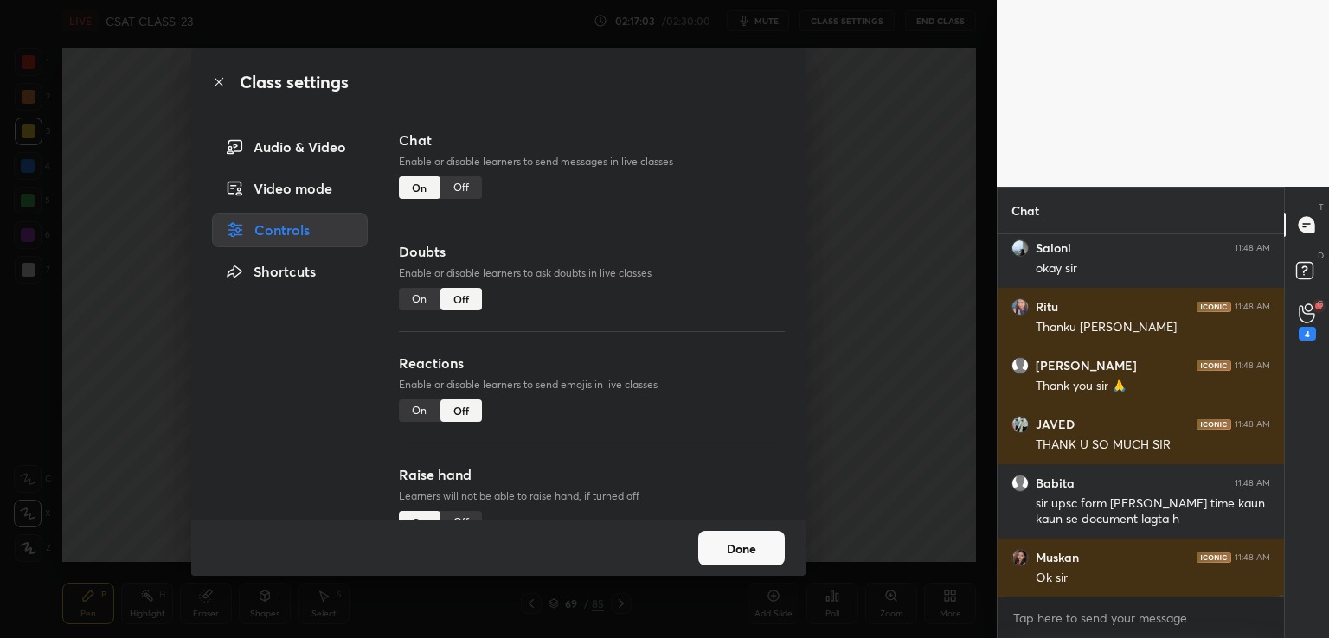
click at [461, 187] on div "Off" at bounding box center [461, 187] width 42 height 22
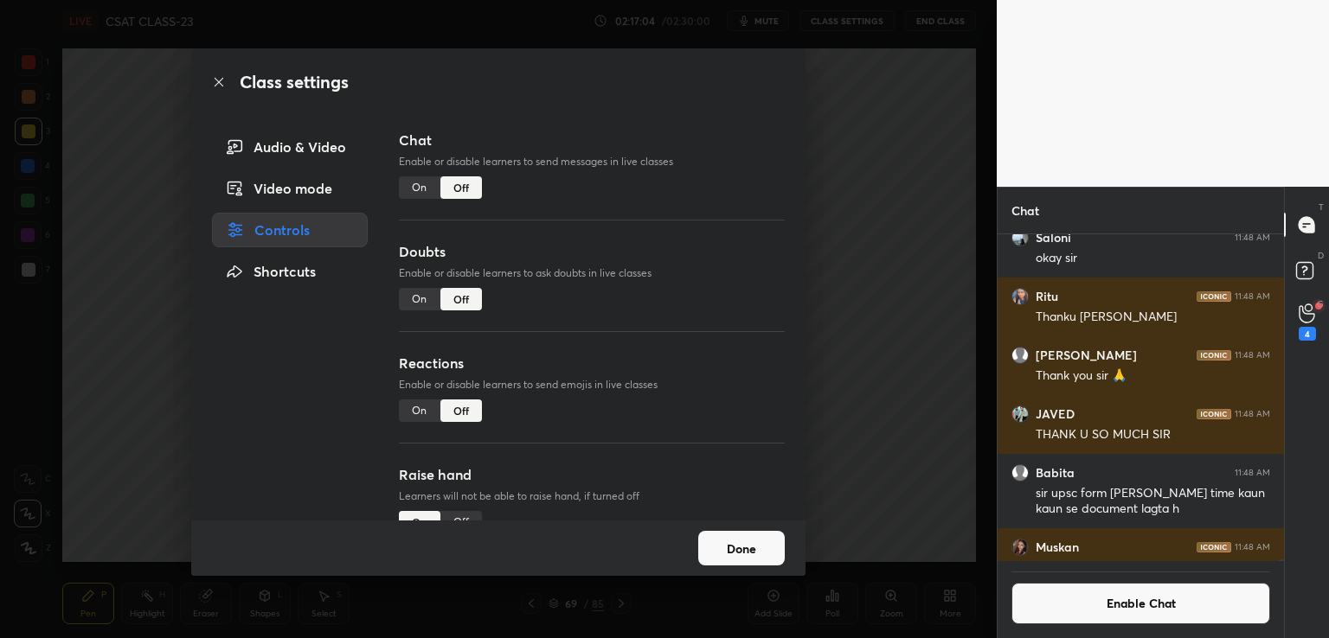
click at [914, 222] on div "Class settings Audio & Video Video mode Controls Shortcuts Chat Enable or disab…" at bounding box center [498, 319] width 996 height 638
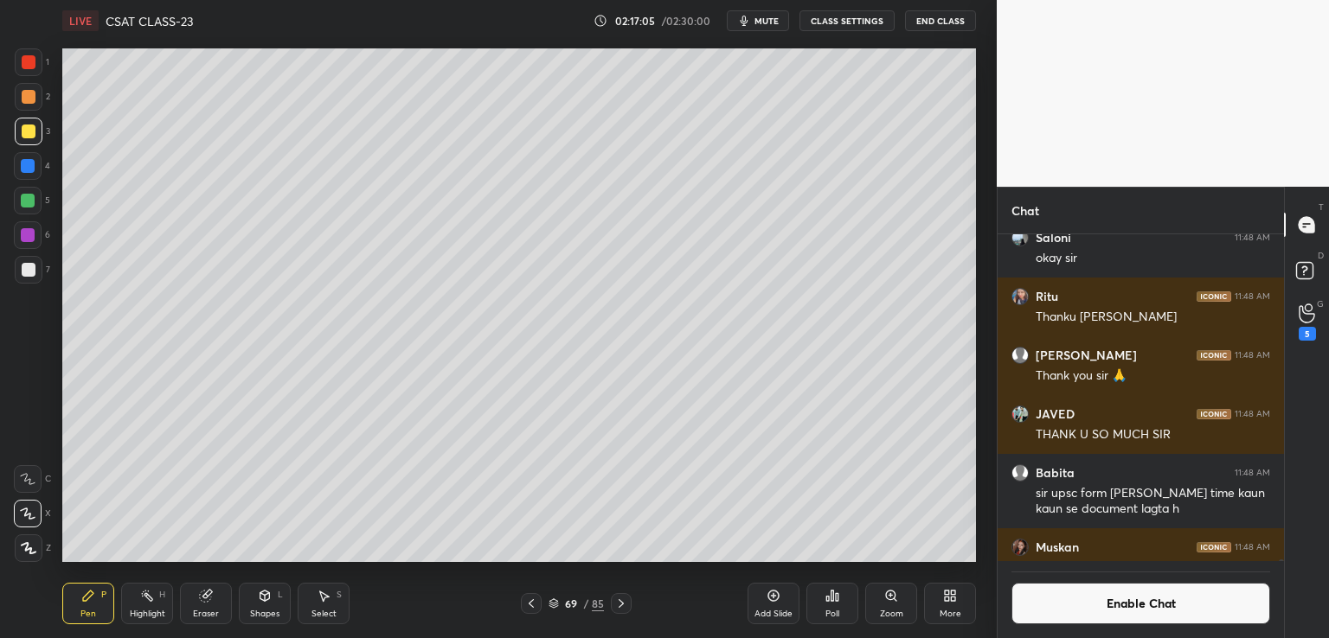
click at [775, 603] on div "Add Slide" at bounding box center [773, 604] width 52 height 42
click at [1313, 317] on icon at bounding box center [1306, 314] width 16 height 20
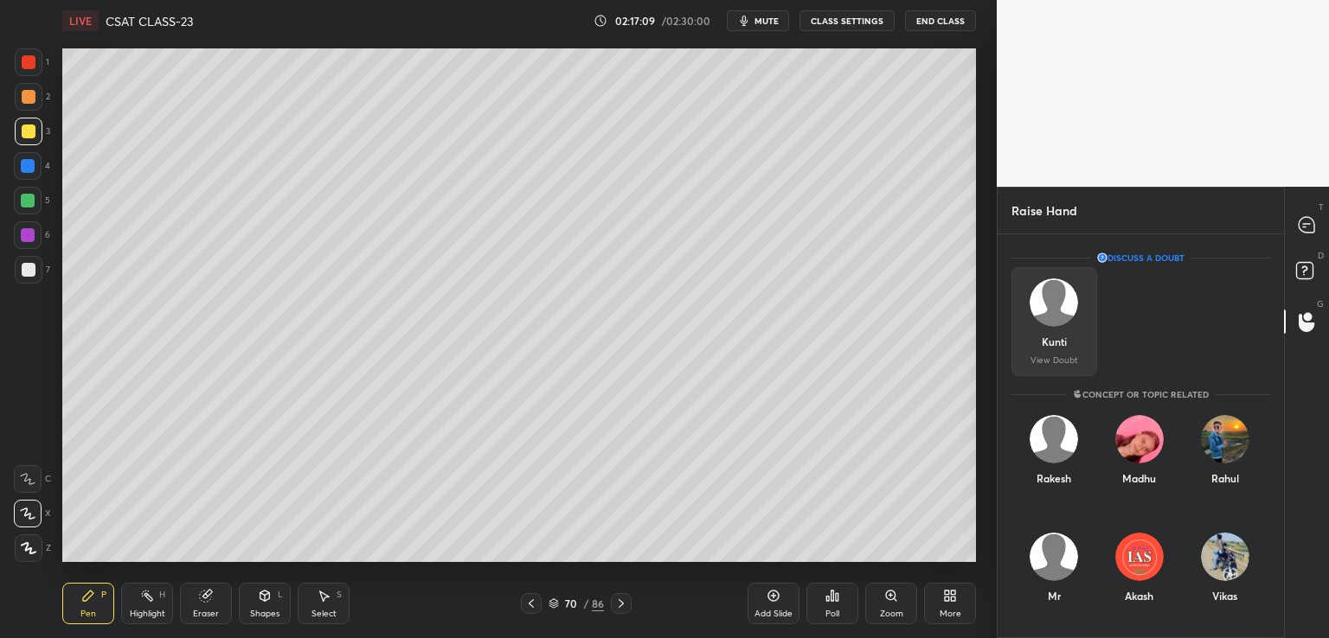
click at [1062, 356] on p "View Doubt" at bounding box center [1054, 360] width 48 height 9
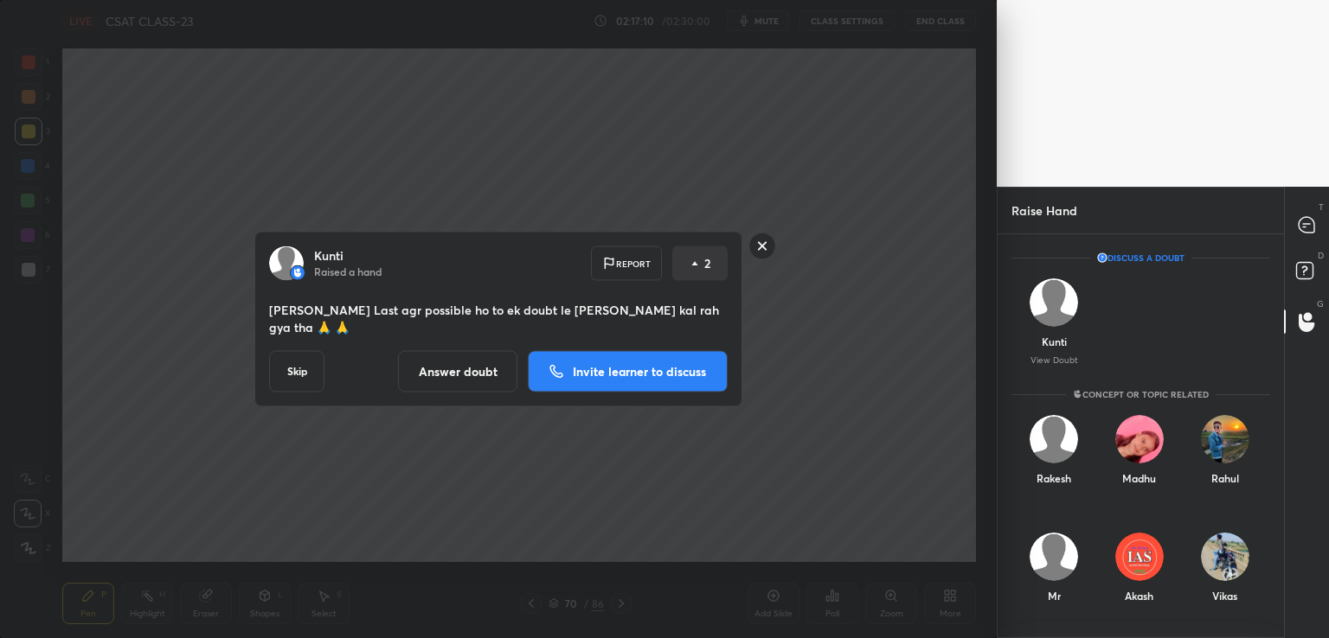
click at [799, 214] on div "Kunti Raised a hand Report 2 Sir ji Last agr possible ho to ek doubt le [PERSON…" at bounding box center [498, 319] width 996 height 638
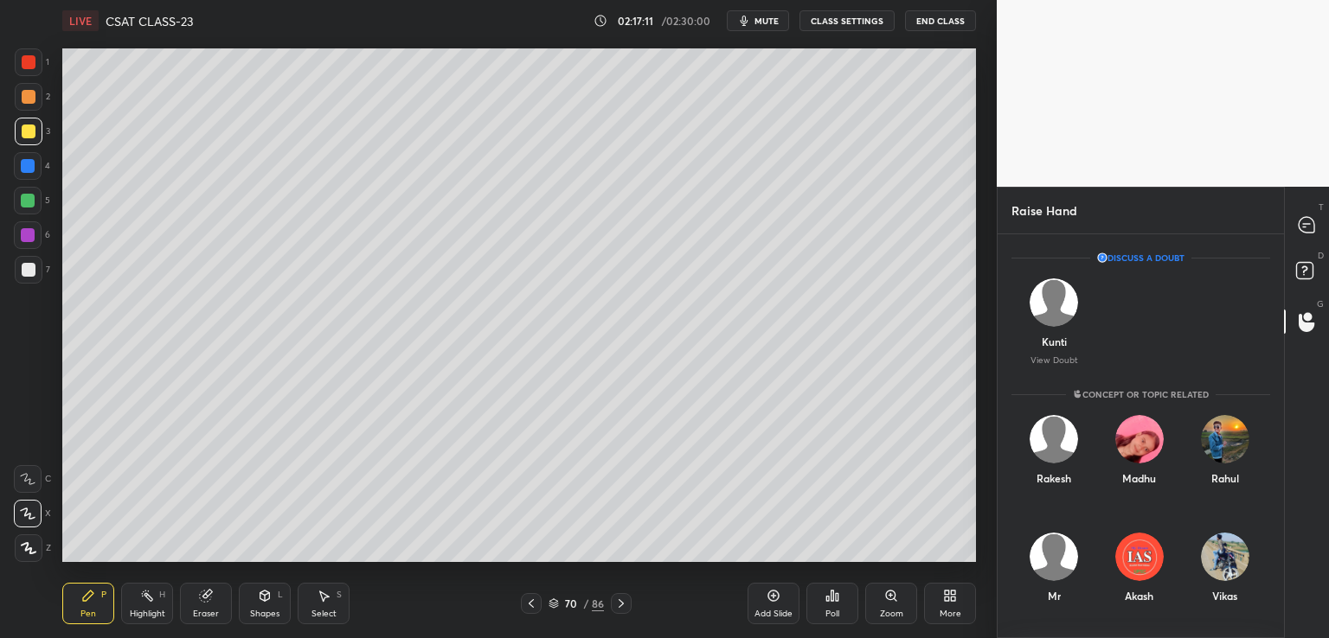
click at [861, 22] on button "CLASS SETTINGS" at bounding box center [846, 20] width 95 height 21
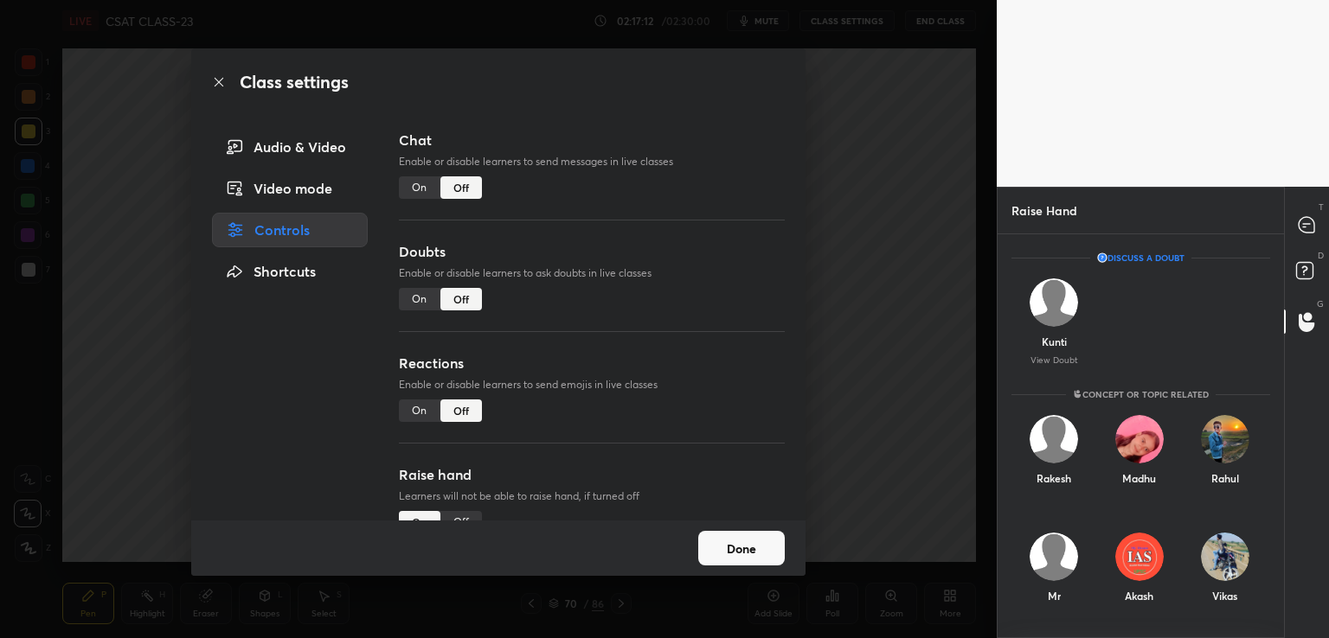
click at [419, 301] on div "On" at bounding box center [420, 299] width 42 height 22
click at [917, 193] on div "Class settings Audio & Video Video mode Controls Shortcuts Chat Enable or disab…" at bounding box center [498, 319] width 996 height 638
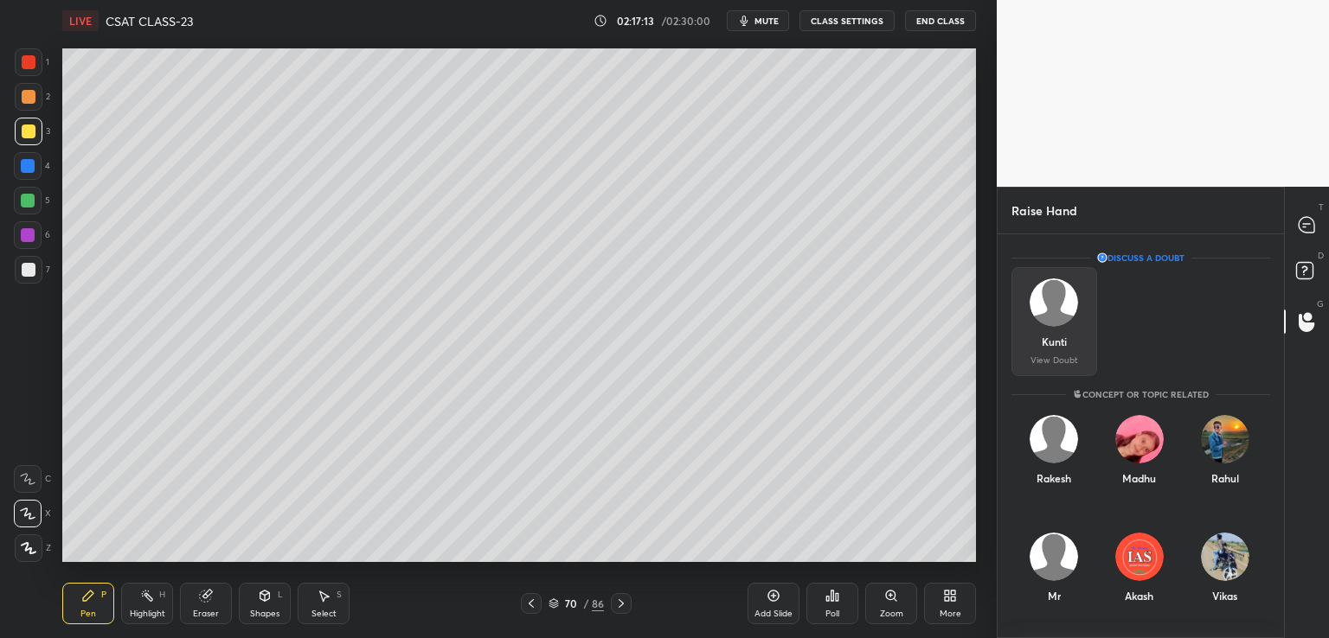
click at [1055, 342] on div "Kunti" at bounding box center [1053, 342] width 25 height 16
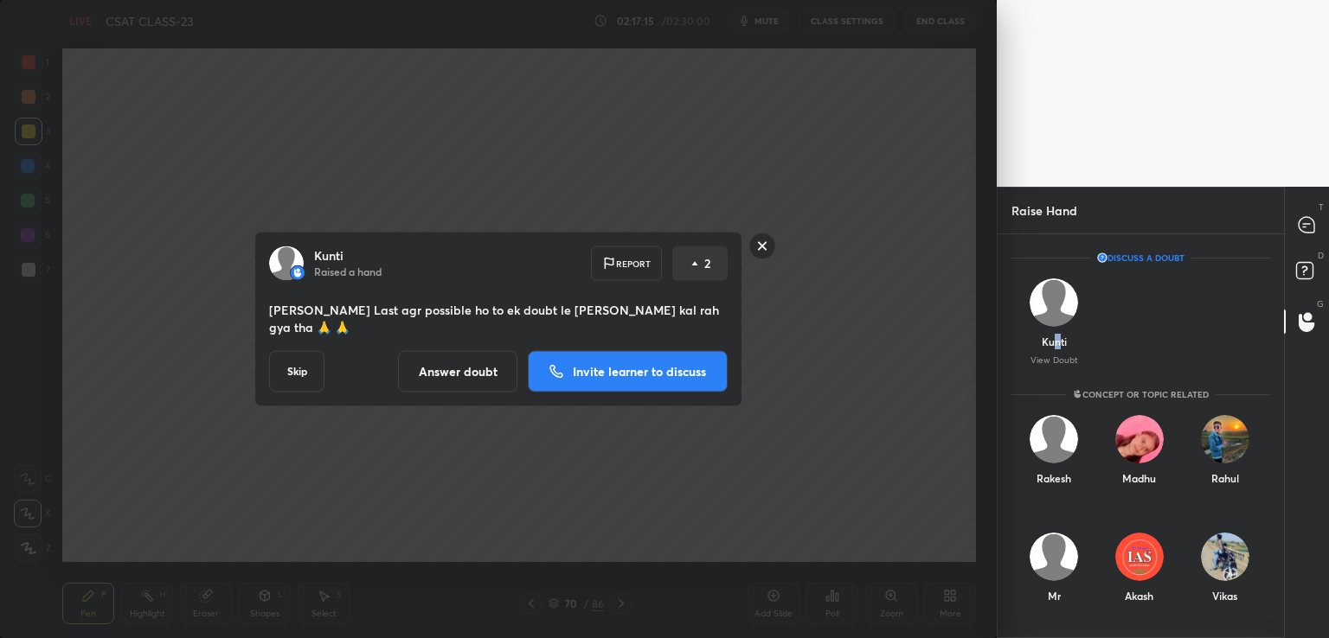
click at [588, 366] on p "Invite learner to discuss" at bounding box center [639, 372] width 133 height 12
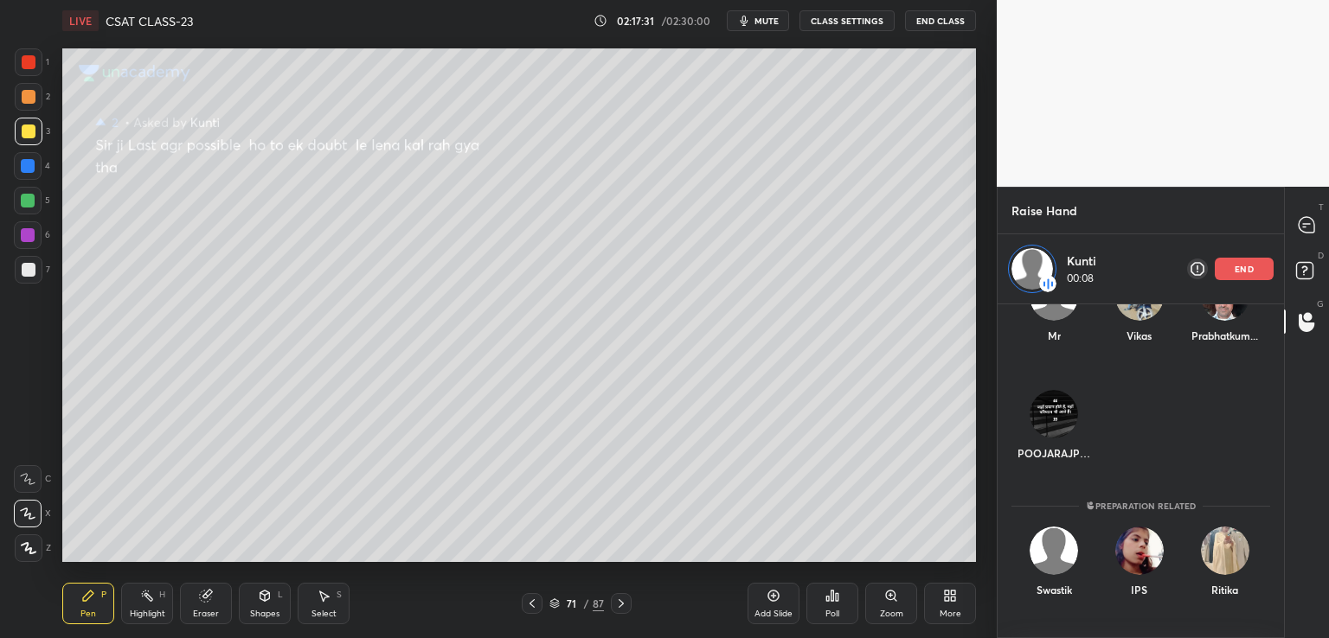
scroll to position [59, 0]
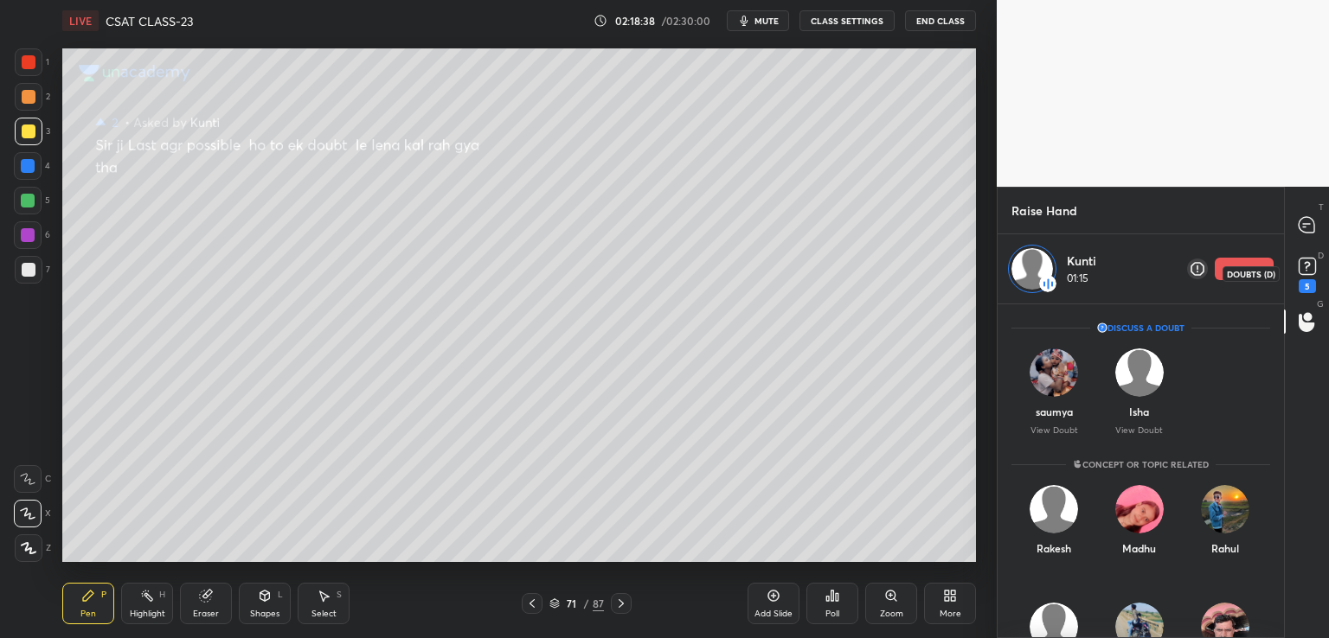
click at [1304, 281] on div "5" at bounding box center [1306, 286] width 17 height 14
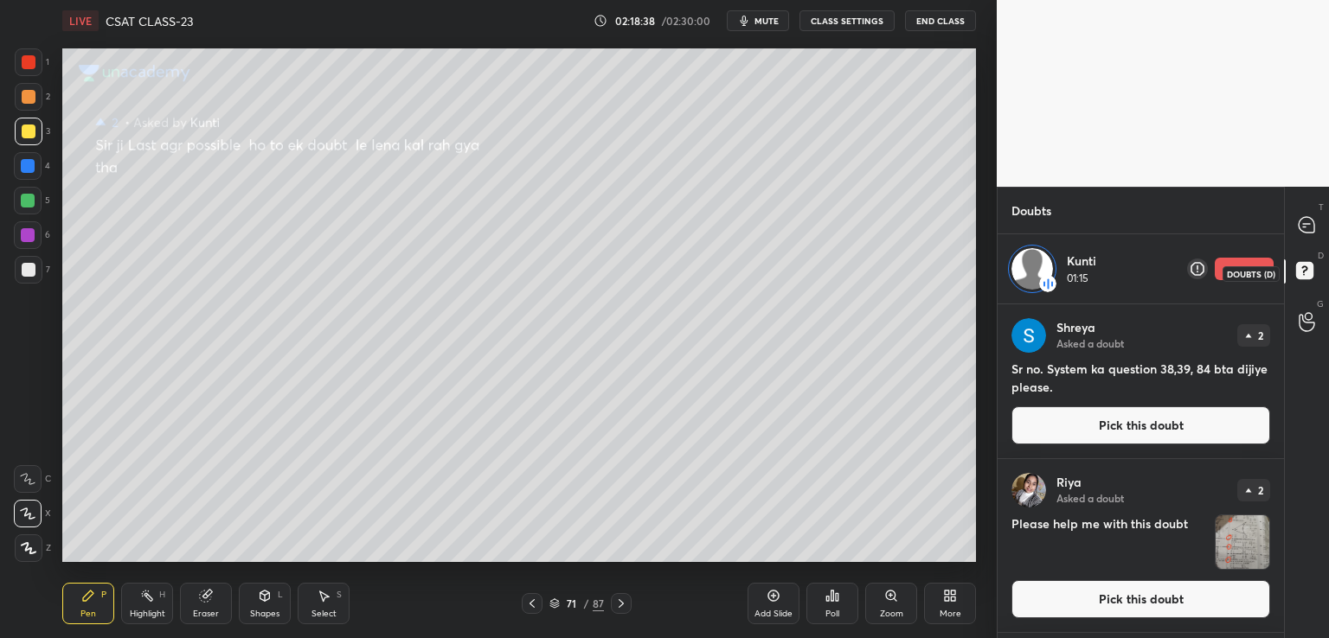
scroll to position [329, 281]
click at [1306, 330] on icon at bounding box center [1306, 322] width 16 height 17
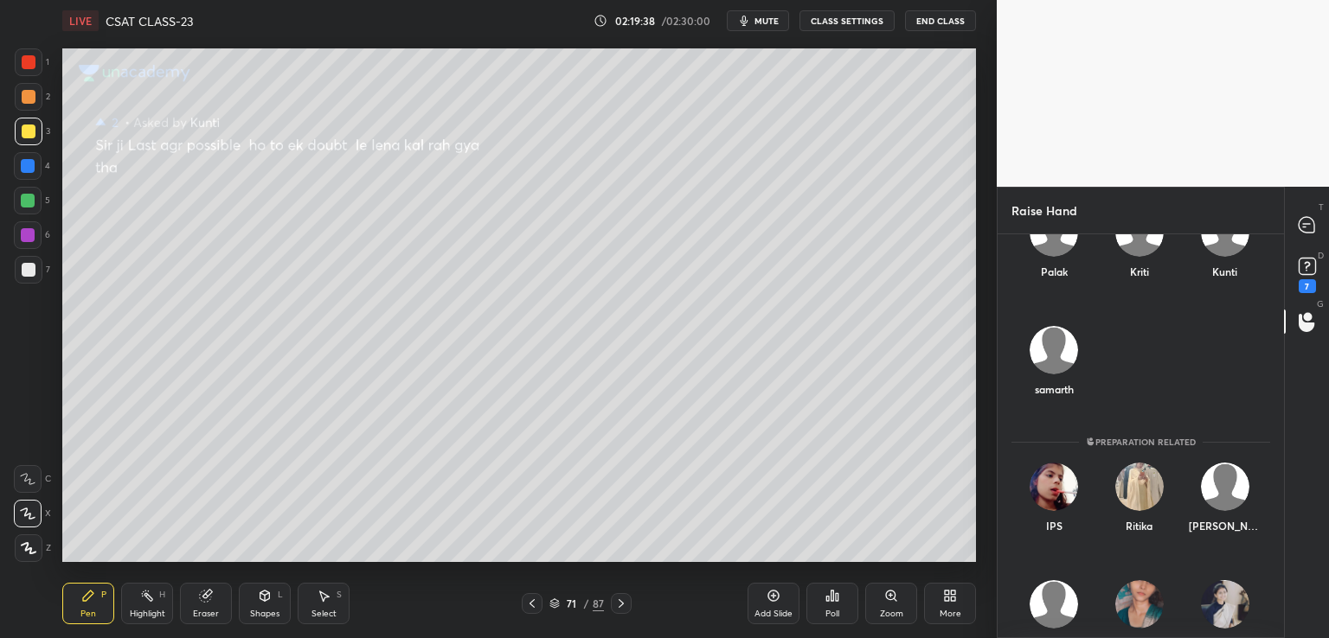
scroll to position [490, 0]
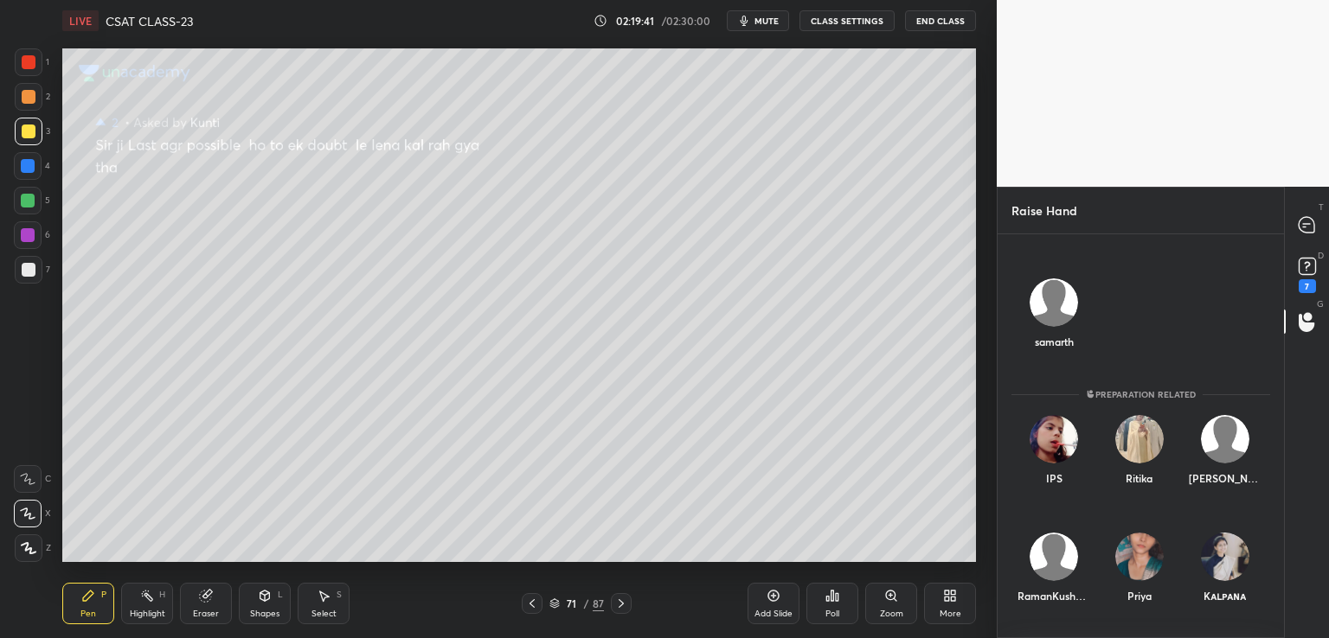
drag, startPoint x: 1272, startPoint y: 572, endPoint x: 1274, endPoint y: 586, distance: 13.9
click at [1275, 586] on div "RamanKushw... Priya Kᴀʟᴘᴀɴᴀ" at bounding box center [1140, 581] width 286 height 118
click at [1228, 568] on div "Kᴀʟᴘᴀɴᴀ" at bounding box center [1225, 572] width 86 height 100
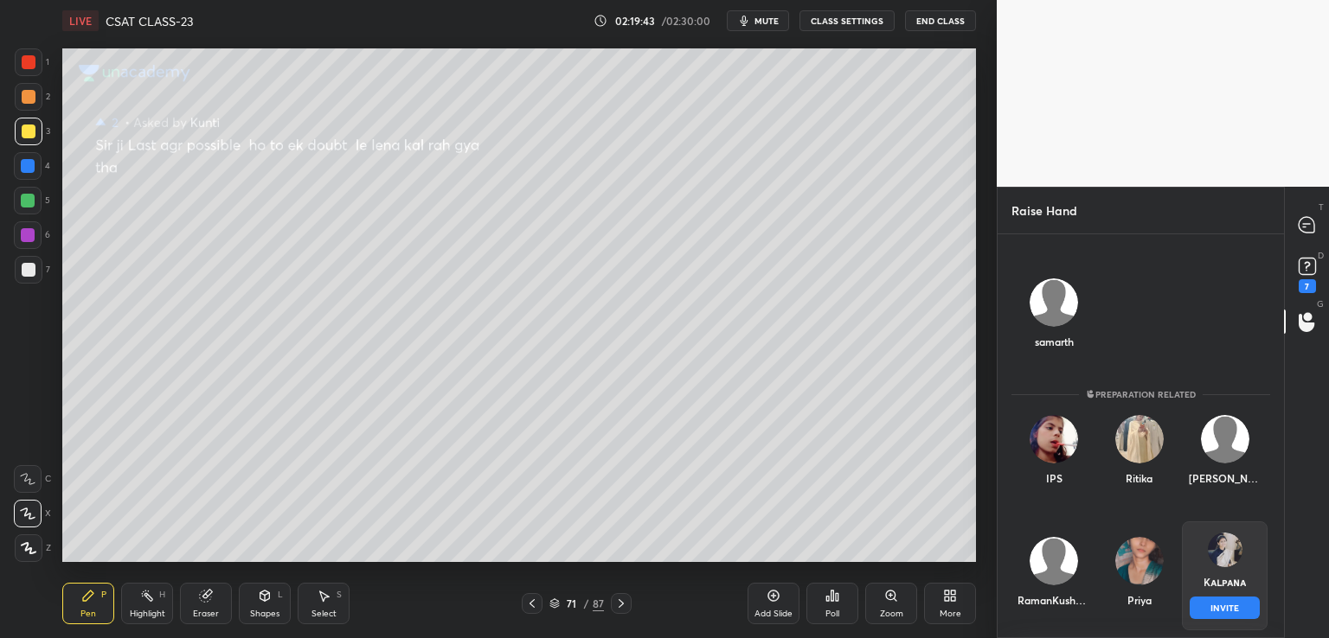
click at [1228, 599] on button "INVITE" at bounding box center [1224, 608] width 70 height 22
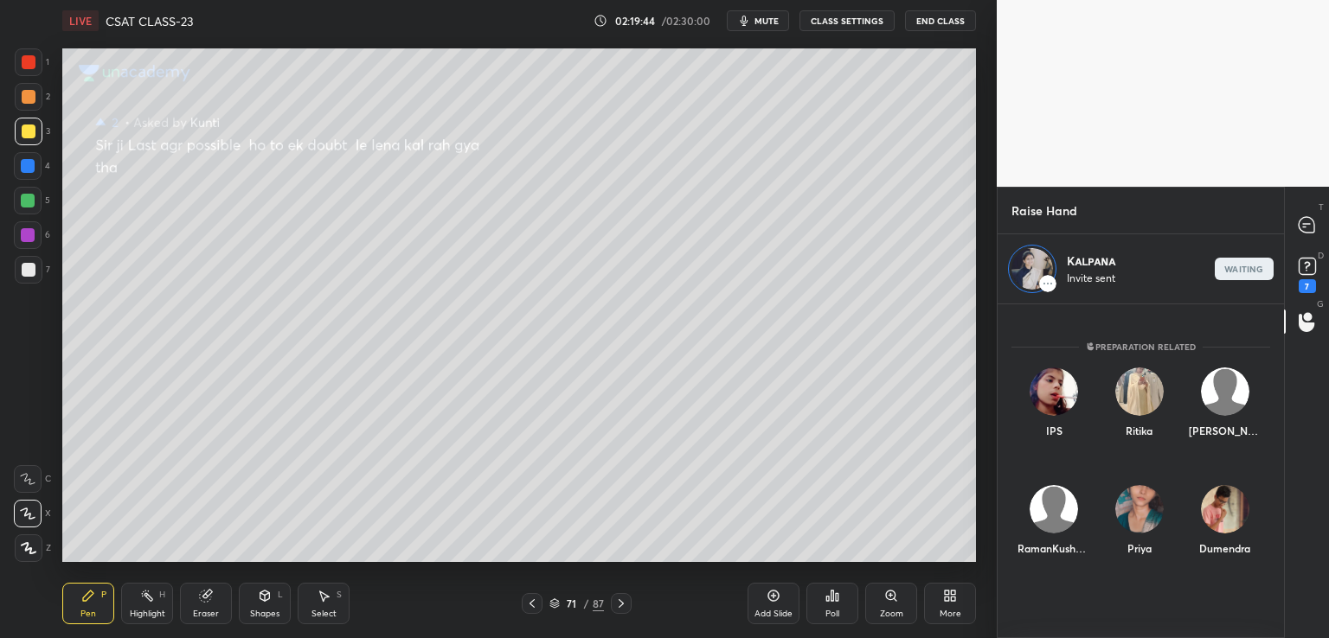
drag, startPoint x: 1284, startPoint y: 534, endPoint x: 1285, endPoint y: 344, distance: 189.4
click at [1285, 344] on div "T Messages (T) D Doubts (D) 7 G Raise Hand (G)" at bounding box center [1306, 413] width 45 height 452
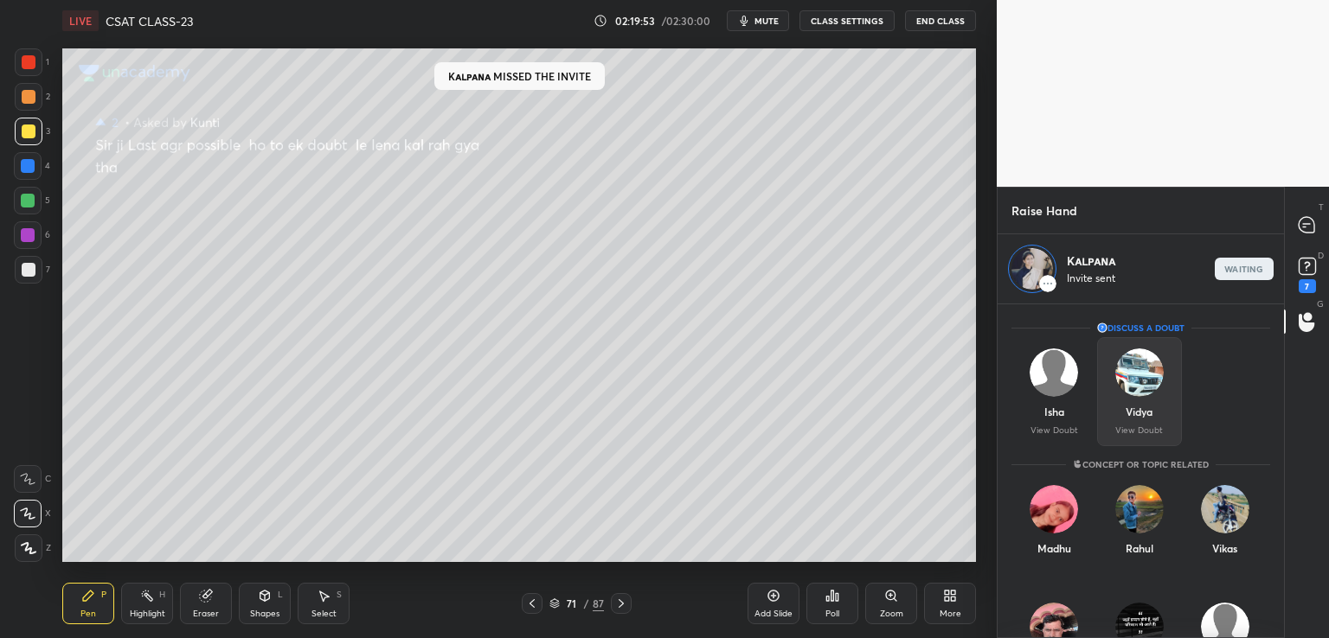
scroll to position [399, 281]
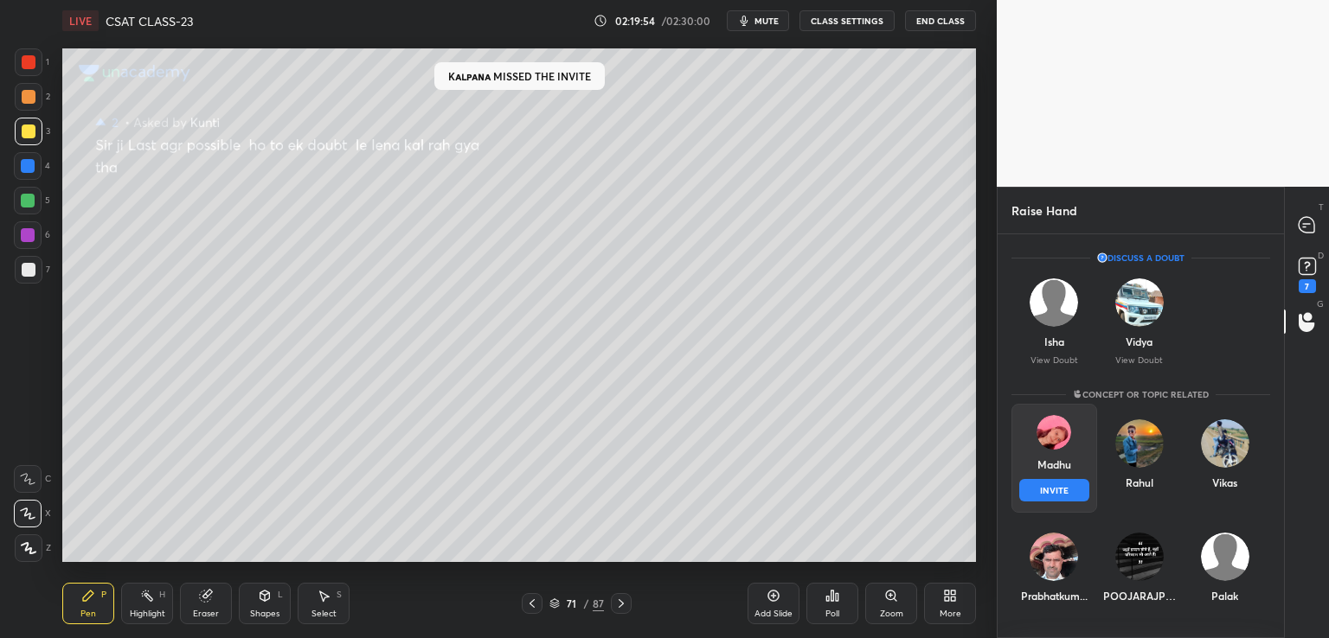
click at [1052, 472] on div "Madhu INVITE" at bounding box center [1054, 458] width 86 height 109
click at [1048, 494] on button "INVITE" at bounding box center [1054, 490] width 70 height 22
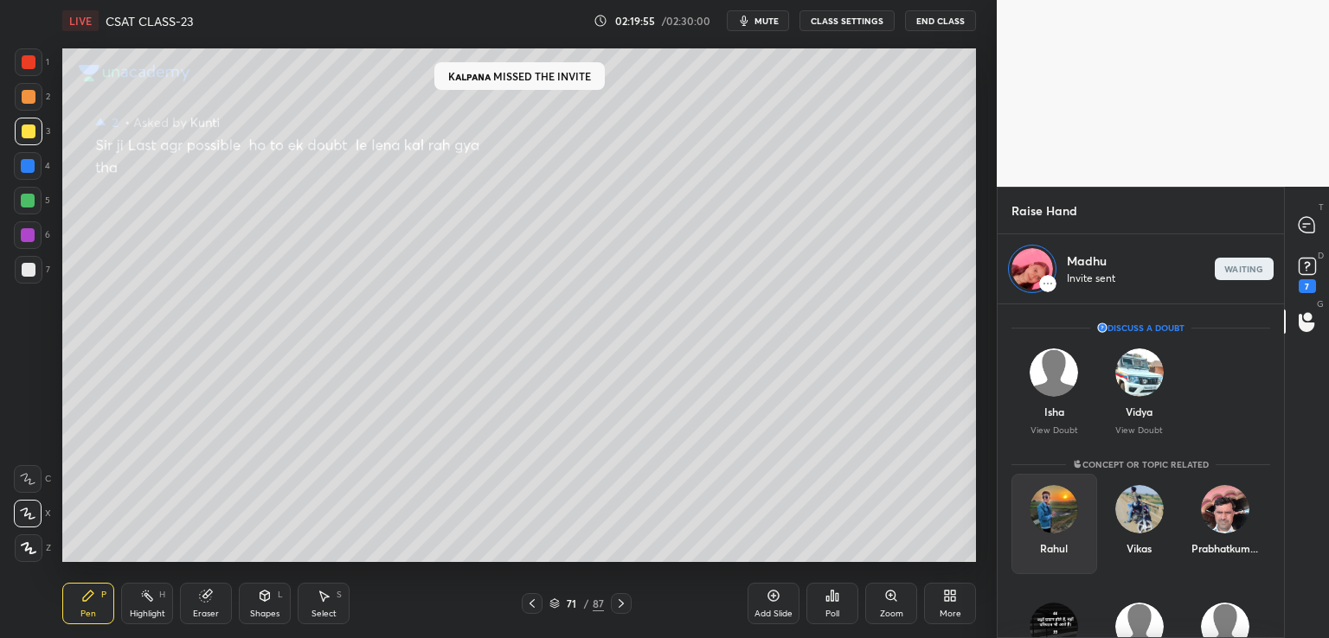
scroll to position [6, 5]
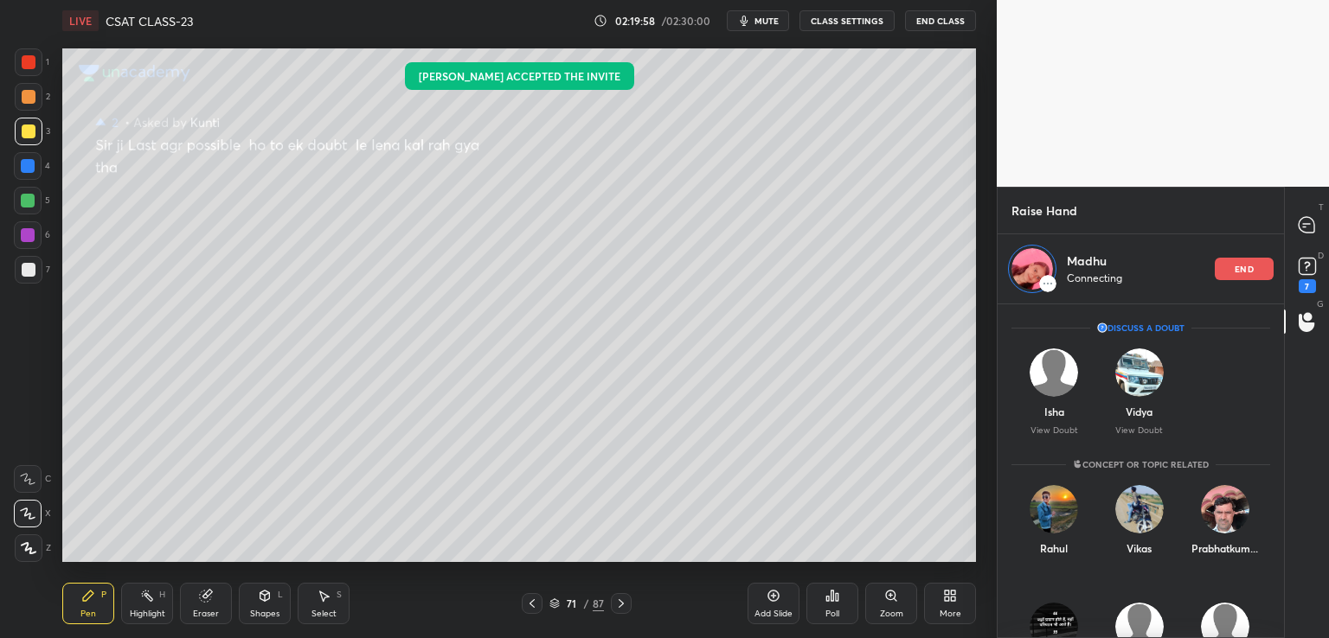
click at [1318, 274] on div "7" at bounding box center [1307, 273] width 35 height 31
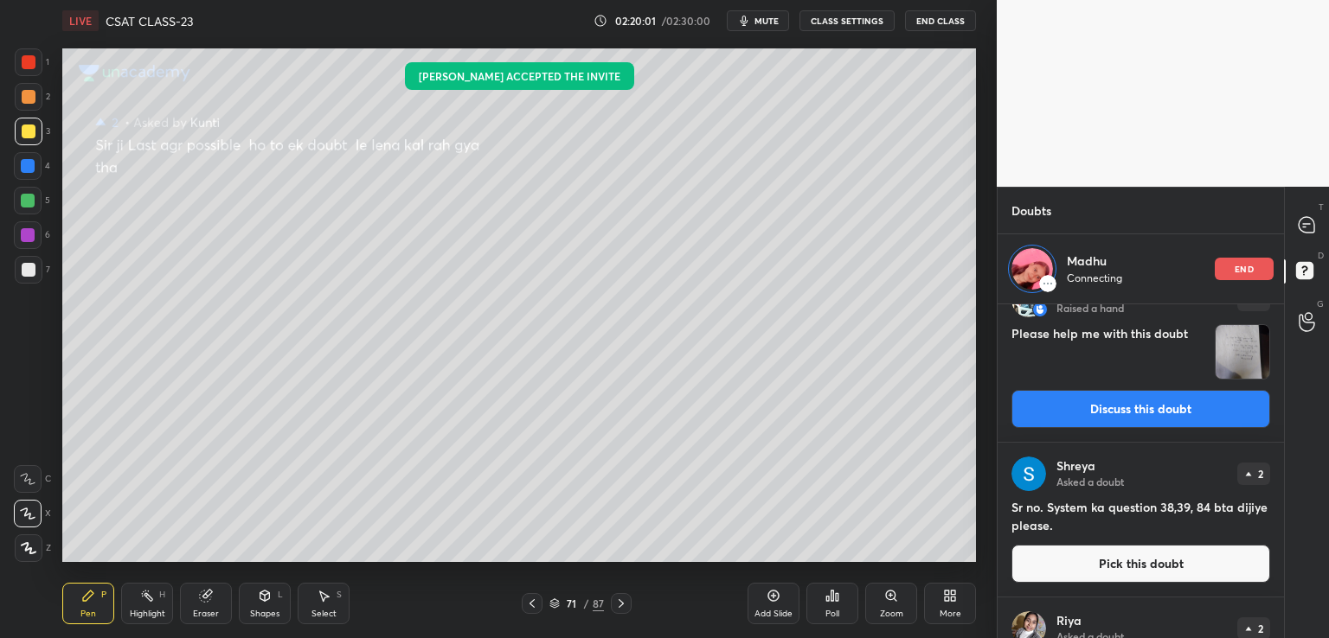
scroll to position [0, 0]
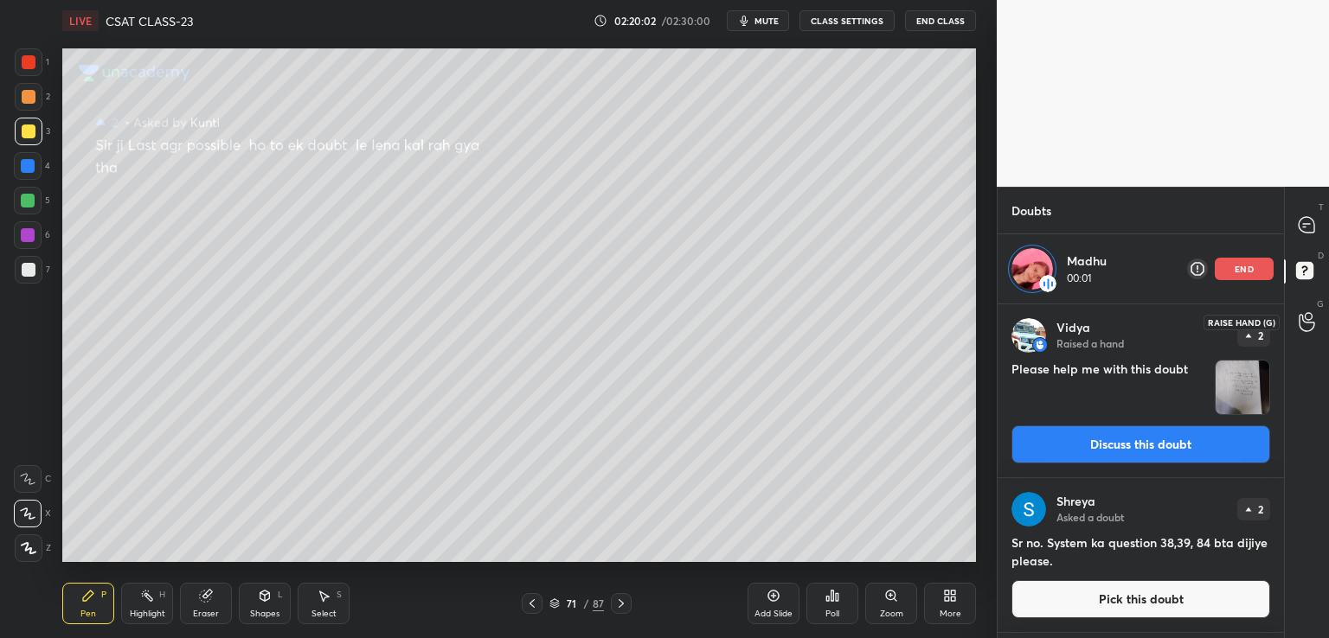
click at [1304, 327] on icon at bounding box center [1306, 322] width 16 height 20
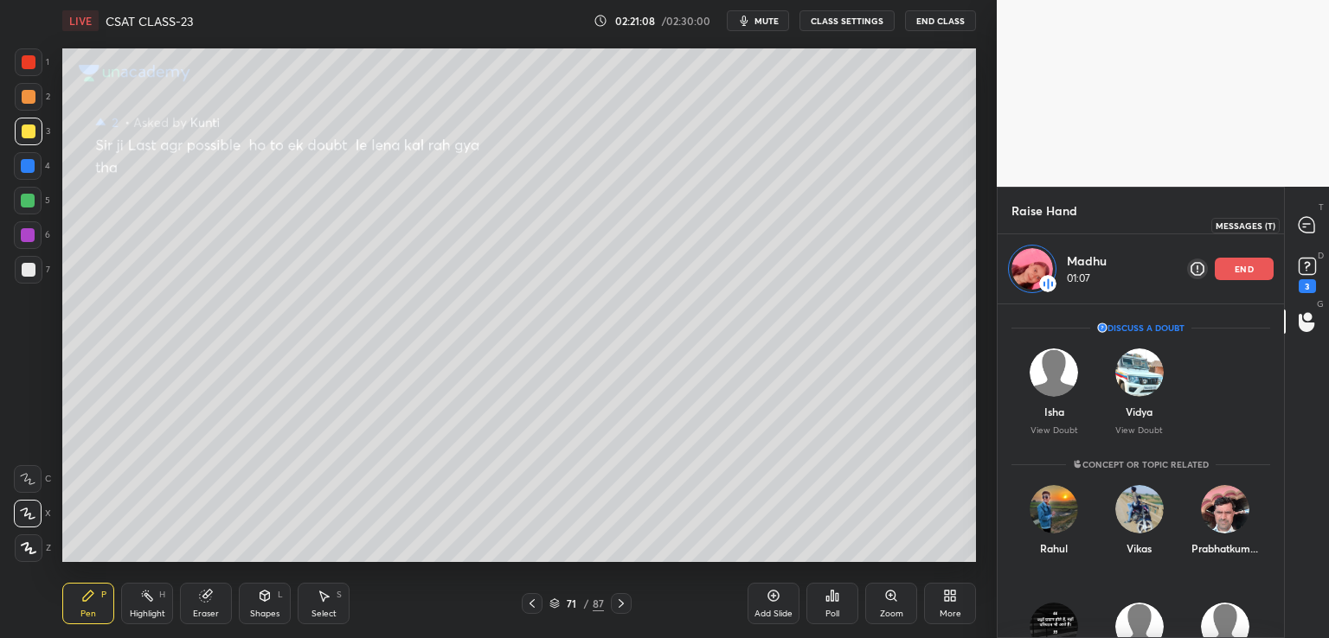
click at [1308, 227] on icon at bounding box center [1306, 225] width 16 height 16
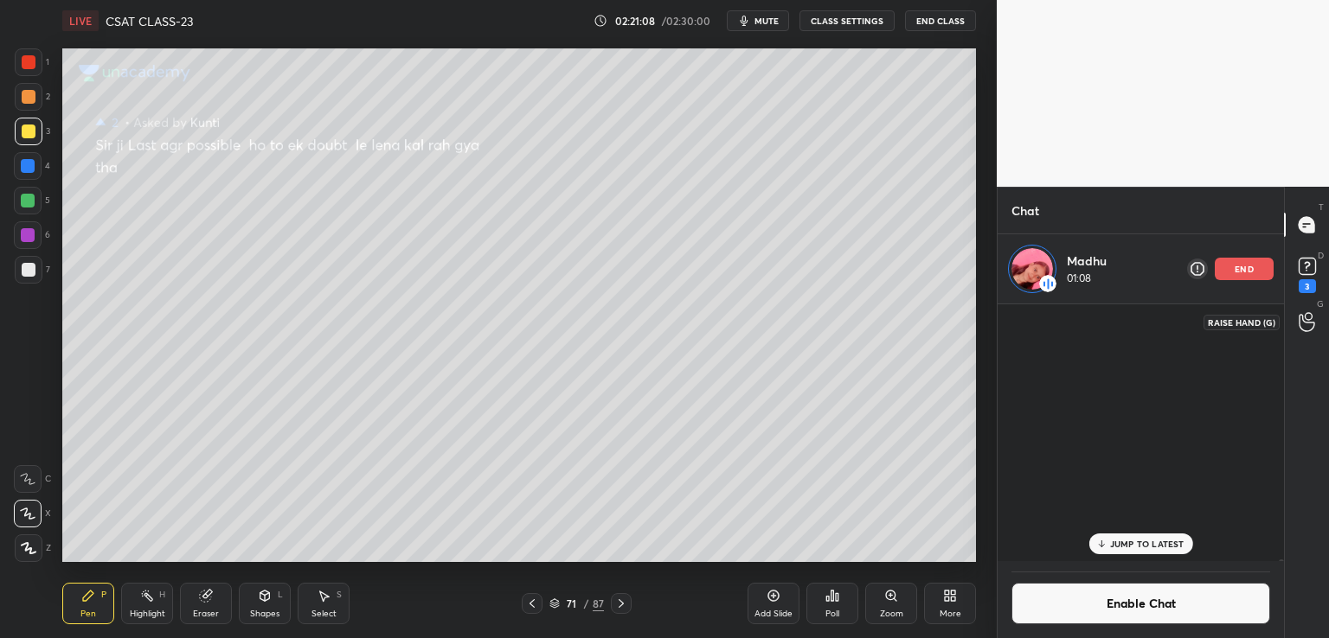
scroll to position [253, 281]
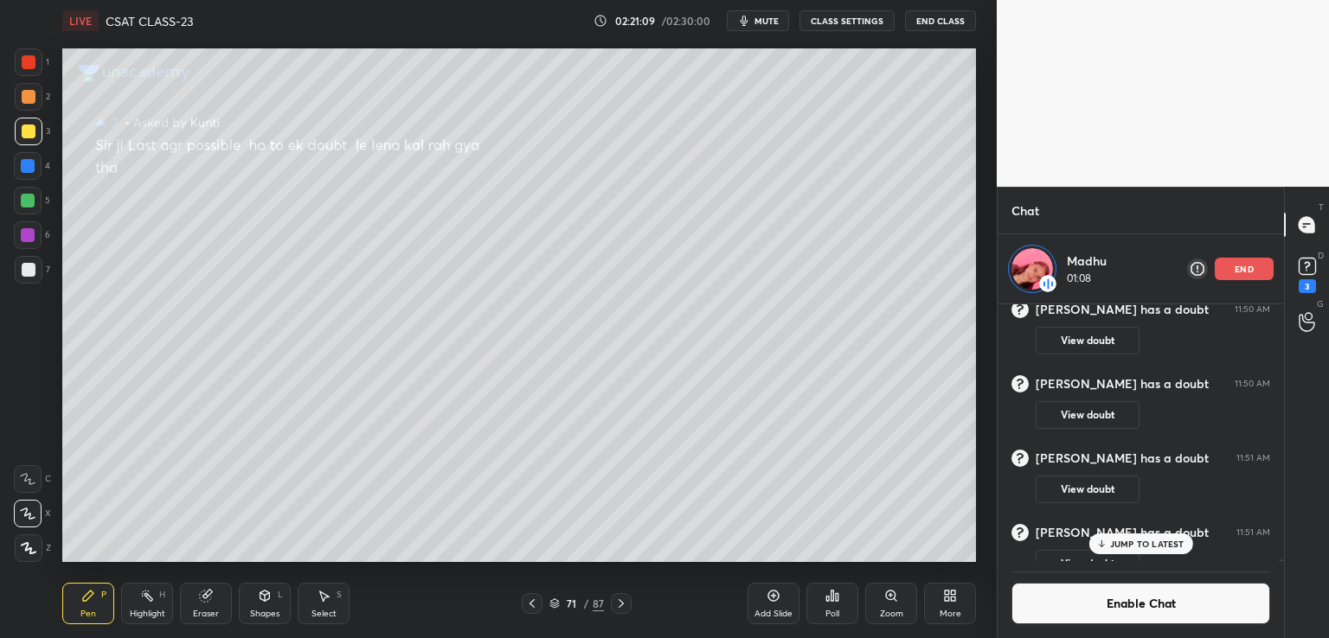
click at [1071, 602] on button "Enable Chat" at bounding box center [1140, 604] width 259 height 42
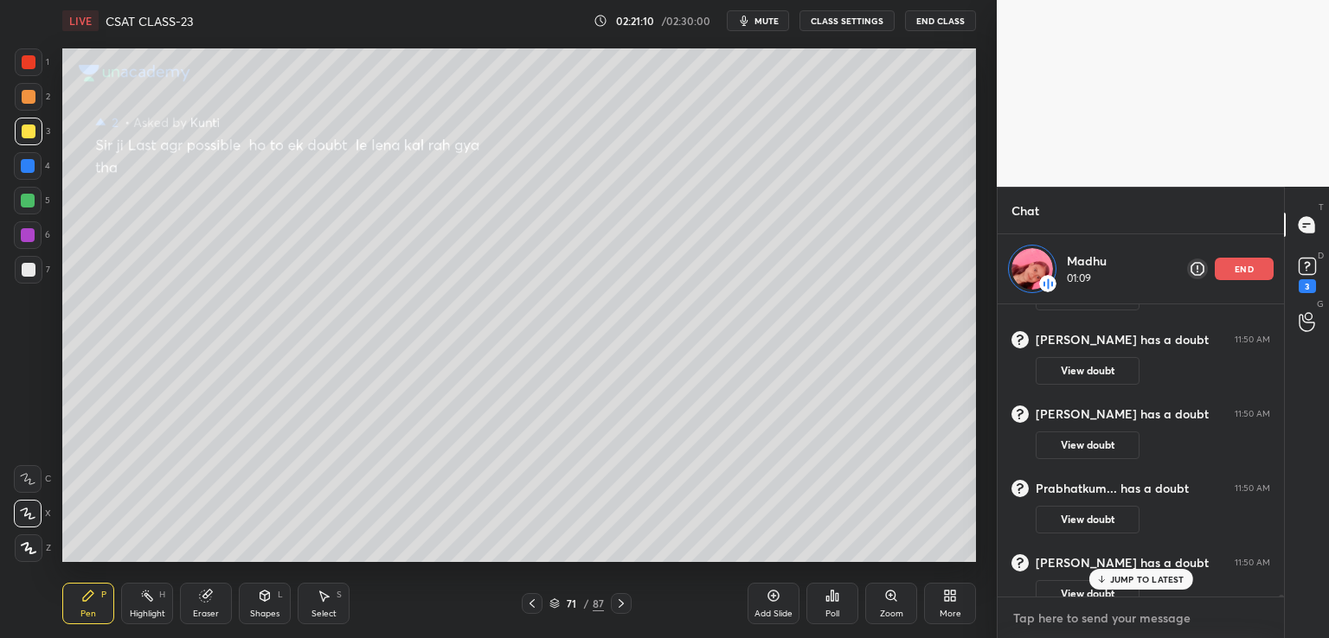
type textarea "x"
click at [1049, 613] on textarea at bounding box center [1140, 619] width 259 height 28
paste textarea "[URL][DOMAIN_NAME]"
type textarea "[URL][DOMAIN_NAME]"
type textarea "x"
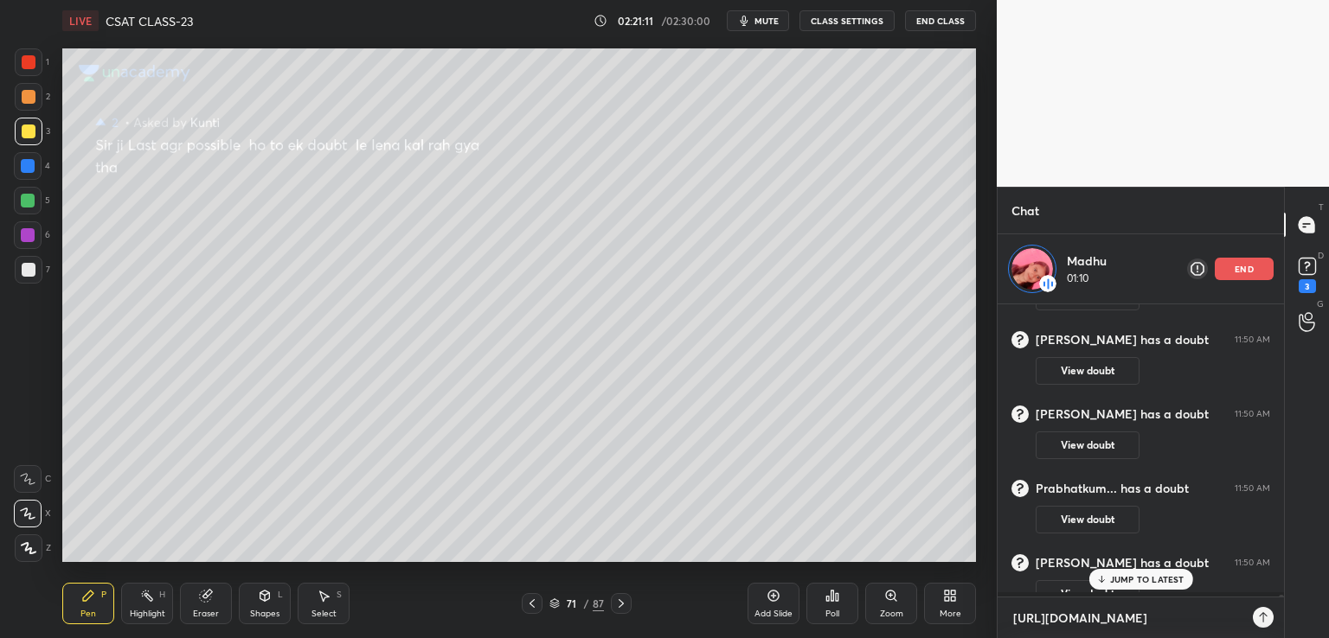
scroll to position [329, 281]
type textarea "x"
click at [1103, 584] on icon at bounding box center [1101, 579] width 11 height 10
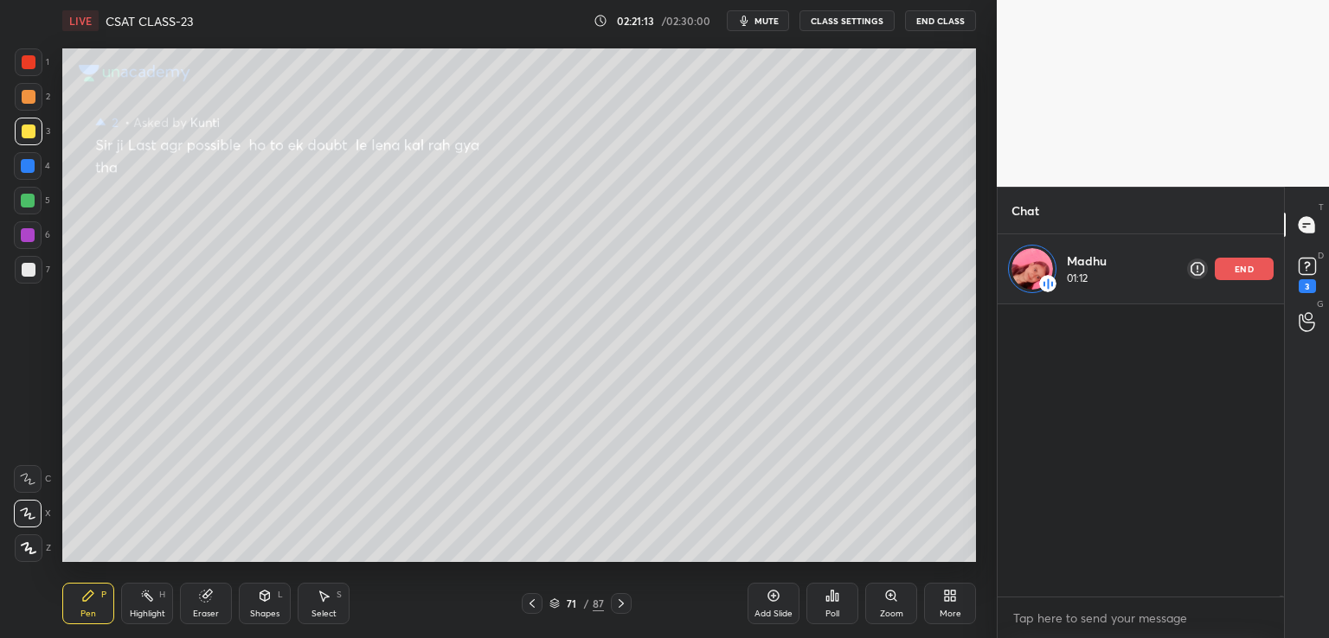
scroll to position [91118, 0]
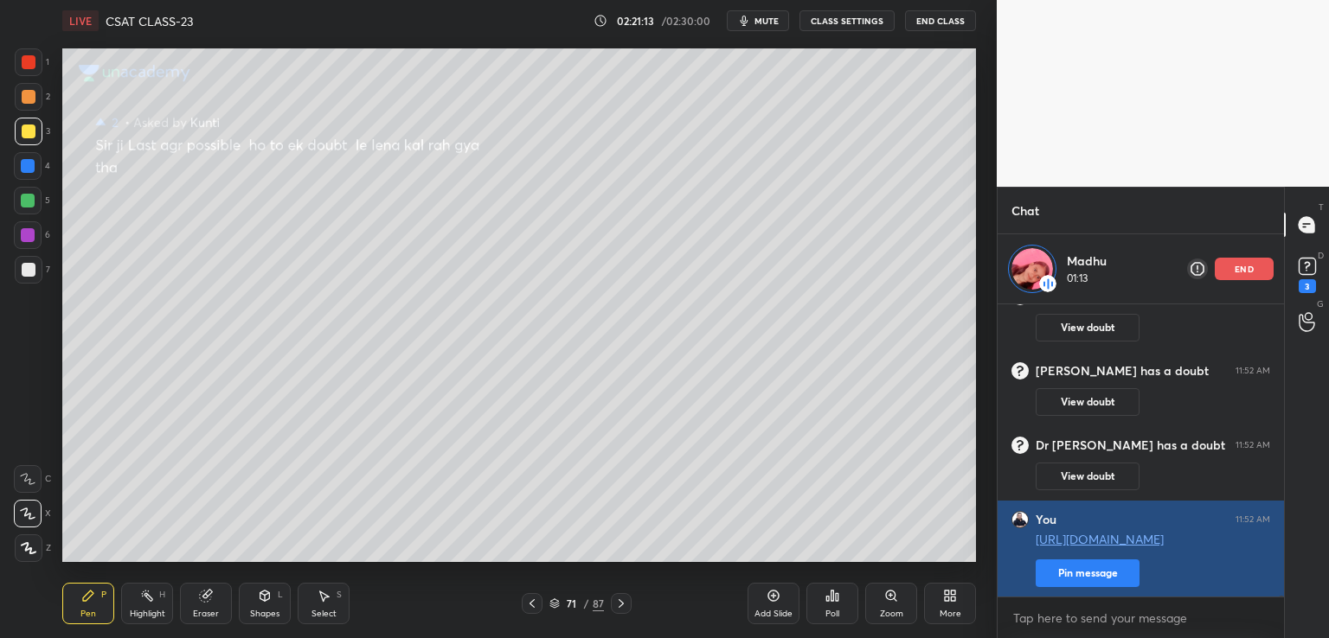
click at [1056, 572] on button "Pin message" at bounding box center [1087, 574] width 104 height 28
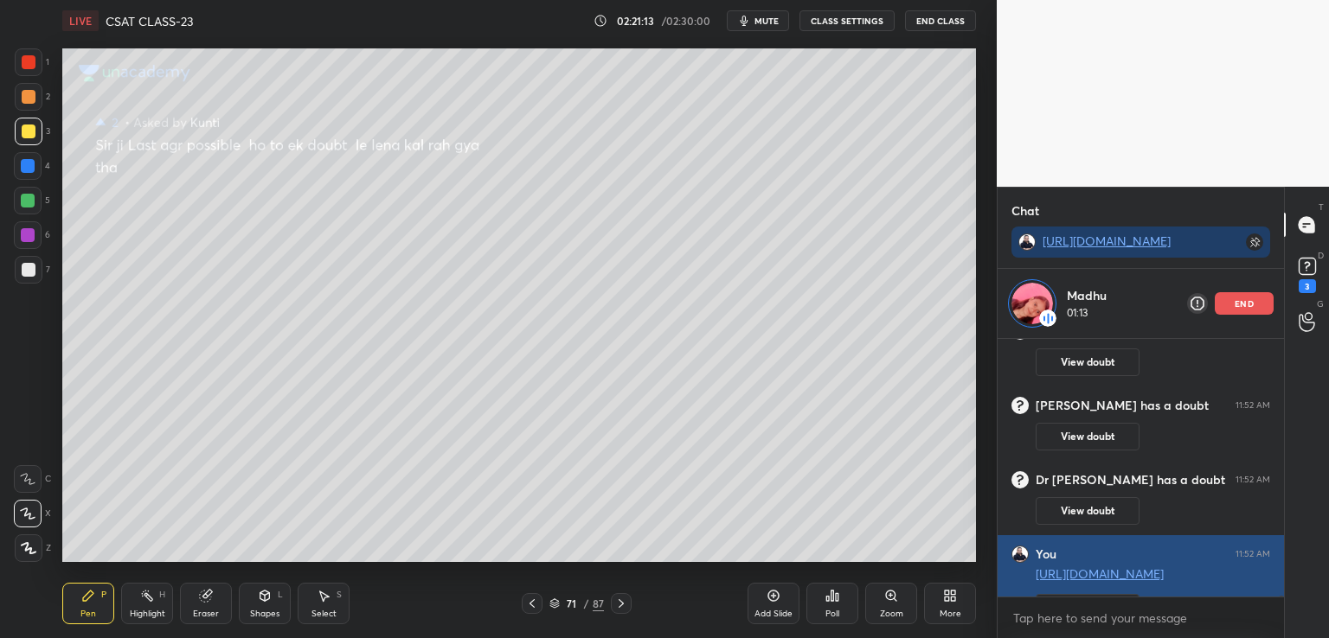
scroll to position [294, 281]
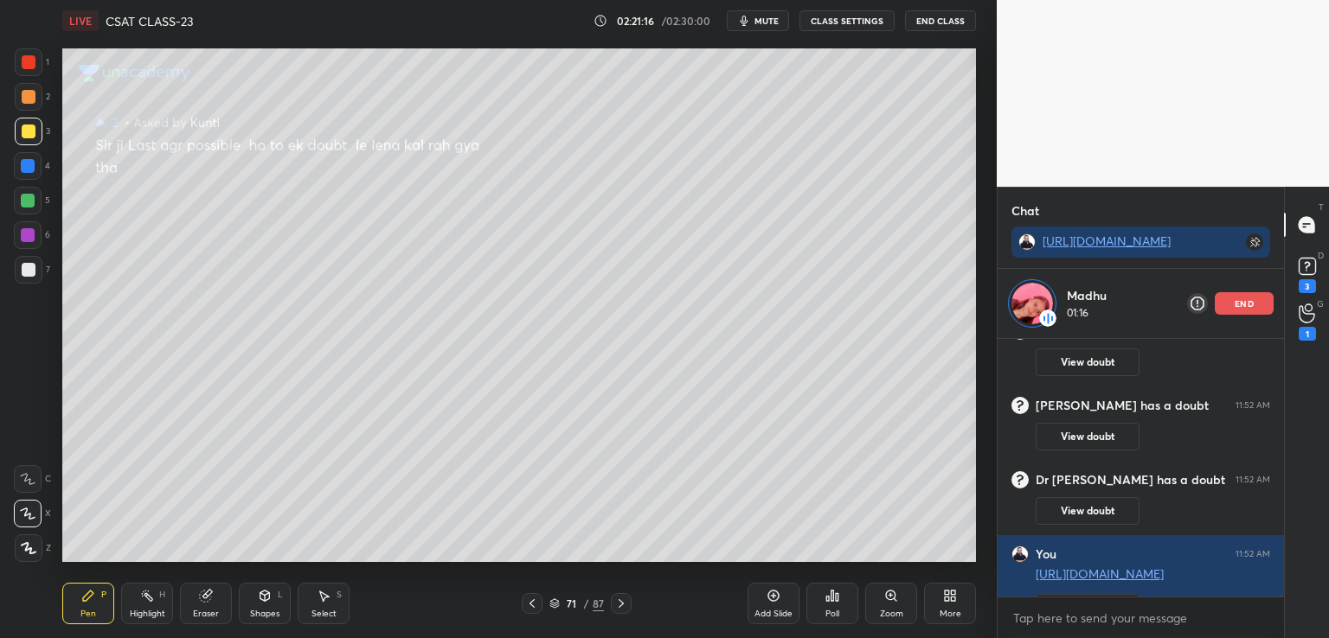
click at [827, 18] on button "CLASS SETTINGS" at bounding box center [846, 20] width 95 height 21
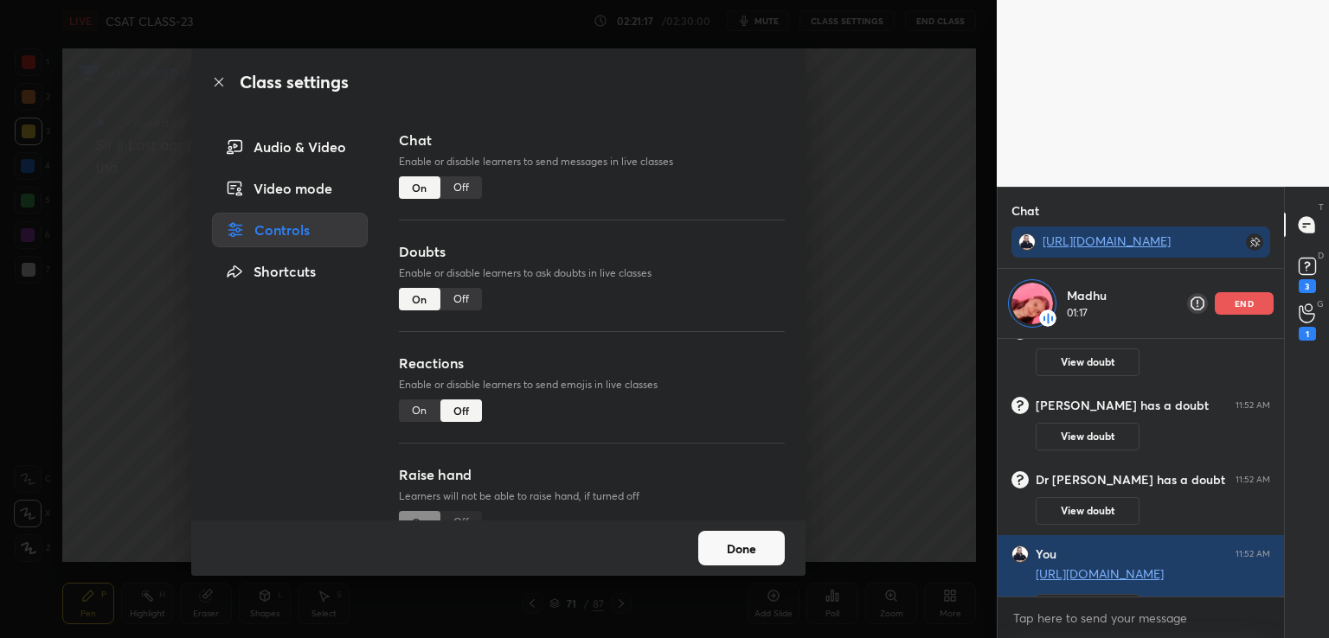
click at [457, 181] on div "Off" at bounding box center [461, 187] width 42 height 22
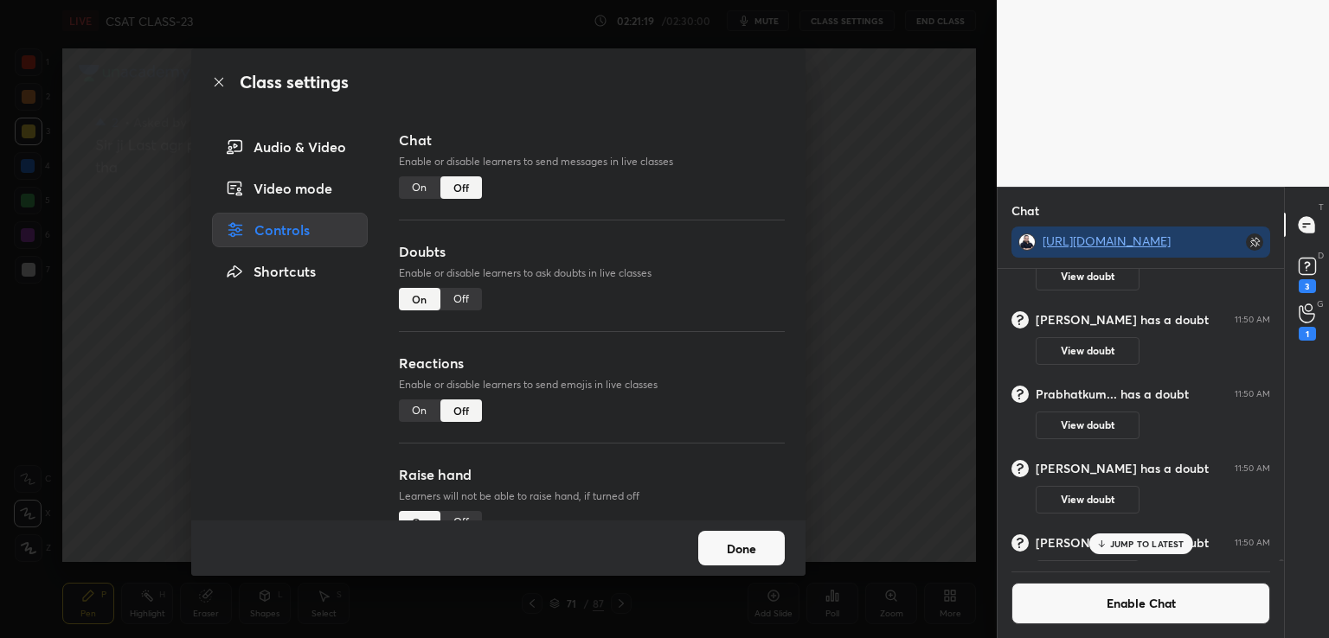
scroll to position [364, 281]
click at [1253, 302] on div "[PERSON_NAME] has a doubt 11:50 AM View doubt" at bounding box center [1140, 338] width 286 height 74
click at [1311, 333] on div "1" at bounding box center [1306, 334] width 17 height 14
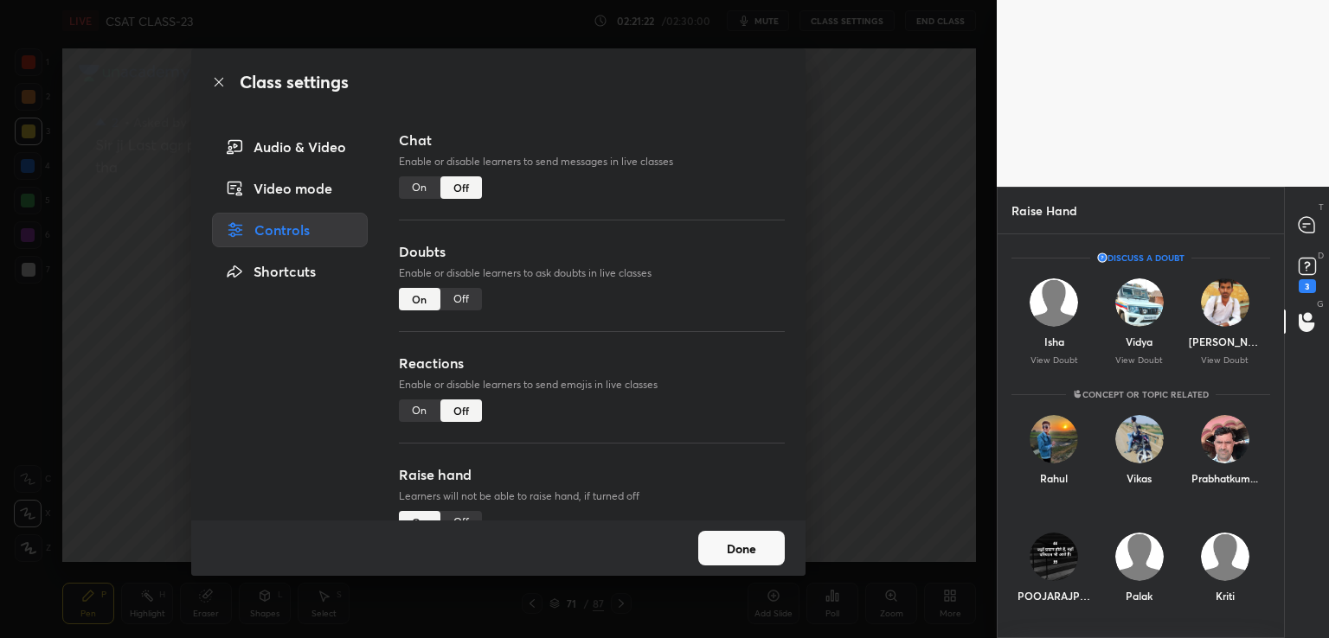
click at [900, 445] on div "Class settings Audio & Video Video mode Controls Shortcuts Chat Enable or disab…" at bounding box center [498, 319] width 996 height 638
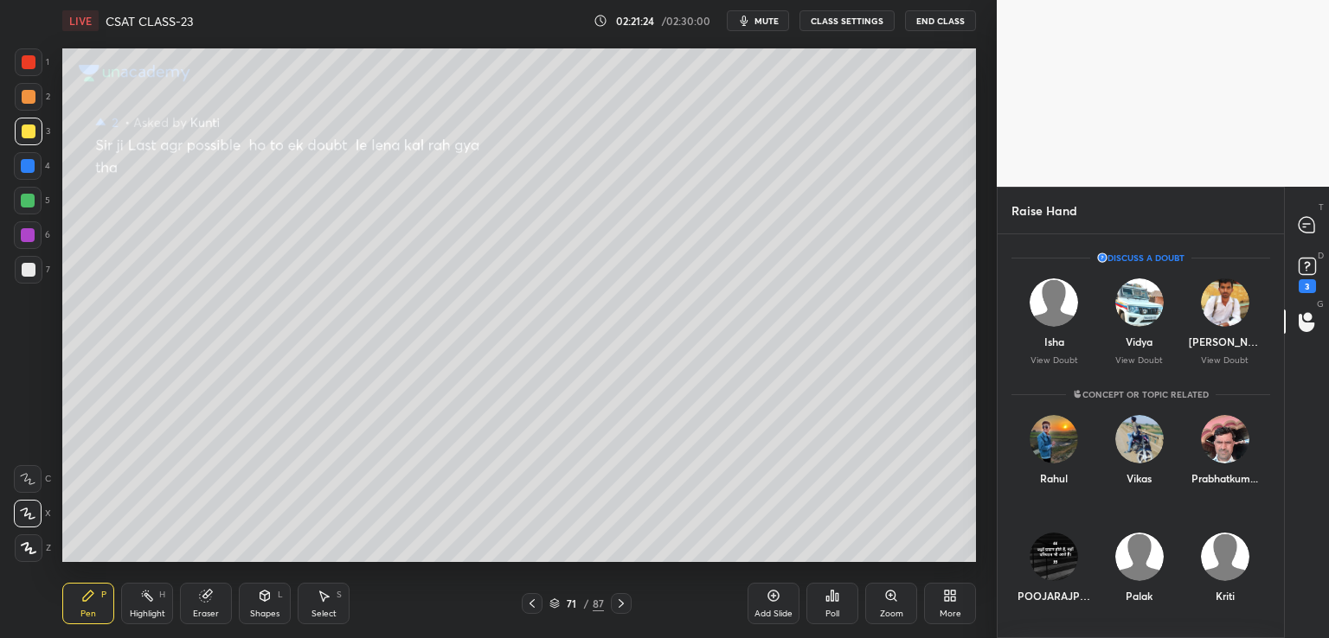
drag, startPoint x: 1285, startPoint y: 382, endPoint x: 1285, endPoint y: 426, distance: 44.1
click at [1285, 427] on div "T Messages (T) D Doubts (D) 3 G Raise Hand (G)" at bounding box center [1306, 413] width 45 height 452
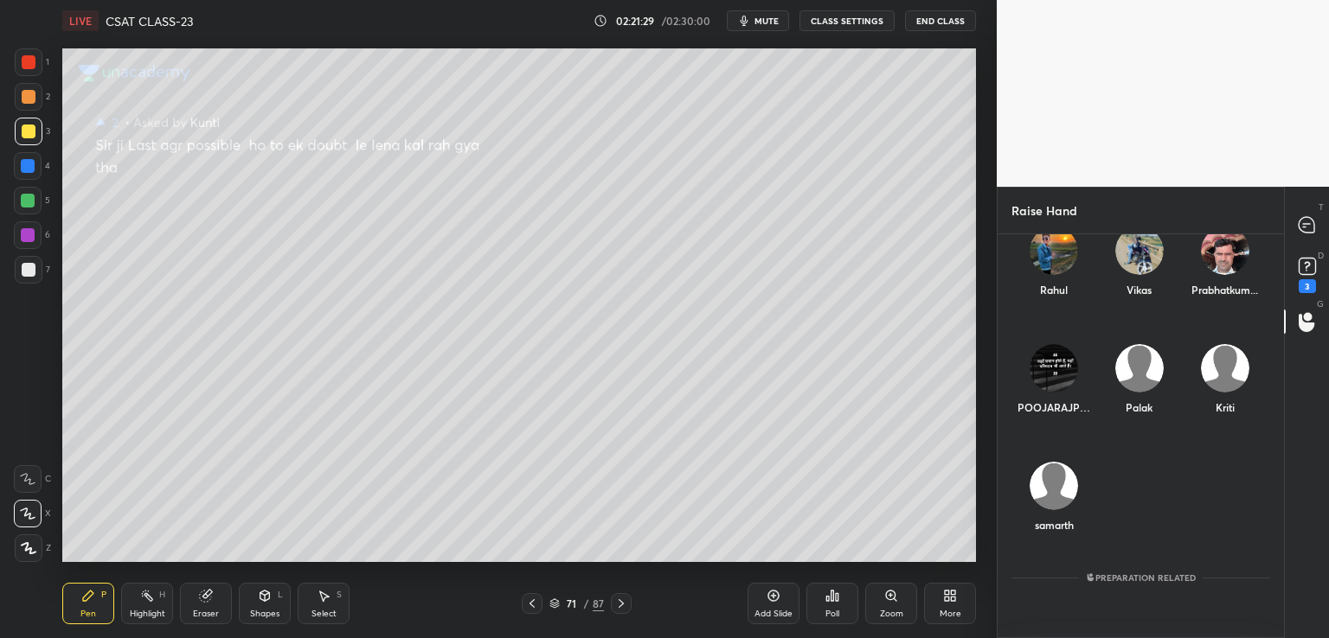
scroll to position [0, 0]
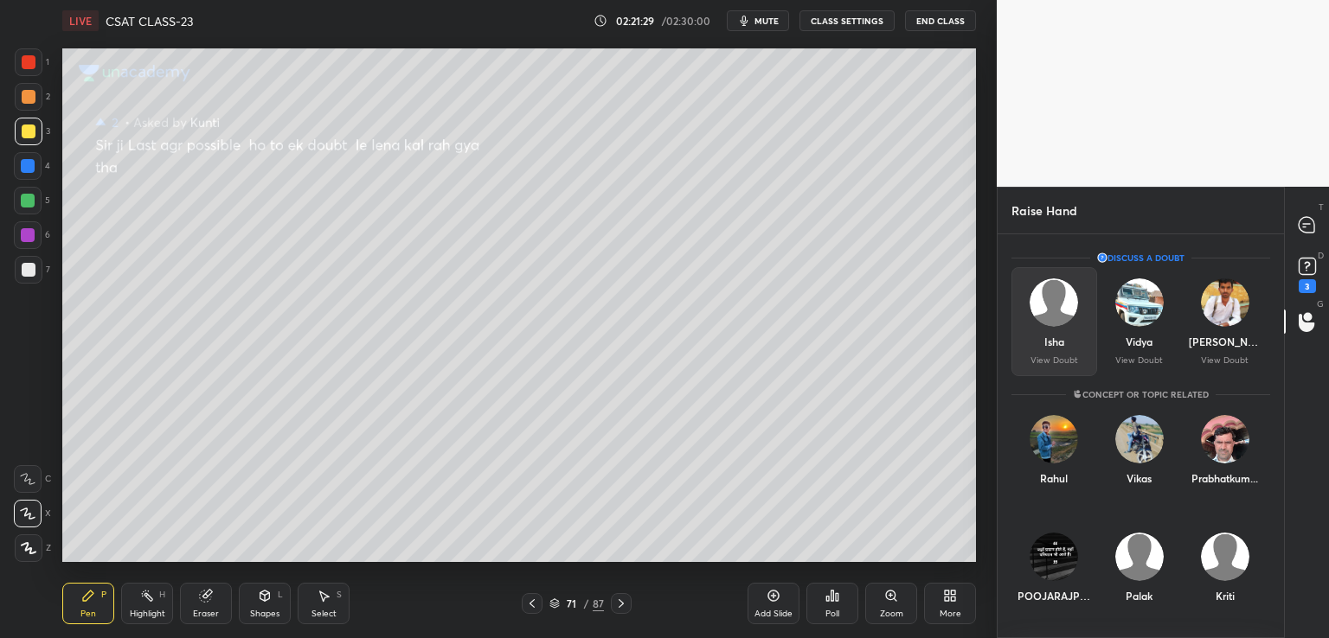
click at [1076, 345] on div "Isha View Doubt" at bounding box center [1054, 321] width 86 height 109
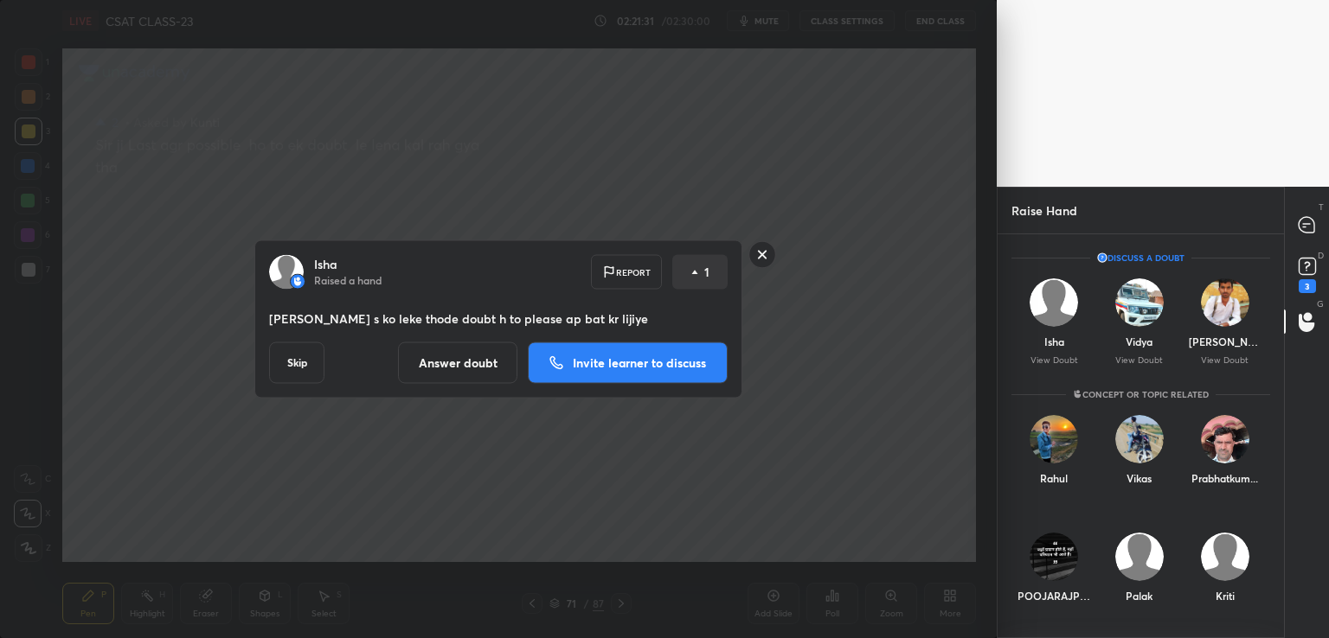
click at [633, 360] on p "Invite learner to discuss" at bounding box center [639, 363] width 133 height 12
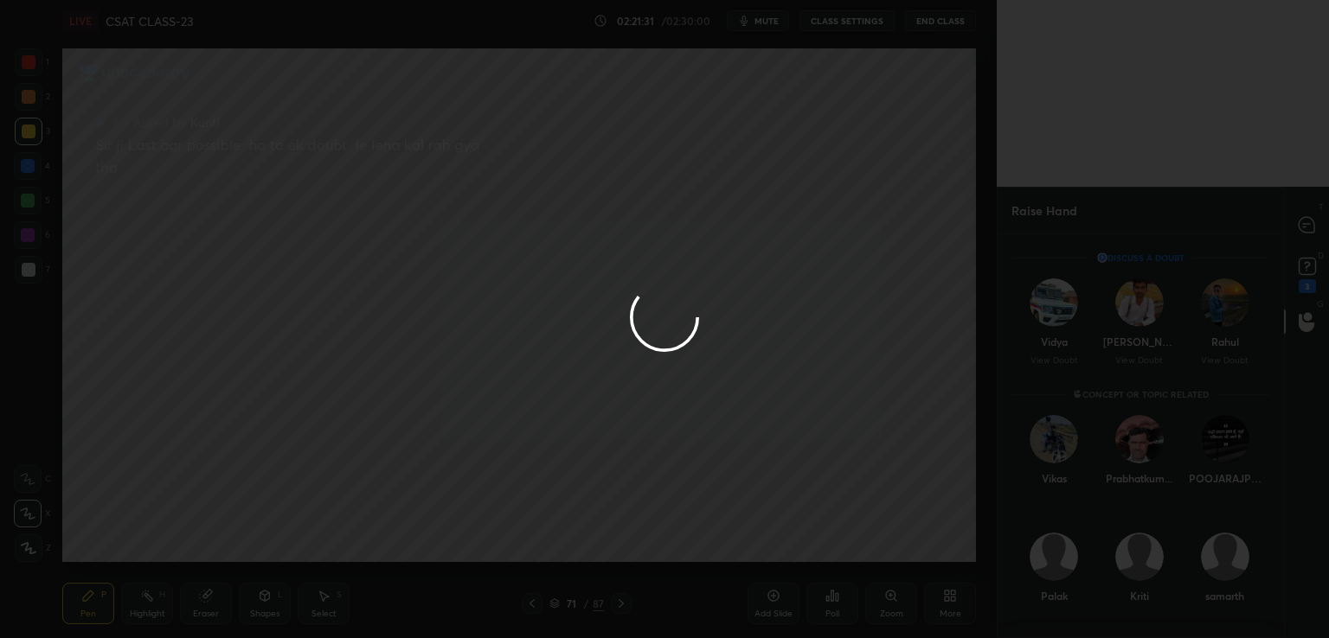
scroll to position [6, 5]
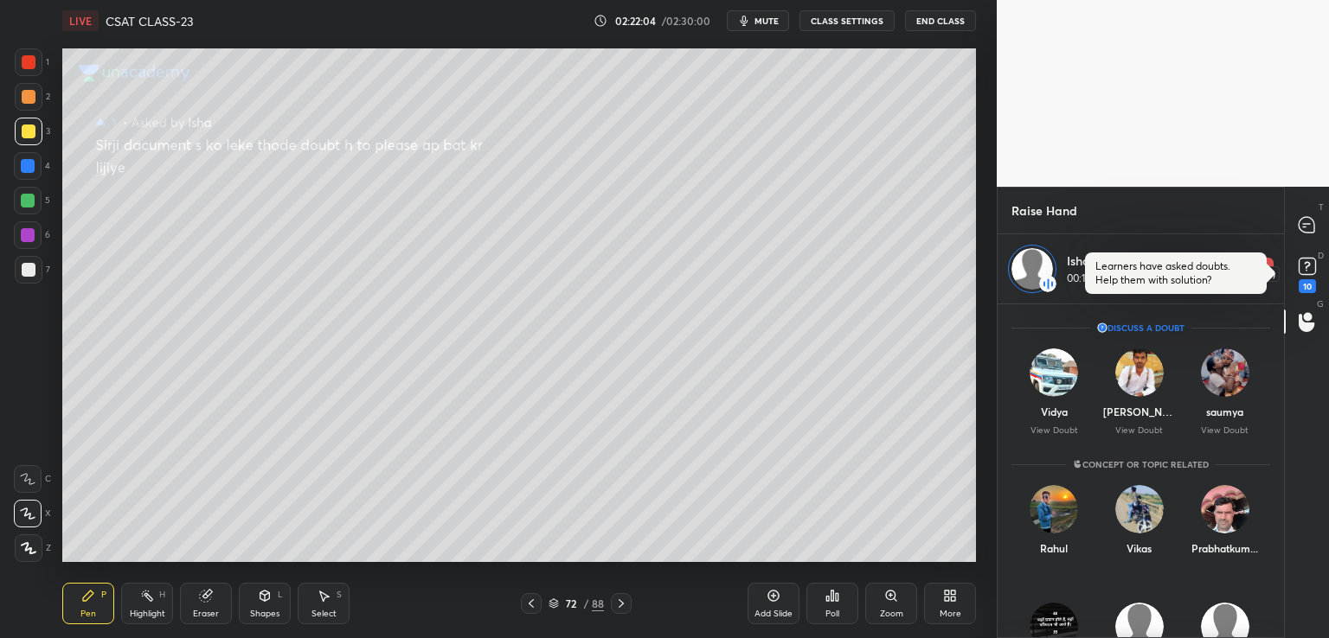
click at [1308, 274] on rect at bounding box center [1306, 267] width 16 height 16
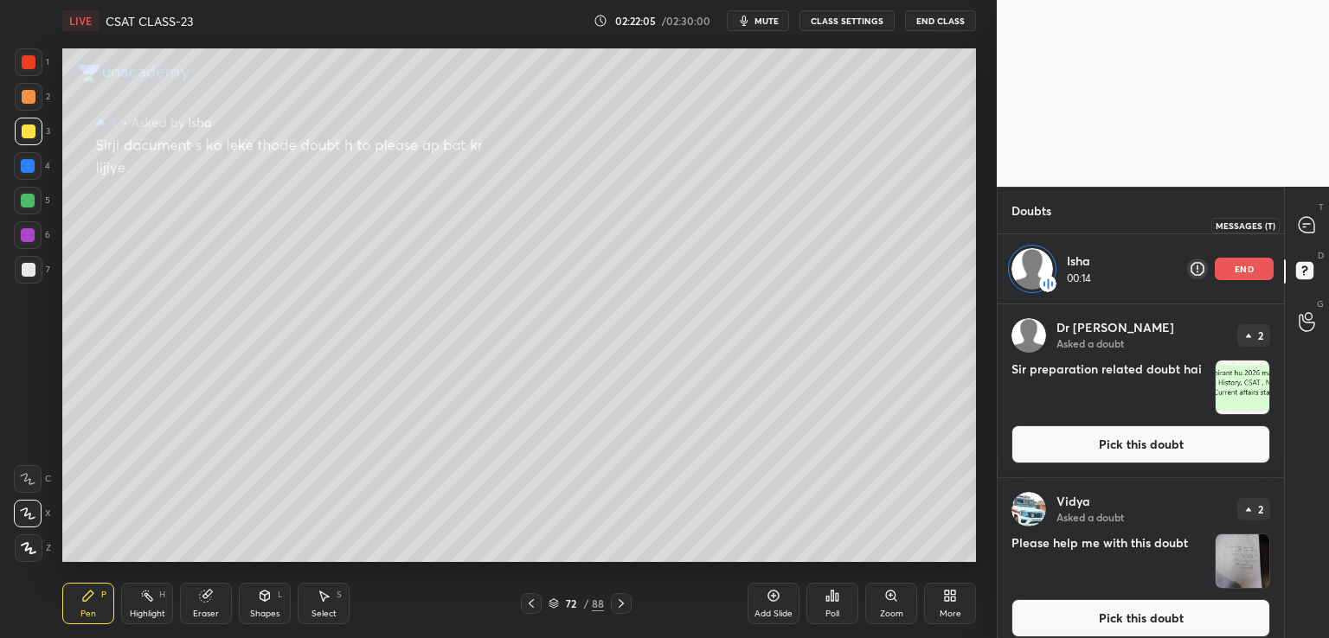
click at [1310, 227] on icon at bounding box center [1306, 225] width 16 height 16
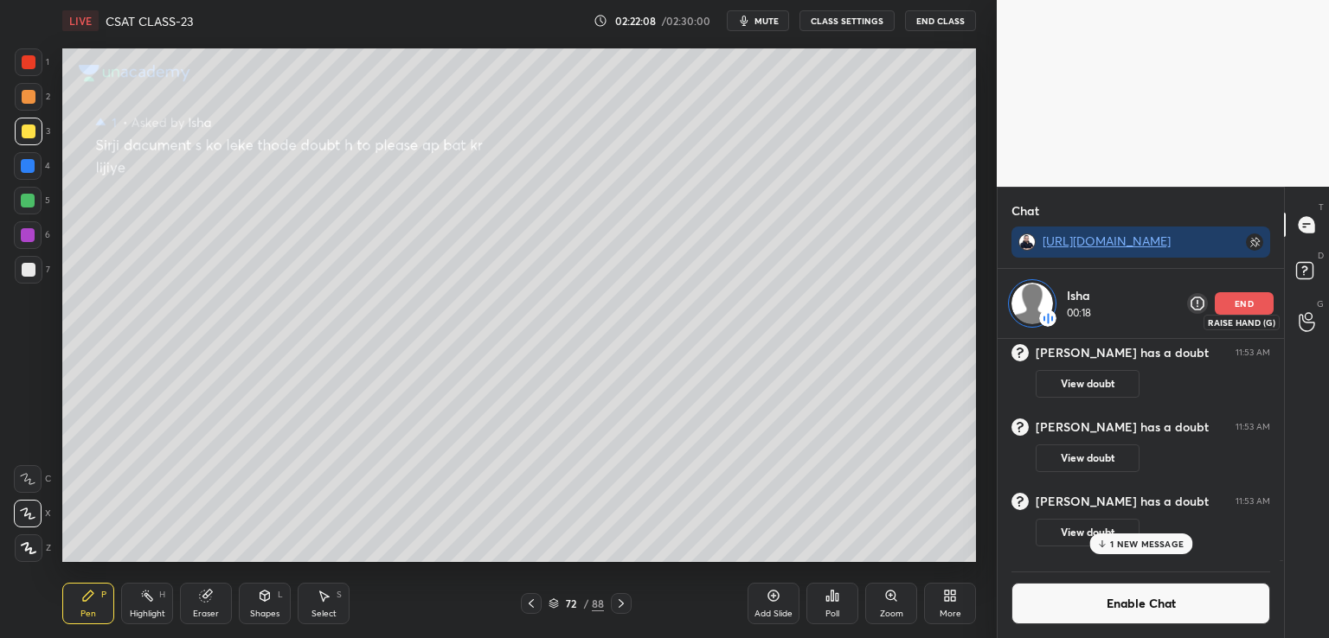
click at [1304, 322] on icon at bounding box center [1306, 322] width 16 height 17
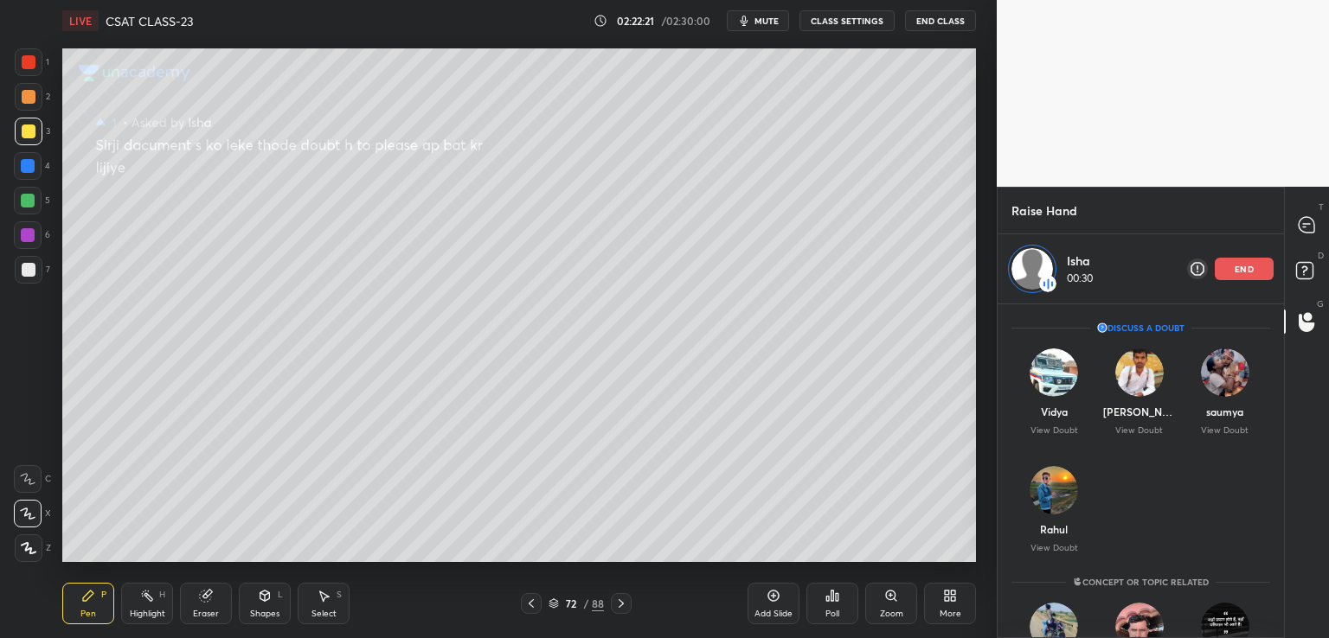
drag, startPoint x: 1255, startPoint y: 274, endPoint x: 1259, endPoint y: 292, distance: 17.8
click at [1259, 292] on div "Isha 00:30 end" at bounding box center [1140, 268] width 286 height 69
click at [1254, 279] on div "end" at bounding box center [1243, 269] width 59 height 22
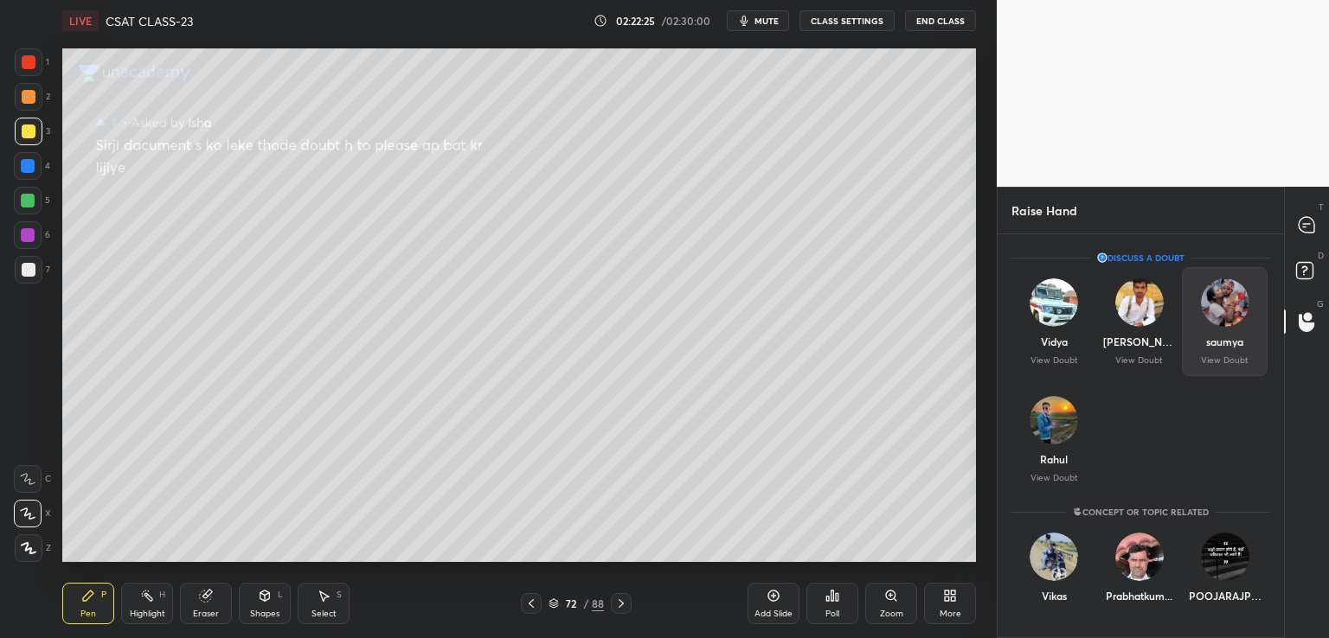
scroll to position [399, 281]
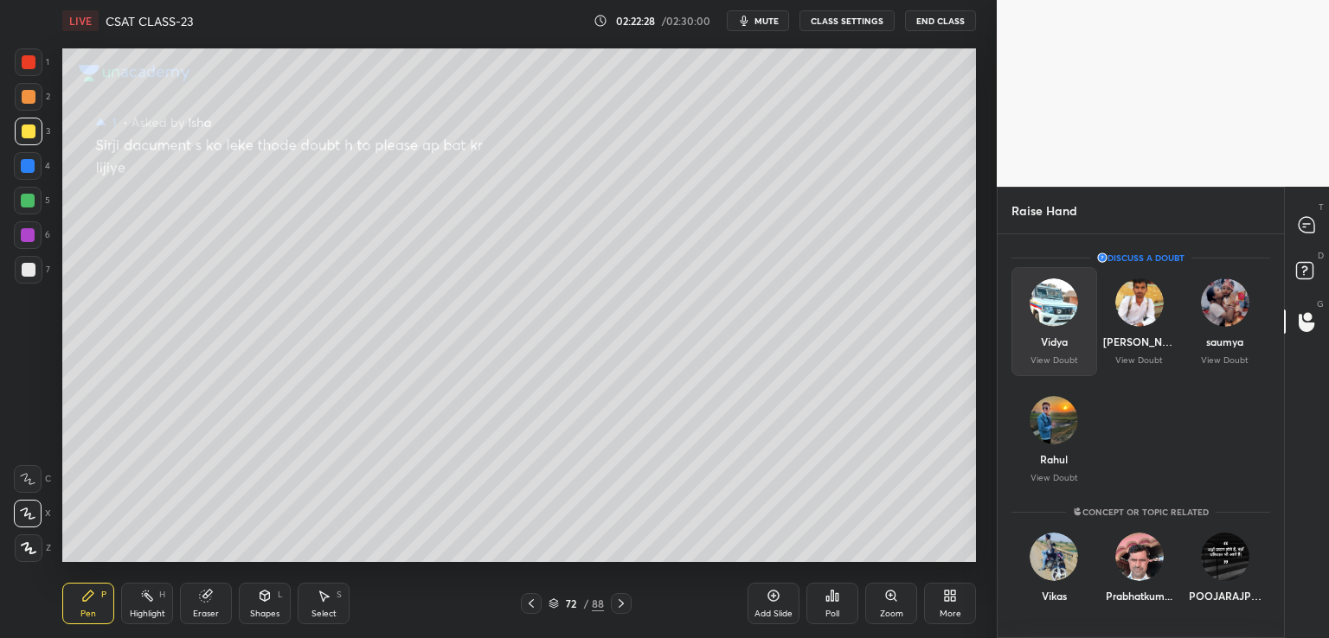
click at [1043, 339] on div "Vidya" at bounding box center [1054, 342] width 27 height 16
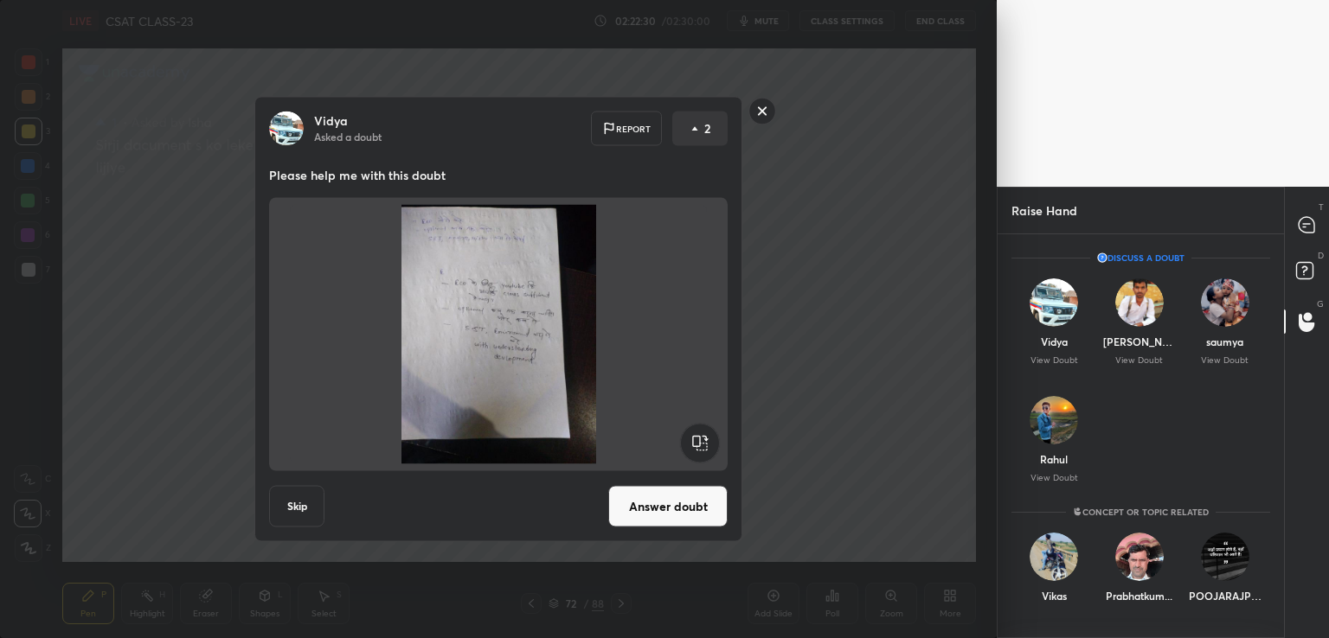
click at [650, 518] on button "Answer doubt" at bounding box center [667, 507] width 119 height 42
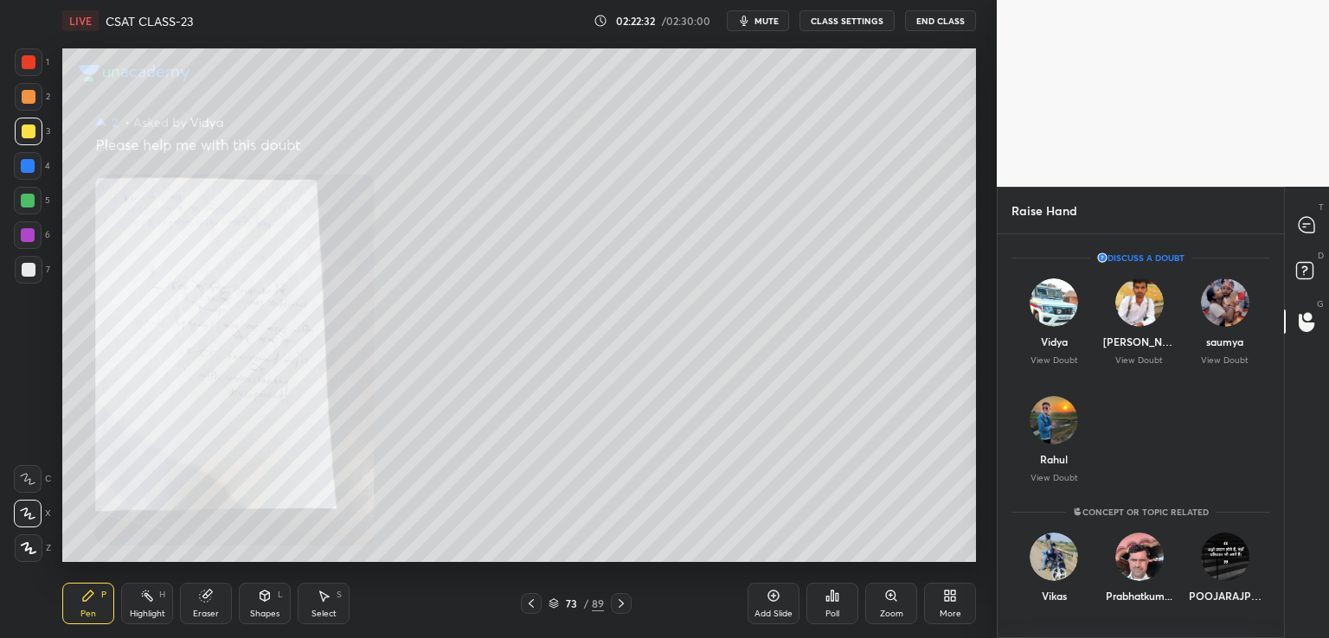
click at [893, 599] on icon at bounding box center [891, 596] width 14 height 14
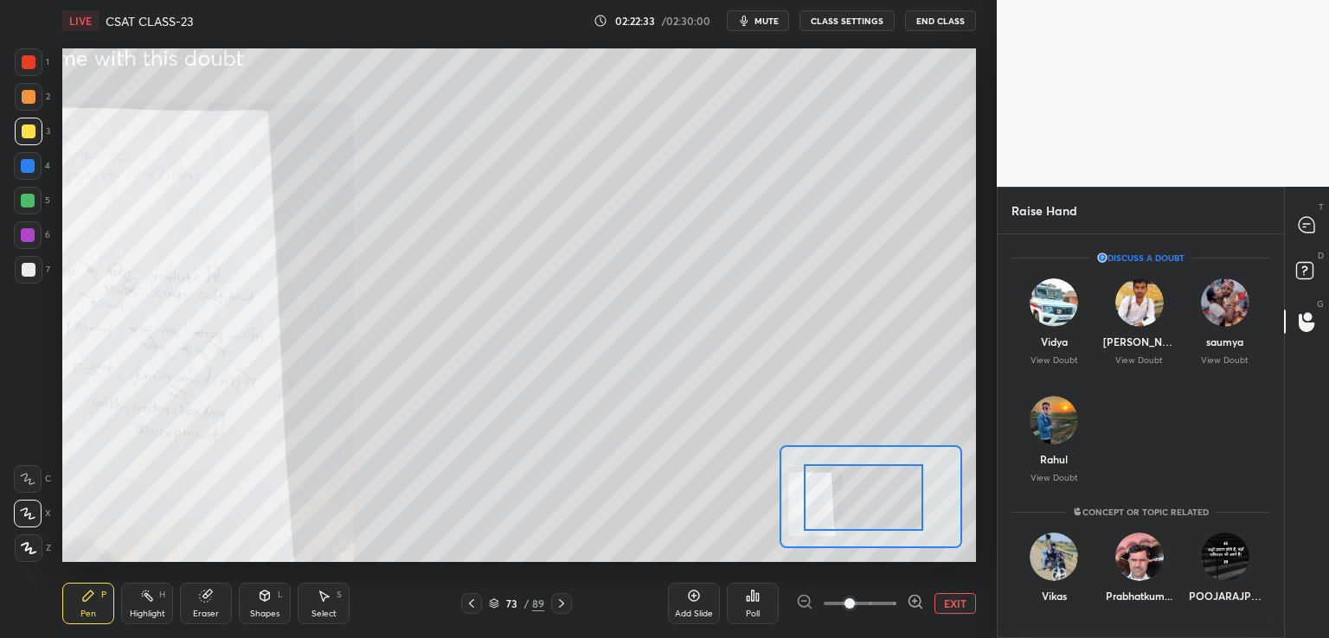
drag, startPoint x: 888, startPoint y: 482, endPoint x: 862, endPoint y: 492, distance: 28.8
click at [861, 492] on div at bounding box center [863, 498] width 119 height 67
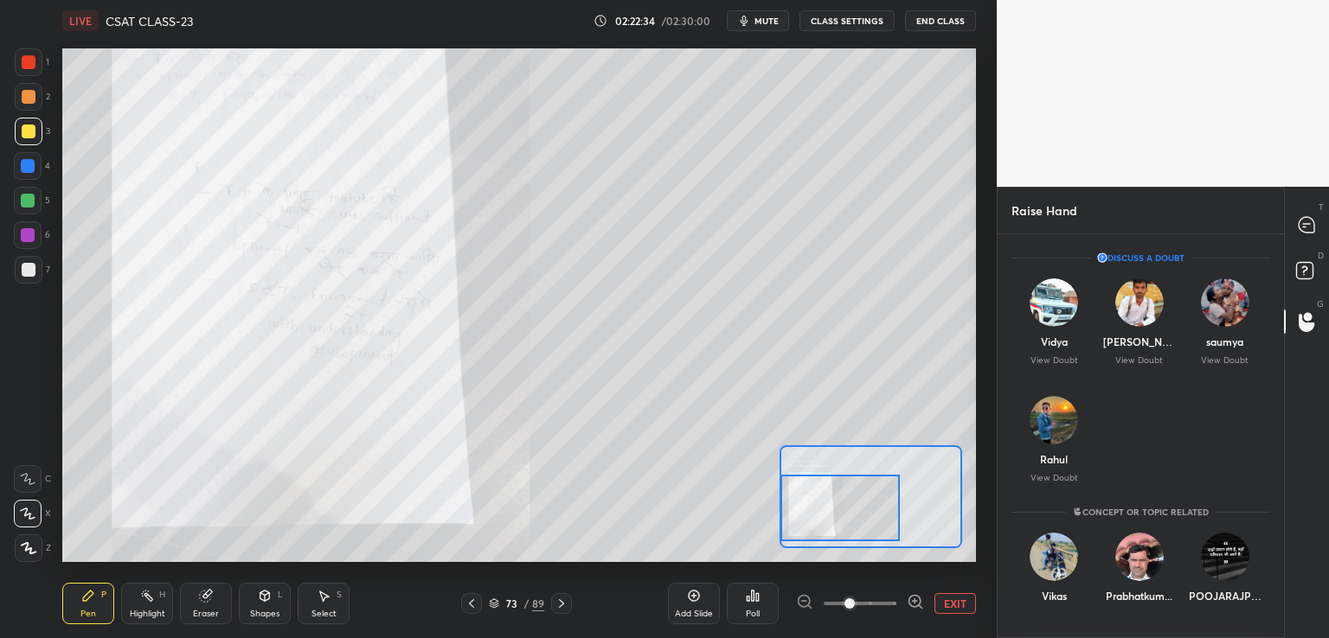
drag, startPoint x: 843, startPoint y: 611, endPoint x: 950, endPoint y: 610, distance: 106.4
click at [950, 610] on div "EXIT" at bounding box center [886, 603] width 180 height 21
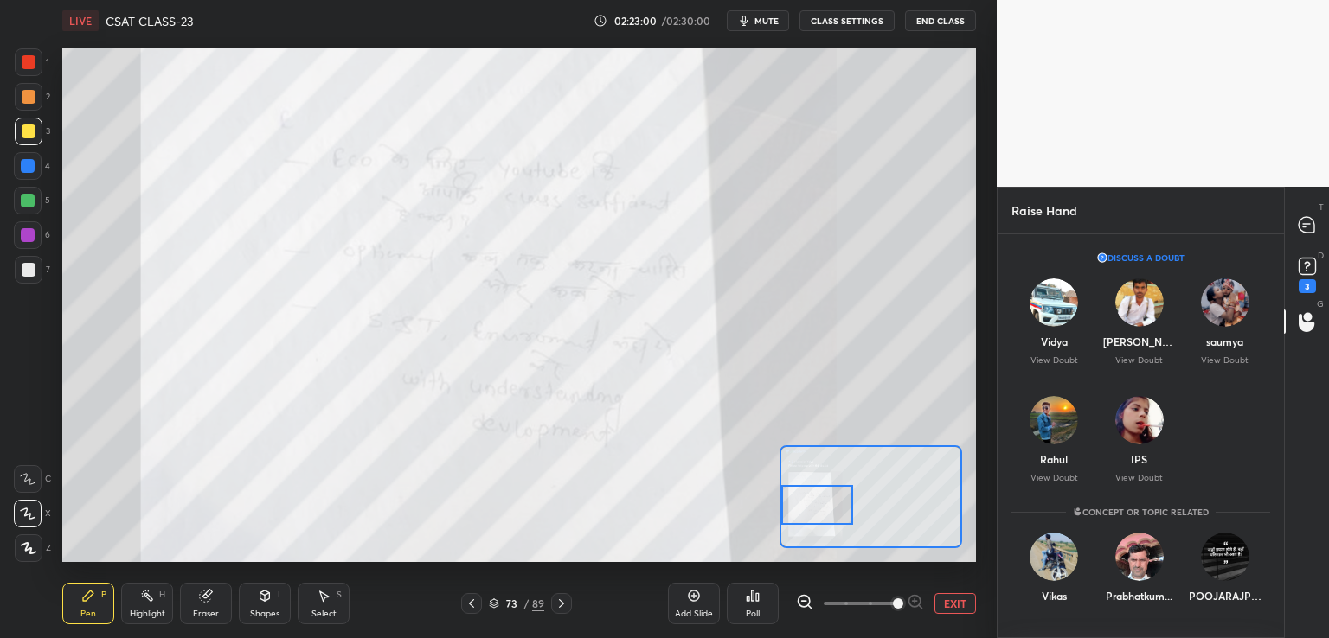
drag, startPoint x: 844, startPoint y: 496, endPoint x: 820, endPoint y: 492, distance: 24.5
click at [820, 492] on div at bounding box center [817, 505] width 72 height 40
click at [962, 599] on button "EXIT" at bounding box center [955, 603] width 42 height 21
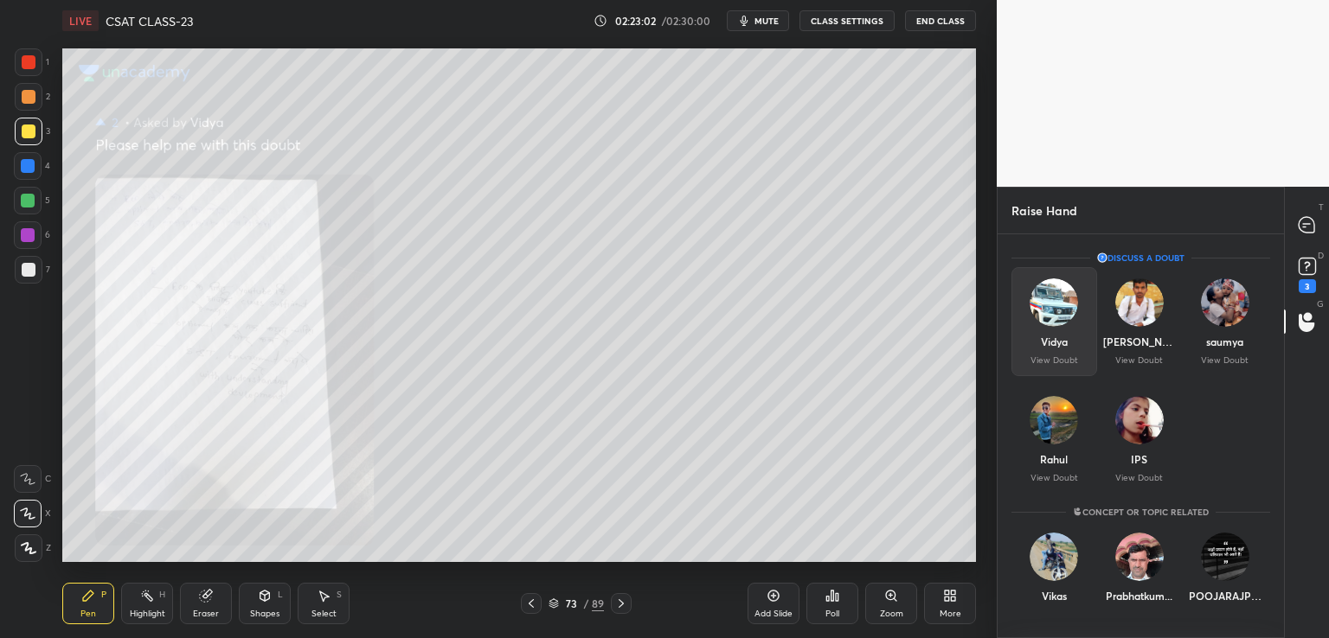
click at [1059, 338] on div "Vidya" at bounding box center [1054, 342] width 27 height 16
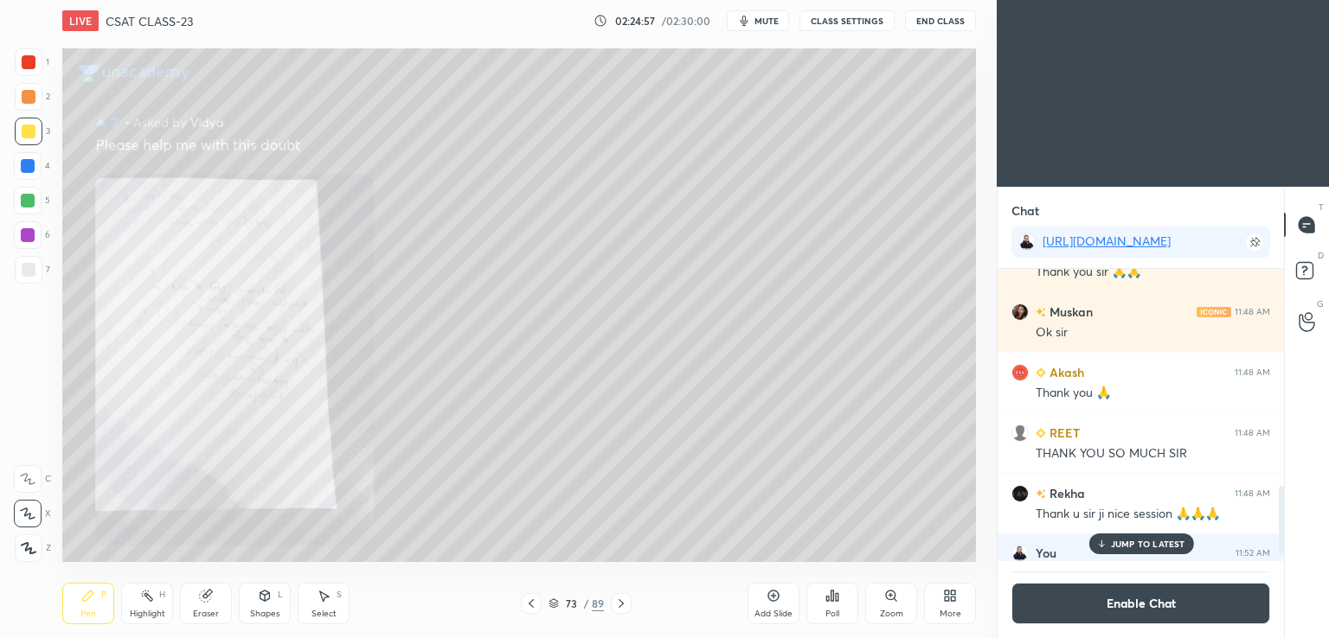
scroll to position [85972, 85573]
click at [1306, 317] on icon at bounding box center [1306, 322] width 16 height 20
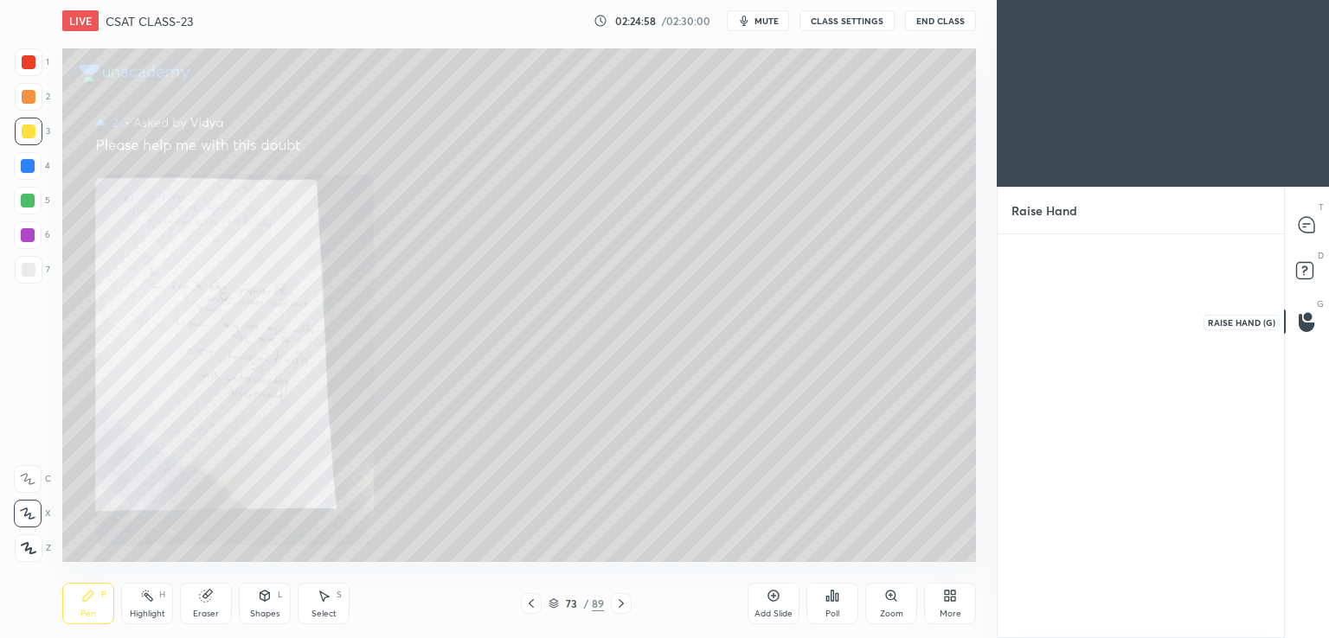
scroll to position [5, 5]
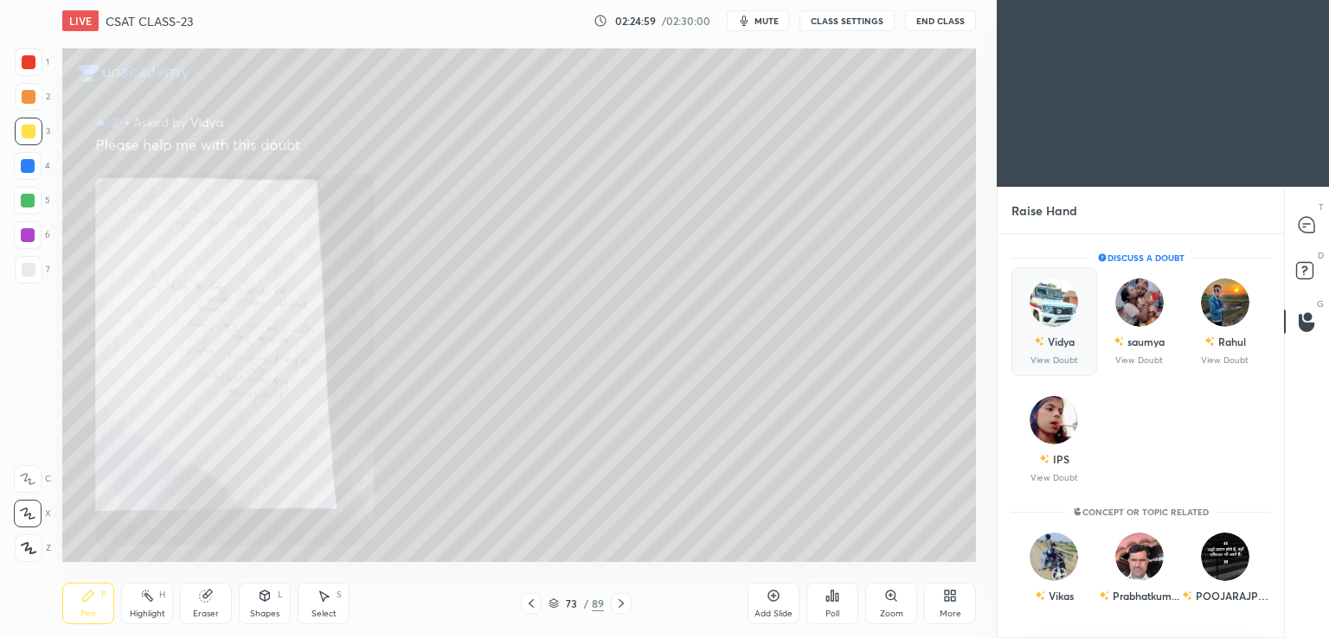
click at [1066, 336] on div "Vidya" at bounding box center [1061, 342] width 27 height 16
click at [1071, 344] on div "Vidya View Doubt" at bounding box center [1054, 321] width 86 height 109
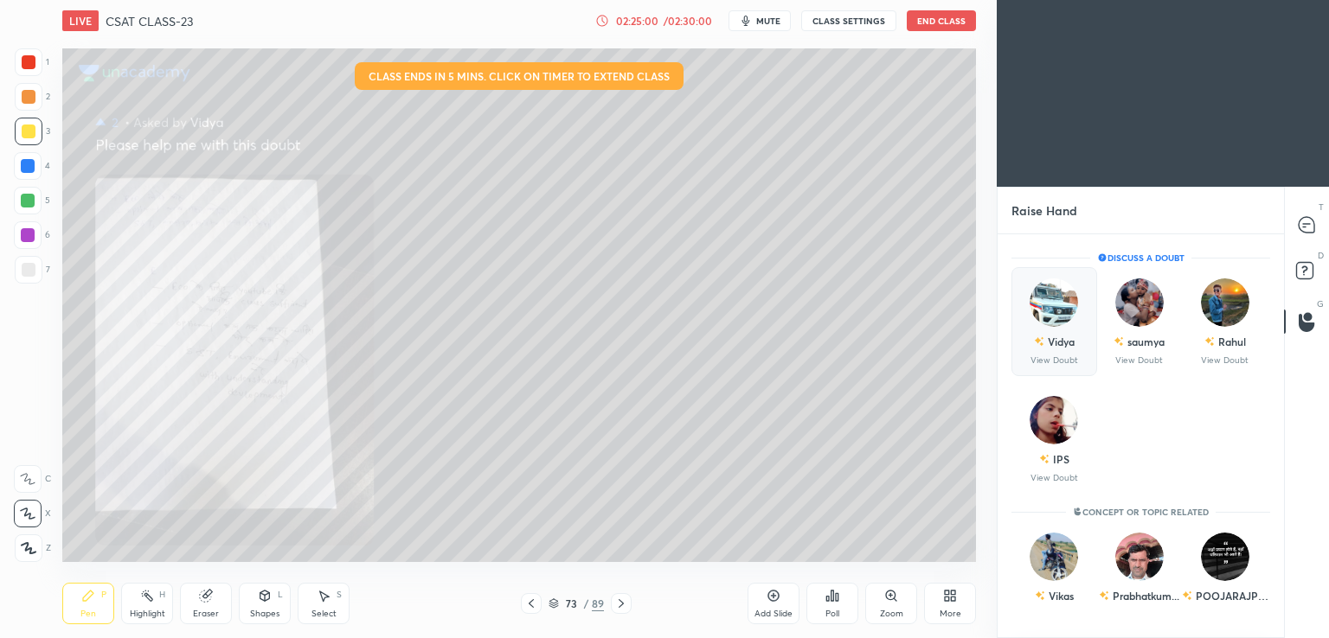
click at [1053, 359] on p "View Doubt" at bounding box center [1054, 360] width 48 height 9
click at [1069, 350] on div "Vidya" at bounding box center [1054, 341] width 41 height 29
click at [1140, 356] on p "View Doubt" at bounding box center [1139, 360] width 48 height 9
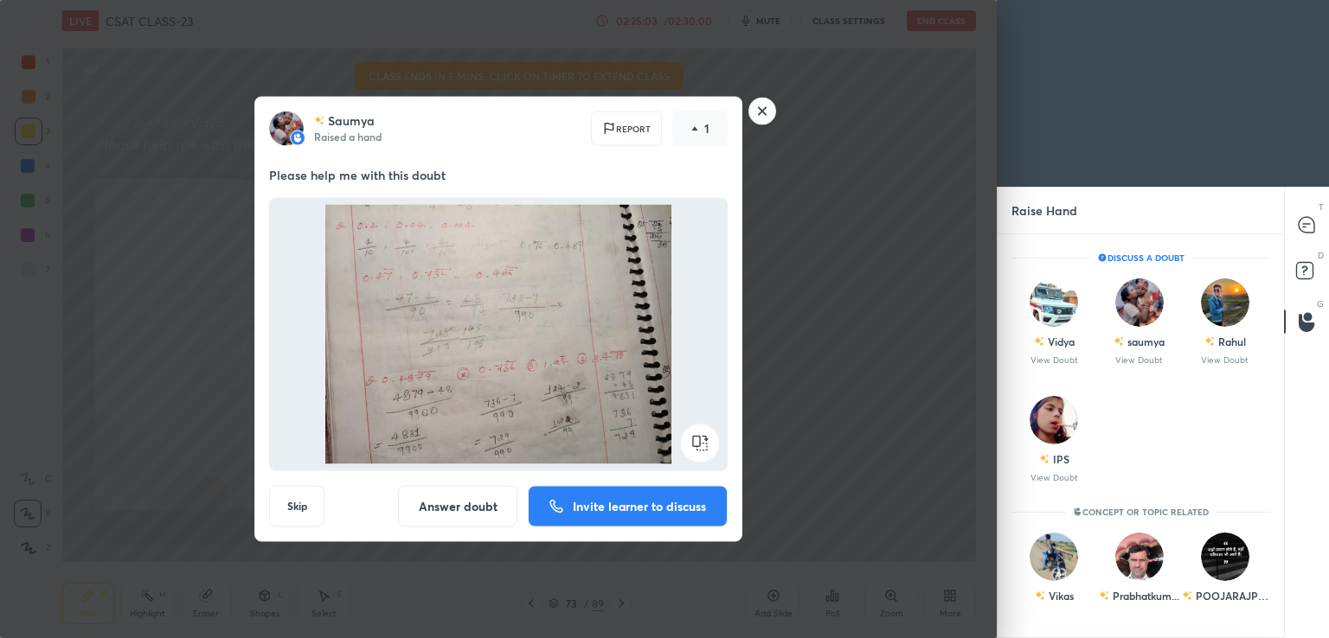
click at [594, 506] on p "Invite learner to discuss" at bounding box center [639, 507] width 133 height 12
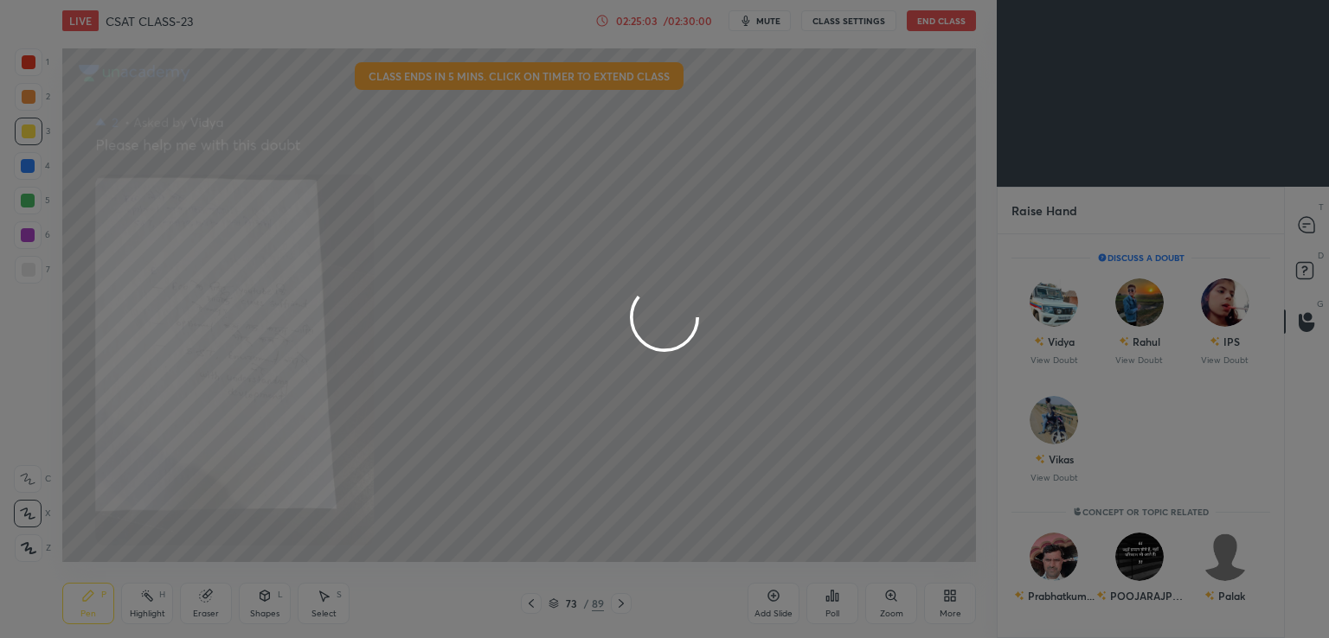
scroll to position [6, 5]
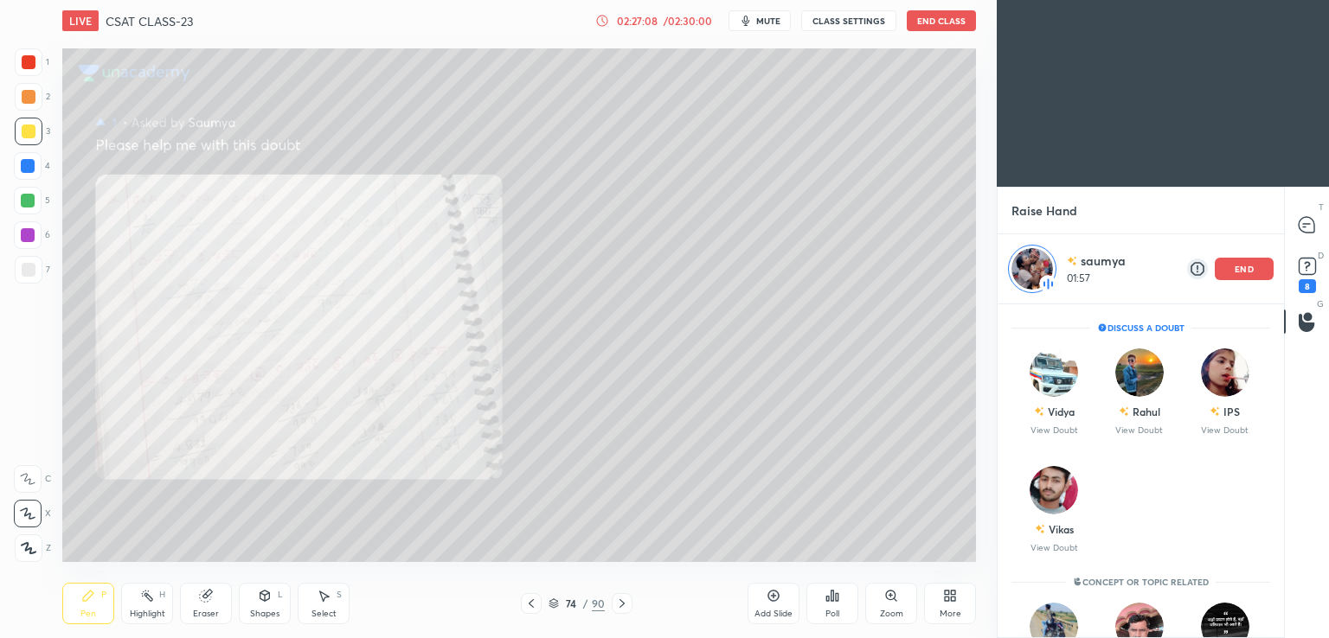
click at [778, 603] on div "Add Slide" at bounding box center [773, 604] width 52 height 42
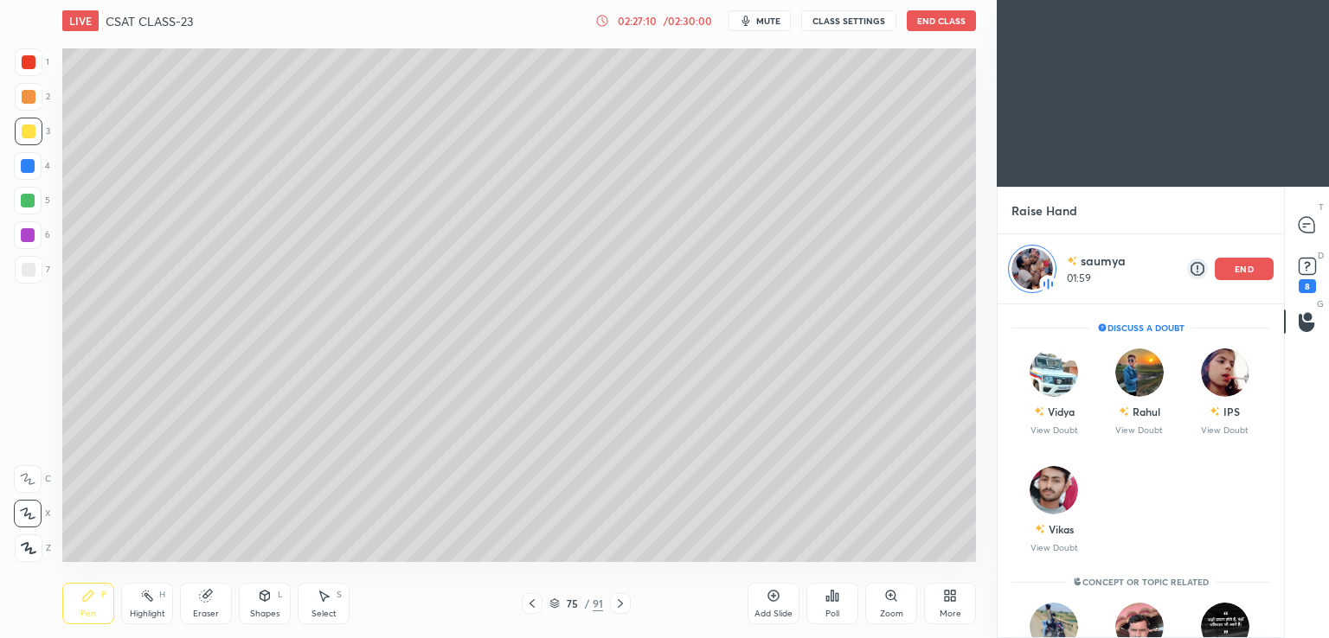
click at [1249, 272] on p "end" at bounding box center [1243, 269] width 19 height 9
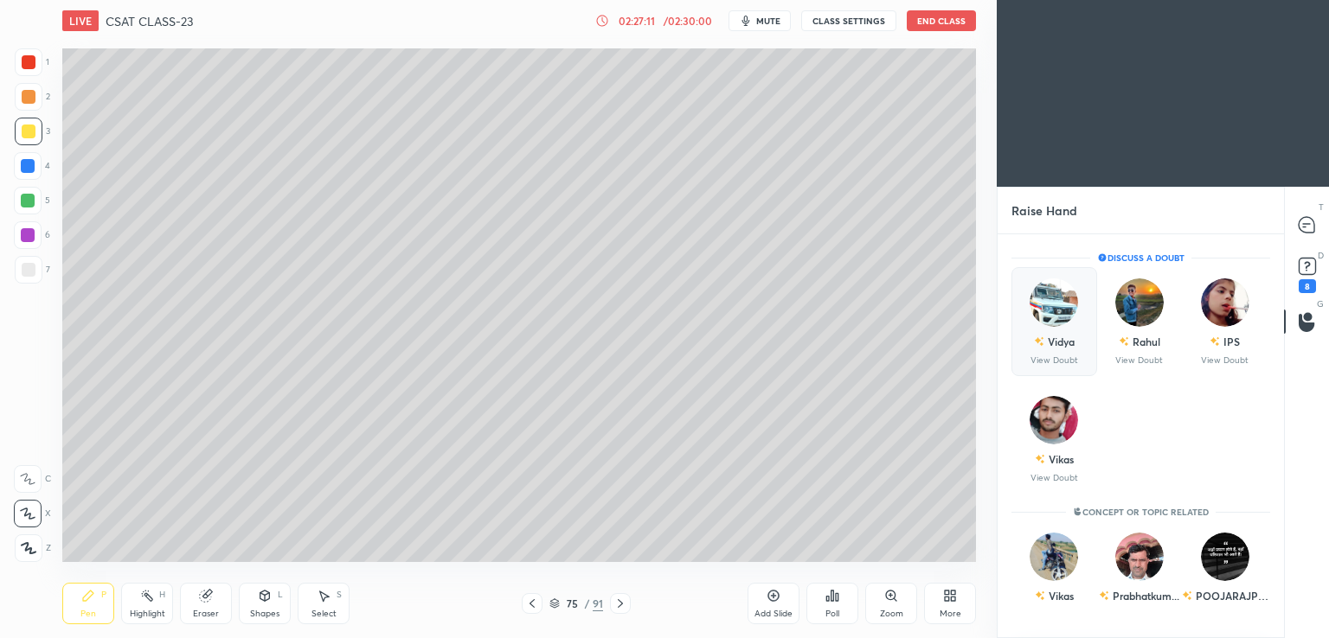
click at [1054, 364] on p "View Doubt" at bounding box center [1054, 360] width 48 height 9
click at [1144, 351] on div "Rahul" at bounding box center [1139, 341] width 42 height 29
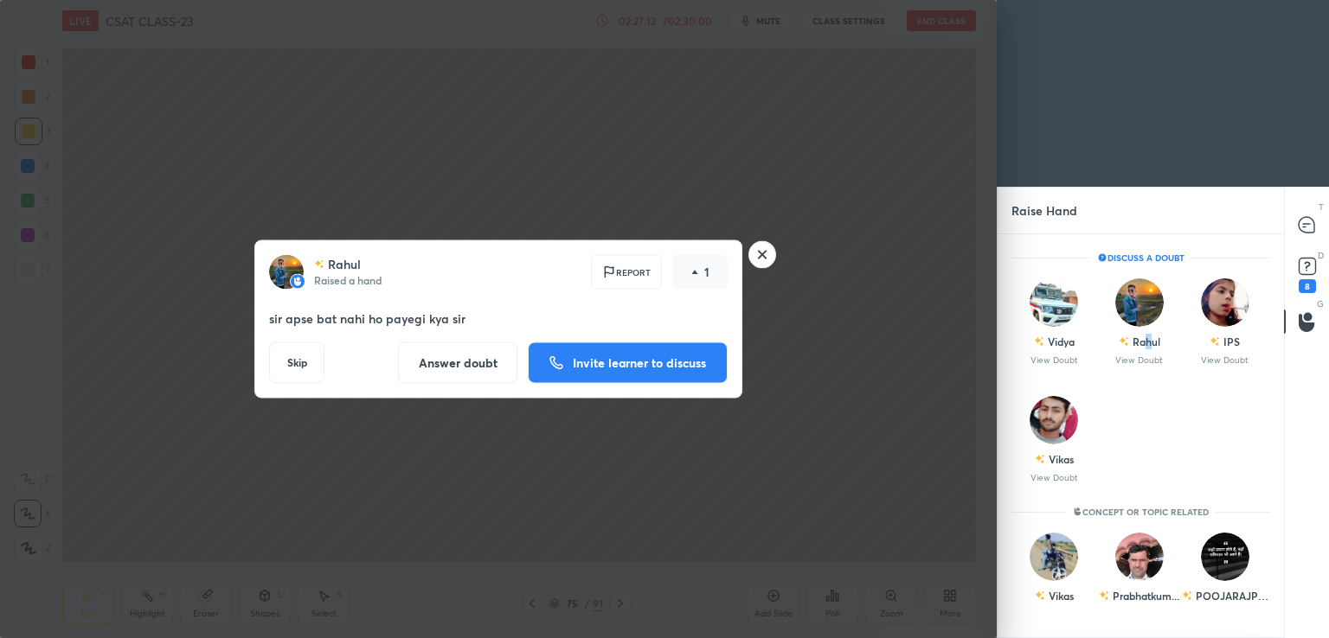
click at [628, 373] on button "Invite learner to discuss" at bounding box center [628, 364] width 200 height 42
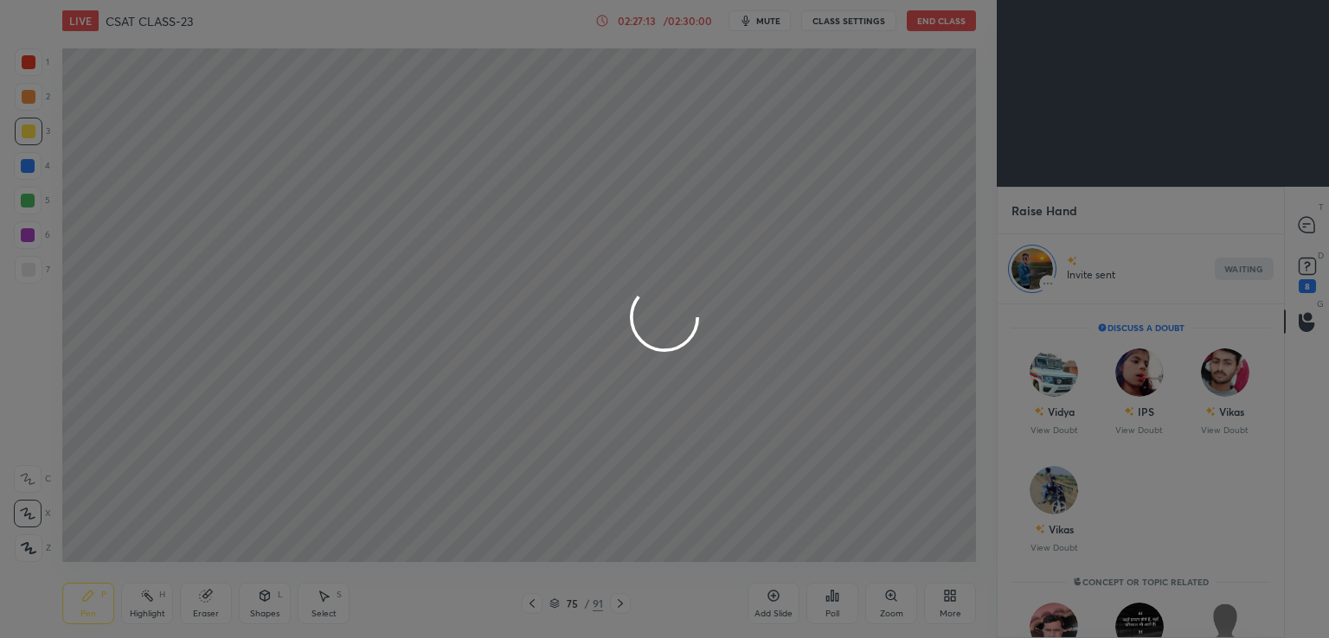
scroll to position [6, 5]
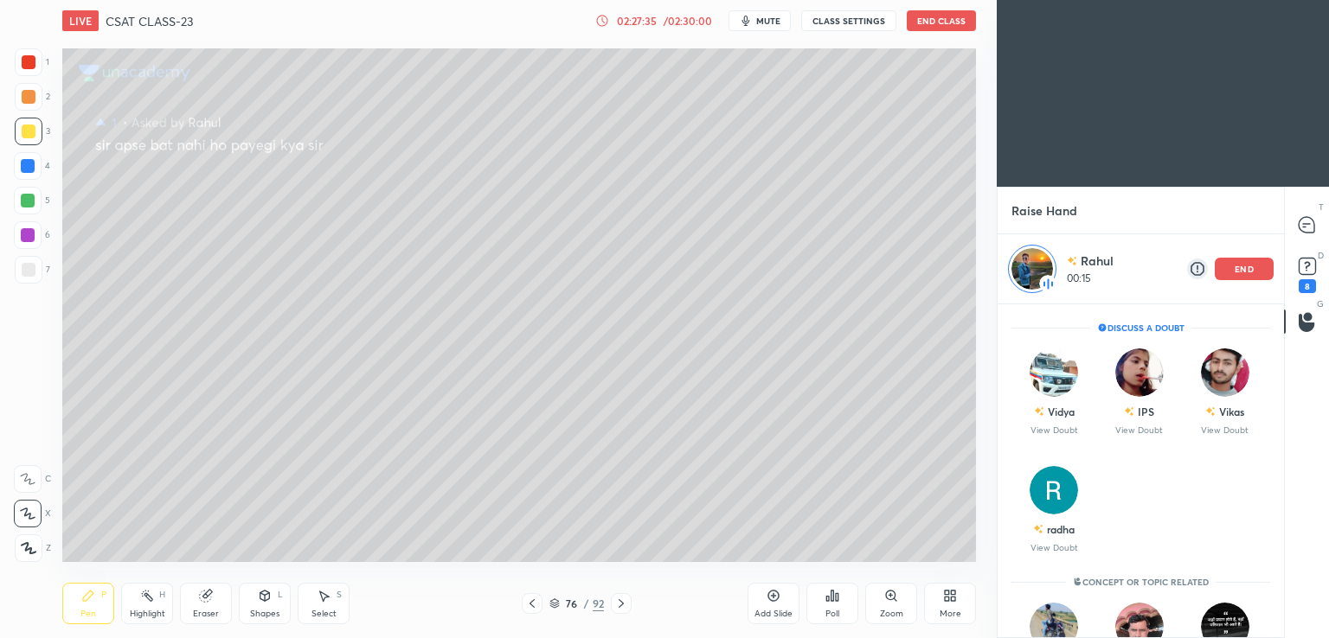
click at [1247, 267] on p "end" at bounding box center [1243, 269] width 19 height 9
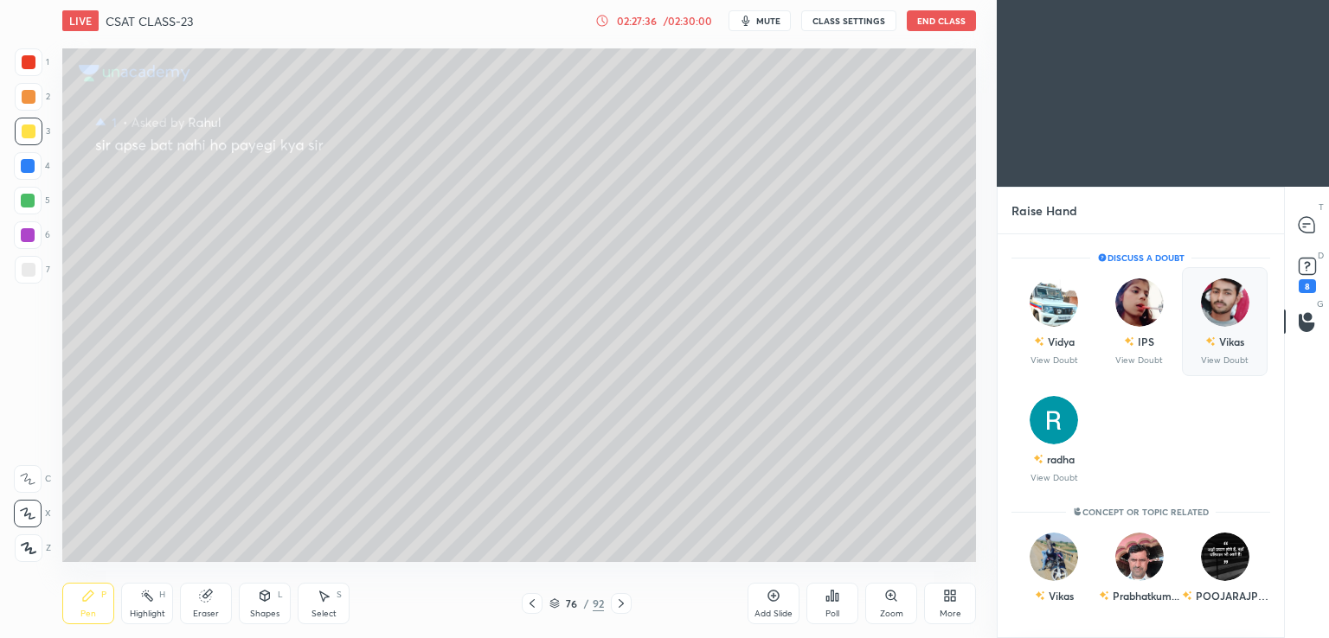
scroll to position [399, 281]
click at [1235, 317] on img "grid" at bounding box center [1225, 303] width 48 height 48
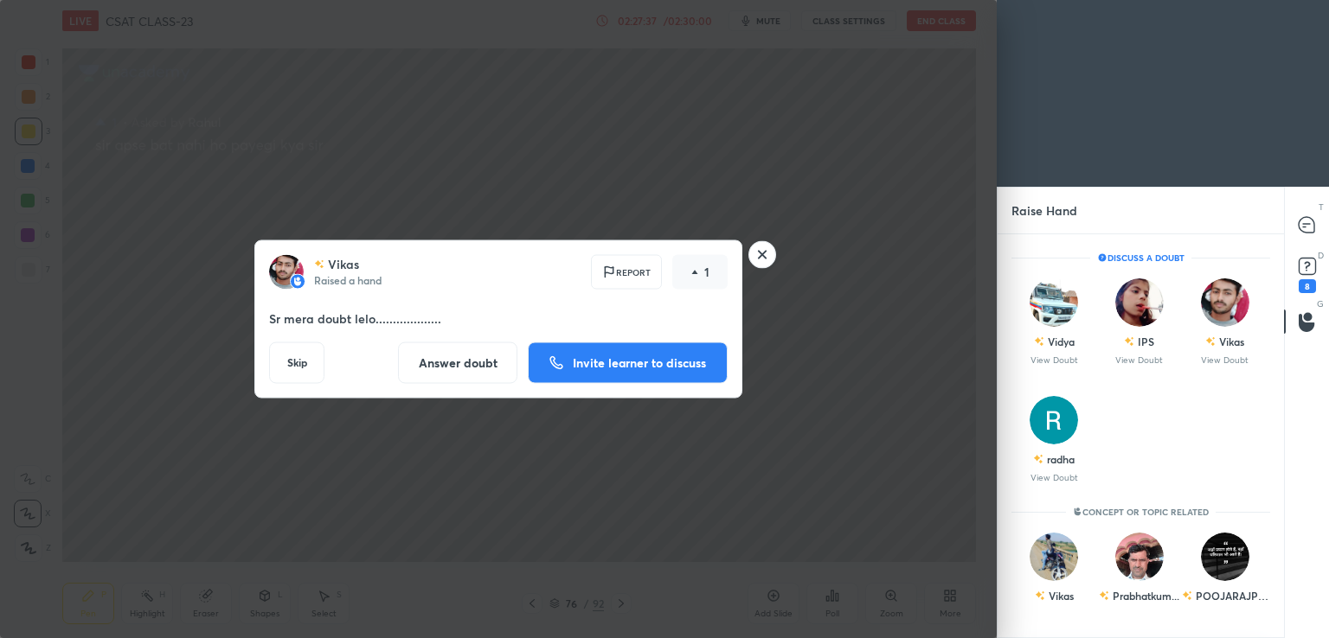
click at [652, 365] on p "Invite learner to discuss" at bounding box center [639, 363] width 133 height 12
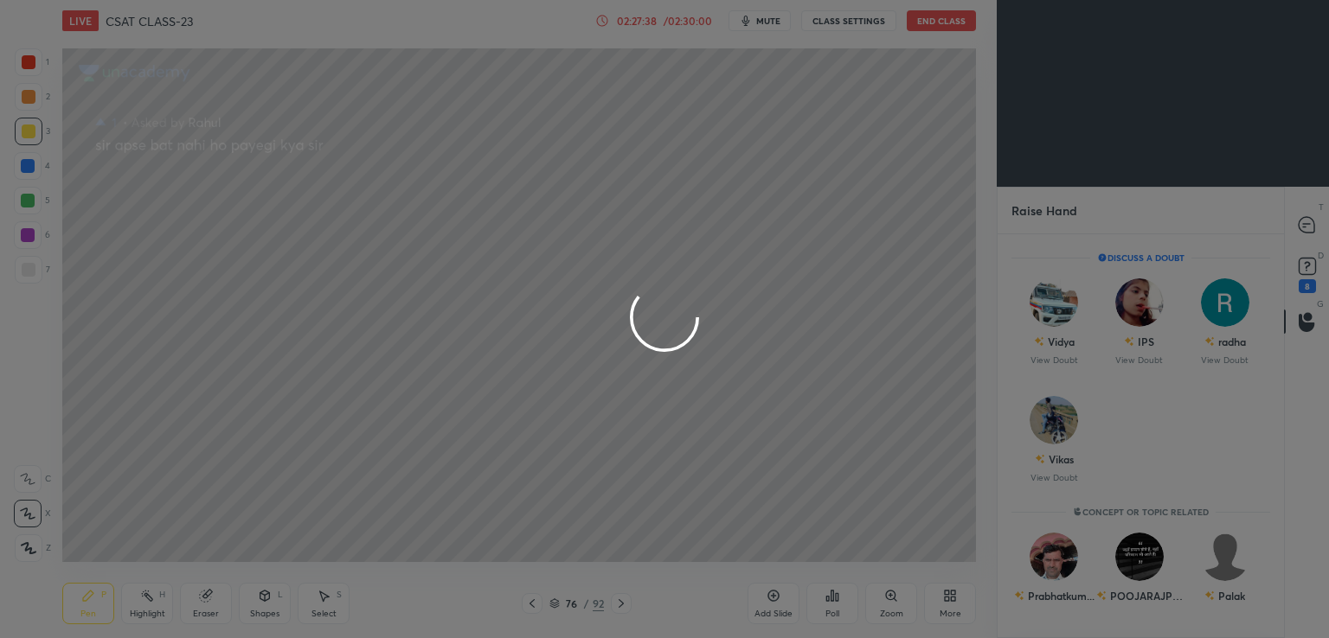
scroll to position [6, 5]
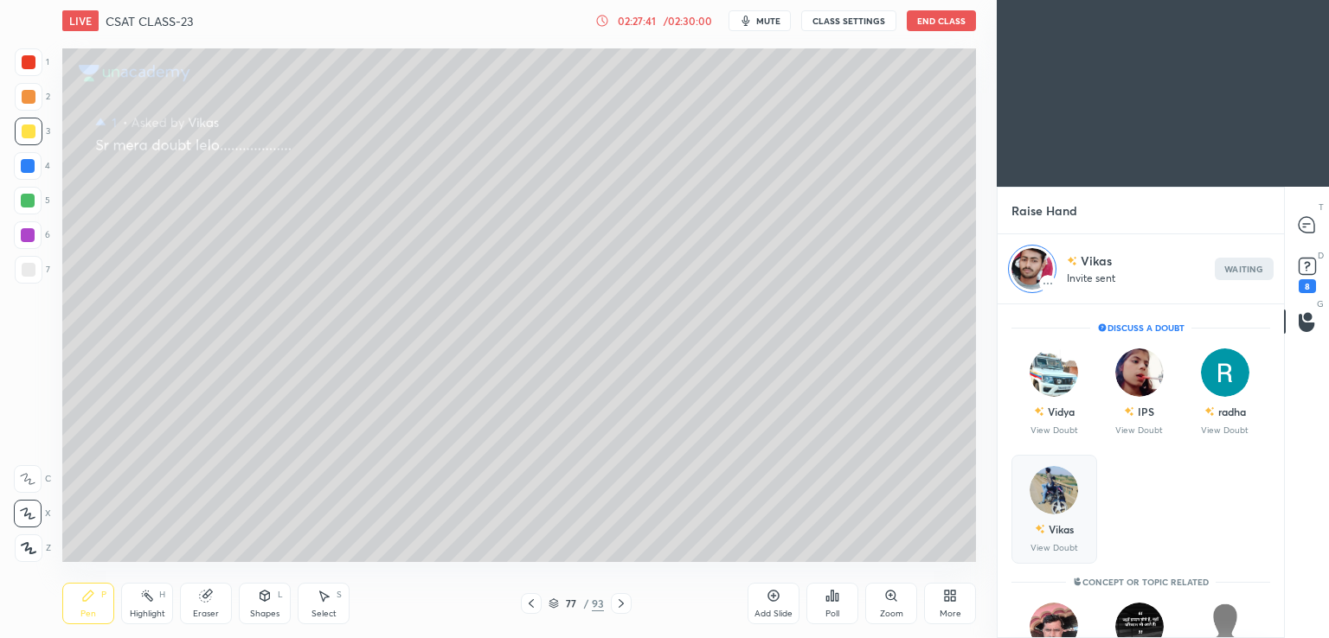
click at [1063, 544] on p "View Doubt" at bounding box center [1054, 548] width 48 height 9
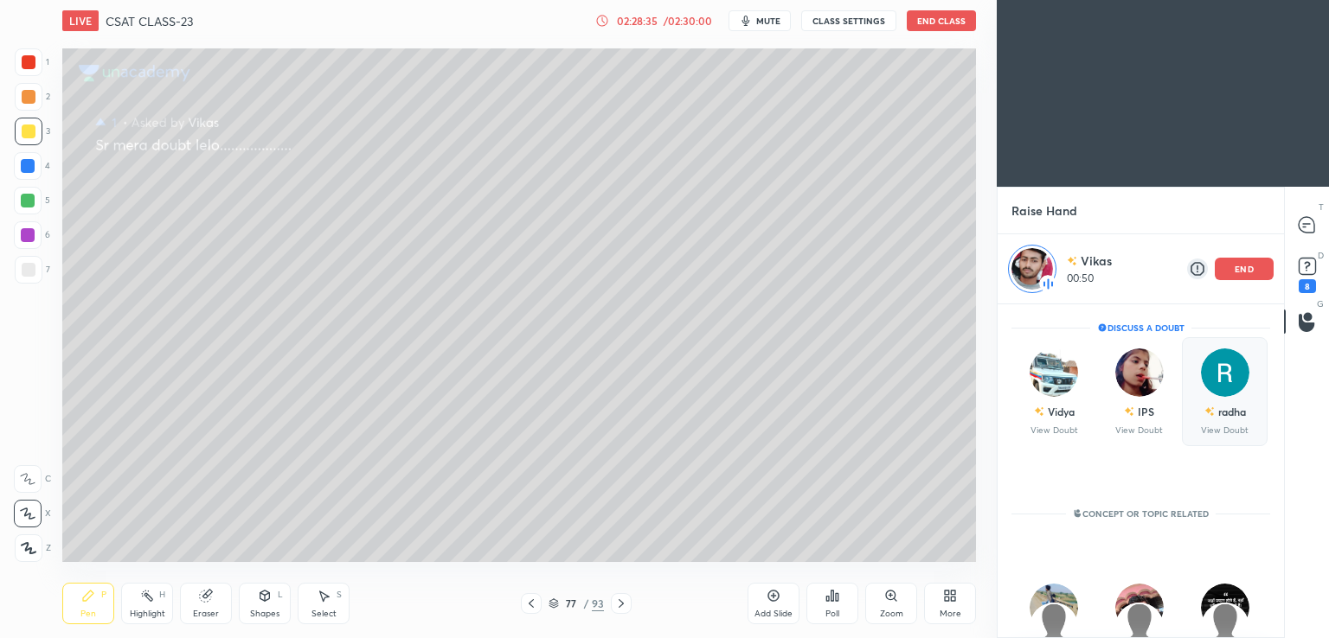
click at [1247, 268] on p "end" at bounding box center [1243, 269] width 19 height 9
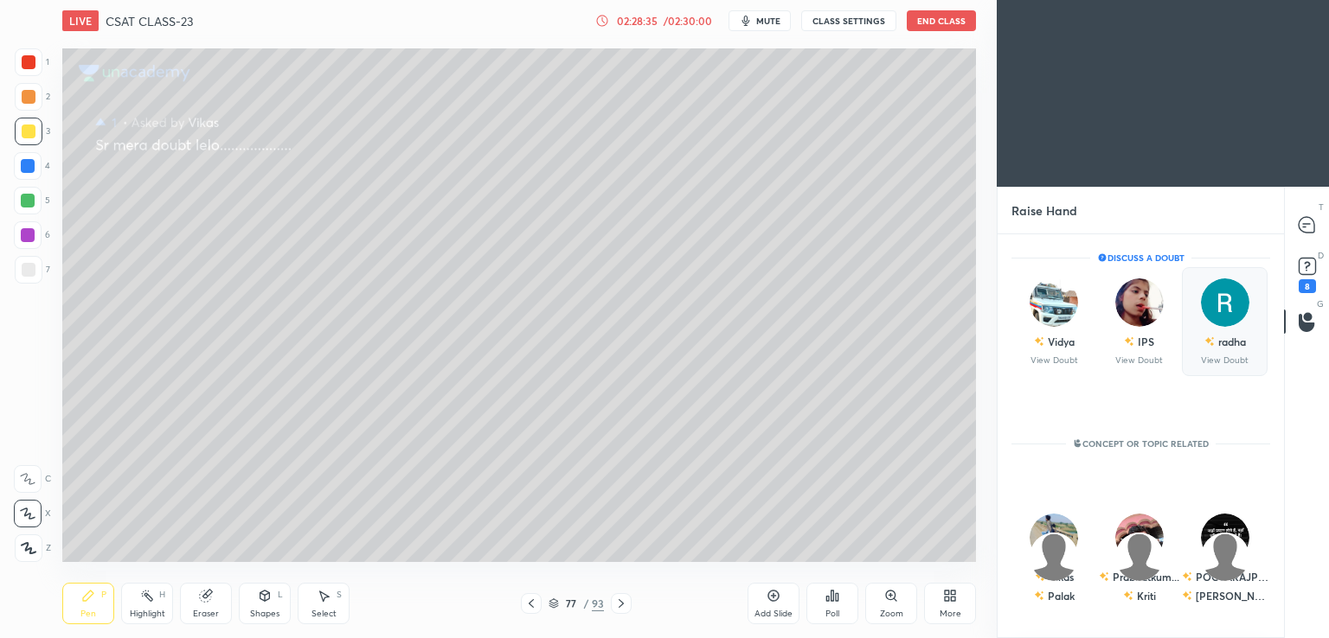
scroll to position [399, 281]
click at [1147, 361] on p "View Doubt" at bounding box center [1139, 360] width 48 height 9
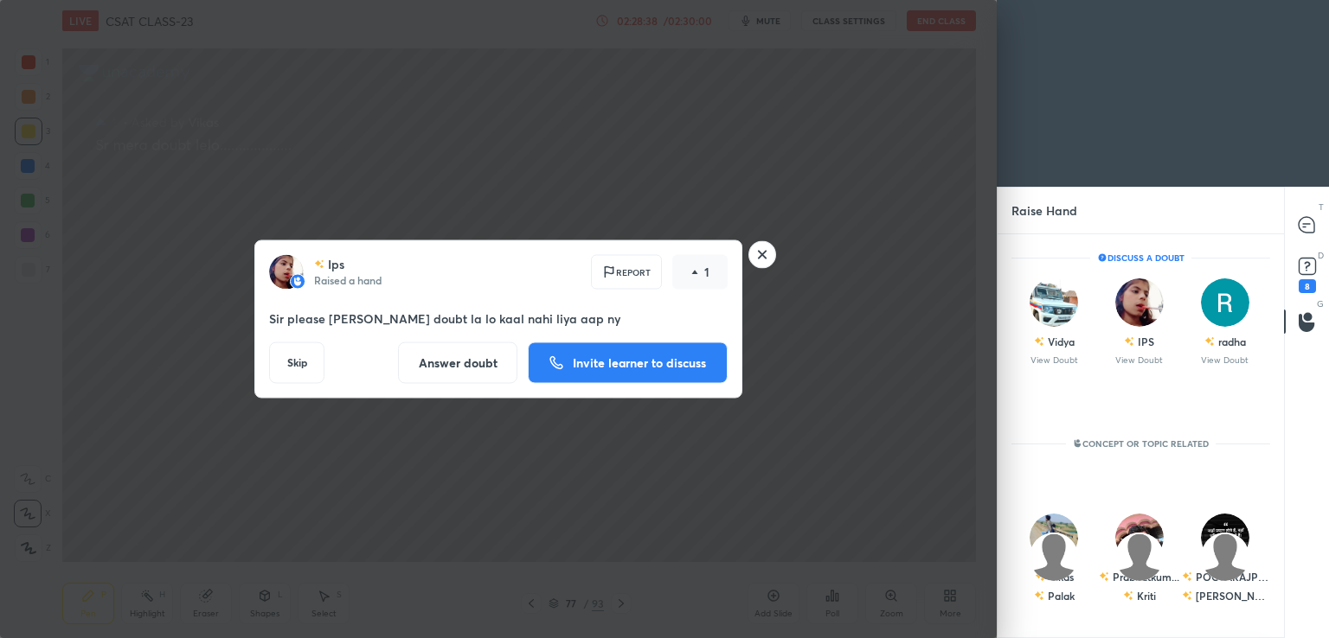
click at [671, 357] on p "Invite learner to discuss" at bounding box center [639, 363] width 133 height 12
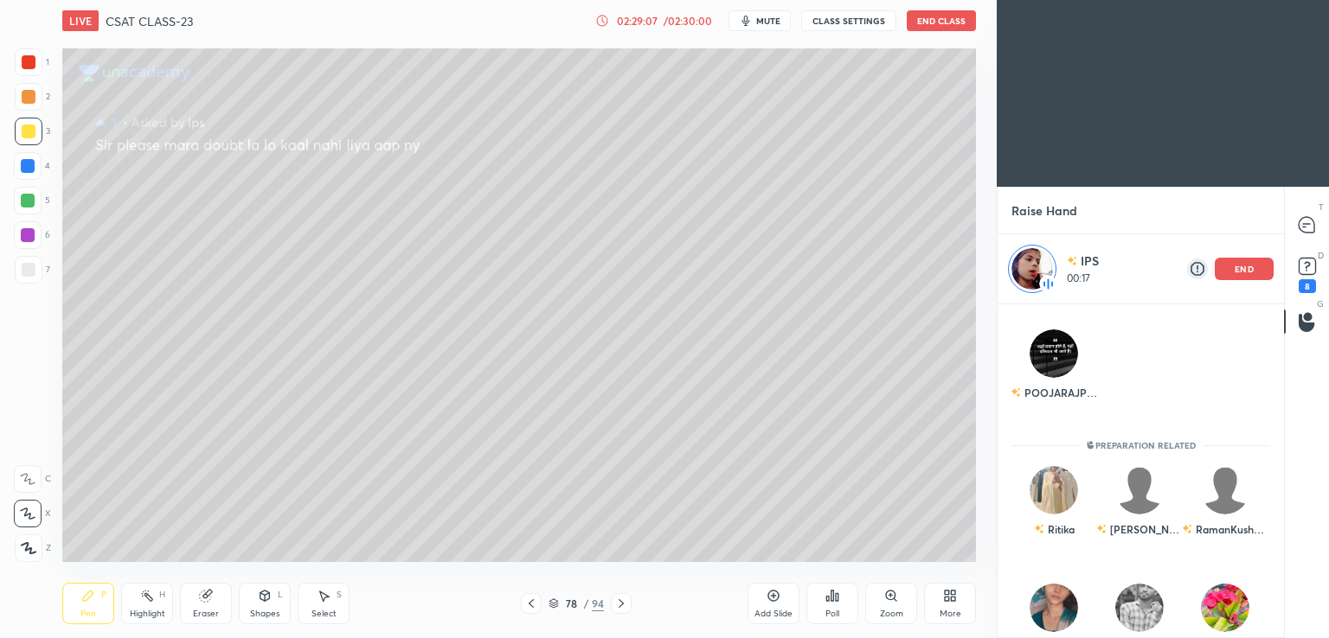
scroll to position [394, 0]
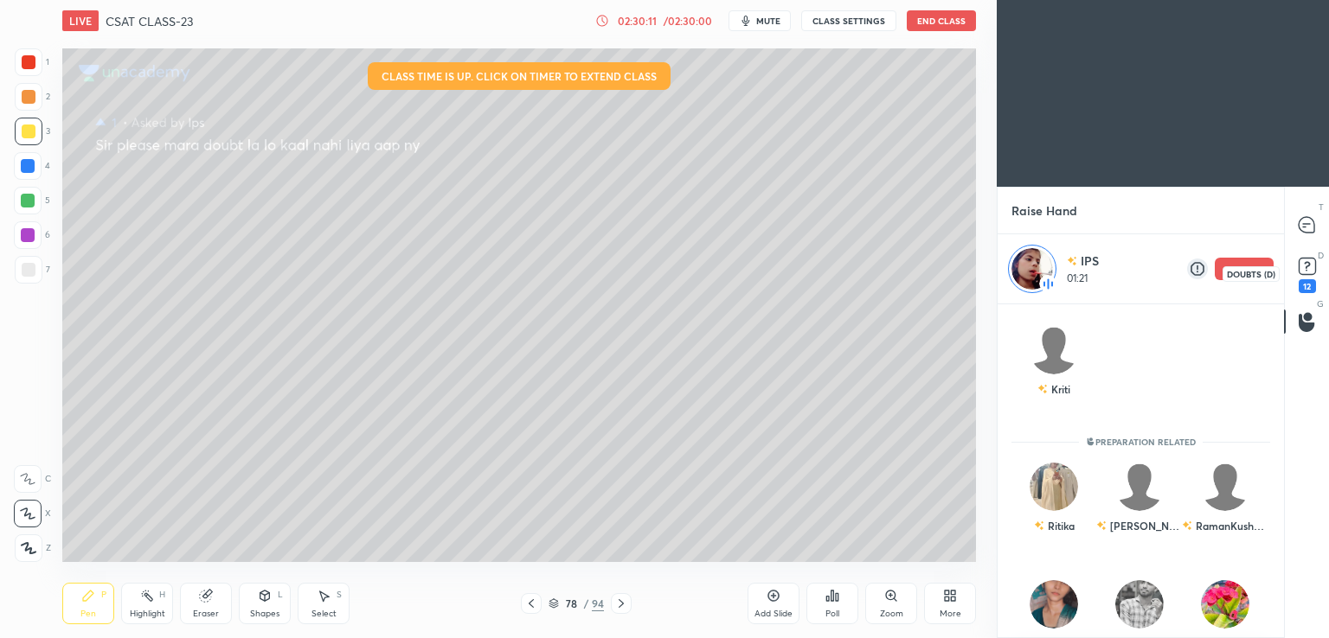
click at [1308, 280] on div "12" at bounding box center [1306, 286] width 17 height 14
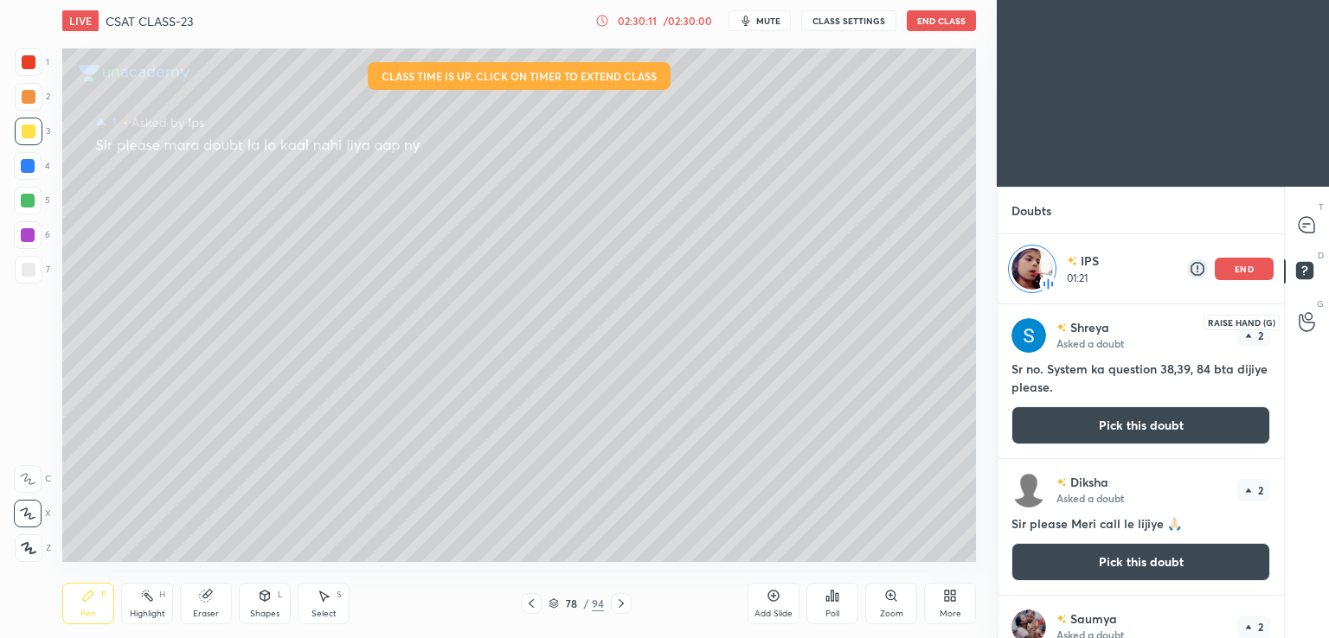
click at [1311, 320] on icon at bounding box center [1306, 322] width 16 height 20
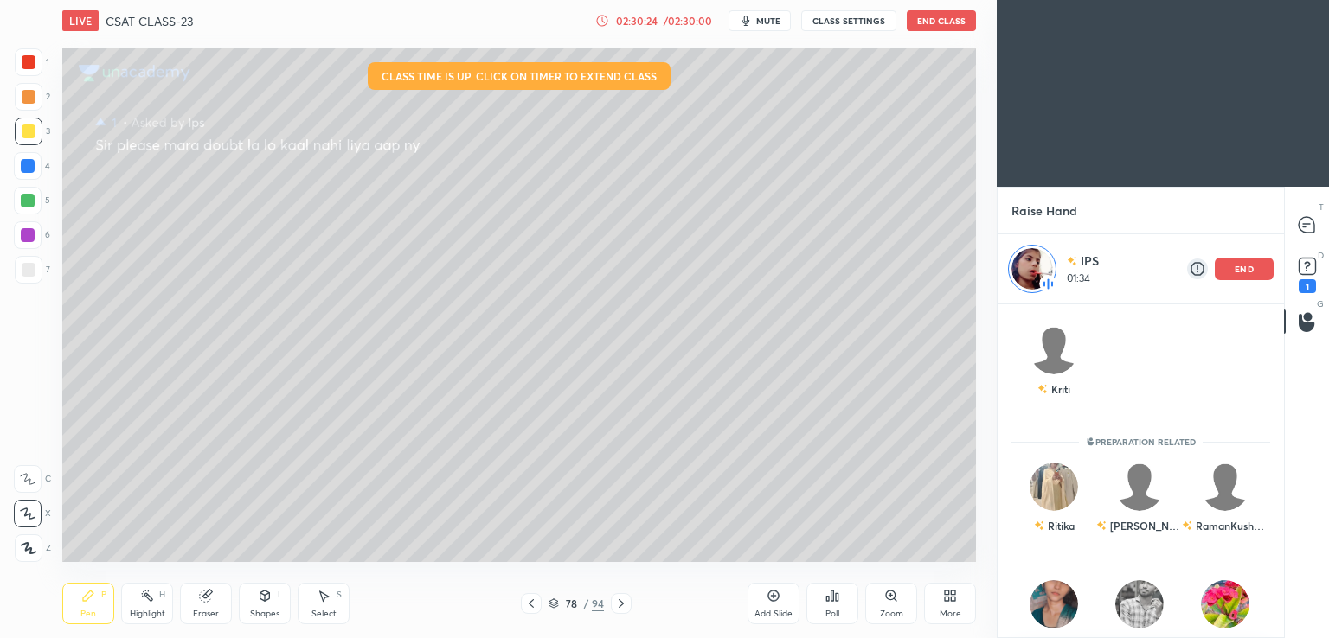
click at [1246, 277] on div "end" at bounding box center [1243, 269] width 59 height 22
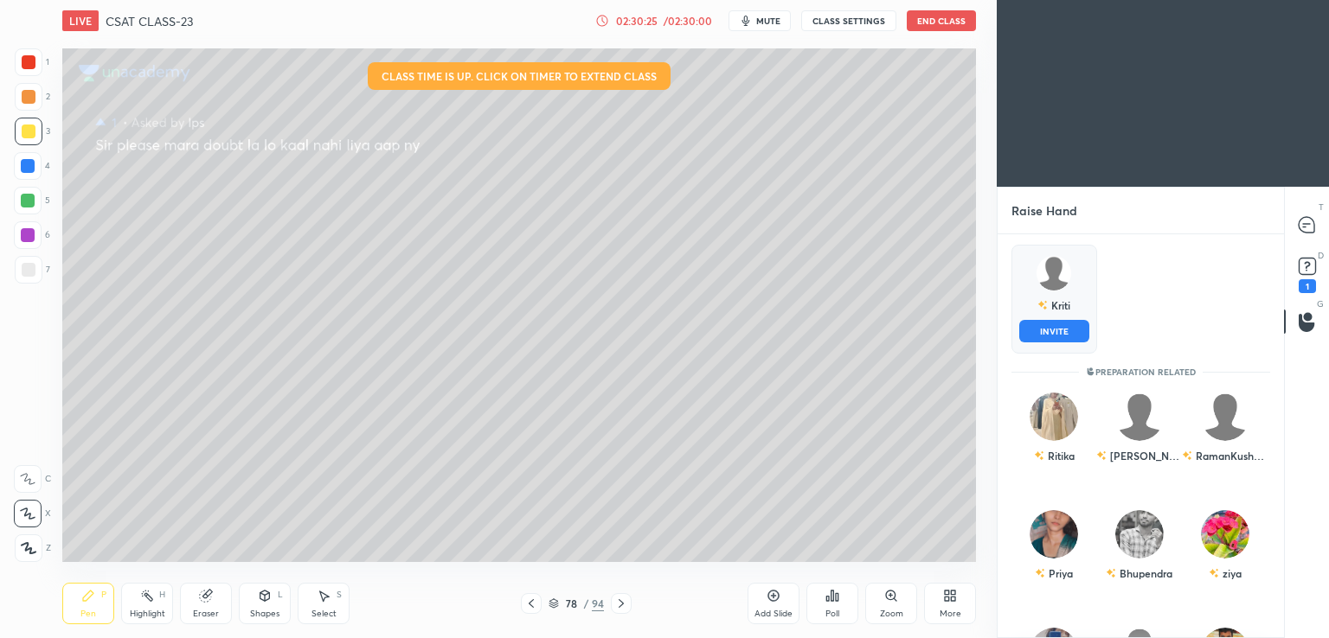
drag, startPoint x: 1060, startPoint y: 317, endPoint x: 1073, endPoint y: 319, distance: 14.1
click at [1061, 317] on div "Kriti" at bounding box center [1053, 305] width 33 height 29
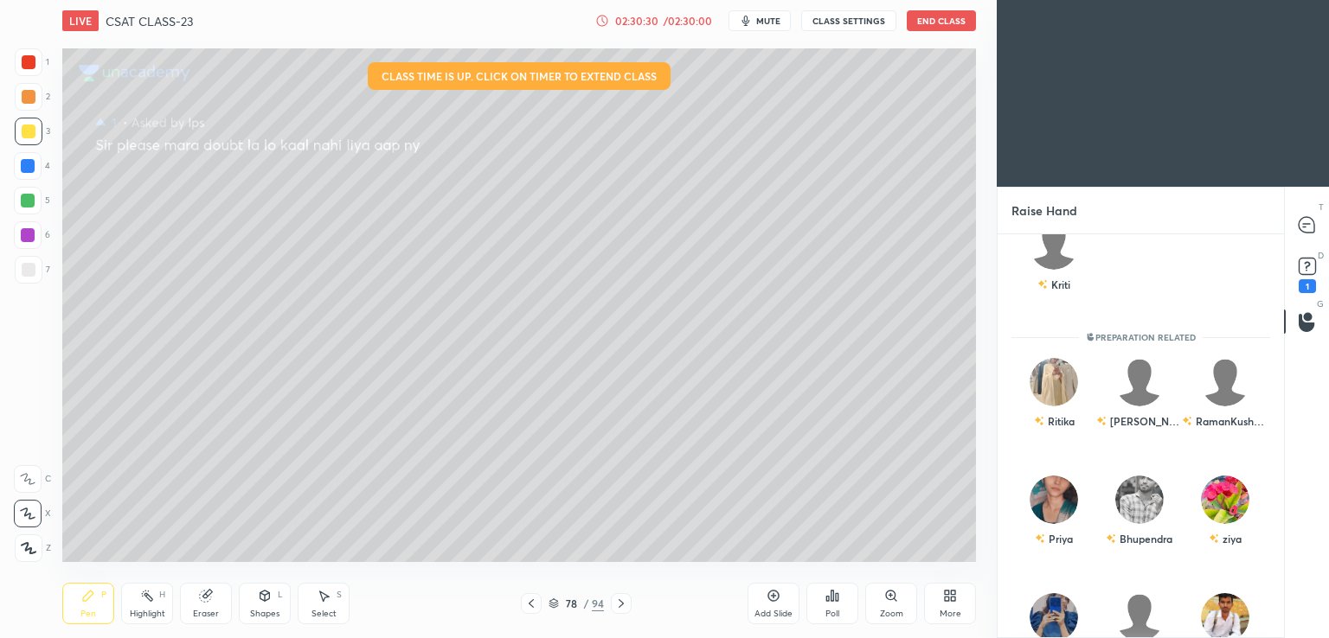
scroll to position [420, 0]
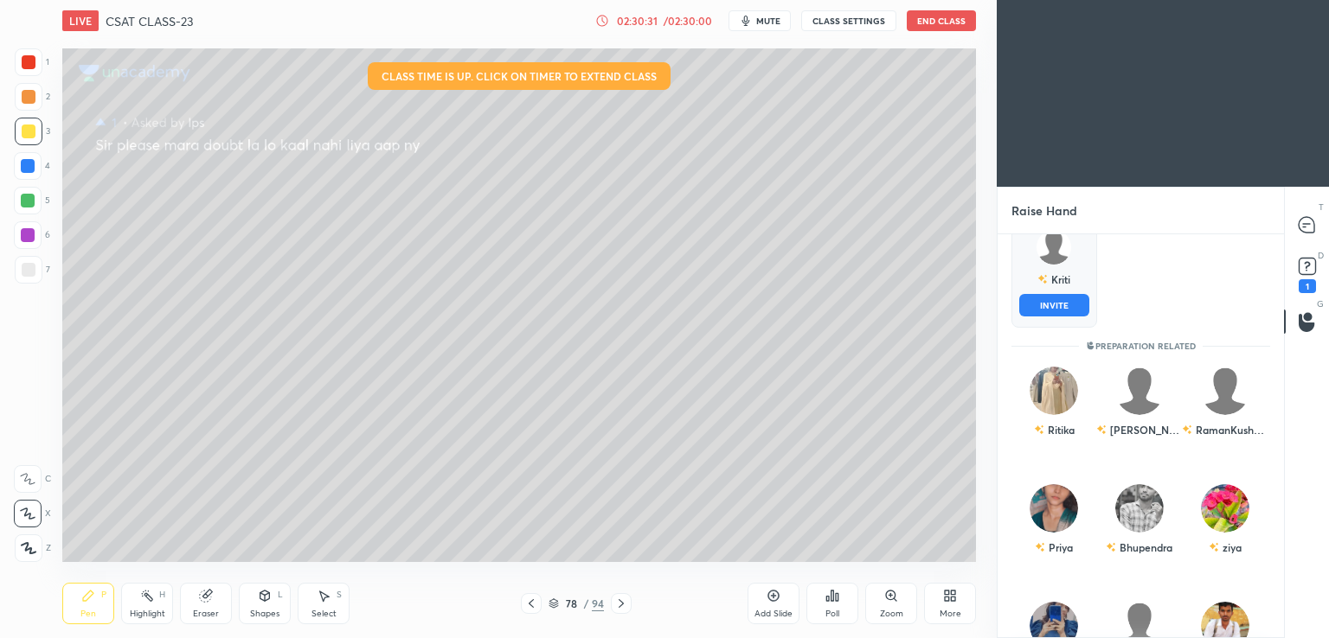
click at [1072, 286] on div "Kriti INVITE" at bounding box center [1054, 273] width 86 height 109
click at [1052, 304] on button "INVITE" at bounding box center [1054, 305] width 70 height 22
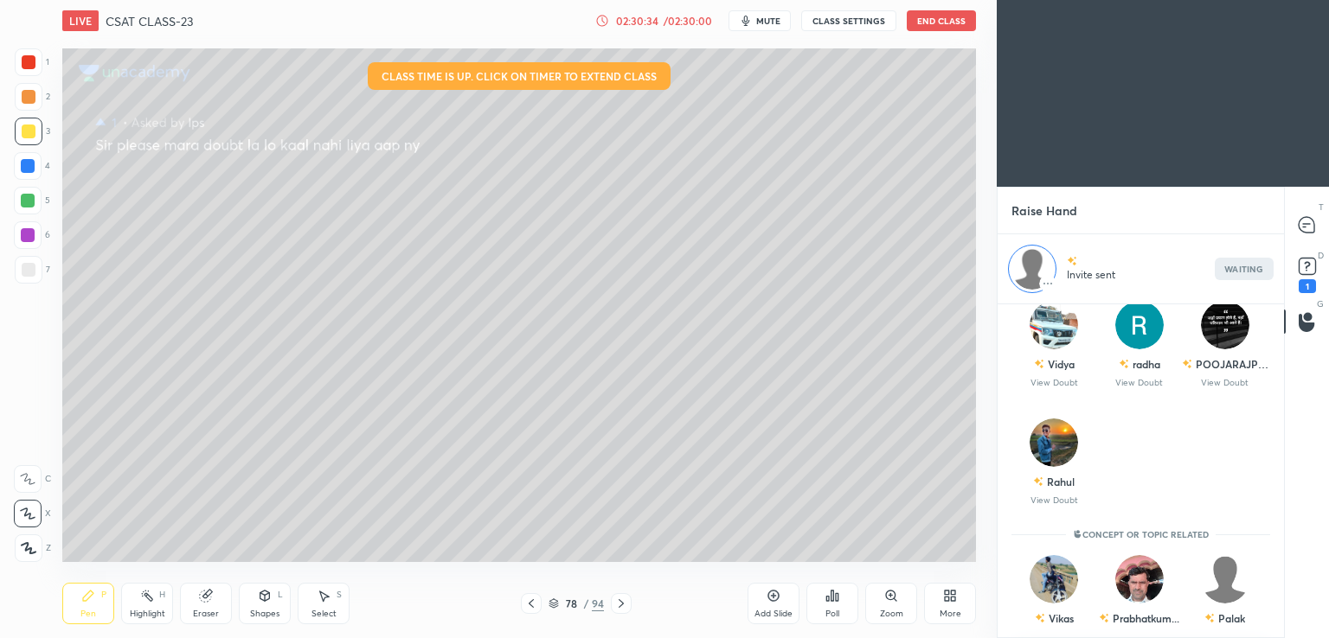
scroll to position [0, 0]
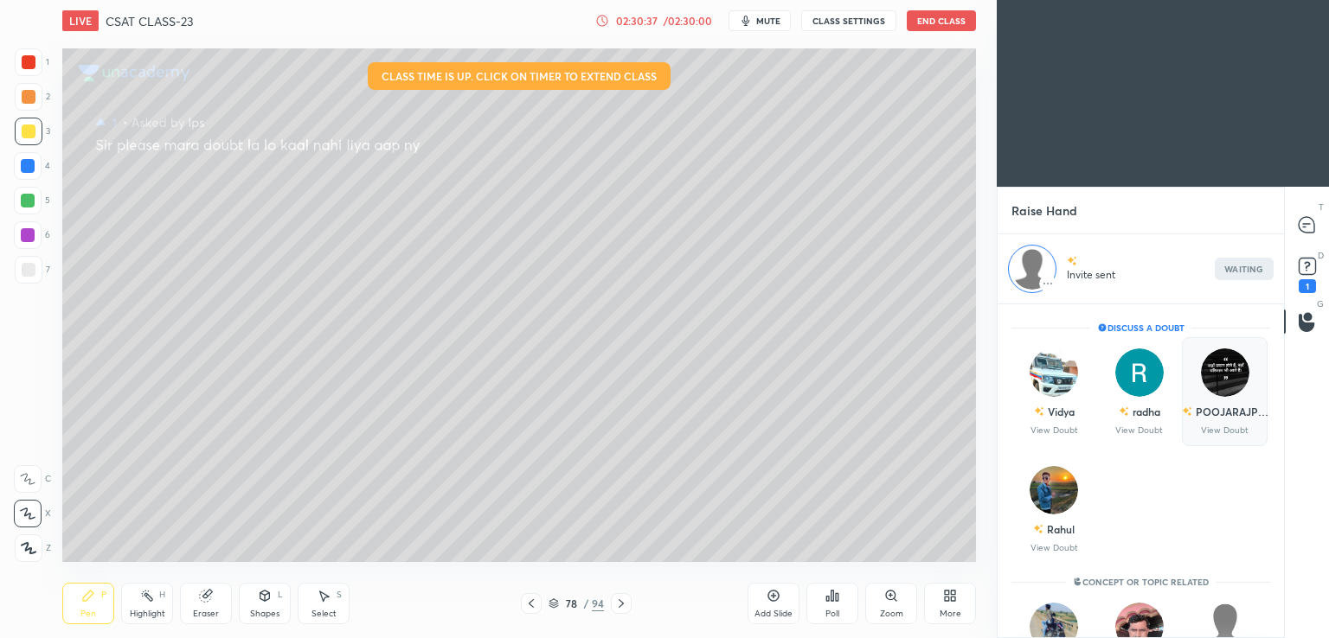
click at [1232, 409] on div "POOJARAJPU..." at bounding box center [1231, 412] width 73 height 16
click at [1304, 285] on div "1" at bounding box center [1306, 286] width 17 height 14
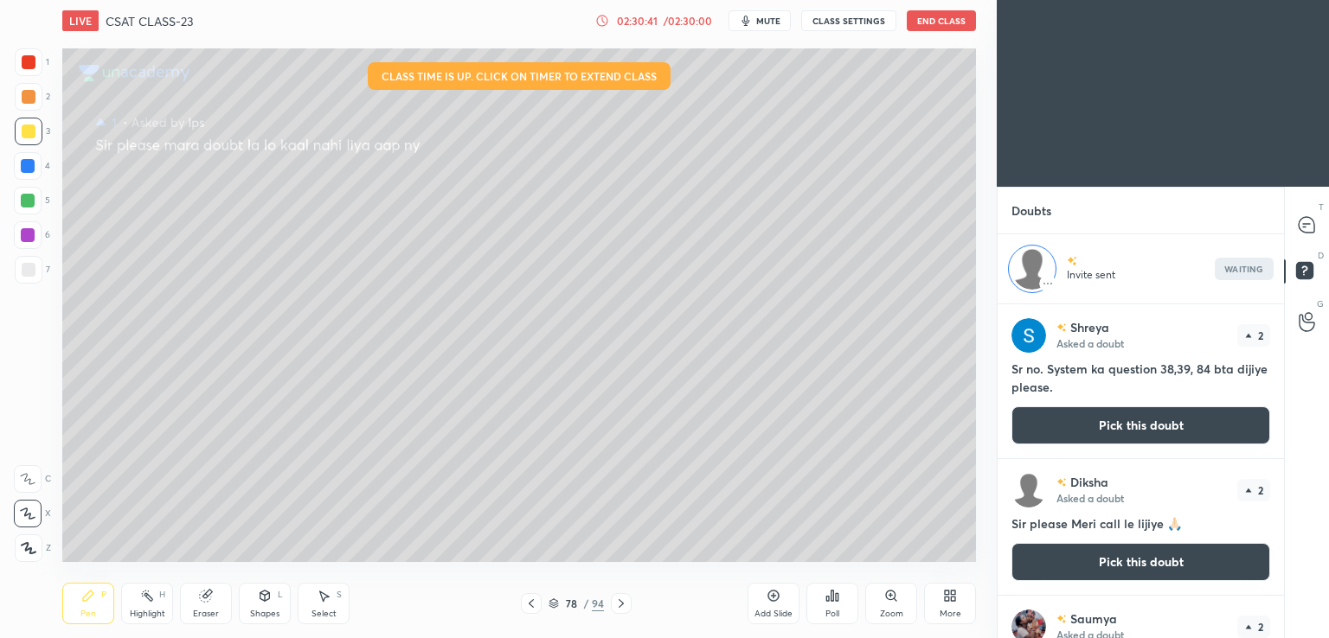
click at [1311, 226] on icon at bounding box center [1306, 225] width 16 height 16
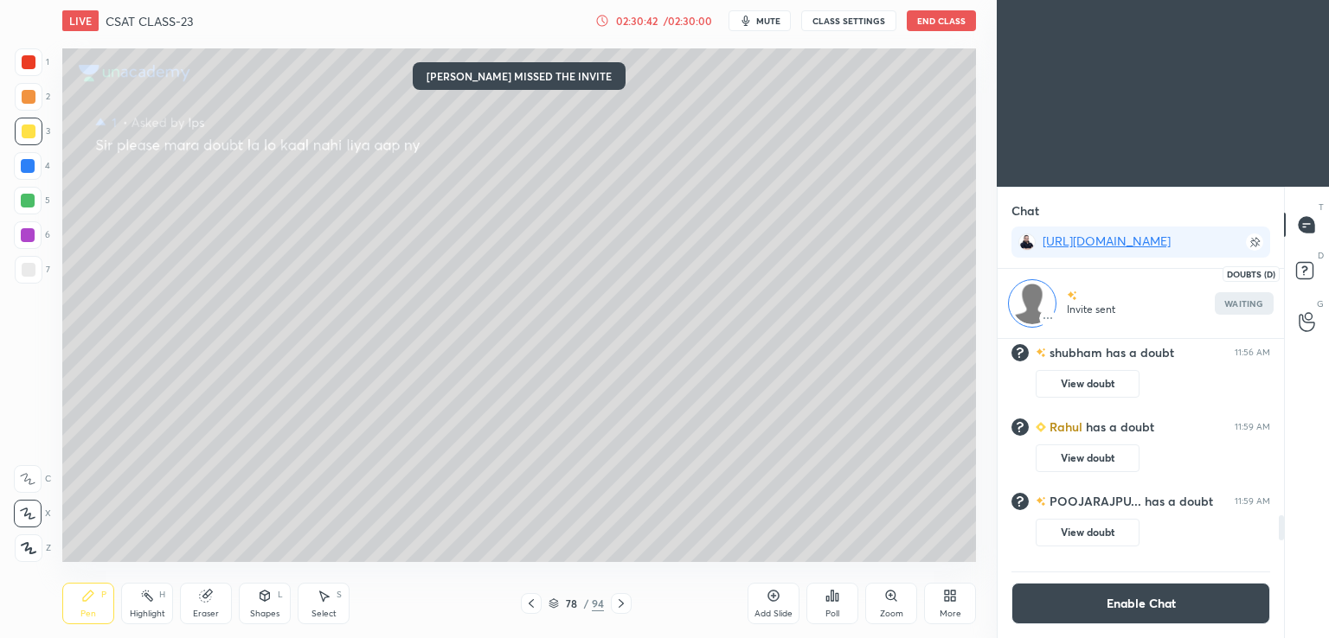
scroll to position [288, 281]
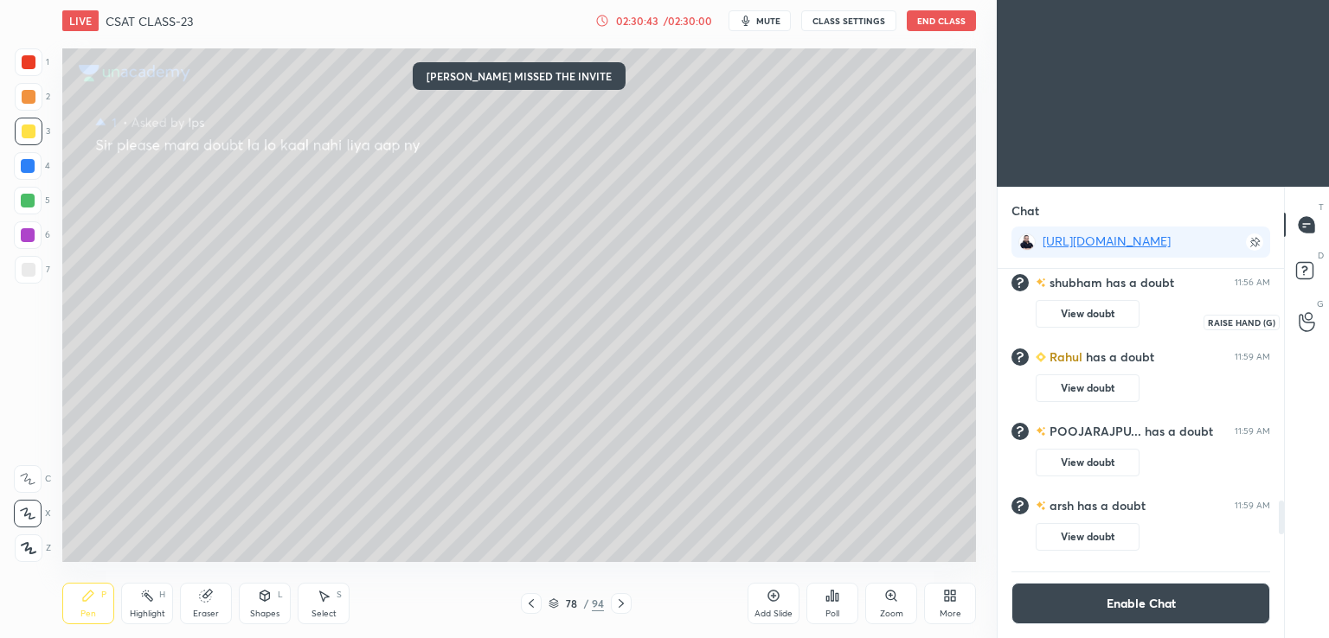
click at [1305, 313] on icon at bounding box center [1306, 322] width 16 height 20
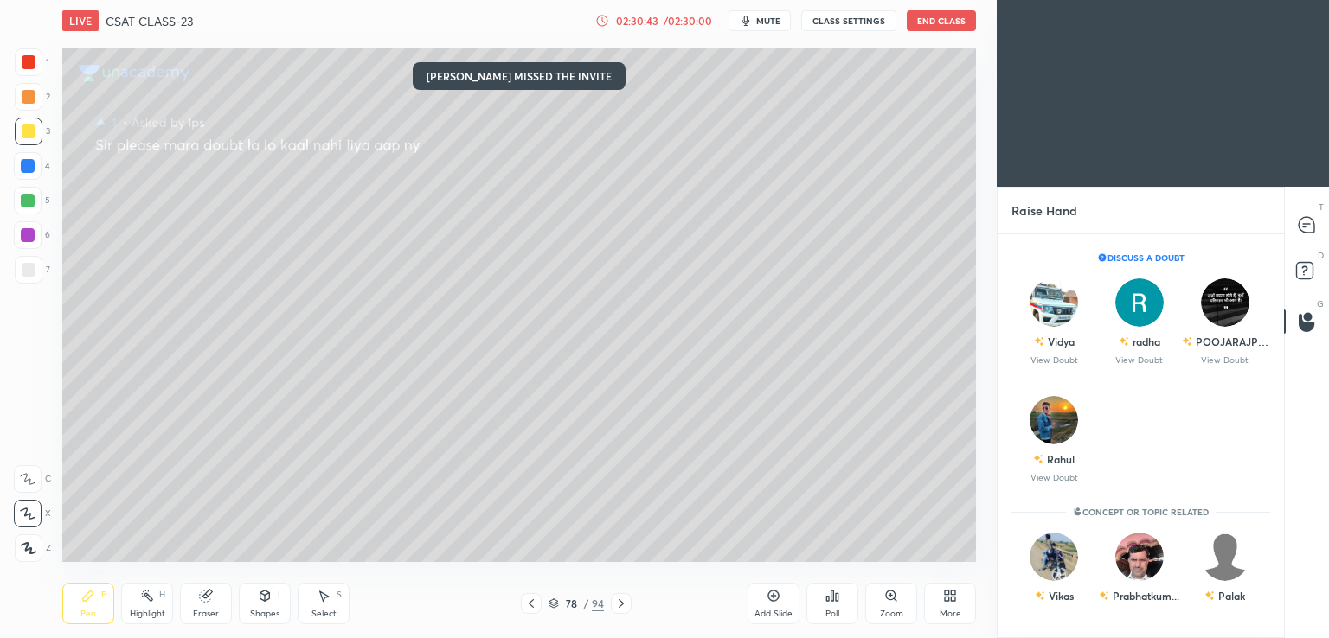
scroll to position [399, 281]
drag, startPoint x: 1284, startPoint y: 427, endPoint x: 1282, endPoint y: 445, distance: 18.2
click at [1284, 461] on div "T Messages (T) D Doubts (D) G Raise Hand (G)" at bounding box center [1306, 413] width 45 height 452
drag, startPoint x: 1117, startPoint y: 351, endPoint x: 1128, endPoint y: 361, distance: 14.7
click at [1118, 351] on div "radha" at bounding box center [1139, 341] width 42 height 29
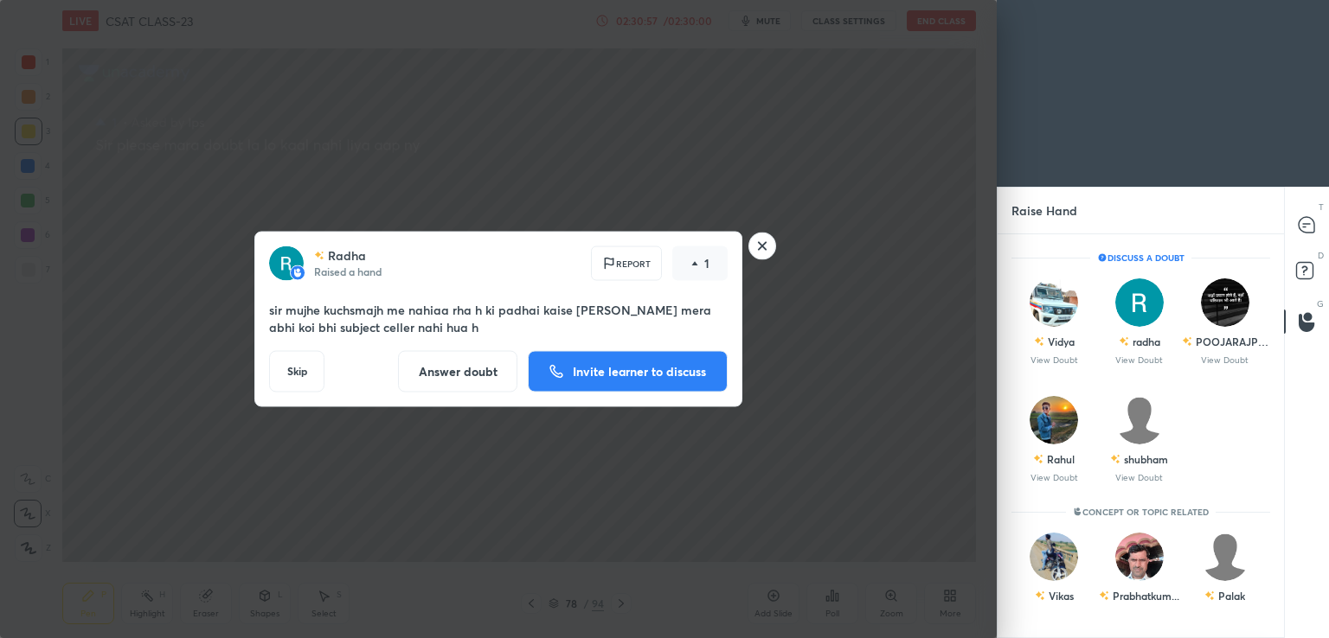
click at [591, 375] on p "Invite learner to discuss" at bounding box center [639, 372] width 133 height 12
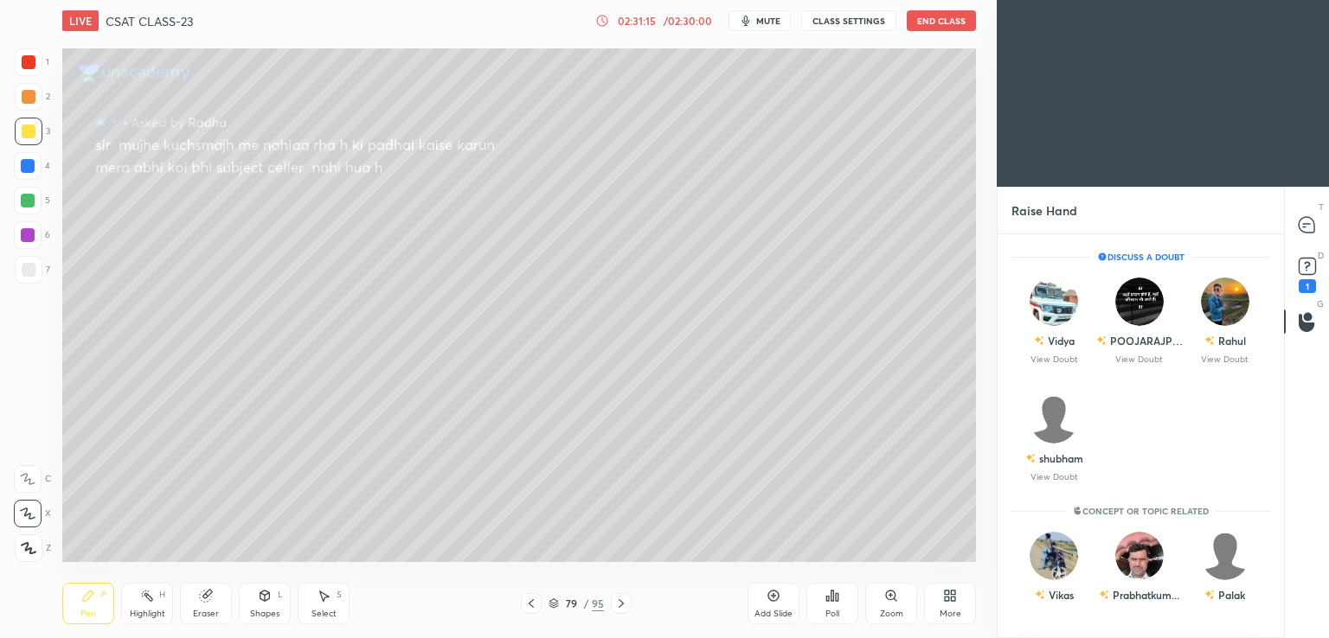
scroll to position [0, 0]
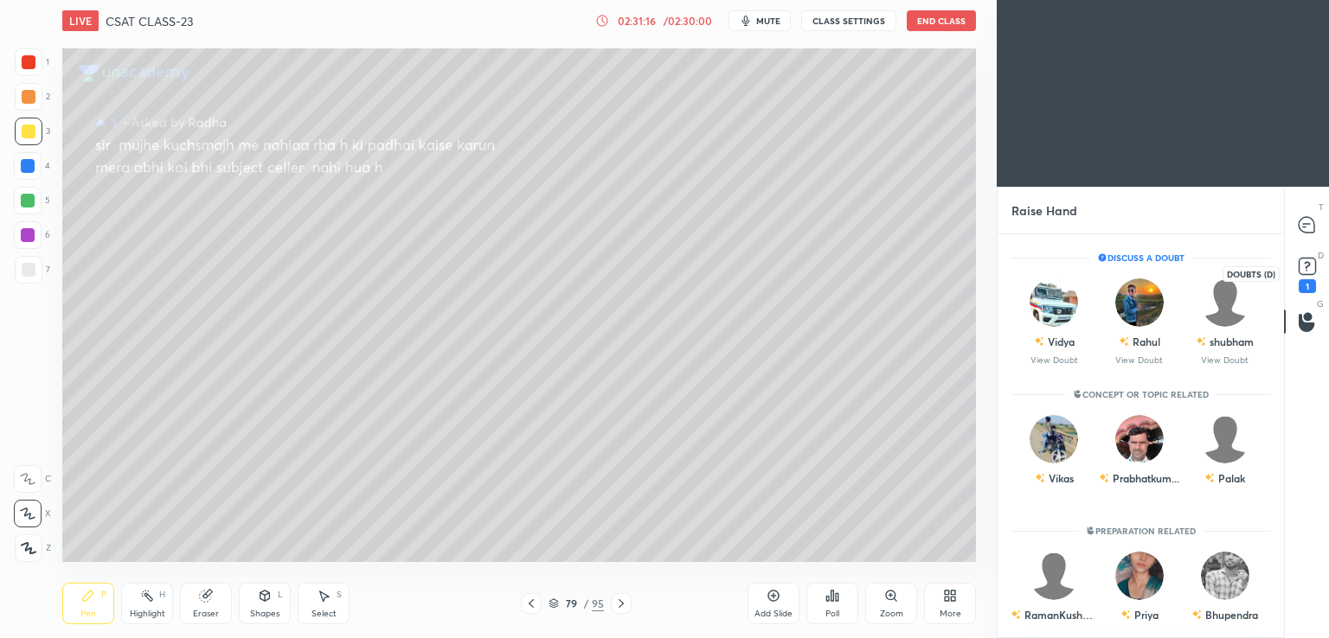
click at [1314, 282] on div "1" at bounding box center [1306, 286] width 17 height 14
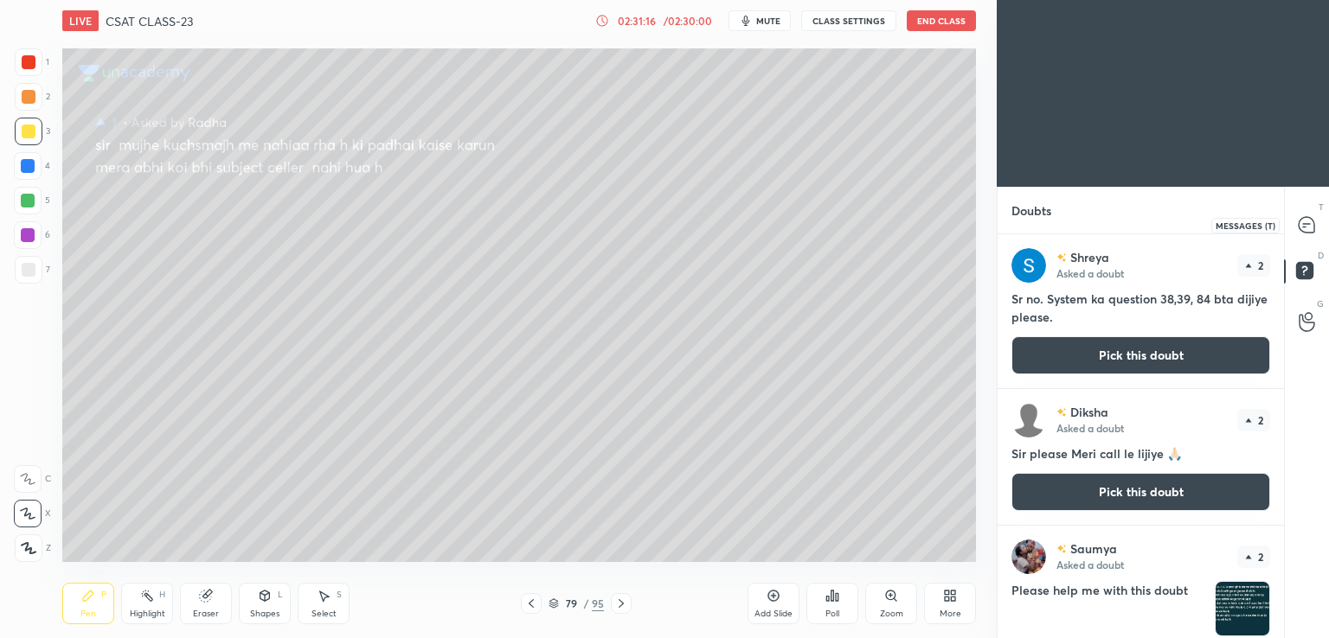
click at [1304, 233] on div at bounding box center [1307, 224] width 35 height 31
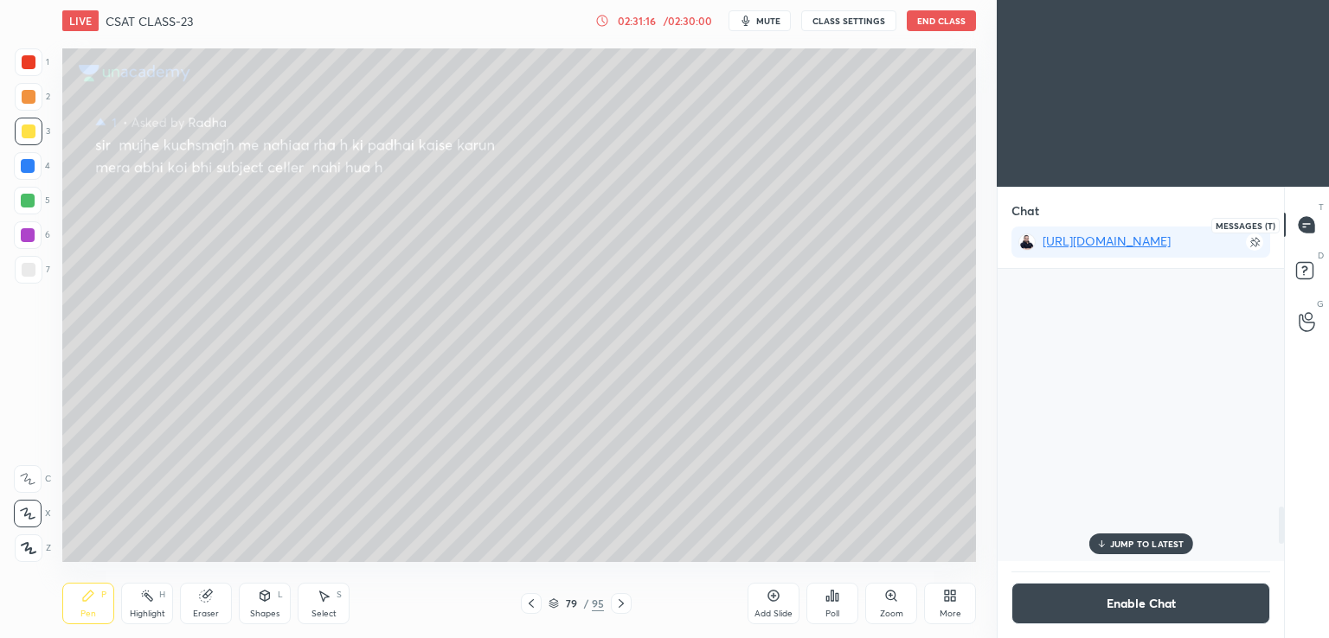
scroll to position [288, 281]
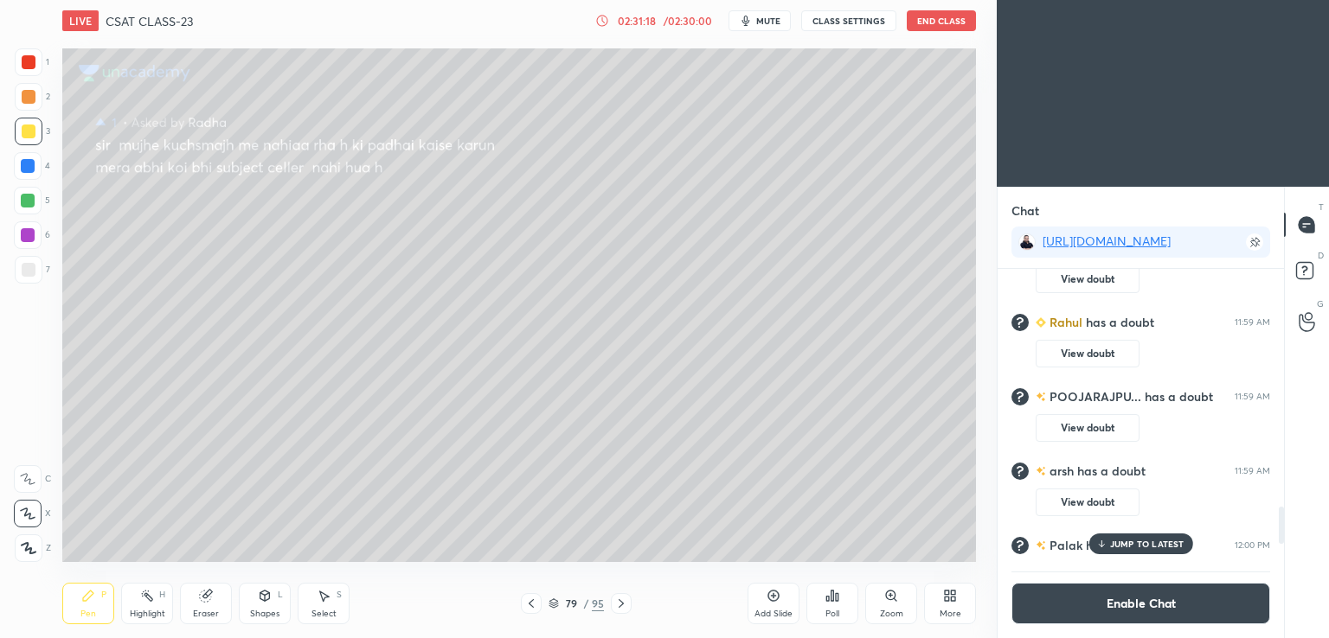
drag, startPoint x: 1147, startPoint y: 541, endPoint x: 1147, endPoint y: 554, distance: 13.0
click at [1148, 541] on p "JUMP TO LATEST" at bounding box center [1147, 544] width 74 height 10
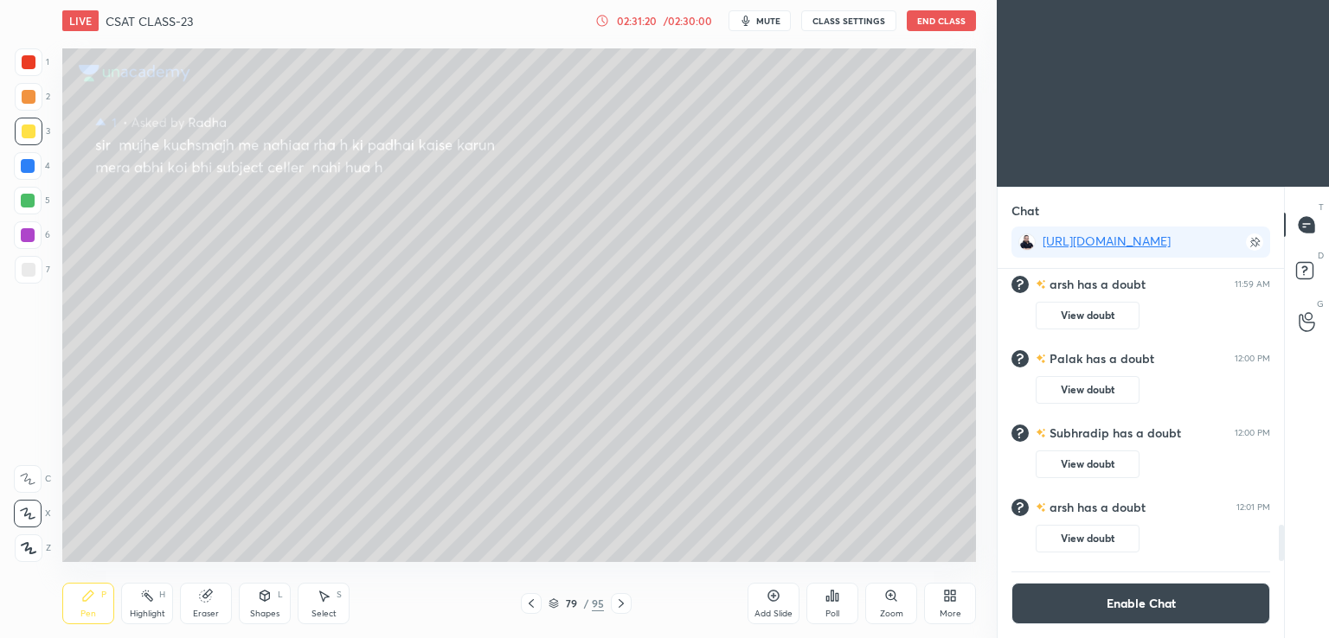
drag, startPoint x: 1282, startPoint y: 541, endPoint x: 1229, endPoint y: 598, distance: 77.7
click at [1278, 585] on div "Chat https://t.me/+aH643oMJKro4NjQ9 POOJARAJPU... has a doubt 11:59 AM View dou…" at bounding box center [1162, 413] width 332 height 452
click at [1157, 610] on button "Enable Chat" at bounding box center [1140, 604] width 259 height 42
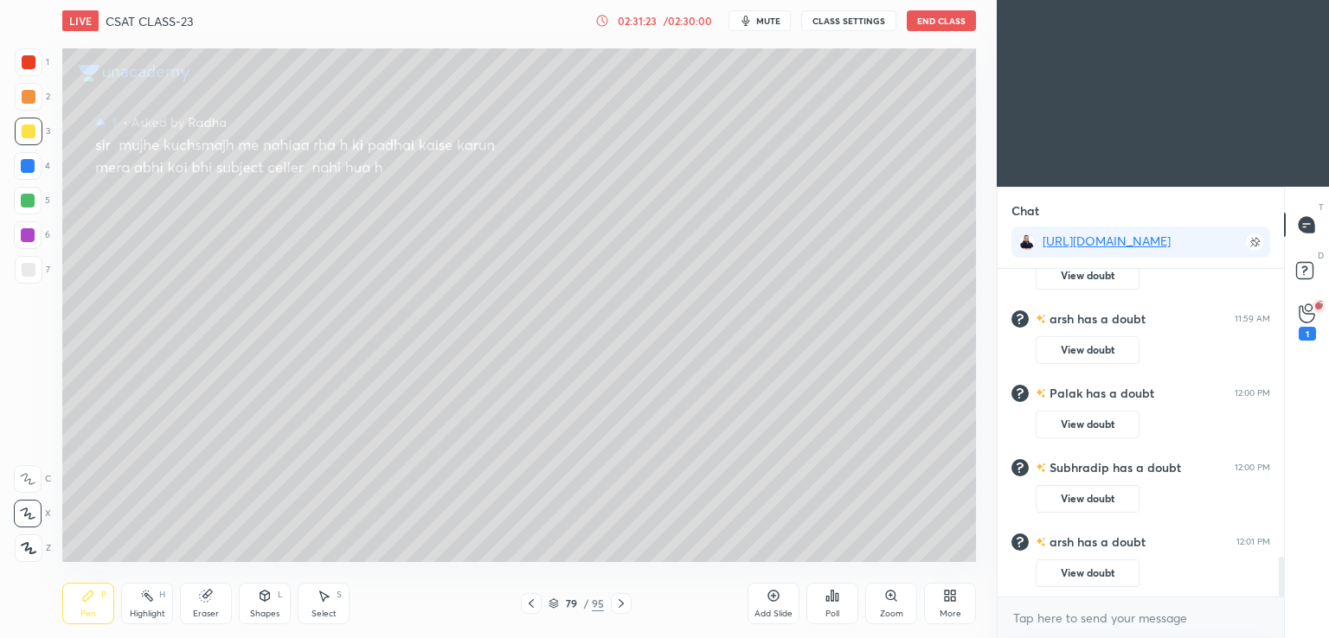
drag, startPoint x: 1280, startPoint y: 568, endPoint x: 1280, endPoint y: 609, distance: 40.7
click at [1280, 638] on div "Rahul has a doubt 11:59 AM View doubt POOJARAJPU... has a doubt 11:59 AM View d…" at bounding box center [1140, 453] width 286 height 369
drag, startPoint x: 1282, startPoint y: 572, endPoint x: 1287, endPoint y: 517, distance: 54.7
click at [1282, 606] on div "Rahul has a doubt 11:59 AM View doubt POOJARAJPU... has a doubt 11:59 AM View d…" at bounding box center [1140, 453] width 286 height 369
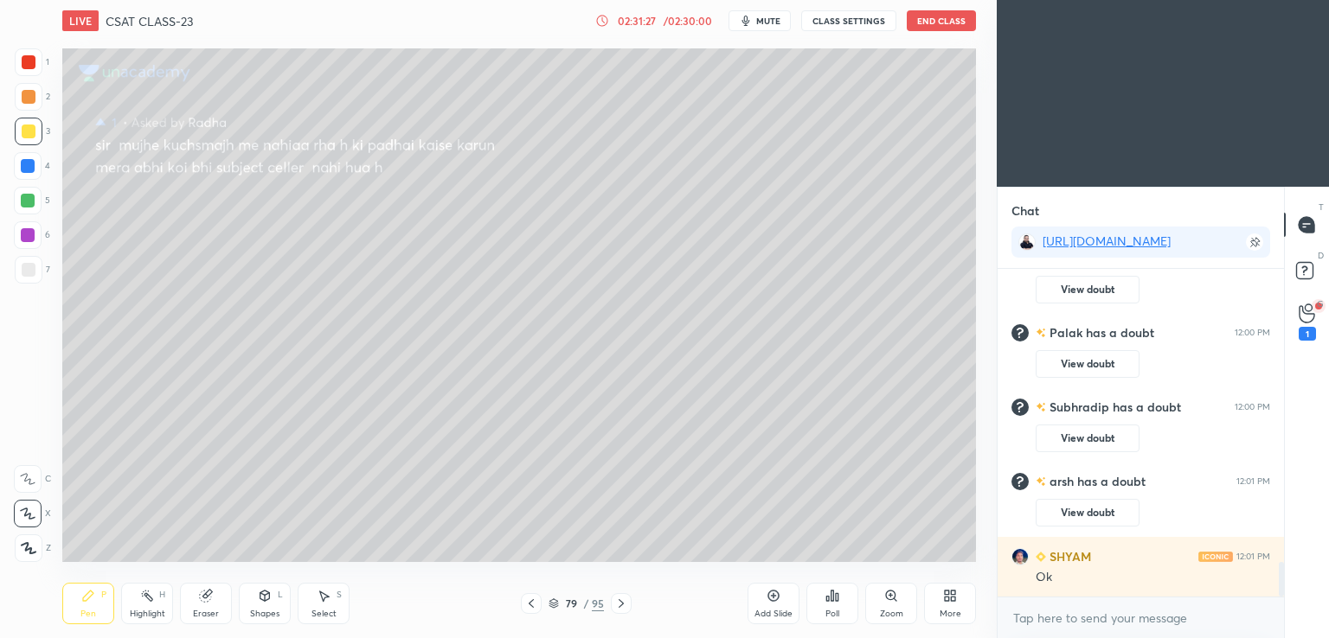
click at [936, 22] on button "End Class" at bounding box center [941, 20] width 69 height 21
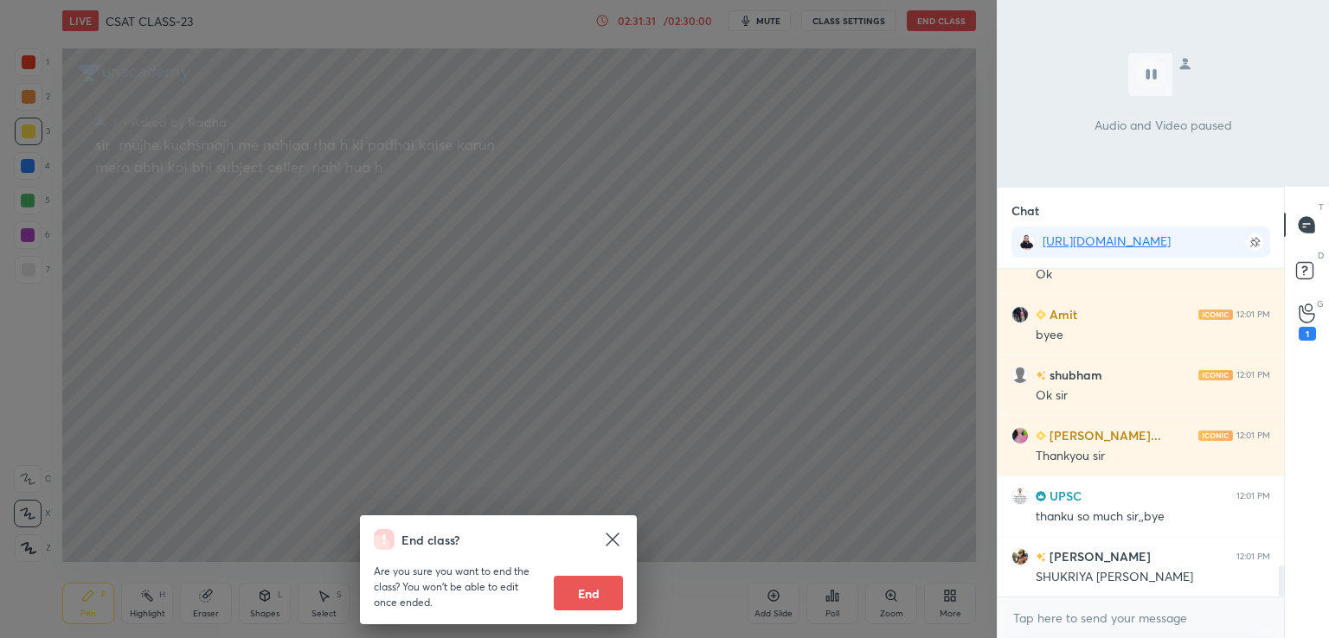
click at [598, 597] on button "End" at bounding box center [588, 593] width 69 height 35
type textarea "x"
